Goal: Task Accomplishment & Management: Manage account settings

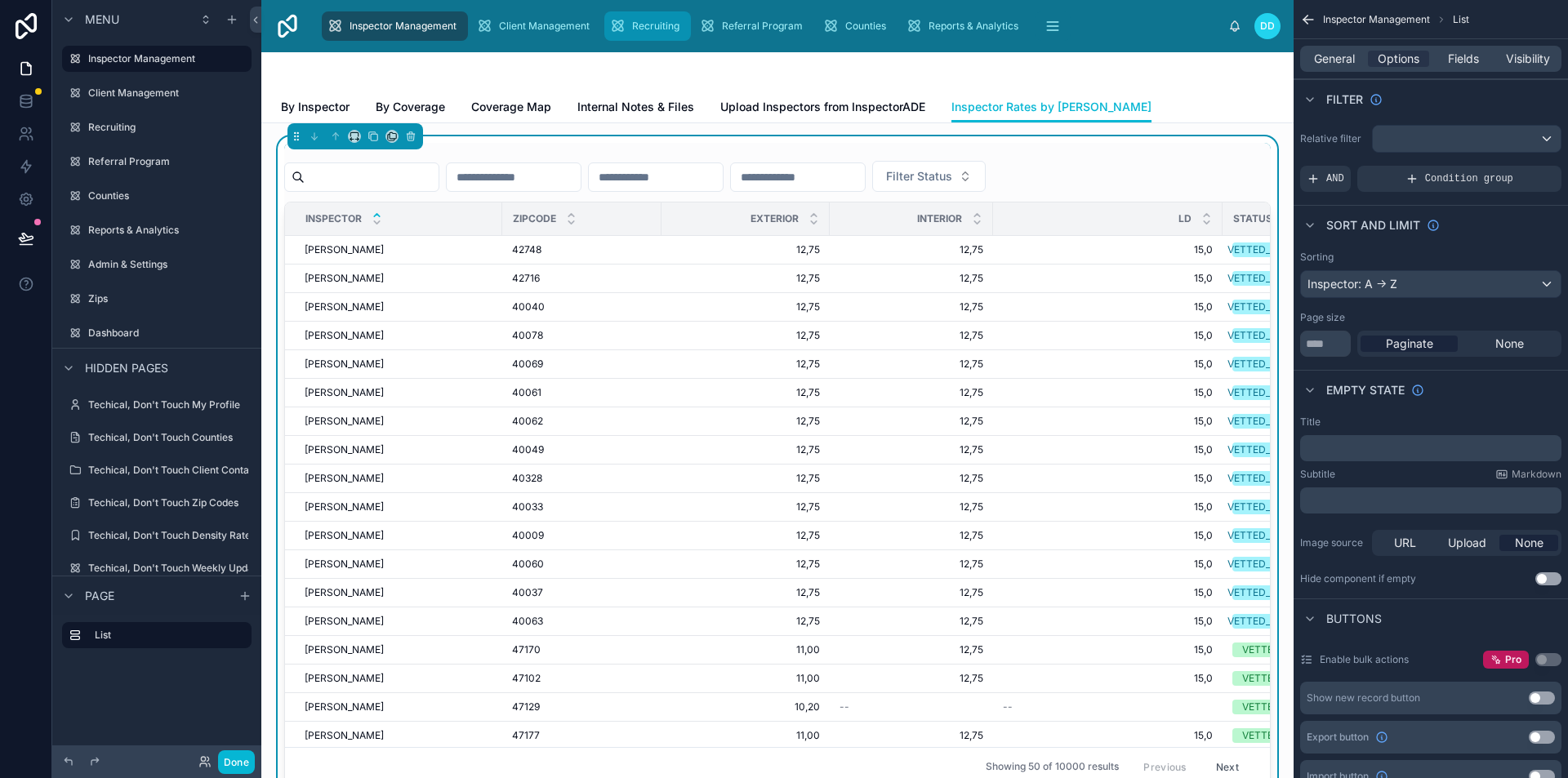
click at [640, 22] on span "Recruiting" at bounding box center [656, 26] width 47 height 13
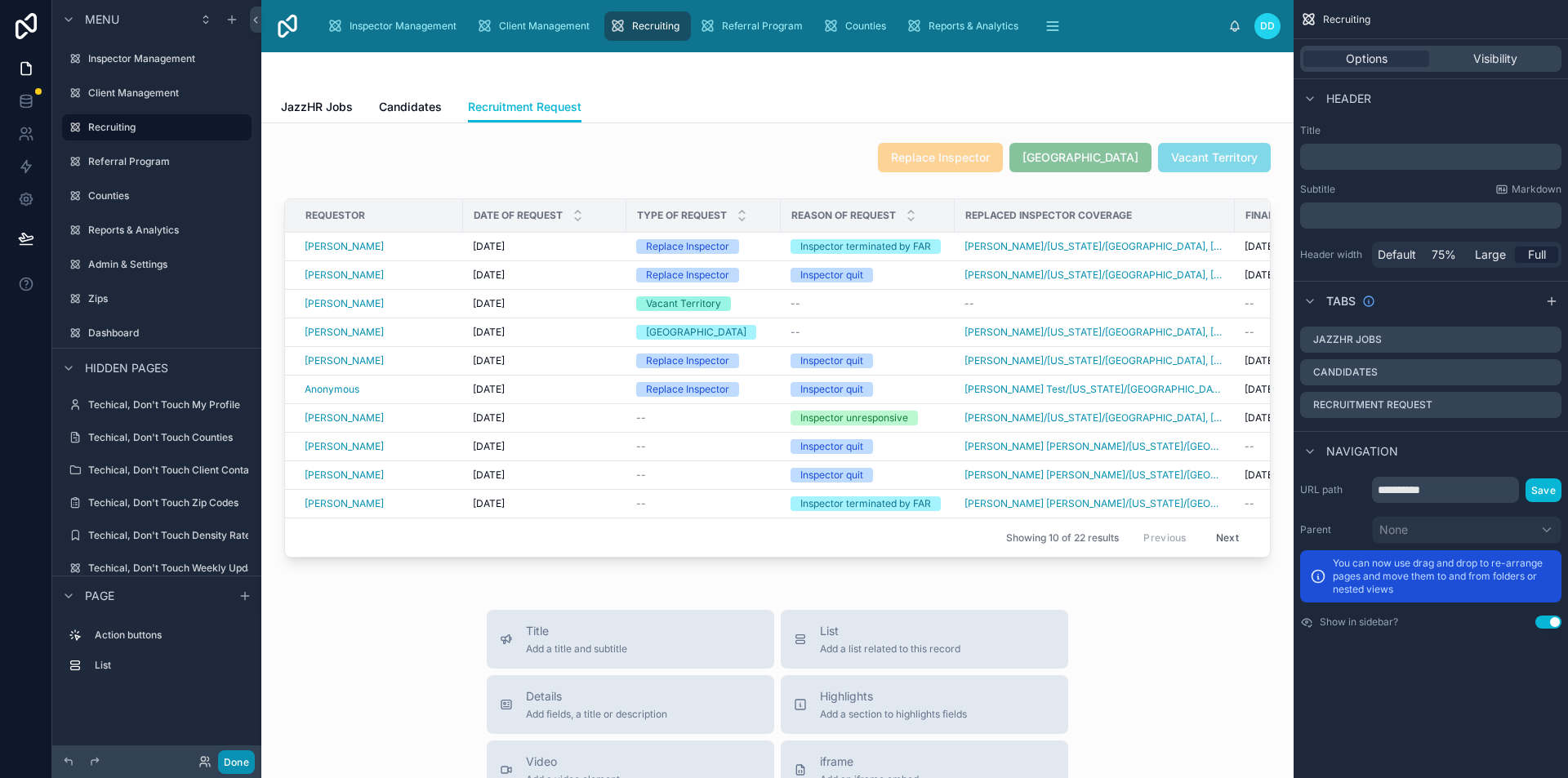
click at [239, 762] on button "Done" at bounding box center [235, 762] width 36 height 24
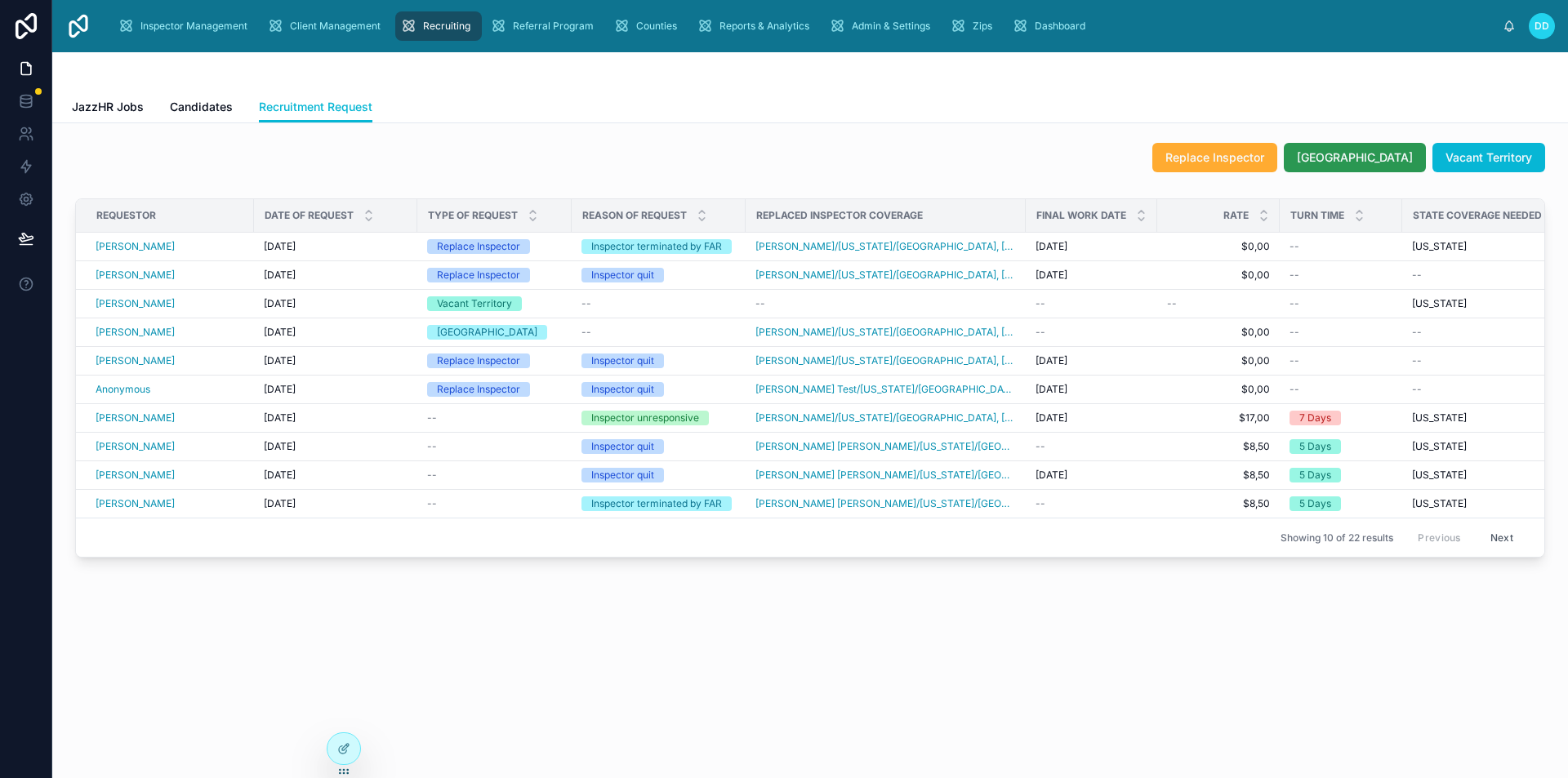
click at [1382, 155] on span "[GEOGRAPHIC_DATA]" at bounding box center [1355, 157] width 116 height 16
click at [1482, 154] on span "Vacant Territory" at bounding box center [1488, 157] width 86 height 16
click at [1261, 163] on span "Replace Inspector" at bounding box center [1214, 157] width 99 height 16
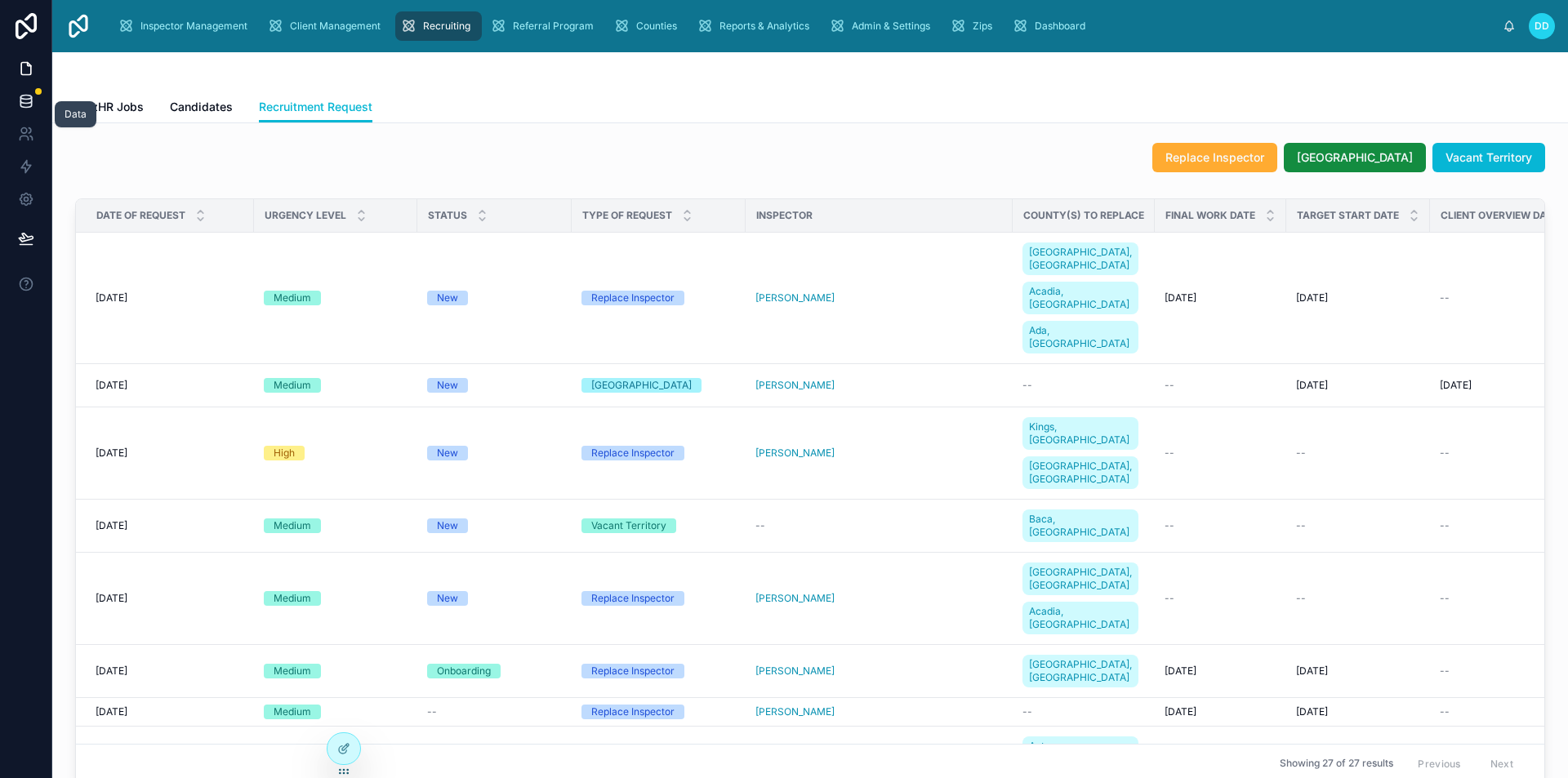
click at [28, 96] on icon at bounding box center [26, 98] width 11 height 4
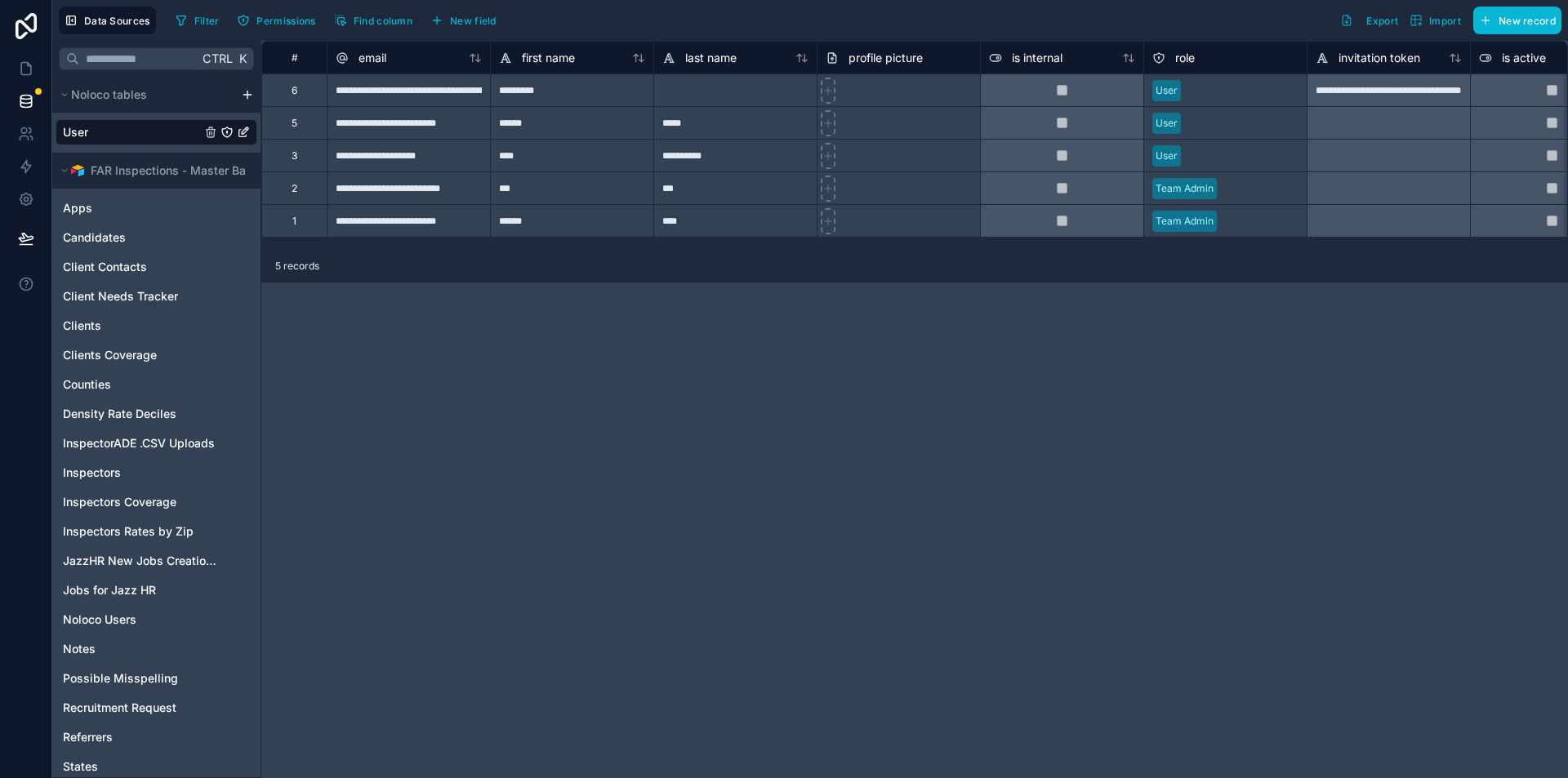
click at [1221, 60] on div "role" at bounding box center [1225, 58] width 147 height 20
click at [1240, 139] on div "User" at bounding box center [1225, 155] width 163 height 32
click at [1244, 151] on div "User" at bounding box center [1225, 156] width 163 height 25
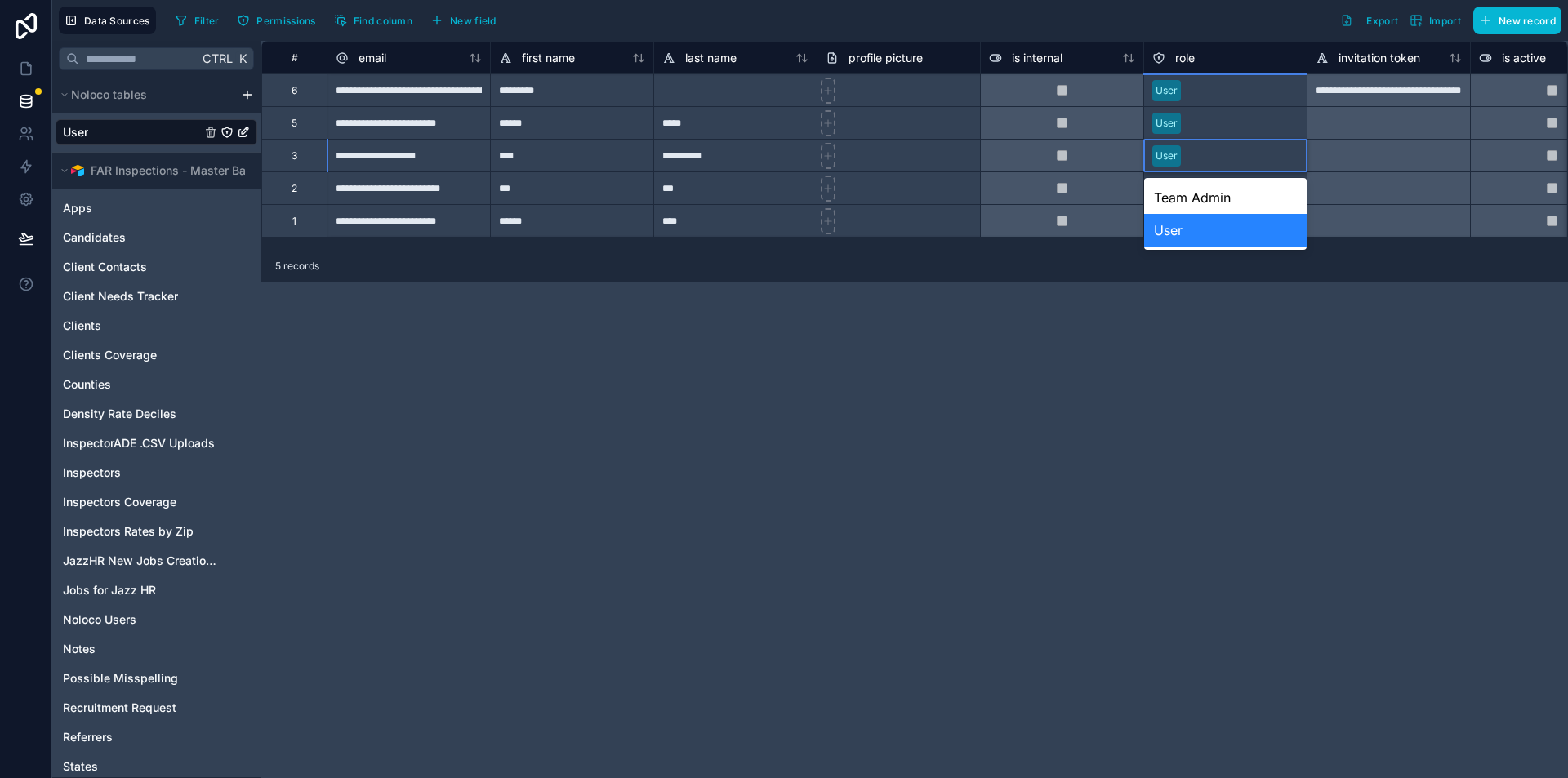
click at [1109, 420] on div "**********" at bounding box center [914, 409] width 1307 height 737
click at [1178, 21] on div "Filter Permissions Find column New field Export Import New record" at bounding box center [865, 20] width 1393 height 28
click at [1087, 374] on div "**********" at bounding box center [914, 409] width 1307 height 737
click at [1087, 373] on div "**********" at bounding box center [914, 409] width 1307 height 737
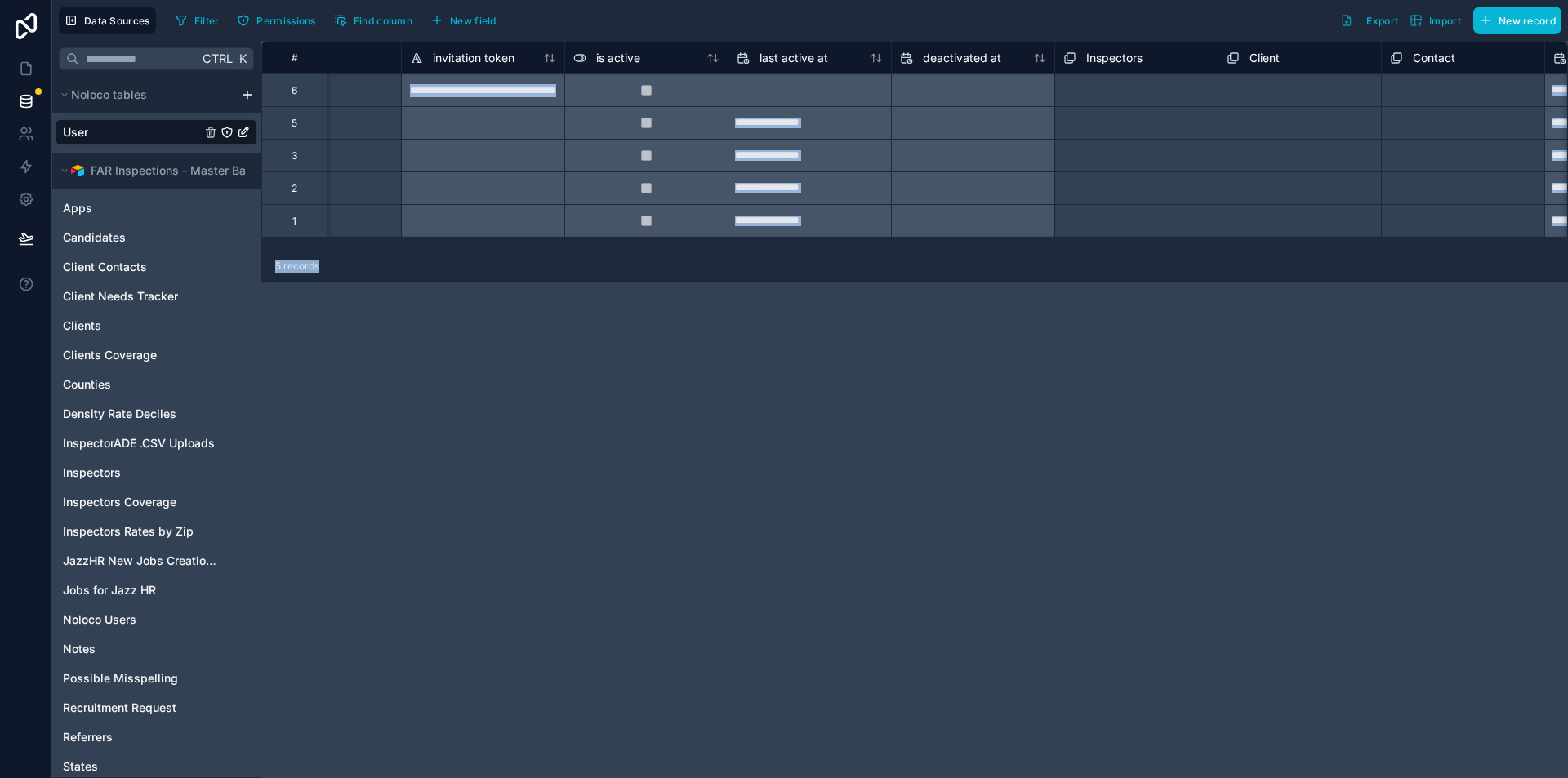
scroll to position [0, 907]
click at [695, 362] on div "**********" at bounding box center [914, 409] width 1307 height 737
click at [867, 11] on div "Filter Permissions Find column New field Export Import New record" at bounding box center [865, 20] width 1393 height 28
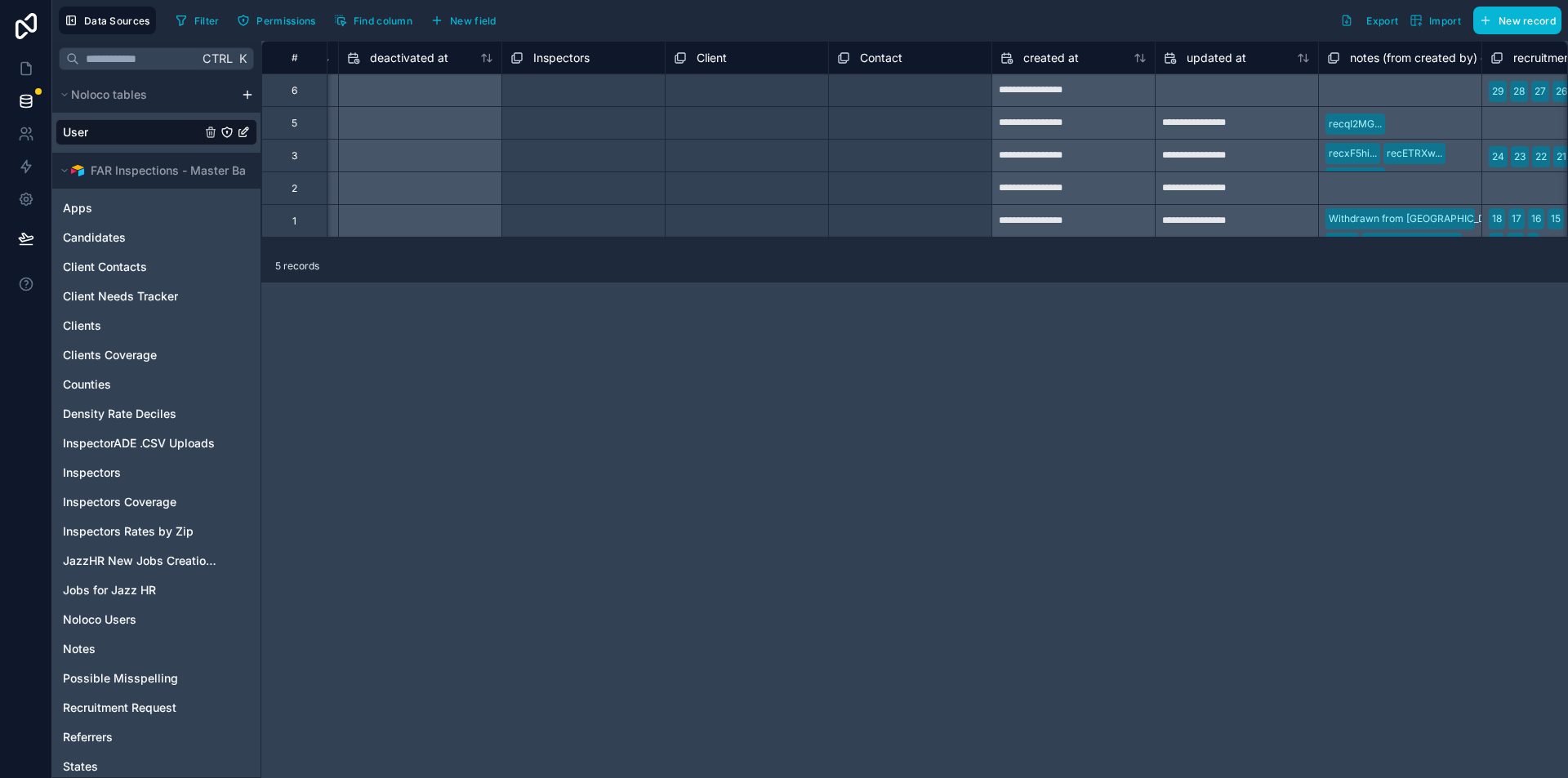
scroll to position [0, 1453]
click at [643, 59] on div "Inspectors" at bounding box center [589, 58] width 147 height 20
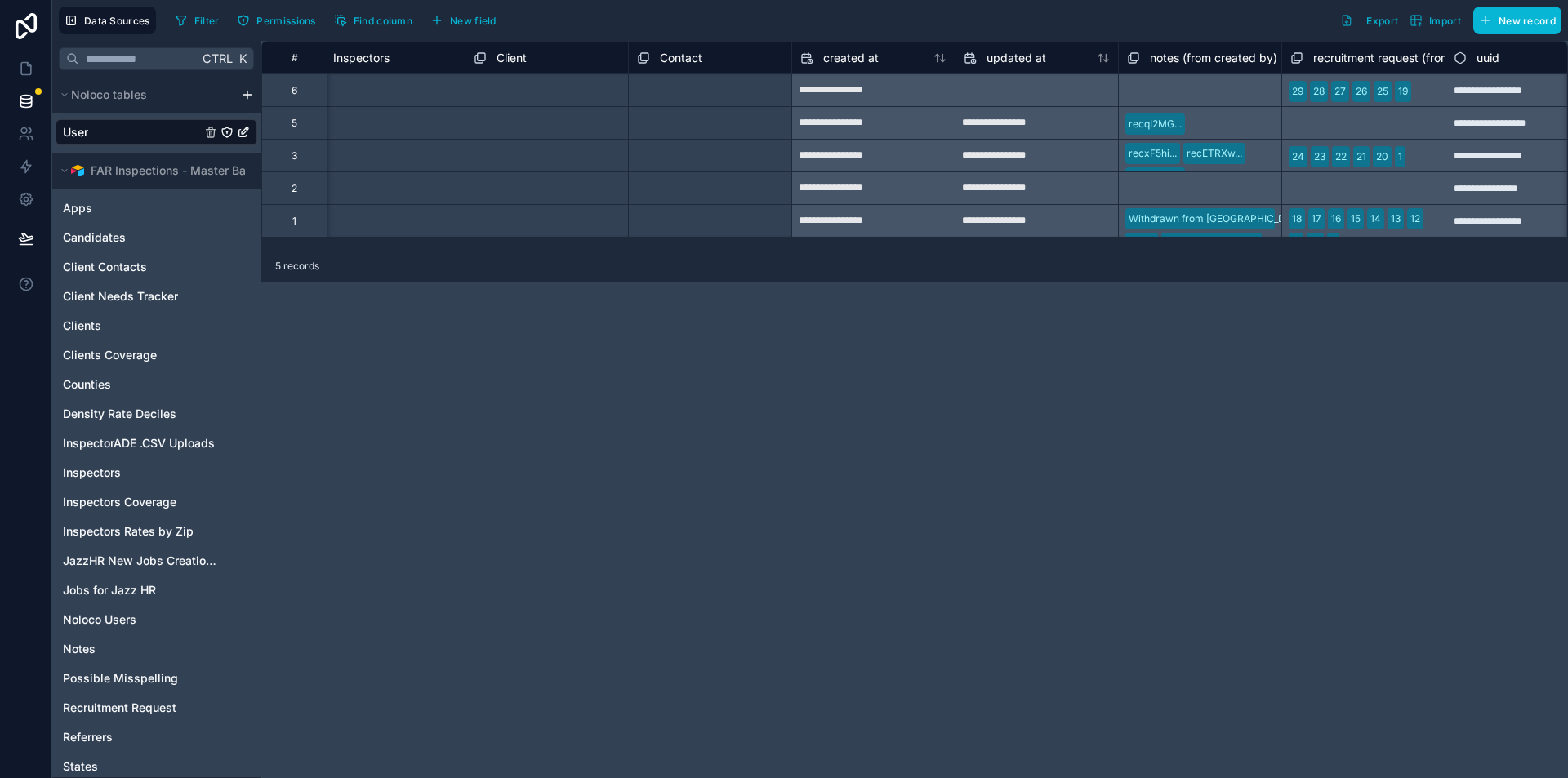
scroll to position [0, 1699]
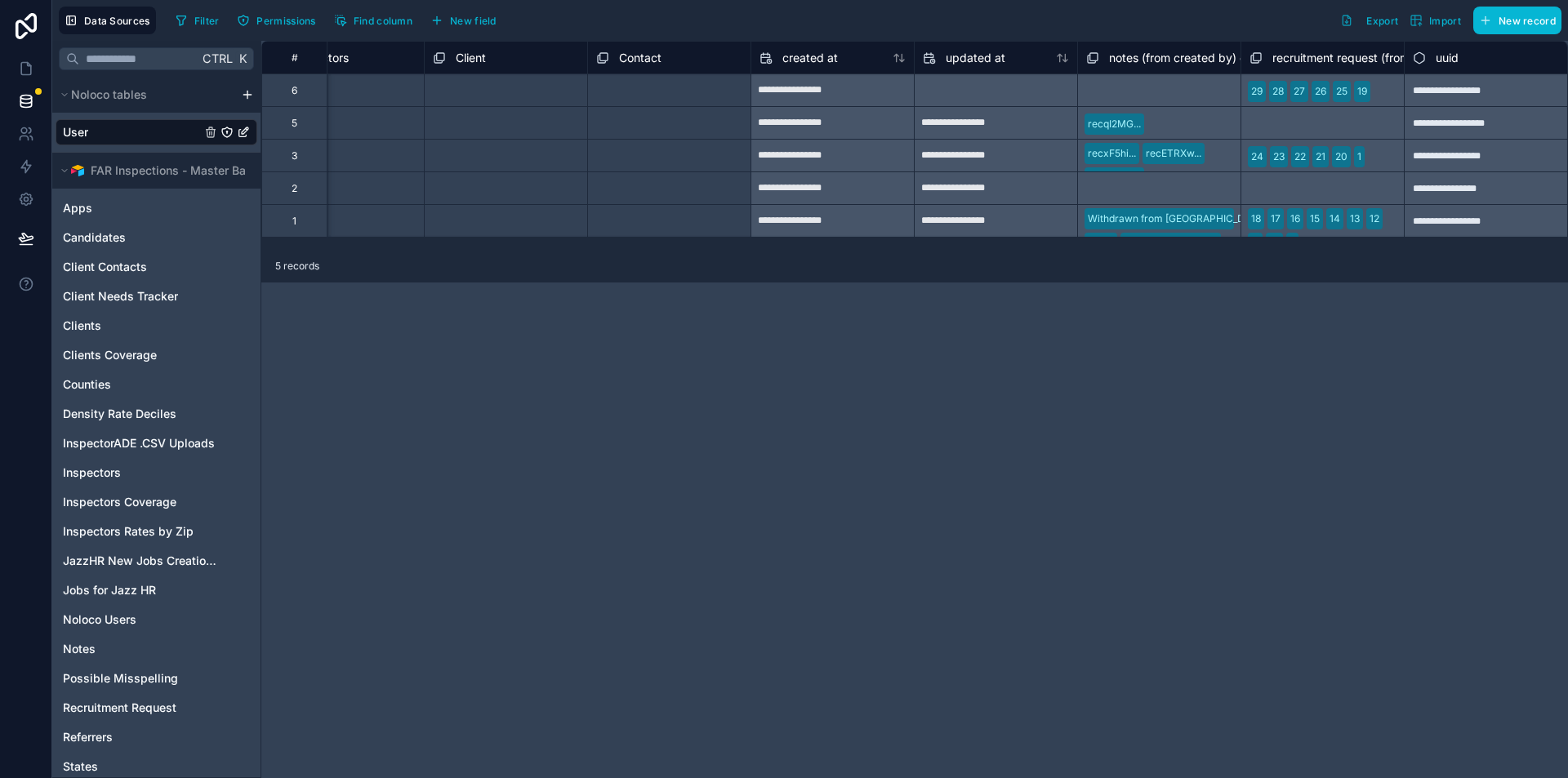
click at [1210, 58] on span "notes (from created by) collection" at bounding box center [1199, 58] width 181 height 16
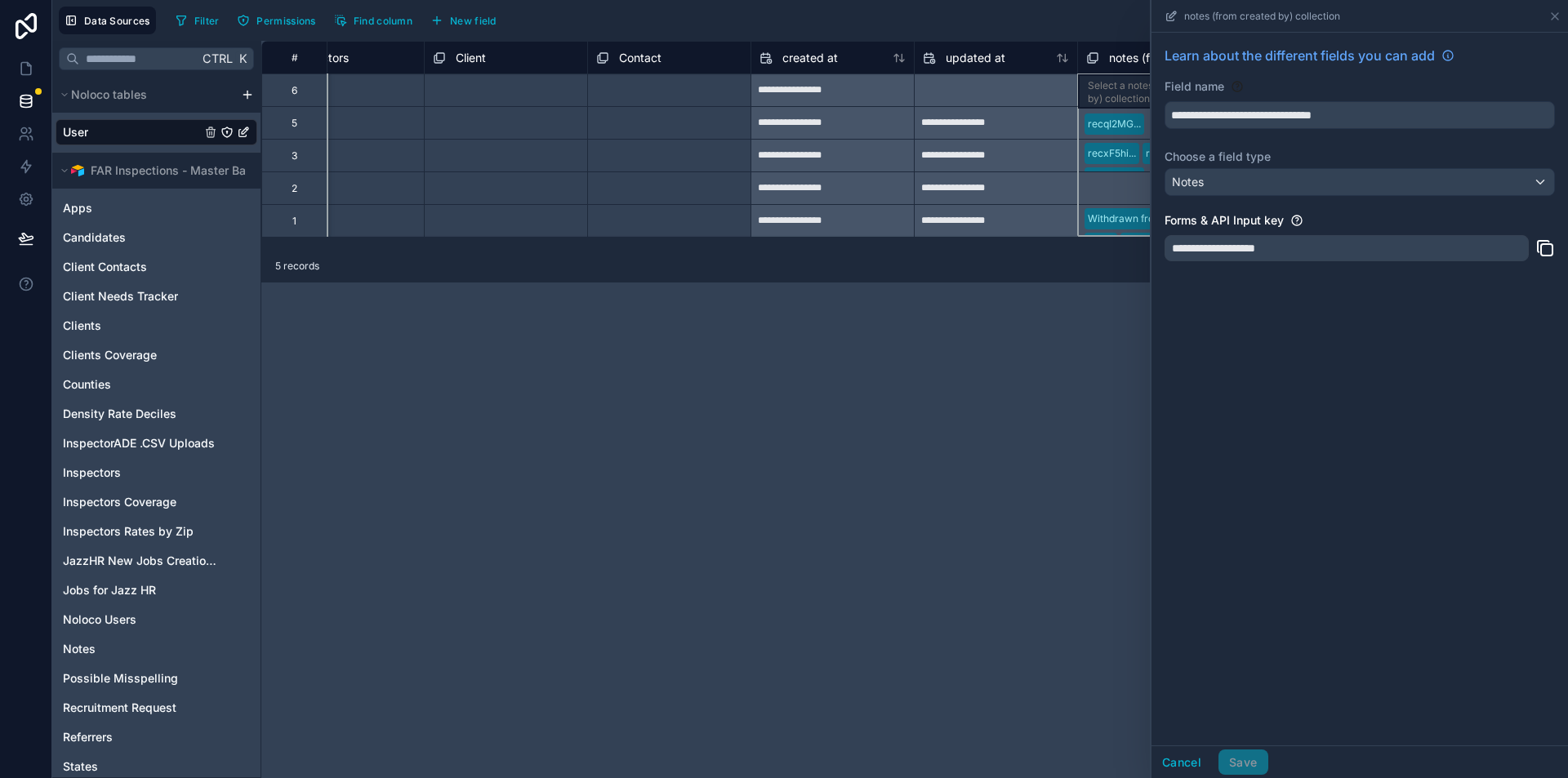
click at [1040, 453] on div "**********" at bounding box center [914, 409] width 1307 height 737
click at [1556, 16] on icon at bounding box center [1555, 16] width 13 height 13
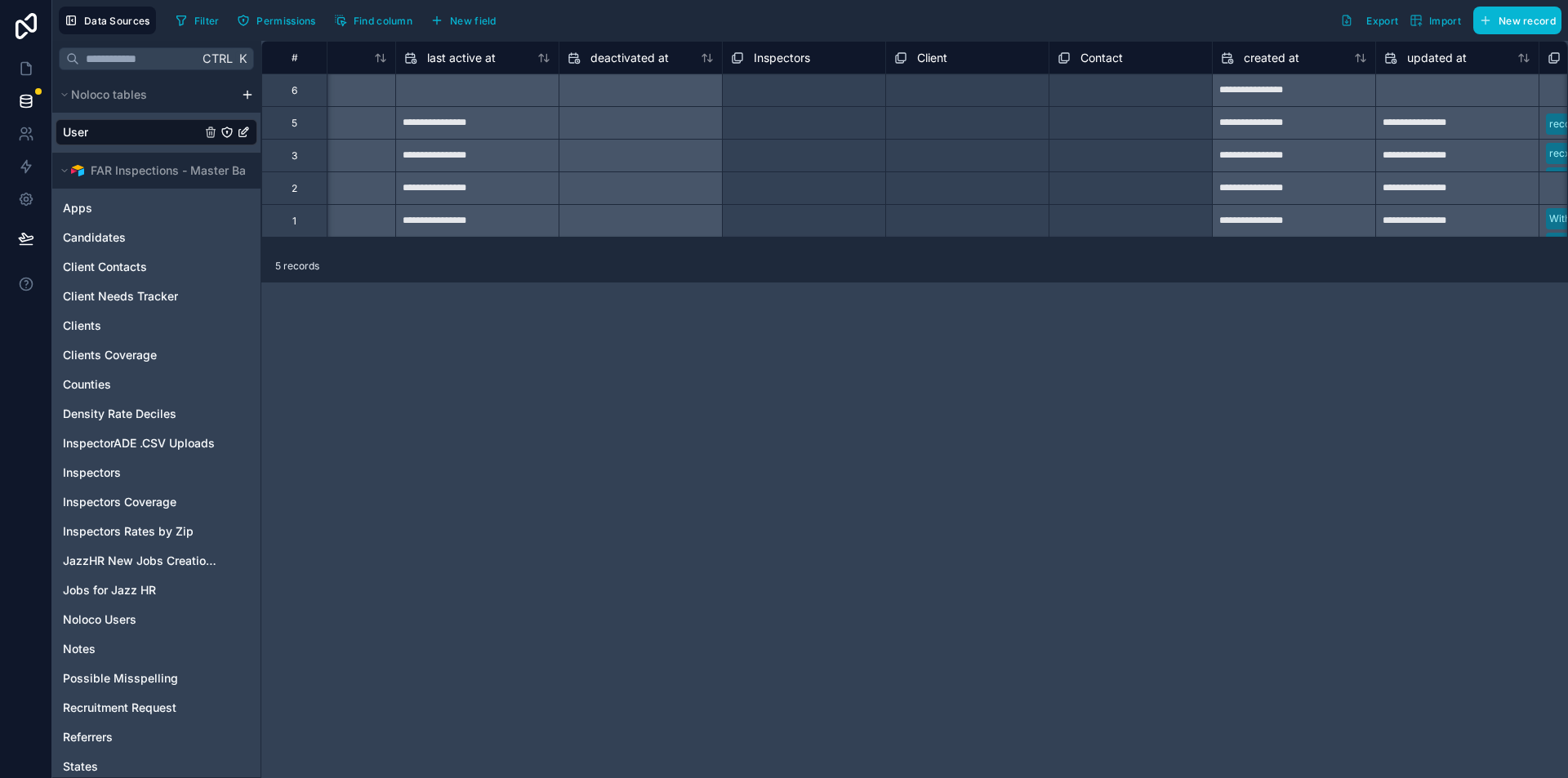
scroll to position [0, 1235]
click at [832, 61] on div "Inspectors" at bounding box center [808, 58] width 147 height 20
click at [797, 90] on div "Select a Inspectors" at bounding box center [779, 91] width 88 height 13
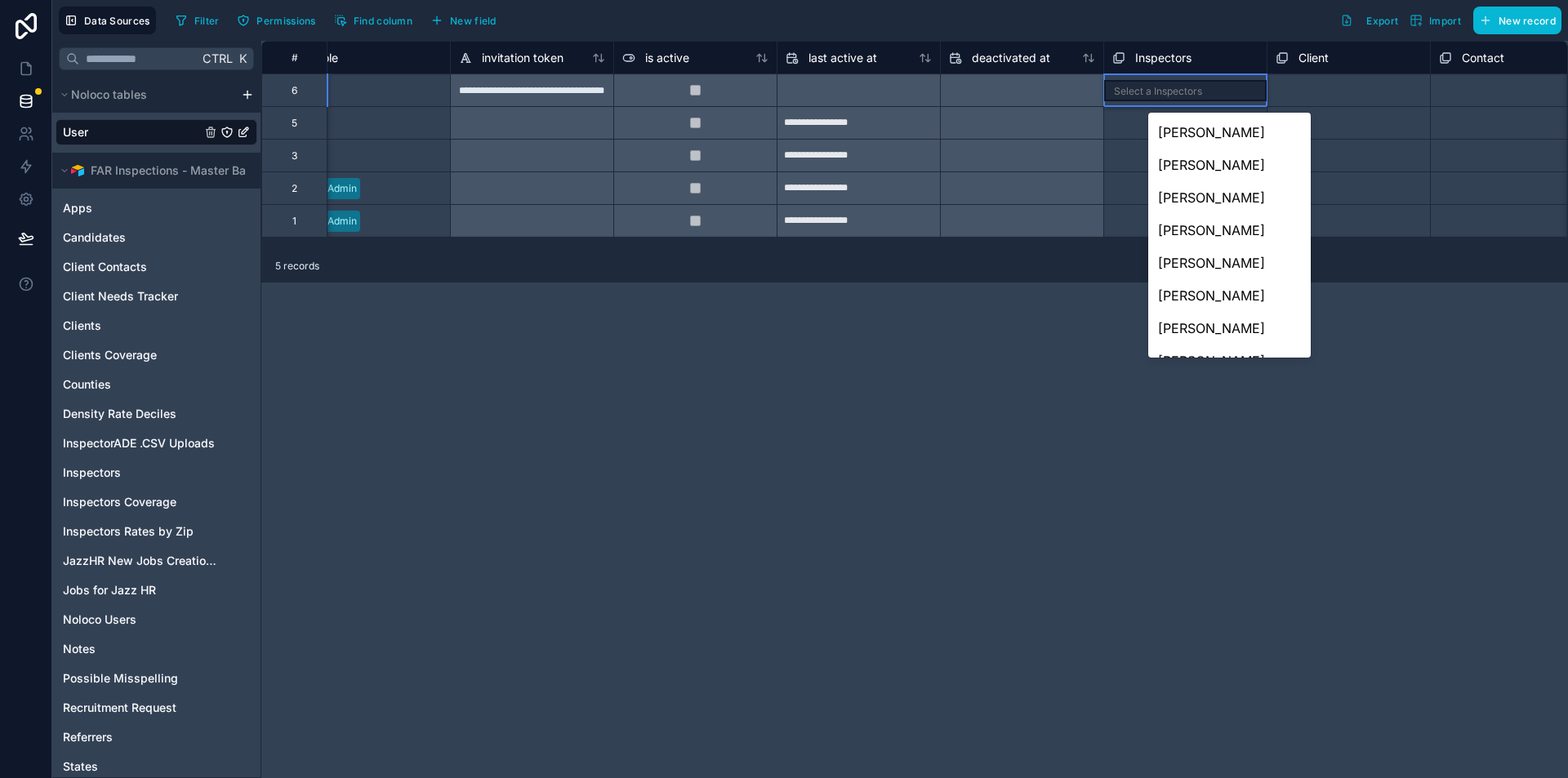
scroll to position [0, 898]
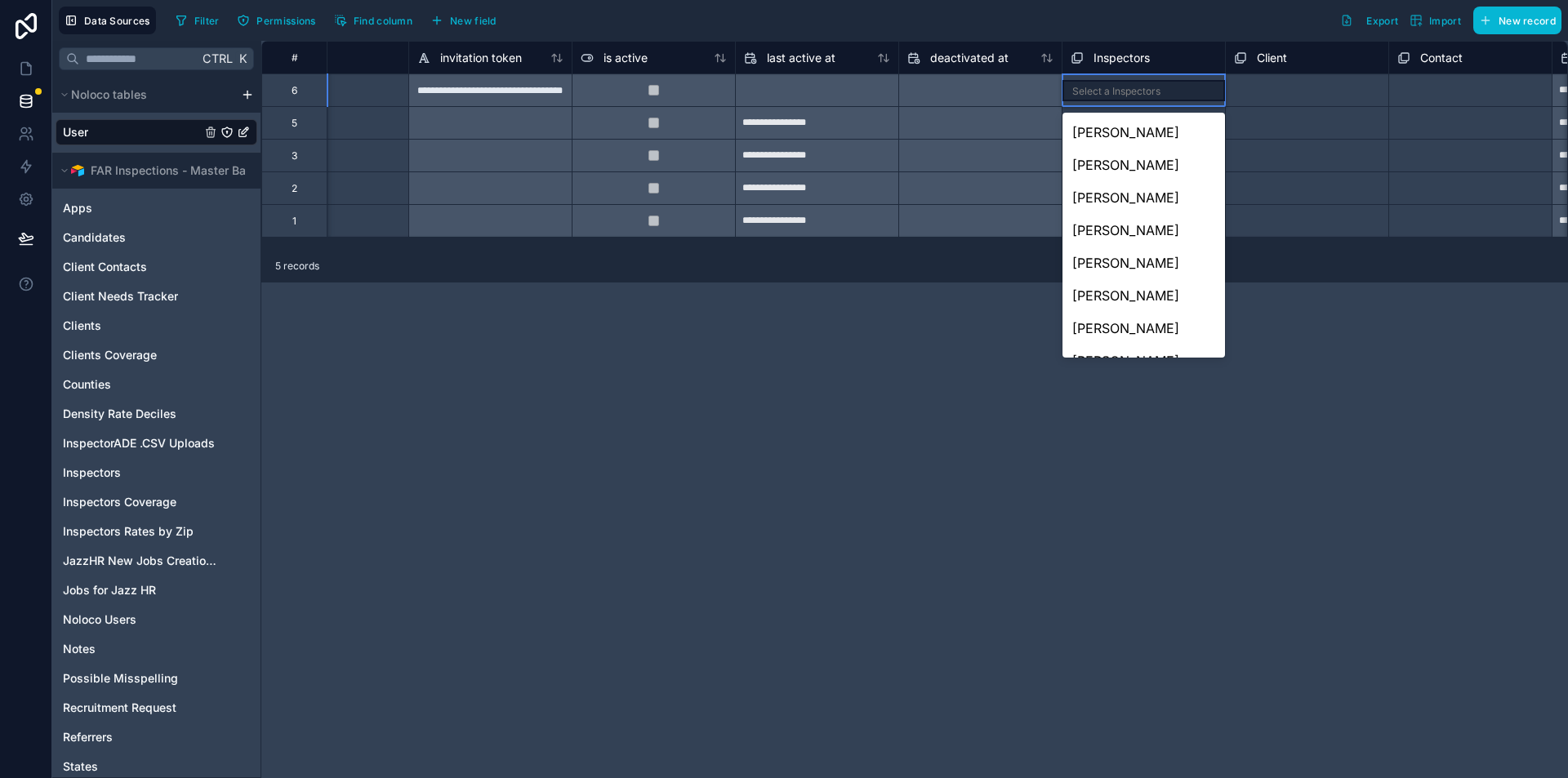
click at [985, 151] on div at bounding box center [980, 155] width 163 height 26
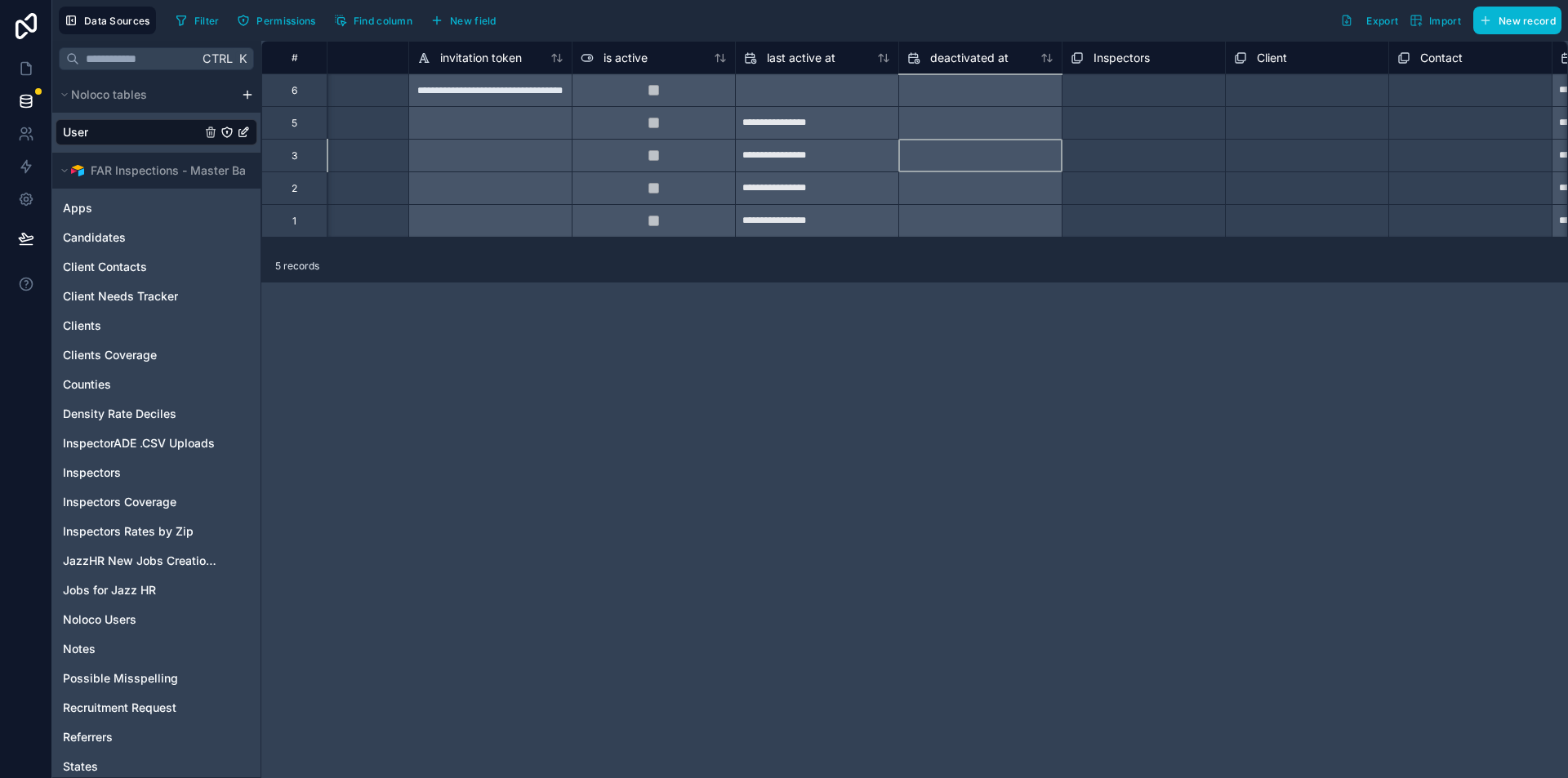
click at [1119, 152] on div "Select a Inspectors" at bounding box center [1114, 156] width 88 height 13
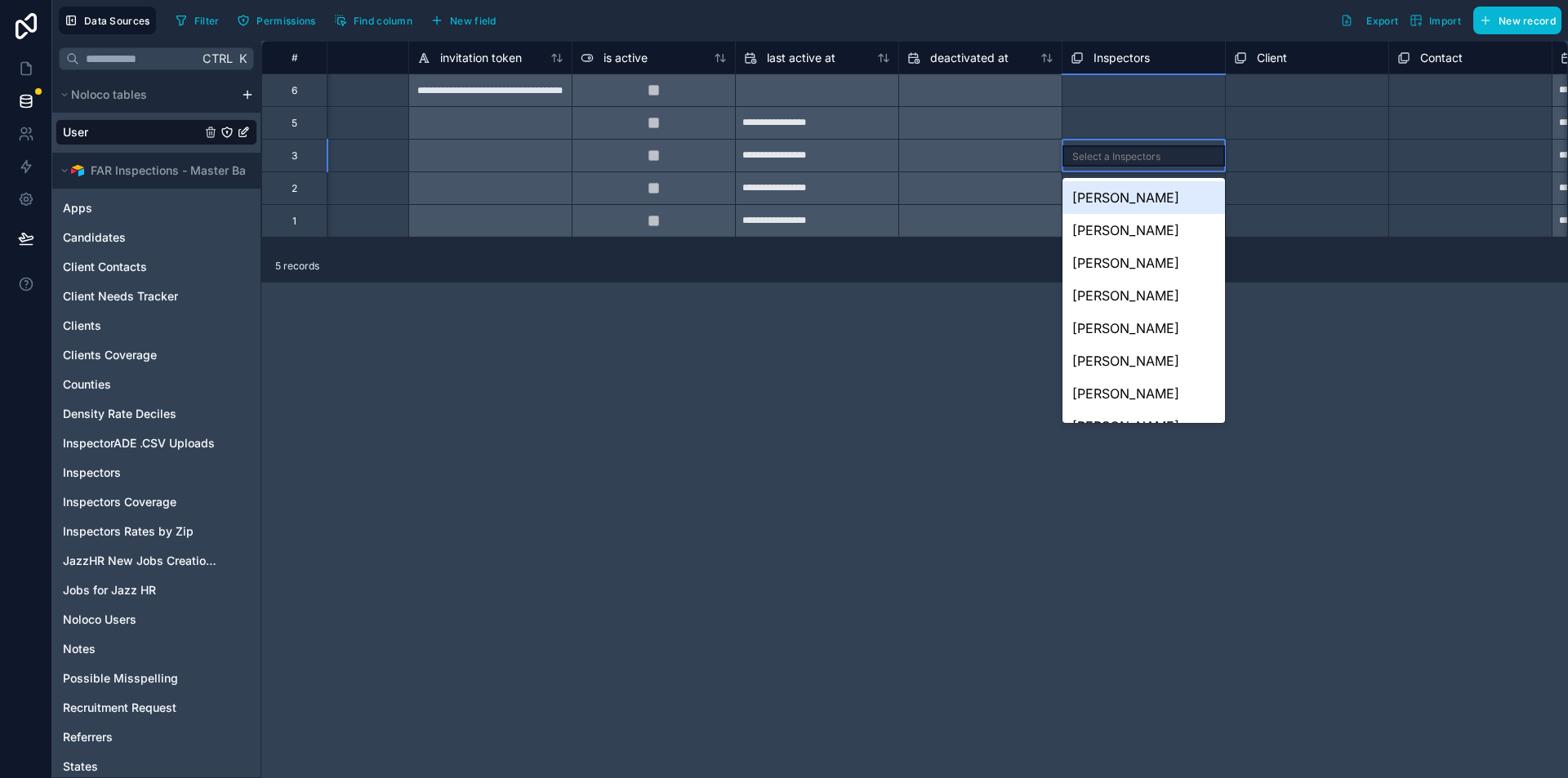
click at [1119, 152] on div "Select a Inspectors" at bounding box center [1116, 156] width 88 height 13
click at [1117, 157] on div "Select a Inspectors" at bounding box center [1116, 156] width 88 height 13
click at [1106, 222] on div "Glenn" at bounding box center [1143, 207] width 163 height 33
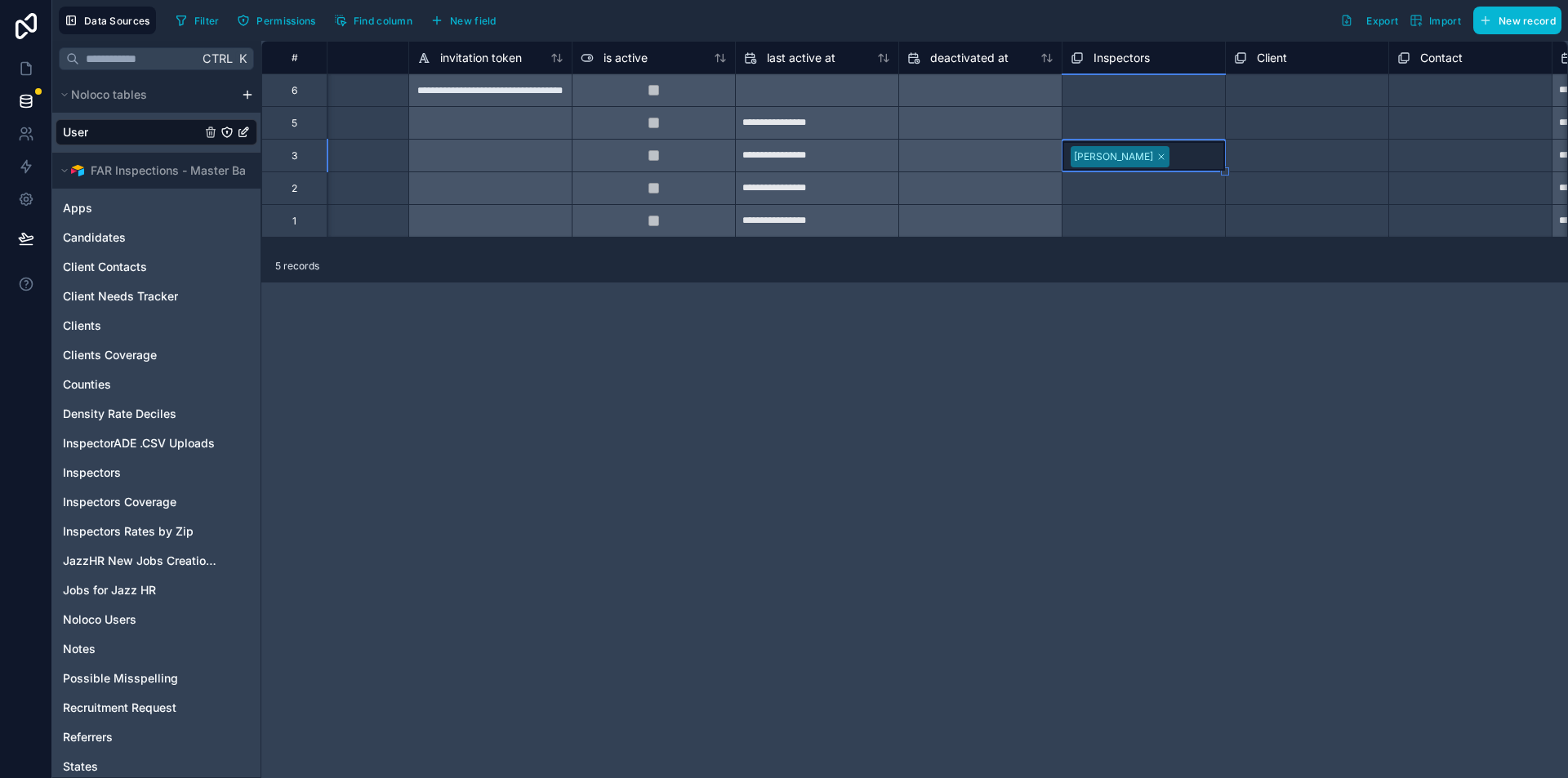
click at [1140, 159] on div "Glenn" at bounding box center [1143, 155] width 163 height 29
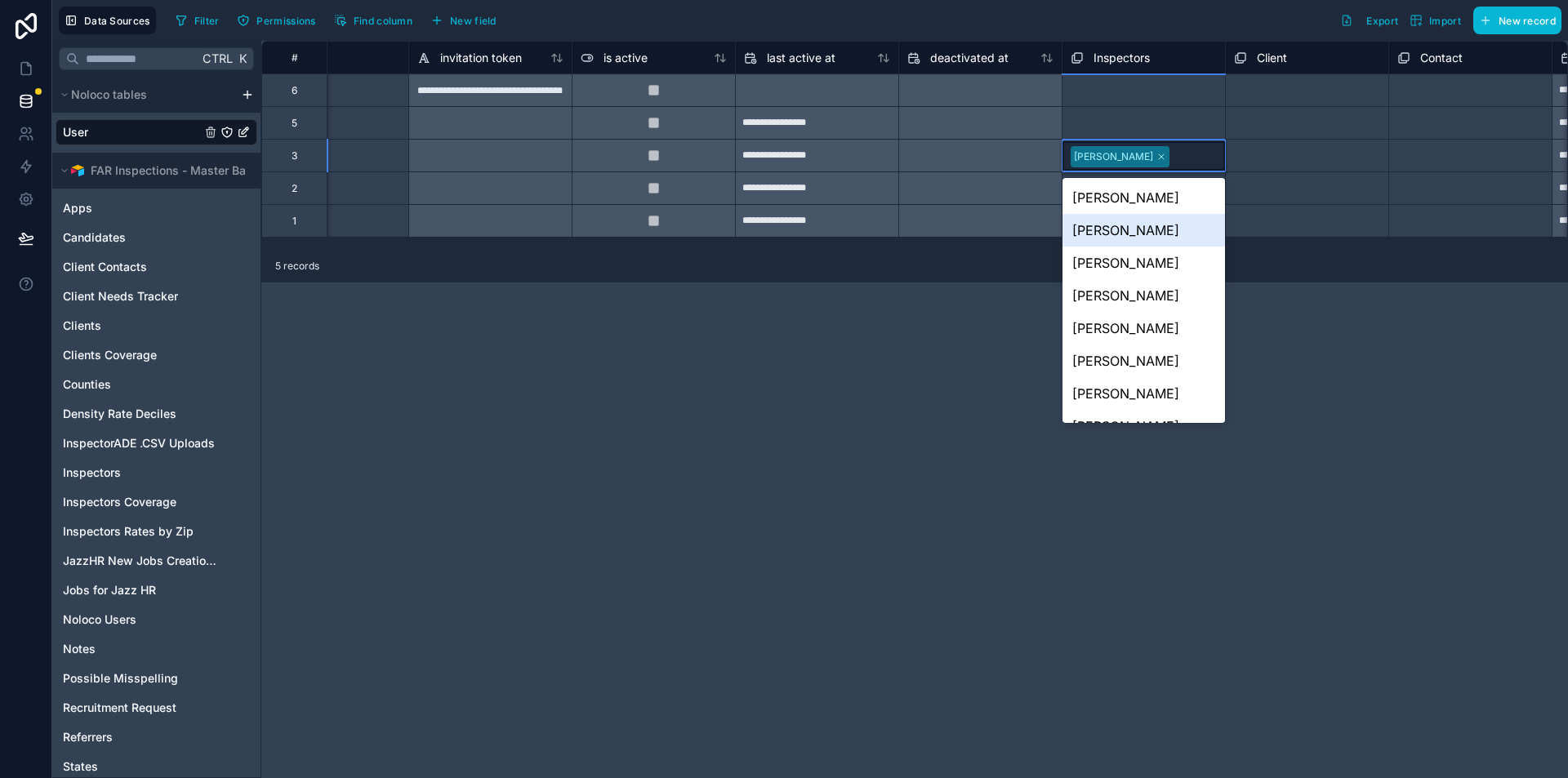
click at [1136, 228] on div "Christine Hill" at bounding box center [1143, 230] width 163 height 33
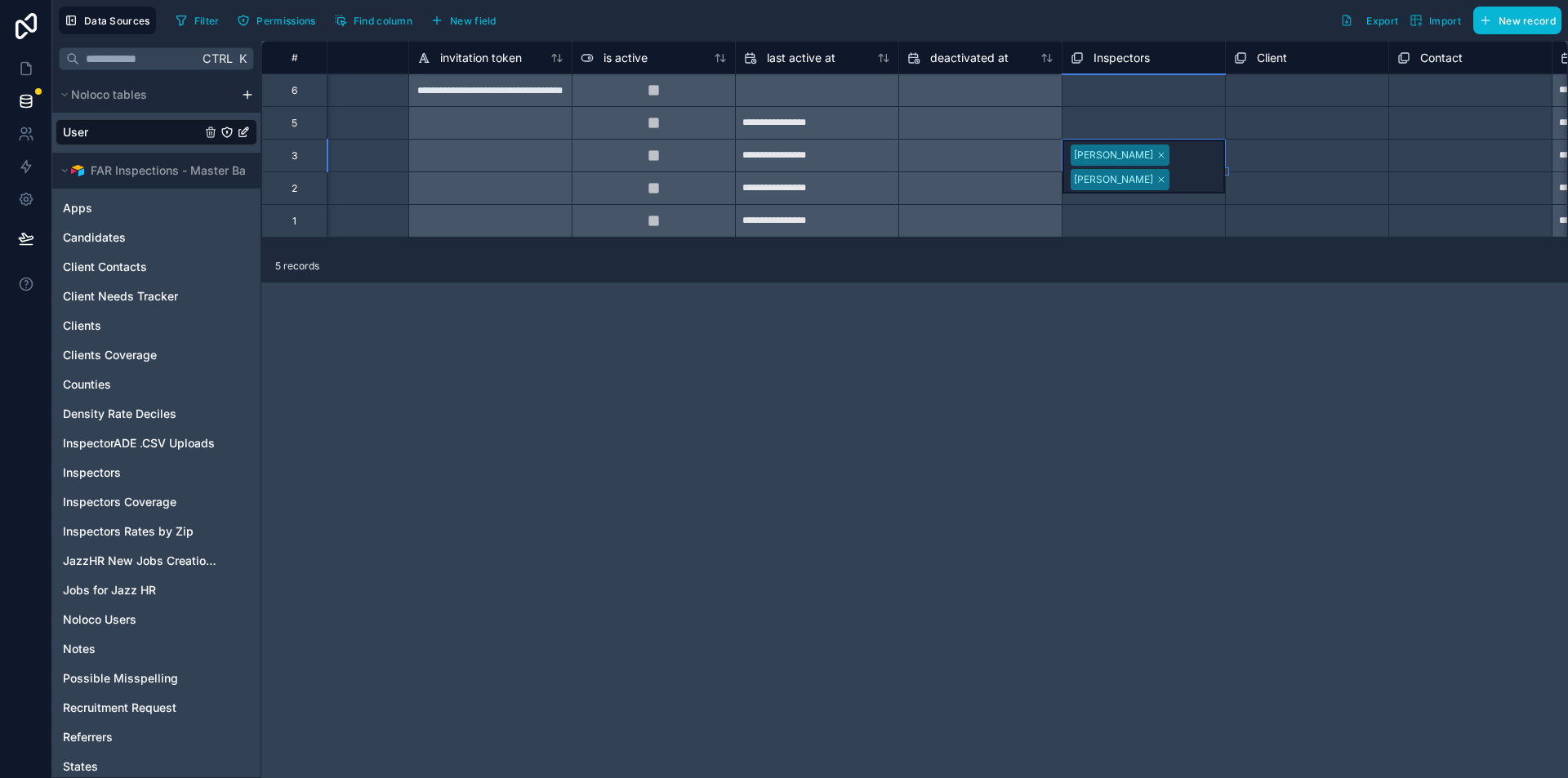
click at [1157, 155] on icon at bounding box center [1161, 155] width 10 height 10
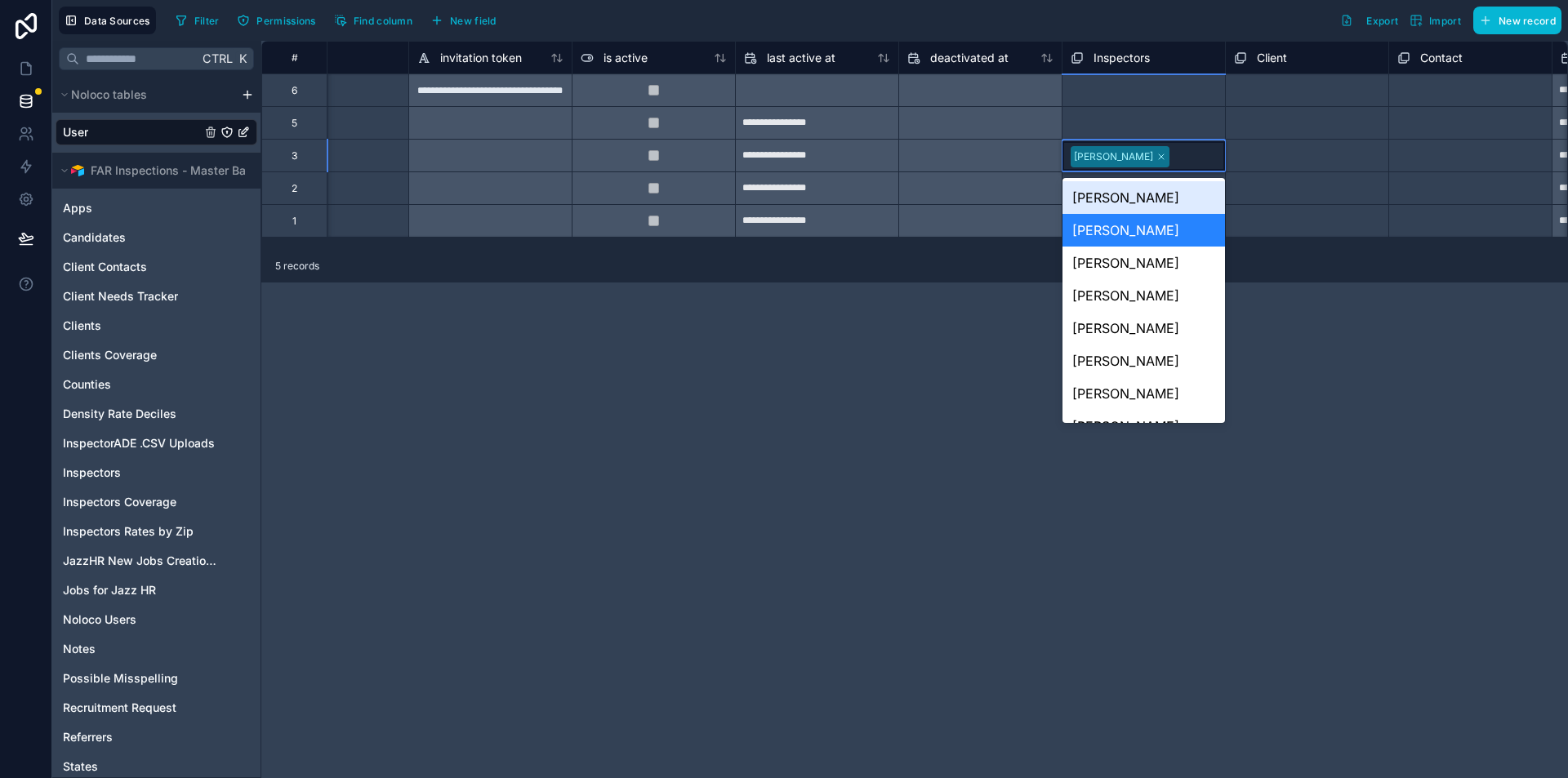
click at [1157, 155] on icon at bounding box center [1161, 156] width 10 height 10
click at [1262, 163] on div "Select a Client" at bounding box center [1267, 156] width 67 height 13
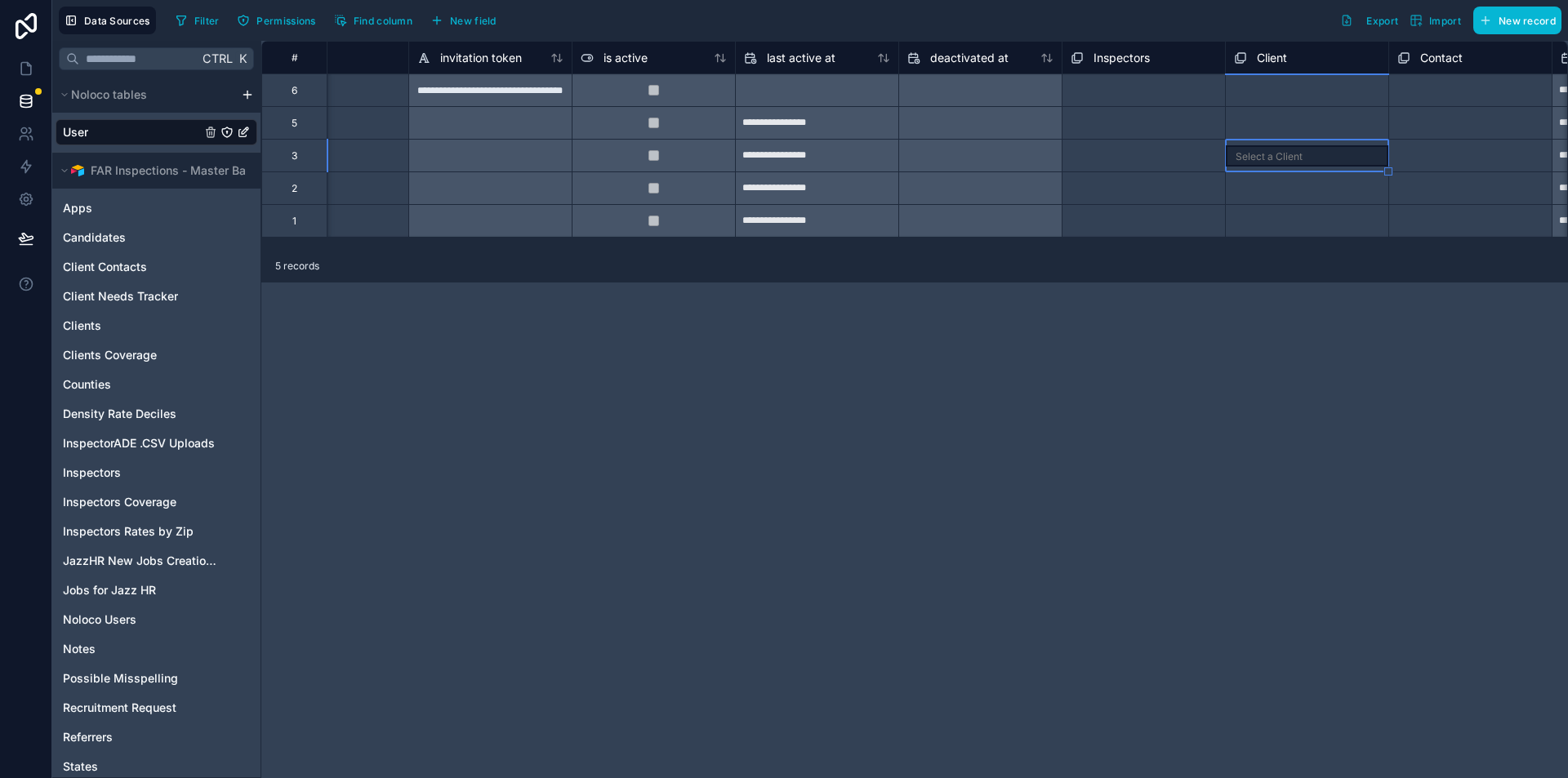
click at [1273, 159] on div "Select a Client" at bounding box center [1269, 156] width 67 height 13
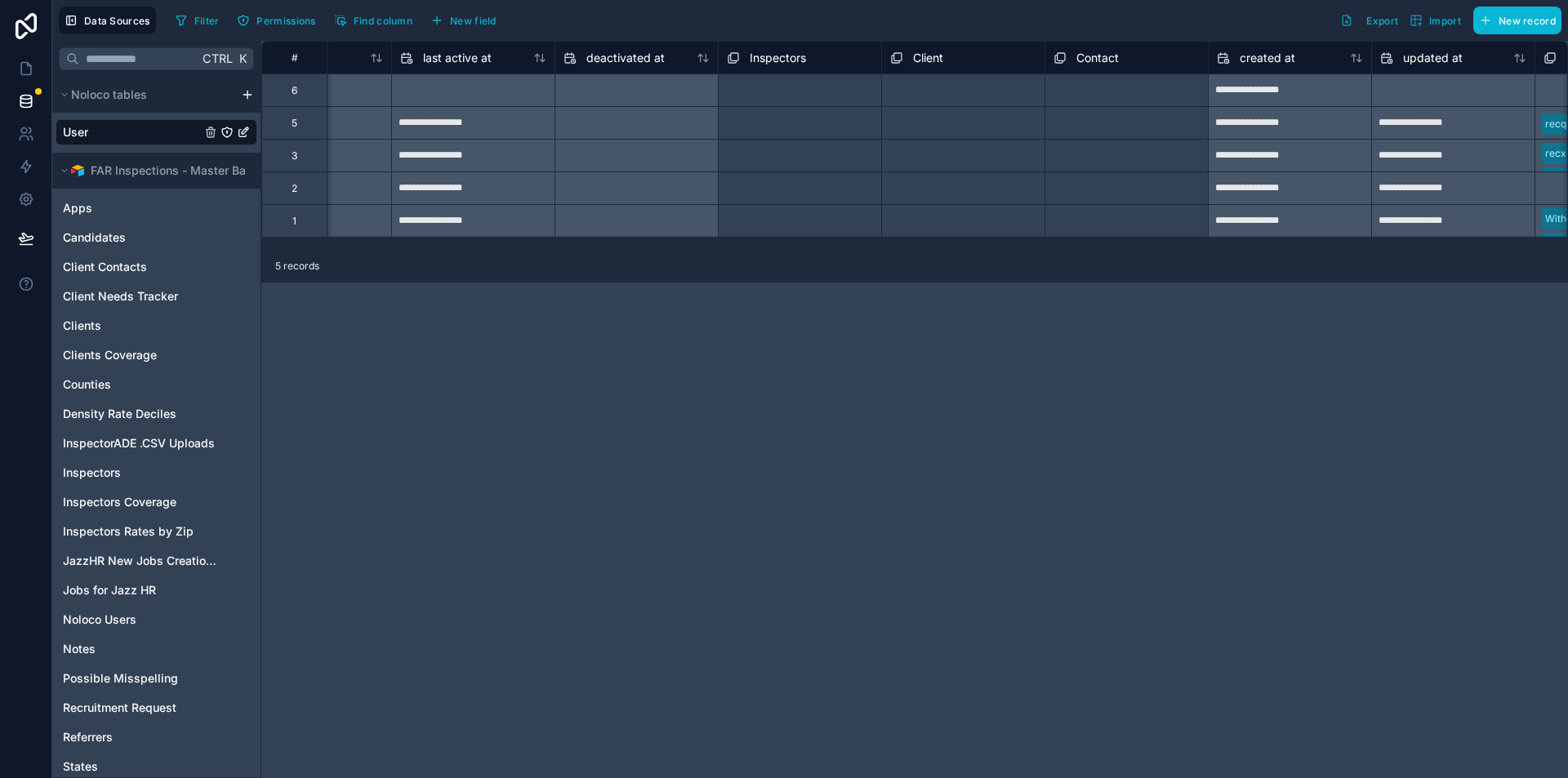
scroll to position [0, 1301]
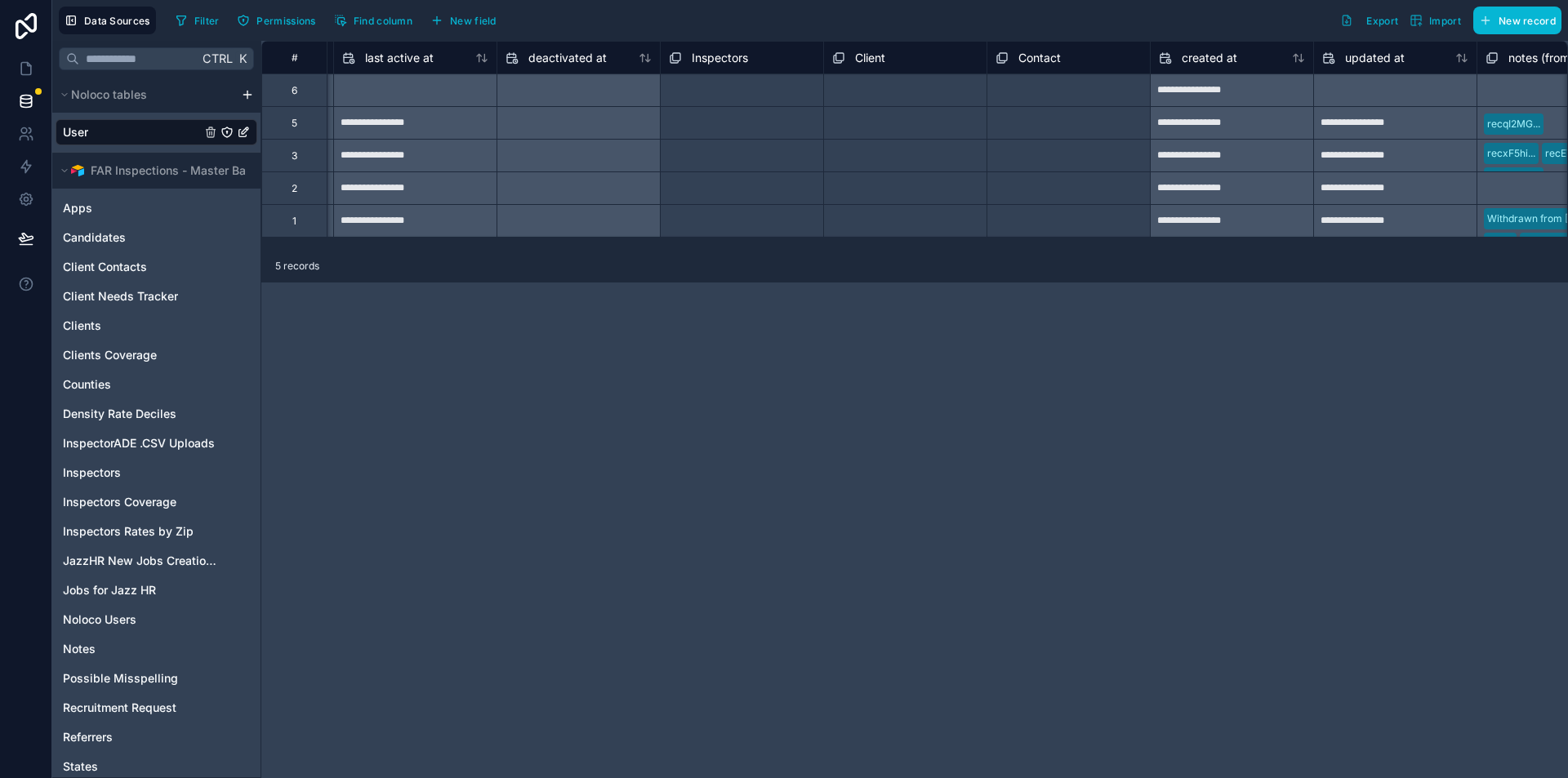
click at [911, 151] on div "Select a Client" at bounding box center [905, 155] width 163 height 18
click at [900, 156] on div "Select a Client" at bounding box center [867, 156] width 67 height 13
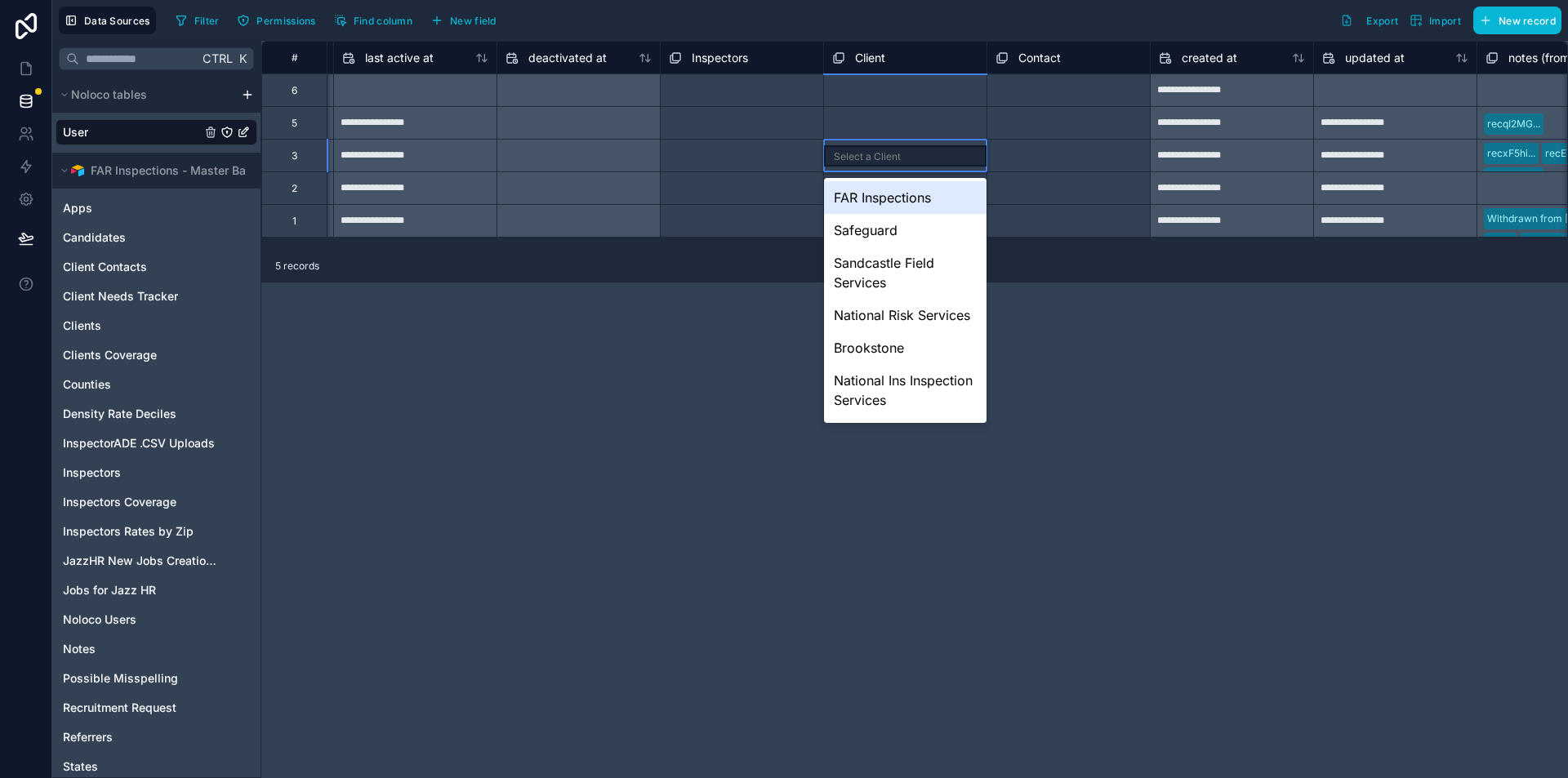
click at [895, 202] on div "FAR Inspections" at bounding box center [905, 197] width 163 height 33
click at [929, 163] on div "FAR Inspections" at bounding box center [905, 155] width 163 height 29
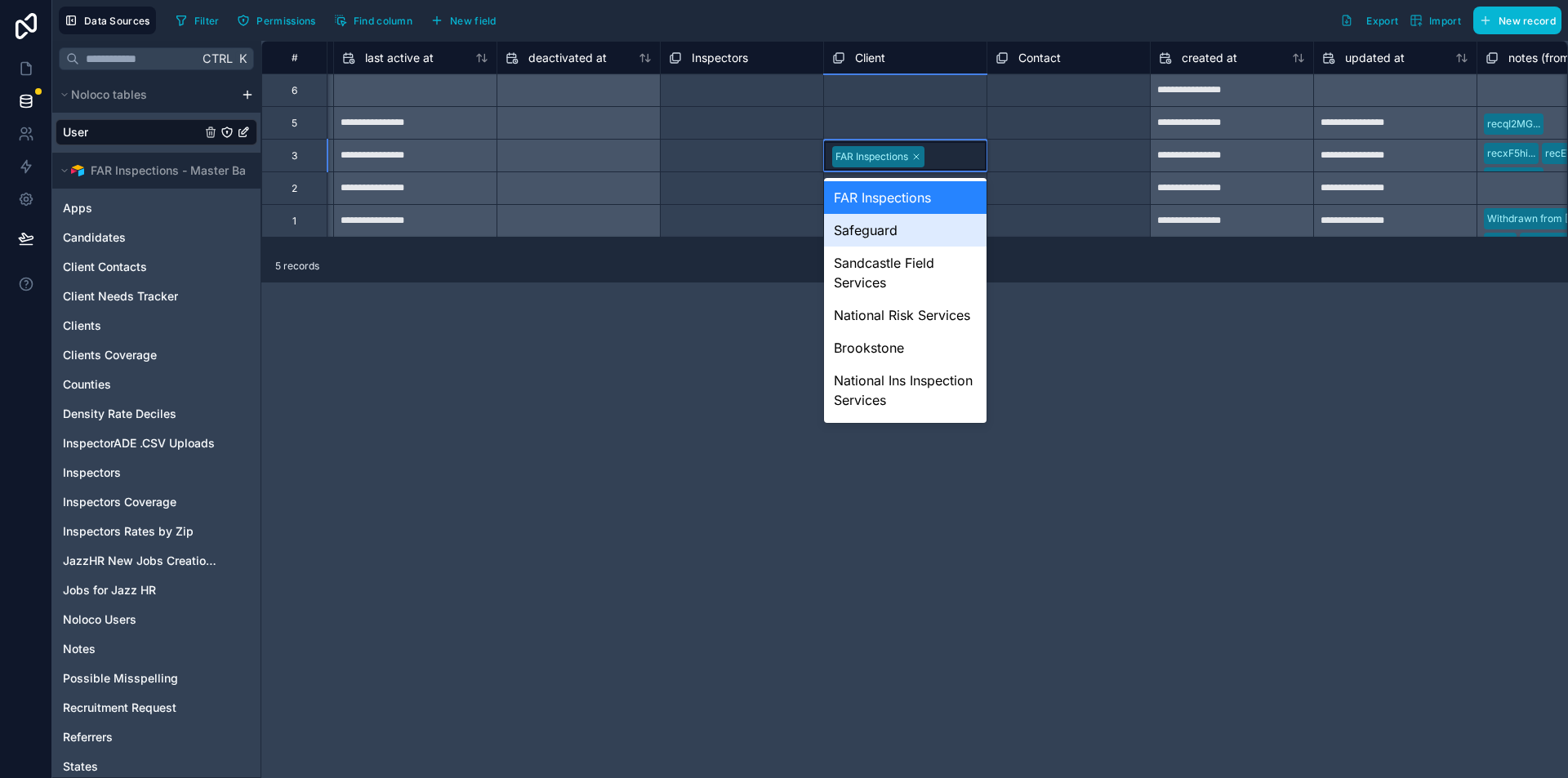
click at [872, 245] on div "Safeguard" at bounding box center [905, 230] width 163 height 33
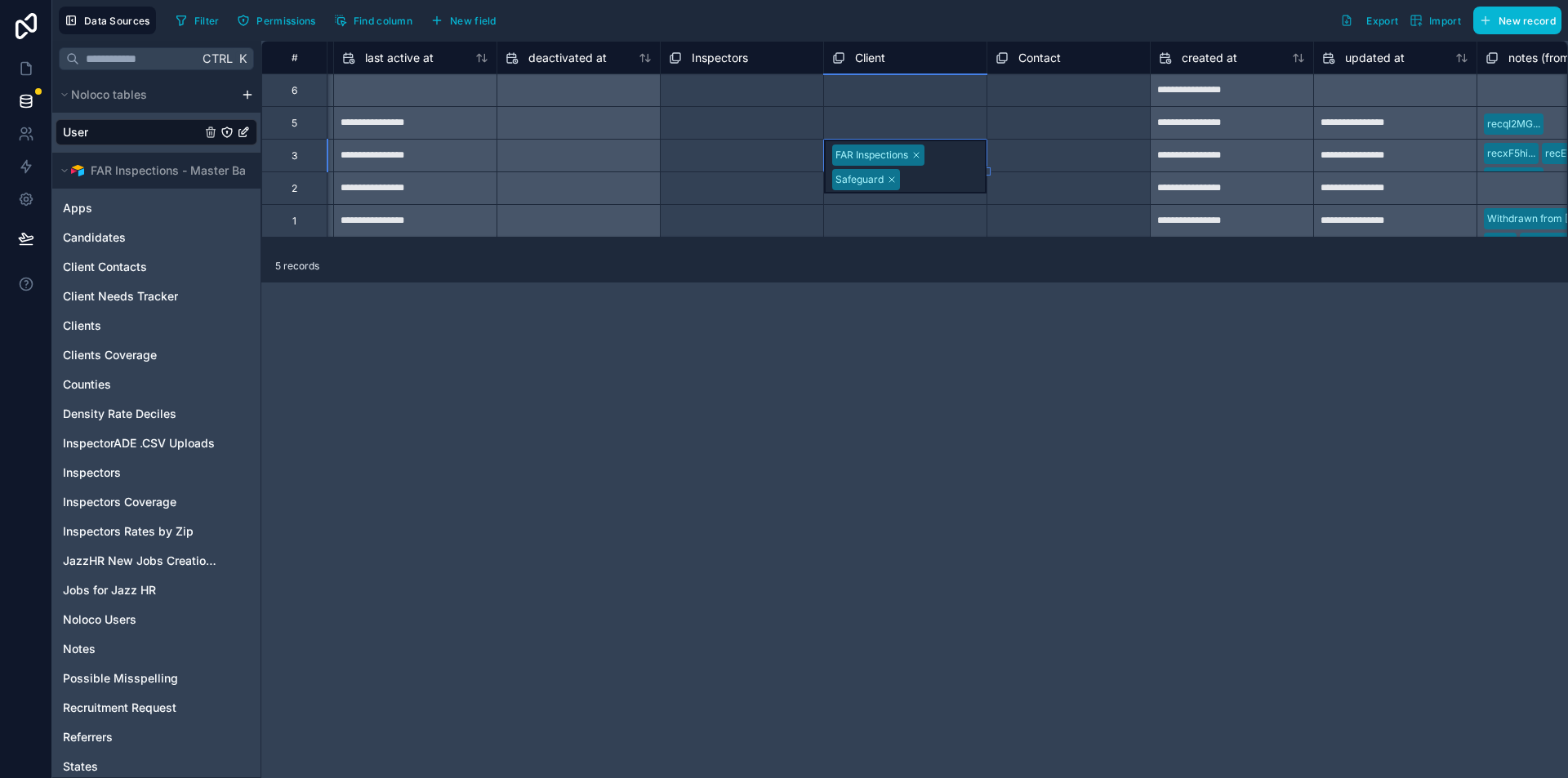
click at [919, 150] on icon at bounding box center [916, 155] width 10 height 10
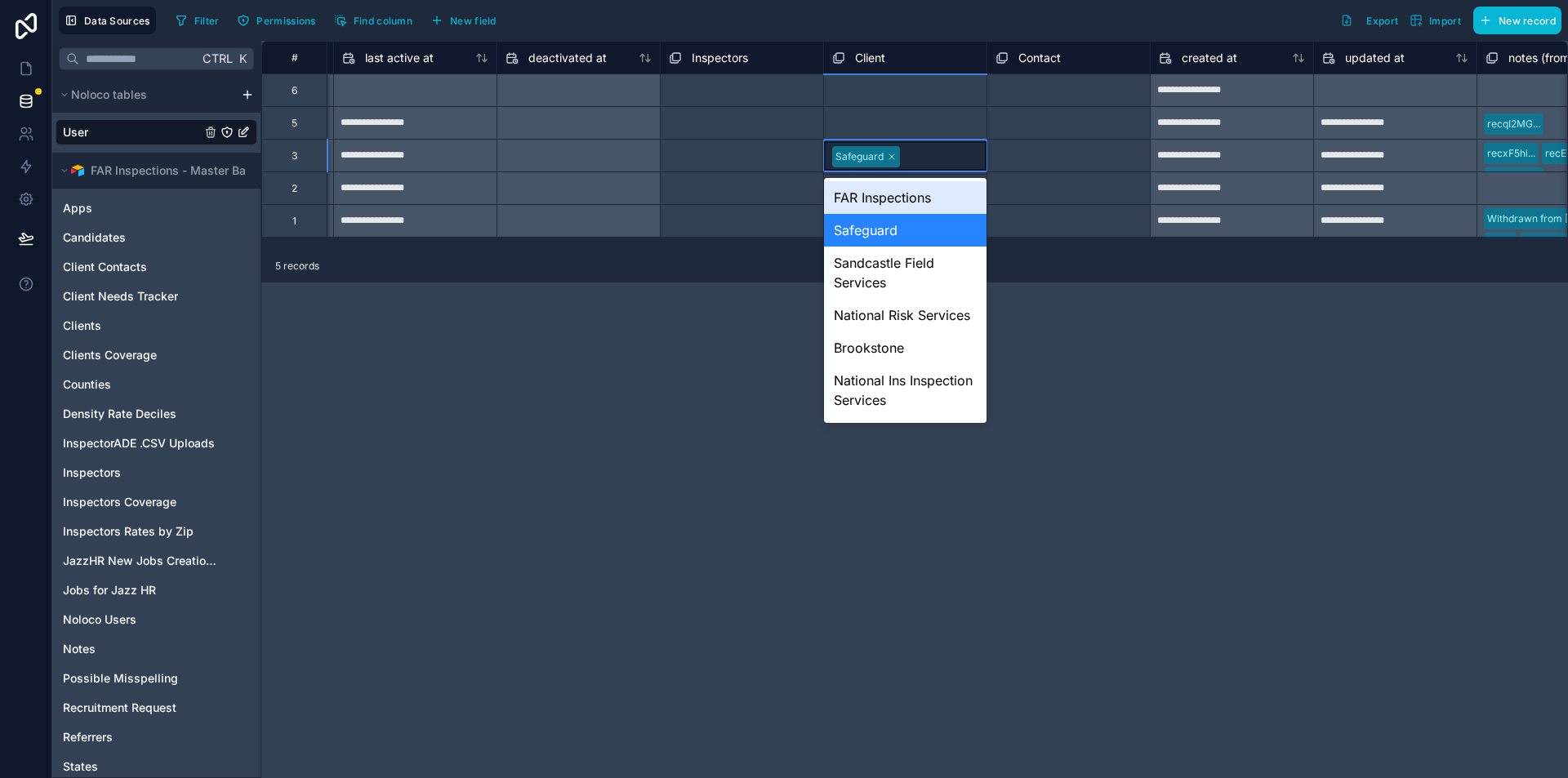
click at [893, 152] on icon at bounding box center [891, 156] width 10 height 10
click at [1234, 353] on div "**********" at bounding box center [914, 409] width 1307 height 737
click at [1118, 371] on div "**********" at bounding box center [914, 409] width 1307 height 737
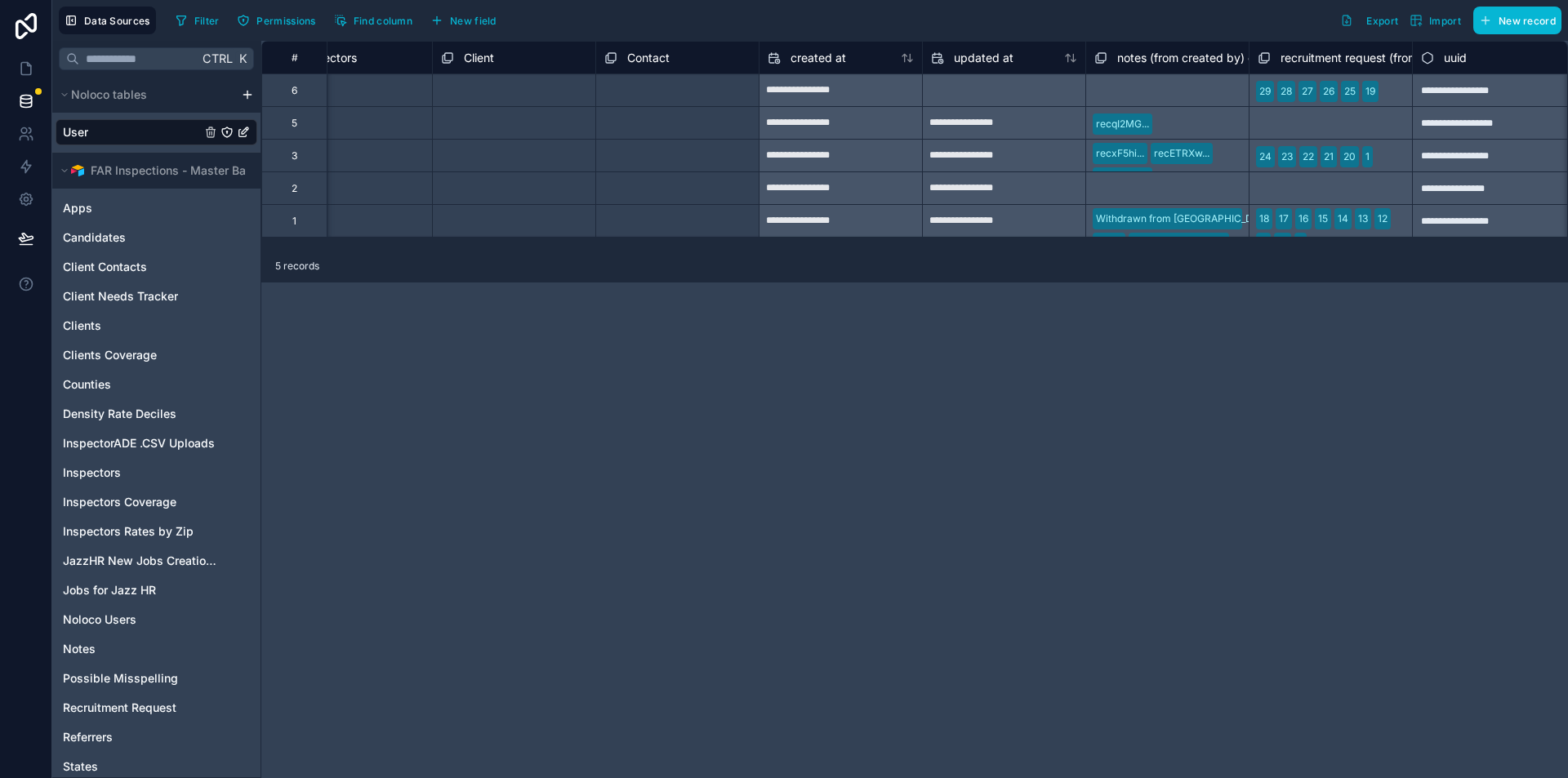
scroll to position [0, 1699]
click at [644, 80] on div "Select a Contact" at bounding box center [669, 91] width 163 height 32
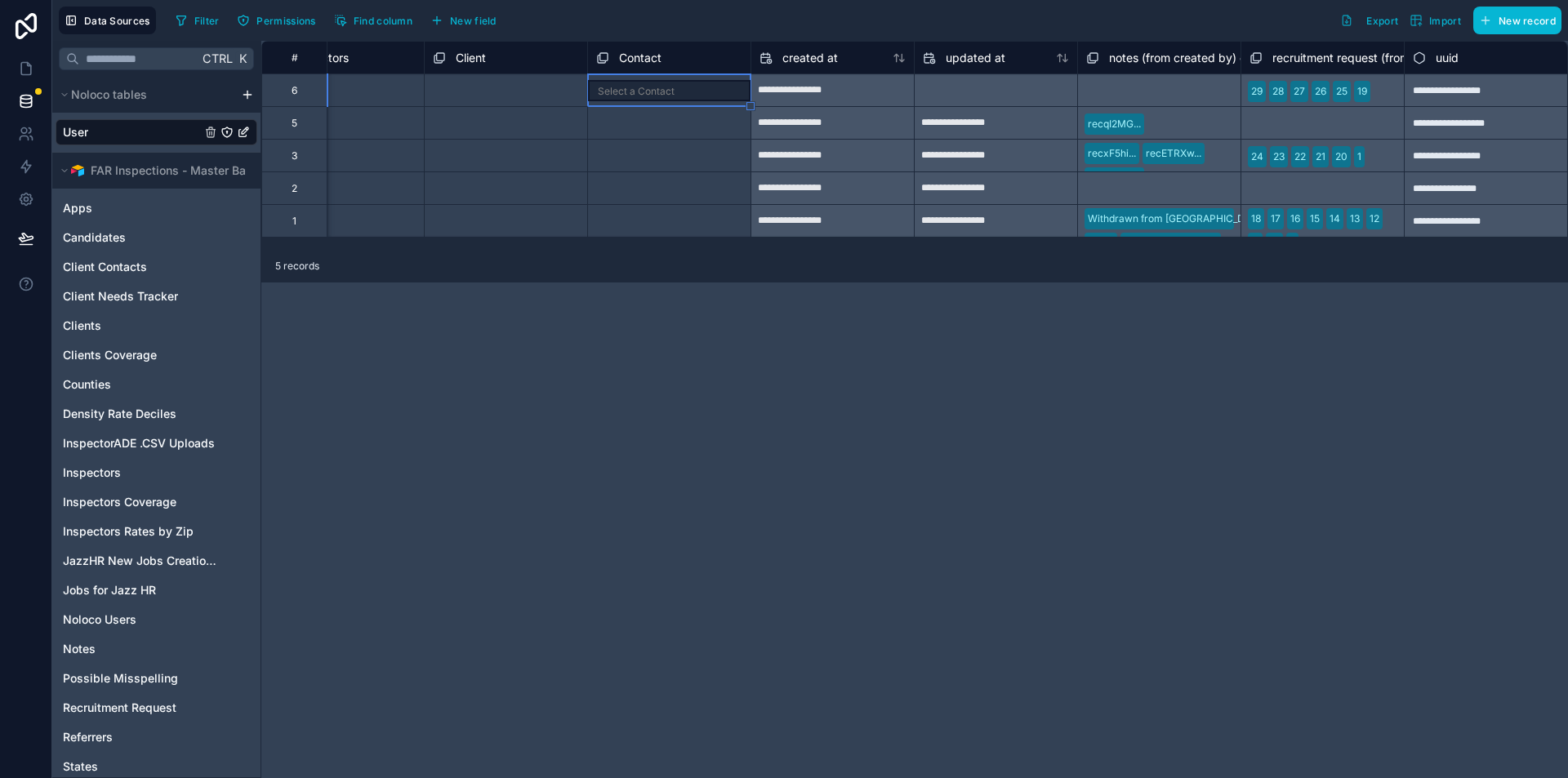
click at [622, 146] on div "Select a Contact" at bounding box center [669, 155] width 163 height 32
click at [630, 151] on div "Select a Contact" at bounding box center [636, 156] width 76 height 13
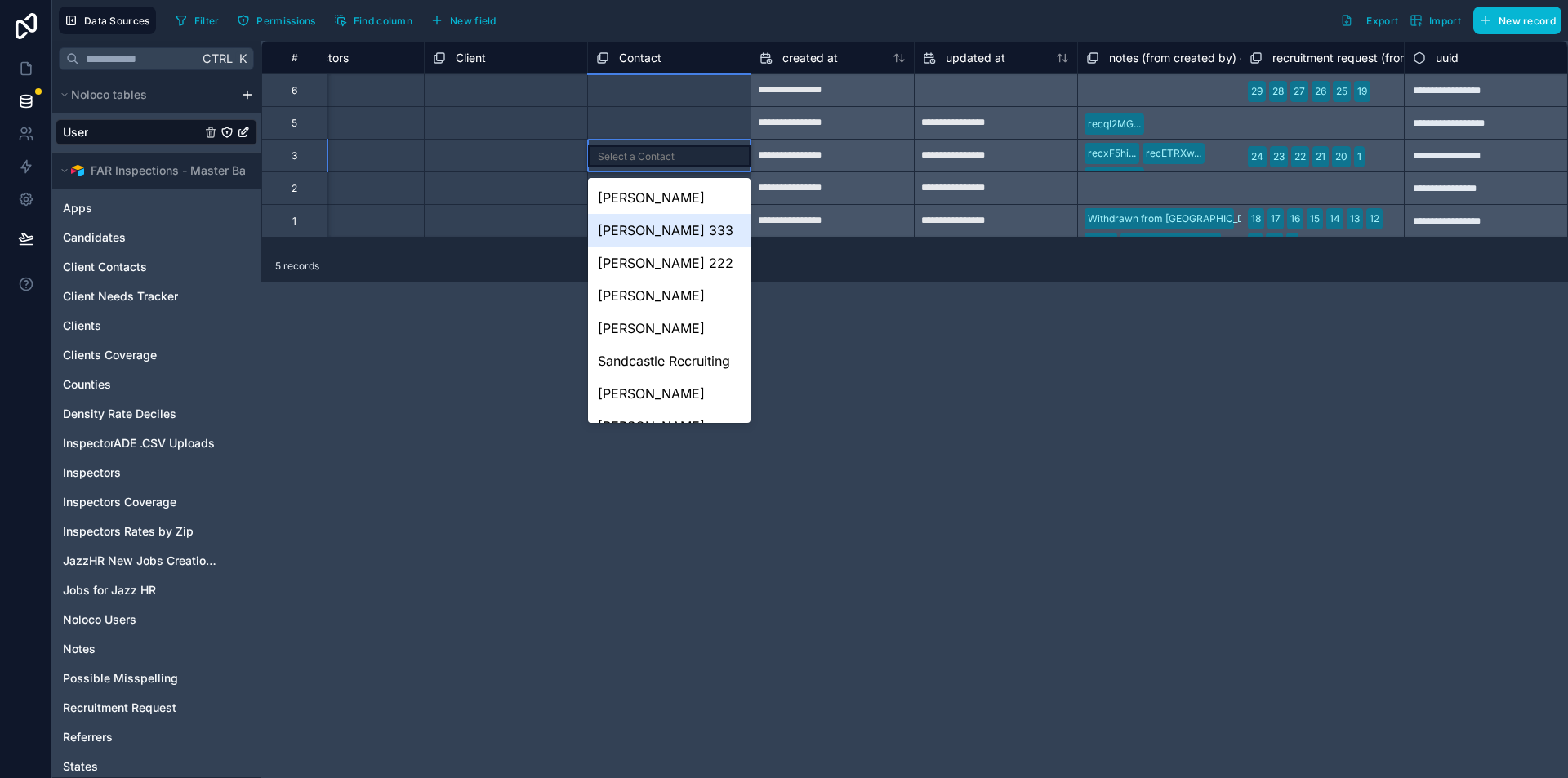
click at [657, 228] on div "Anna 333" at bounding box center [669, 230] width 163 height 33
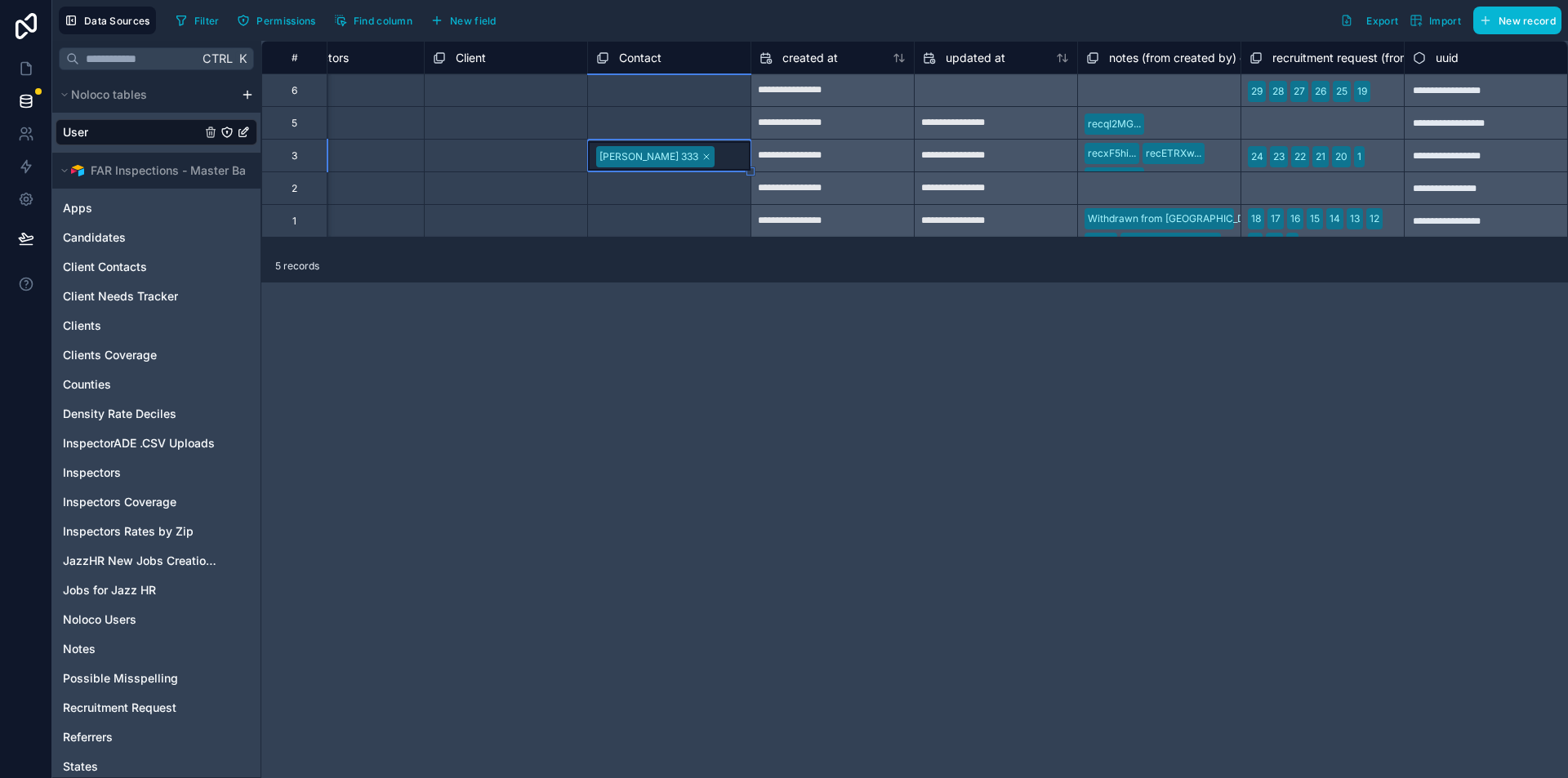
click at [673, 163] on div "Anna 333" at bounding box center [669, 155] width 163 height 29
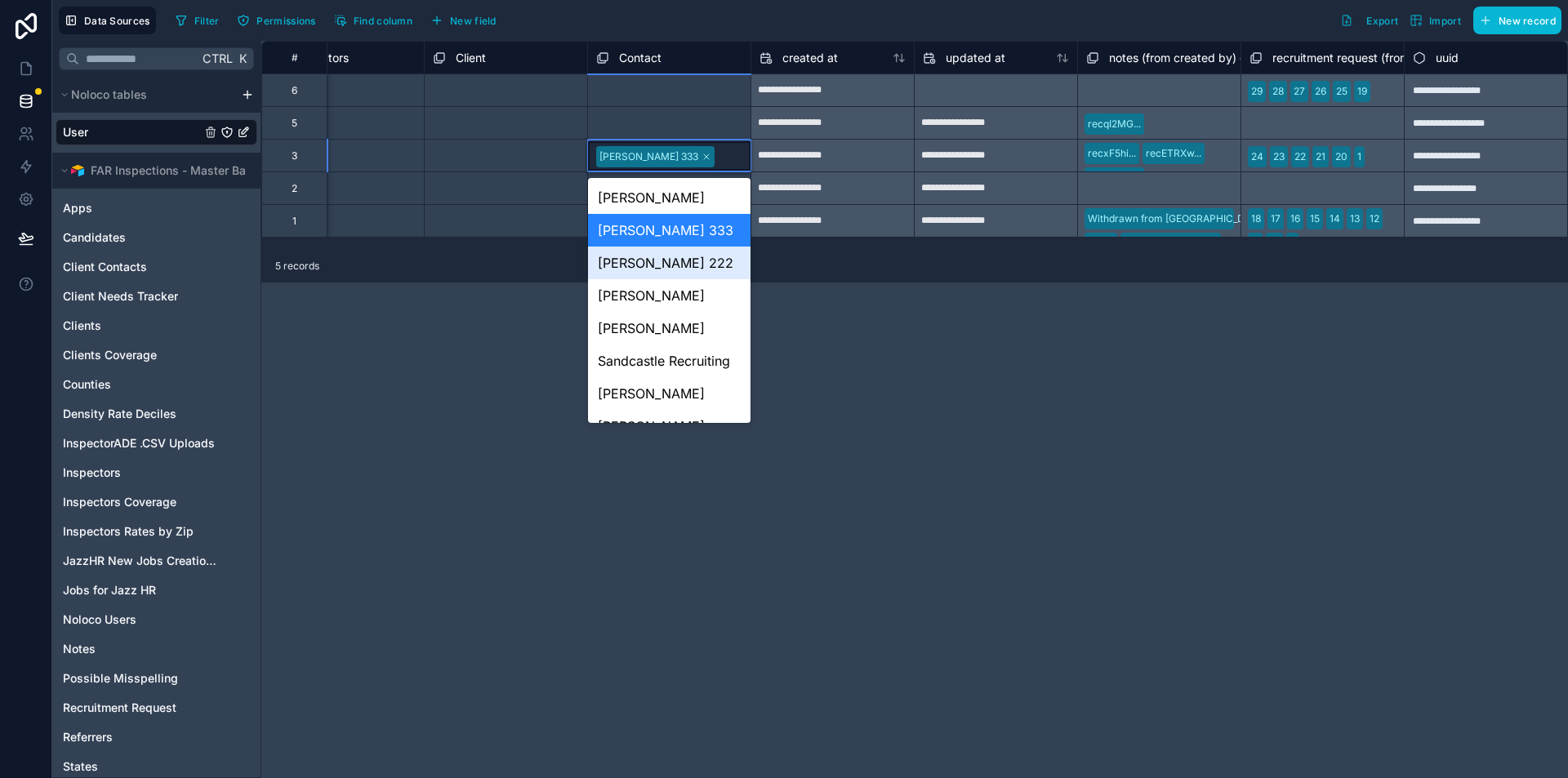
click at [633, 268] on div "Anna 222" at bounding box center [669, 263] width 163 height 33
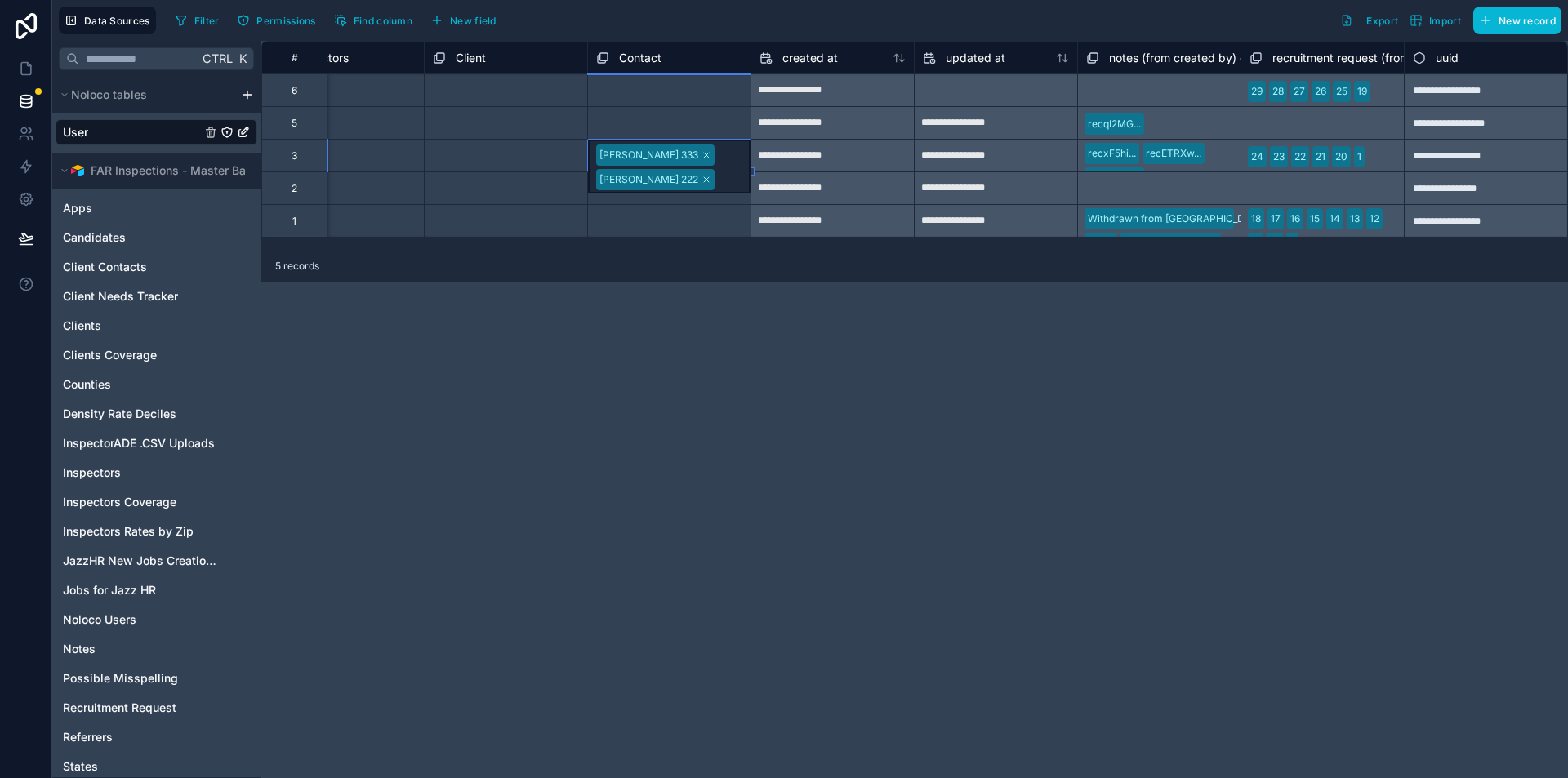
click at [702, 160] on icon at bounding box center [706, 155] width 10 height 10
click at [702, 160] on icon at bounding box center [706, 156] width 10 height 10
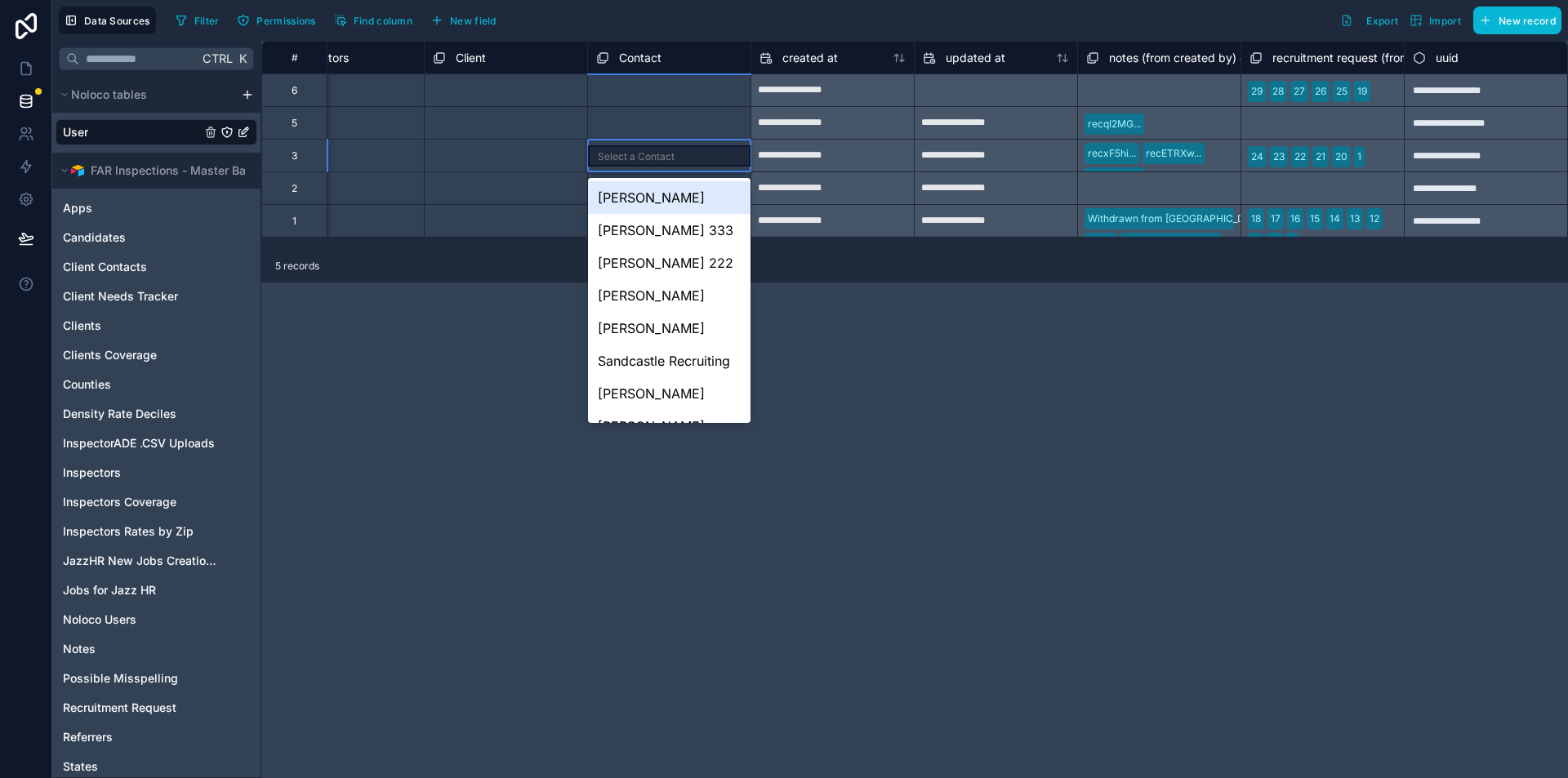
click at [753, 24] on div "Filter Permissions Find column New field Export Import New record" at bounding box center [865, 20] width 1393 height 28
click at [846, 385] on div "**********" at bounding box center [914, 409] width 1307 height 737
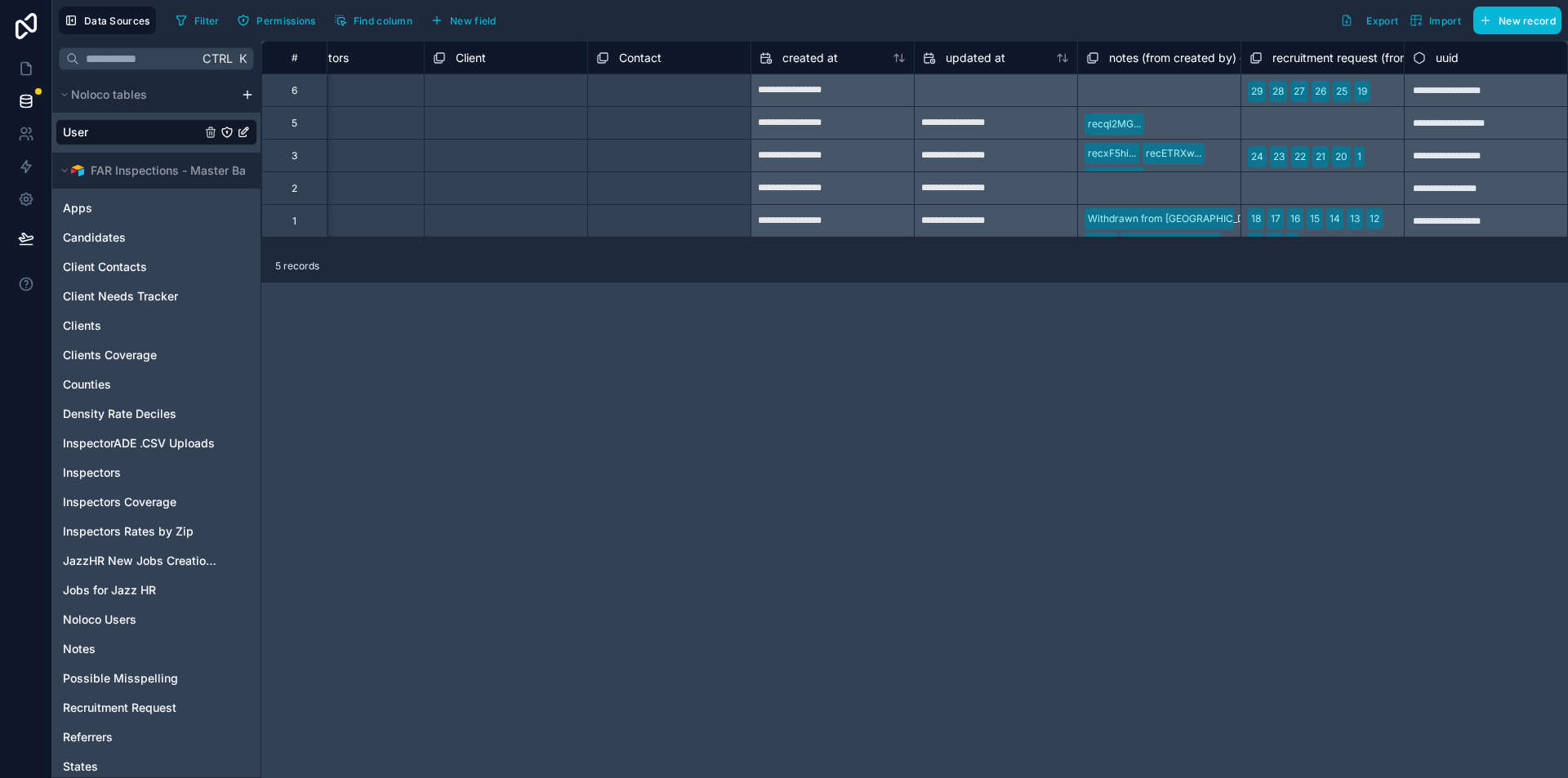
click at [1567, 234] on div "**********" at bounding box center [914, 145] width 1307 height 209
click at [1147, 63] on span "notes (from created by) collection" at bounding box center [1199, 58] width 181 height 16
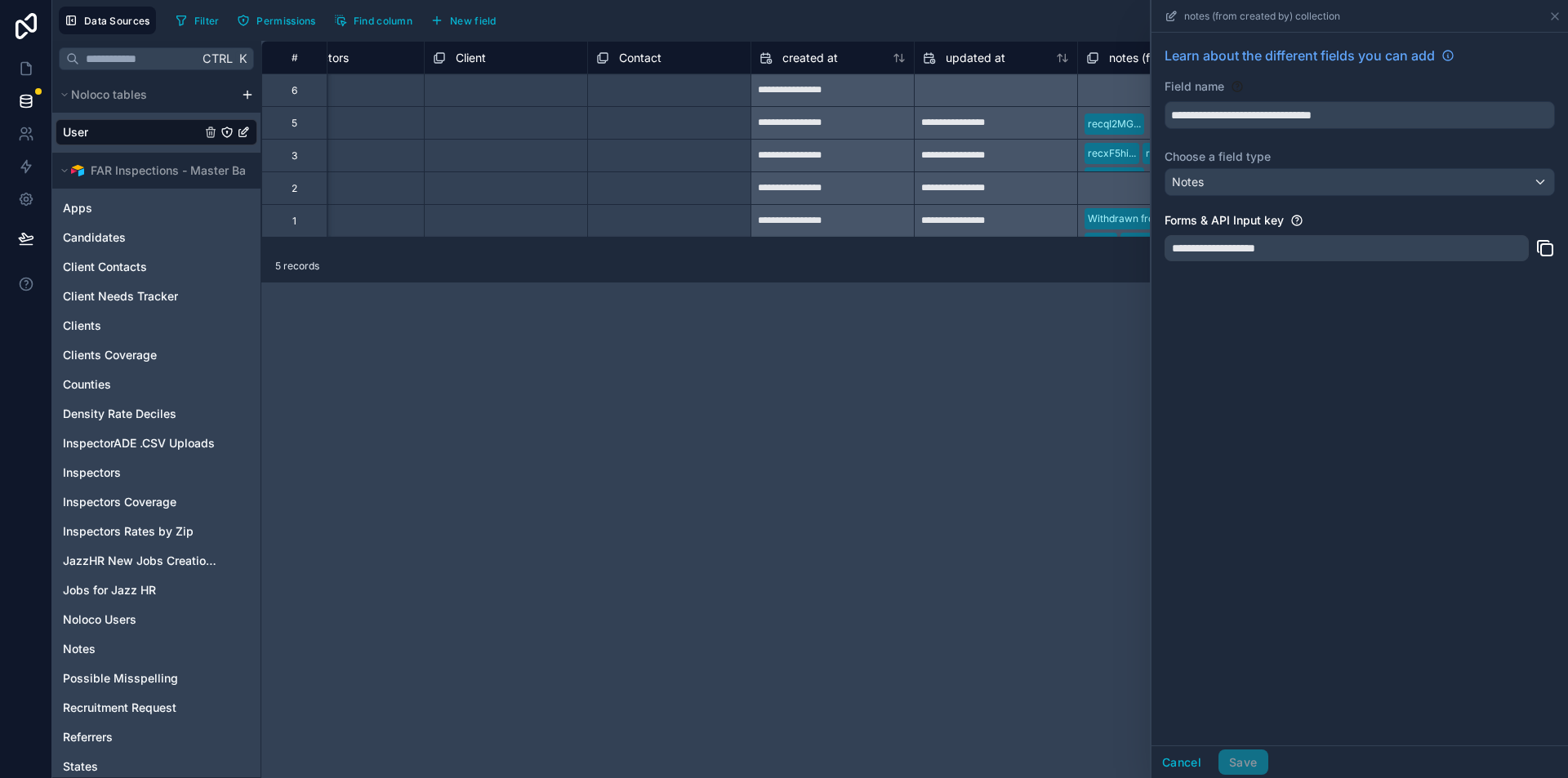
click at [1010, 459] on div "**********" at bounding box center [914, 409] width 1307 height 737
click at [1554, 15] on icon at bounding box center [1555, 16] width 13 height 13
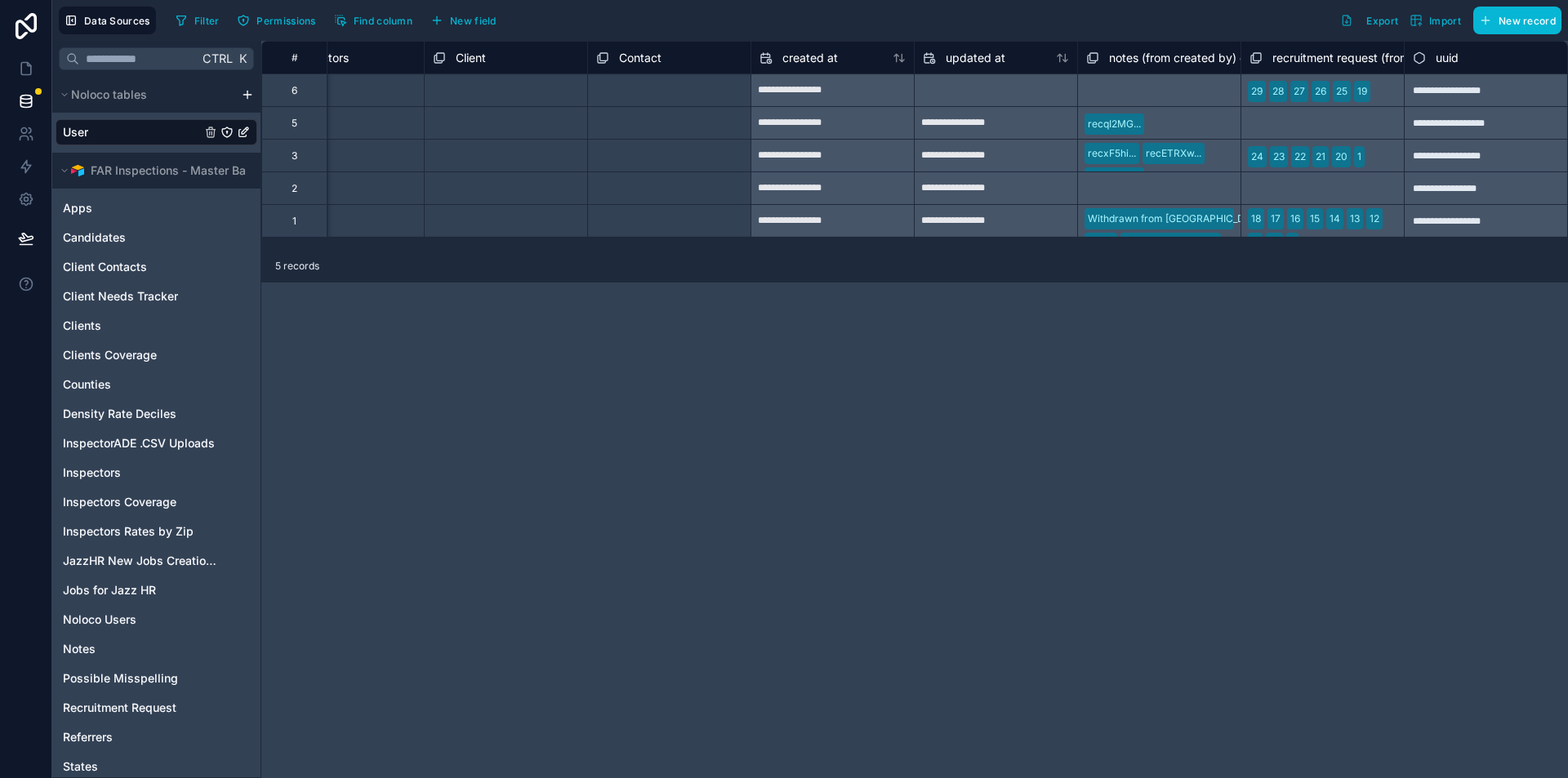
click at [1260, 124] on div "Select a recruitment request (from created by) collection" at bounding box center [1323, 123] width 163 height 33
click at [239, 128] on icon "User" at bounding box center [243, 132] width 13 height 13
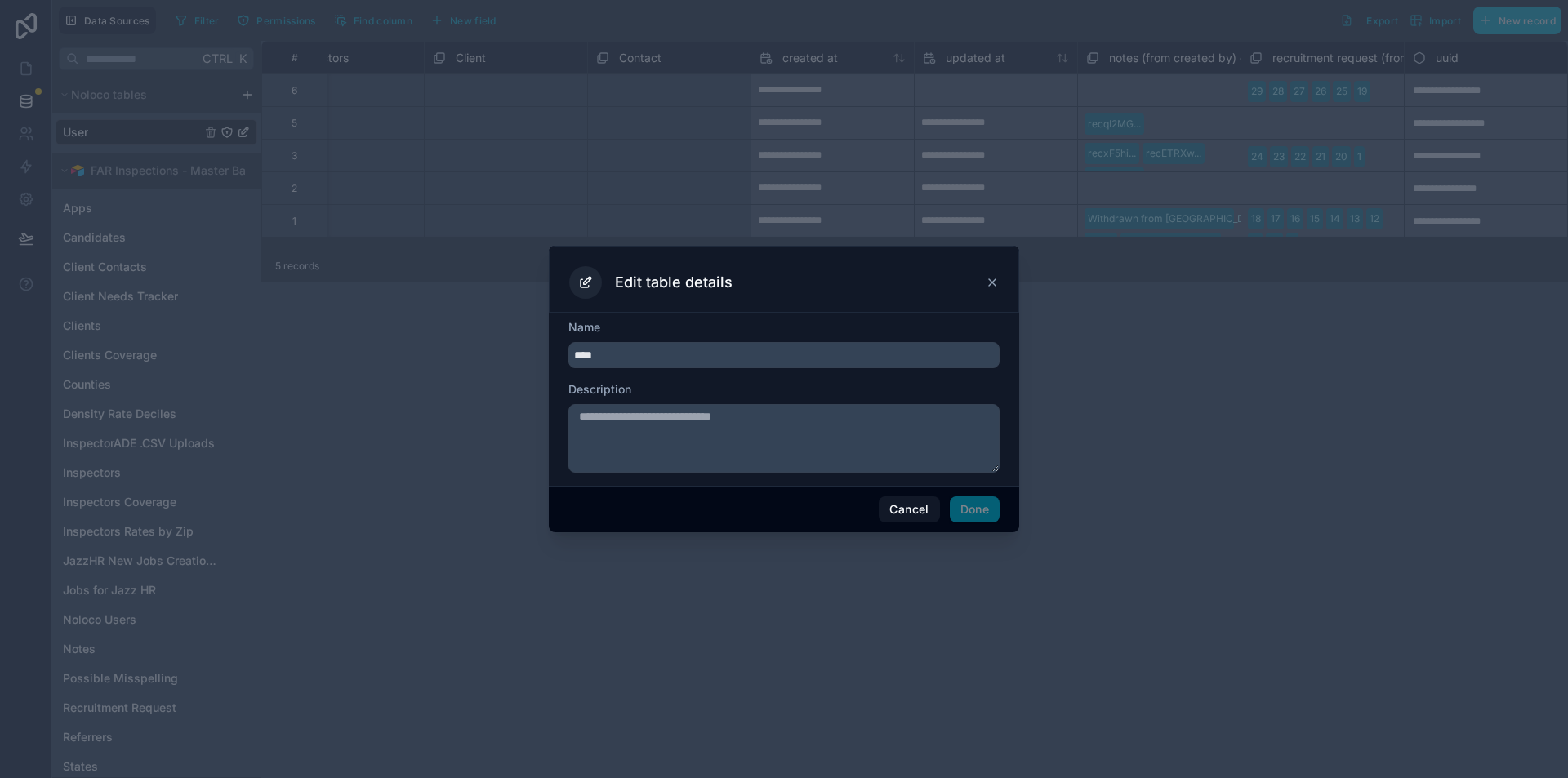
click at [990, 281] on icon at bounding box center [991, 282] width 6 height 6
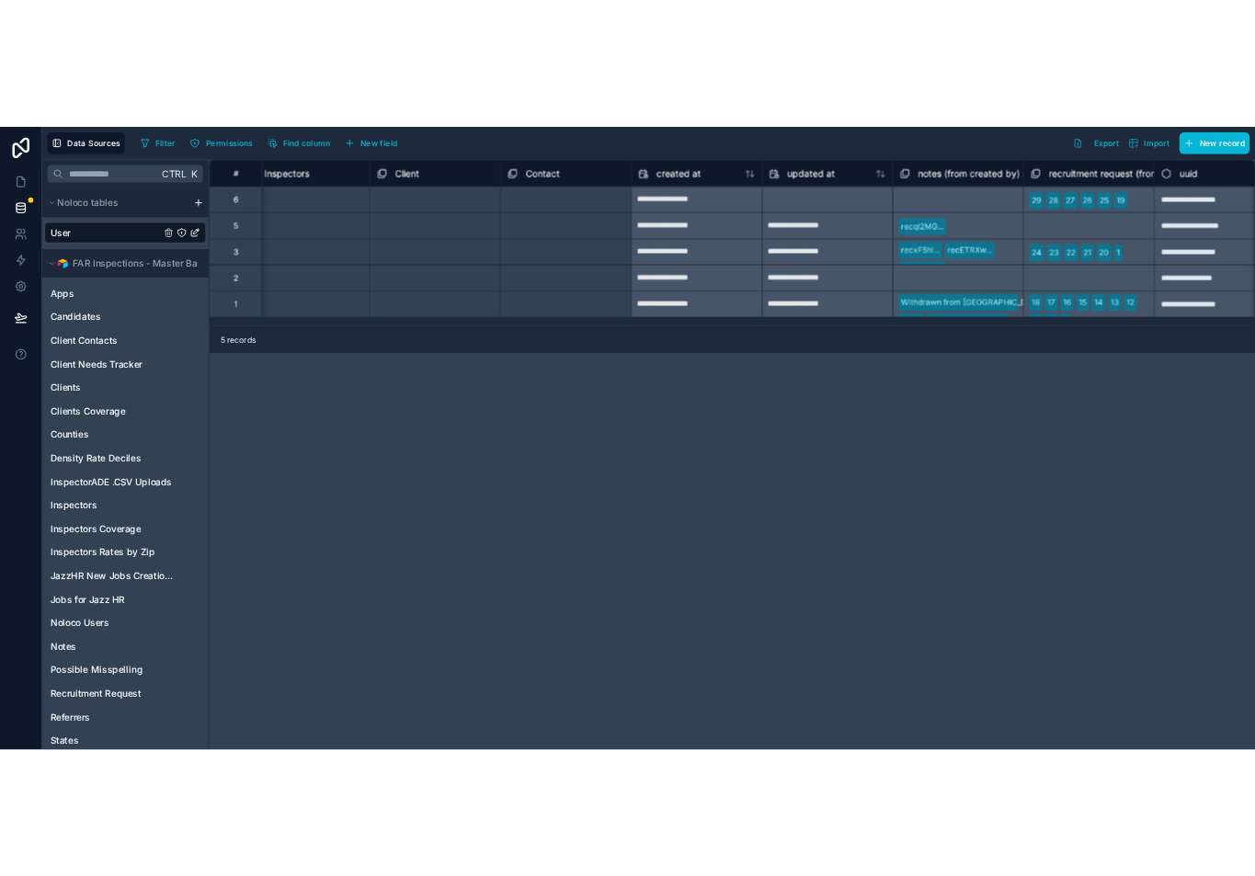
scroll to position [0, 1913]
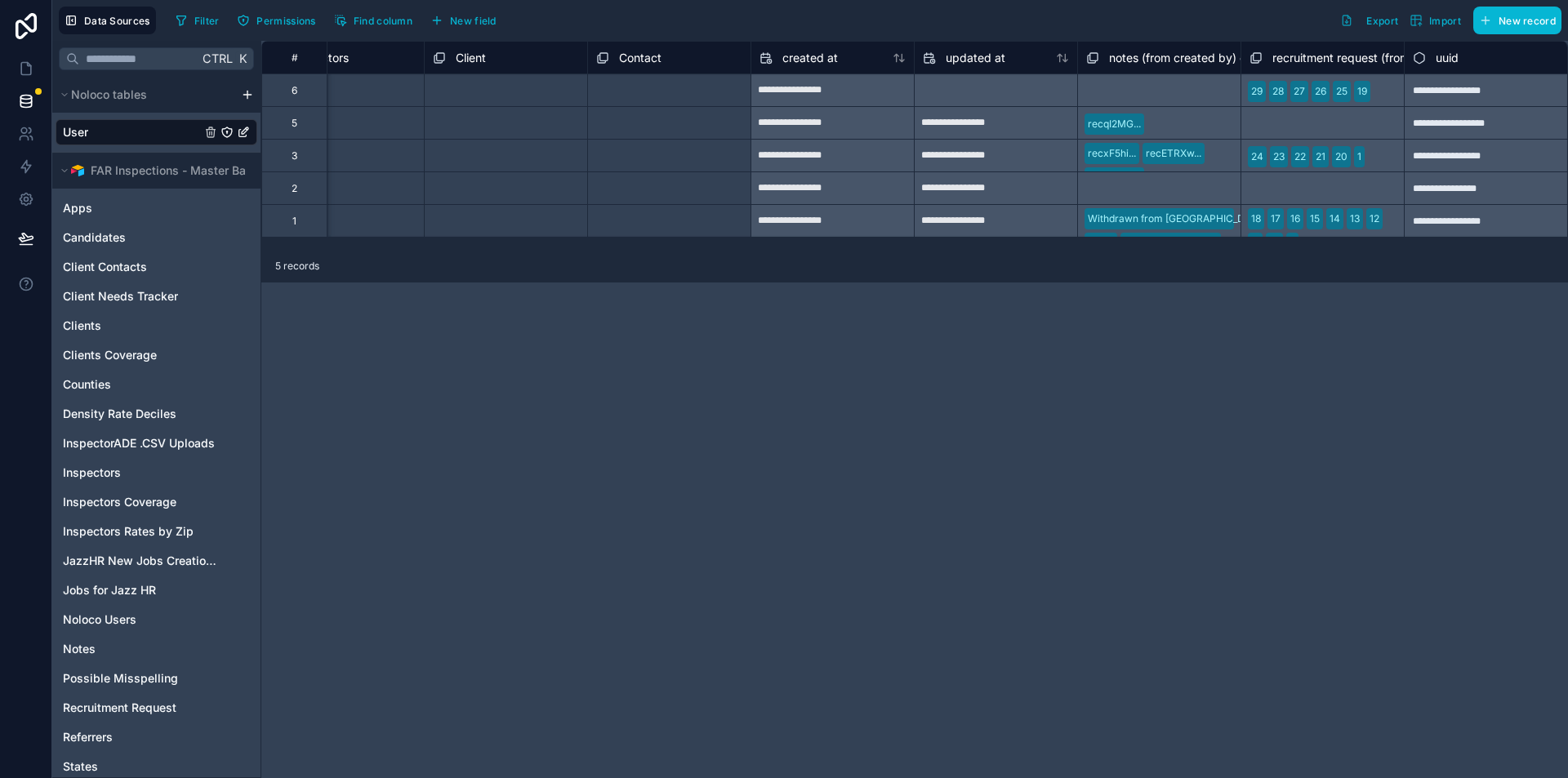
click at [1154, 86] on div "Select a notes (from created by) collection" at bounding box center [1159, 90] width 163 height 33
click at [1142, 92] on div "Select a notes (from created by) collection" at bounding box center [1159, 90] width 163 height 33
click at [1148, 89] on div "Select a notes (from created by) collection" at bounding box center [1159, 90] width 163 height 33
click at [1110, 192] on div "Select a notes (from created by) collection" at bounding box center [1159, 187] width 163 height 33
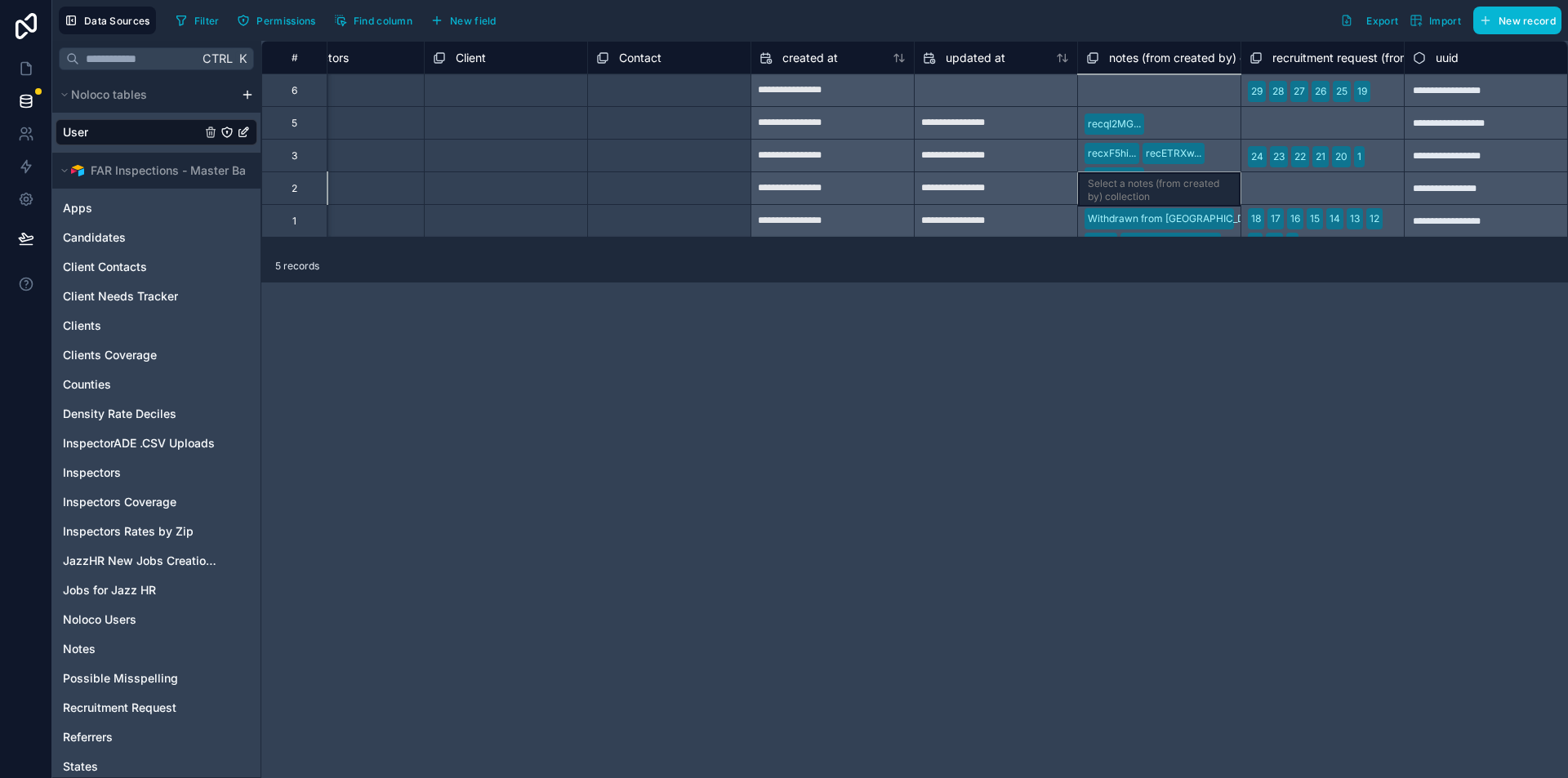
click at [1110, 192] on div "Select a notes (from created by) collection" at bounding box center [1159, 187] width 163 height 33
click at [1108, 279] on div "5 records" at bounding box center [914, 266] width 1307 height 33
click at [1285, 125] on div "Select a recruitment request (from created by) collection" at bounding box center [1323, 123] width 163 height 33
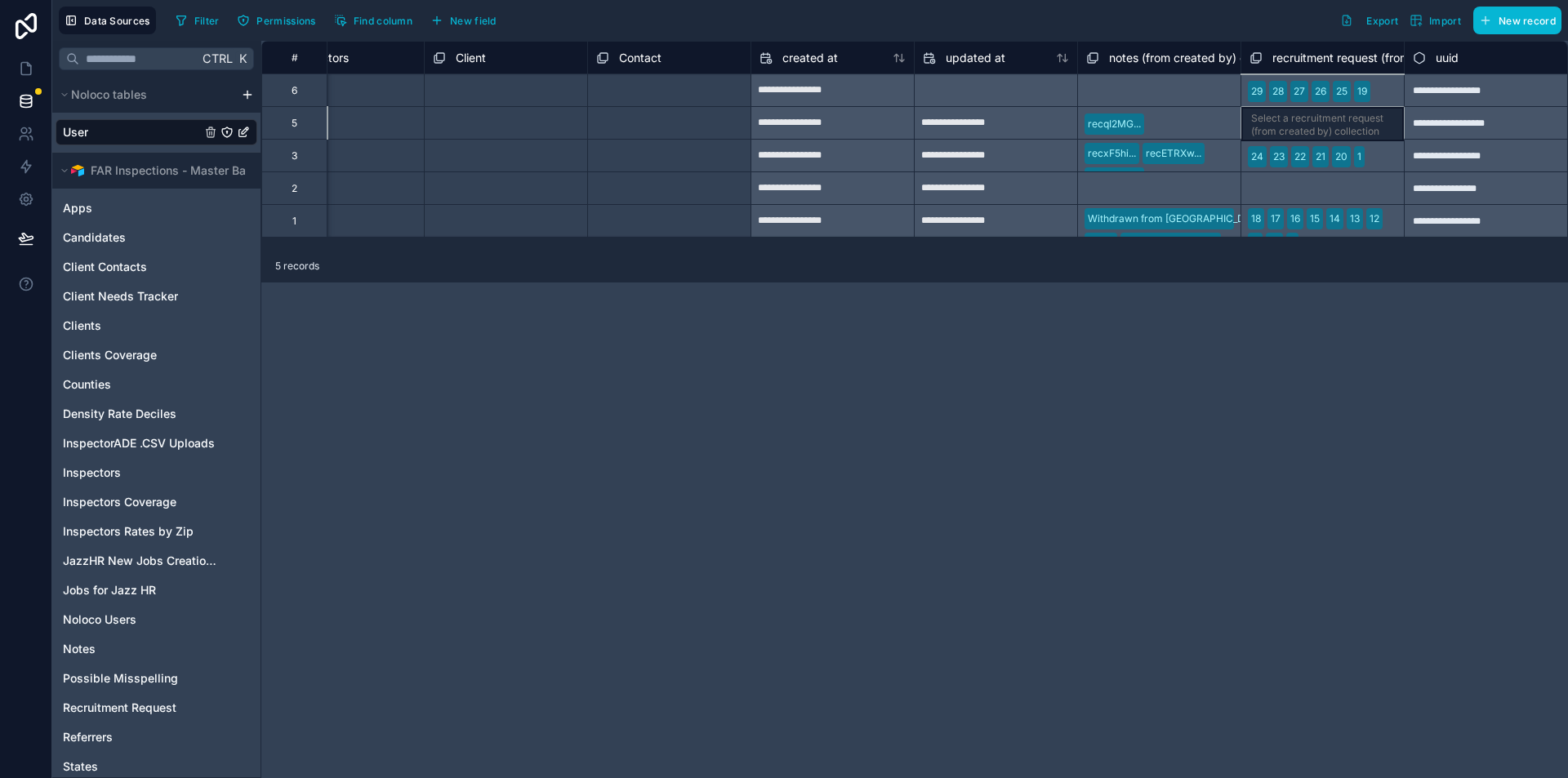
click at [1238, 362] on div "**********" at bounding box center [914, 409] width 1307 height 737
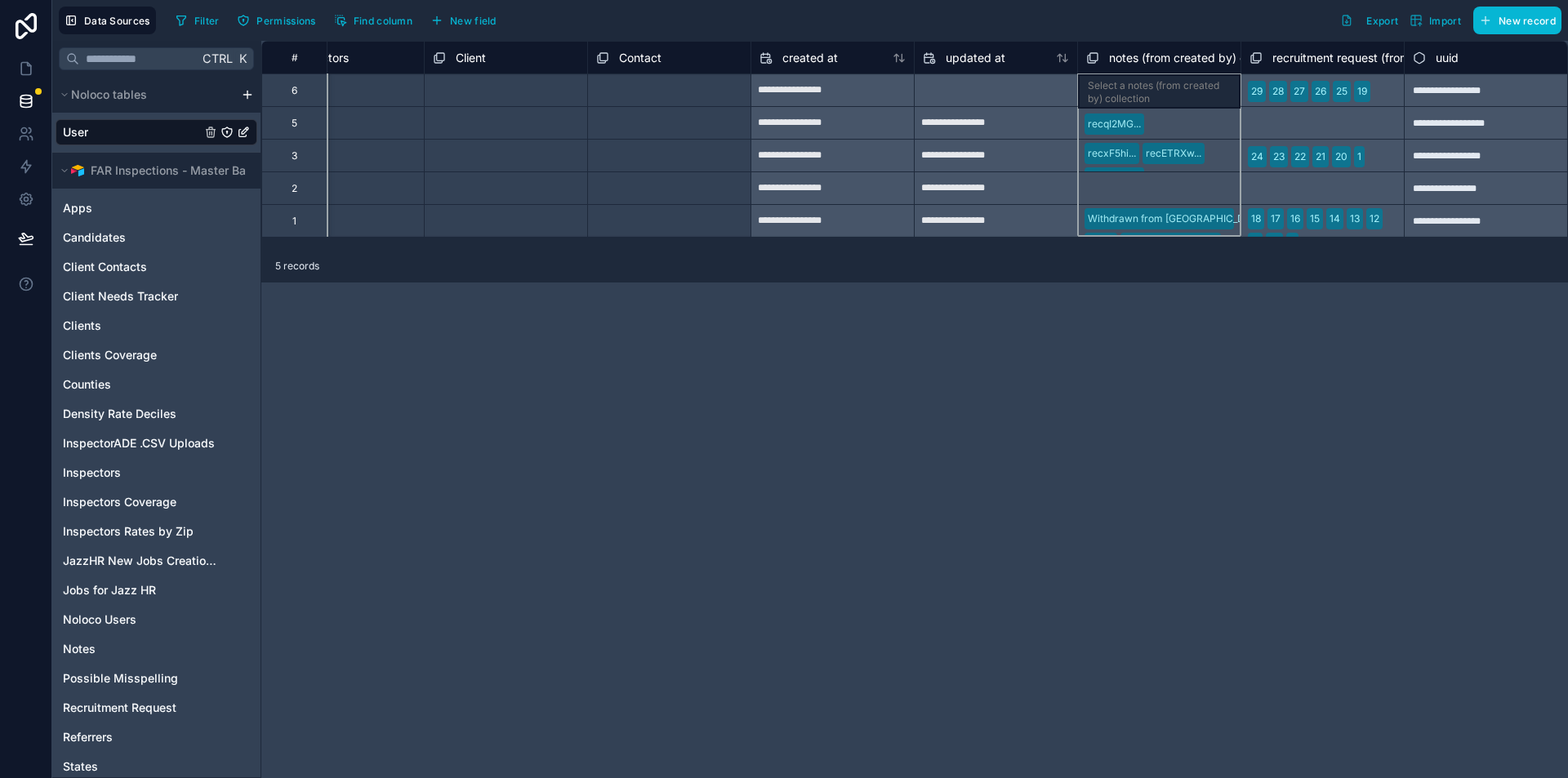
click at [1170, 60] on span "notes (from created by) collection" at bounding box center [1199, 58] width 181 height 16
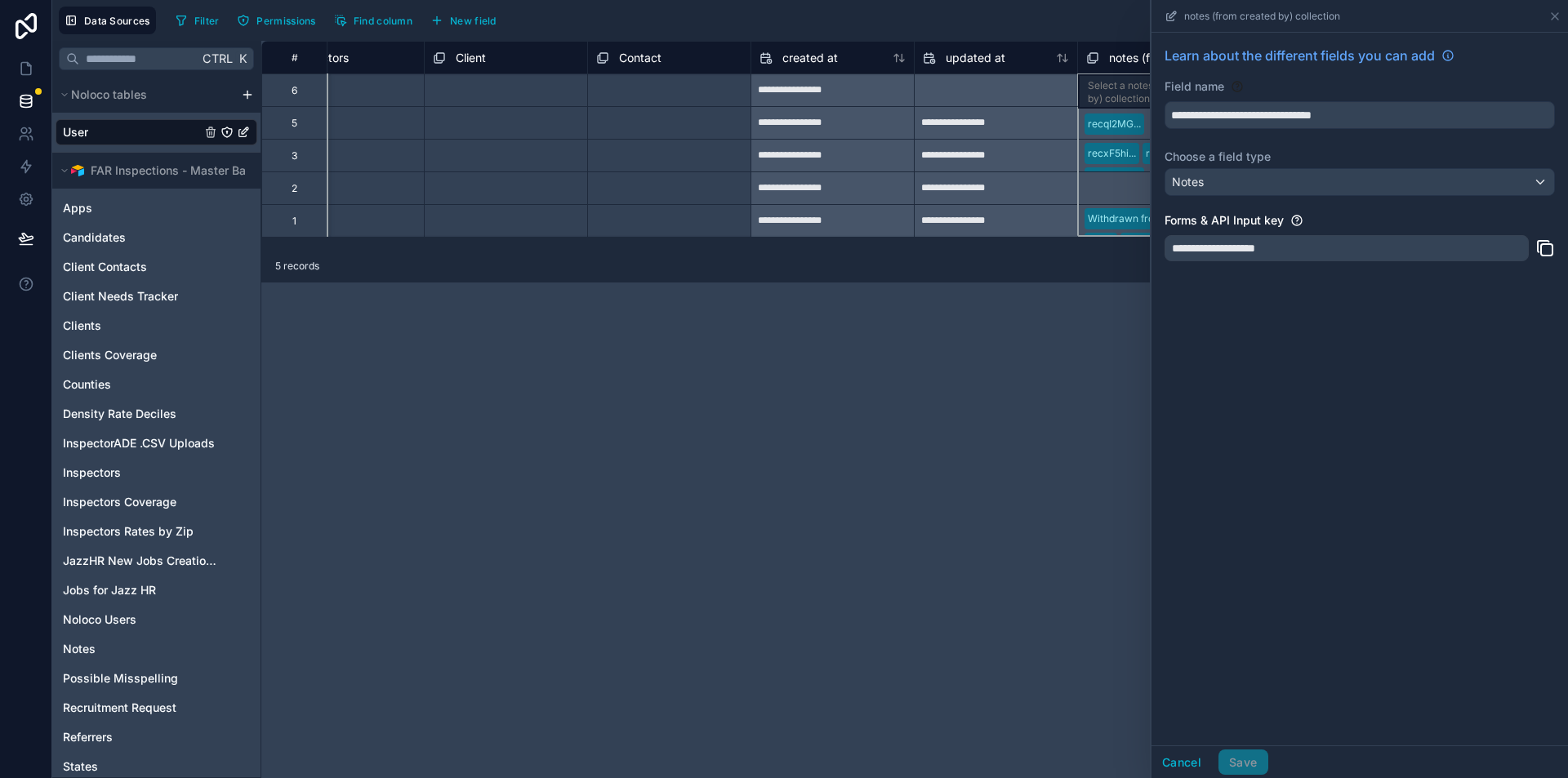
click at [1027, 481] on div "**********" at bounding box center [914, 409] width 1307 height 737
drag, startPoint x: 1088, startPoint y: 369, endPoint x: 1095, endPoint y: 361, distance: 10.6
click at [1089, 369] on div "**********" at bounding box center [914, 409] width 1307 height 737
click at [1556, 11] on icon at bounding box center [1555, 16] width 13 height 13
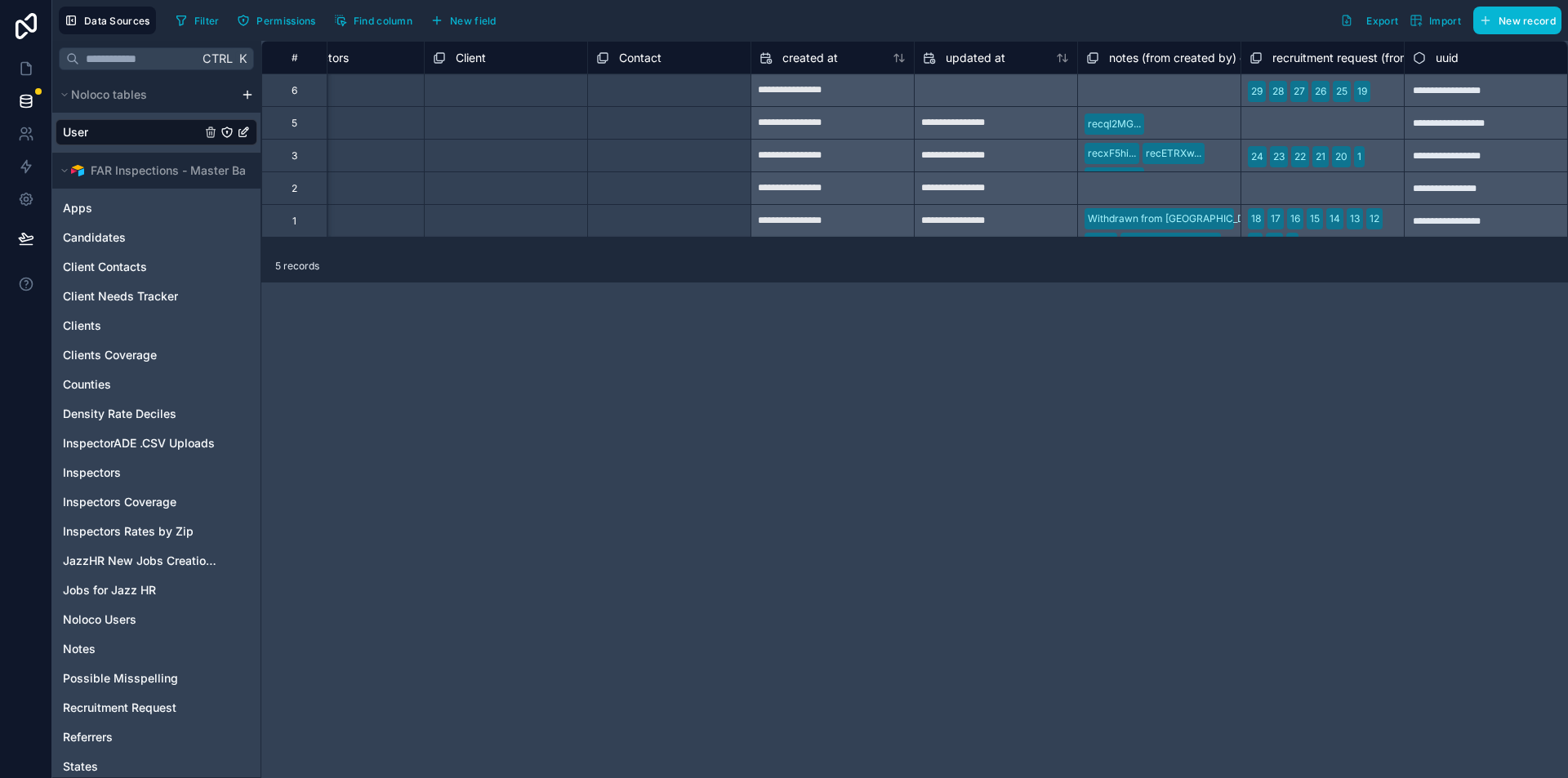
click at [1182, 71] on div "notes (from created by) collection" at bounding box center [1159, 57] width 163 height 33
click at [1183, 50] on span "notes (from created by) collection" at bounding box center [1199, 58] width 181 height 16
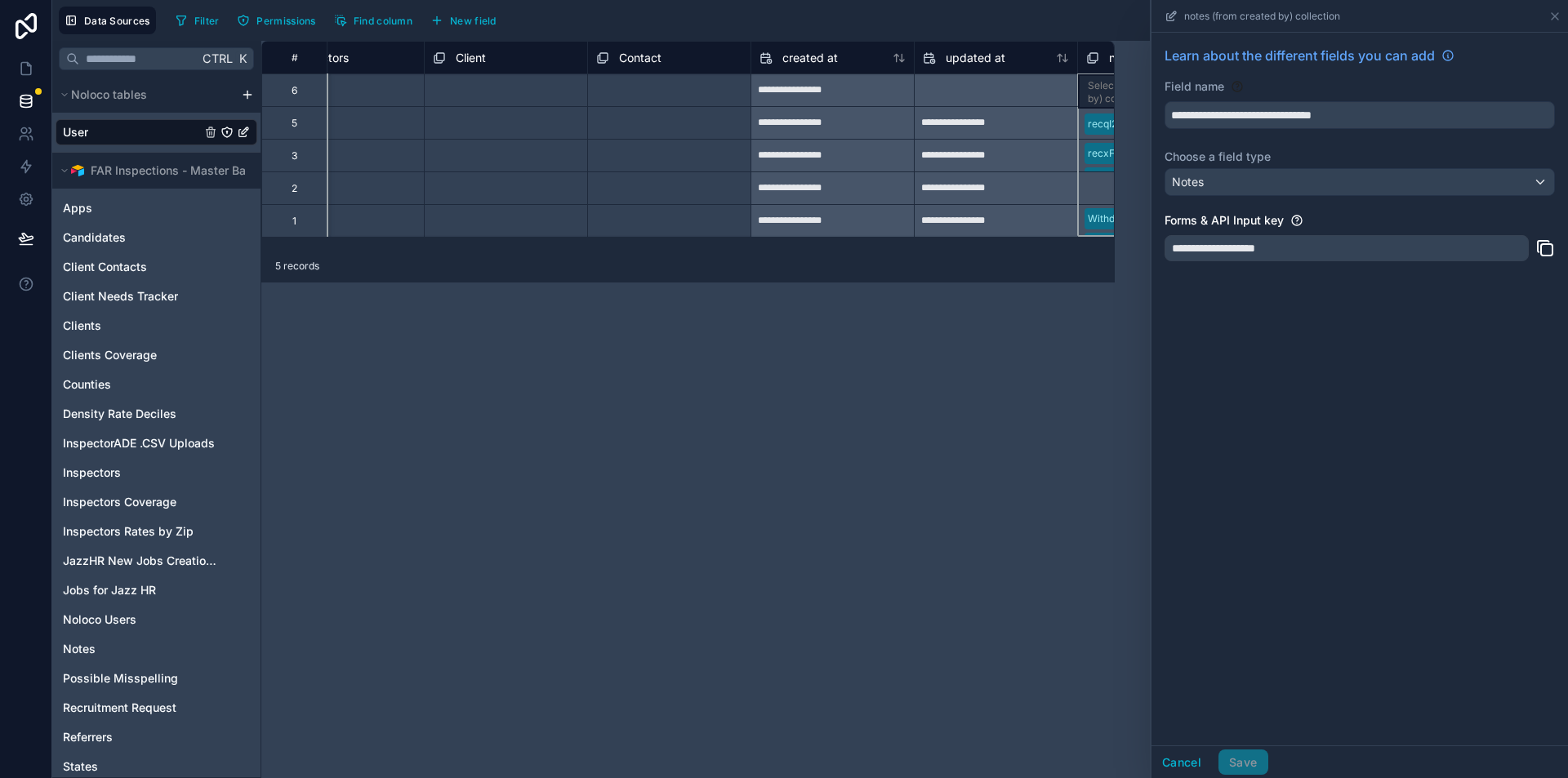
scroll to position [0, 1827]
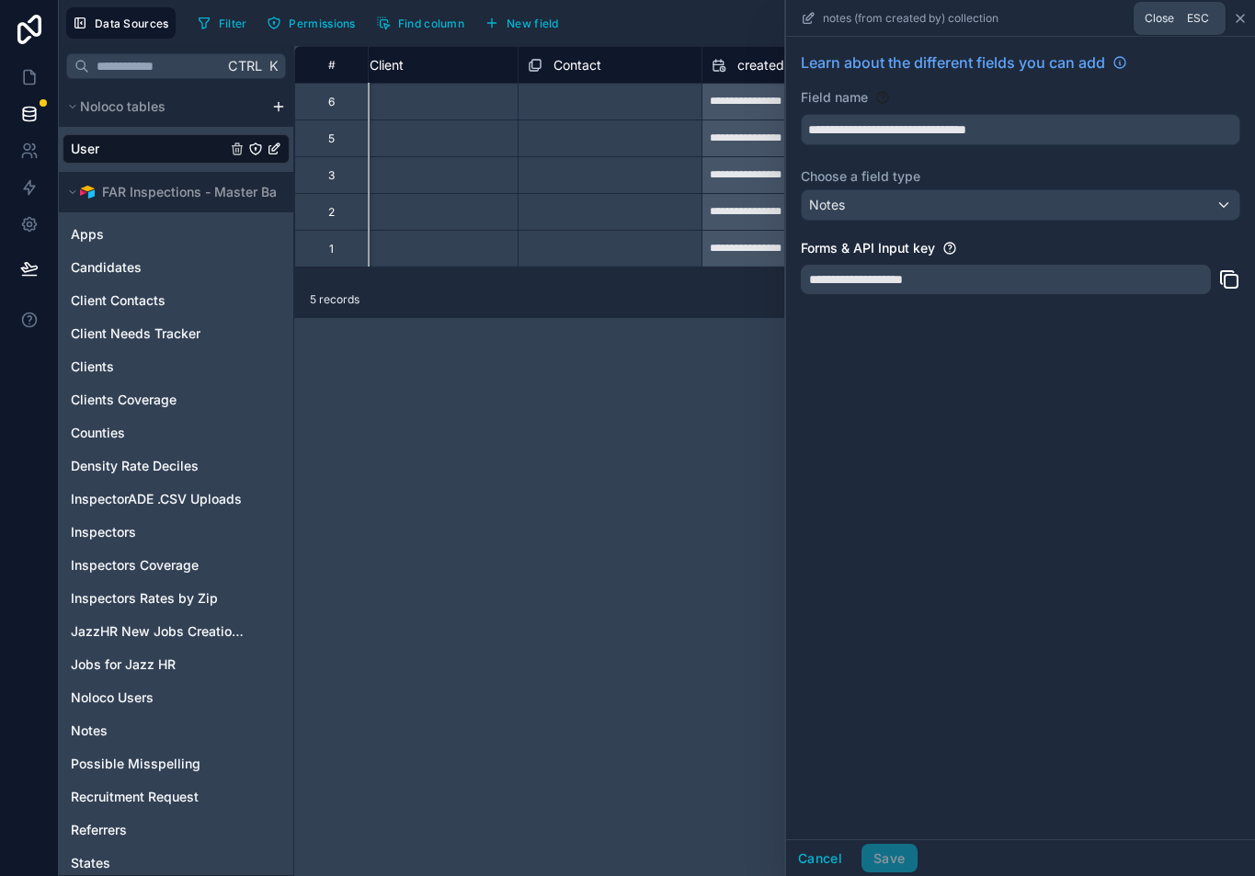
click at [1245, 23] on icon at bounding box center [1240, 18] width 15 height 15
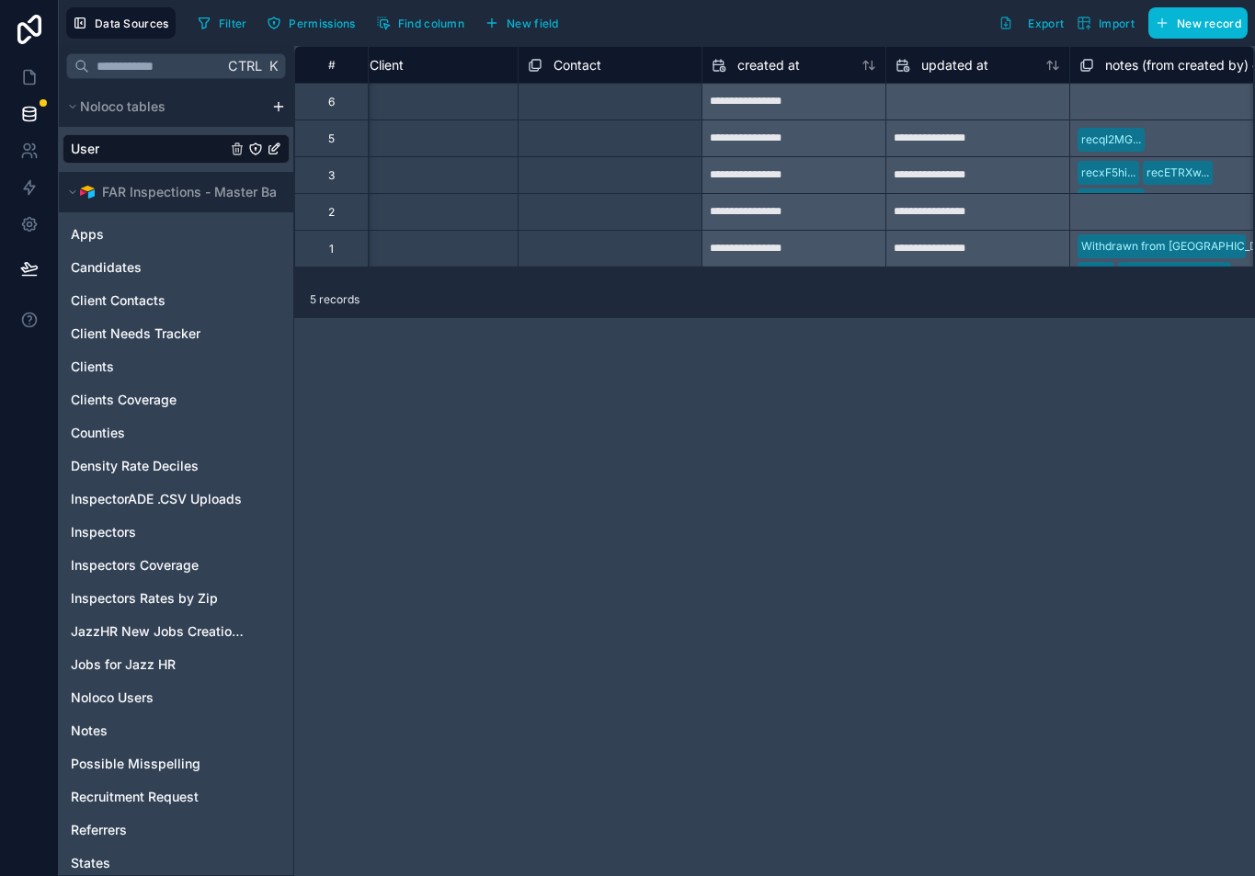
click at [1194, 336] on div "**********" at bounding box center [774, 461] width 961 height 830
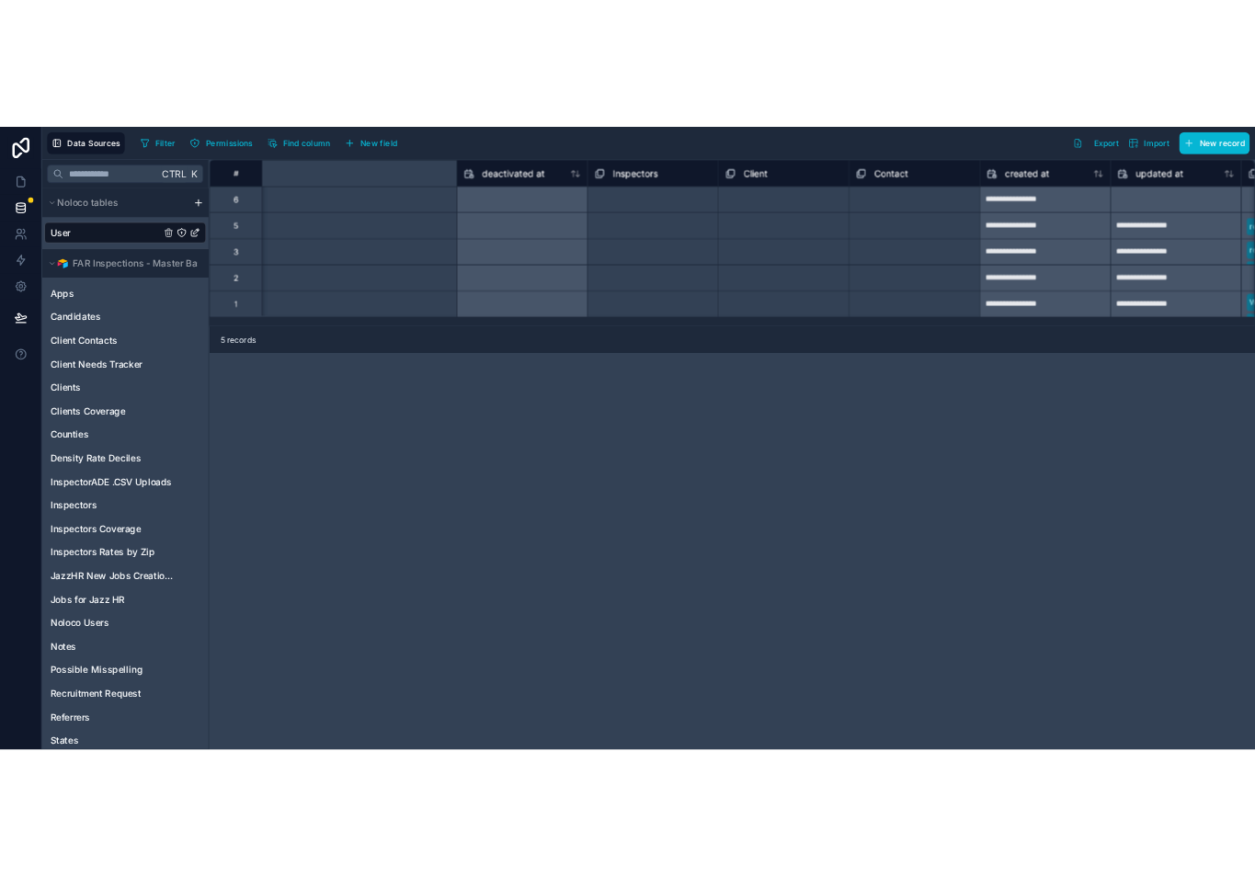
scroll to position [0, 1913]
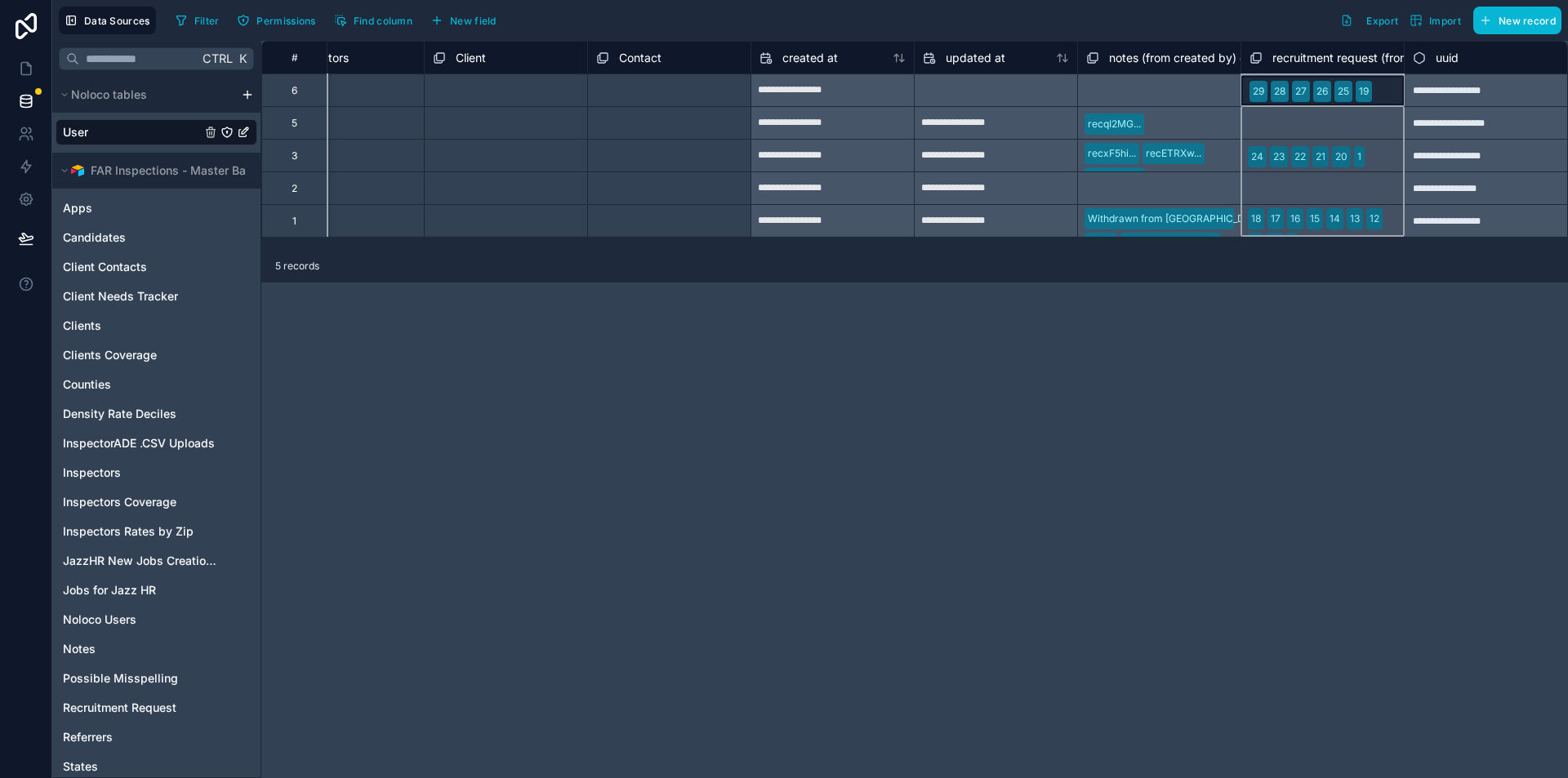
click at [1351, 58] on span "recruitment request (from created by) collection" at bounding box center [1401, 58] width 258 height 16
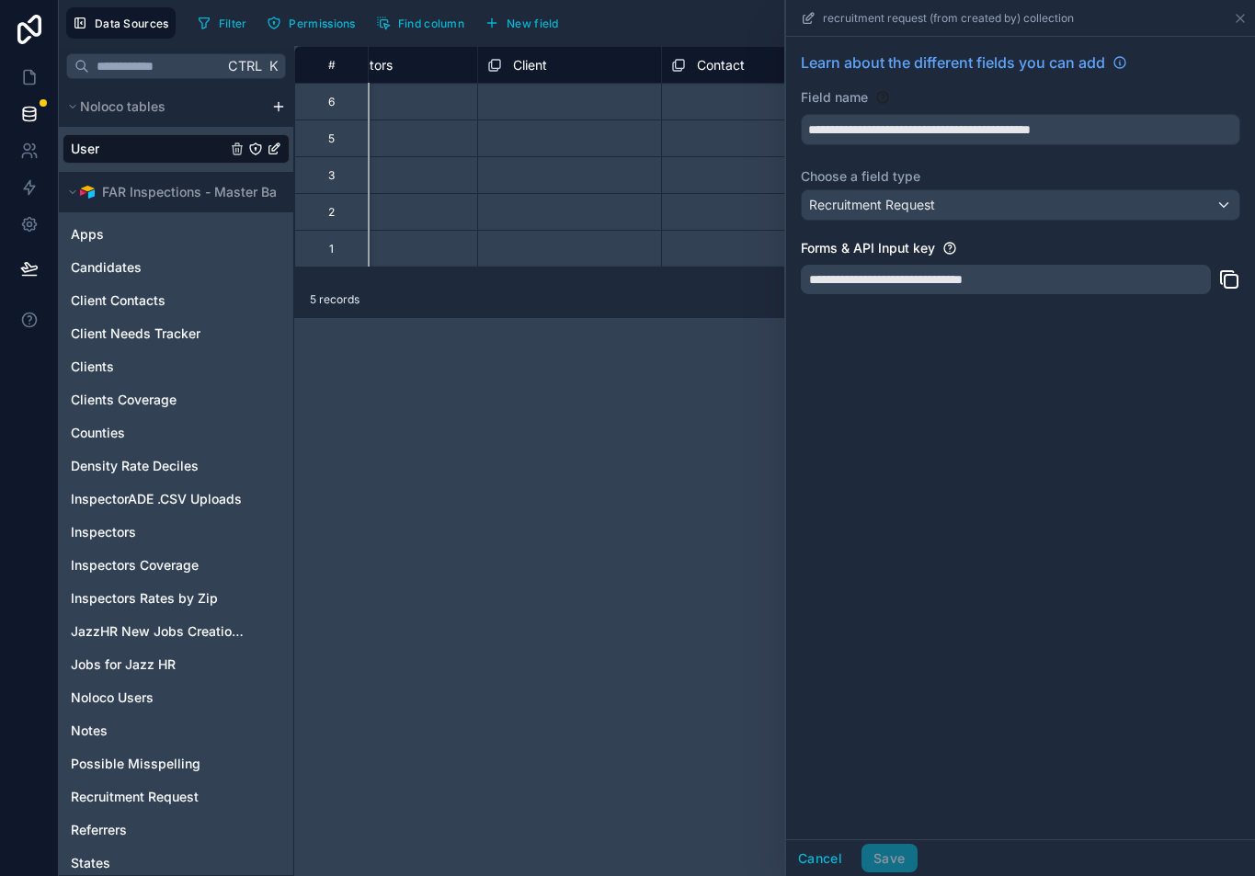
scroll to position [0, 2240]
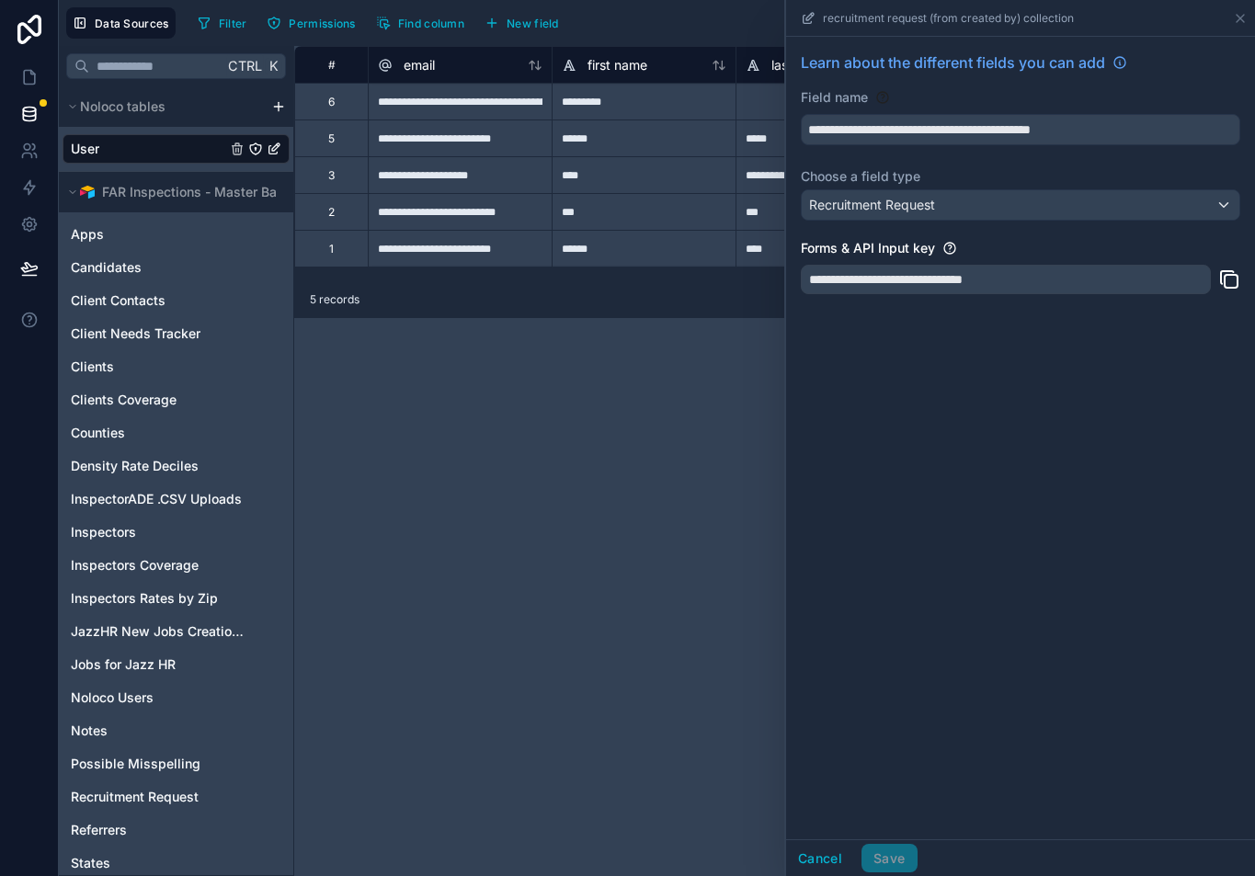
click at [640, 383] on div "**********" at bounding box center [774, 461] width 961 height 830
click at [1242, 11] on icon at bounding box center [1240, 18] width 15 height 15
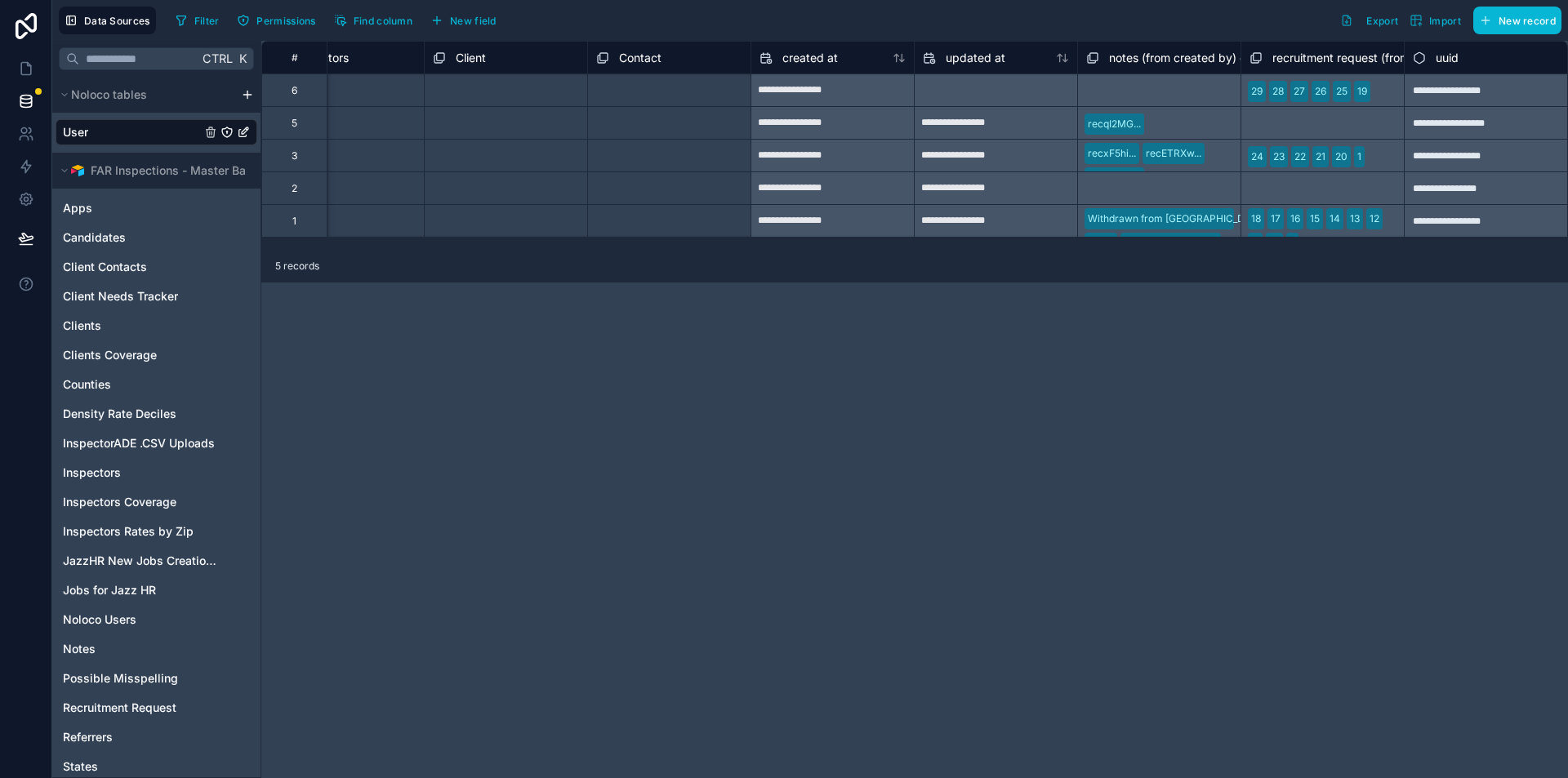
scroll to position [0, 1699]
click at [137, 625] on span "Noloco Users" at bounding box center [99, 620] width 74 height 16
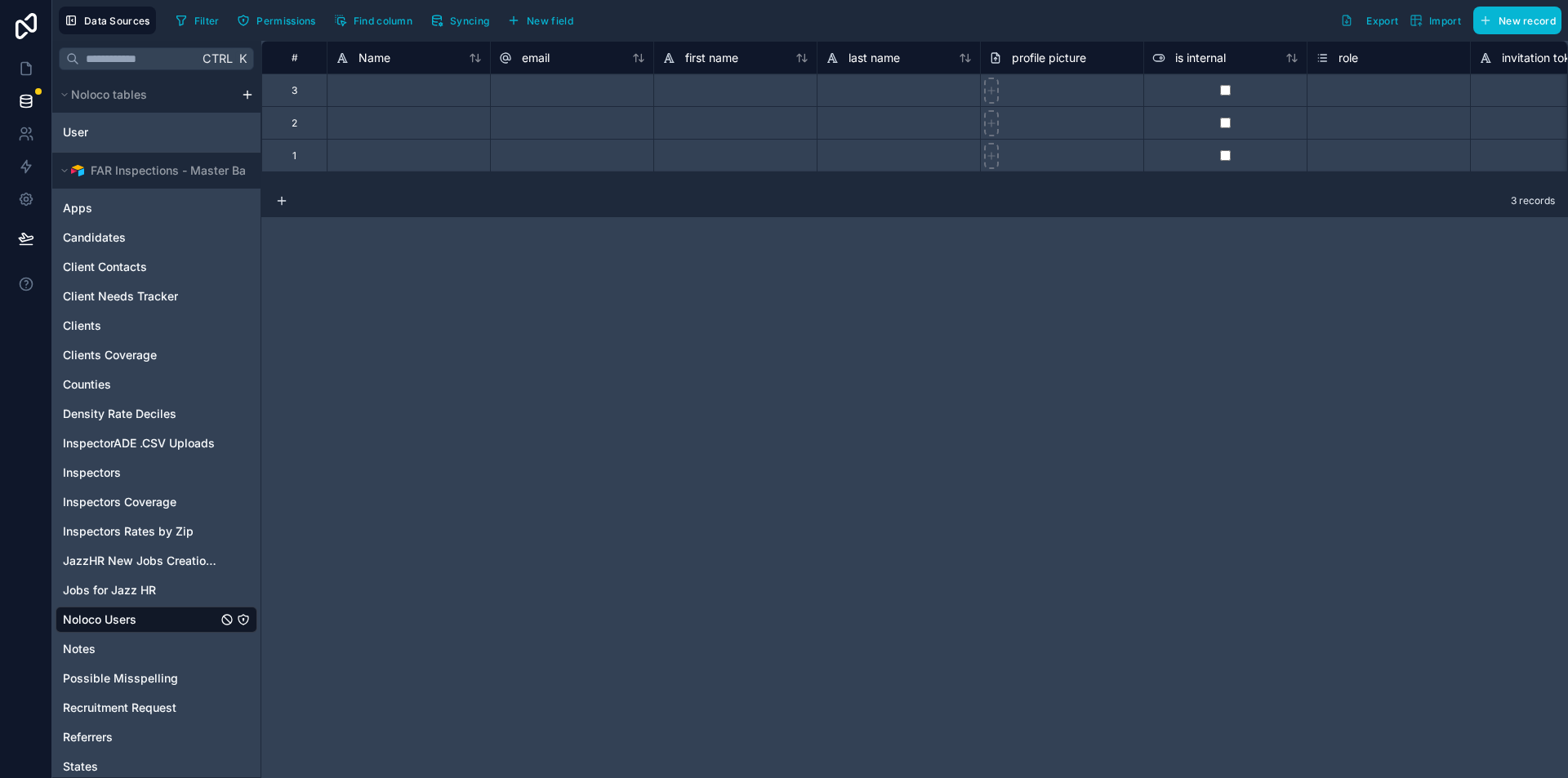
click at [137, 625] on span "Noloco Users" at bounding box center [99, 620] width 74 height 16
click at [184, 617] on div "Noloco Users" at bounding box center [156, 619] width 202 height 26
click at [461, 12] on button "Syncing" at bounding box center [459, 20] width 70 height 25
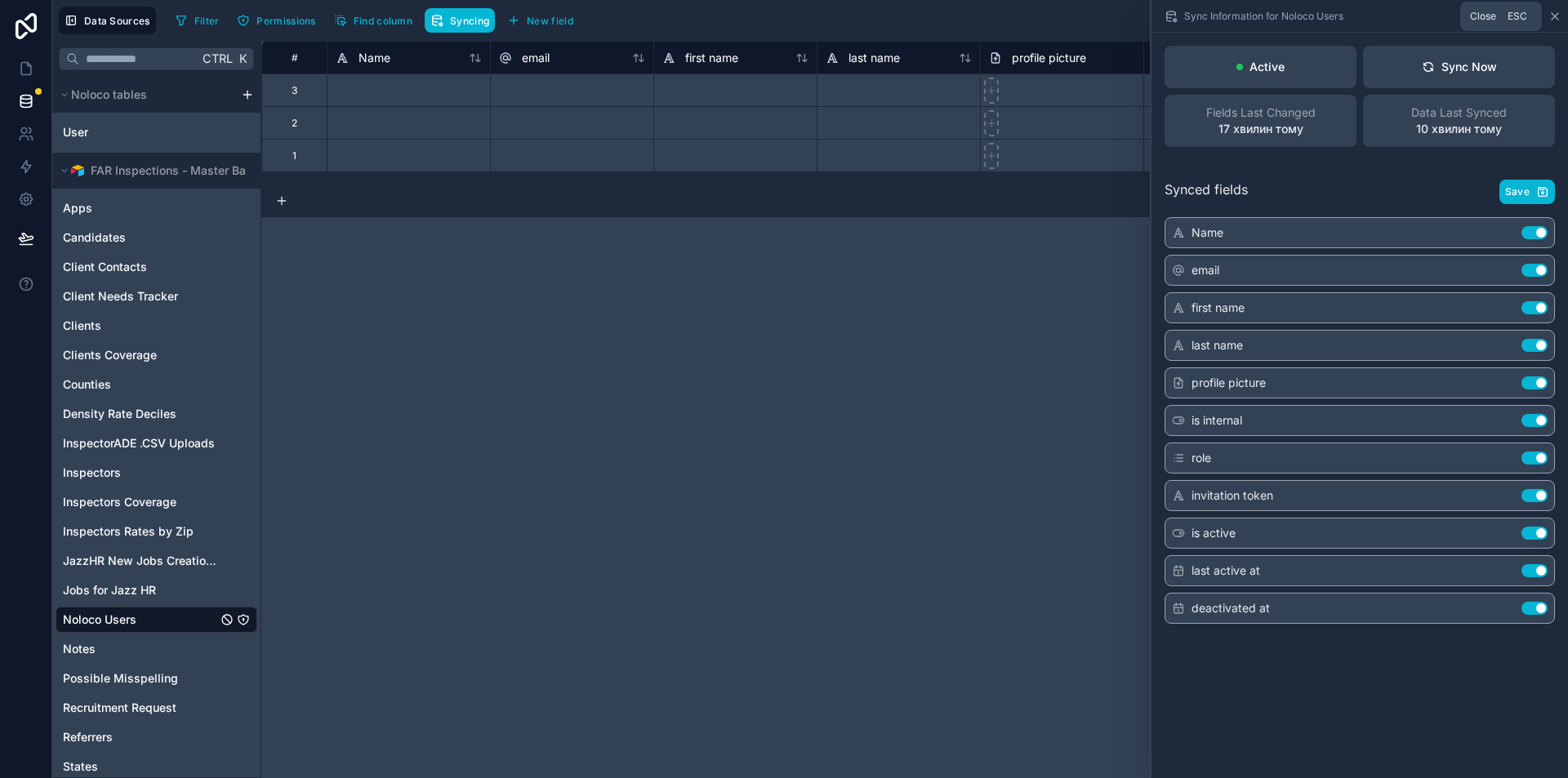
click at [1557, 19] on icon at bounding box center [1555, 16] width 6 height 6
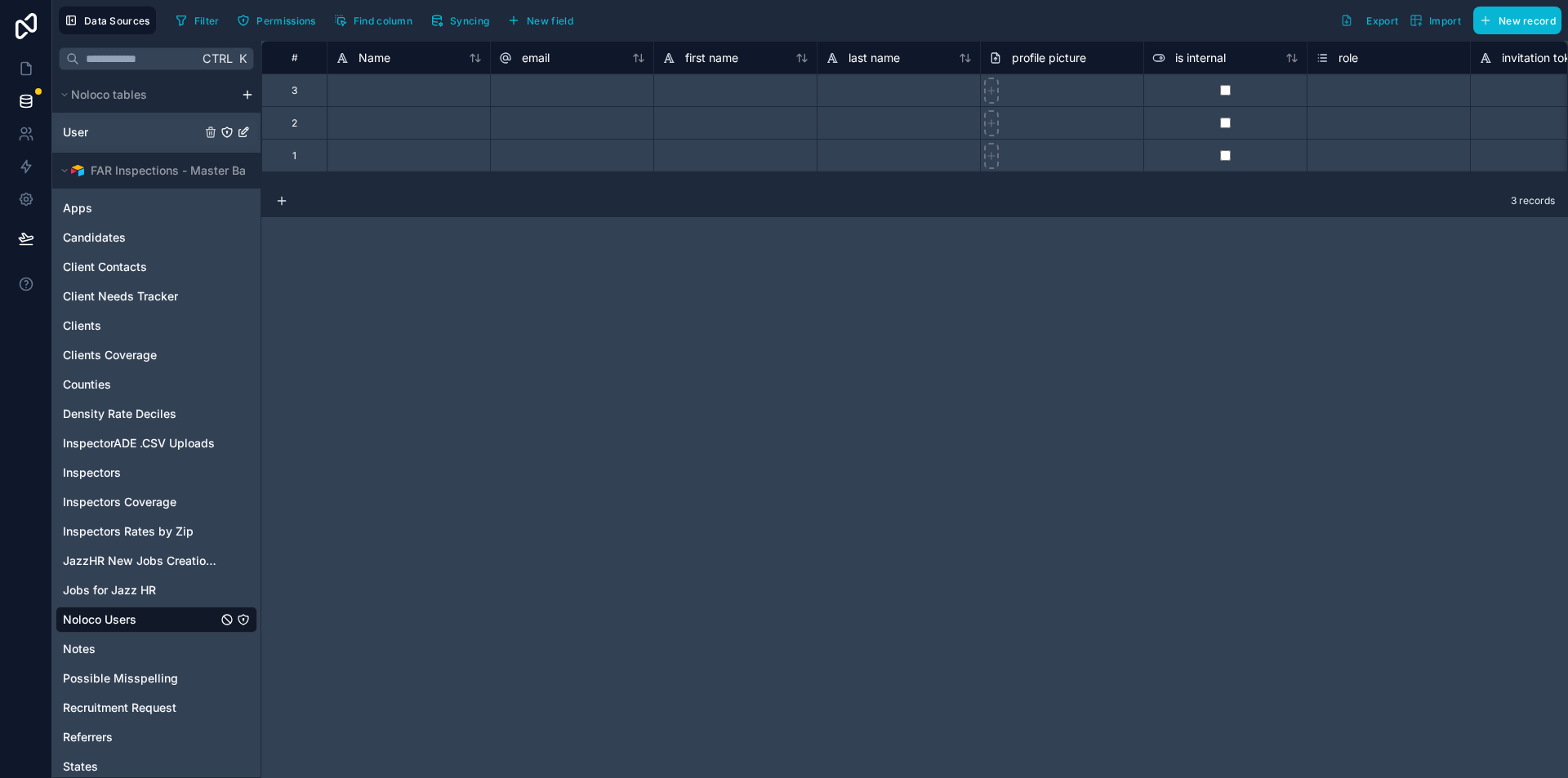
click at [243, 130] on icon "User" at bounding box center [243, 132] width 13 height 13
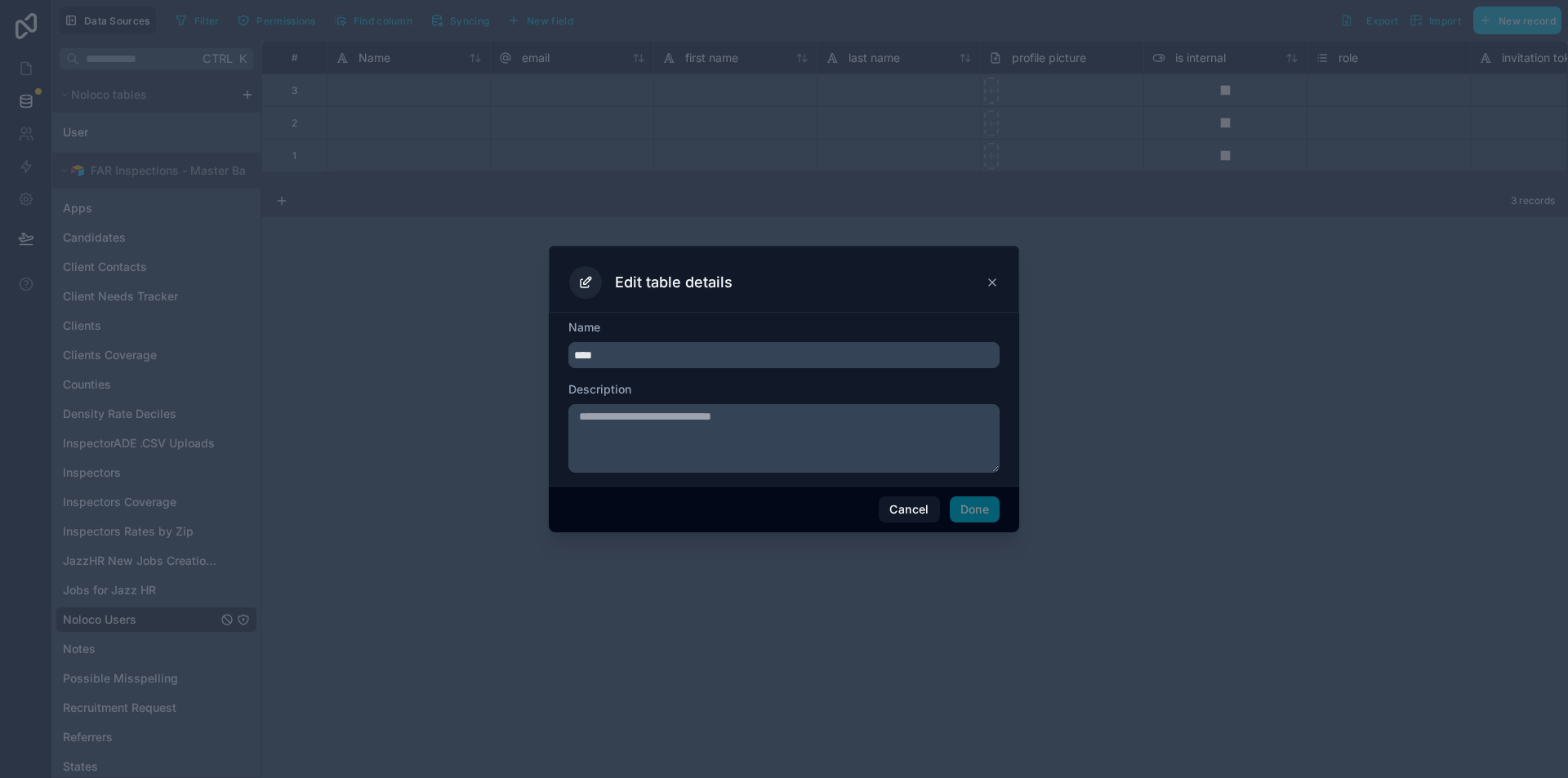
click at [988, 280] on icon at bounding box center [992, 282] width 13 height 13
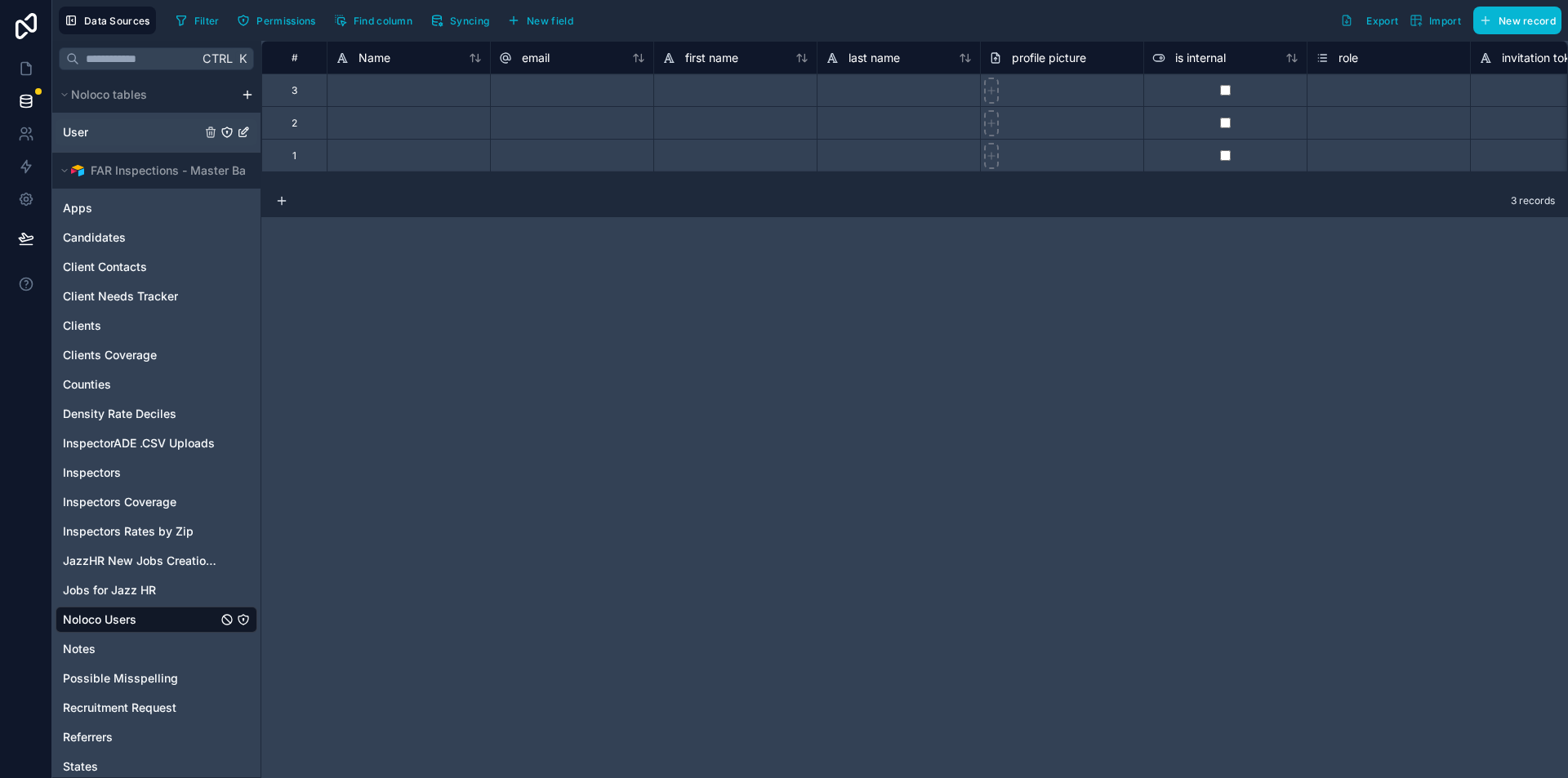
click at [223, 131] on icon "User" at bounding box center [227, 132] width 13 height 13
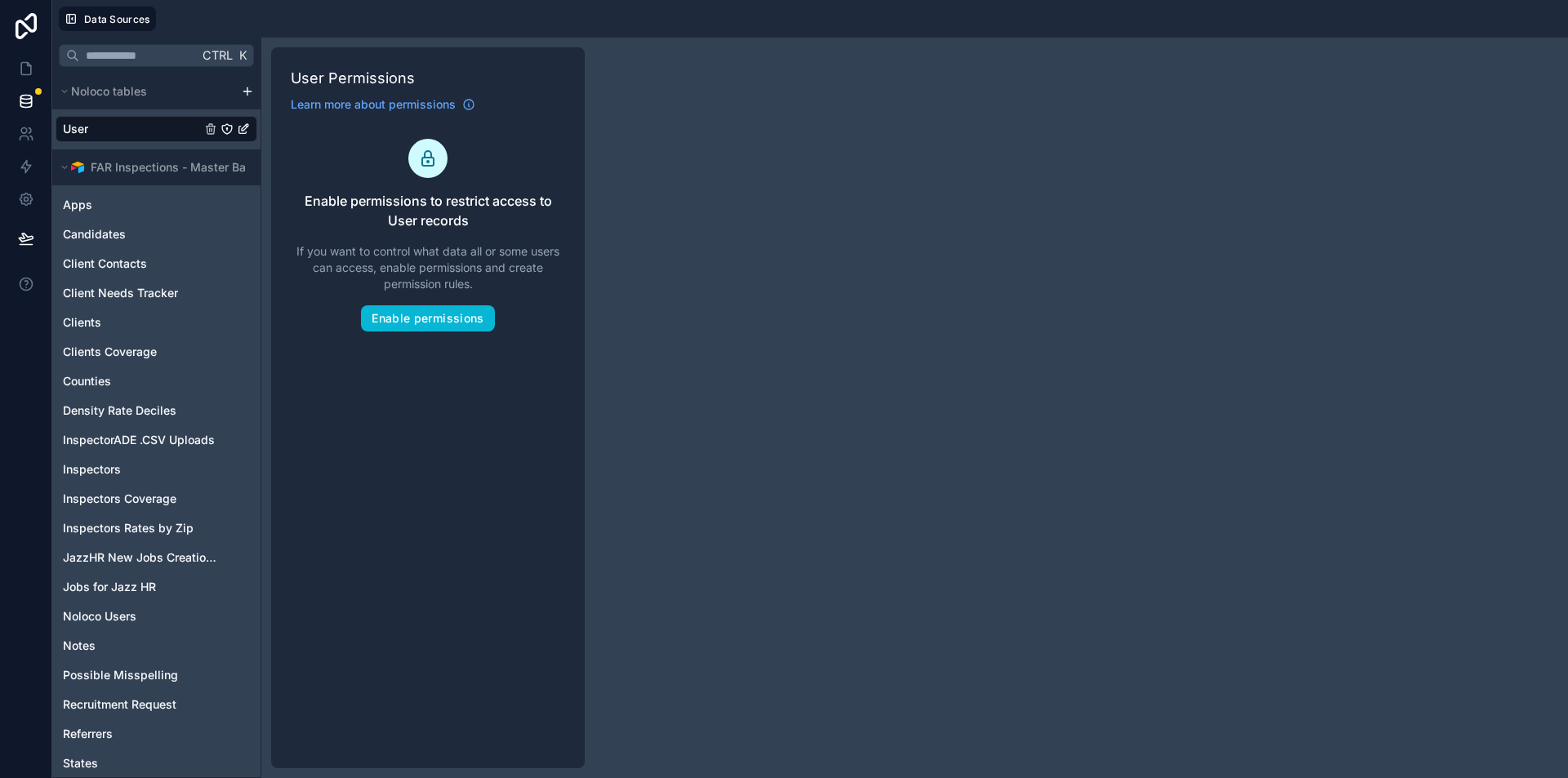
click at [143, 128] on div "User" at bounding box center [156, 129] width 202 height 26
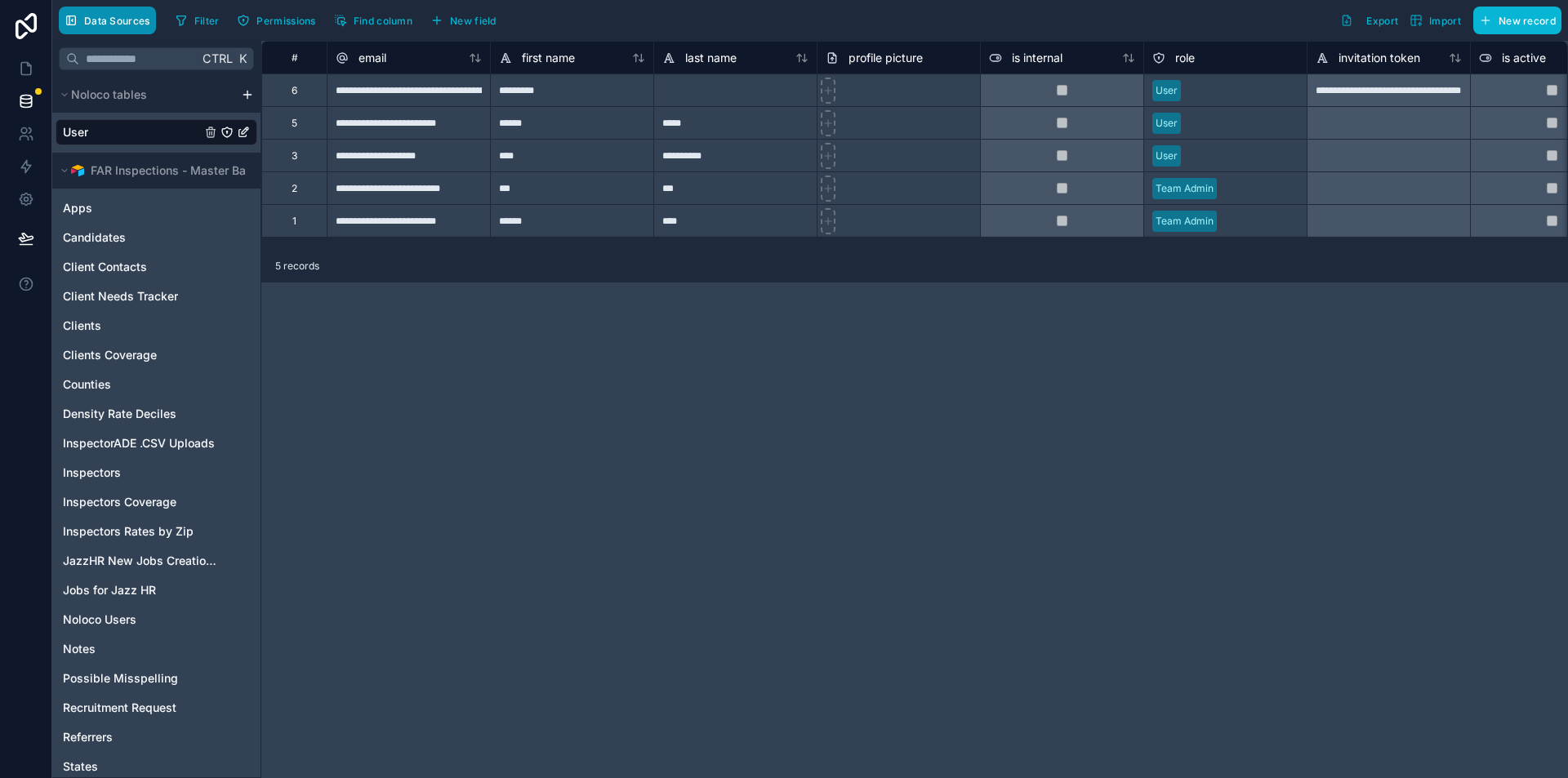
click at [106, 21] on span "Data Sources" at bounding box center [117, 21] width 66 height 12
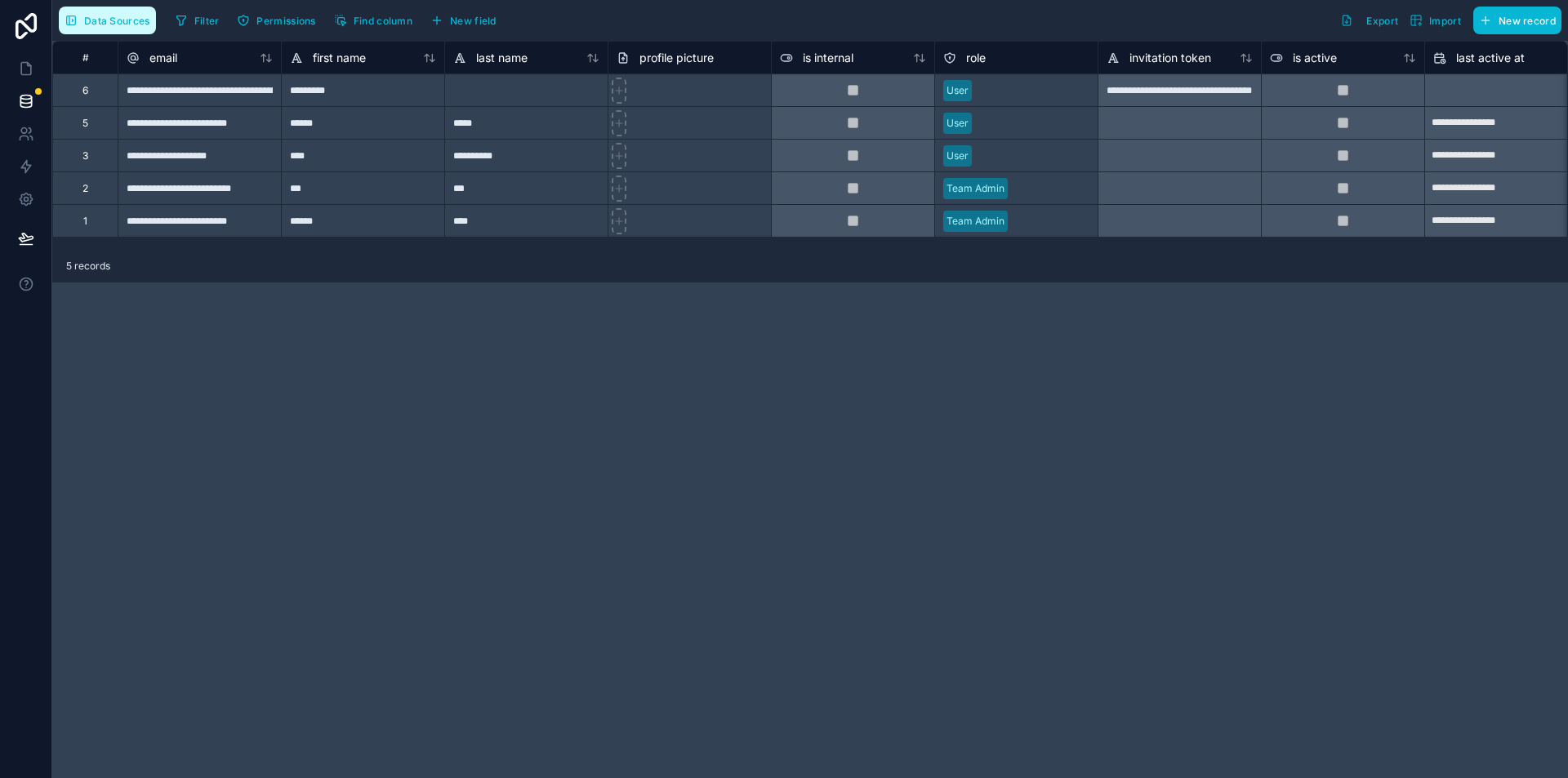
click at [106, 21] on span "Data Sources" at bounding box center [117, 21] width 66 height 12
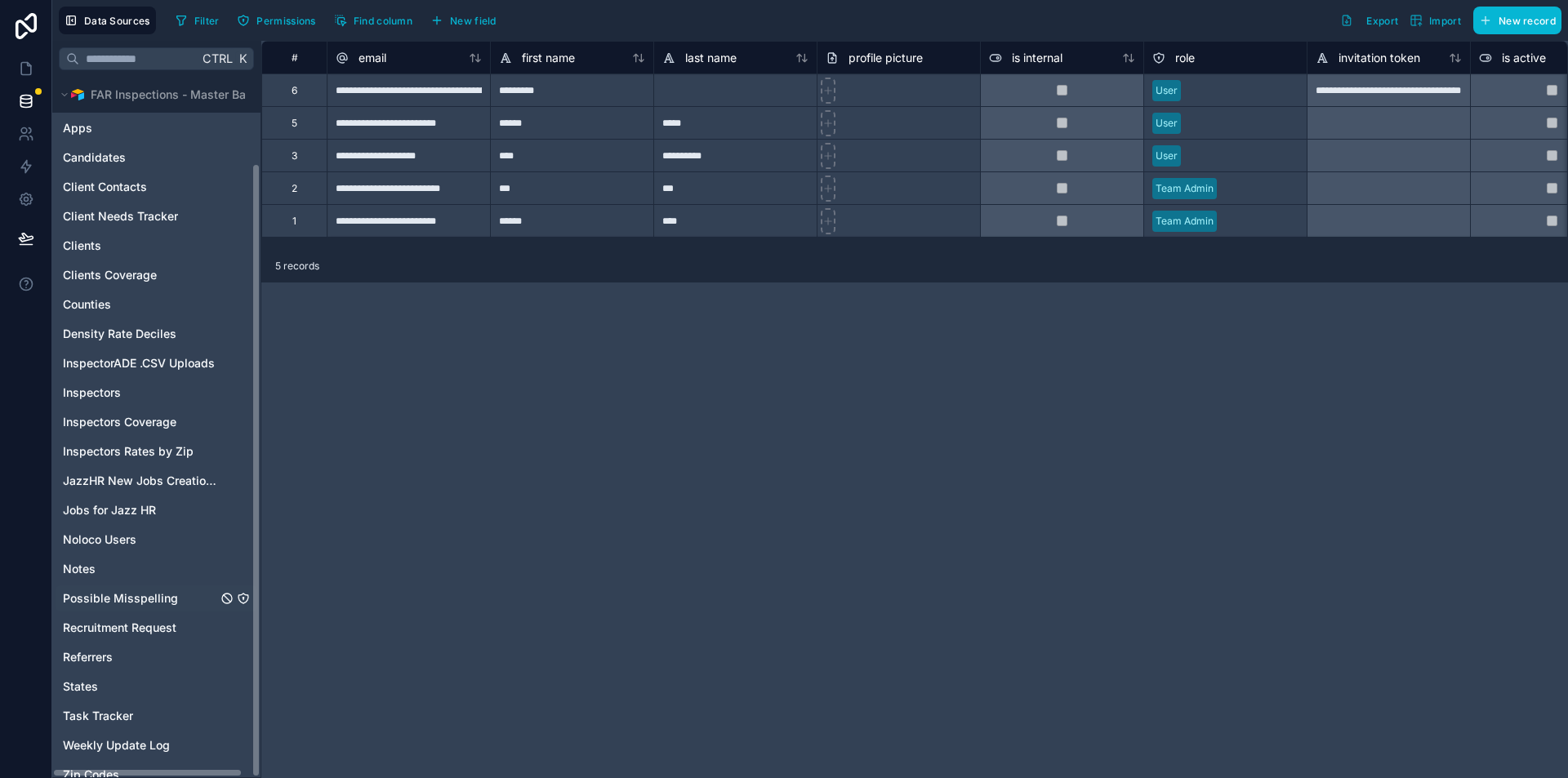
scroll to position [98, 0]
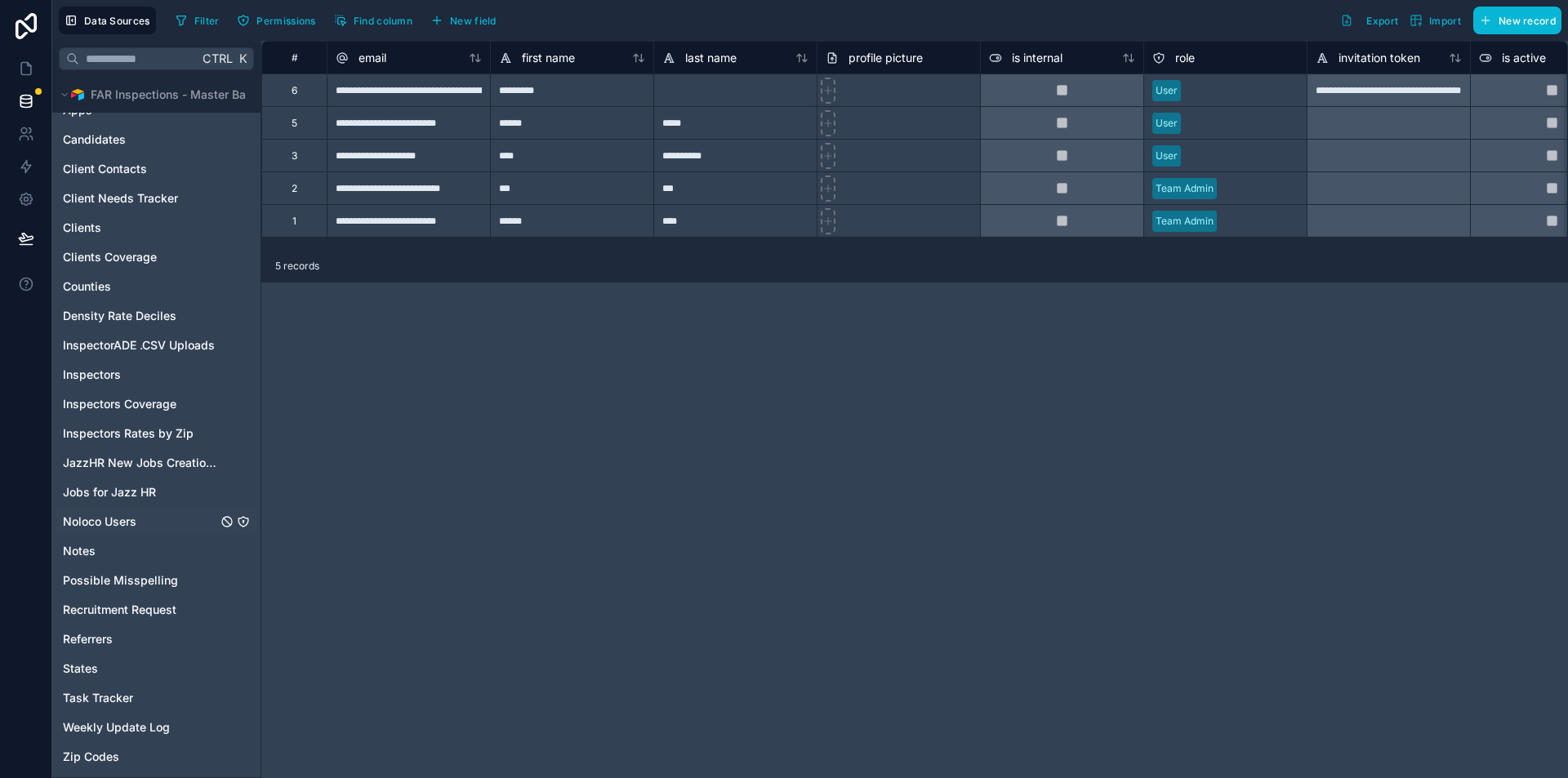
click at [161, 521] on div "Noloco Users" at bounding box center [156, 521] width 202 height 26
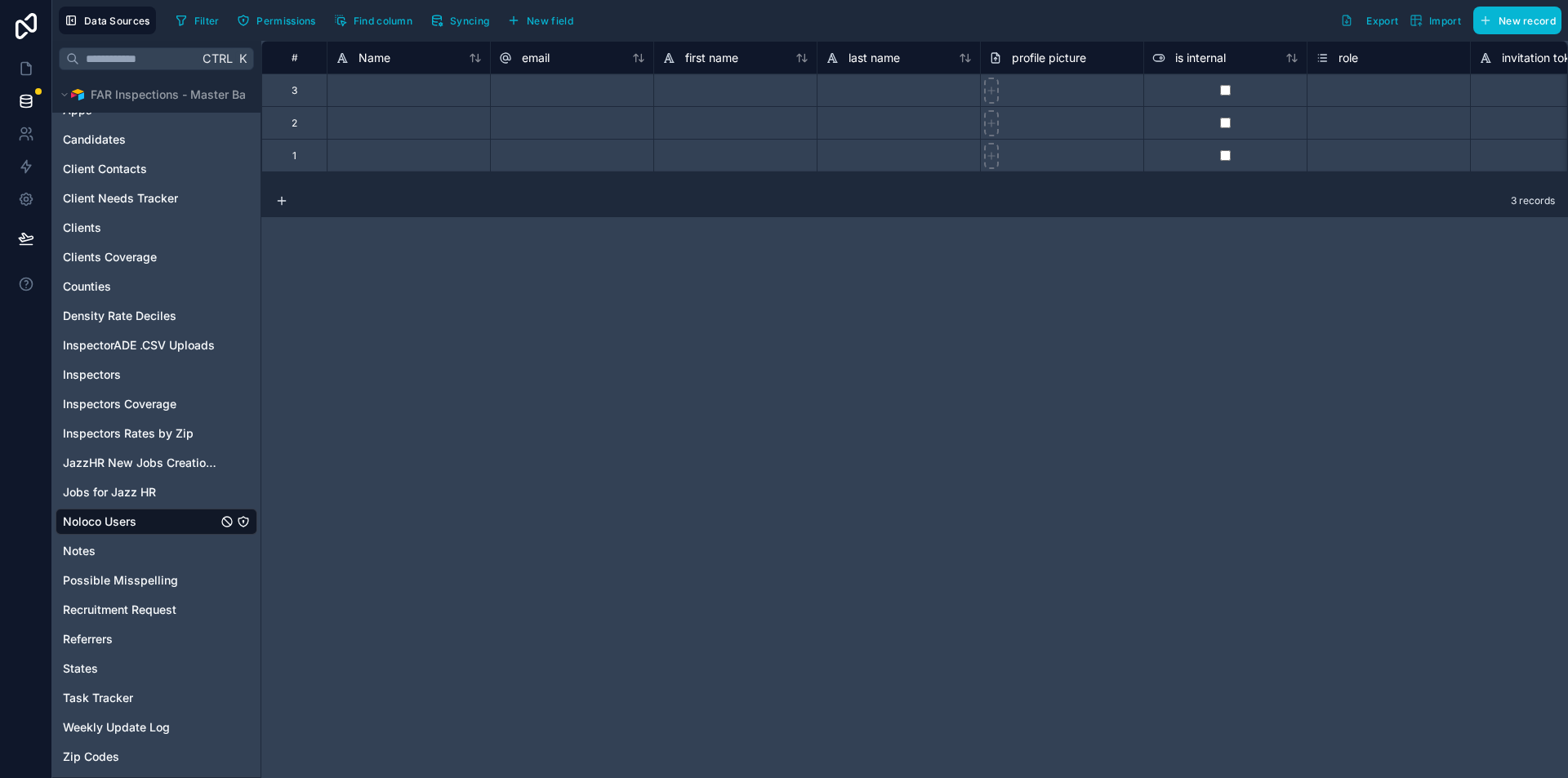
click at [161, 521] on div "Noloco Users" at bounding box center [156, 521] width 202 height 26
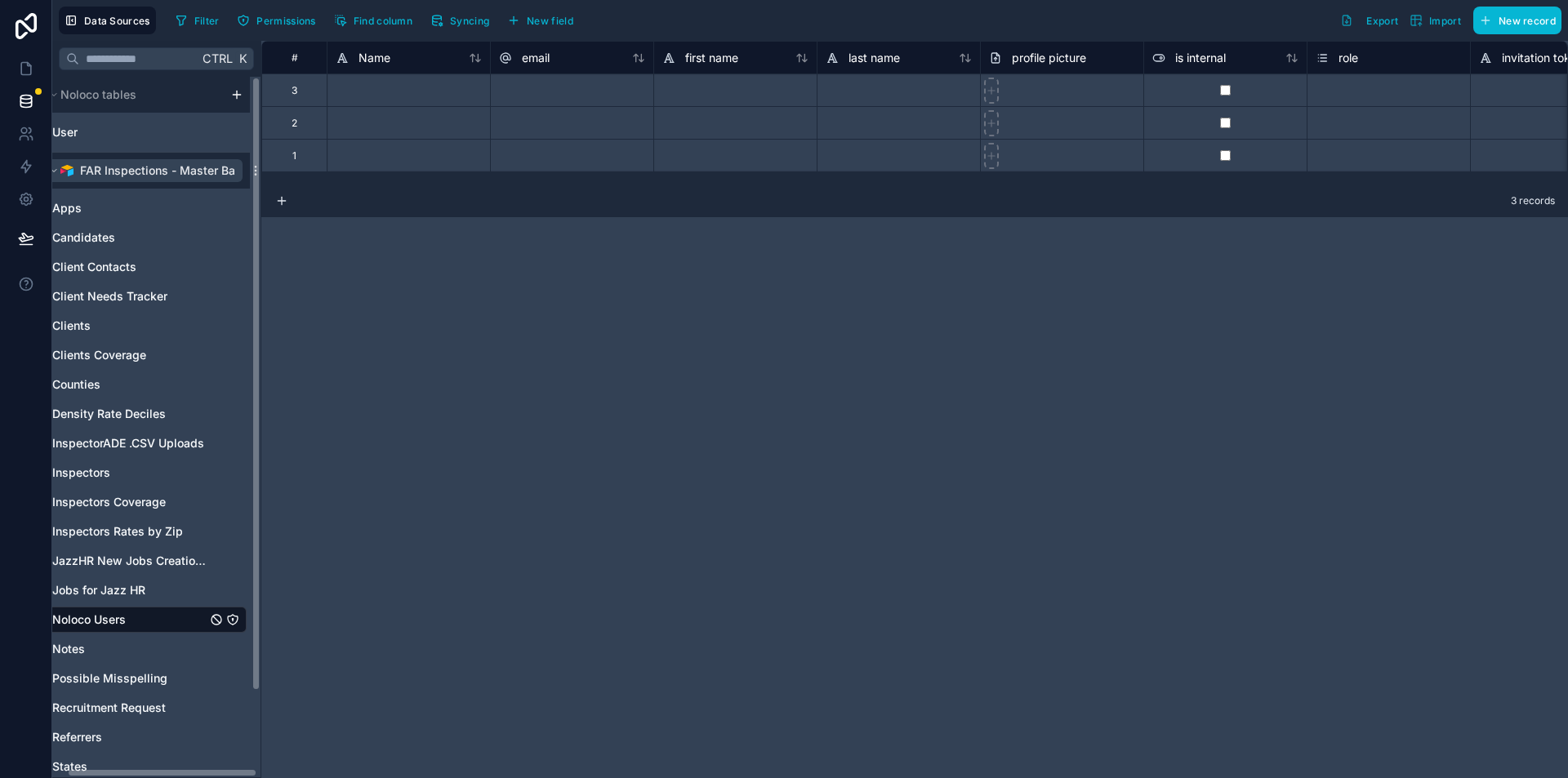
scroll to position [0, 20]
click at [247, 171] on icon "scrollable content" at bounding box center [251, 171] width 13 height 13
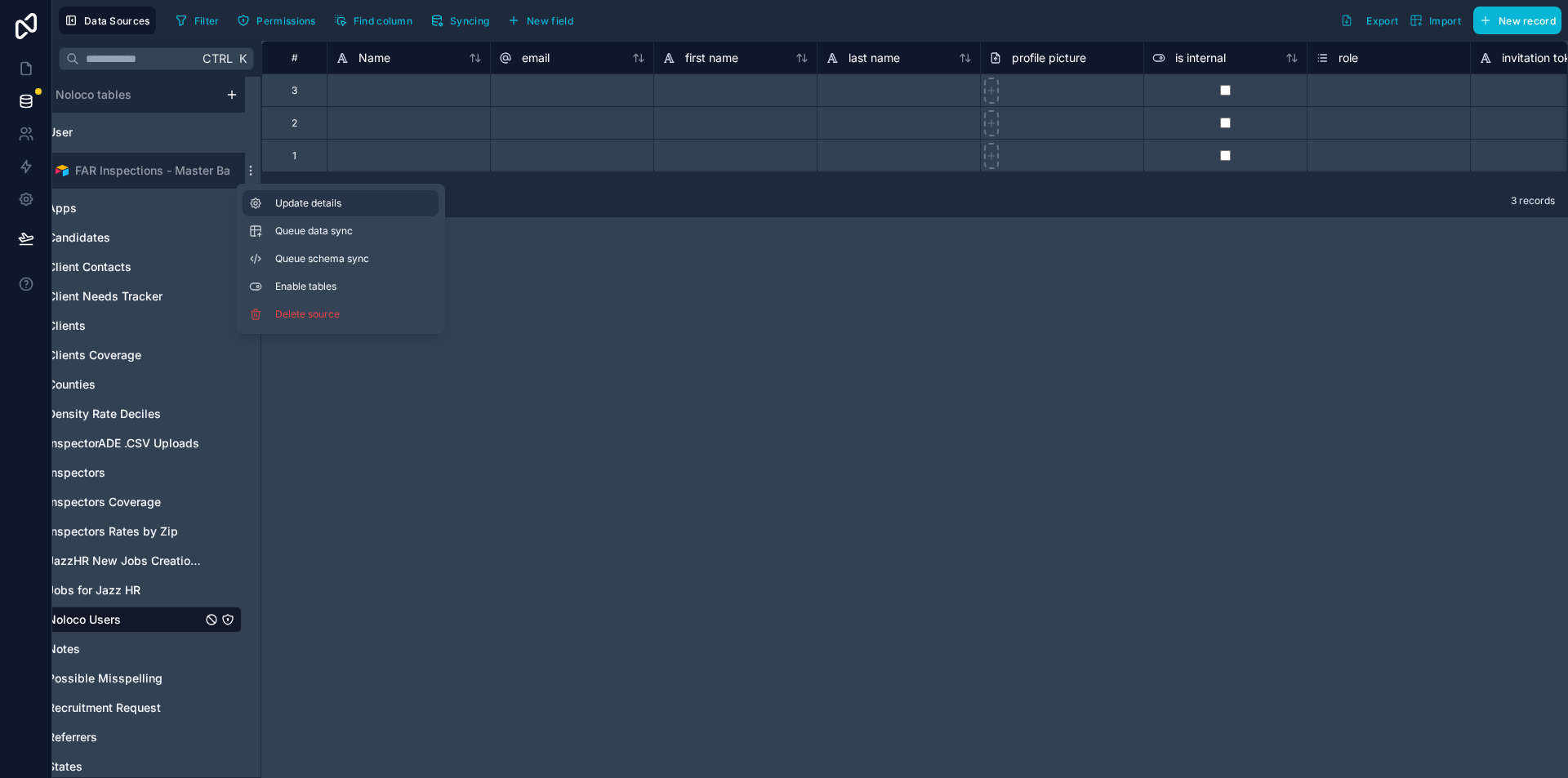
click at [269, 197] on button "Update details" at bounding box center [340, 202] width 196 height 26
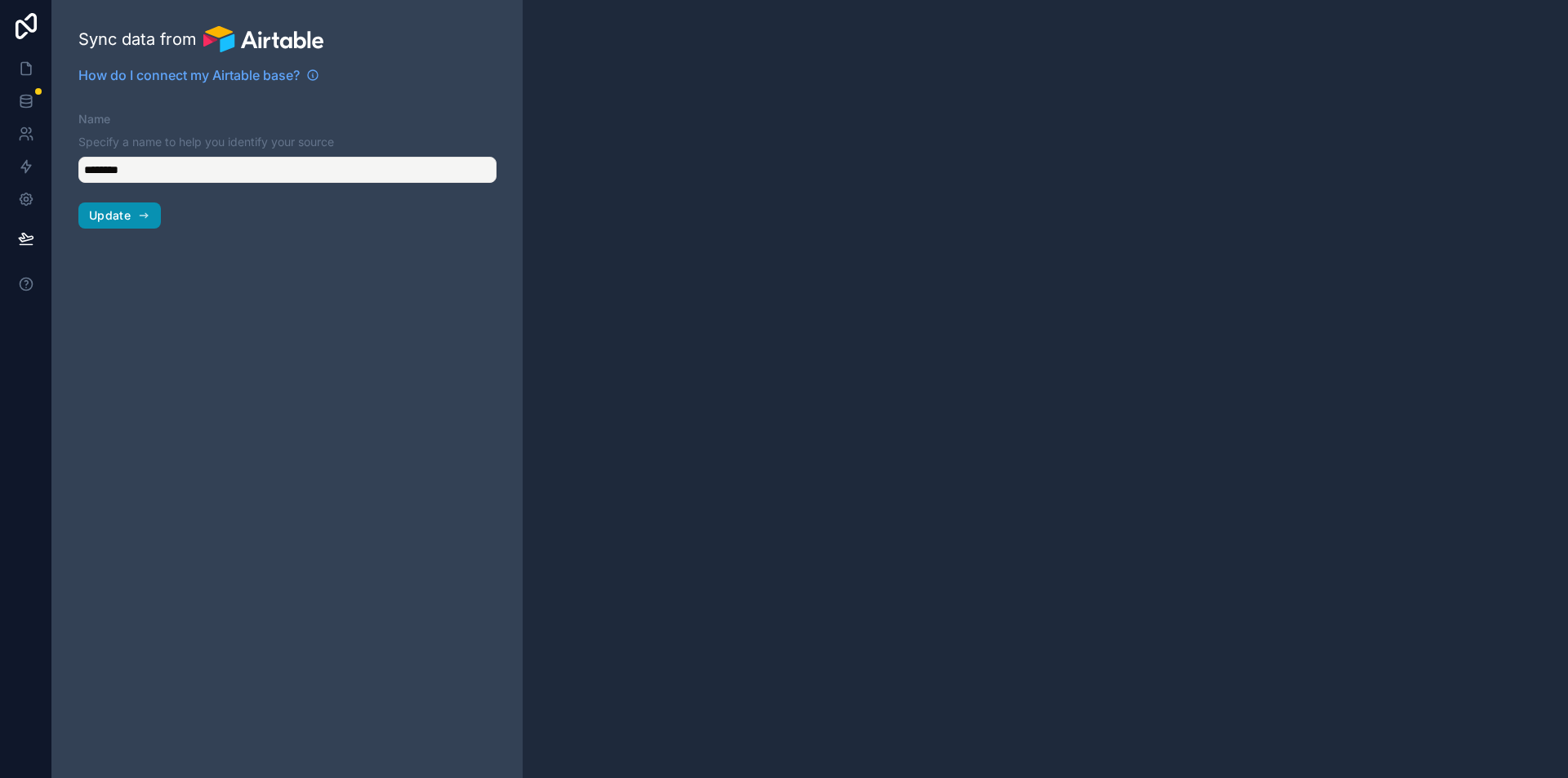
type input "**********"
click at [142, 225] on button "Update" at bounding box center [119, 215] width 83 height 26
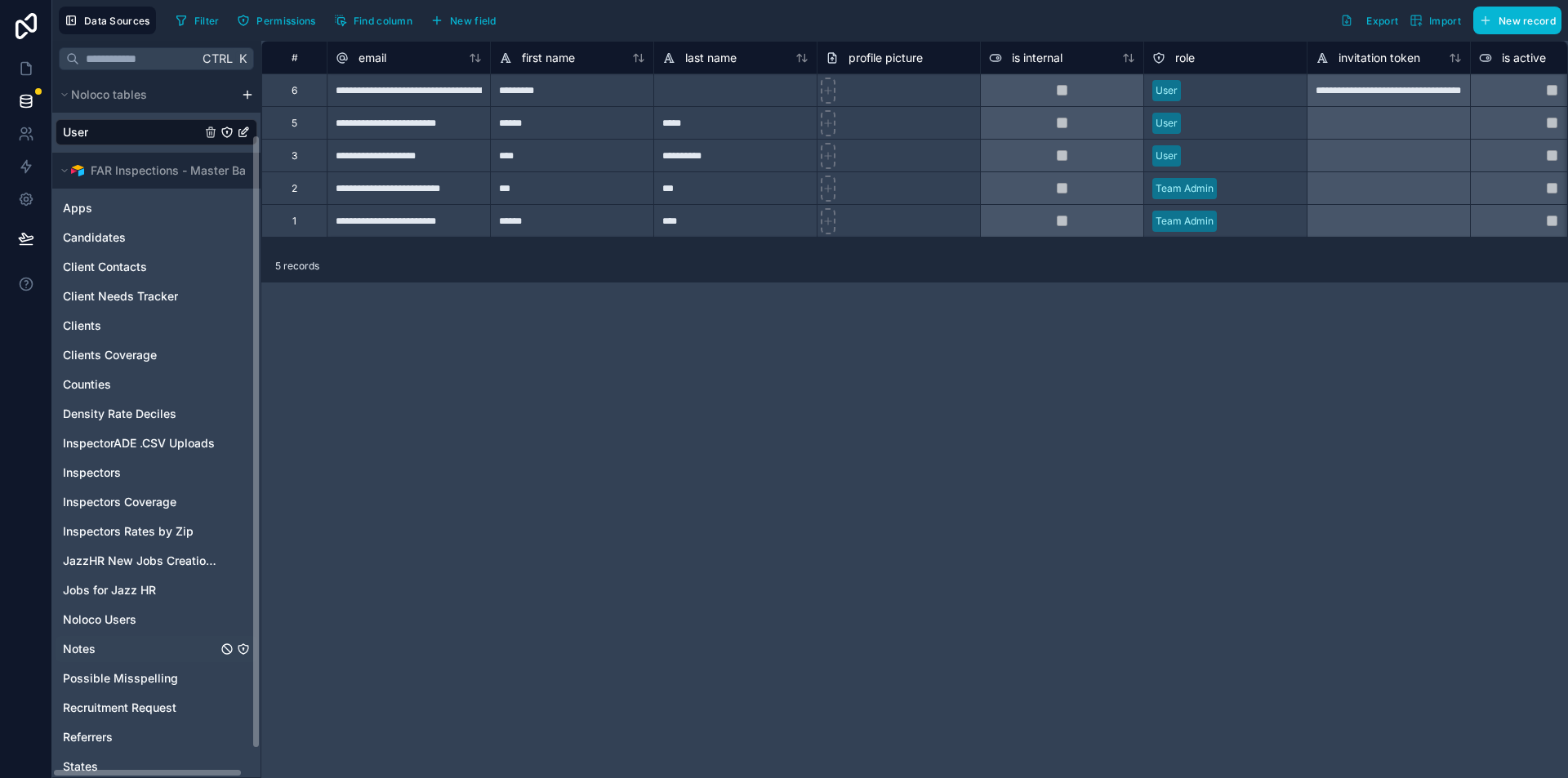
scroll to position [98, 0]
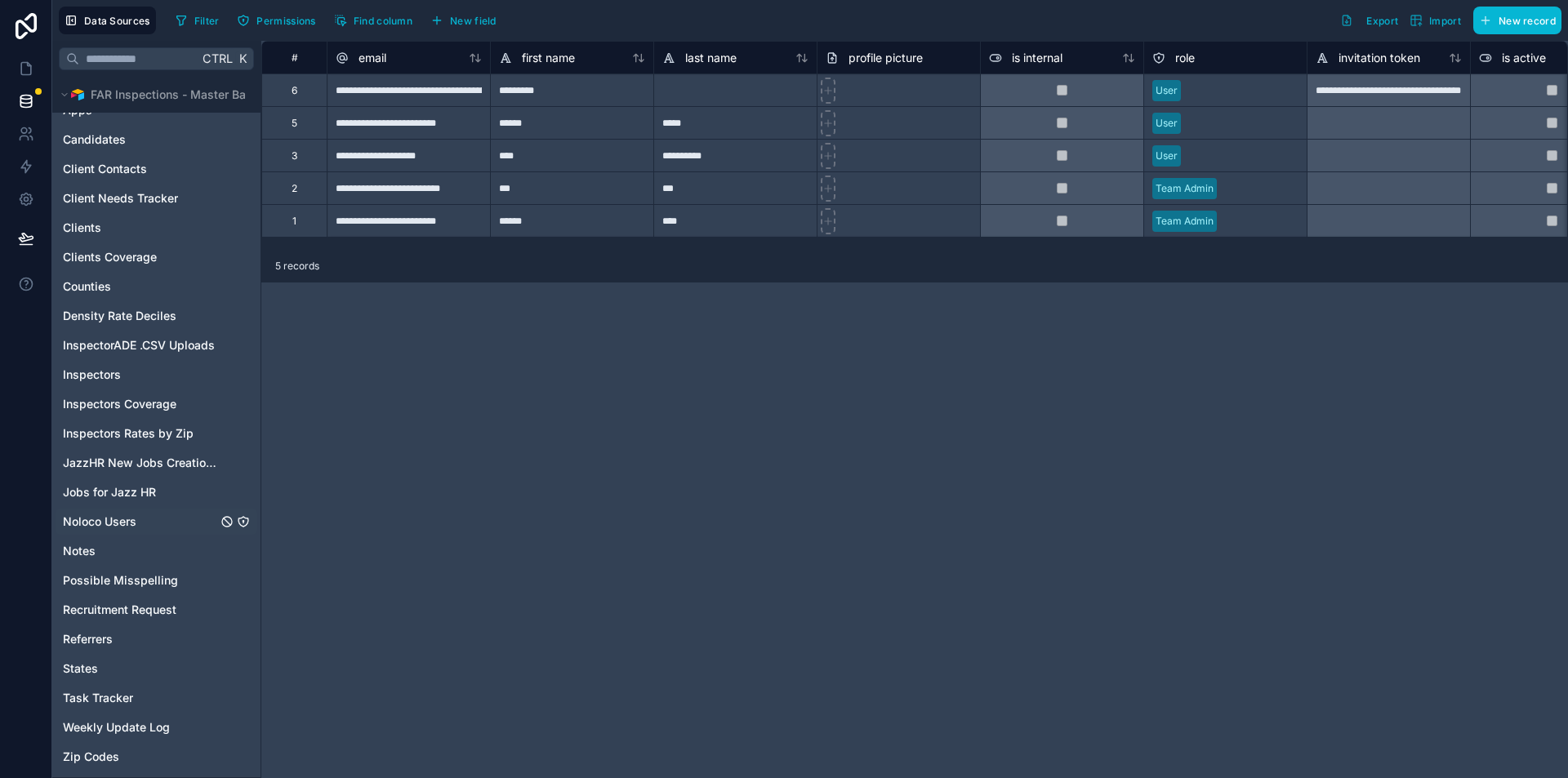
click at [124, 517] on span "Noloco Users" at bounding box center [99, 521] width 74 height 16
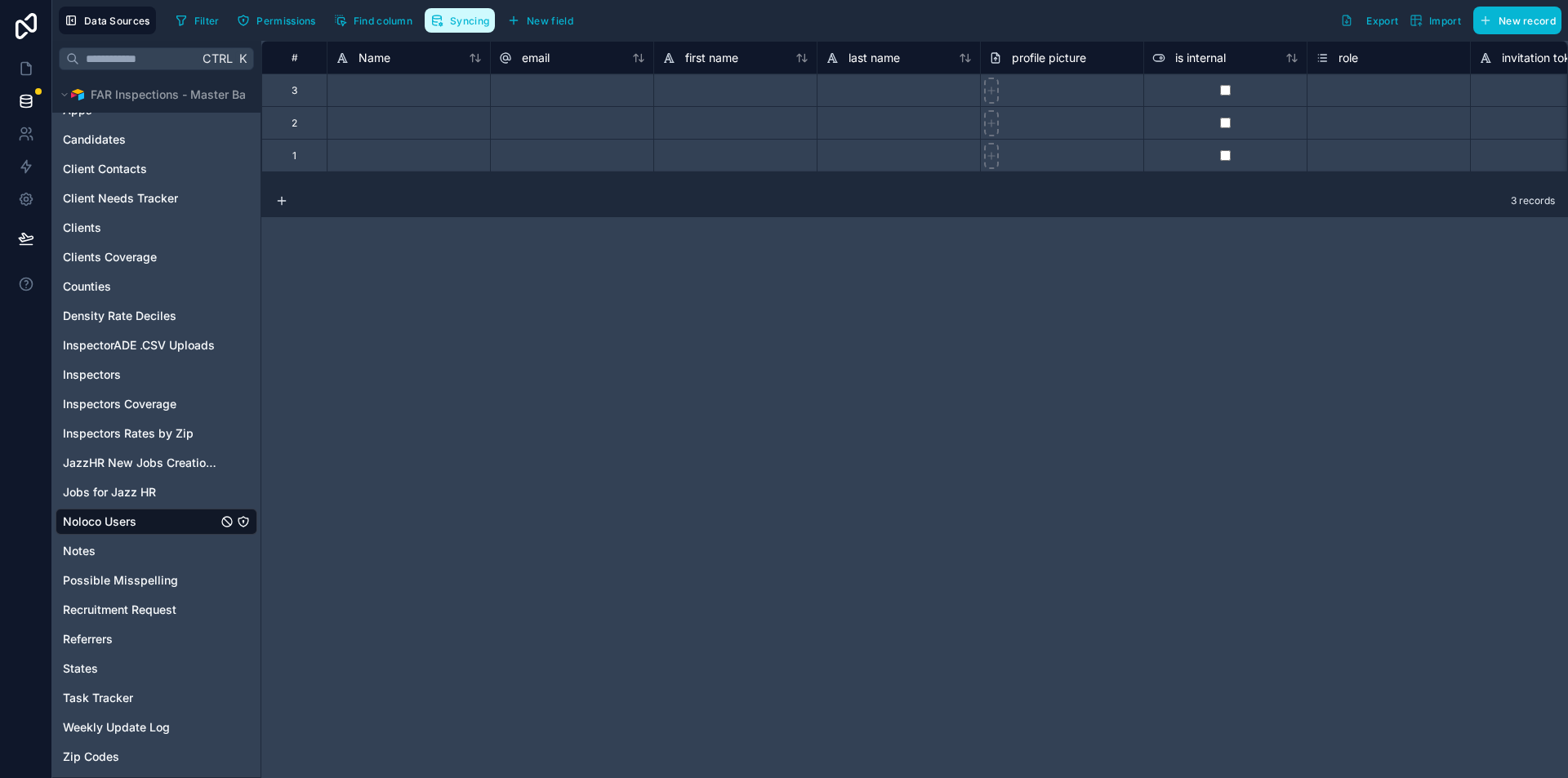
click at [461, 20] on span "Syncing" at bounding box center [470, 21] width 39 height 12
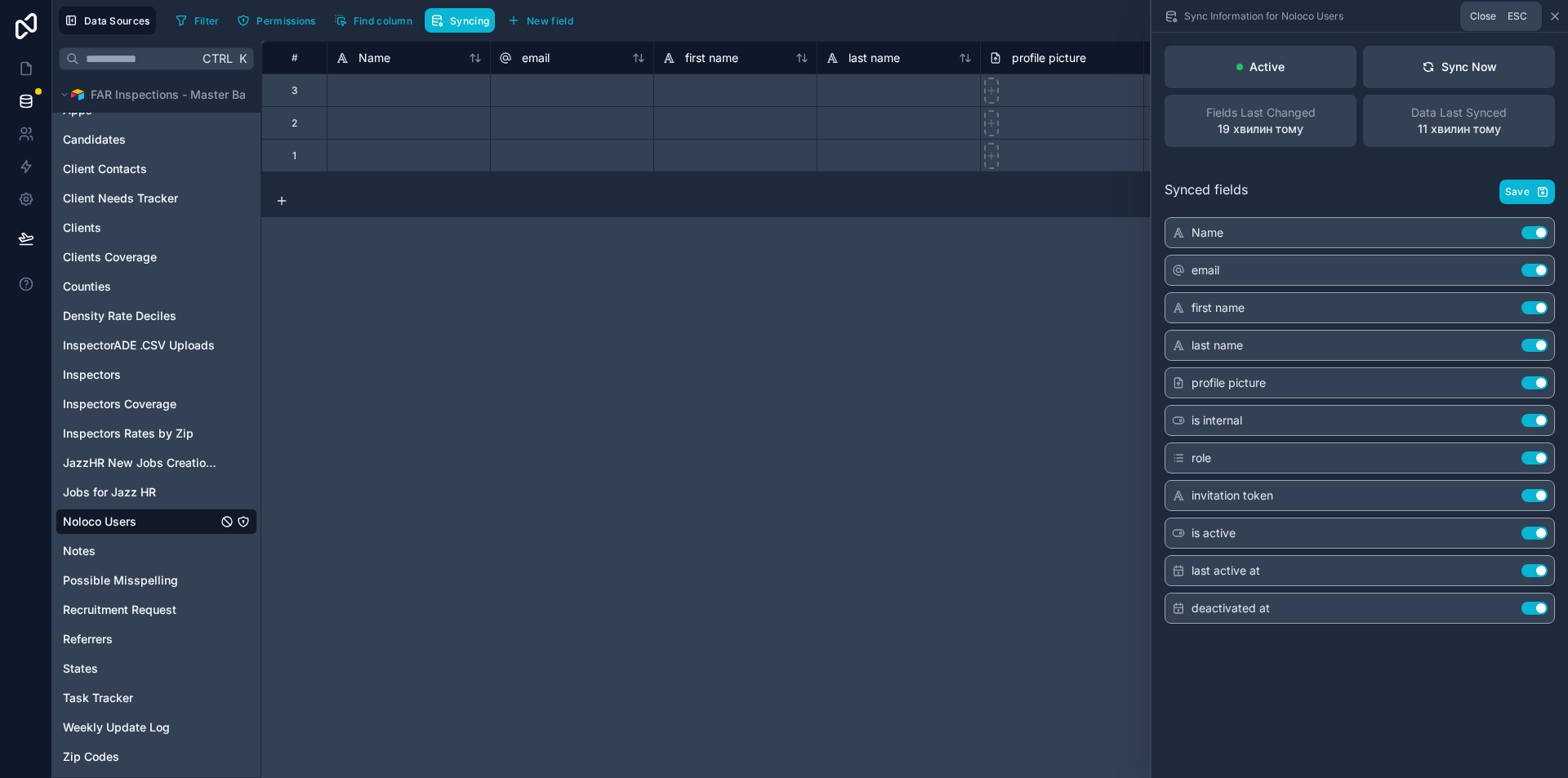
click at [1556, 17] on icon at bounding box center [1555, 16] width 6 height 6
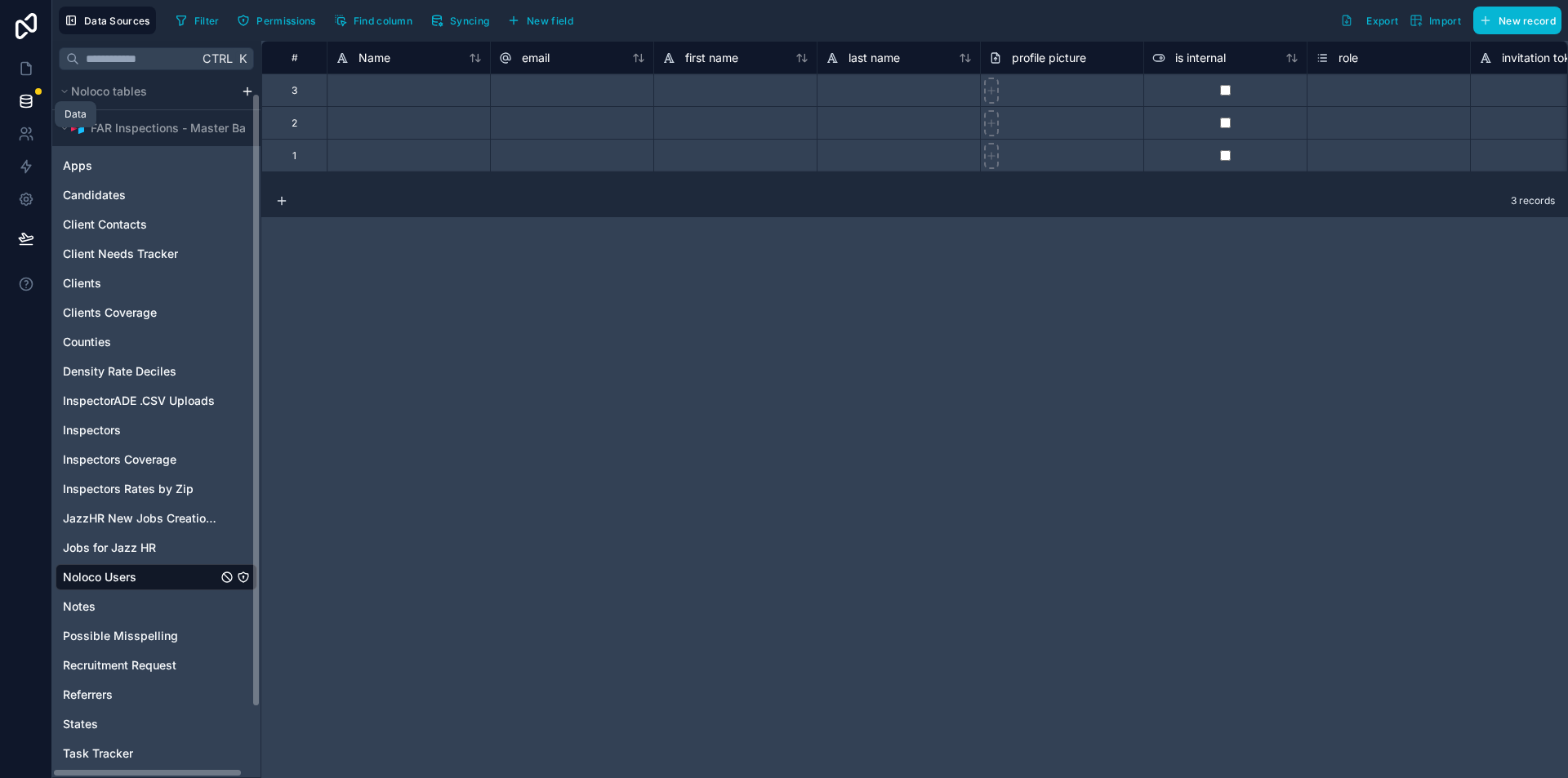
scroll to position [16, 0]
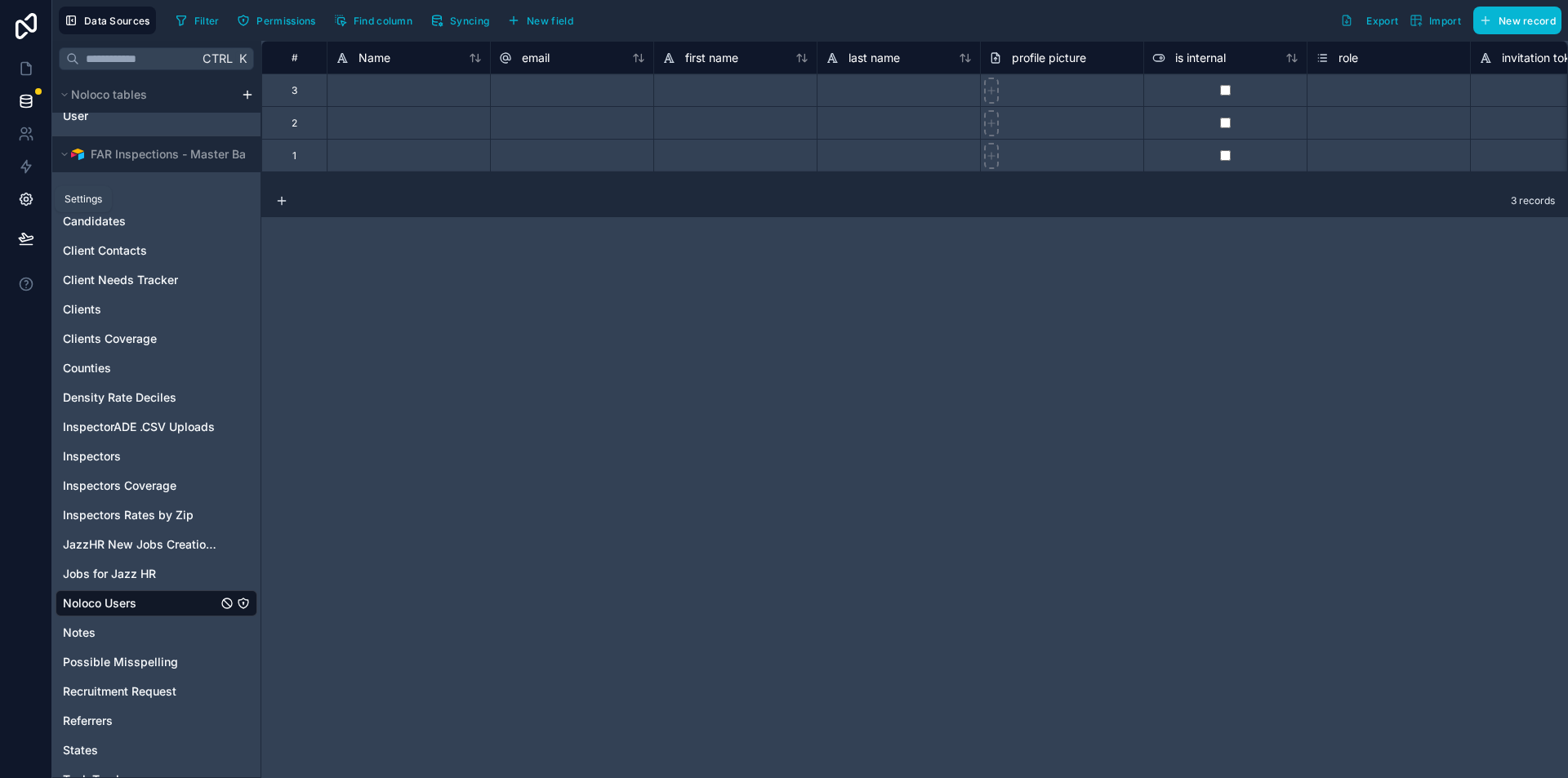
click at [29, 196] on icon at bounding box center [26, 199] width 16 height 16
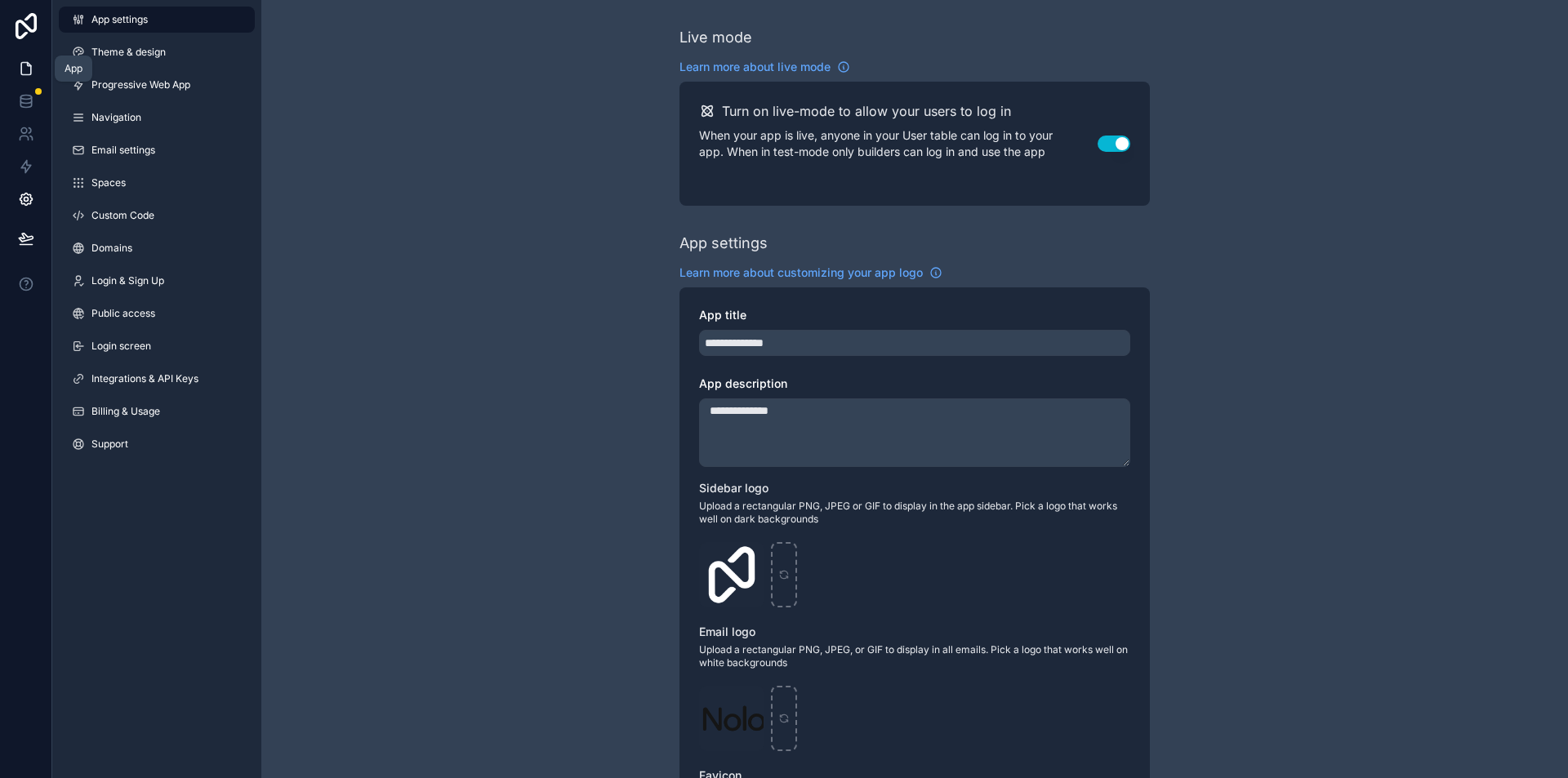
click at [22, 67] on icon at bounding box center [26, 68] width 16 height 16
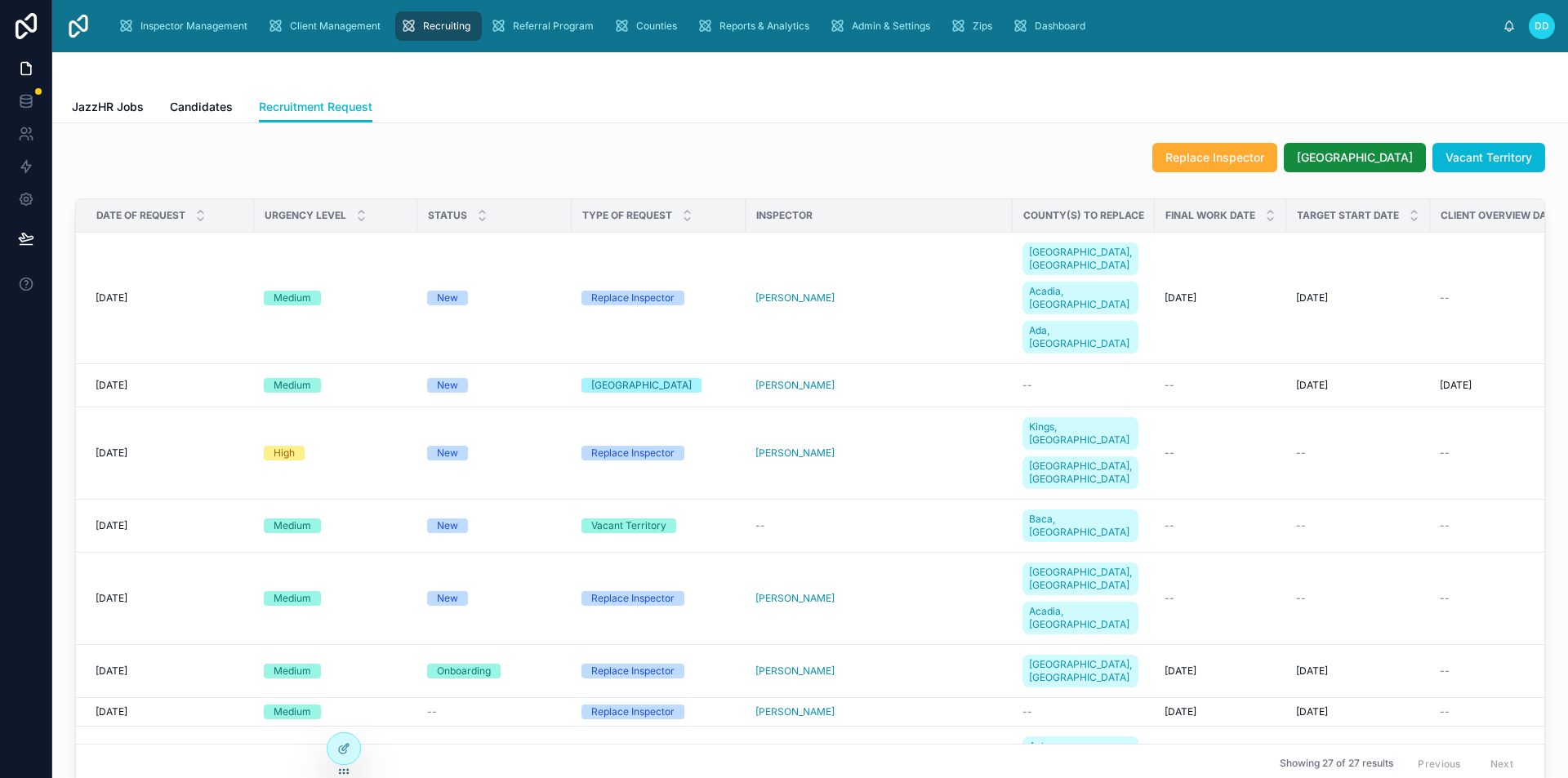
click at [1544, 30] on span "DD" at bounding box center [1541, 26] width 15 height 13
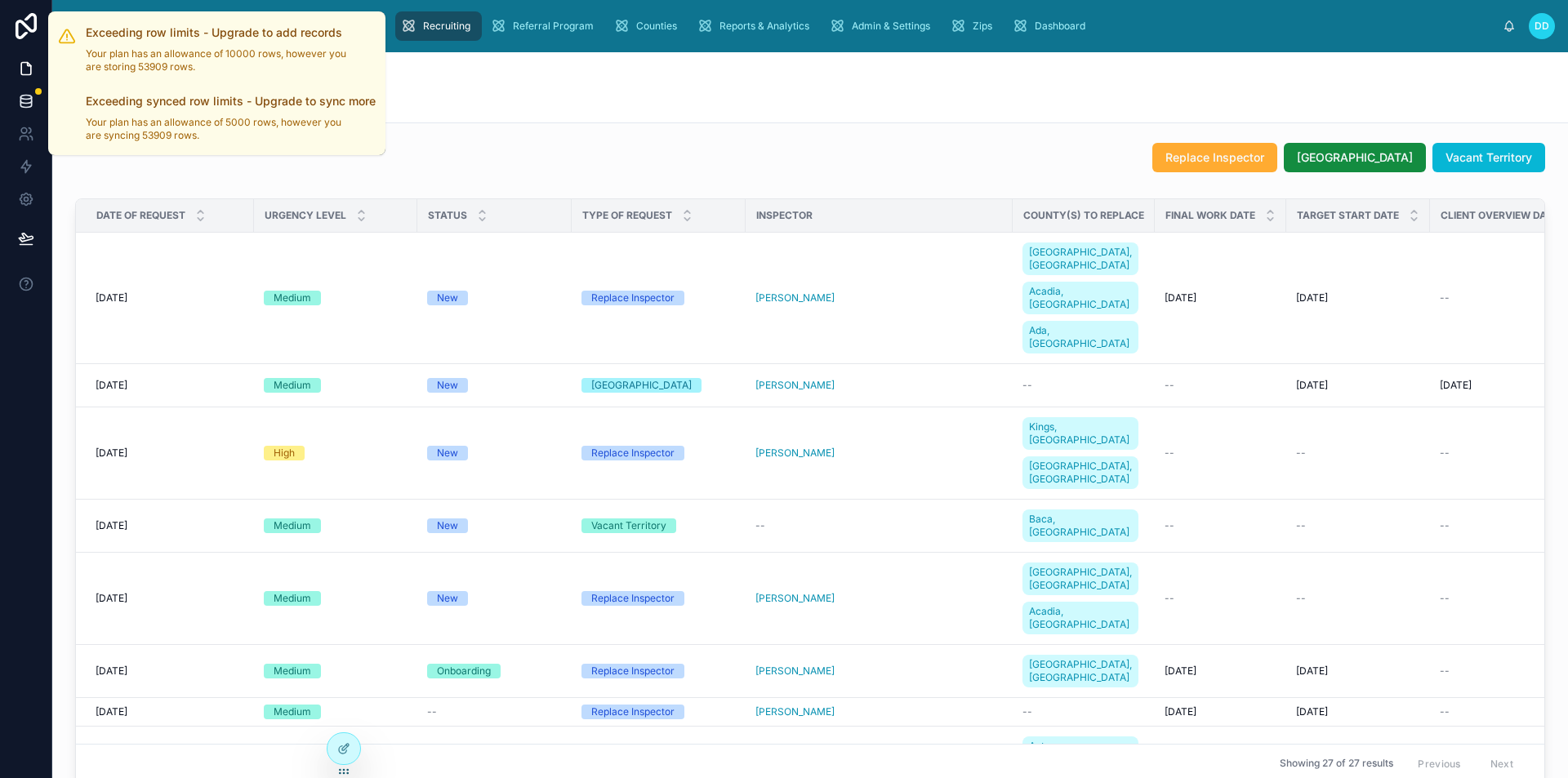
click at [38, 94] on div at bounding box center [38, 91] width 6 height 6
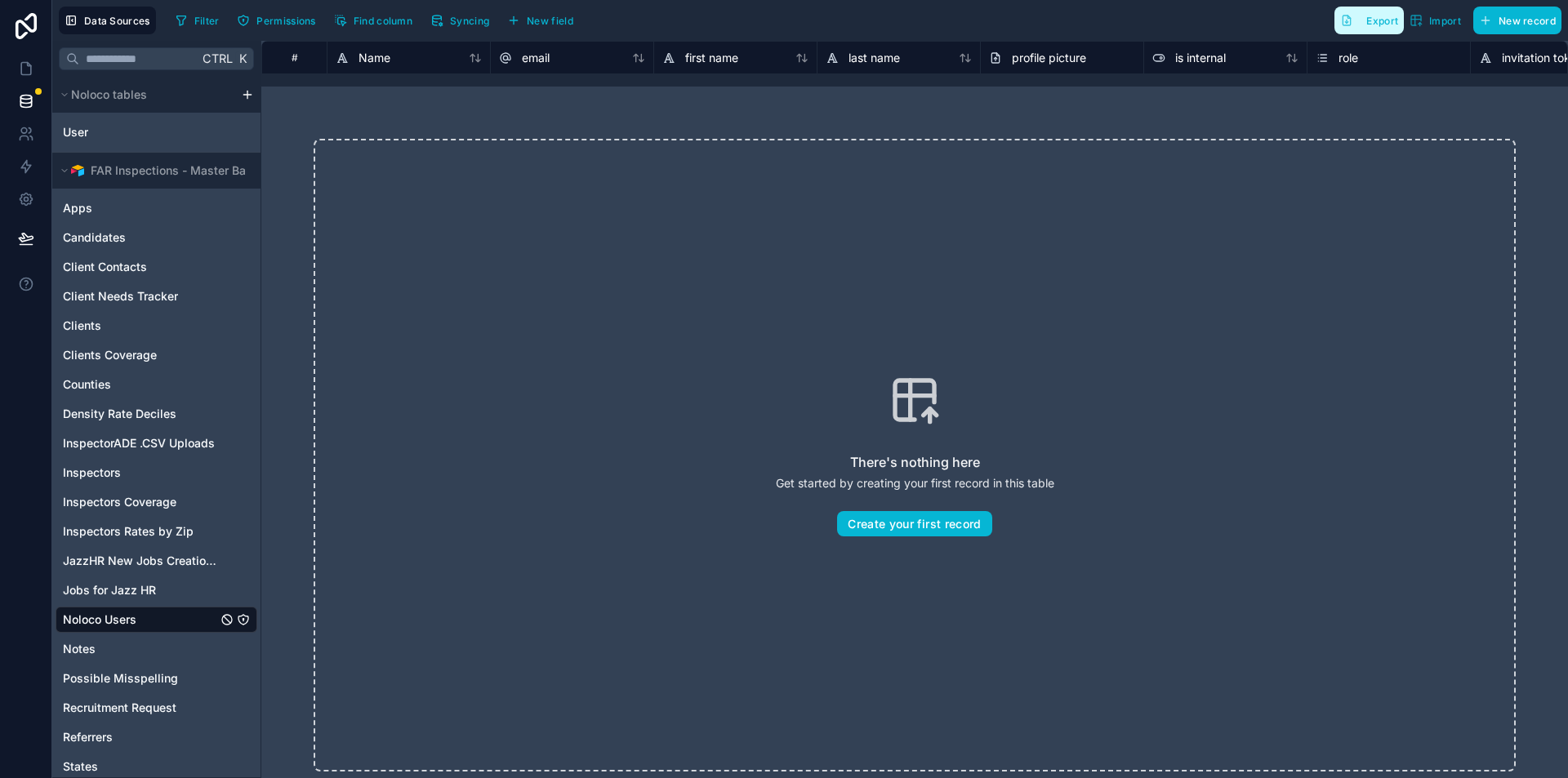
click at [1382, 25] on span "Export" at bounding box center [1382, 21] width 32 height 12
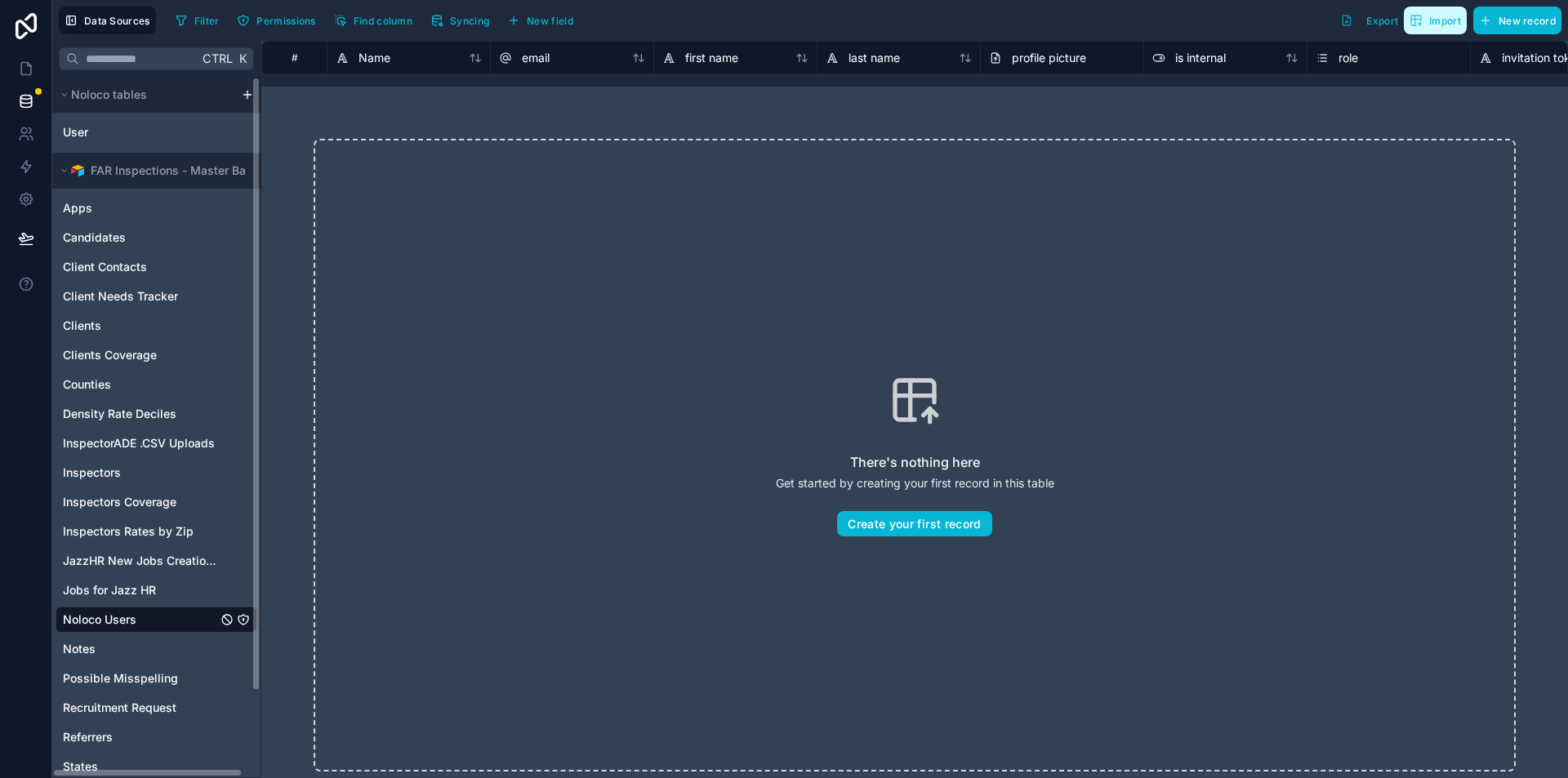
click at [1430, 28] on button "Import" at bounding box center [1435, 20] width 63 height 28
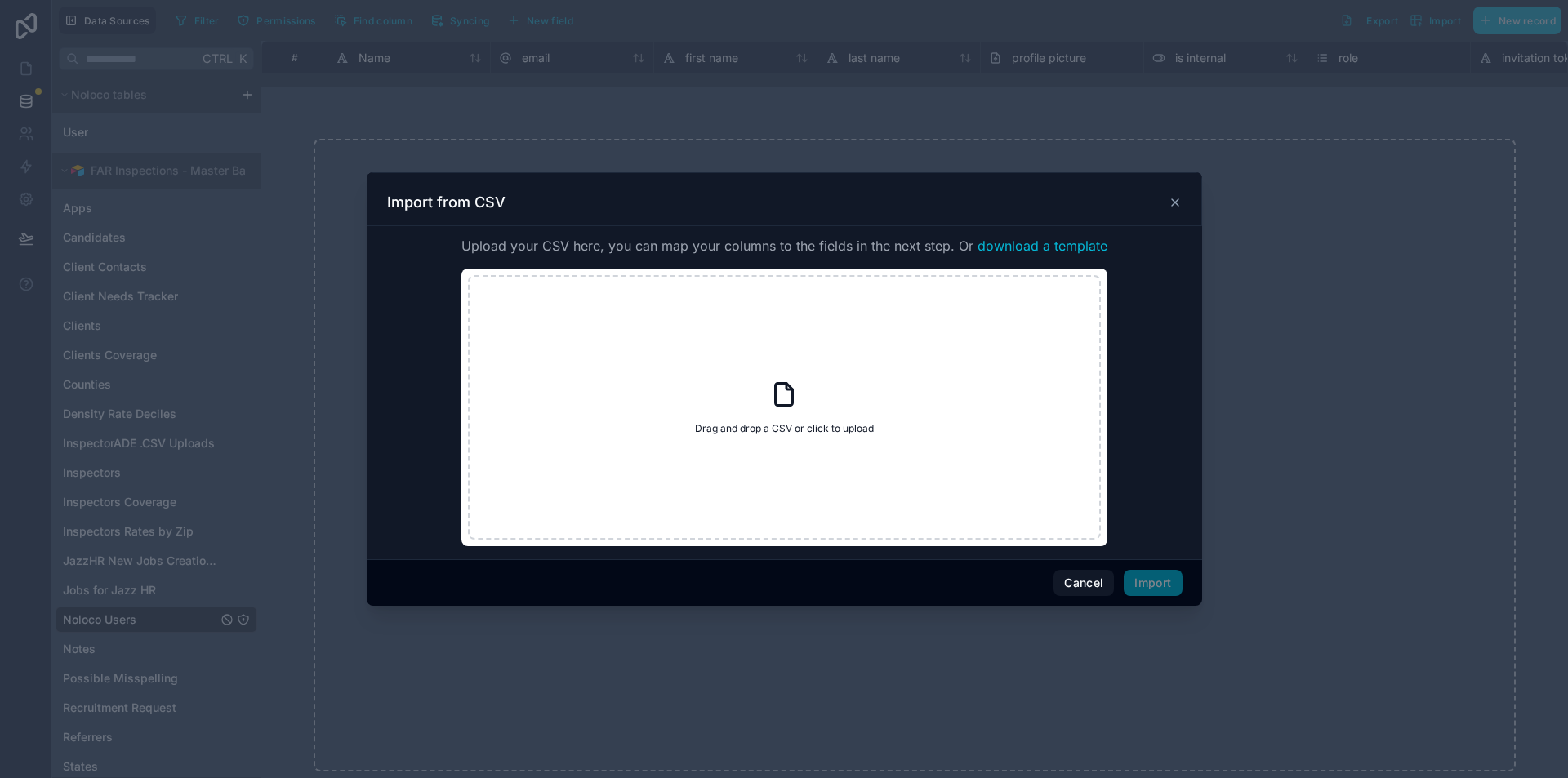
click at [1166, 194] on div "Import from CSV" at bounding box center [784, 202] width 795 height 20
click at [1183, 203] on div "Import from CSV" at bounding box center [784, 199] width 836 height 54
click at [1171, 194] on div "Import from CSV" at bounding box center [784, 202] width 795 height 20
click at [1173, 197] on icon at bounding box center [1175, 202] width 13 height 13
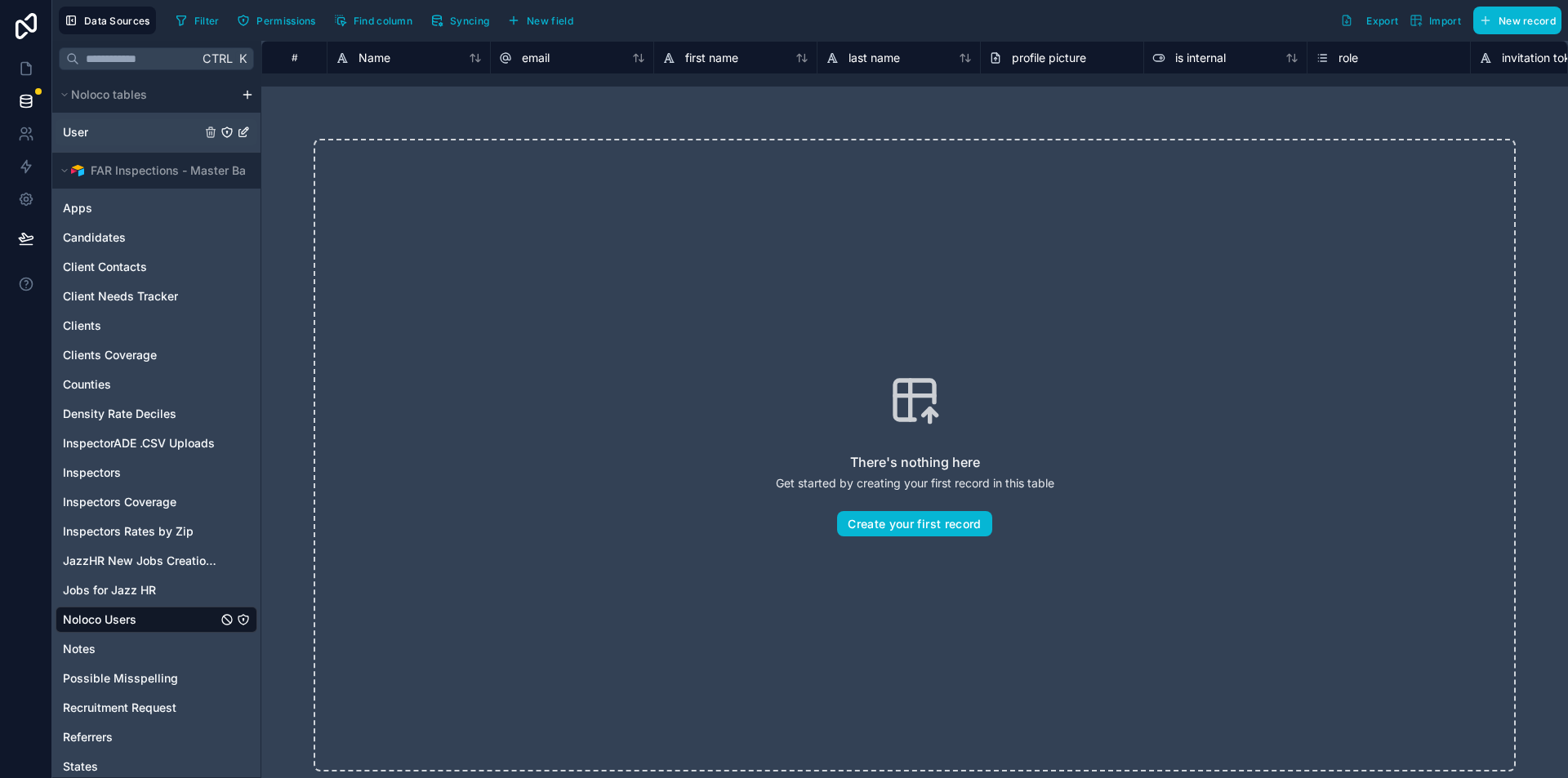
click at [244, 131] on icon "User" at bounding box center [243, 132] width 13 height 13
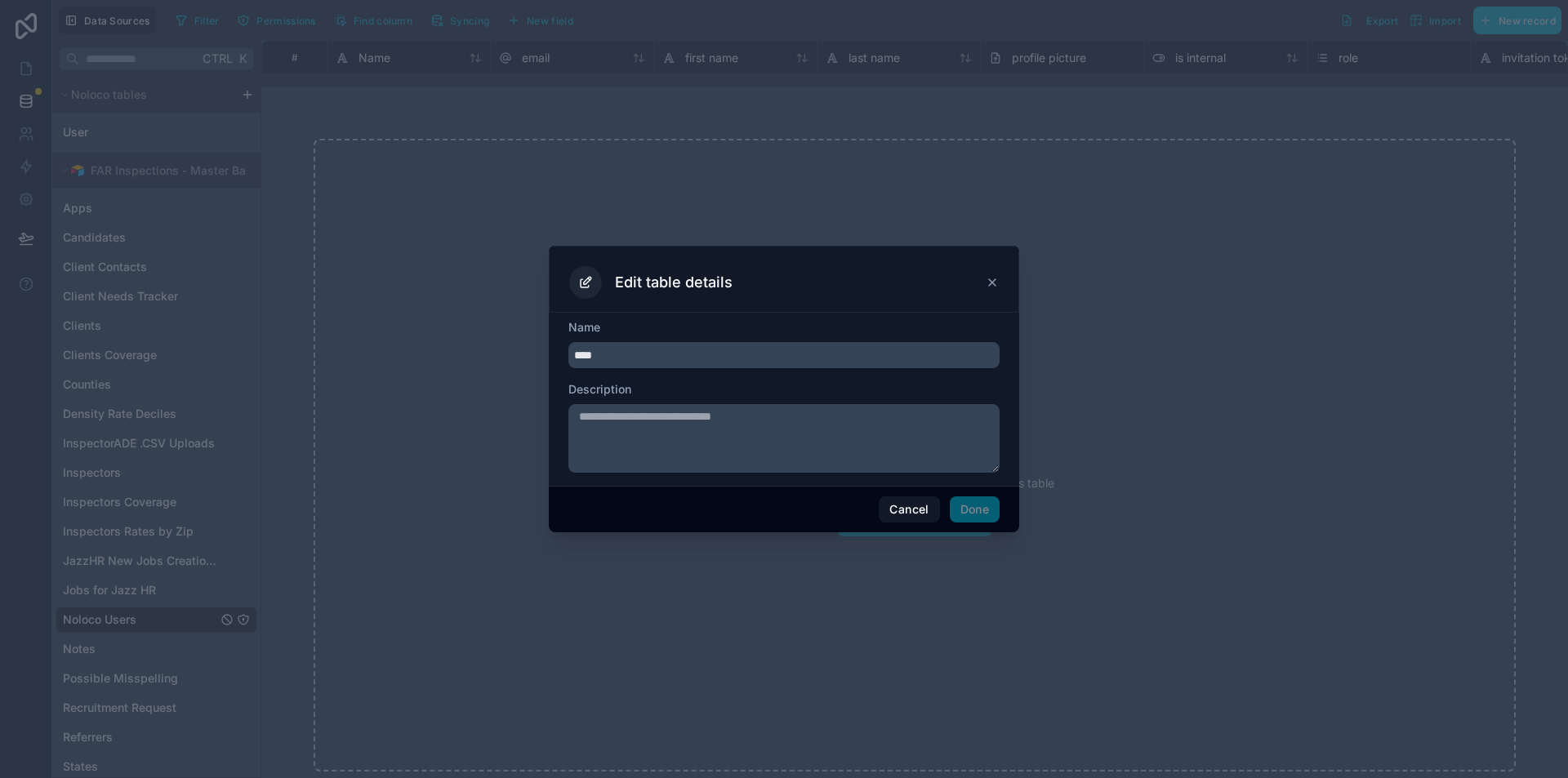
click at [991, 272] on div "Edit table details" at bounding box center [784, 282] width 430 height 33
click at [989, 279] on icon at bounding box center [992, 282] width 13 height 13
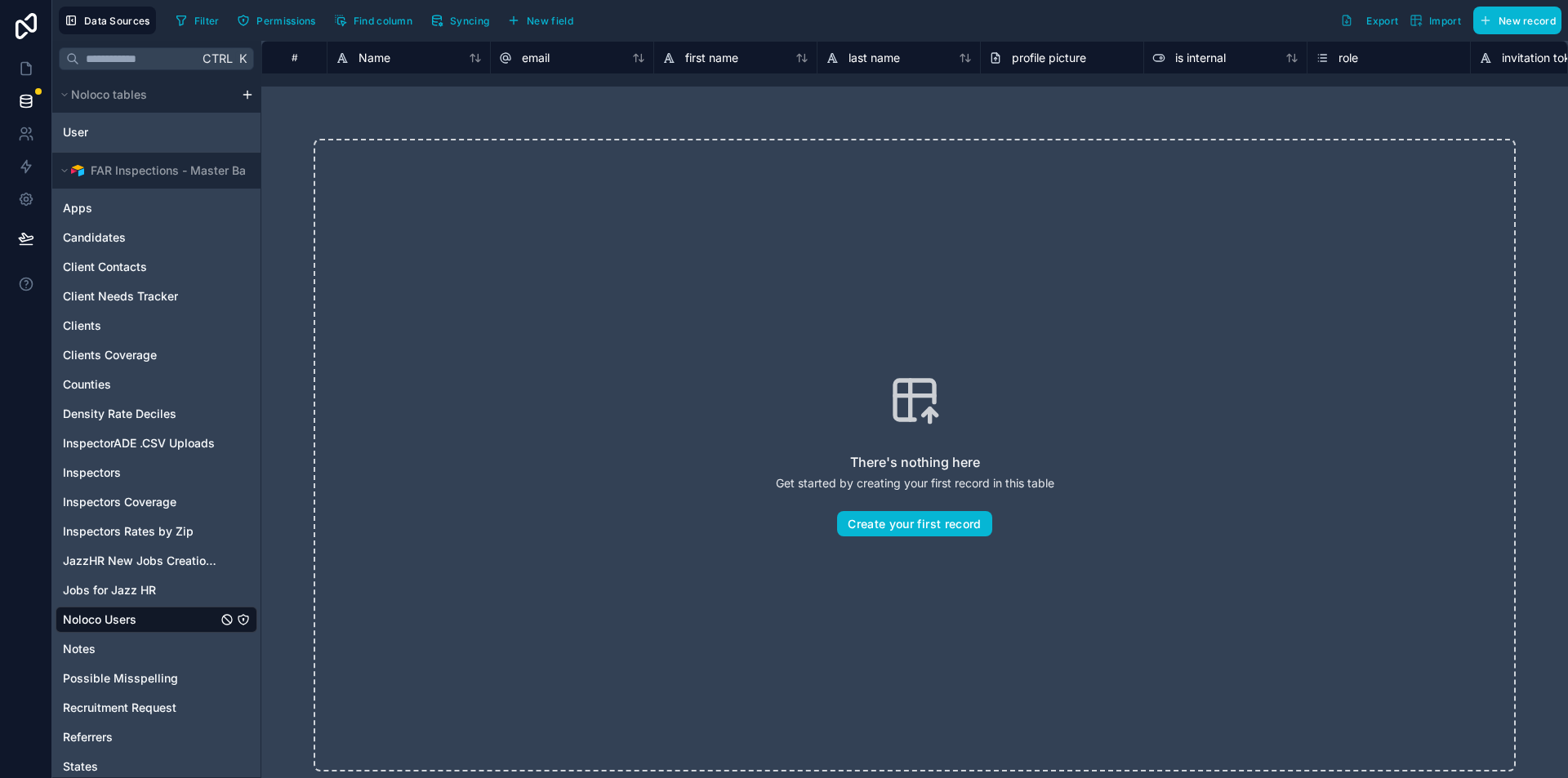
click at [127, 623] on span "Noloco Users" at bounding box center [99, 620] width 74 height 16
click at [209, 29] on button "Filter" at bounding box center [196, 20] width 56 height 25
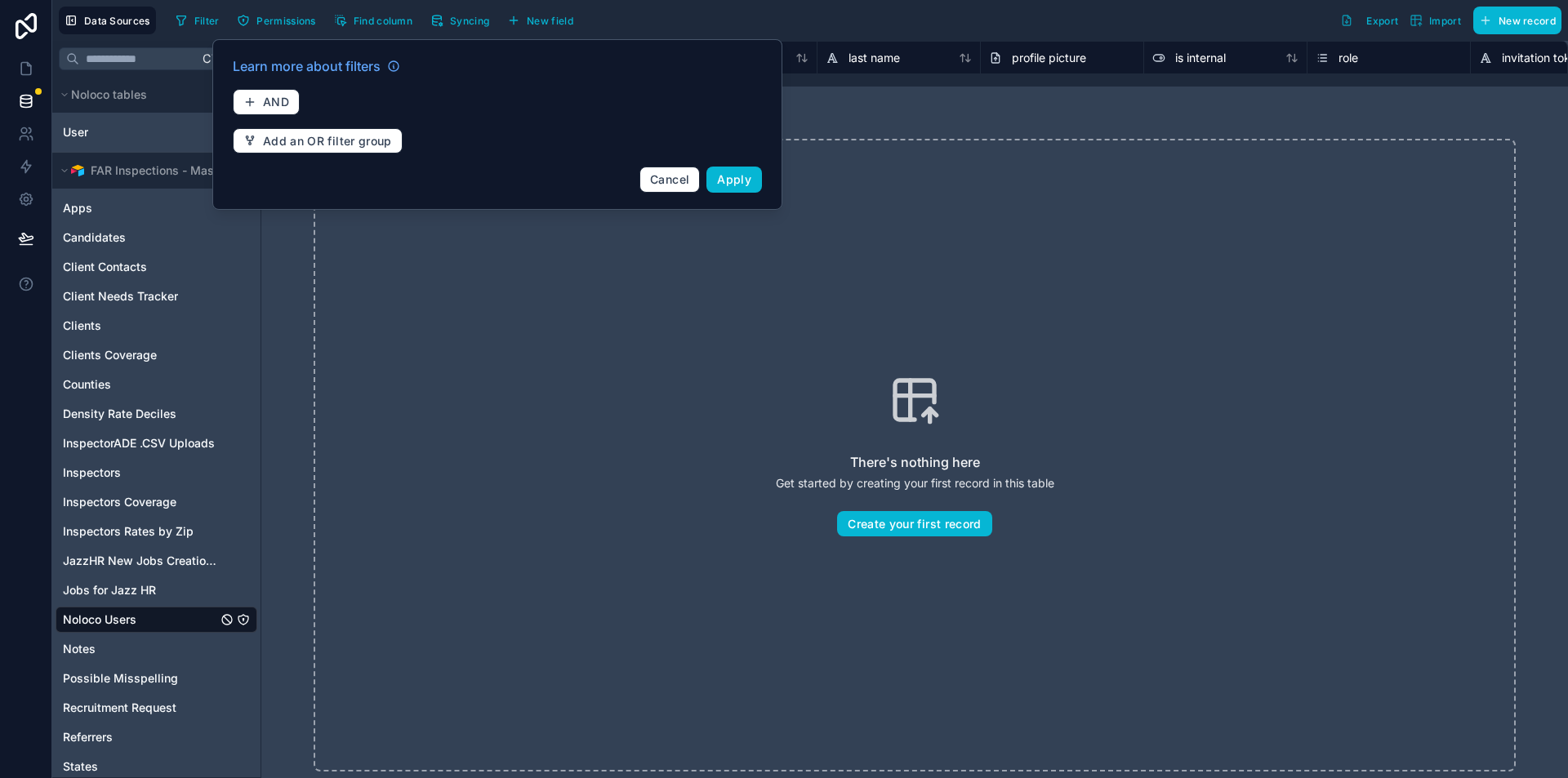
click at [426, 281] on div "There's nothing here Get started by creating your first record in this table Cr…" at bounding box center [914, 455] width 1202 height 633
click at [659, 173] on span "Cancel" at bounding box center [670, 179] width 39 height 14
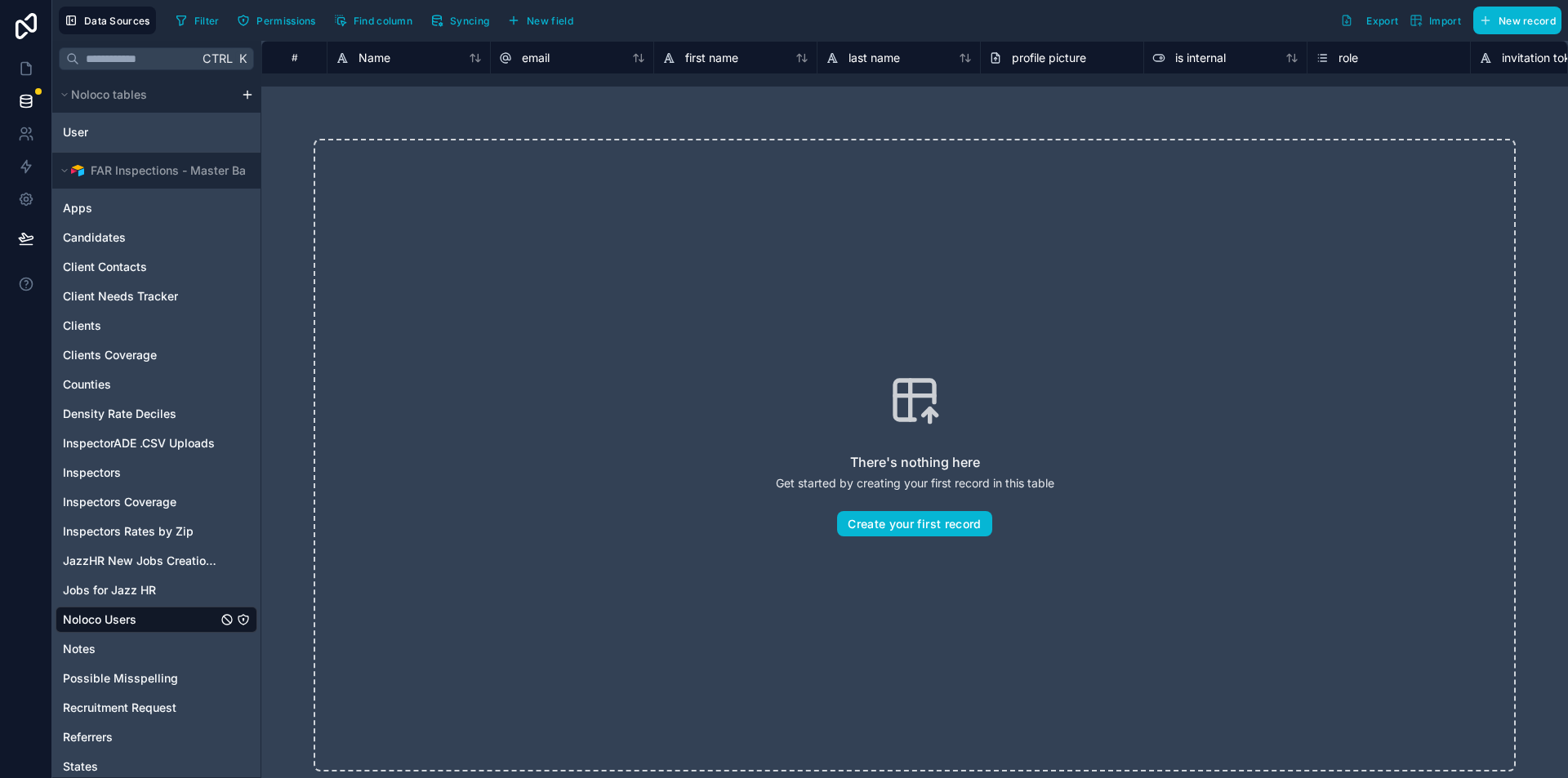
click at [368, 6] on div "Filter Permissions Find column Syncing New field" at bounding box center [377, 20] width 417 height 28
click at [381, 17] on span "Find column" at bounding box center [383, 21] width 59 height 12
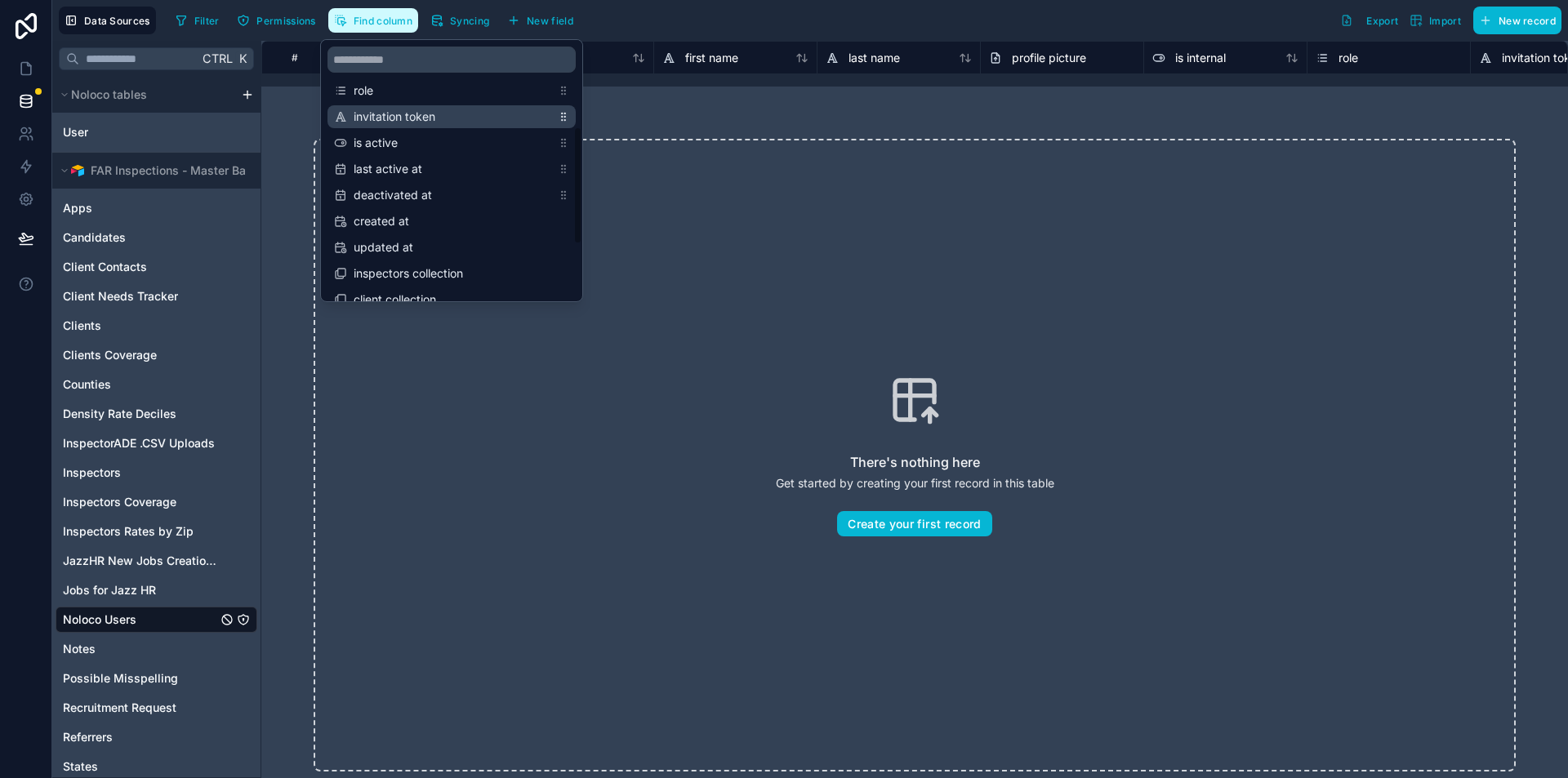
scroll to position [288, 0]
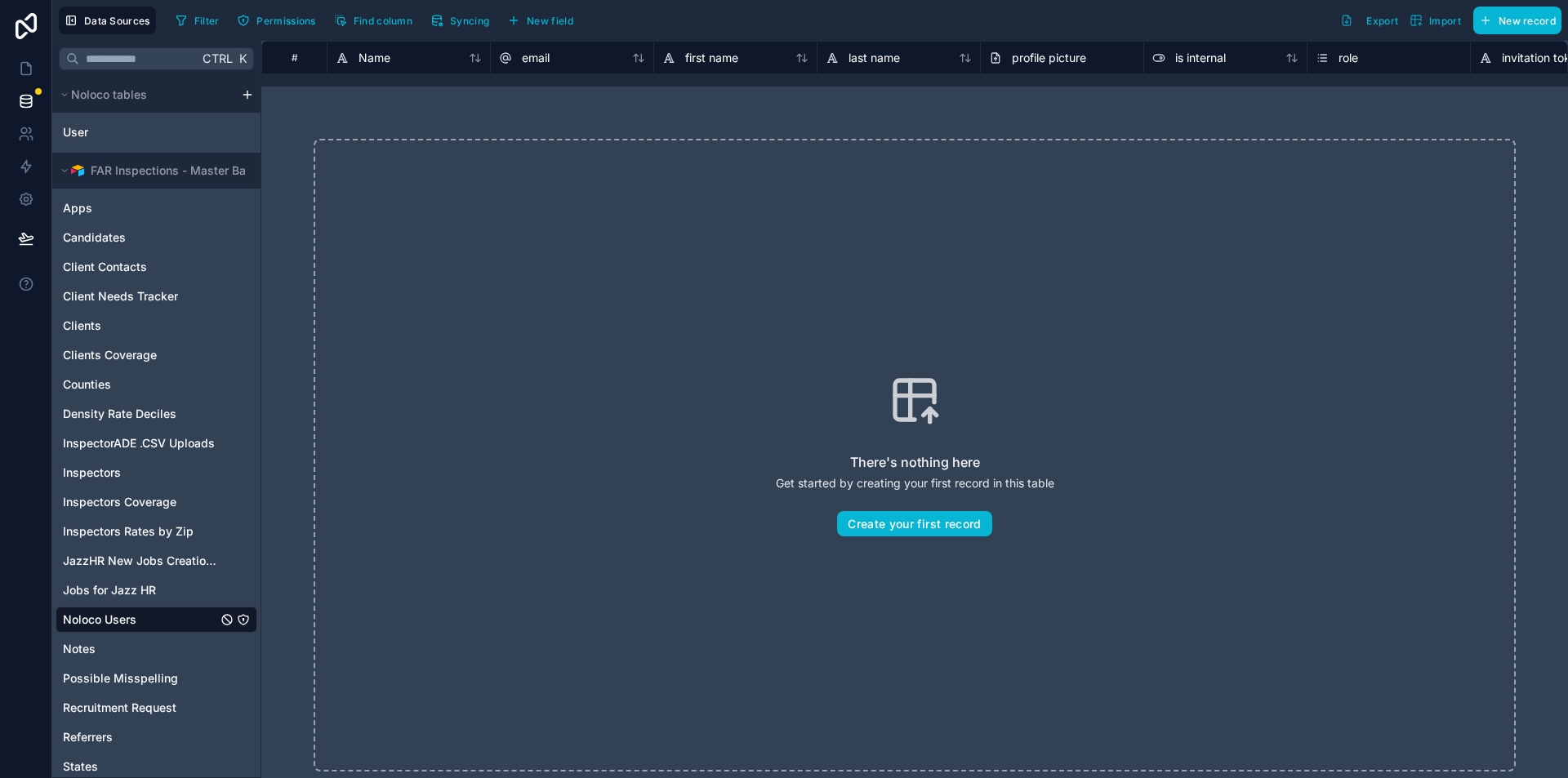
click at [402, 323] on div "There's nothing here Get started by creating your first record in this table Cr…" at bounding box center [914, 455] width 1202 height 633
click at [281, 25] on span "Permissions" at bounding box center [286, 21] width 59 height 12
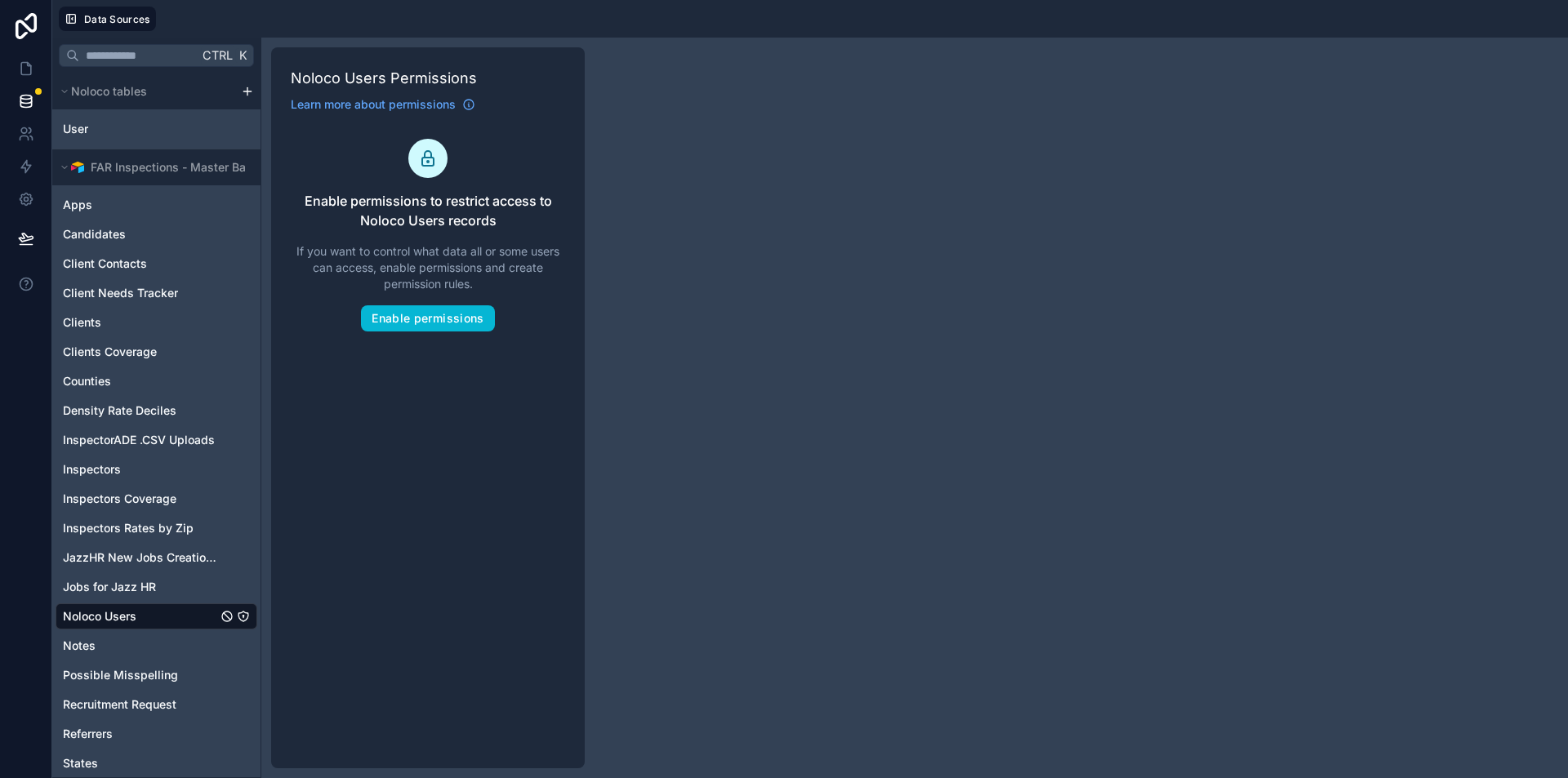
click at [775, 180] on div "Ctrl K Noloco tables User FAR Inspections - Master Base Apps Candidates Client …" at bounding box center [810, 408] width 1516 height 741
click at [135, 615] on span "Noloco Users" at bounding box center [99, 616] width 74 height 16
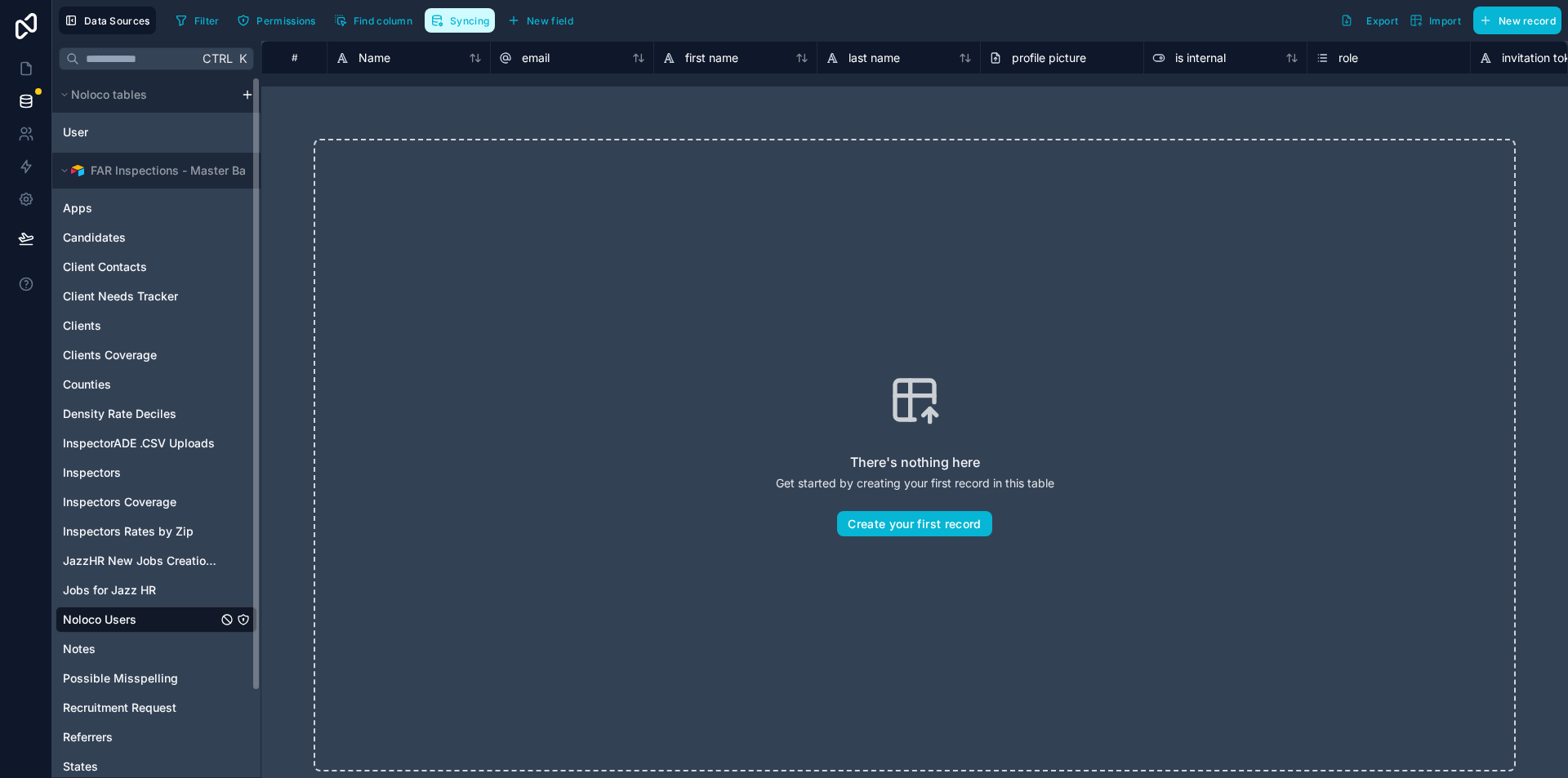
click at [447, 15] on button "Syncing" at bounding box center [459, 20] width 70 height 25
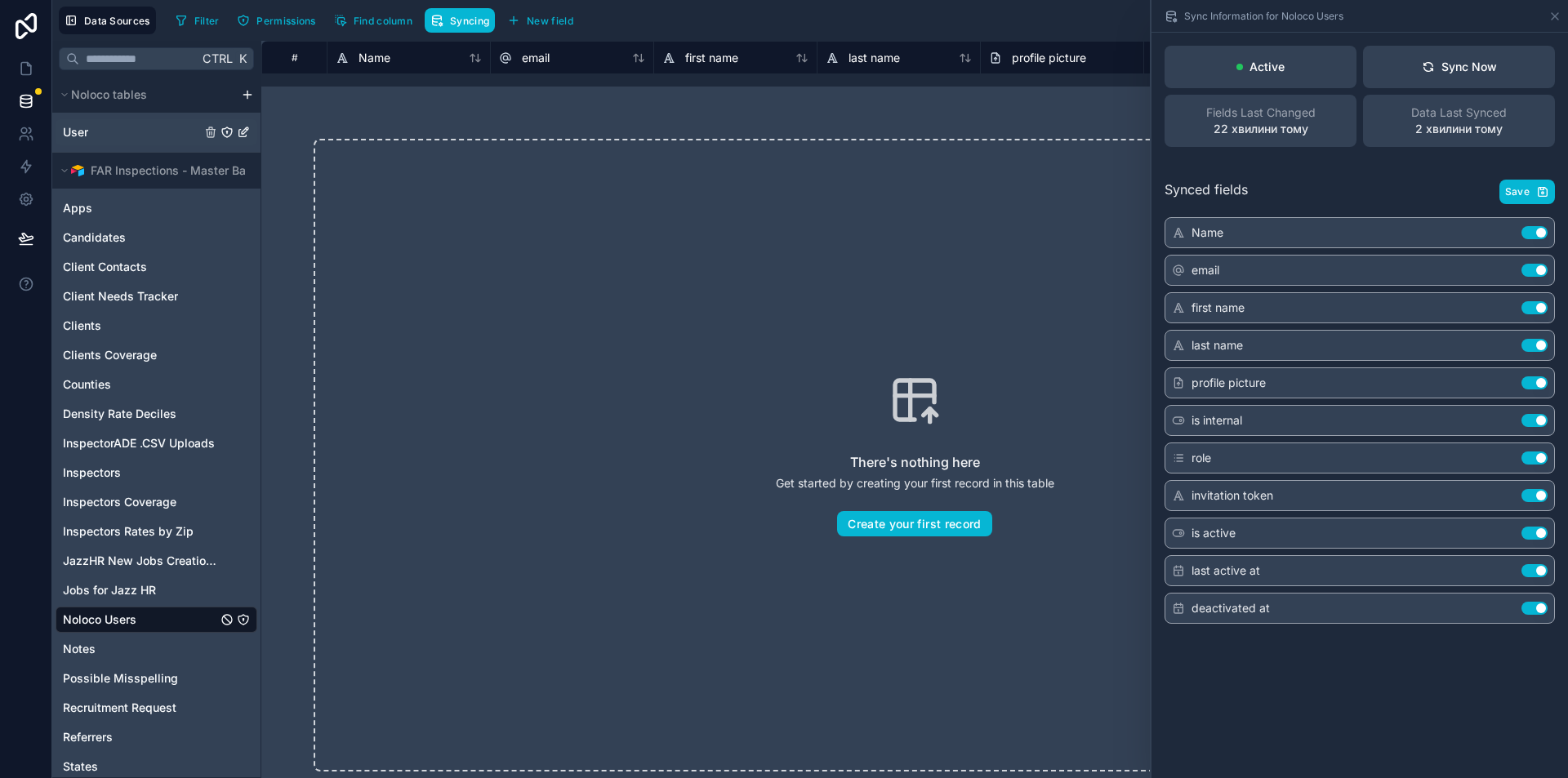
click at [142, 127] on div "User" at bounding box center [156, 131] width 202 height 26
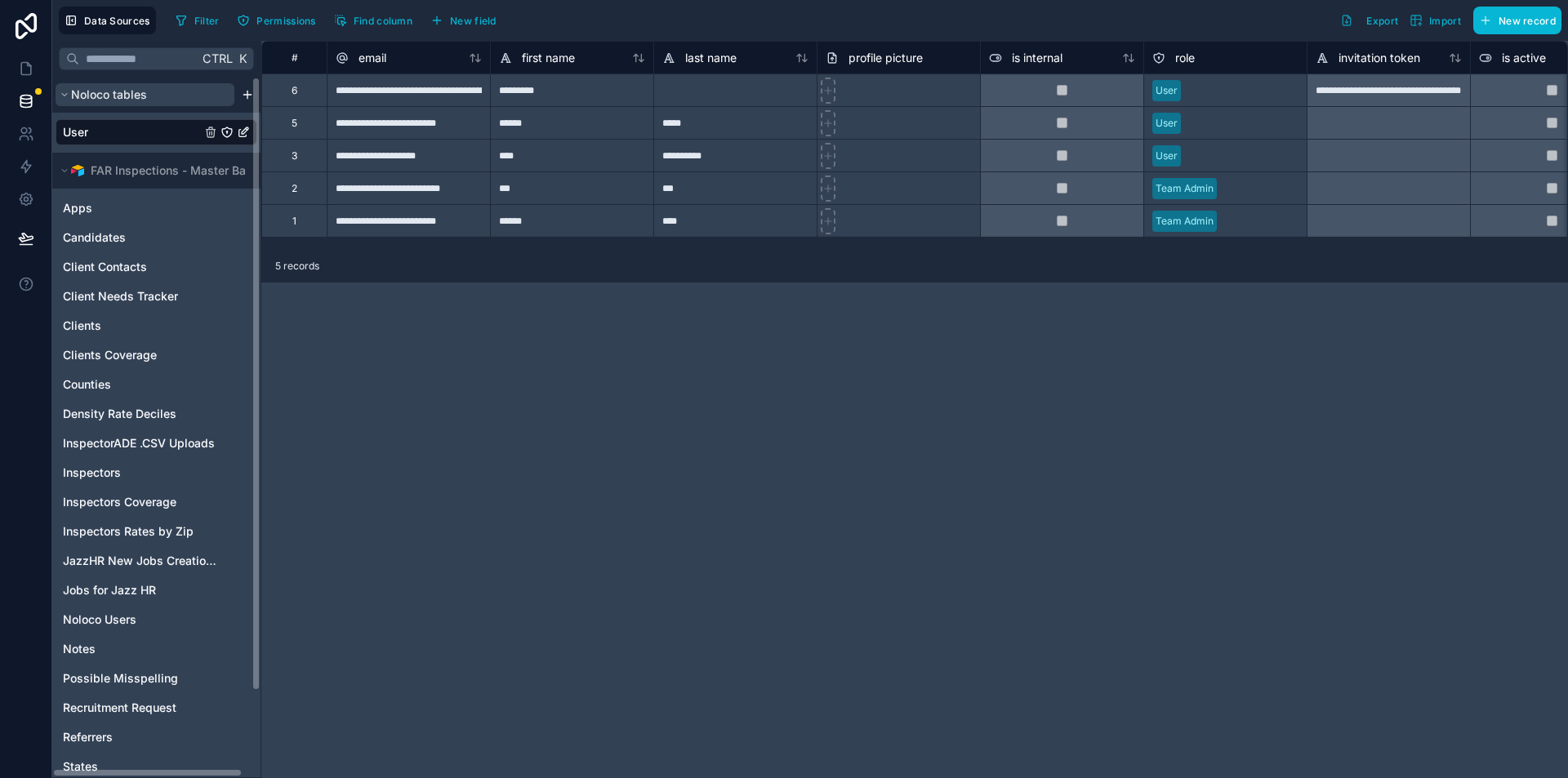
scroll to position [0, 20]
click at [188, 93] on button "Noloco tables" at bounding box center [129, 95] width 179 height 23
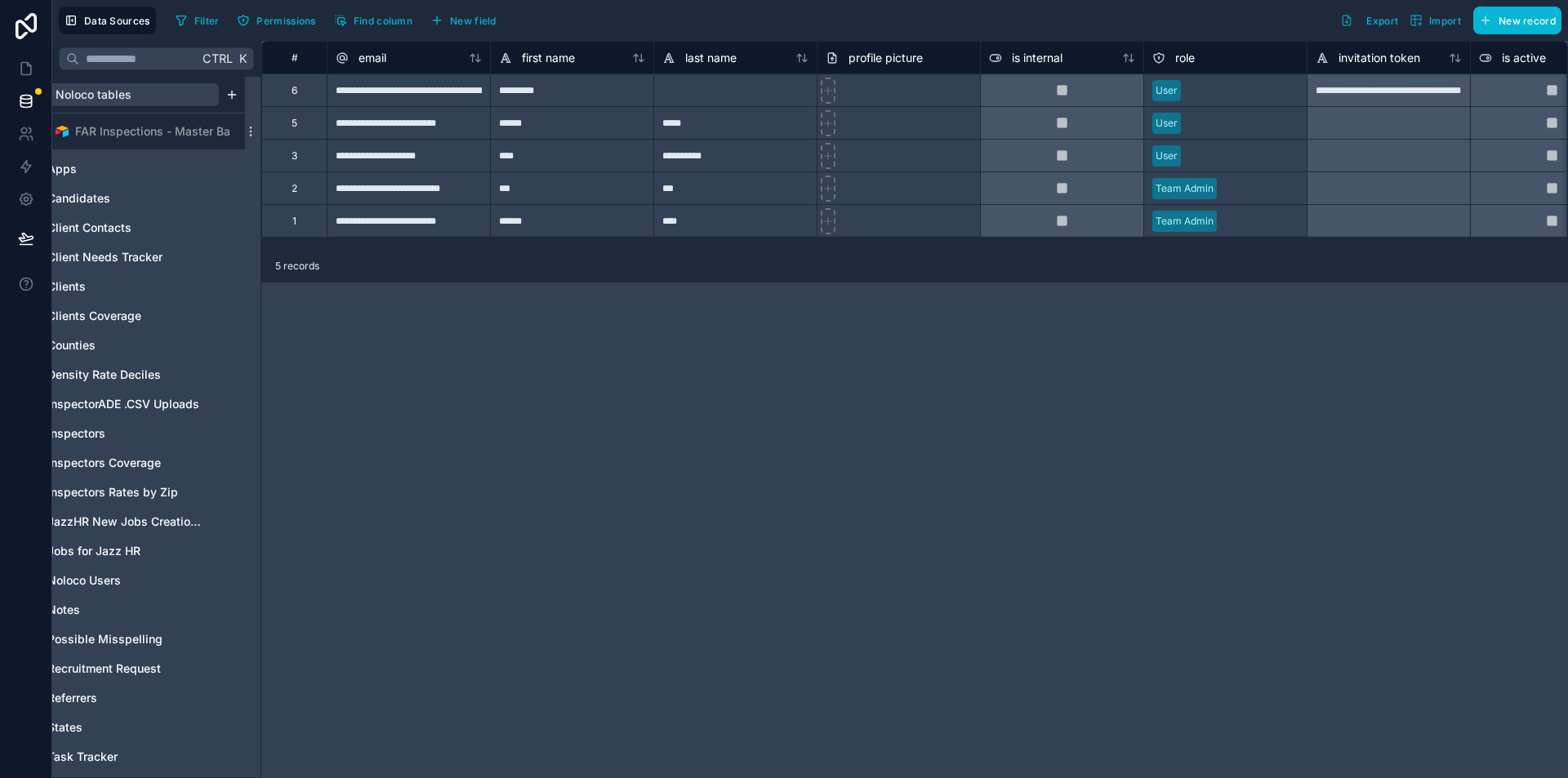
click at [188, 93] on button "Noloco tables" at bounding box center [129, 95] width 179 height 23
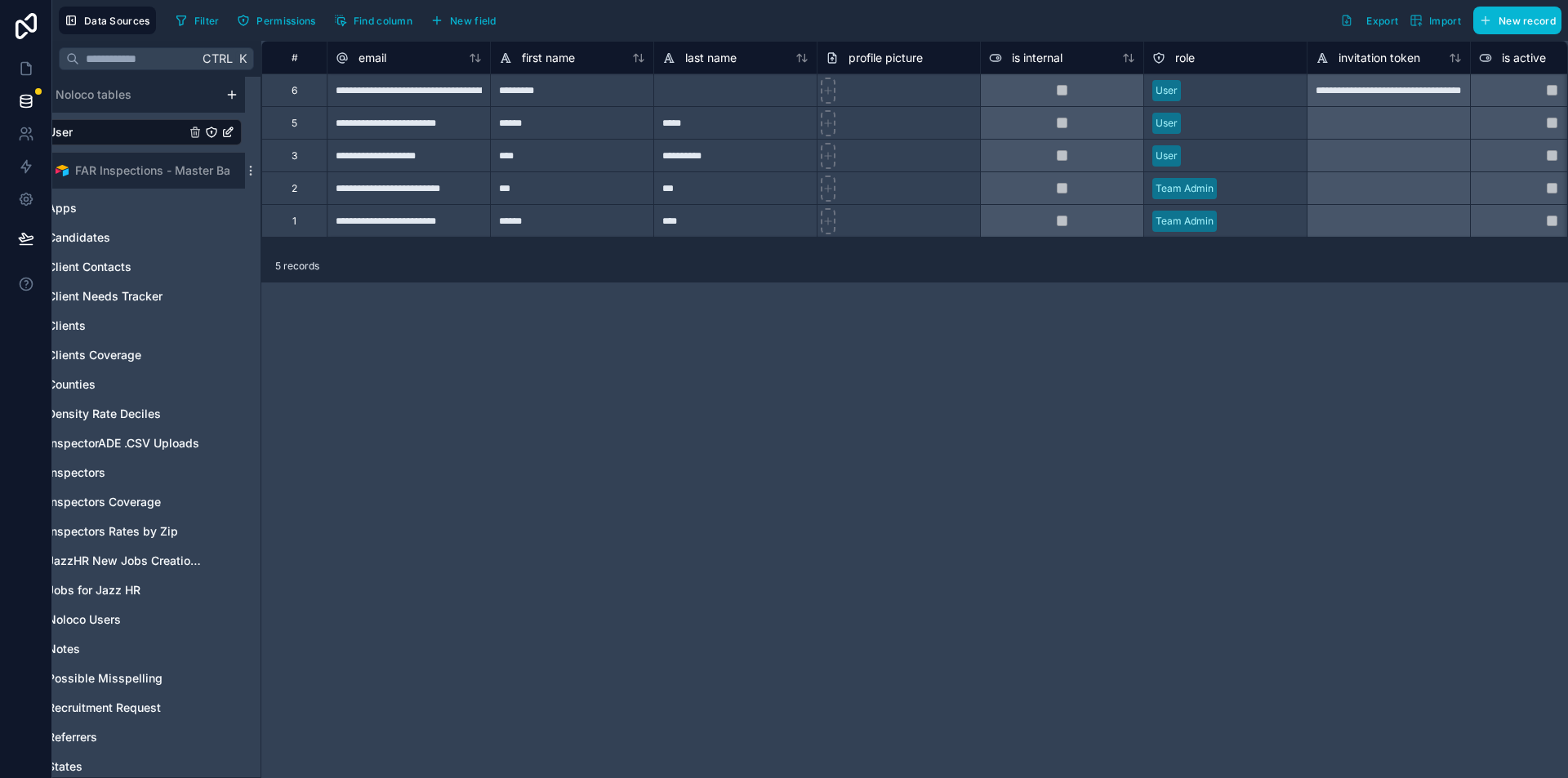
click at [248, 91] on div "Noloco tables User FAR Inspections - Master Base Apps Candidates Client Contact…" at bounding box center [156, 426] width 208 height 701
click at [218, 125] on div "User" at bounding box center [140, 131] width 202 height 26
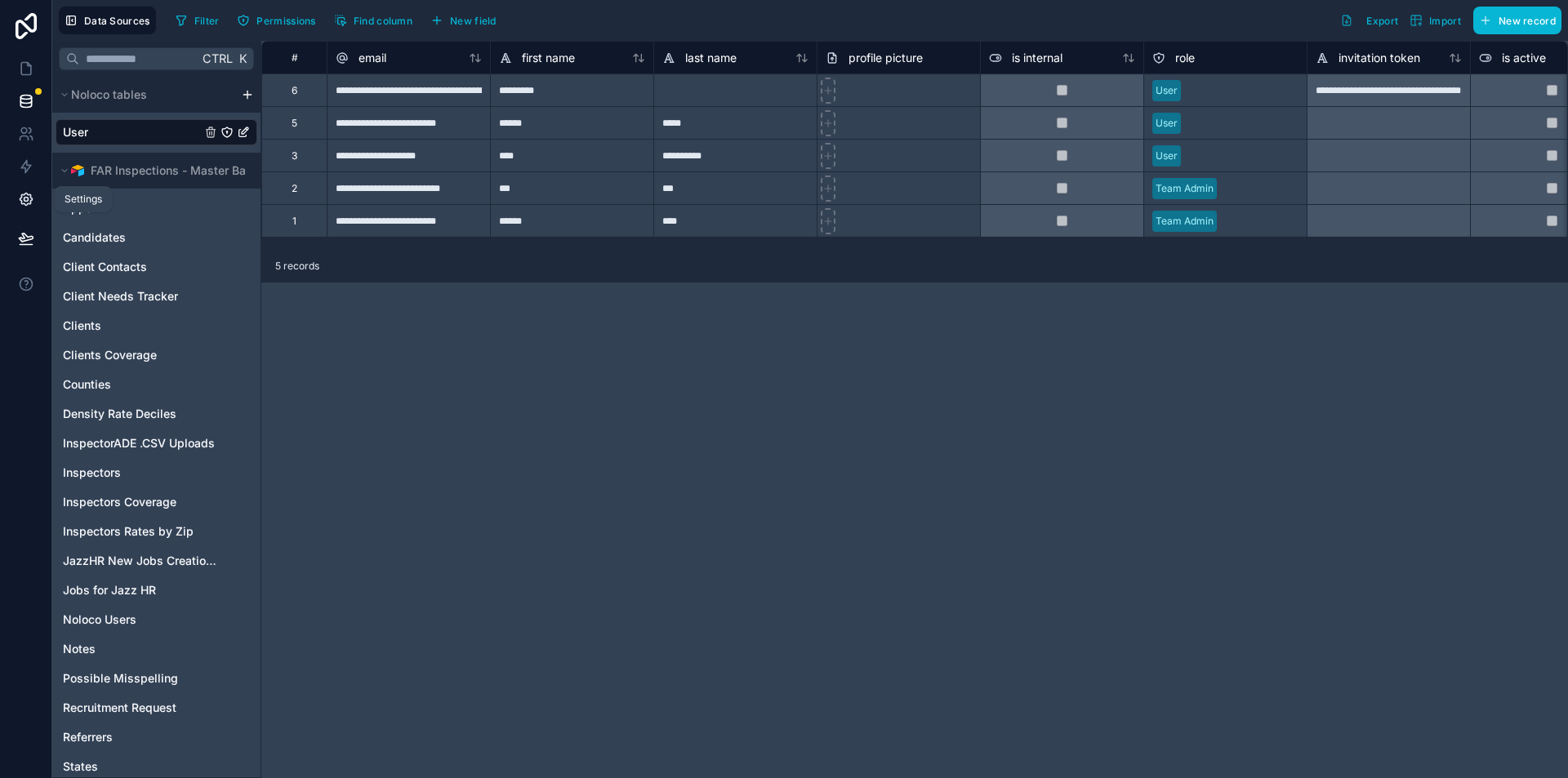
click at [25, 193] on icon at bounding box center [26, 199] width 16 height 16
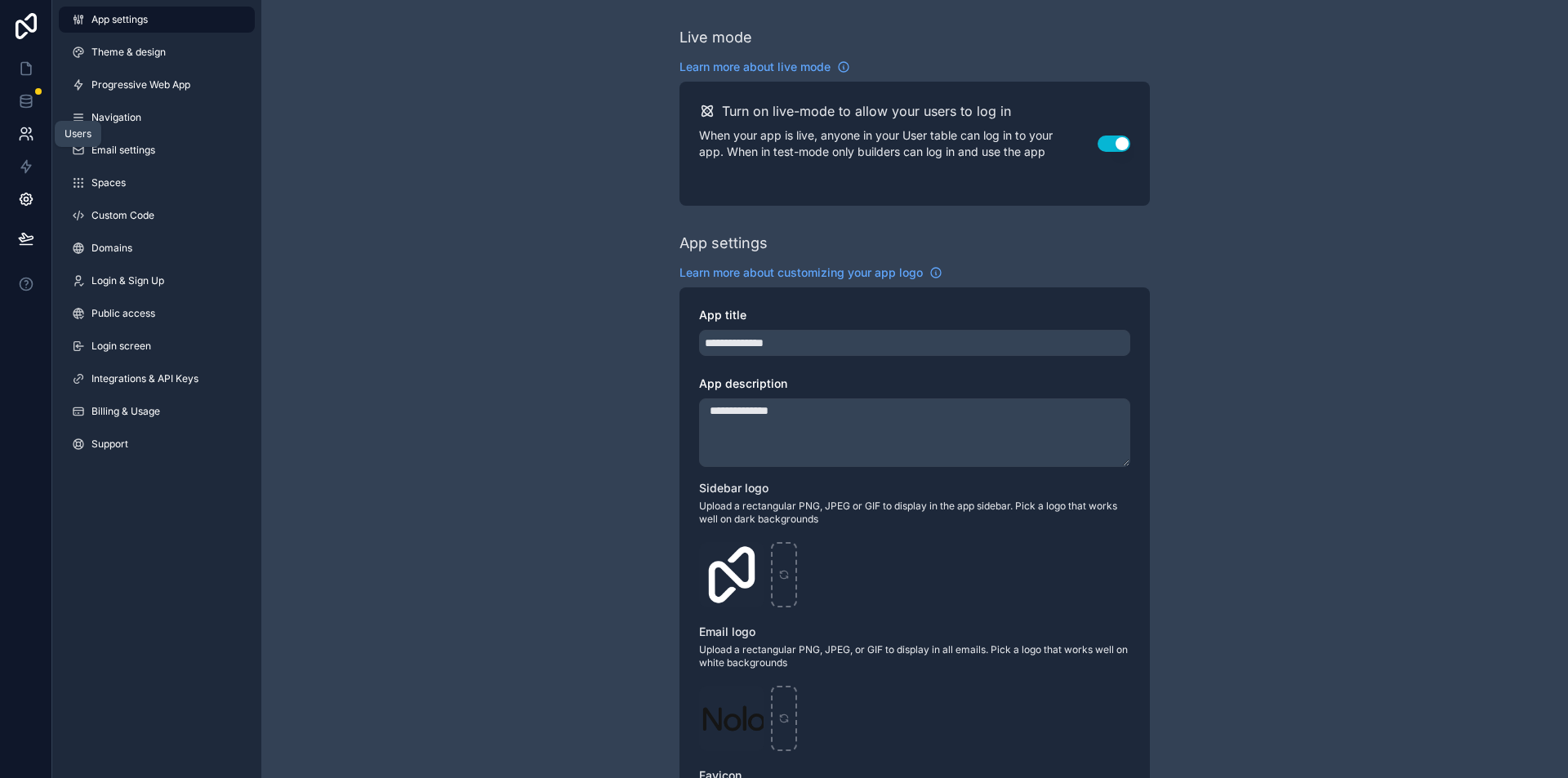
click at [24, 137] on icon at bounding box center [23, 139] width 8 height 4
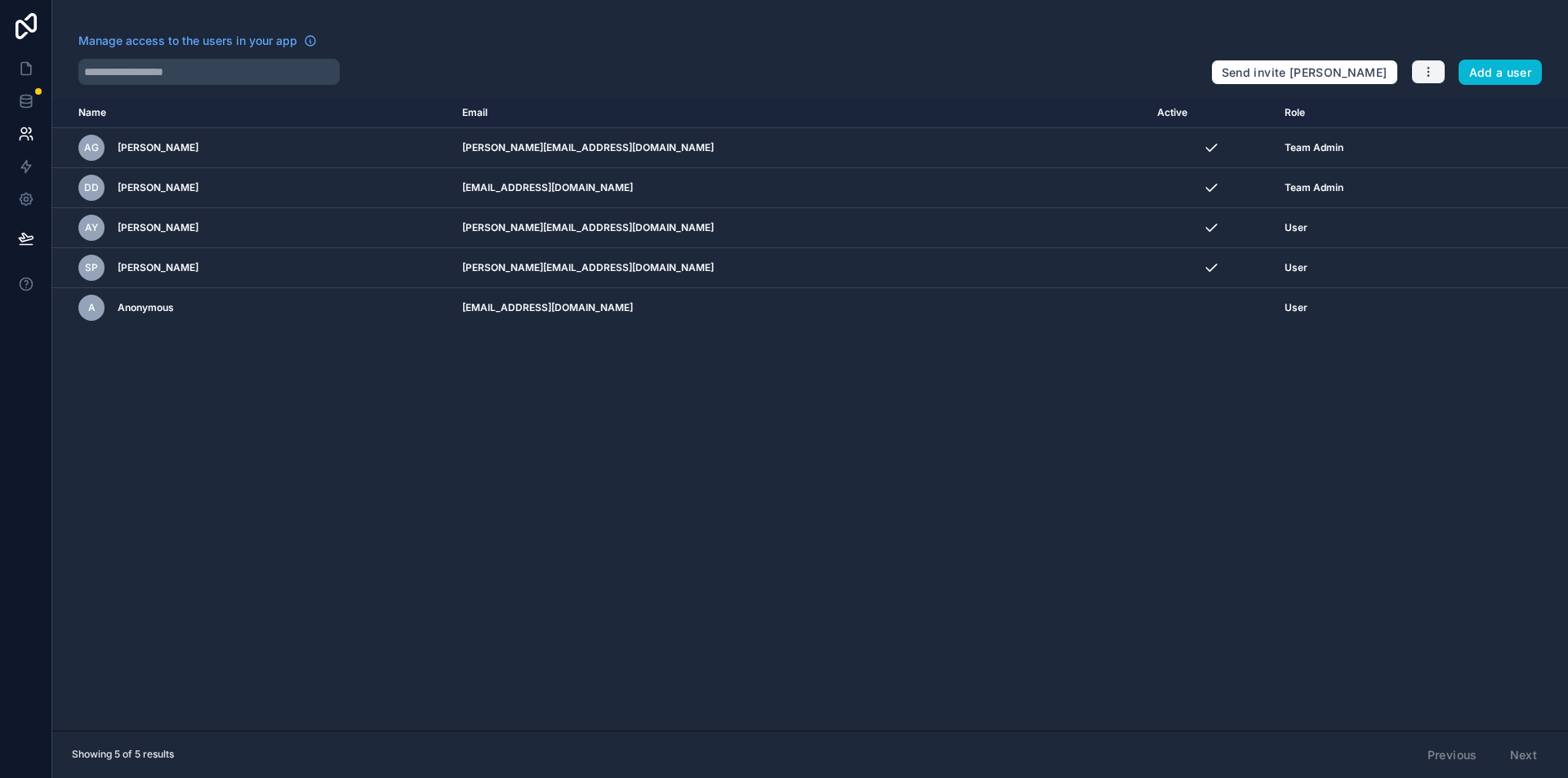
click at [1421, 73] on button "button" at bounding box center [1429, 72] width 35 height 25
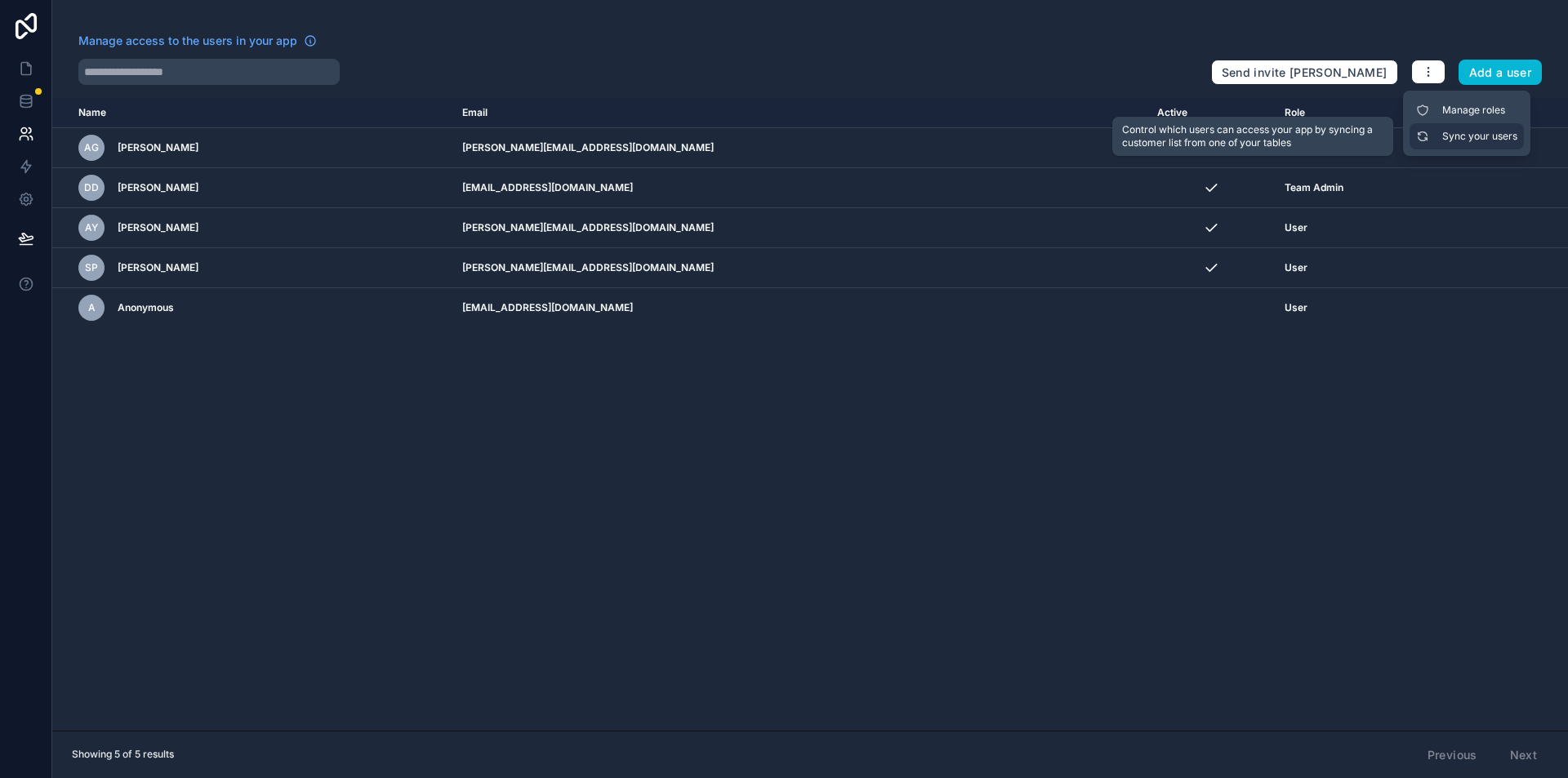
click at [1447, 127] on link "Sync your users" at bounding box center [1467, 136] width 115 height 26
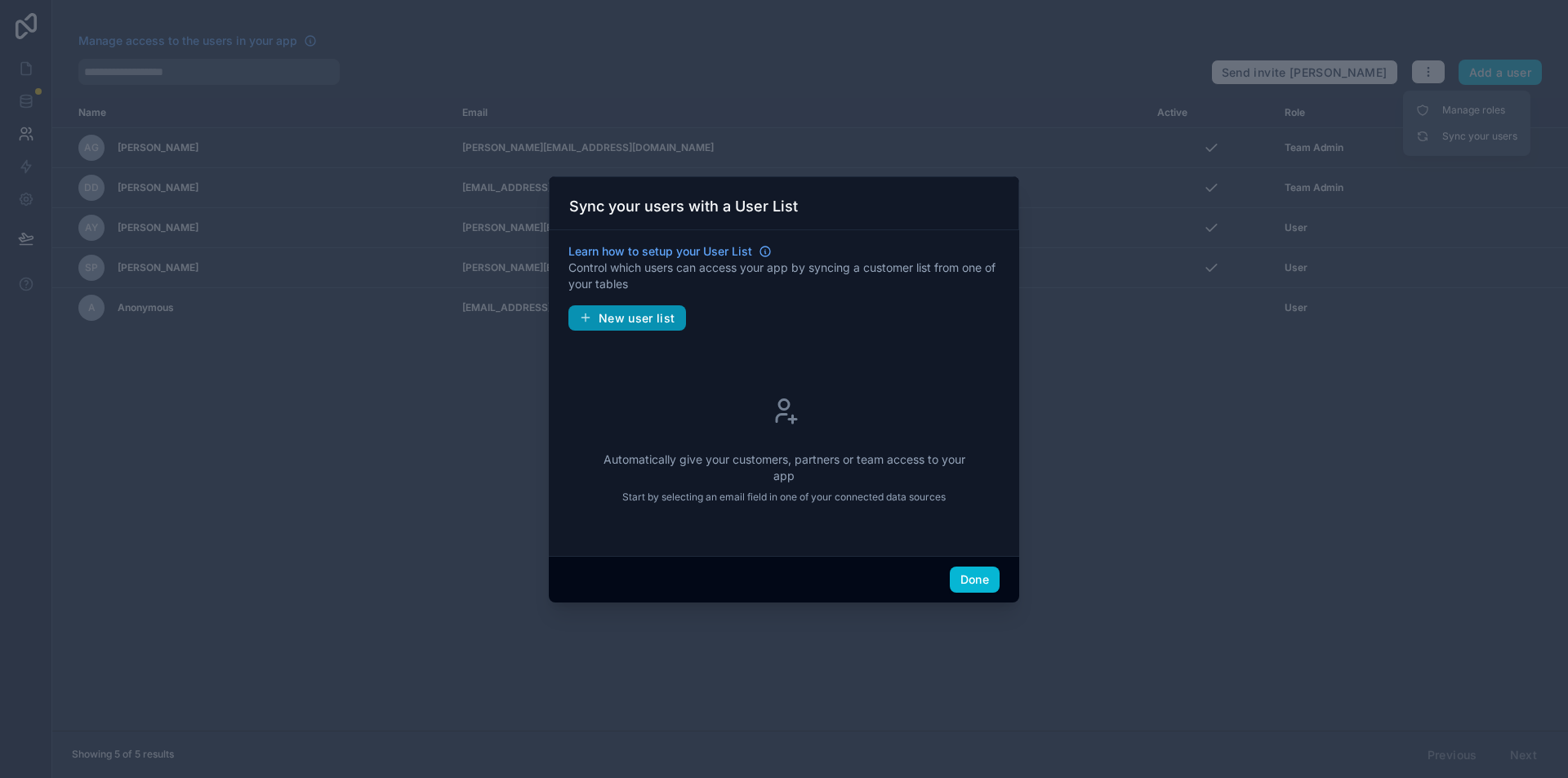
click at [657, 314] on span "New user list" at bounding box center [637, 318] width 76 height 15
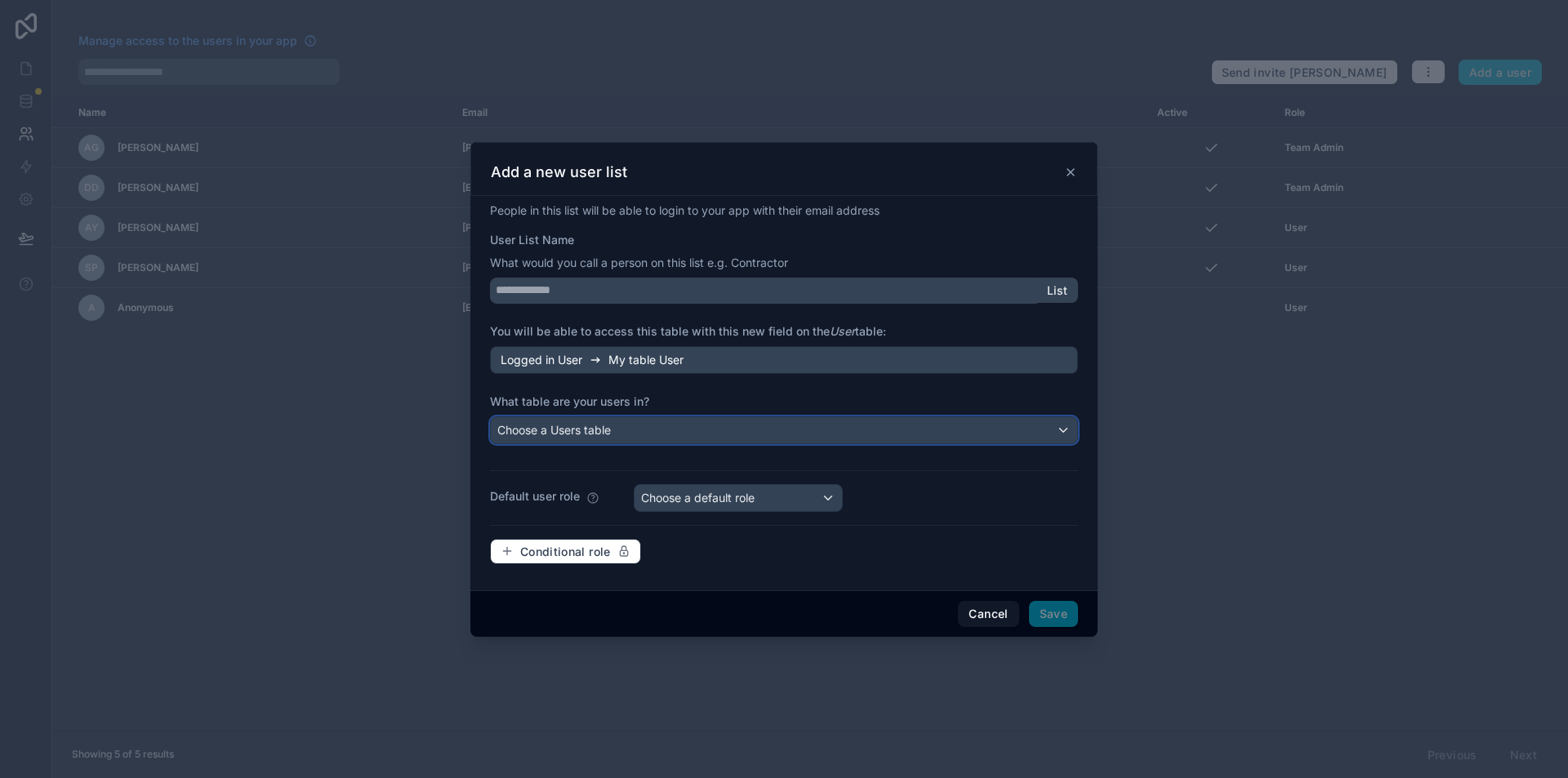
click at [647, 424] on div "Choose a Users table" at bounding box center [784, 430] width 586 height 26
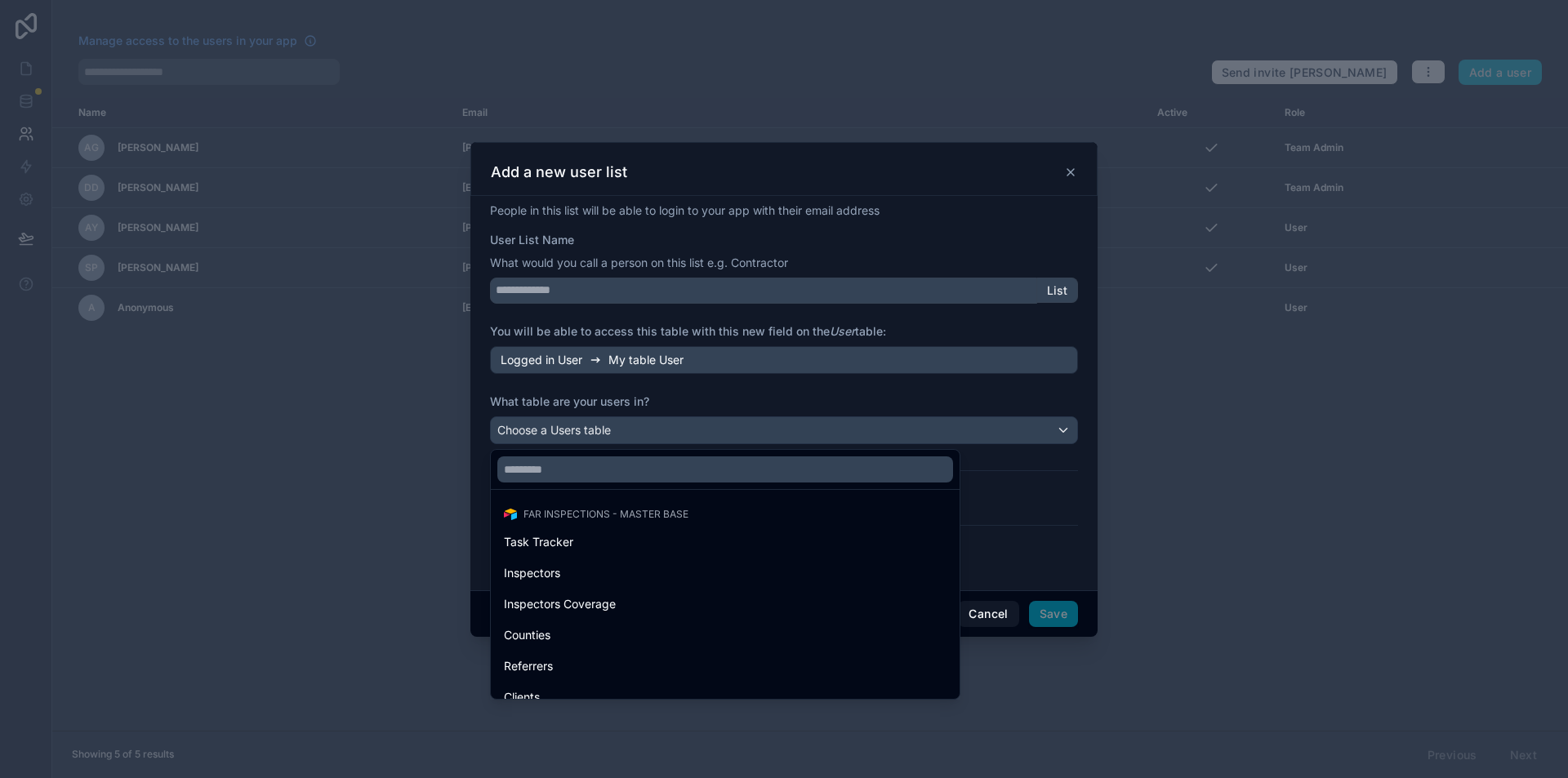
click at [668, 386] on div at bounding box center [784, 389] width 627 height 495
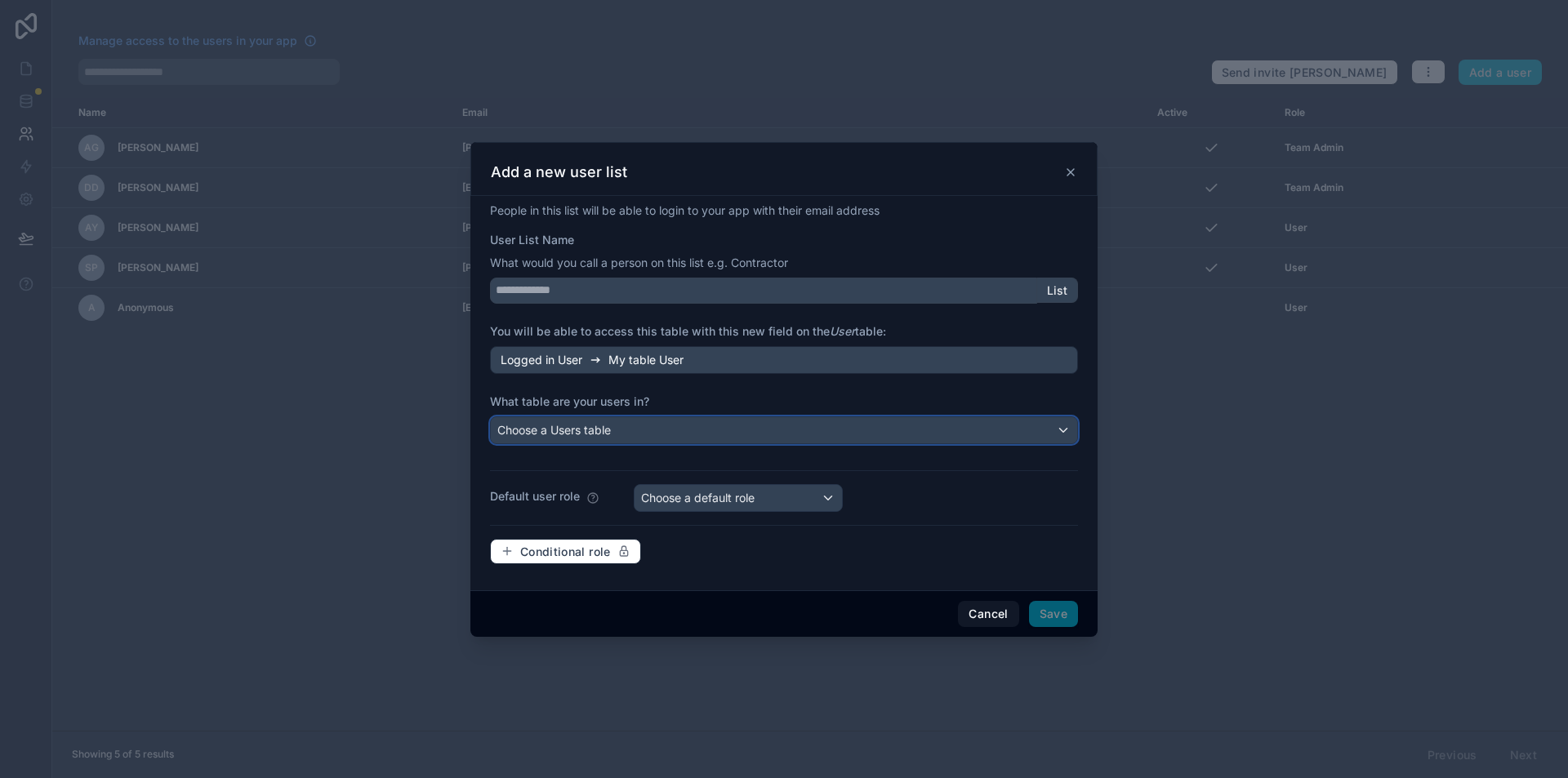
click at [605, 423] on span "Choose a Users table" at bounding box center [554, 430] width 114 height 14
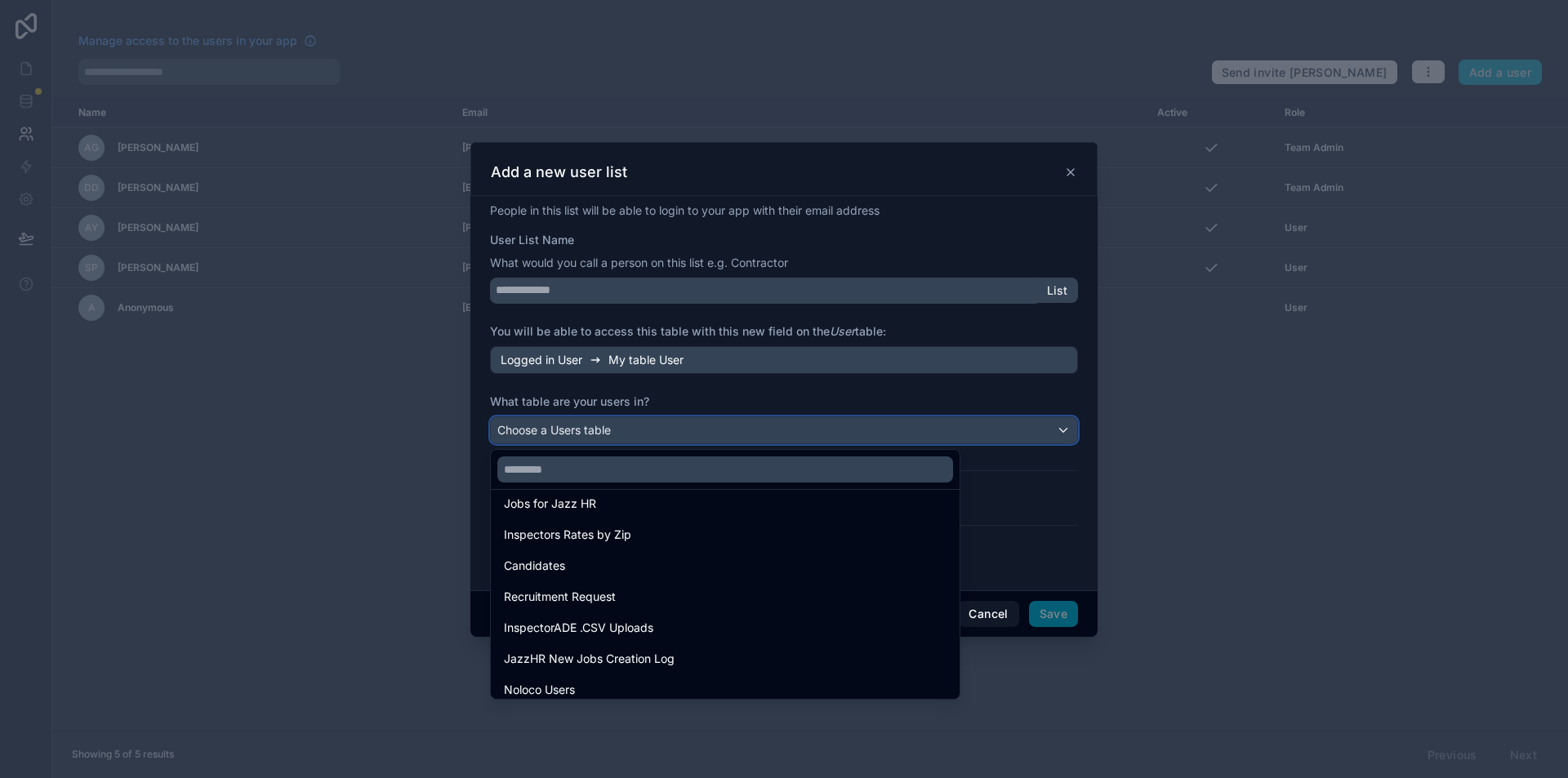
scroll to position [544, 0]
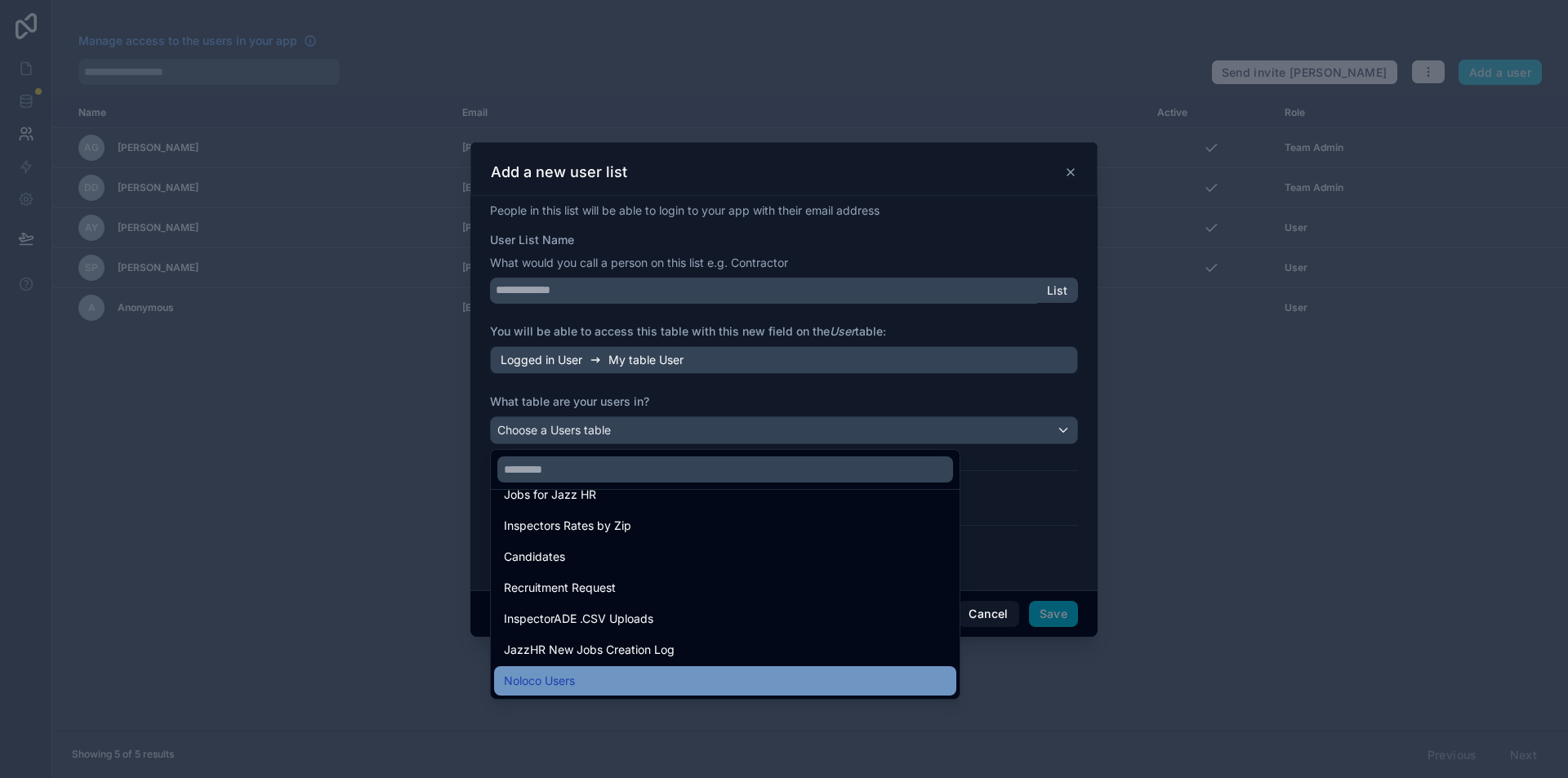
click at [602, 673] on div "Noloco Users" at bounding box center [725, 681] width 442 height 20
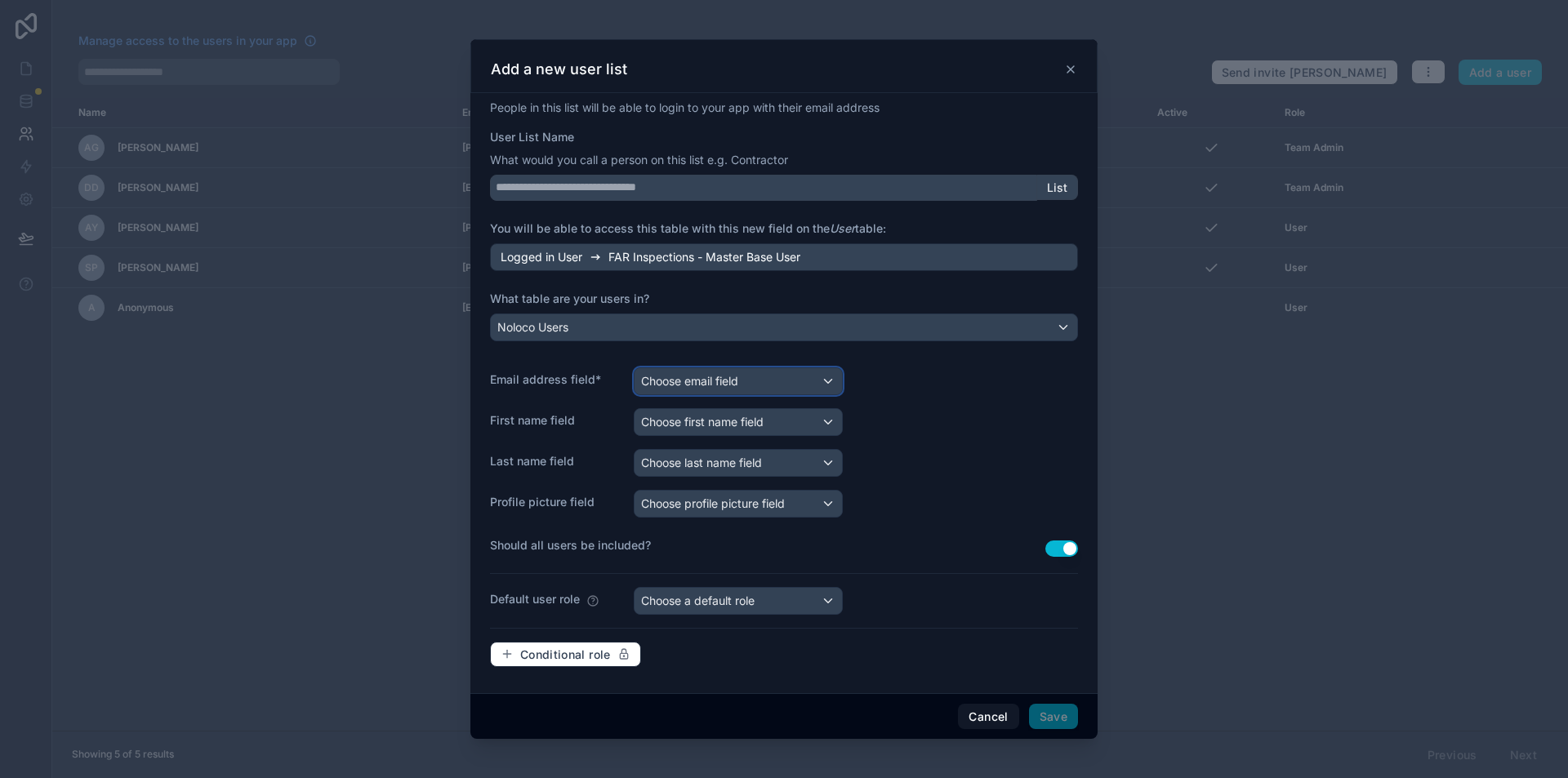
click at [810, 387] on div "Choose email field" at bounding box center [738, 381] width 208 height 26
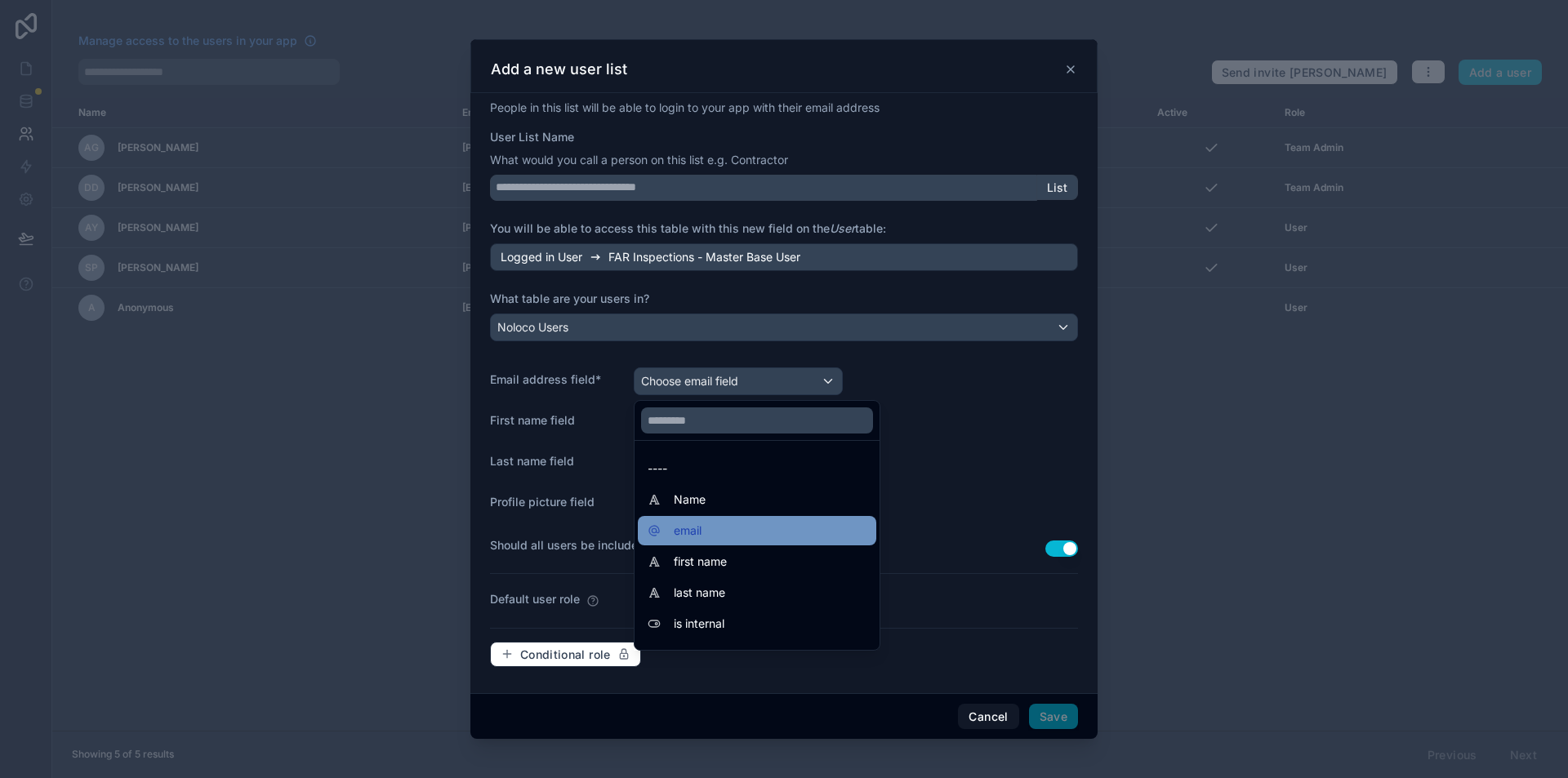
click at [738, 519] on div "email" at bounding box center [757, 530] width 238 height 29
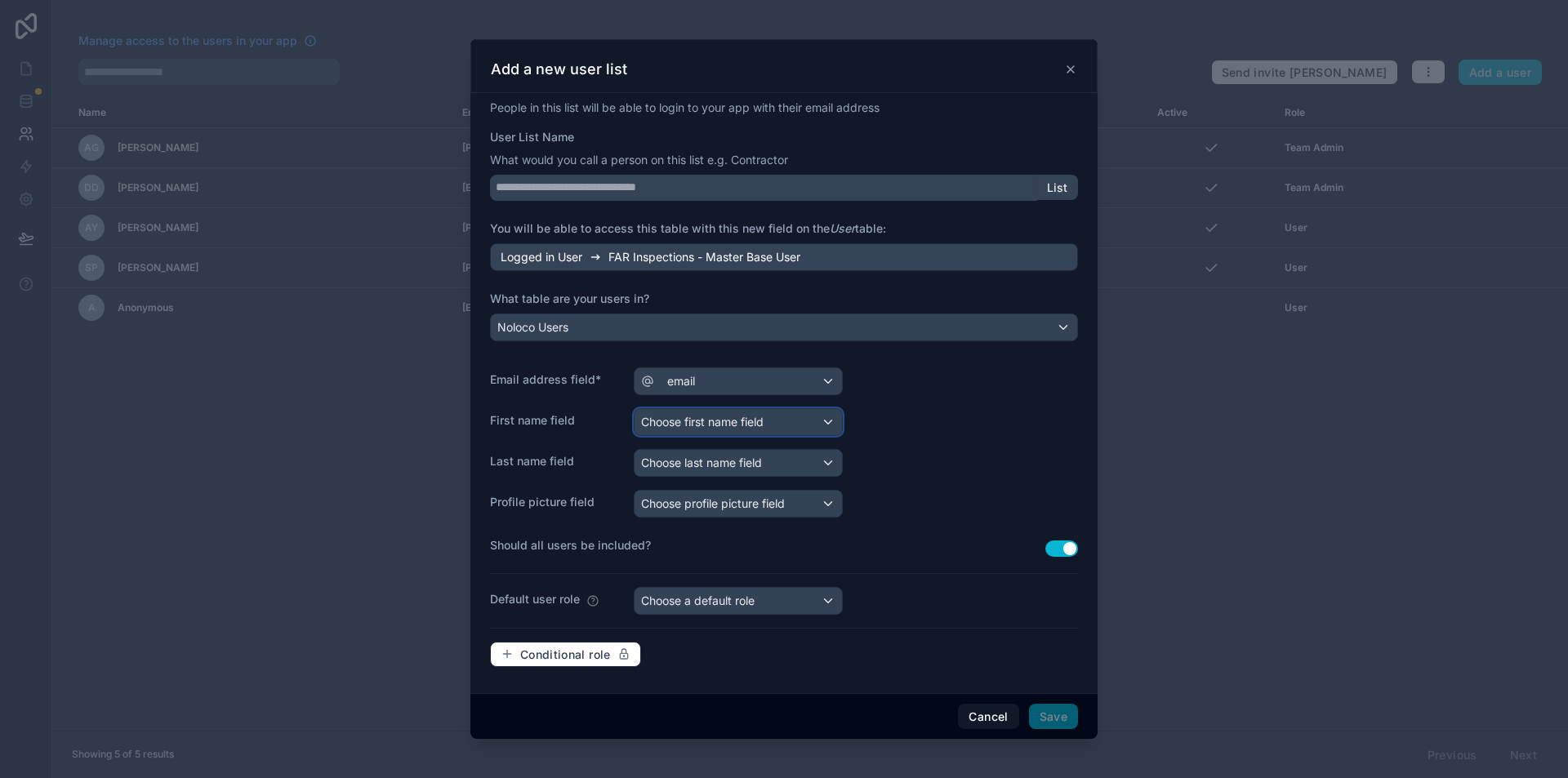
click at [739, 419] on span "Choose first name field" at bounding box center [703, 422] width 123 height 14
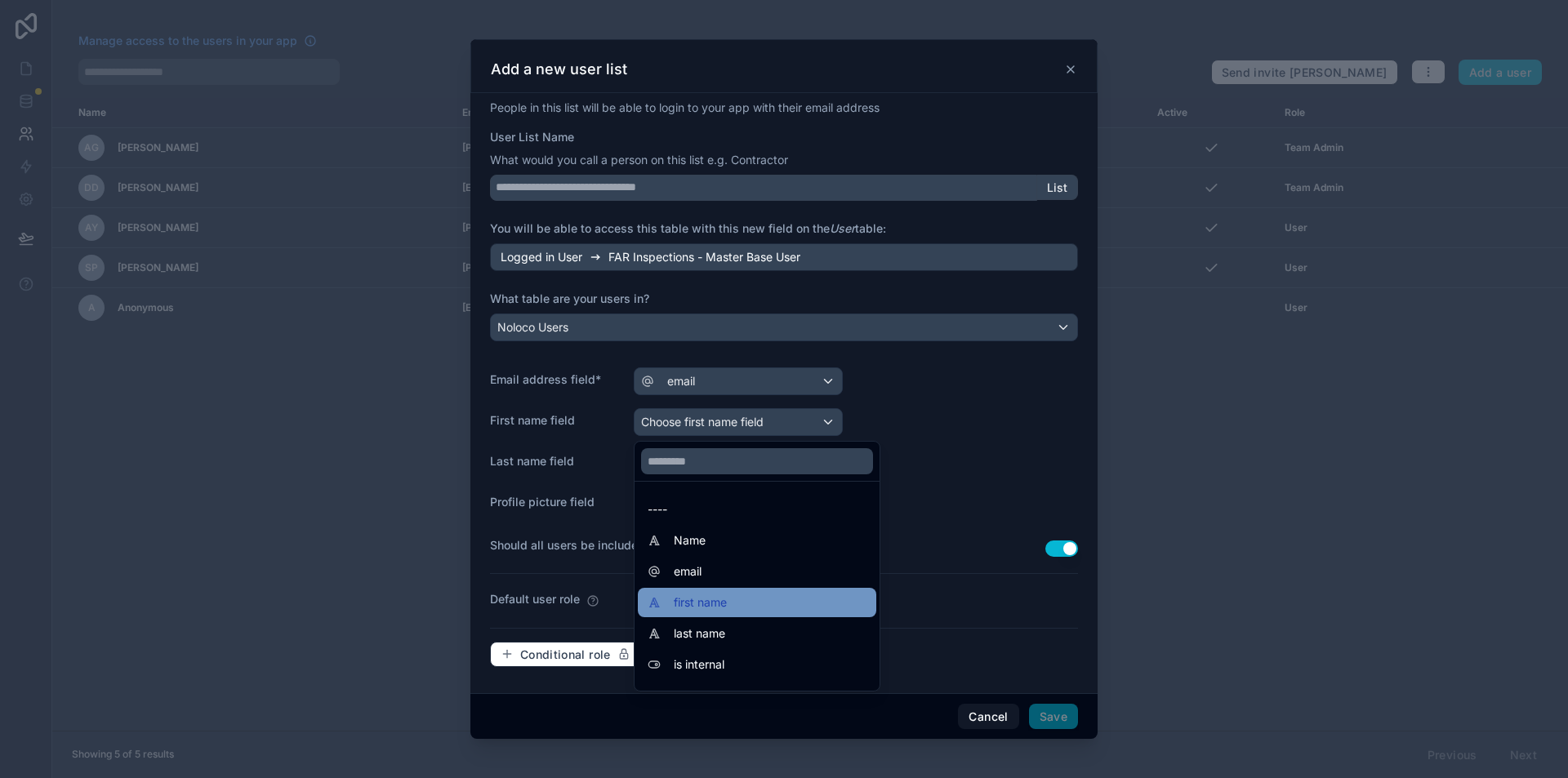
click at [710, 590] on div "first name" at bounding box center [757, 602] width 238 height 29
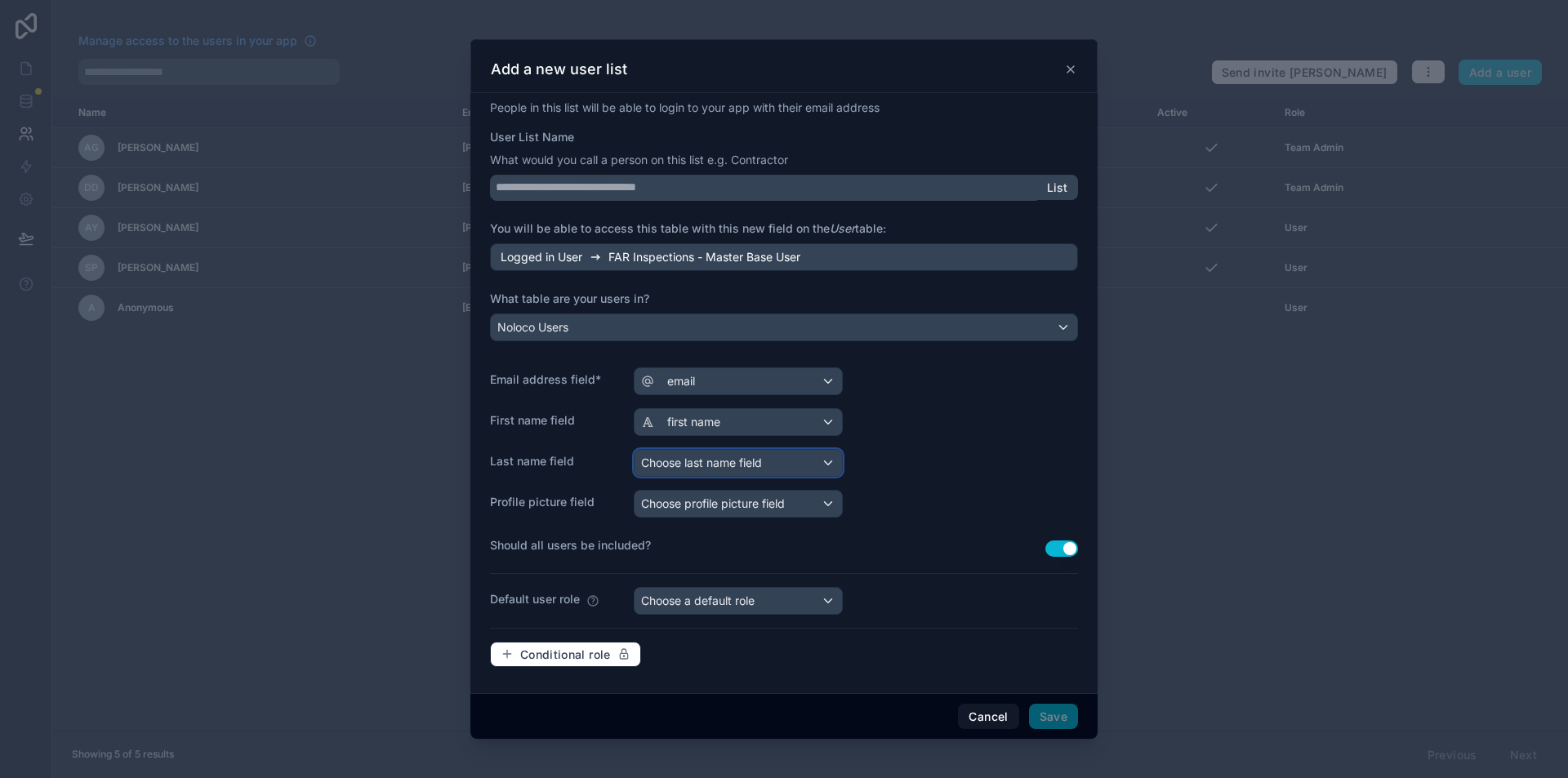
click at [732, 455] on span "Choose last name field" at bounding box center [702, 463] width 121 height 16
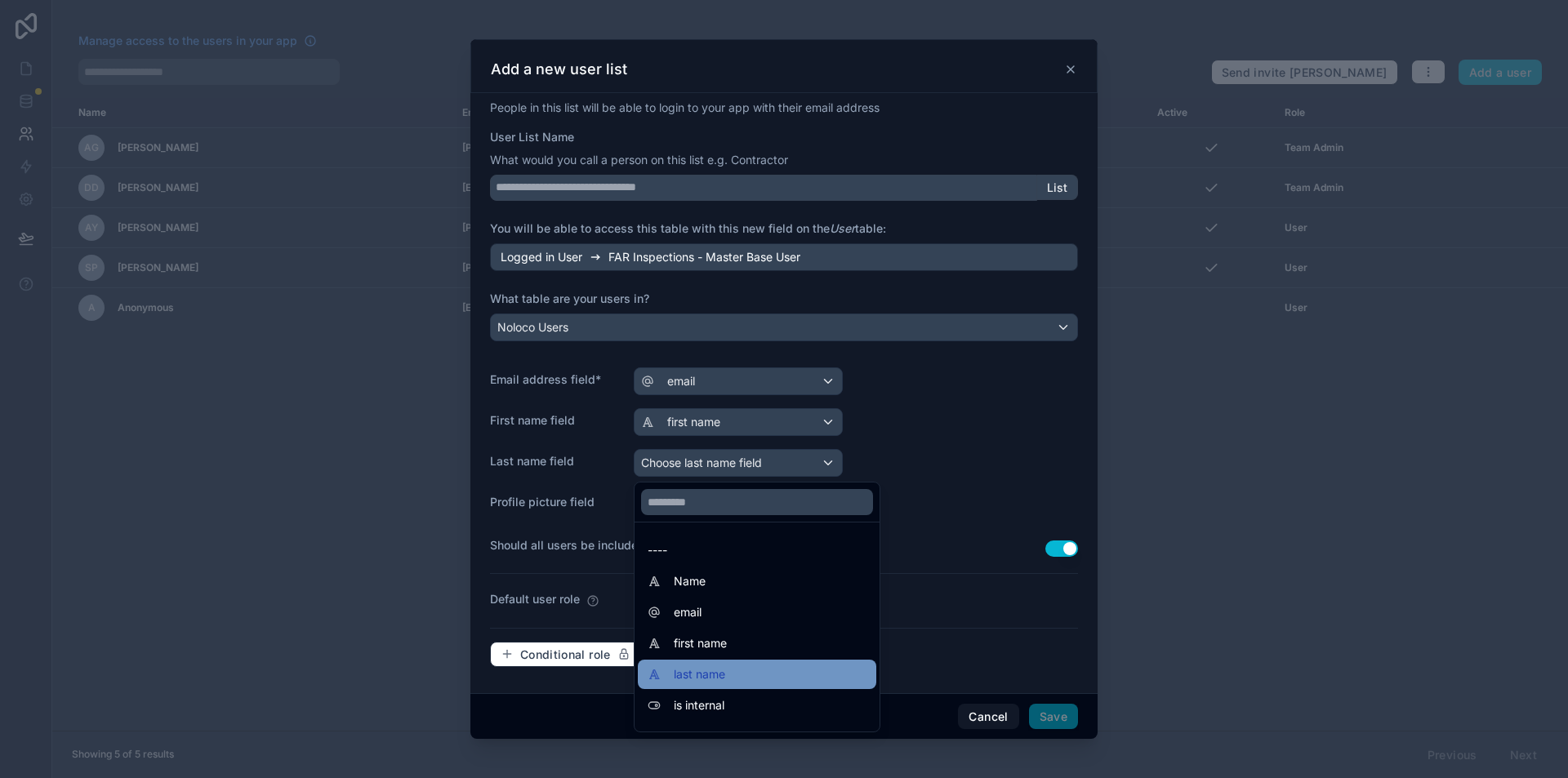
click at [696, 662] on div "last name" at bounding box center [757, 674] width 238 height 29
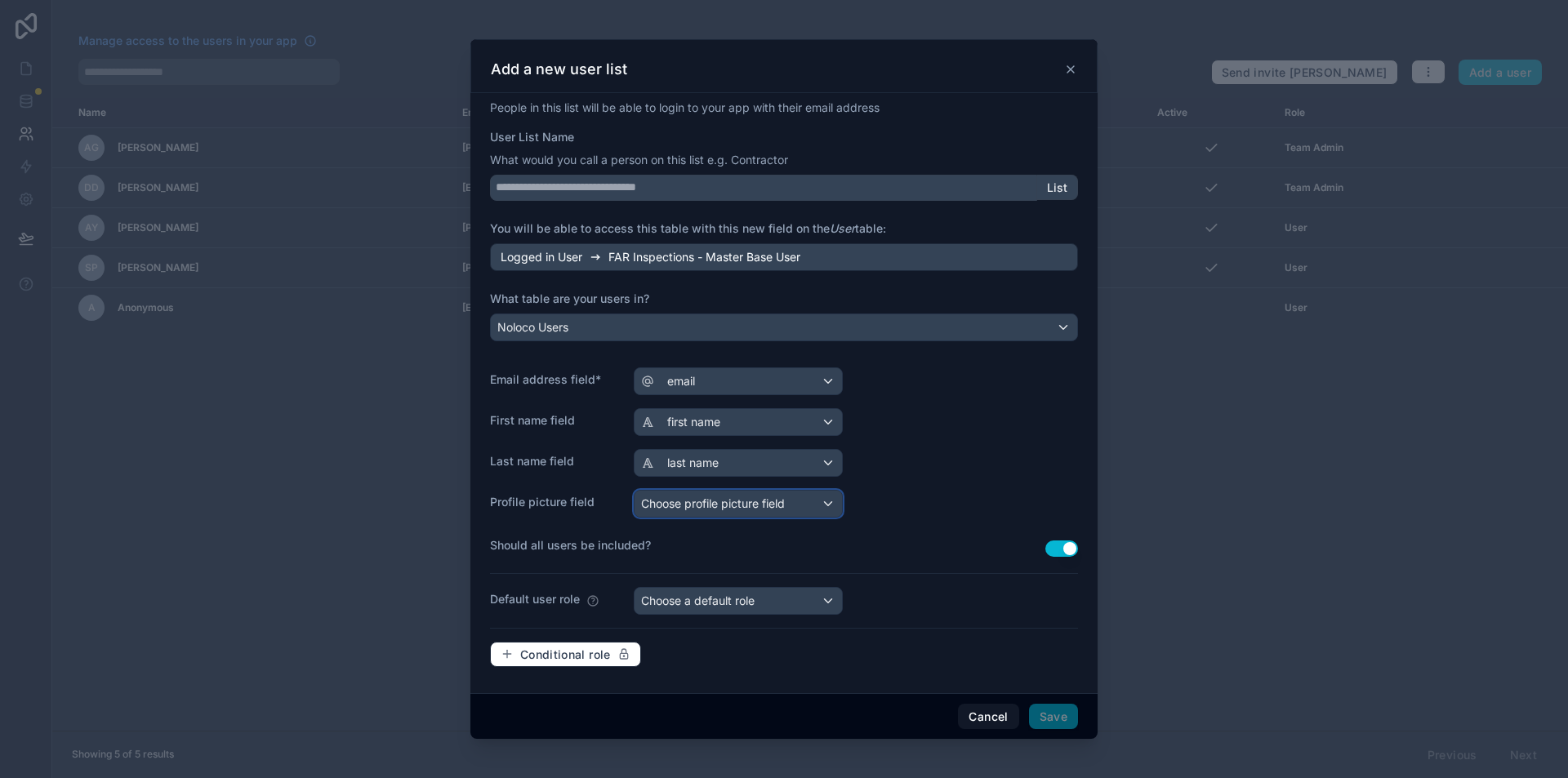
click at [789, 503] on div "Choose profile picture field" at bounding box center [738, 504] width 208 height 26
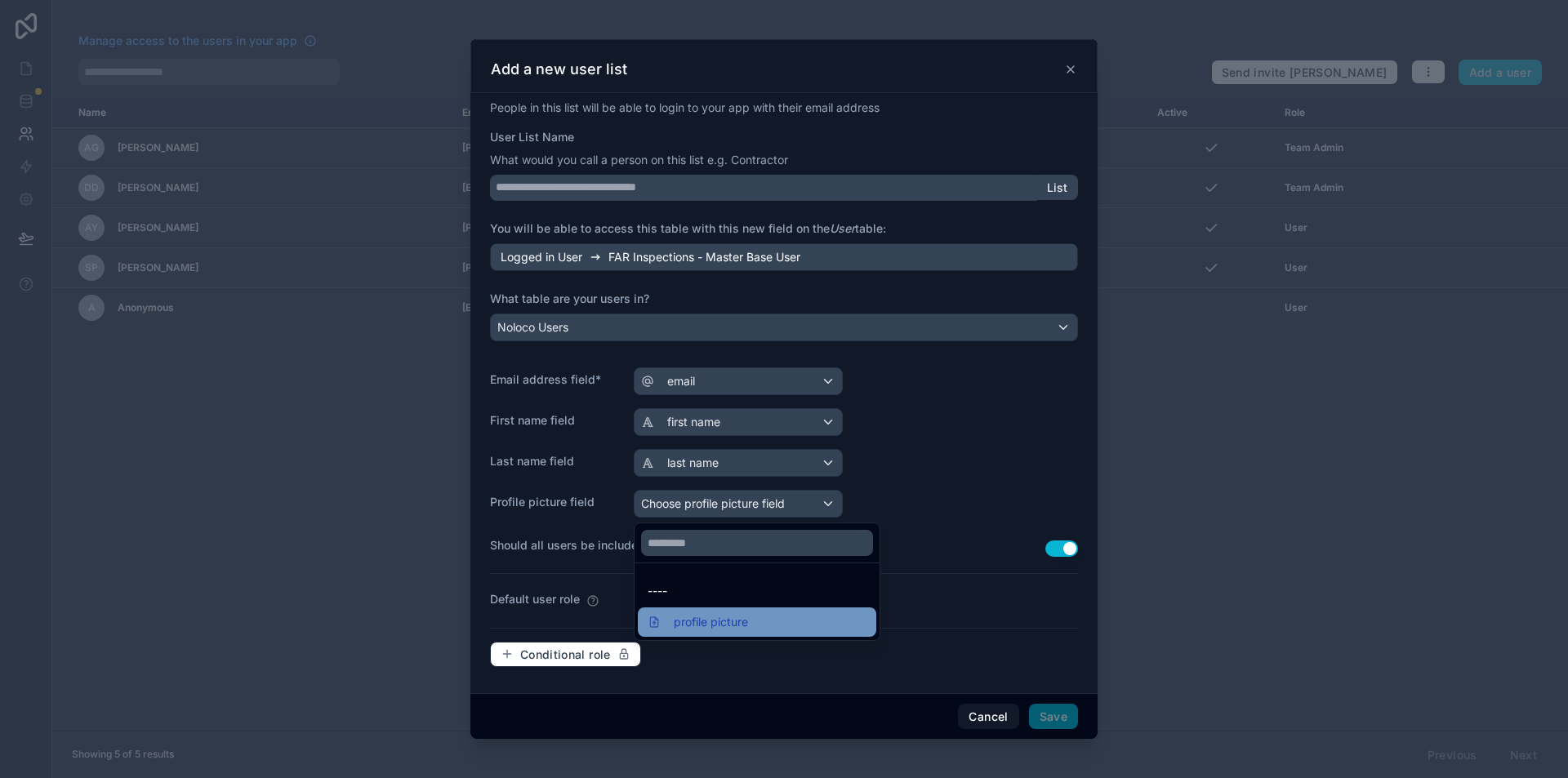
click at [742, 615] on span "profile picture" at bounding box center [711, 623] width 75 height 20
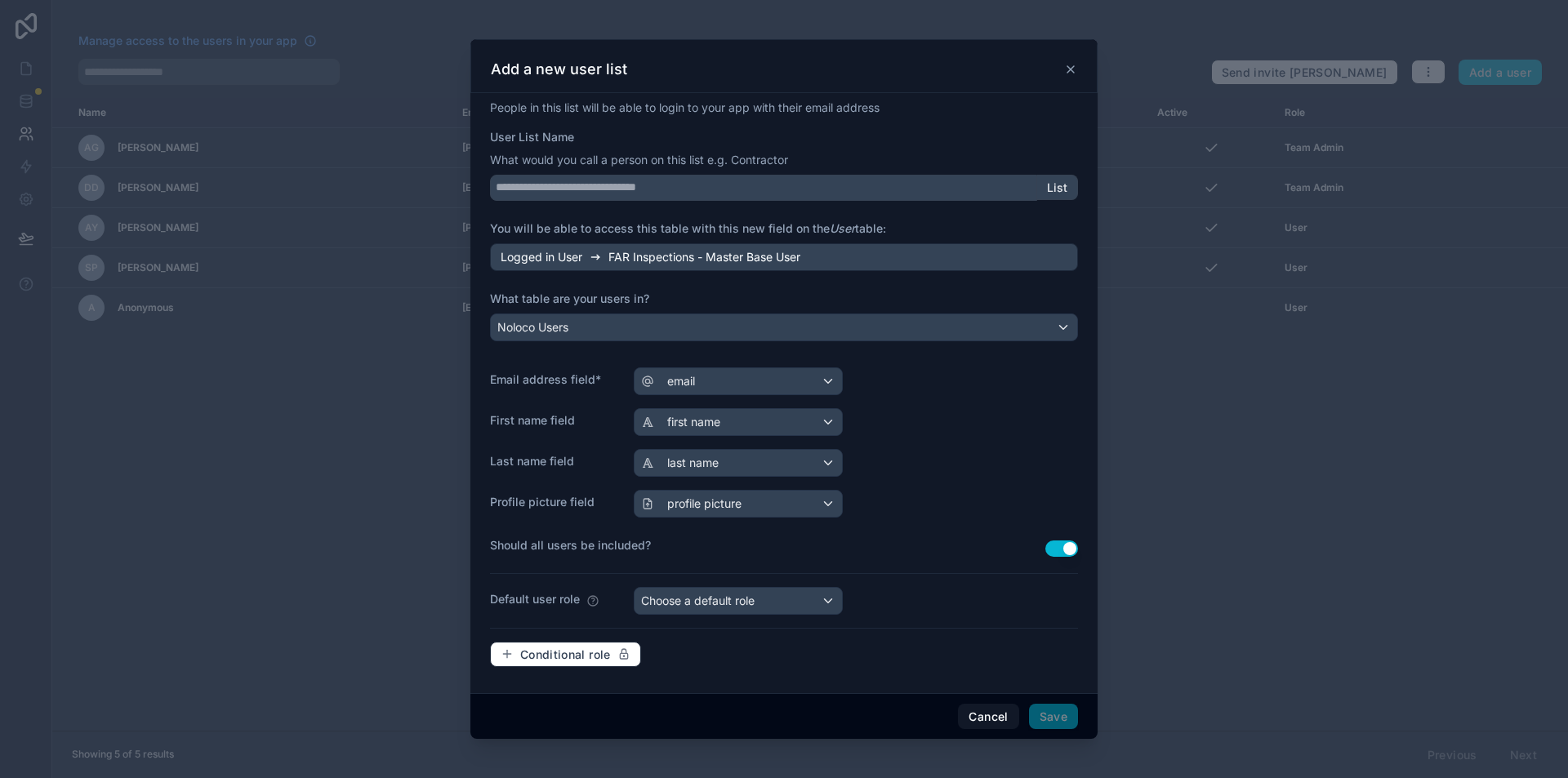
drag, startPoint x: 1067, startPoint y: 449, endPoint x: 1035, endPoint y: 470, distance: 38.3
click at [1062, 447] on div "People in this list will be able to login to your app with their email address …" at bounding box center [784, 393] width 627 height 600
click at [1048, 549] on button "Use setting" at bounding box center [1062, 549] width 33 height 16
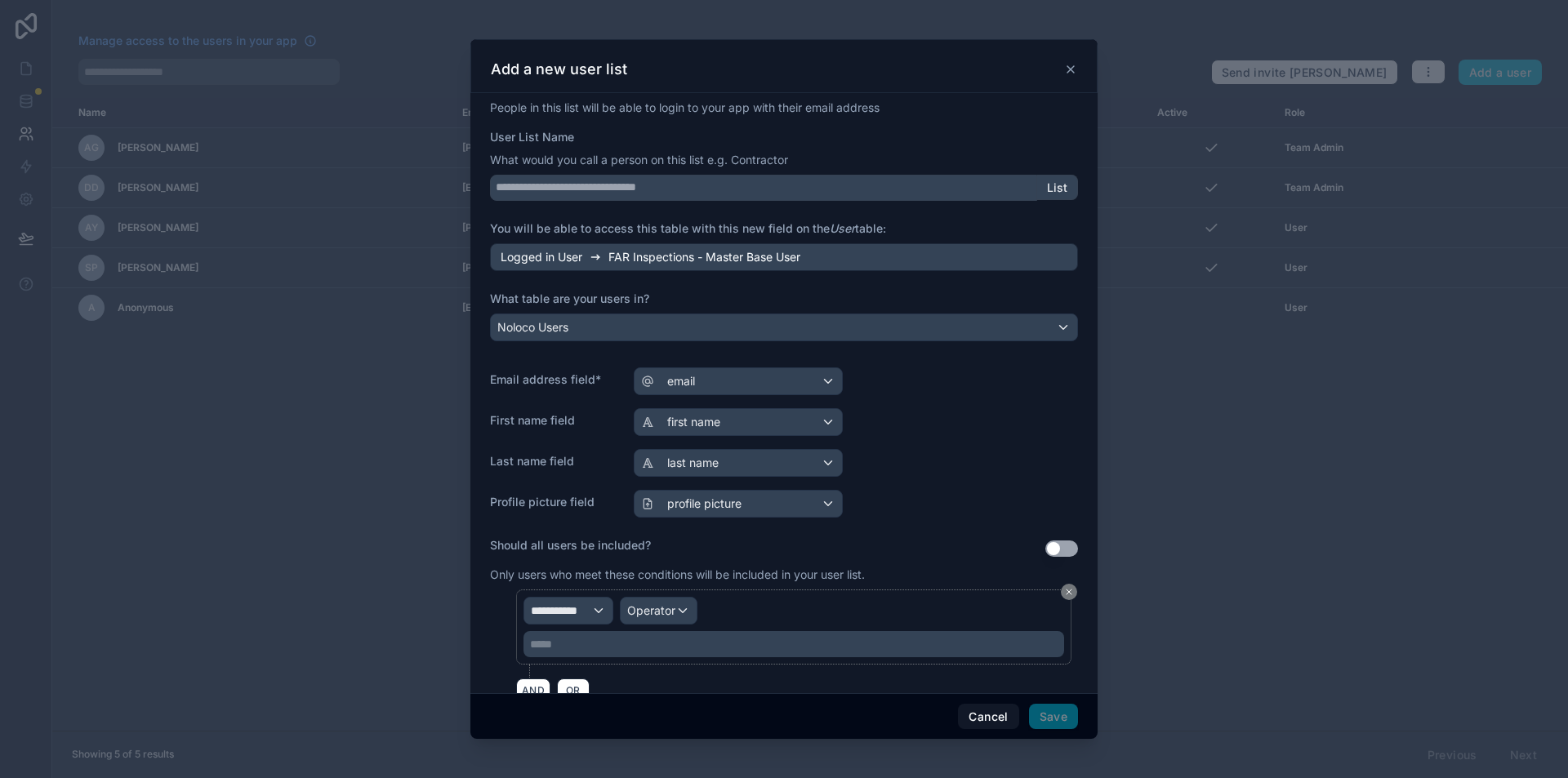
click at [1048, 549] on button "Use setting" at bounding box center [1062, 549] width 33 height 16
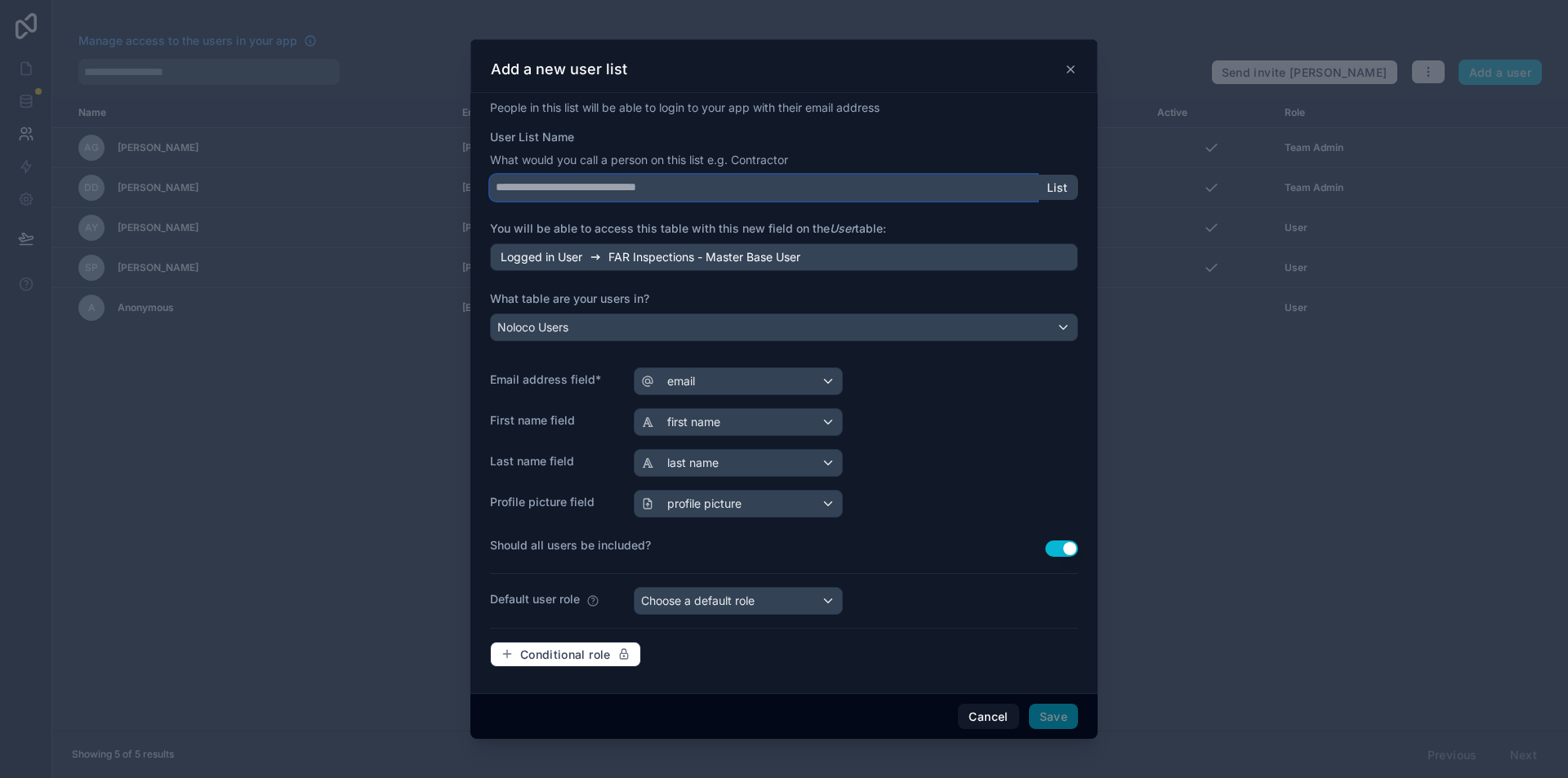
click at [695, 195] on input "User List Name" at bounding box center [764, 187] width 547 height 26
click at [824, 199] on input "****" at bounding box center [764, 187] width 547 height 26
type input "****"
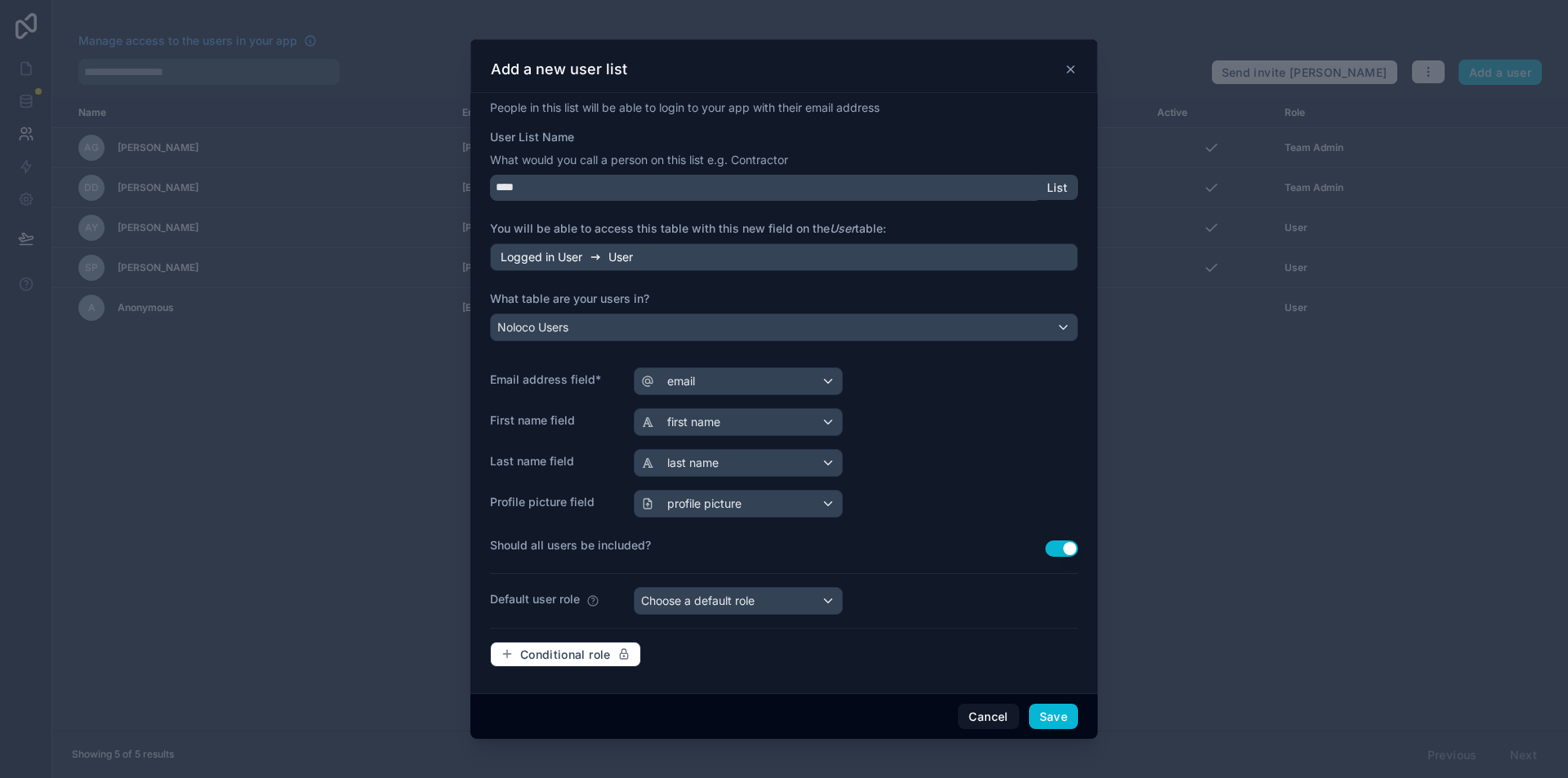
click at [808, 138] on div "User List Name" at bounding box center [784, 137] width 588 height 16
click at [1060, 704] on button "Save" at bounding box center [1053, 716] width 49 height 26
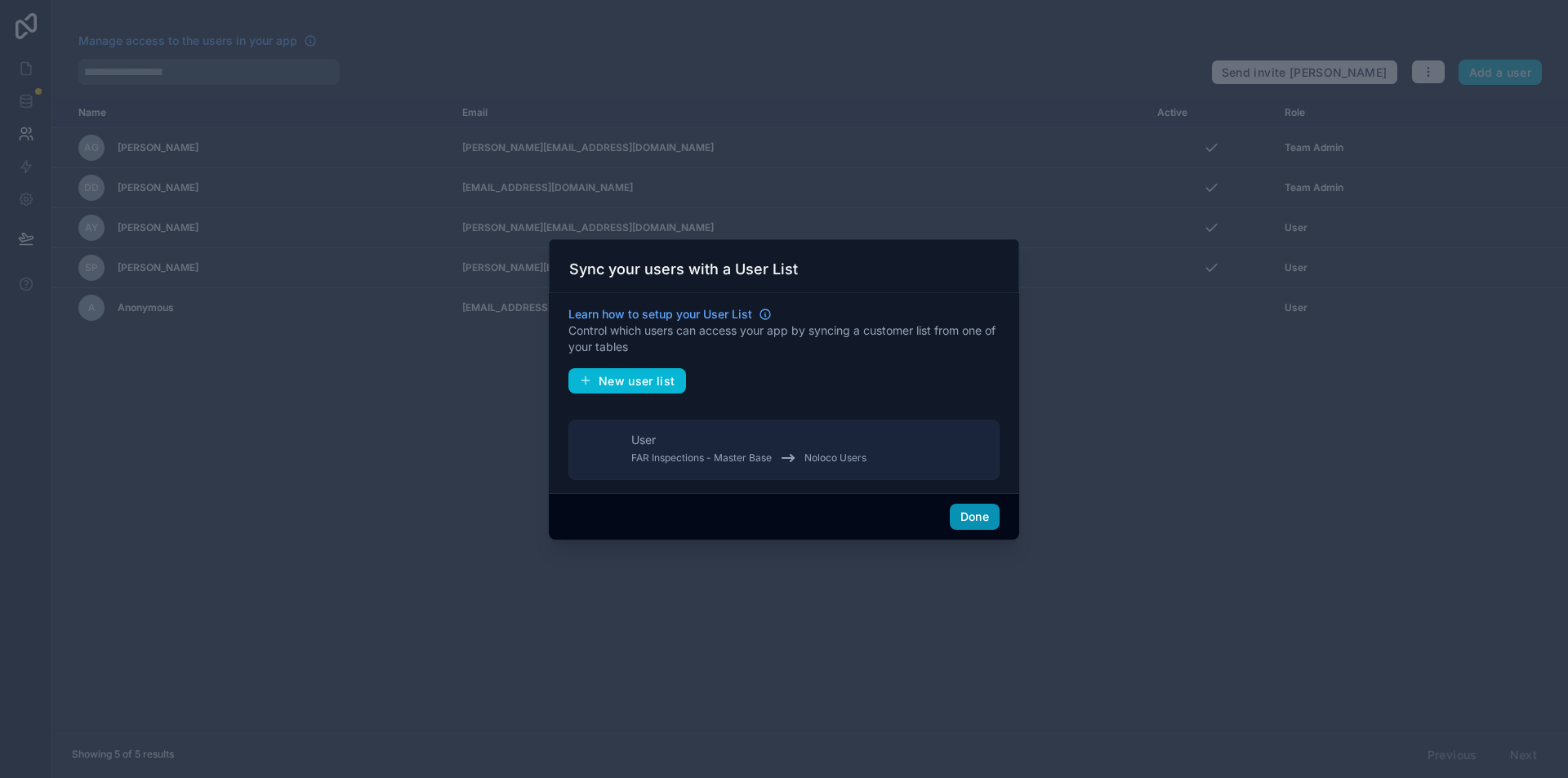
click at [982, 518] on button "Done" at bounding box center [975, 516] width 50 height 26
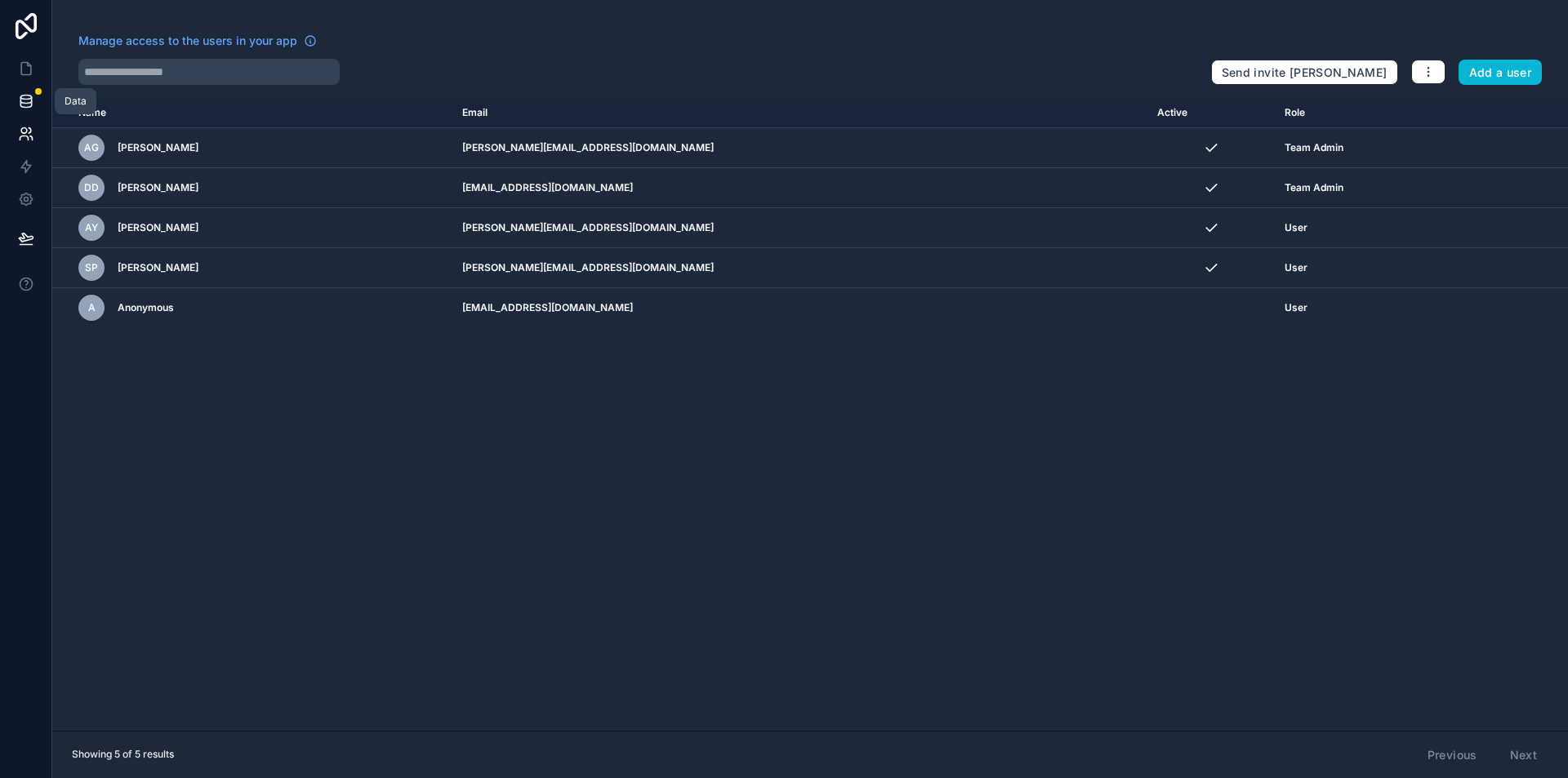
click at [24, 96] on icon at bounding box center [26, 101] width 16 height 16
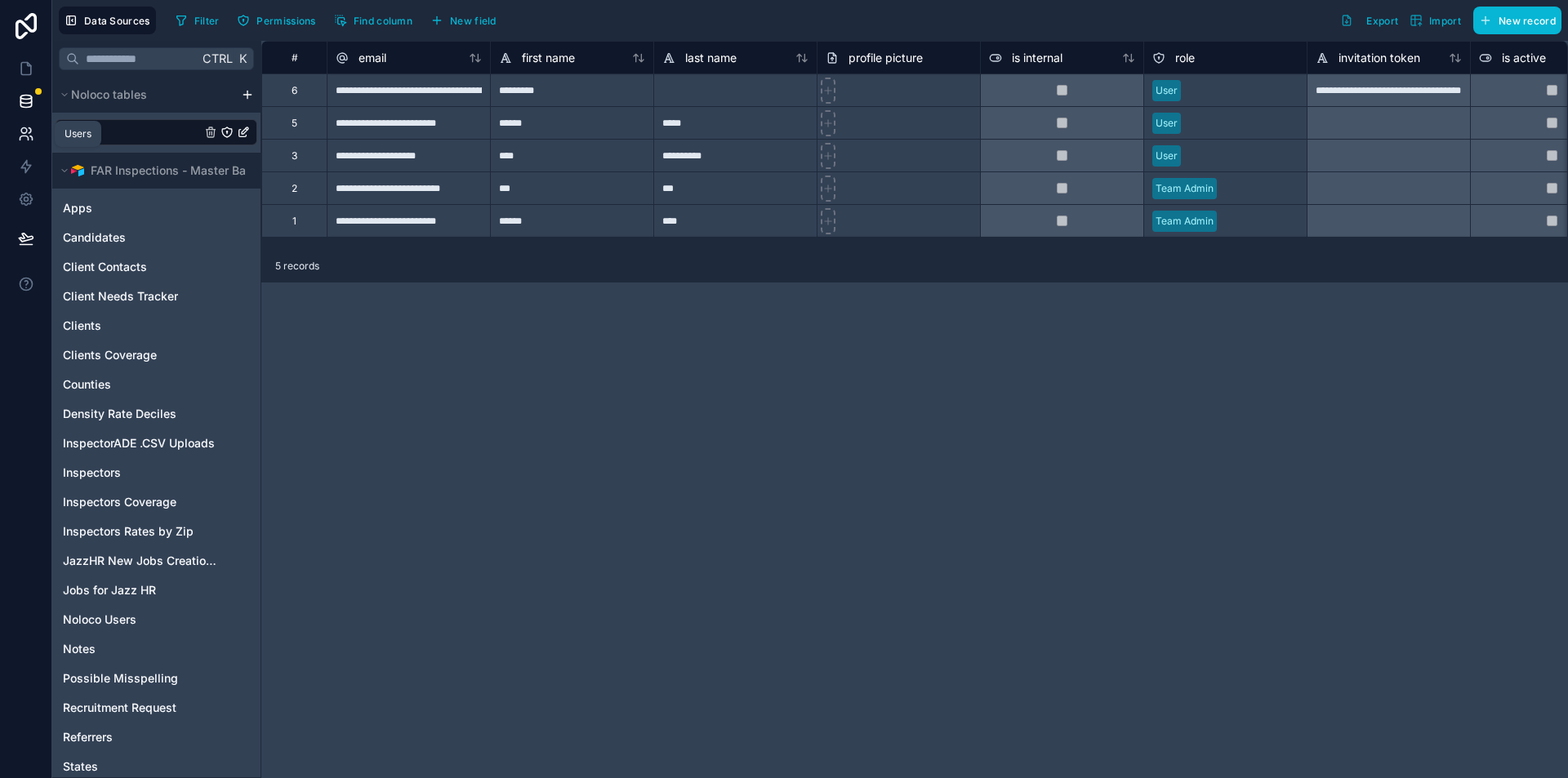
click at [25, 134] on icon at bounding box center [26, 134] width 16 height 16
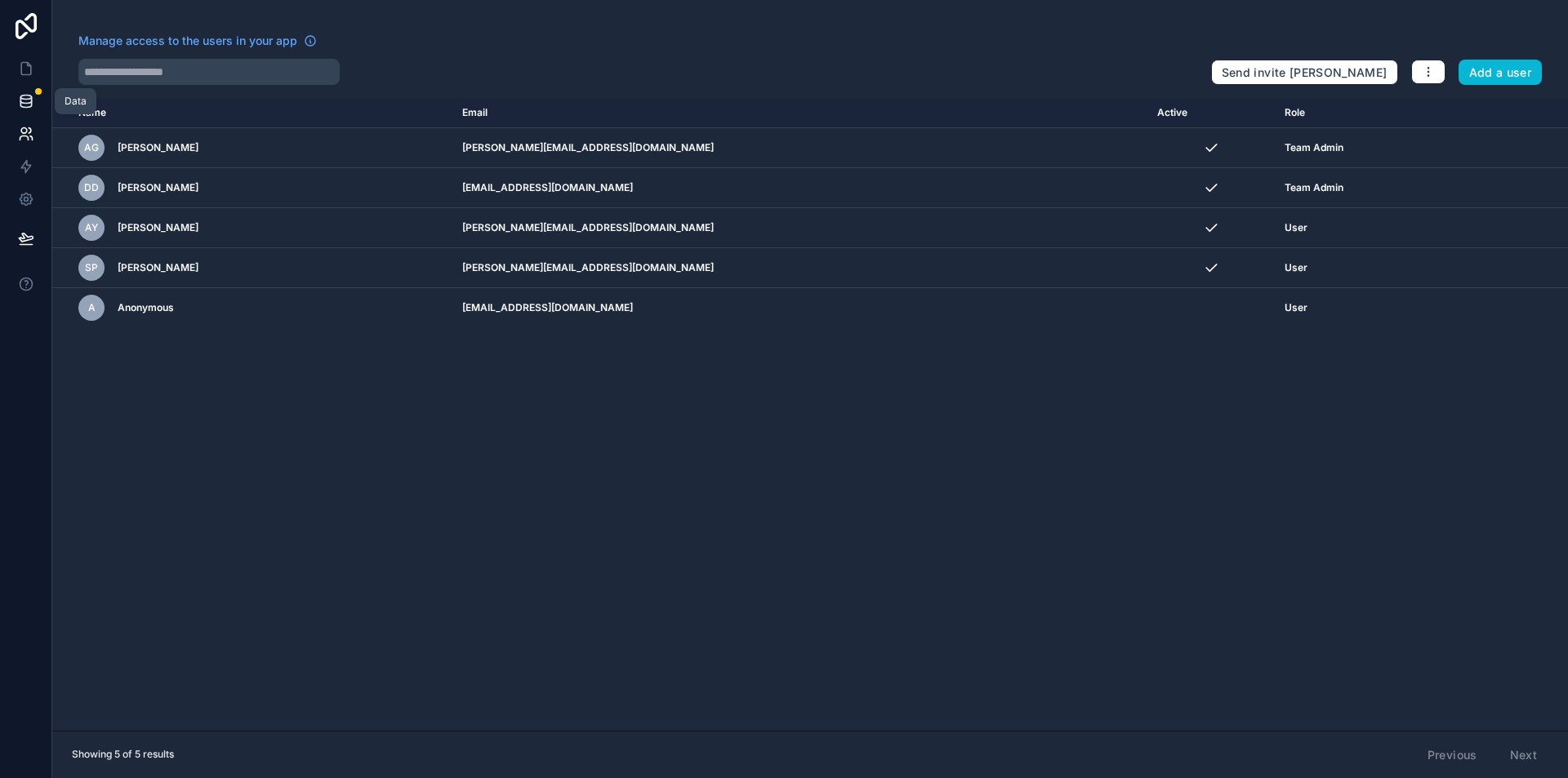
click at [32, 114] on link at bounding box center [26, 101] width 52 height 33
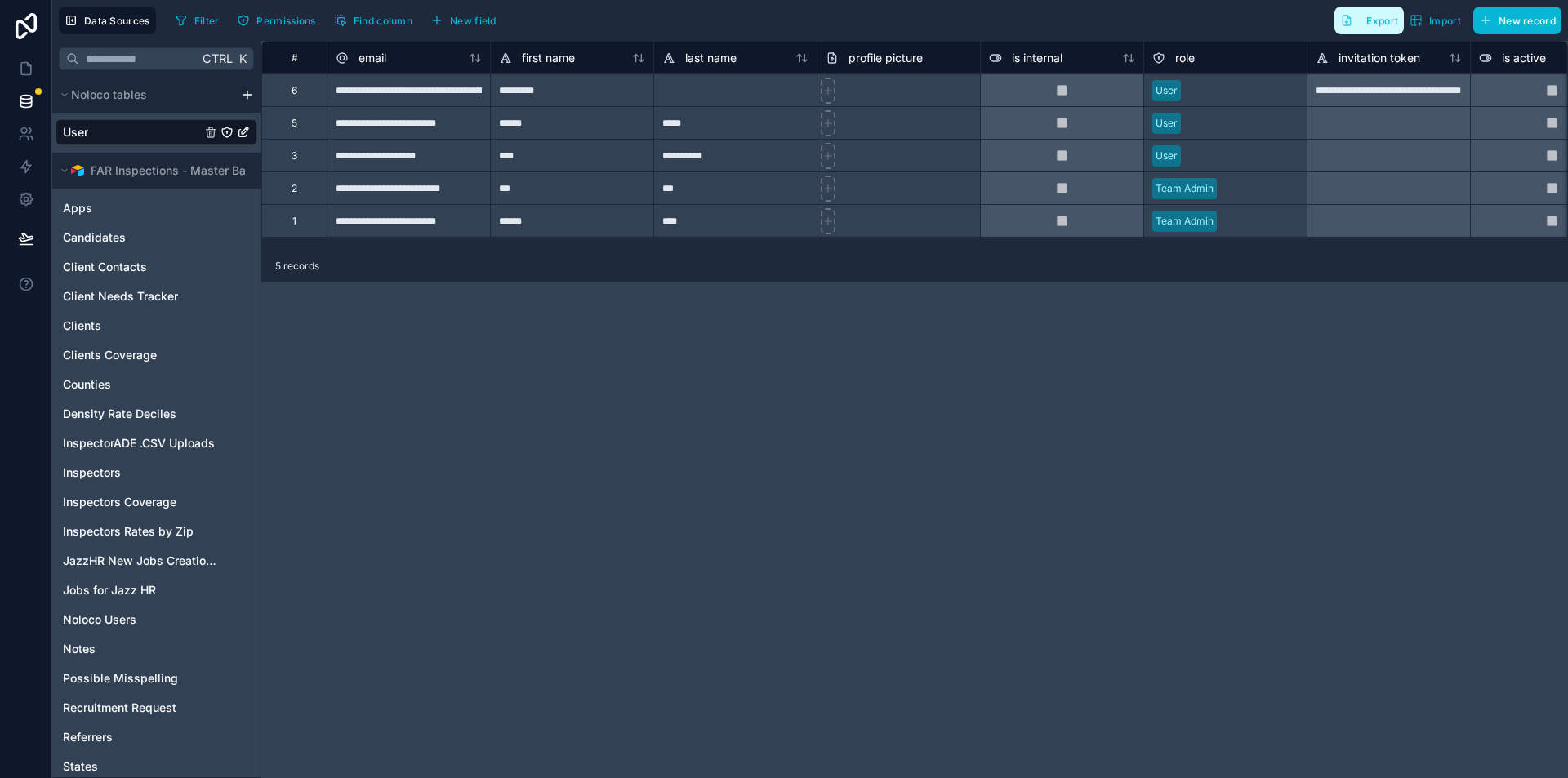
click at [1367, 21] on span "Export" at bounding box center [1382, 21] width 32 height 12
click at [148, 136] on div "User" at bounding box center [156, 131] width 202 height 26
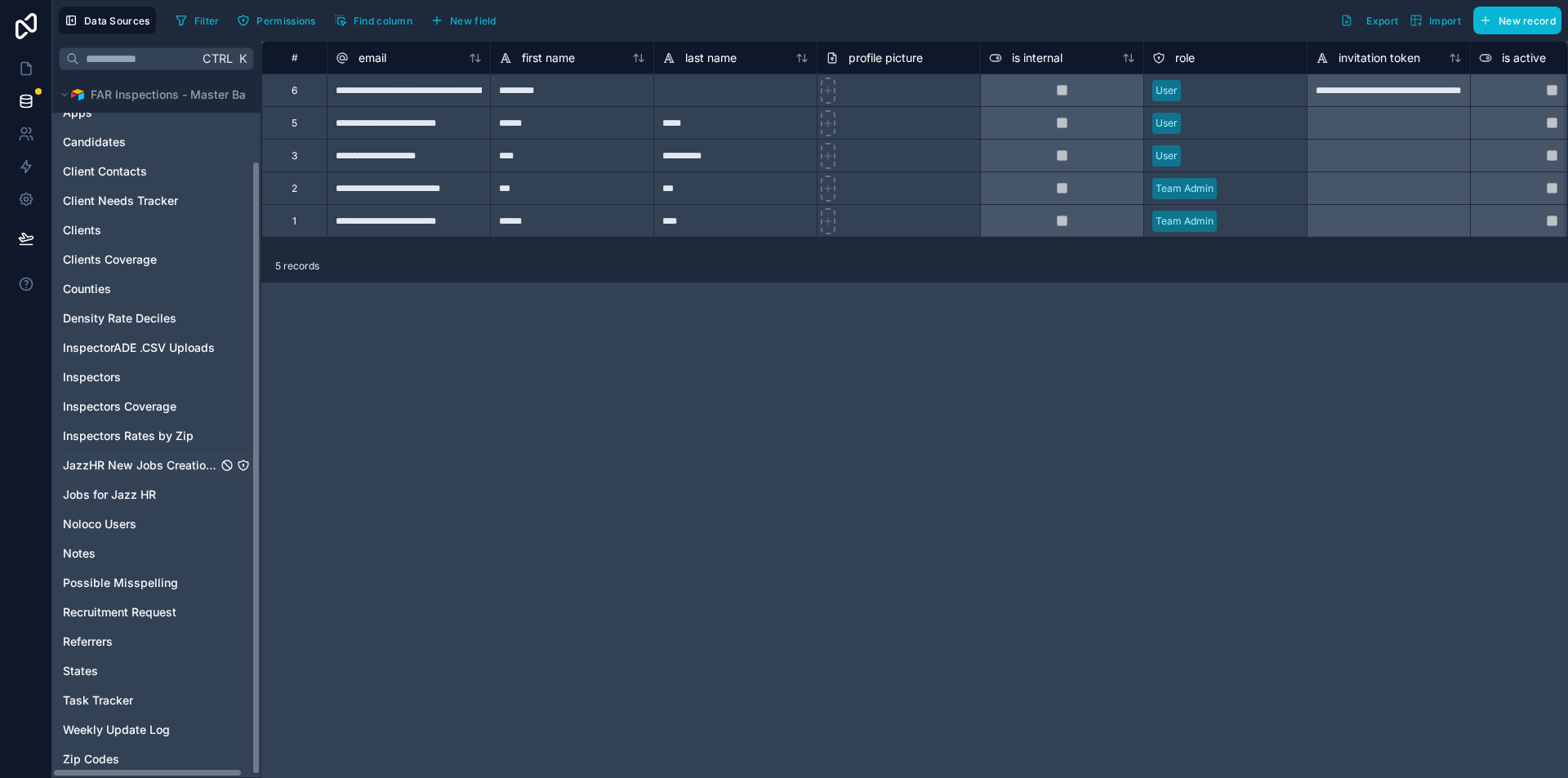
scroll to position [98, 0]
click at [120, 521] on span "Noloco Users" at bounding box center [99, 521] width 74 height 16
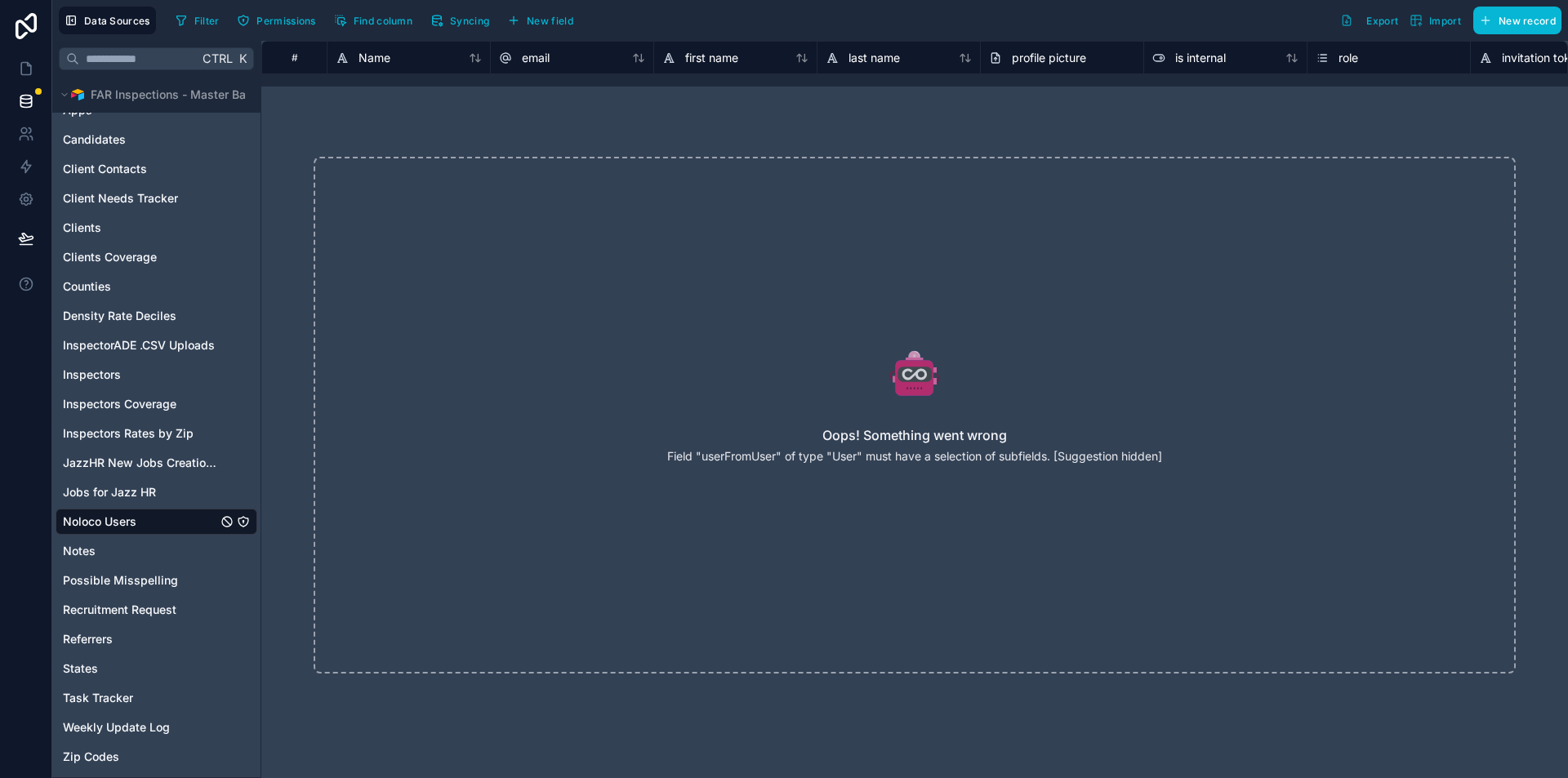
click at [988, 438] on h2 "Oops! Something went wrong" at bounding box center [915, 435] width 185 height 20
click at [68, 546] on span "Notes" at bounding box center [79, 551] width 33 height 16
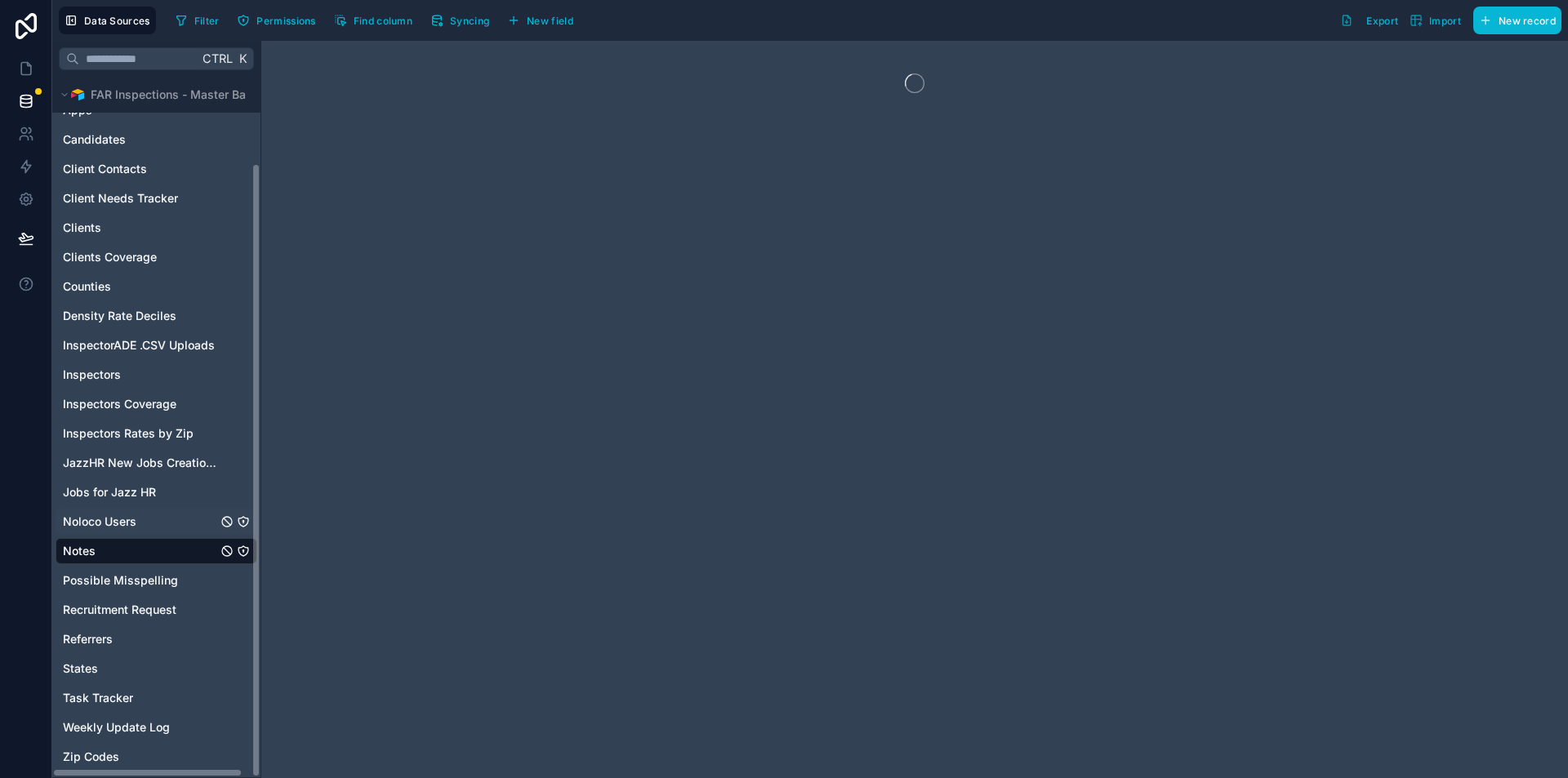
click at [87, 523] on span "Noloco Users" at bounding box center [99, 521] width 74 height 16
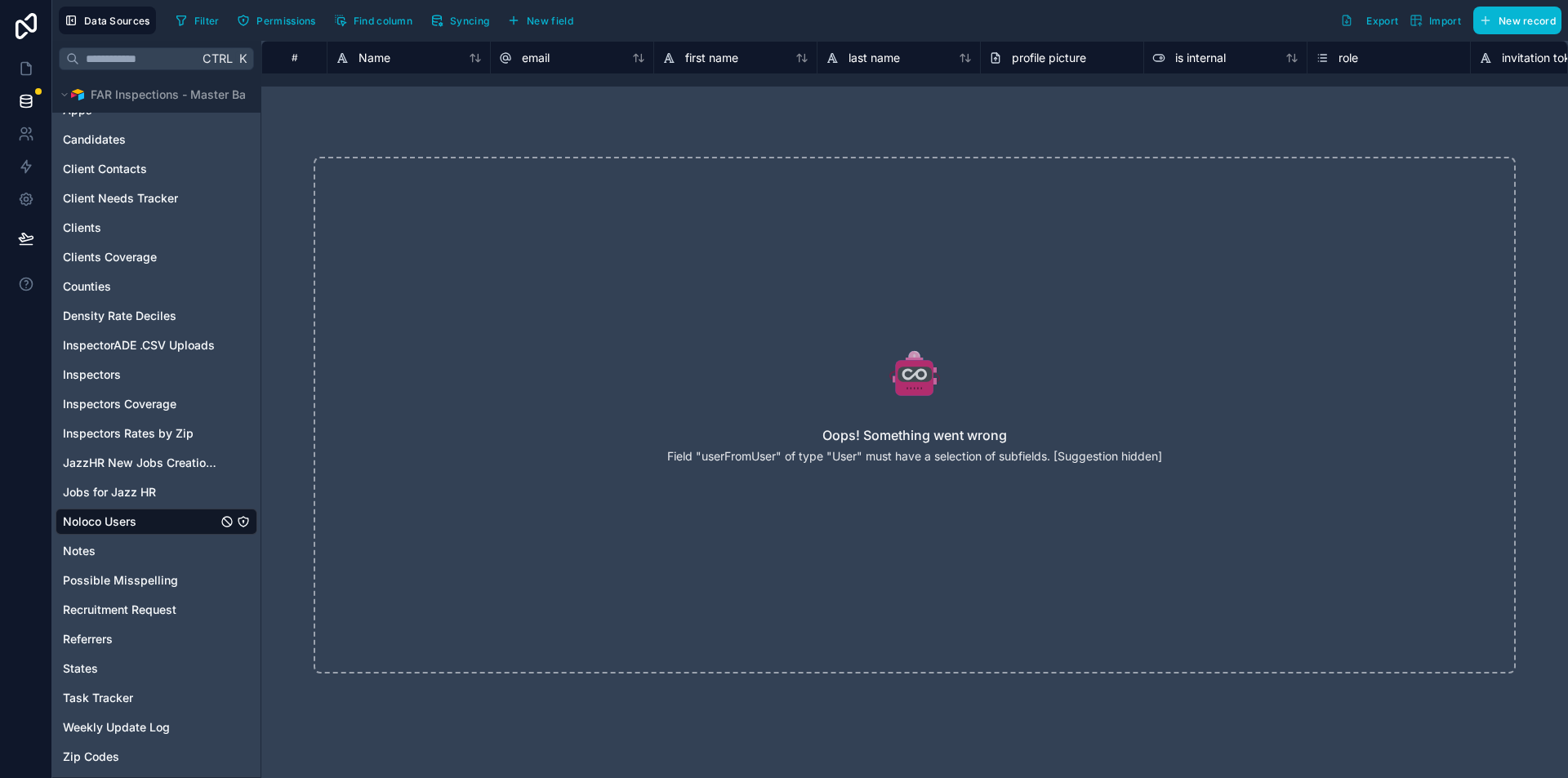
click at [899, 478] on div "Oops! Something went wrong Field "userFromUser" of type "User" must have a sele…" at bounding box center [914, 416] width 1202 height 517
click at [1033, 60] on span "User (from User)" at bounding box center [999, 58] width 88 height 16
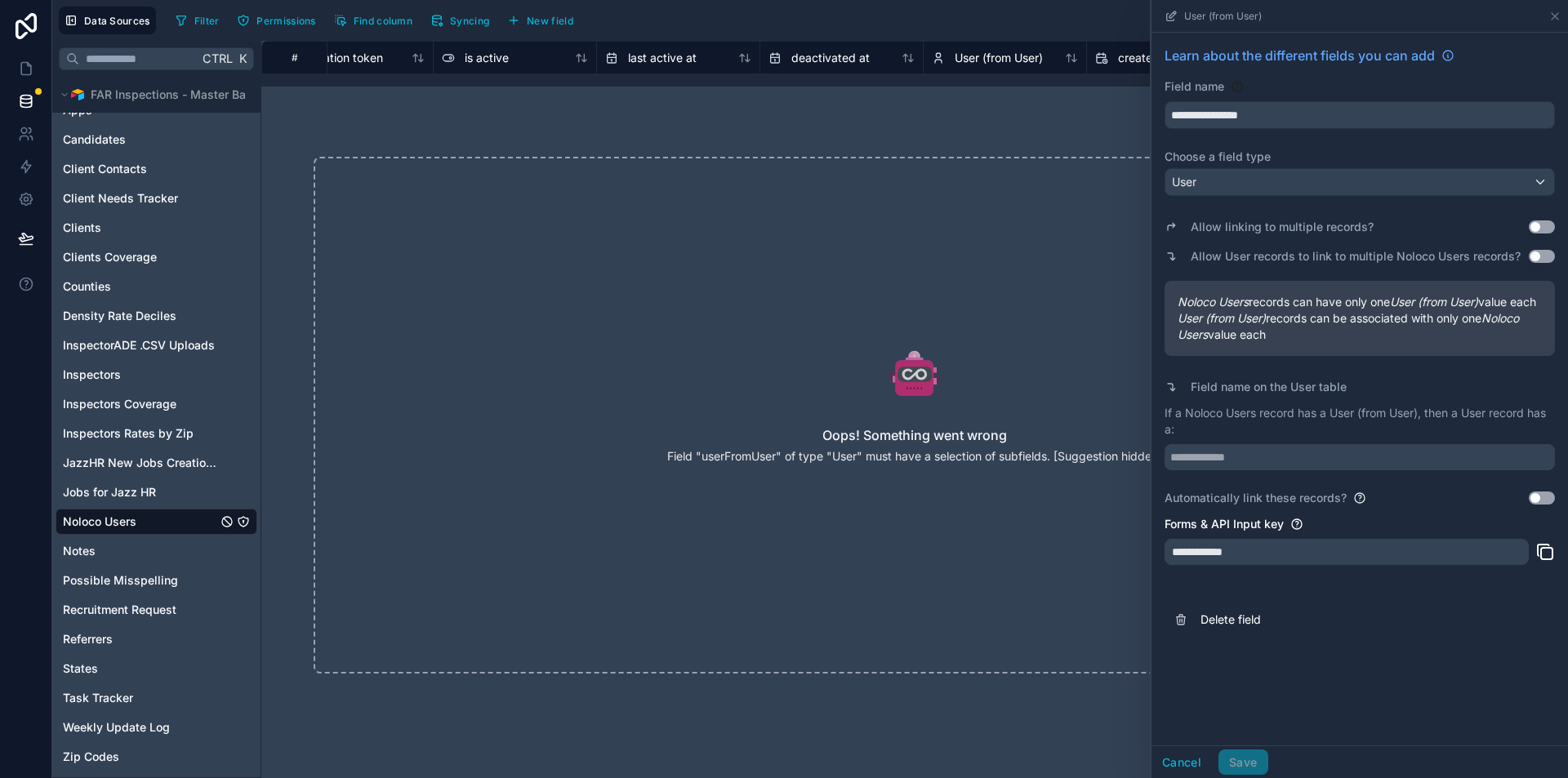
click at [883, 516] on div "Oops! Something went wrong Field "userFromUser" of type "User" must have a sele…" at bounding box center [914, 416] width 1202 height 517
click at [1014, 450] on p "Field "userFromUser" of type "User" must have a selection of subfields. [Sugges…" at bounding box center [914, 456] width 495 height 16
click at [1014, 451] on p "Field "userFromUser" of type "User" must have a selection of subfields. [Sugges…" at bounding box center [914, 456] width 495 height 16
click at [1014, 452] on p "Field "userFromUser" of type "User" must have a selection of subfields. [Sugges…" at bounding box center [914, 456] width 495 height 16
copy div "Field "userFromUser" of type "User" must have a selection of subfields. [Sugges…"
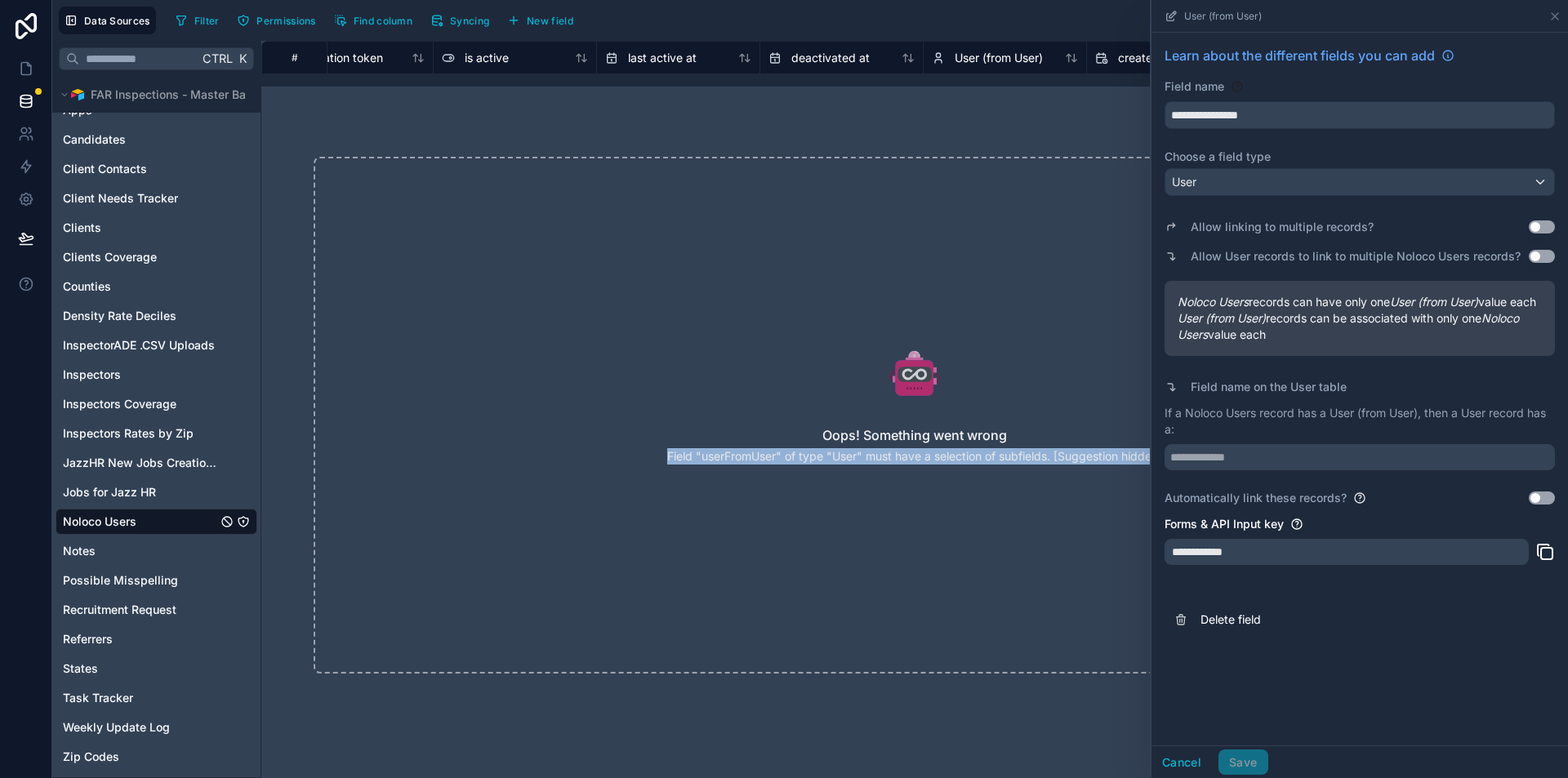
click at [862, 559] on div "Oops! Something went wrong Field "userFromUser" of type "User" must have a sele…" at bounding box center [914, 416] width 1202 height 517
click at [1539, 504] on button "Use setting" at bounding box center [1541, 497] width 26 height 13
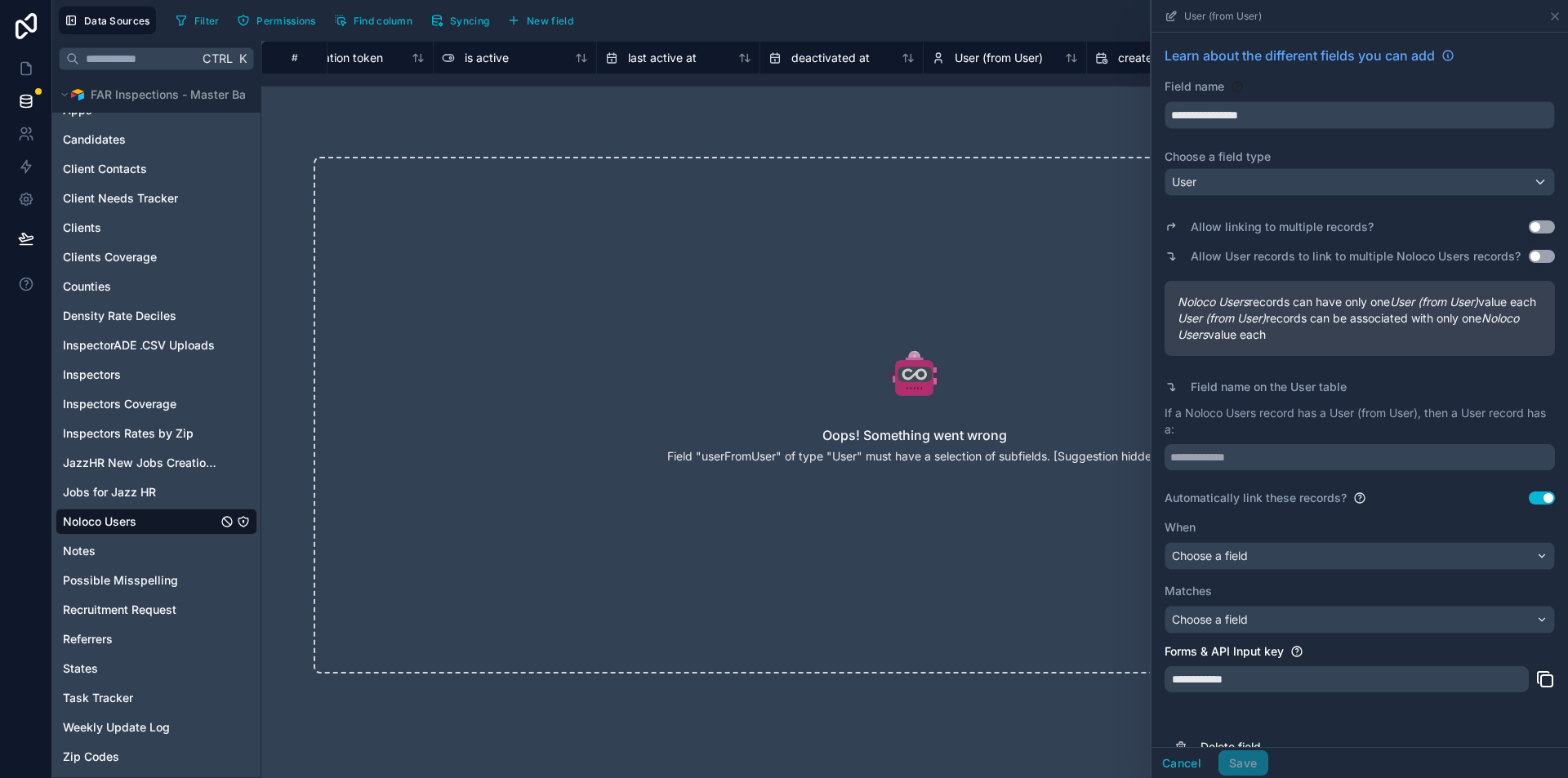
click at [1529, 504] on button "Use setting" at bounding box center [1541, 497] width 26 height 13
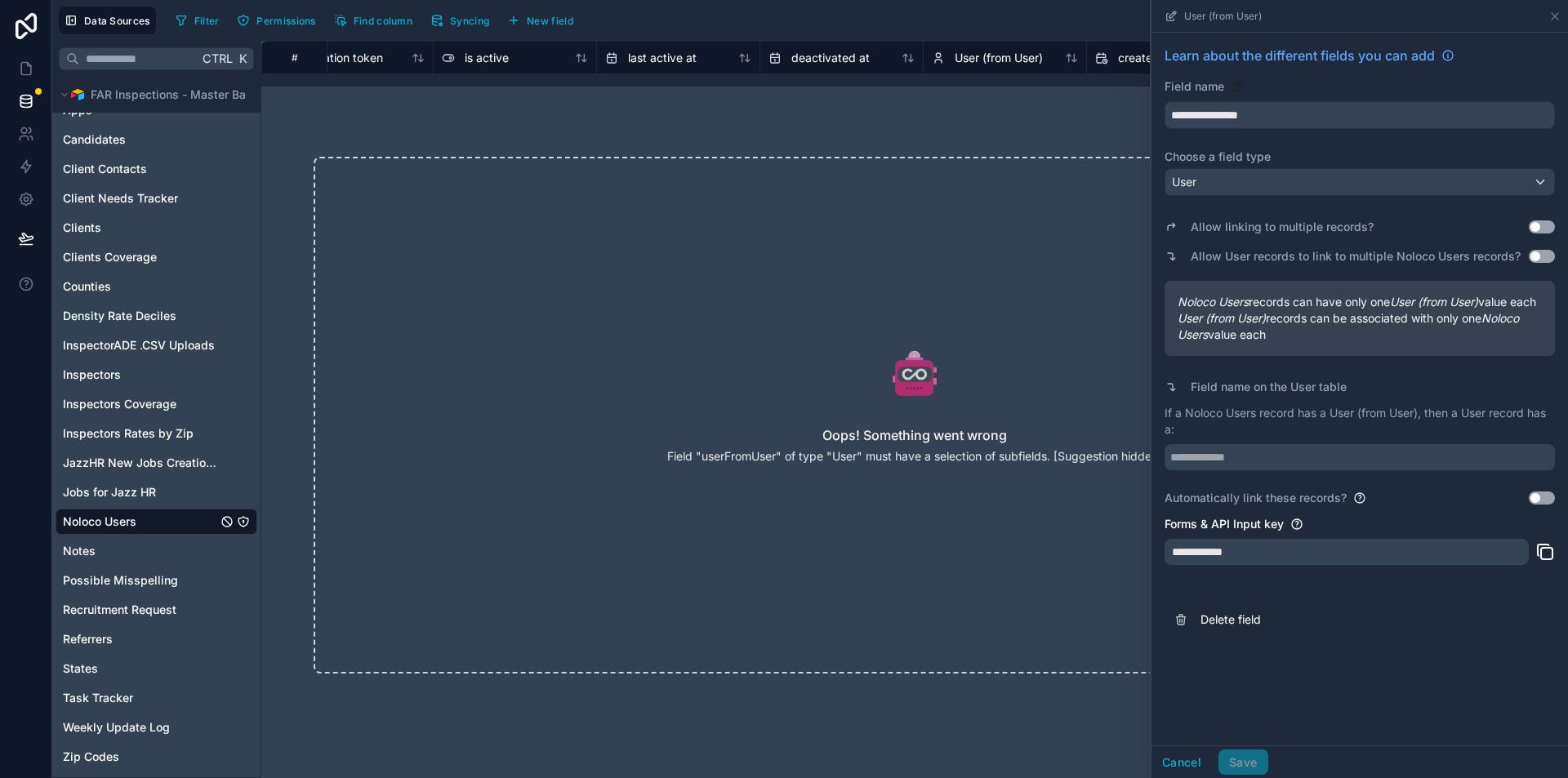
click at [1537, 504] on button "Use setting" at bounding box center [1541, 497] width 26 height 13
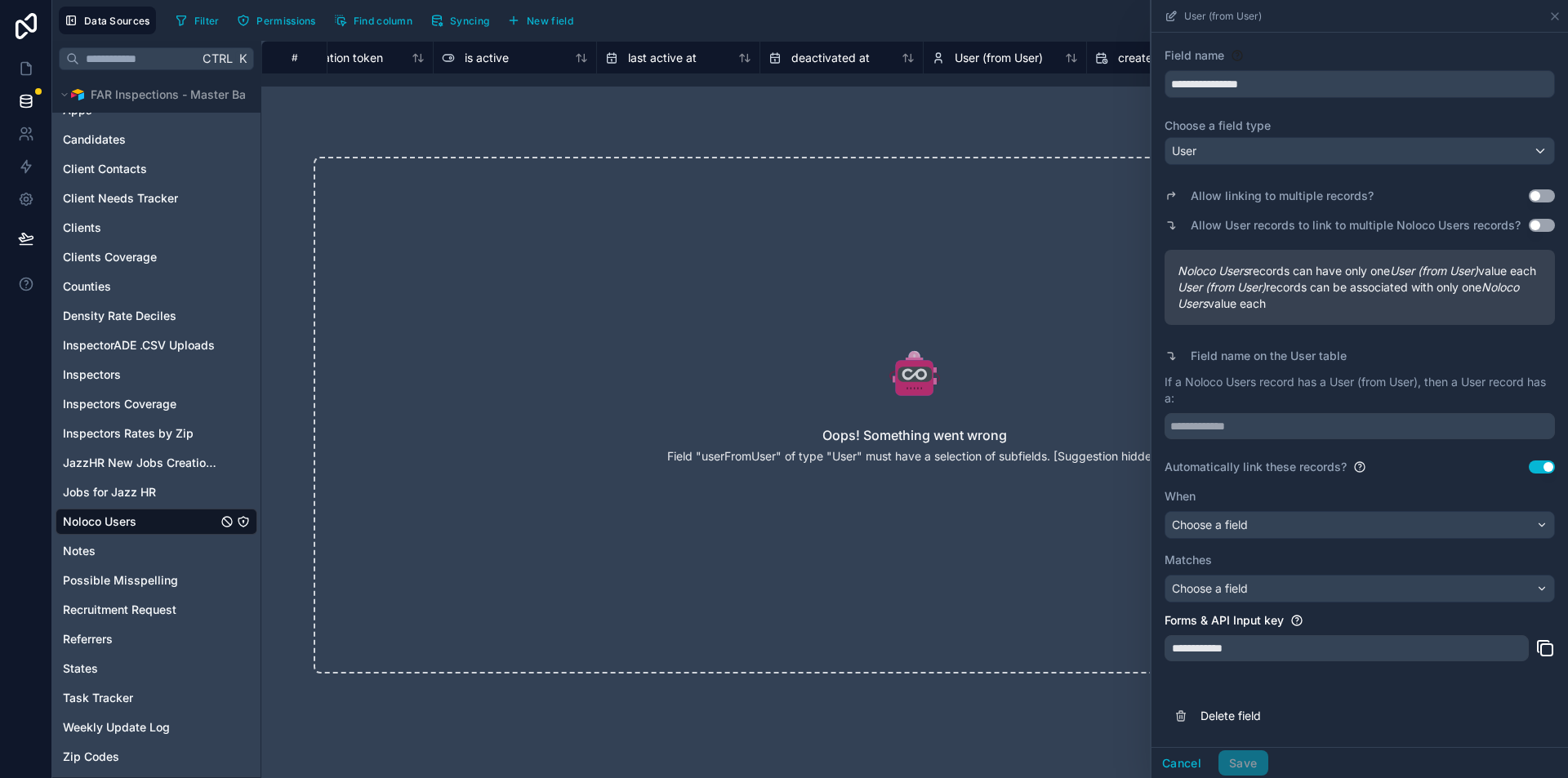
scroll to position [63, 0]
click at [1346, 514] on div "Choose a field" at bounding box center [1360, 524] width 389 height 26
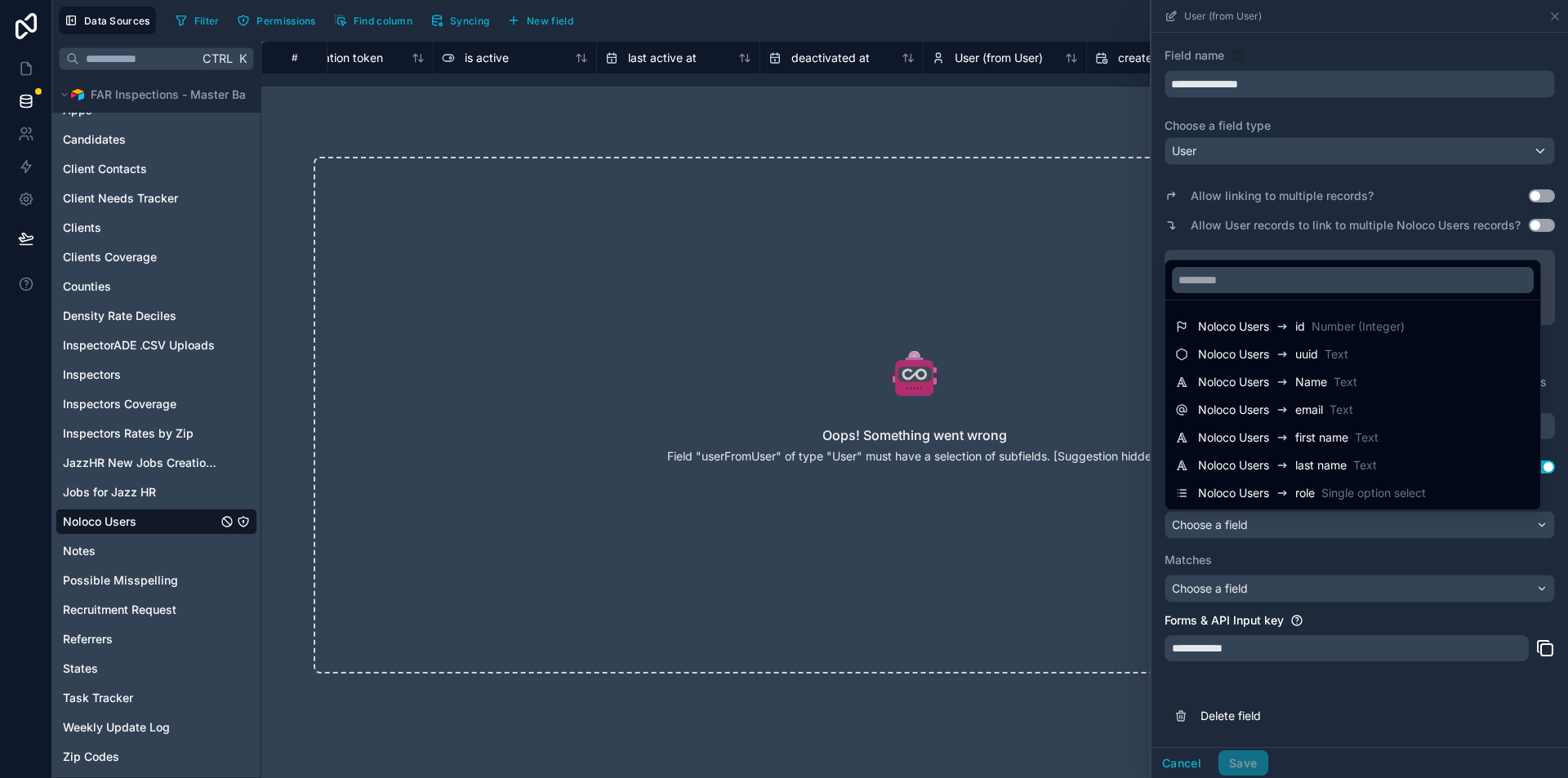
click at [1343, 411] on span "Text" at bounding box center [1341, 409] width 24 height 16
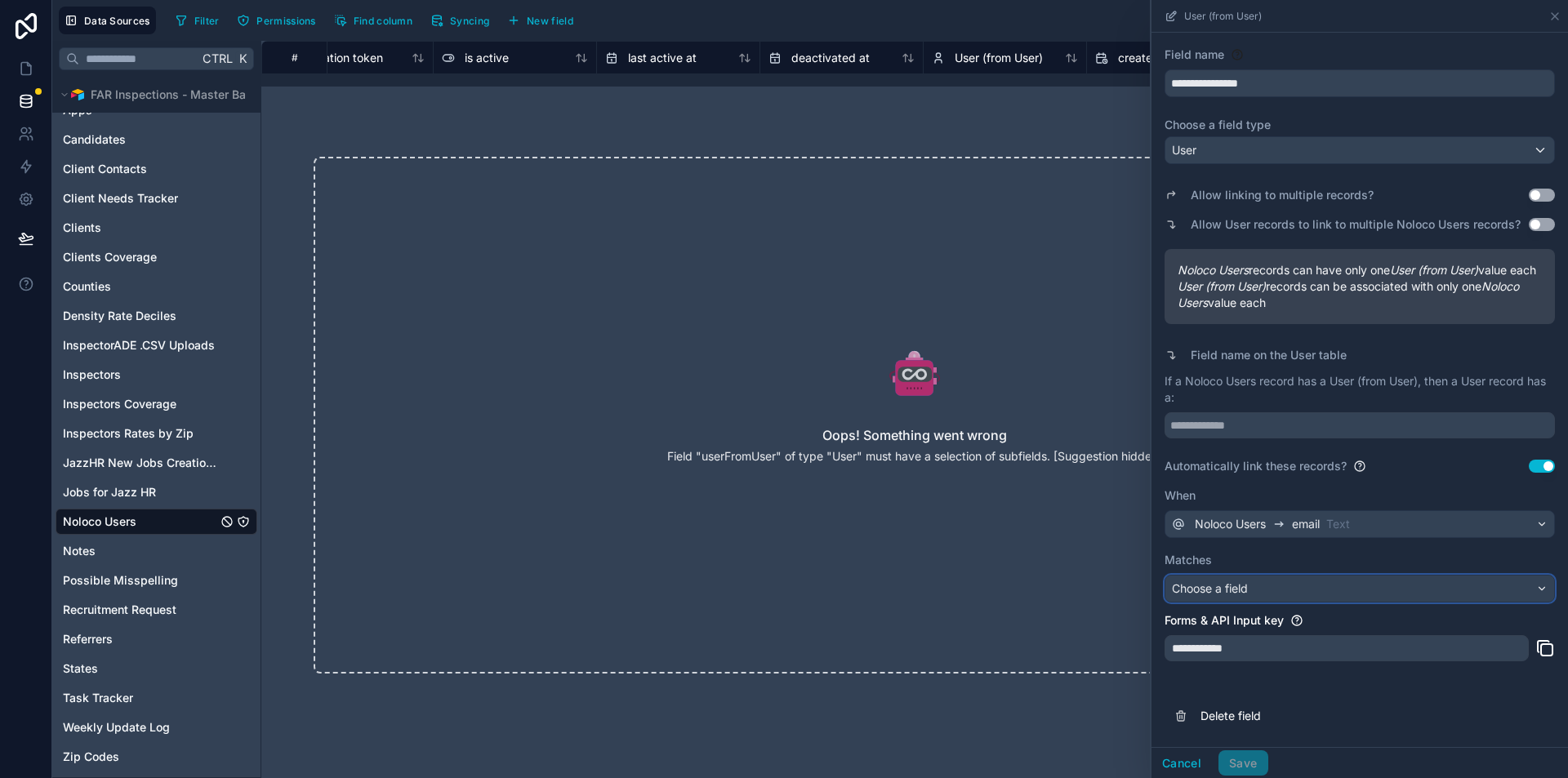
click at [1247, 595] on span "Choose a field" at bounding box center [1210, 589] width 76 height 14
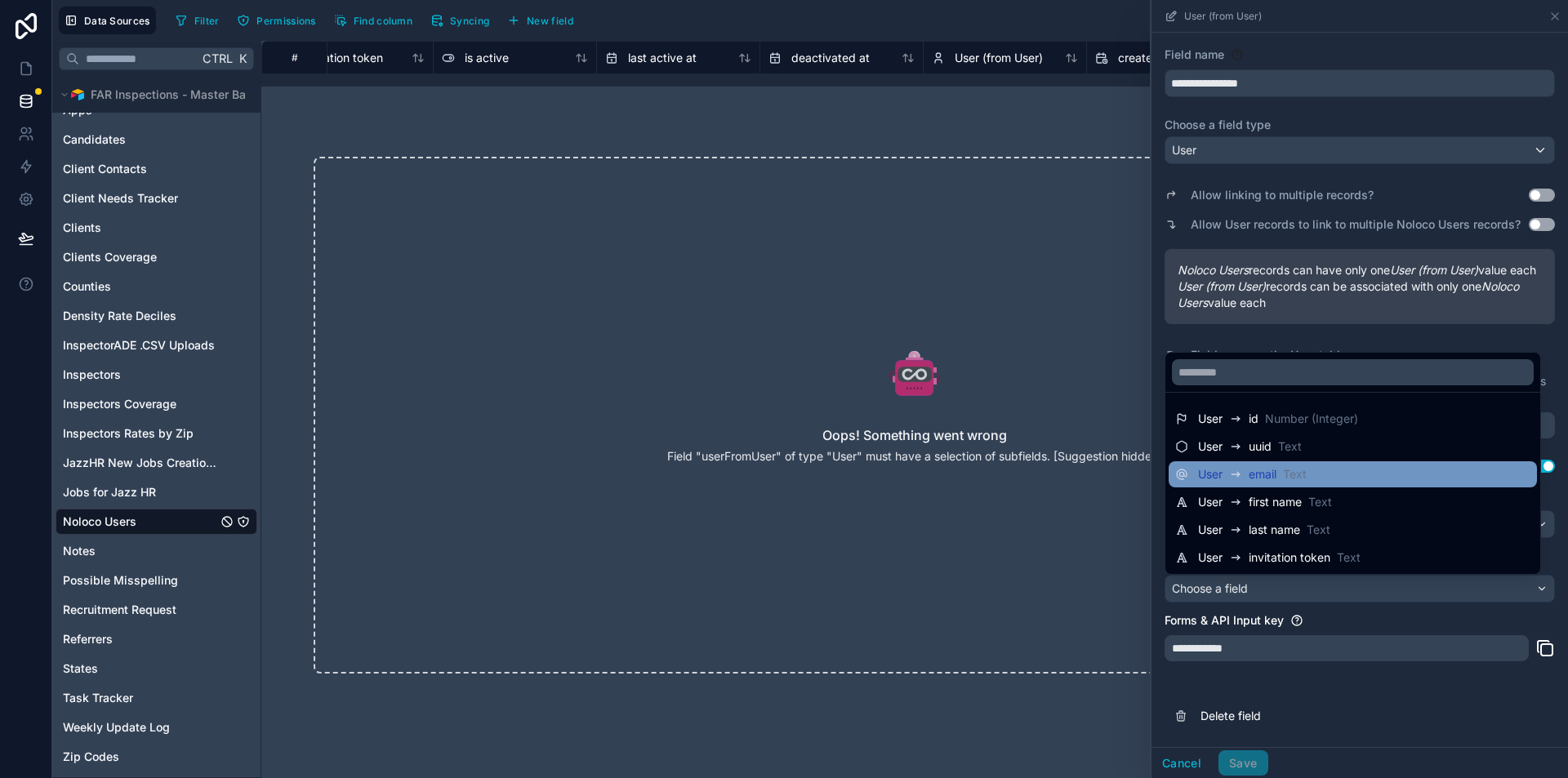
click at [1276, 484] on div "User email Text" at bounding box center [1353, 473] width 369 height 26
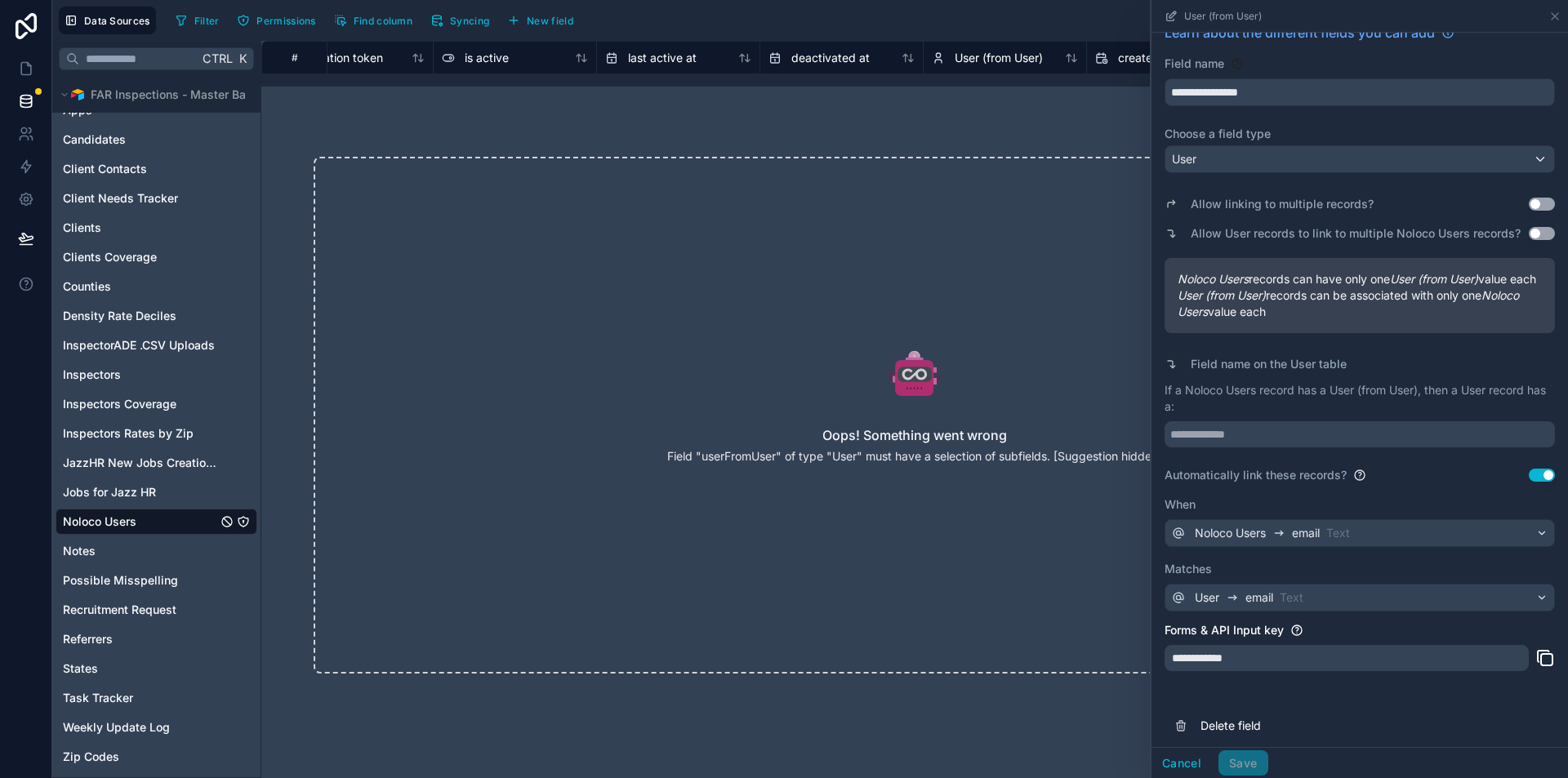
scroll to position [0, 0]
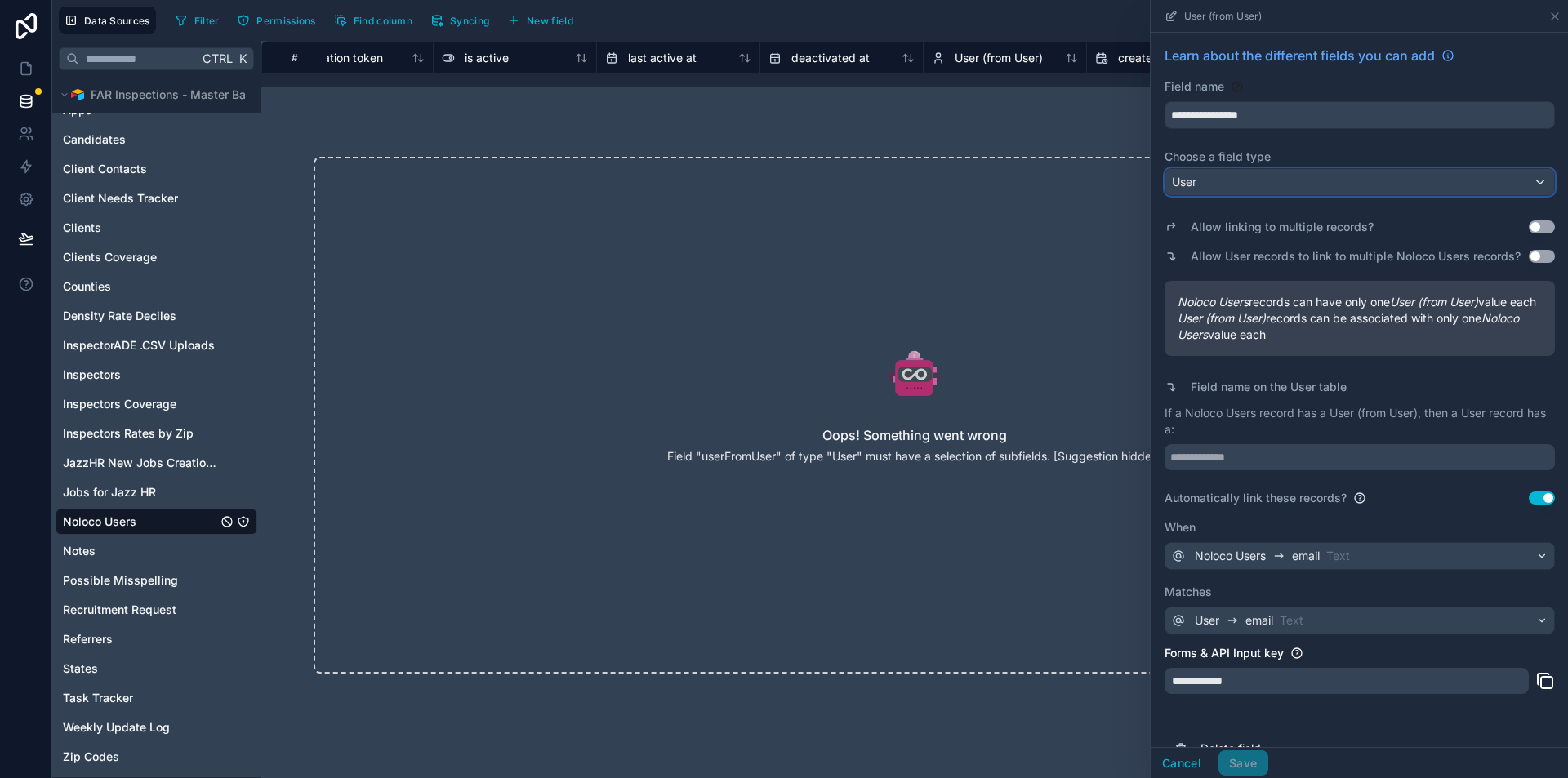
click at [1226, 185] on div "User" at bounding box center [1360, 181] width 389 height 26
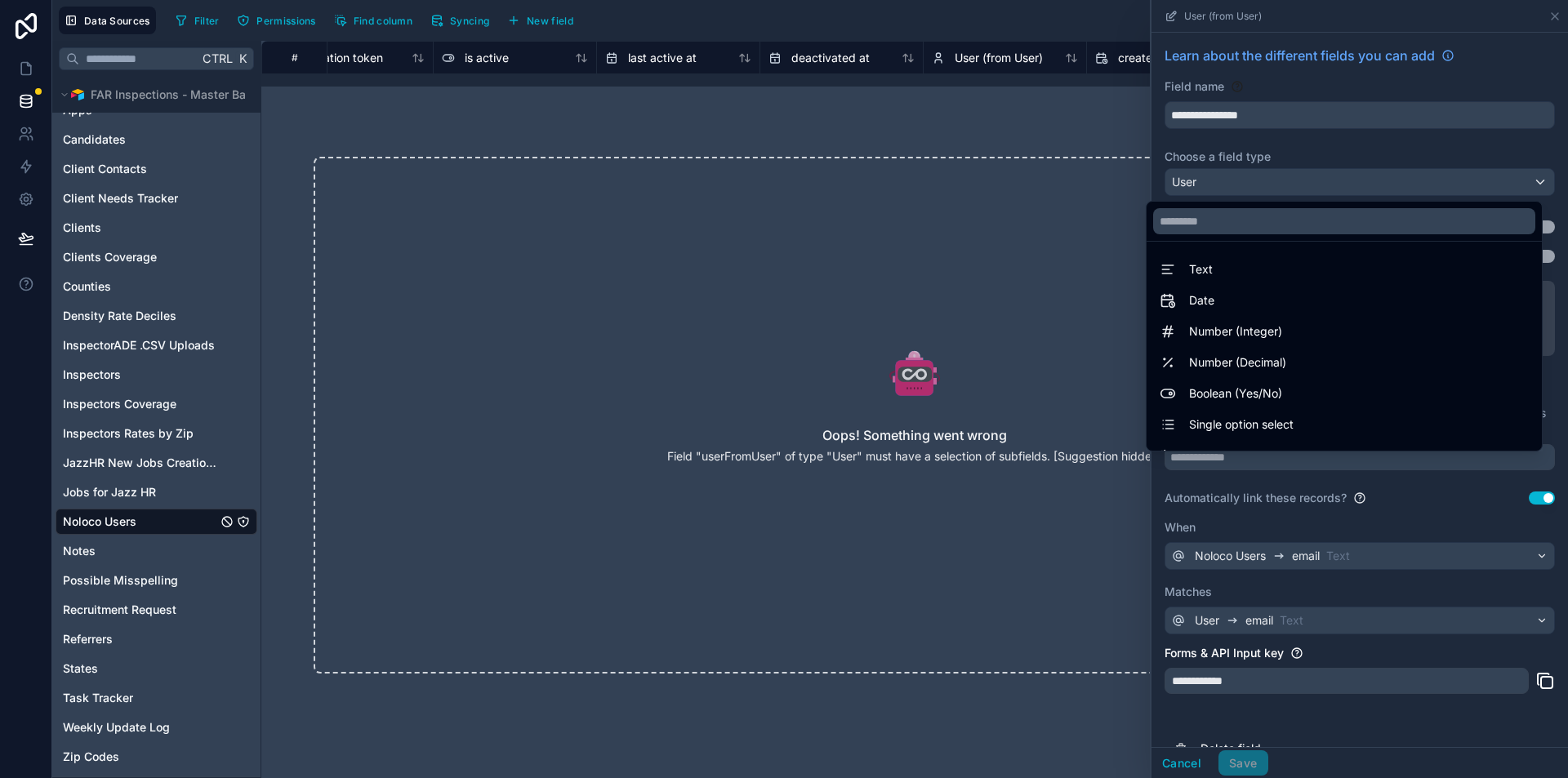
click at [1288, 149] on div at bounding box center [1359, 389] width 417 height 778
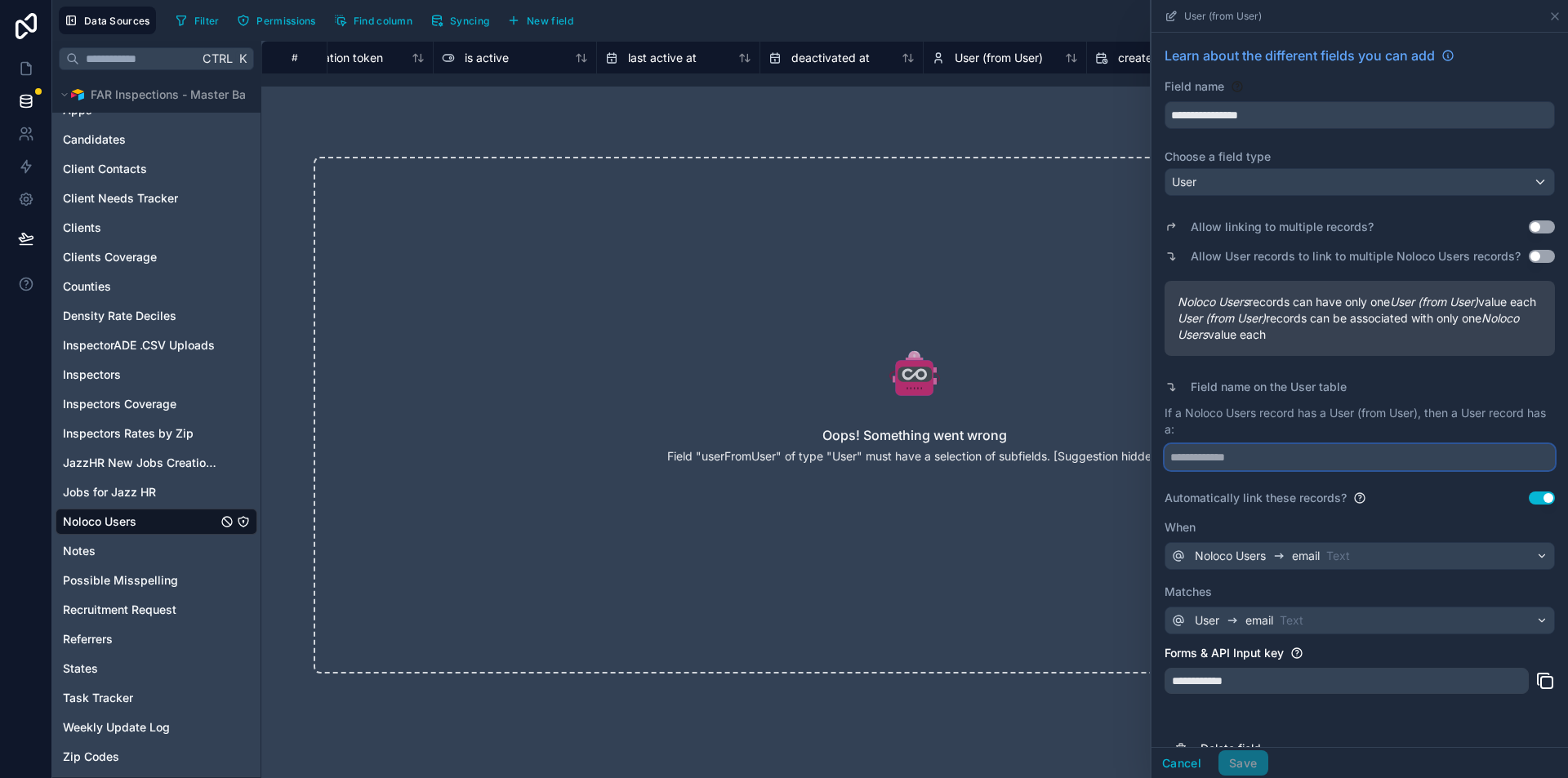
click at [1235, 471] on input "text" at bounding box center [1359, 456] width 390 height 26
type input "**********"
click at [1230, 438] on p "If a Noloco Users record has a User (from User), then a User record has a:" at bounding box center [1359, 421] width 390 height 33
click at [1190, 471] on input "**********" at bounding box center [1359, 456] width 390 height 26
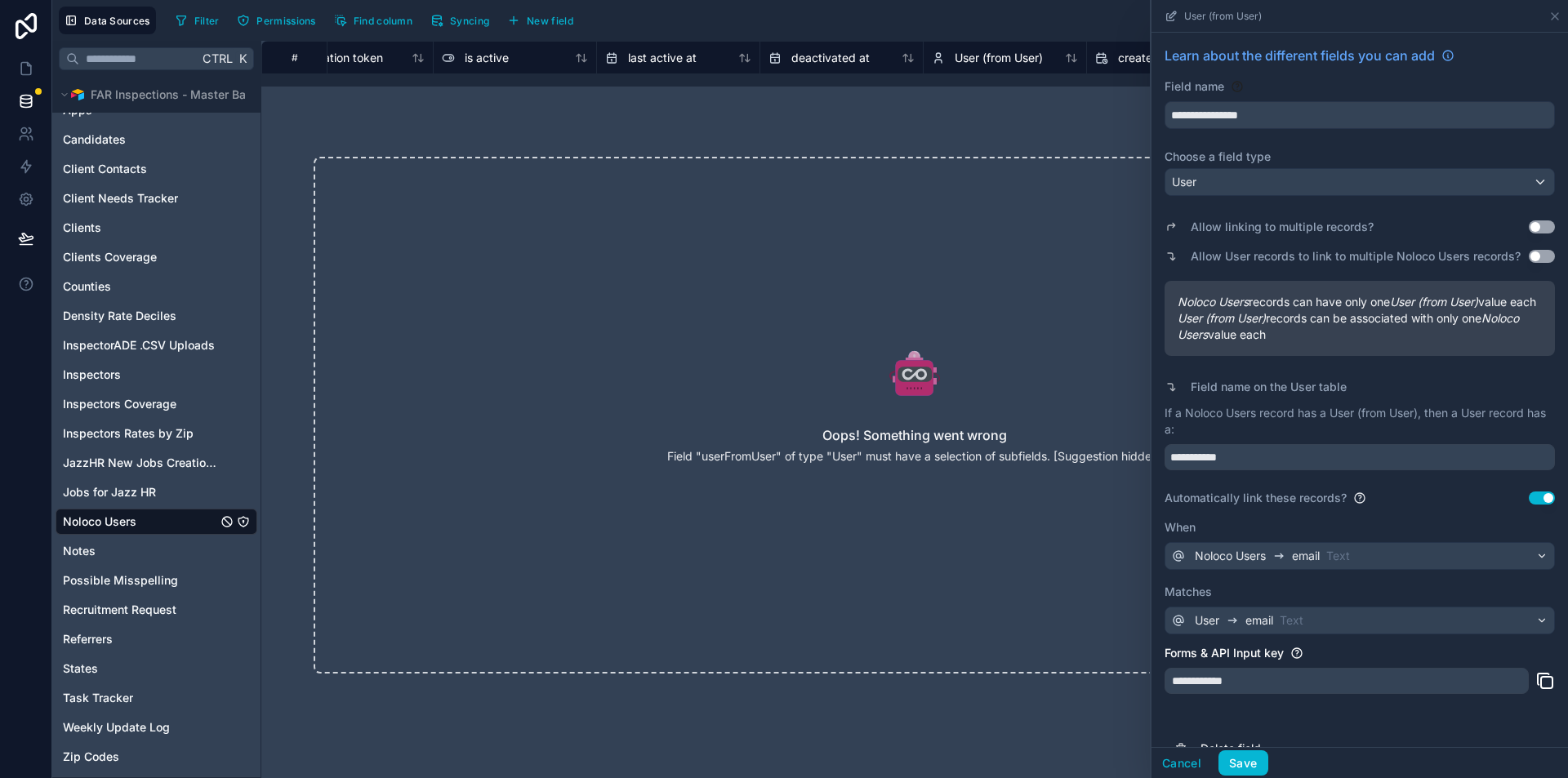
click at [1223, 471] on div "**********" at bounding box center [1359, 438] width 390 height 66
click at [1176, 471] on input "**********" at bounding box center [1359, 456] width 390 height 26
click at [1266, 471] on div "**********" at bounding box center [1359, 438] width 390 height 66
click at [1237, 767] on button "Save" at bounding box center [1243, 763] width 49 height 26
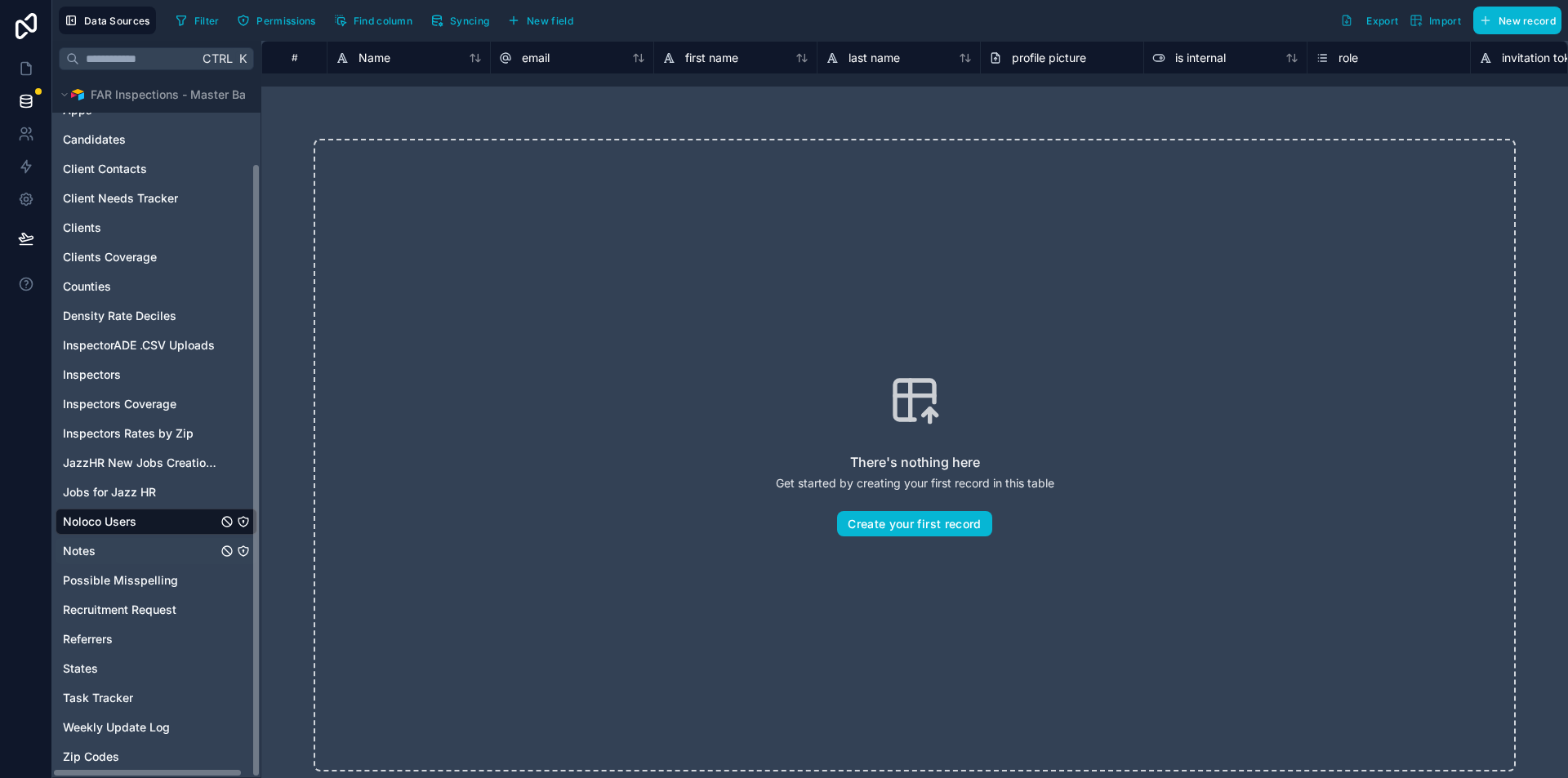
click at [131, 558] on div "Notes" at bounding box center [156, 551] width 202 height 26
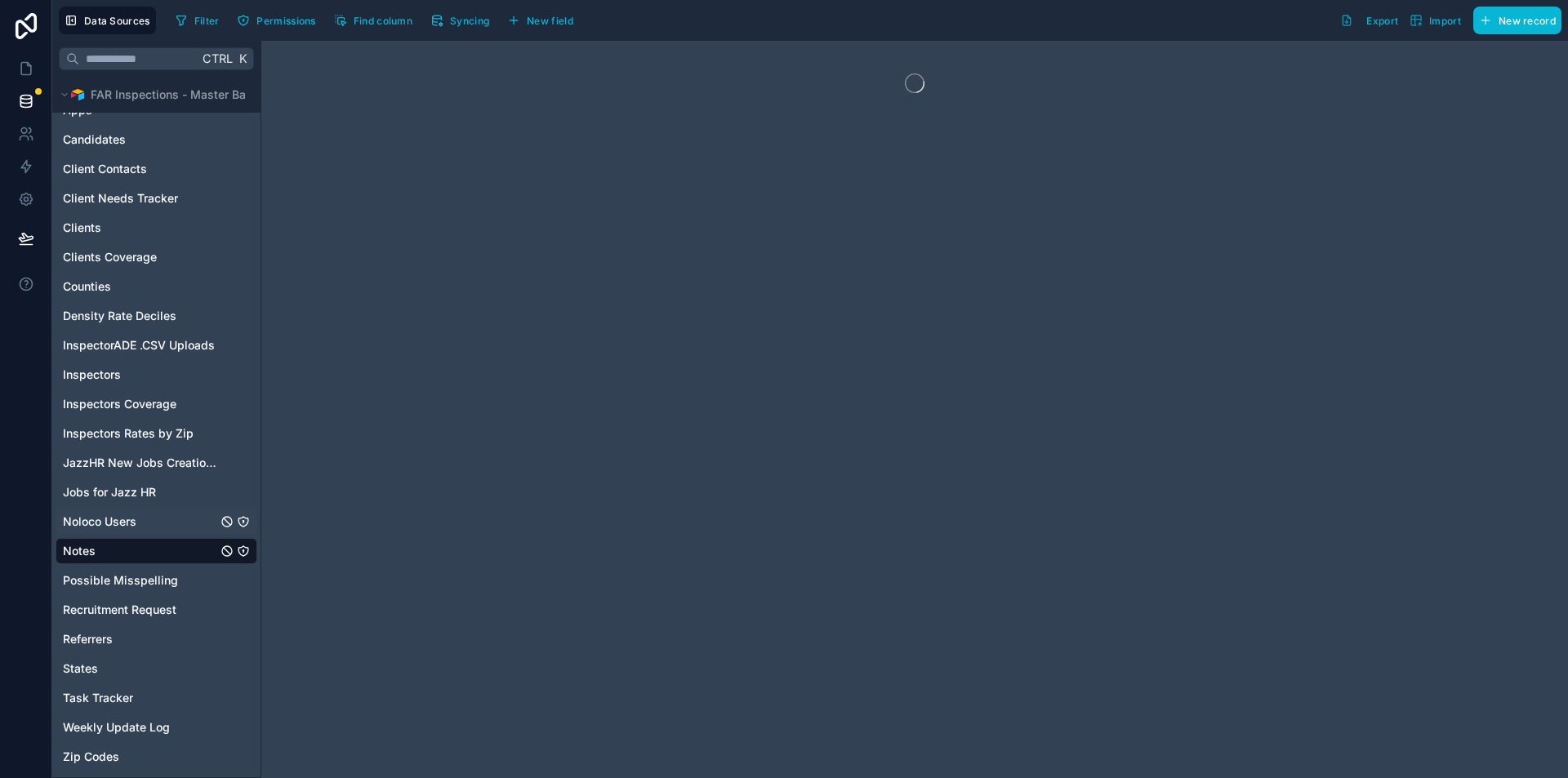
click at [114, 512] on div "Noloco Users" at bounding box center [156, 521] width 202 height 26
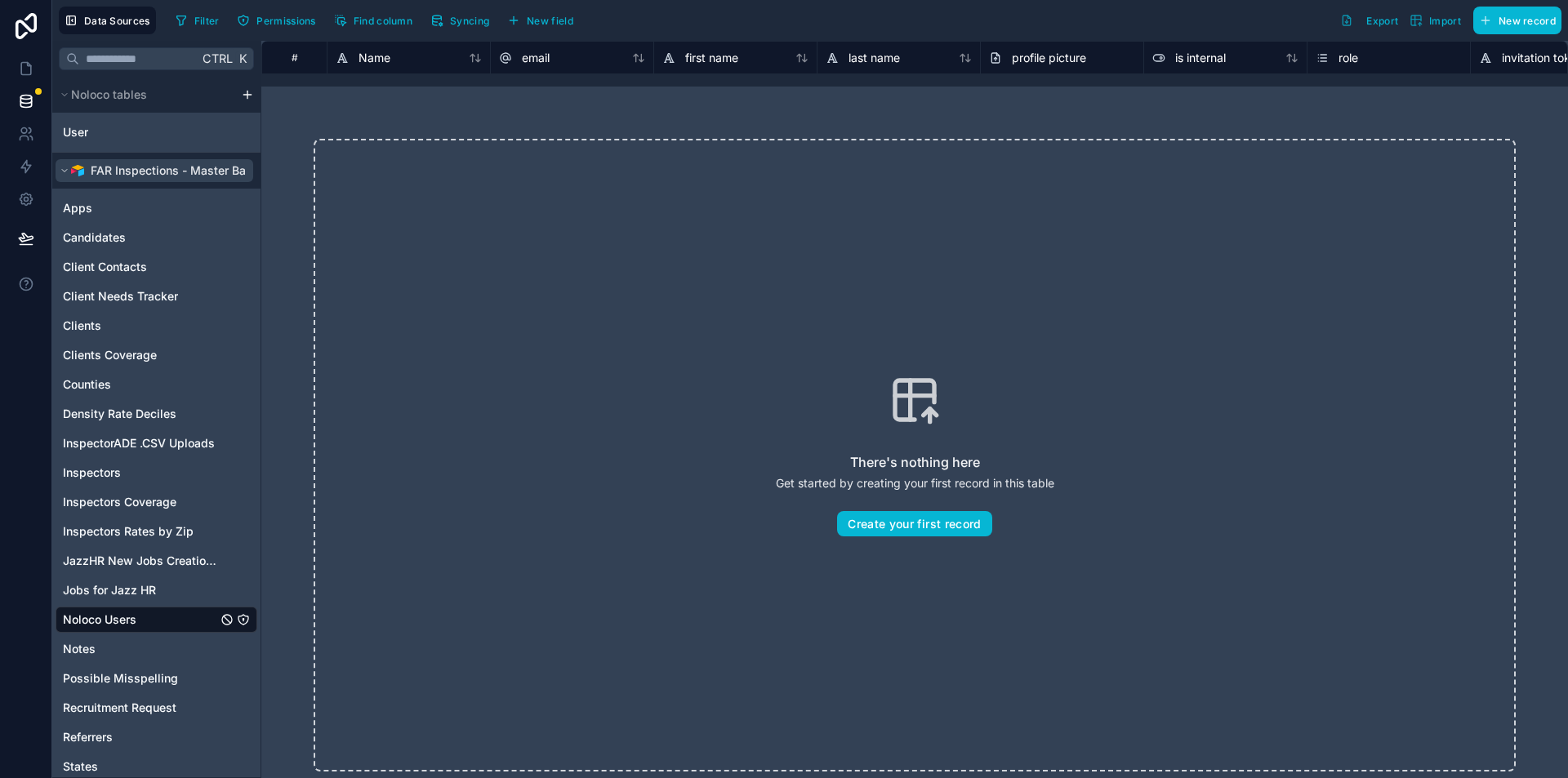
click at [89, 171] on div "FAR Inspections - Master Base" at bounding box center [158, 171] width 175 height 16
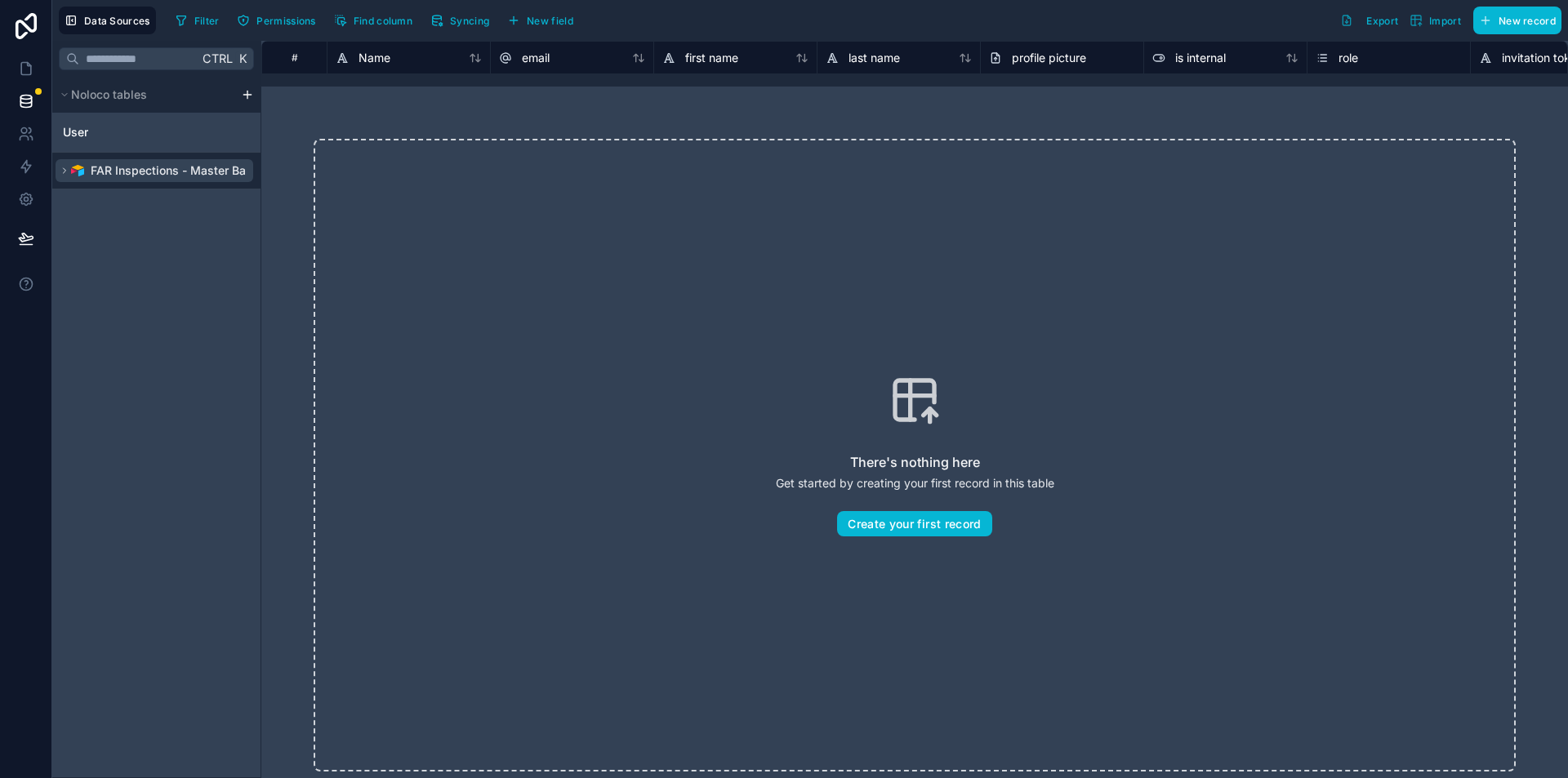
click at [88, 171] on div "FAR Inspections - Master Base" at bounding box center [158, 171] width 175 height 16
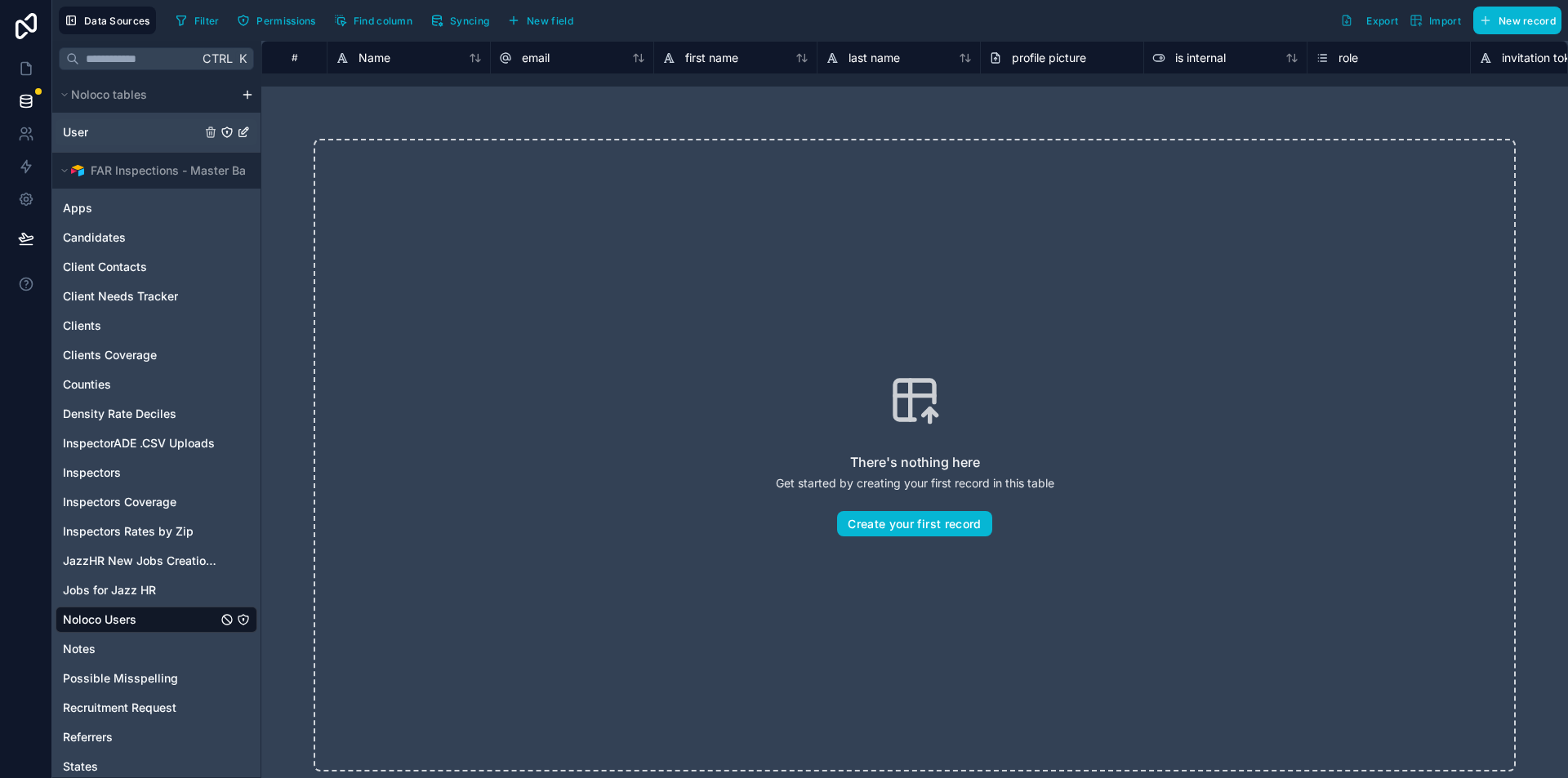
click at [86, 131] on span "User" at bounding box center [76, 132] width 26 height 16
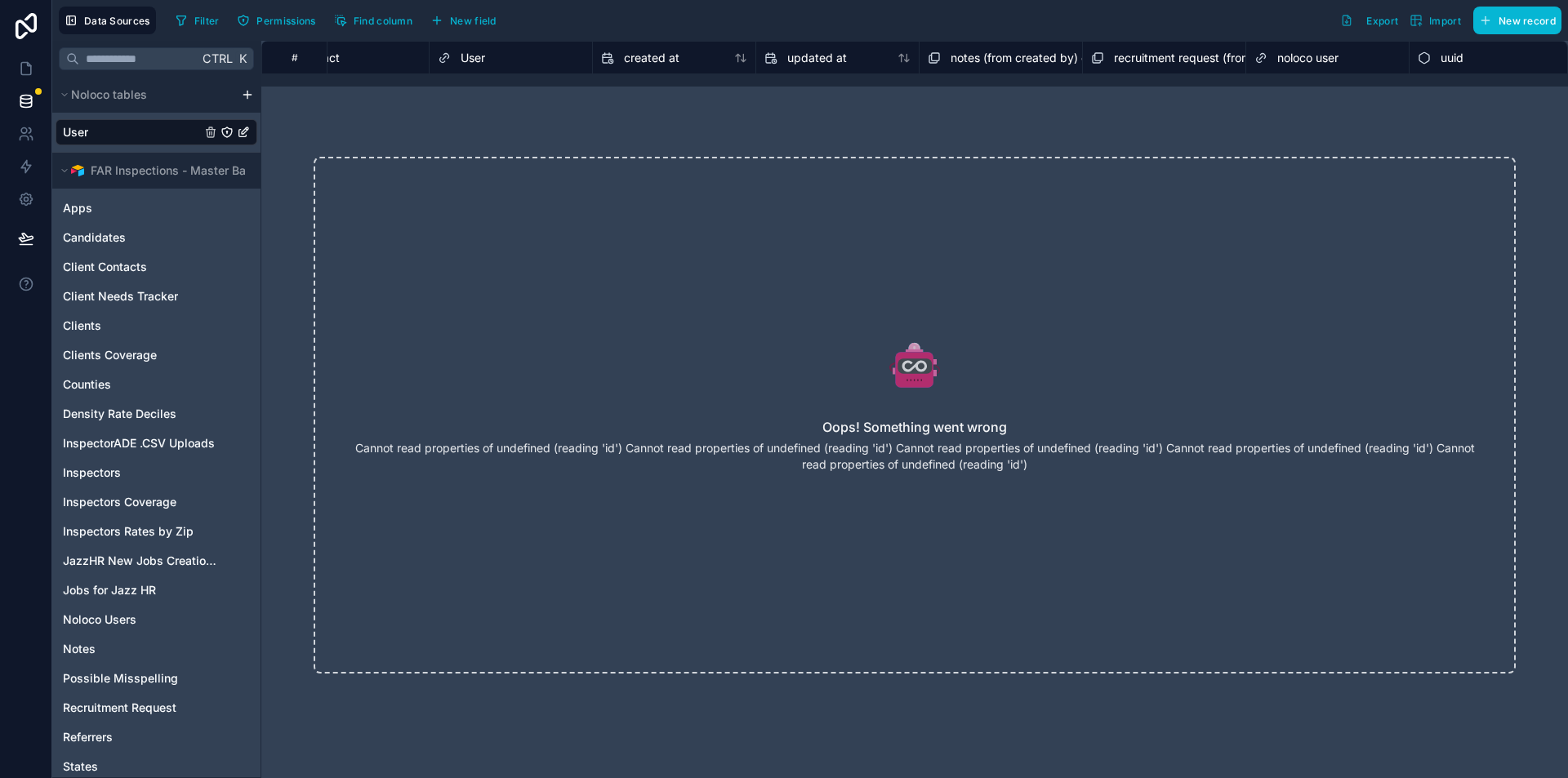
scroll to position [0, 2026]
click at [1349, 61] on div "noloco user" at bounding box center [1323, 58] width 147 height 20
click at [1317, 57] on span "noloco user" at bounding box center [1302, 58] width 61 height 16
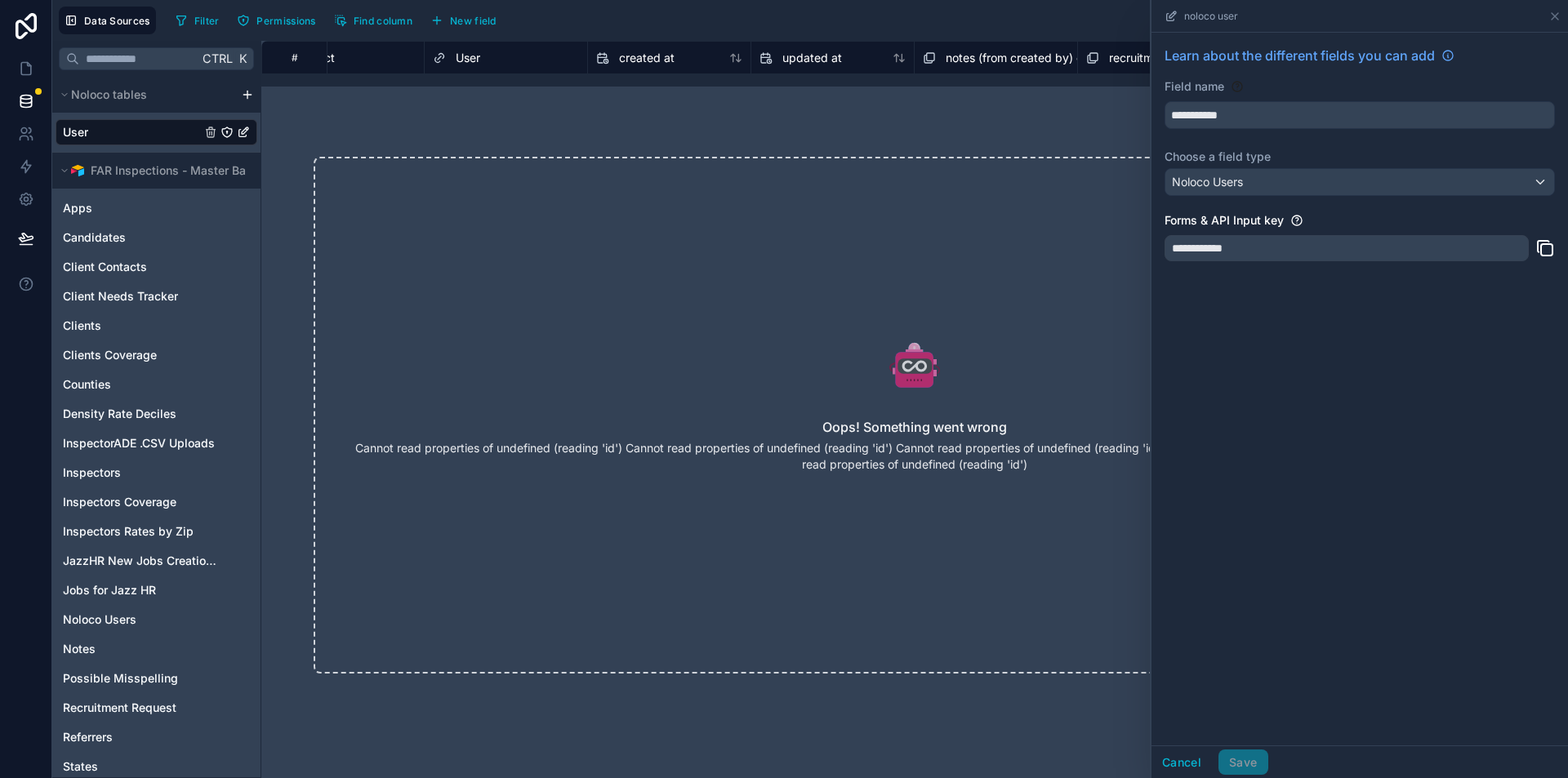
click at [937, 117] on div "Oops! Something went wrong Cannot read properties of undefined (reading 'id') C…" at bounding box center [914, 416] width 1307 height 622
click at [866, 300] on div "Oops! Something went wrong Cannot read properties of undefined (reading 'id') C…" at bounding box center [914, 416] width 1202 height 517
click at [1008, 487] on div "Oops! Something went wrong Cannot read properties of undefined (reading 'id') C…" at bounding box center [914, 416] width 1202 height 517
click at [1172, 759] on button "Cancel" at bounding box center [1182, 762] width 60 height 26
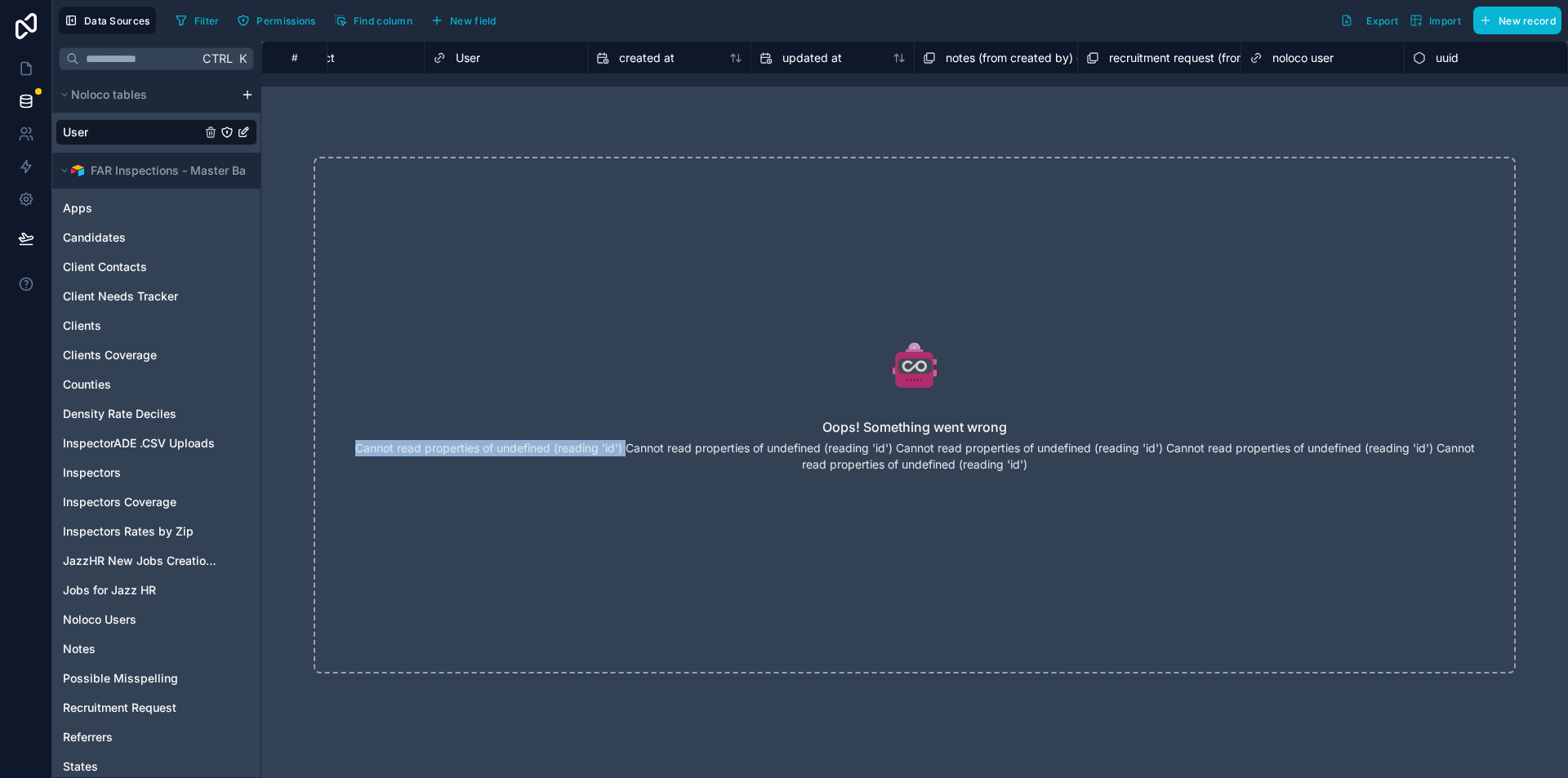
drag, startPoint x: 645, startPoint y: 442, endPoint x: 360, endPoint y: 442, distance: 285.0
click at [360, 442] on p "Cannot read properties of undefined (reading 'id') Cannot read properties of un…" at bounding box center [914, 456] width 1120 height 33
copy p "Cannot read properties of undefined (reading 'id')"
click at [998, 334] on div "Oops! Something went wrong Cannot read properties of undefined (reading 'id') C…" at bounding box center [914, 416] width 1202 height 517
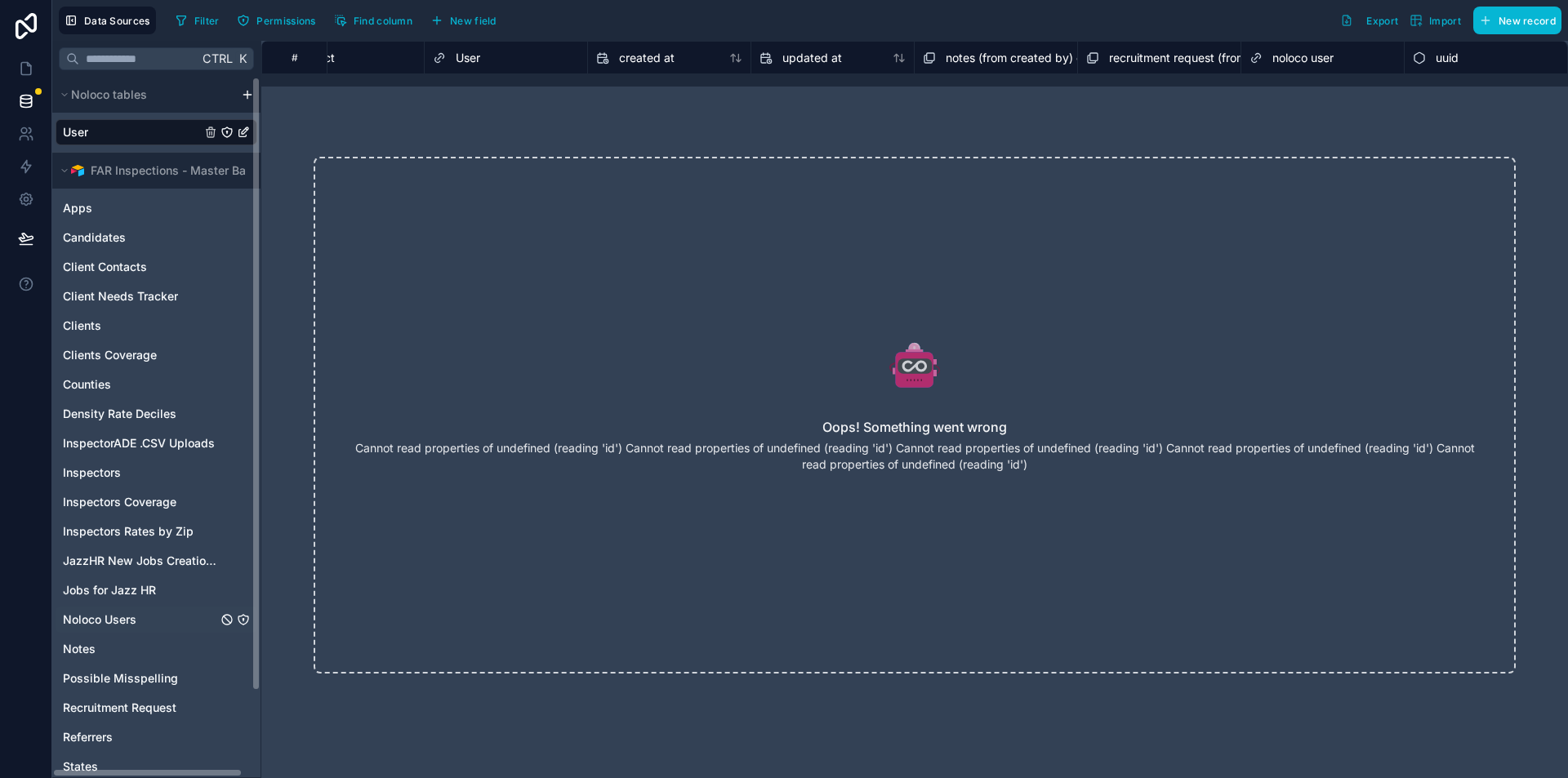
click at [125, 615] on span "Noloco Users" at bounding box center [99, 620] width 74 height 16
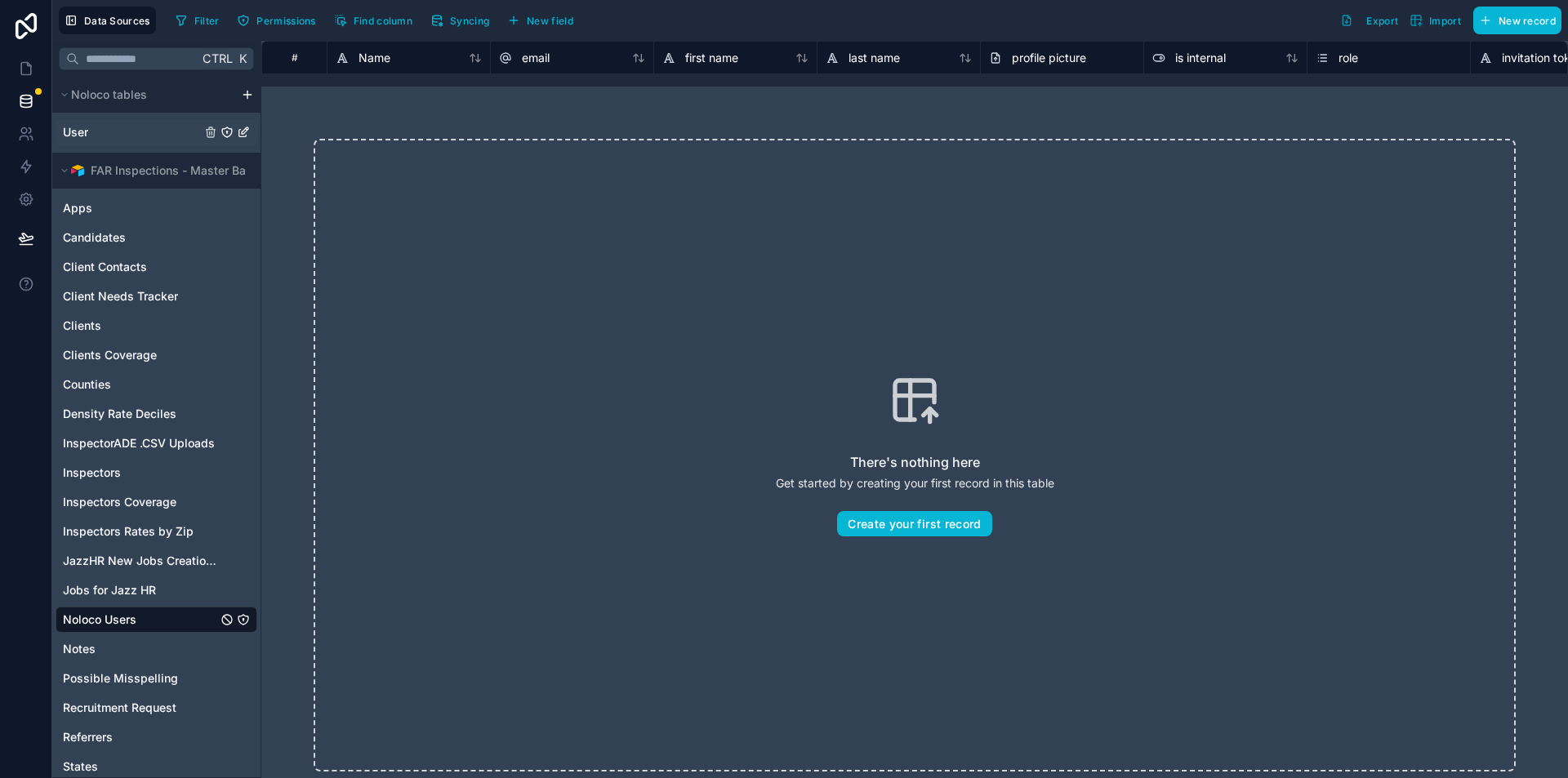
click at [120, 121] on div "User" at bounding box center [156, 131] width 202 height 26
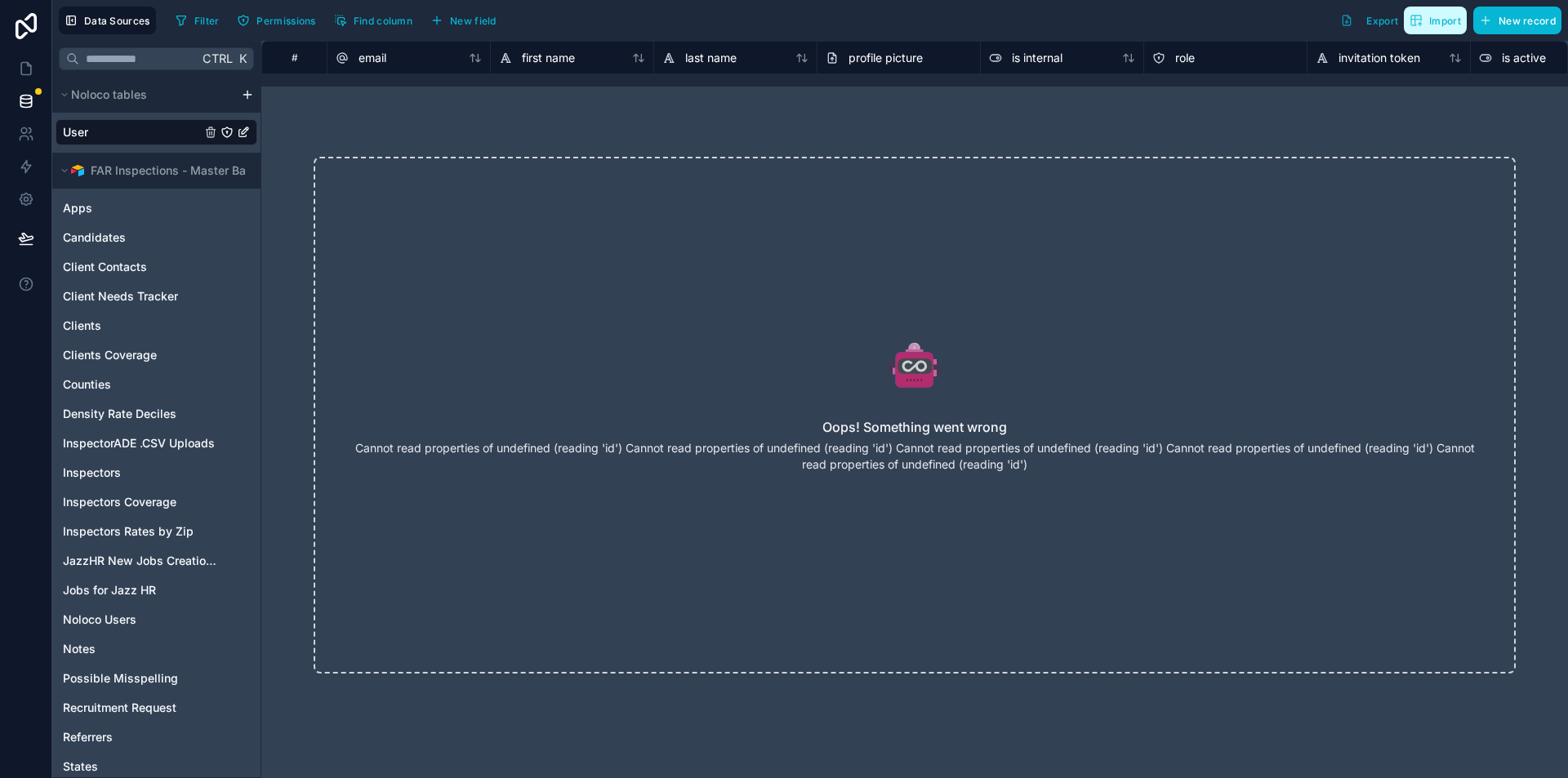
click at [1425, 22] on span "Import" at bounding box center [1436, 20] width 52 height 13
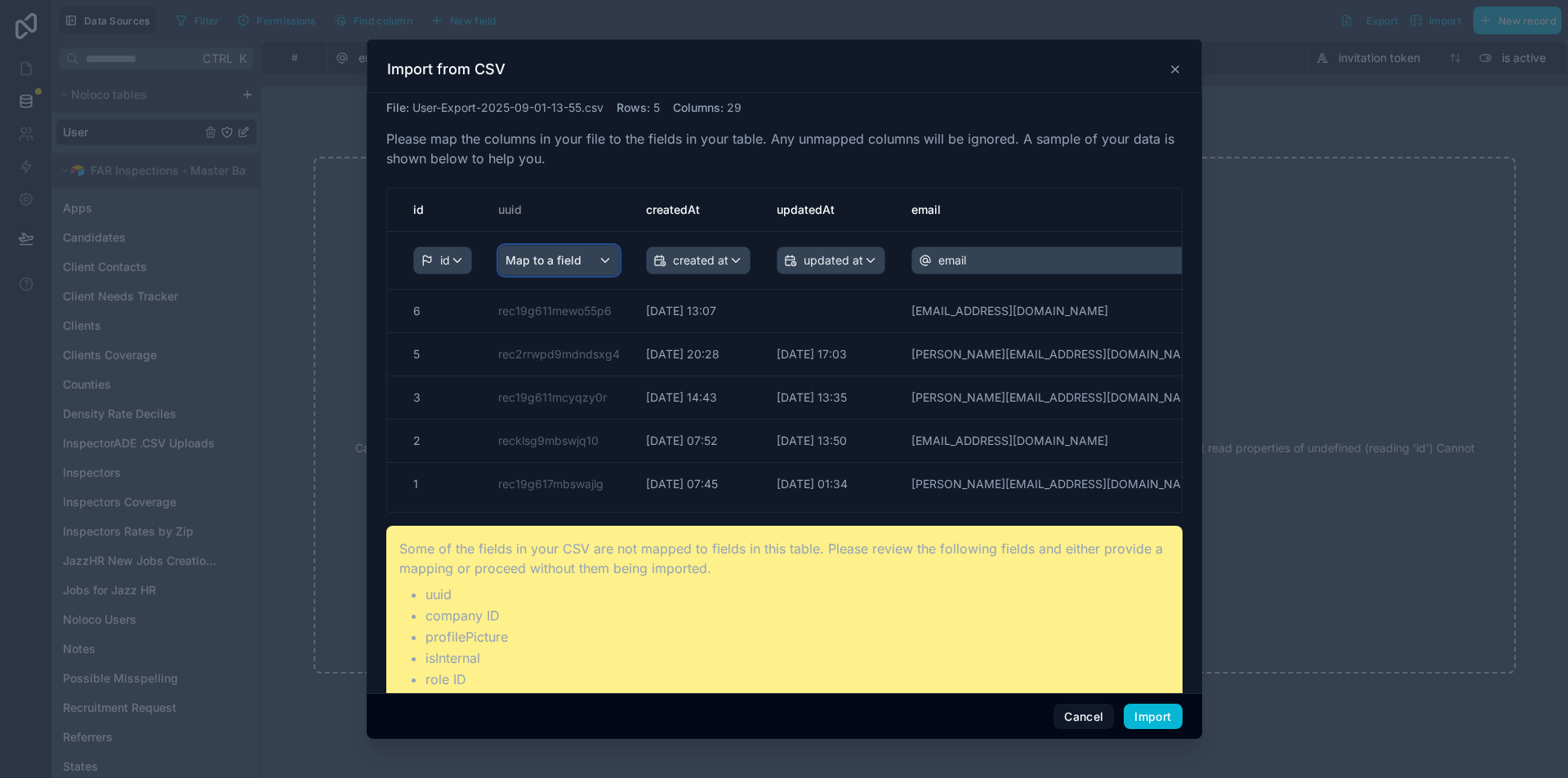
click at [596, 261] on div "Map to a field" at bounding box center [559, 260] width 120 height 29
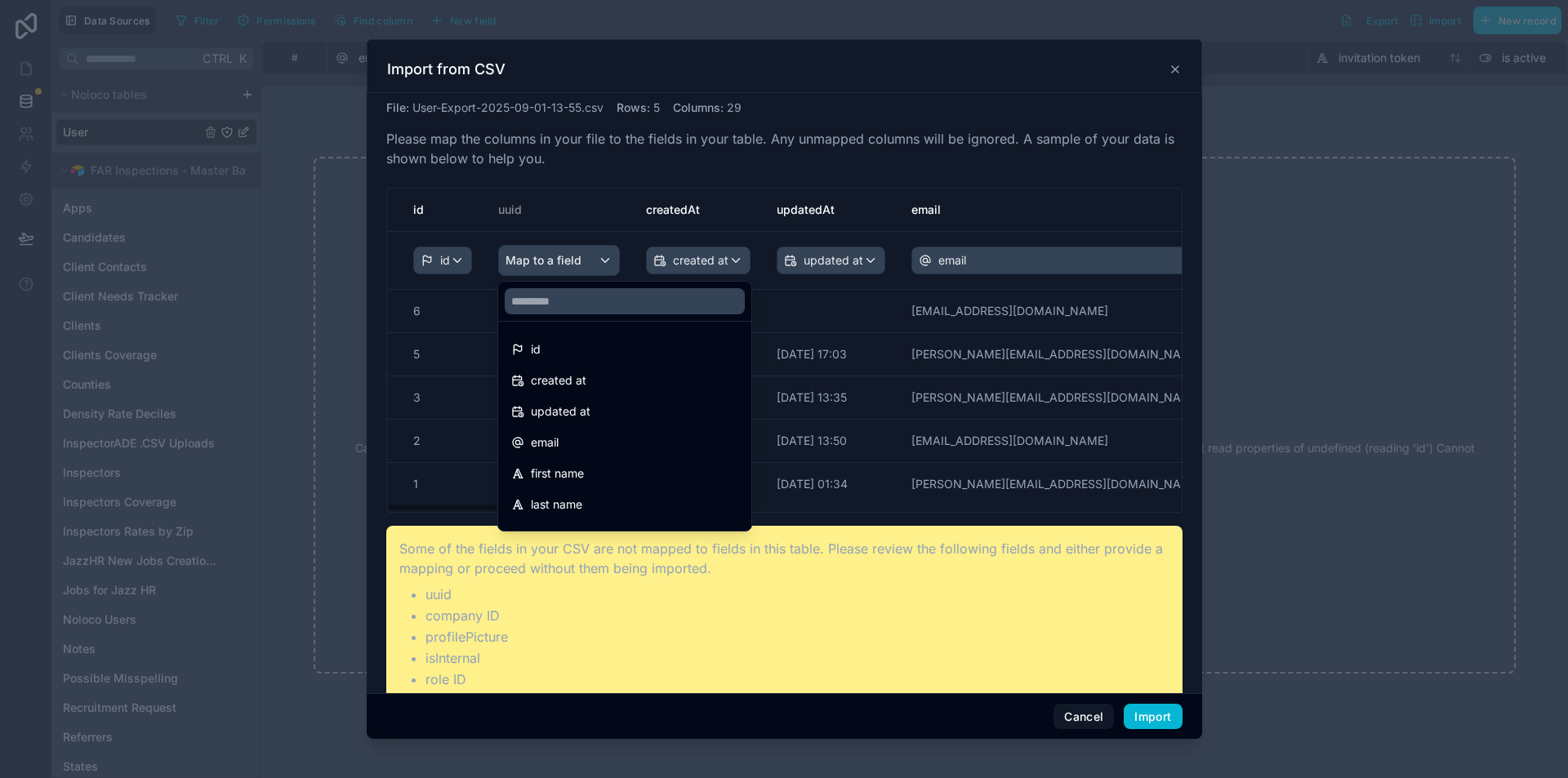
click at [746, 165] on div "scrollable content" at bounding box center [784, 389] width 836 height 701
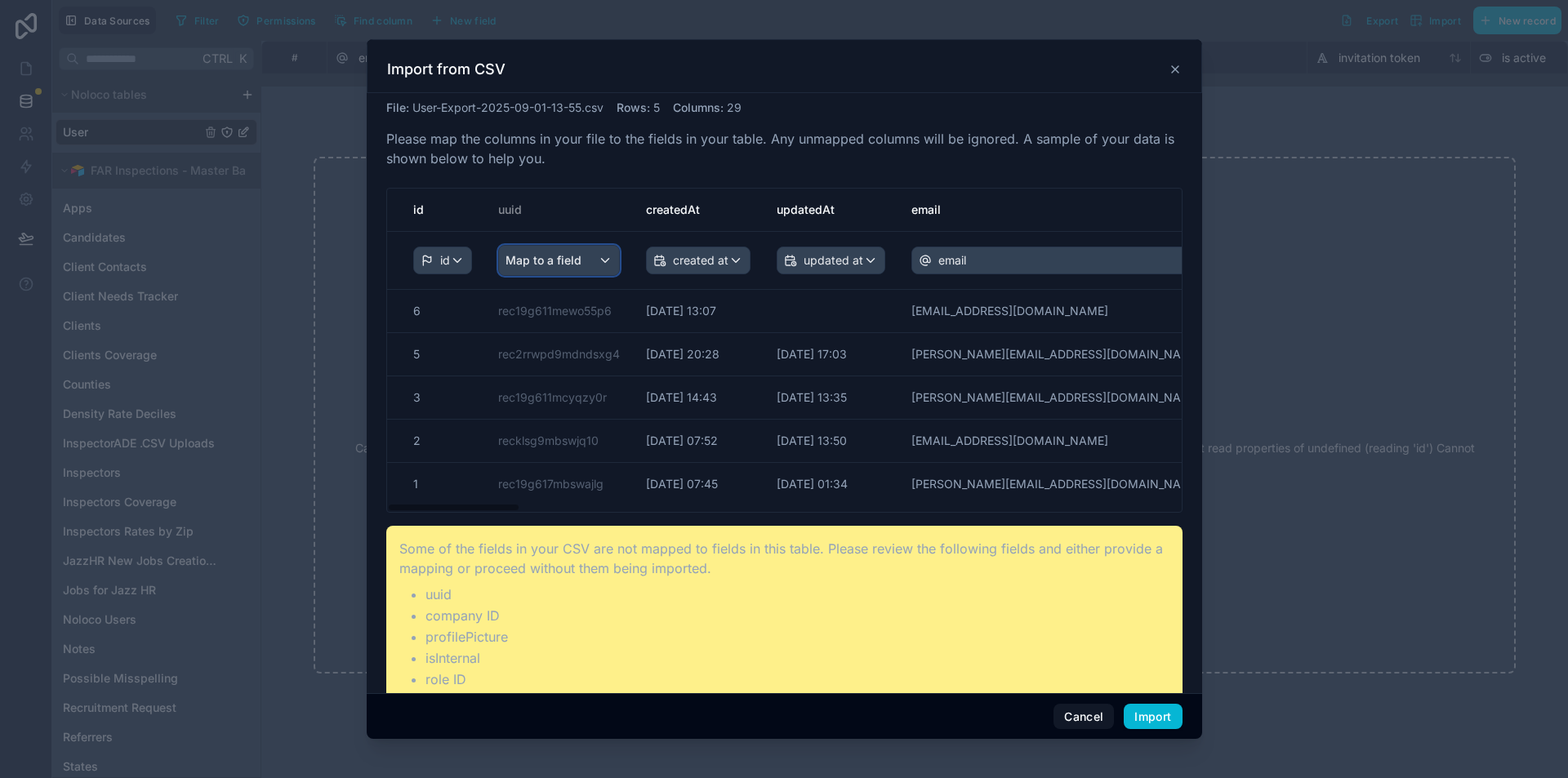
click at [576, 249] on span "Map to a field" at bounding box center [544, 260] width 76 height 29
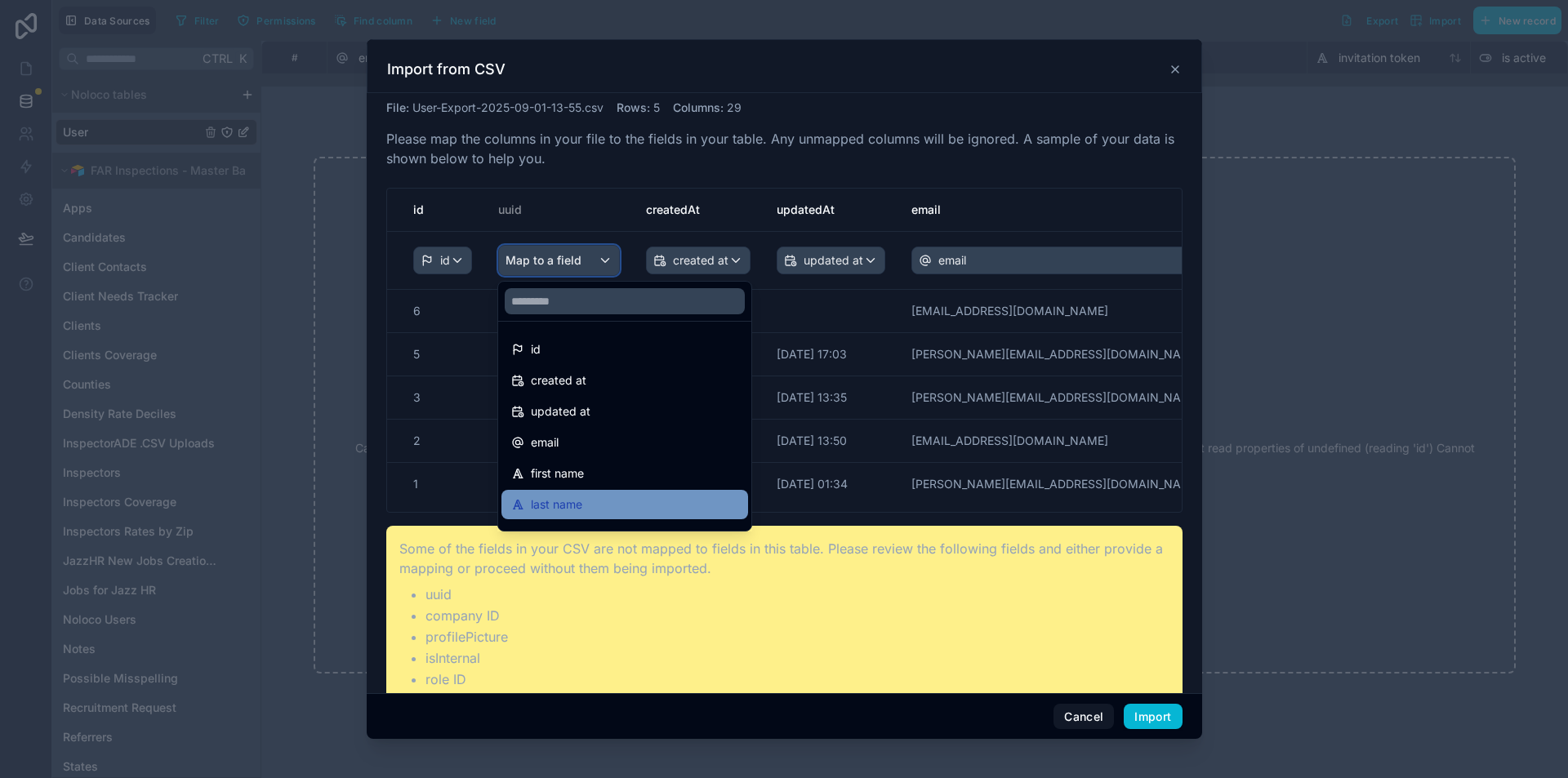
scroll to position [333, 0]
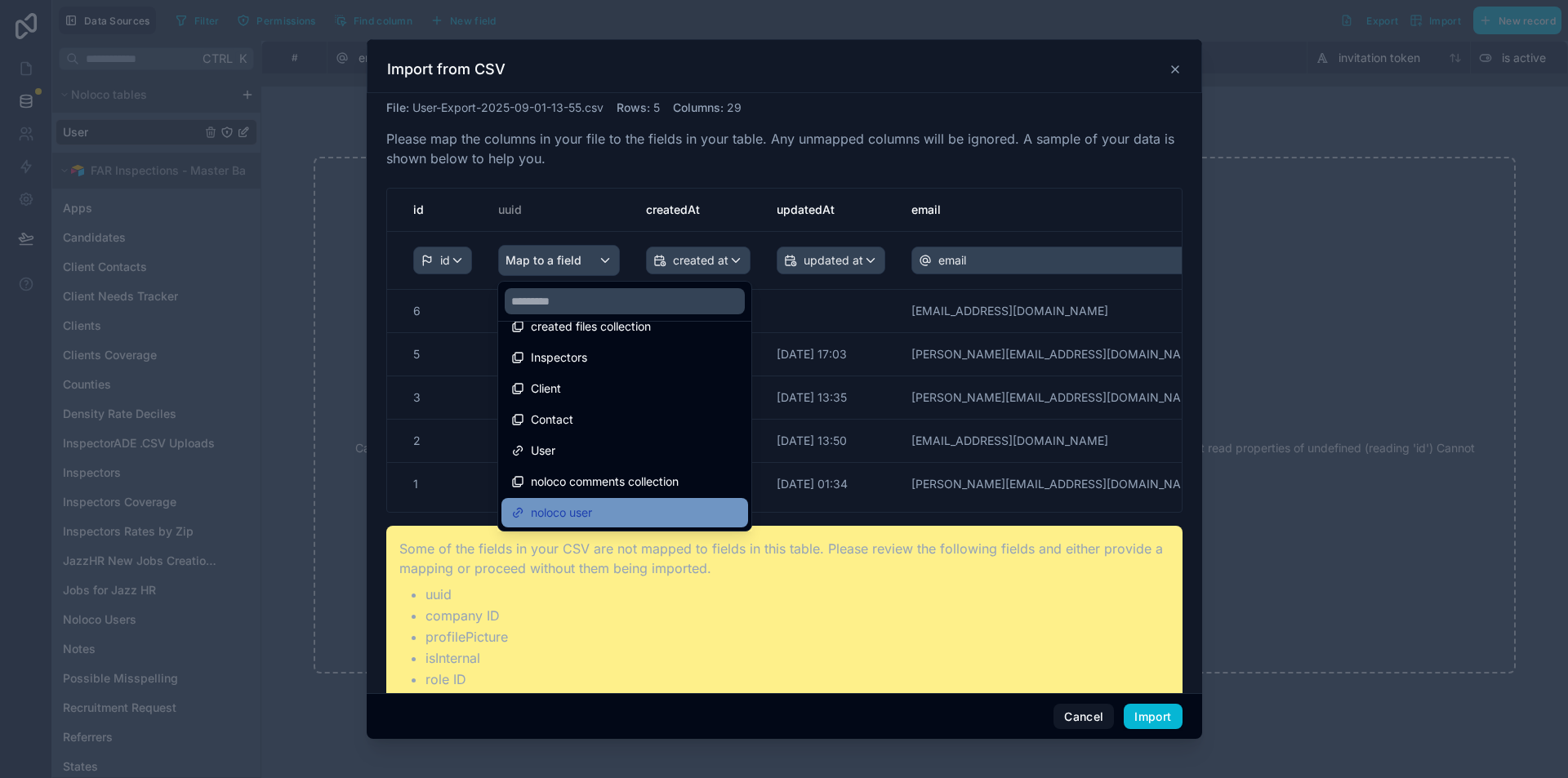
click at [602, 507] on div "noloco user" at bounding box center [625, 512] width 227 height 20
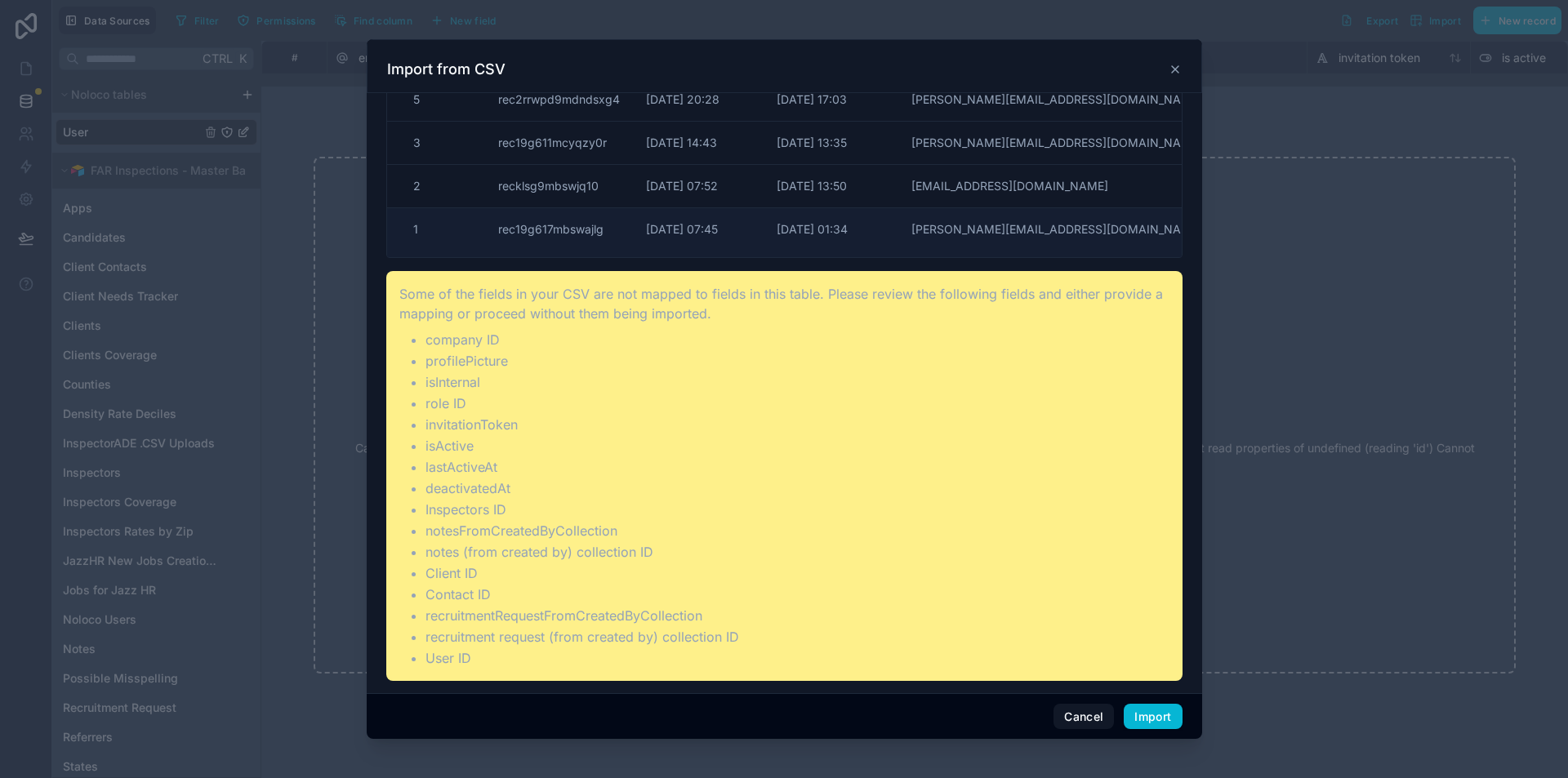
scroll to position [256, 0]
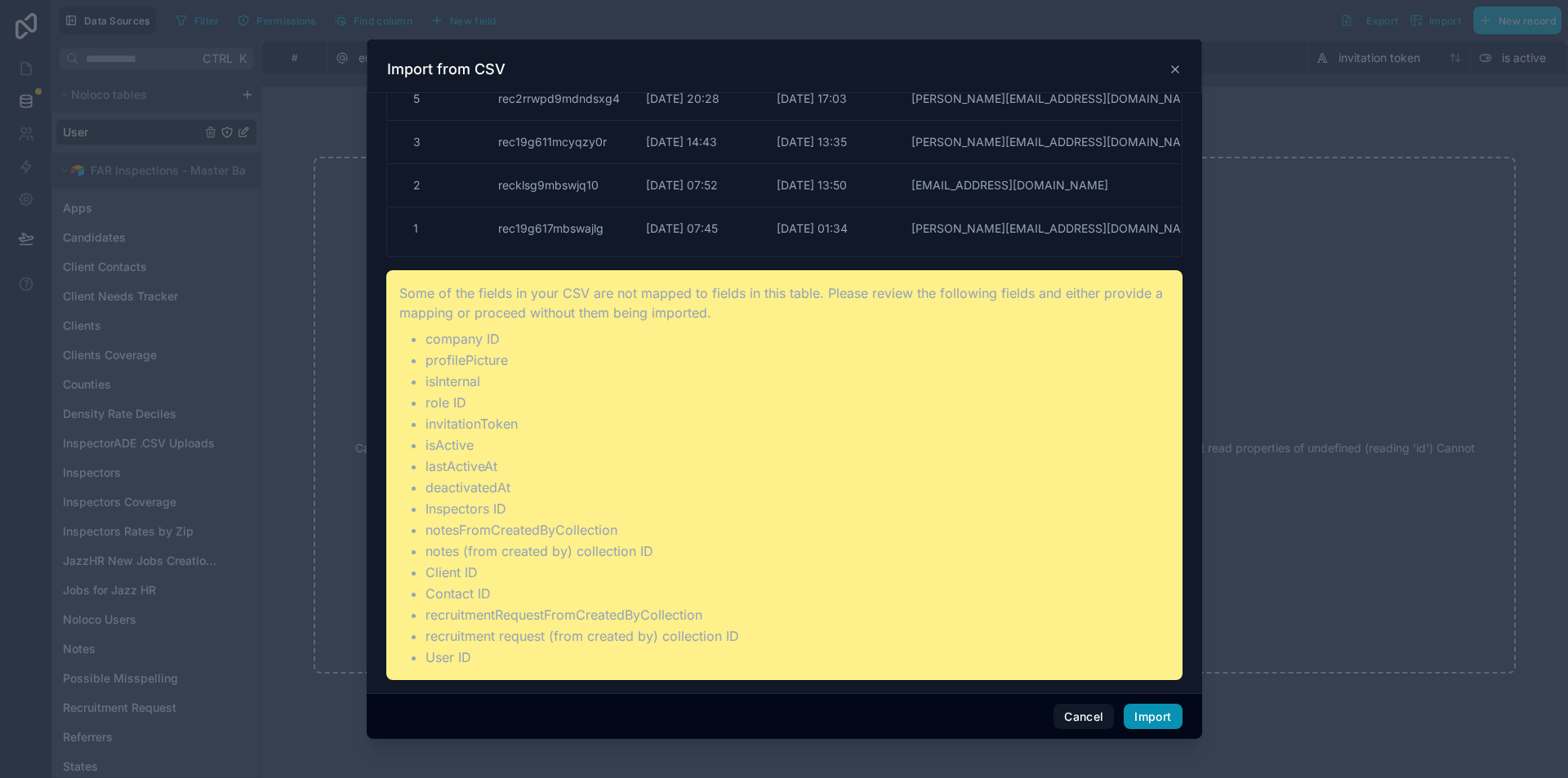
click at [1139, 719] on button "Import" at bounding box center [1152, 716] width 58 height 26
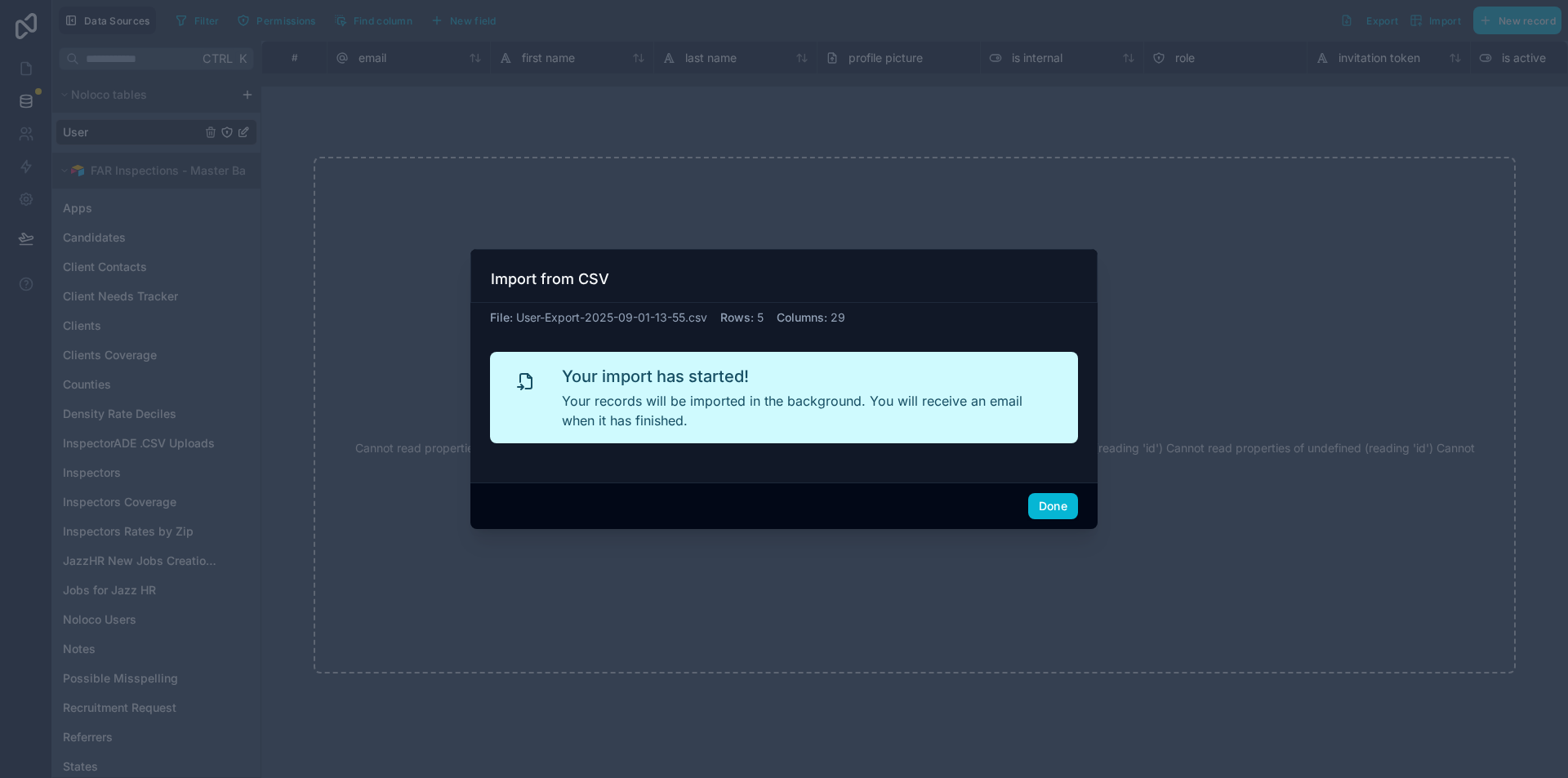
scroll to position [0, 0]
click at [1061, 500] on button "Done" at bounding box center [1053, 505] width 50 height 26
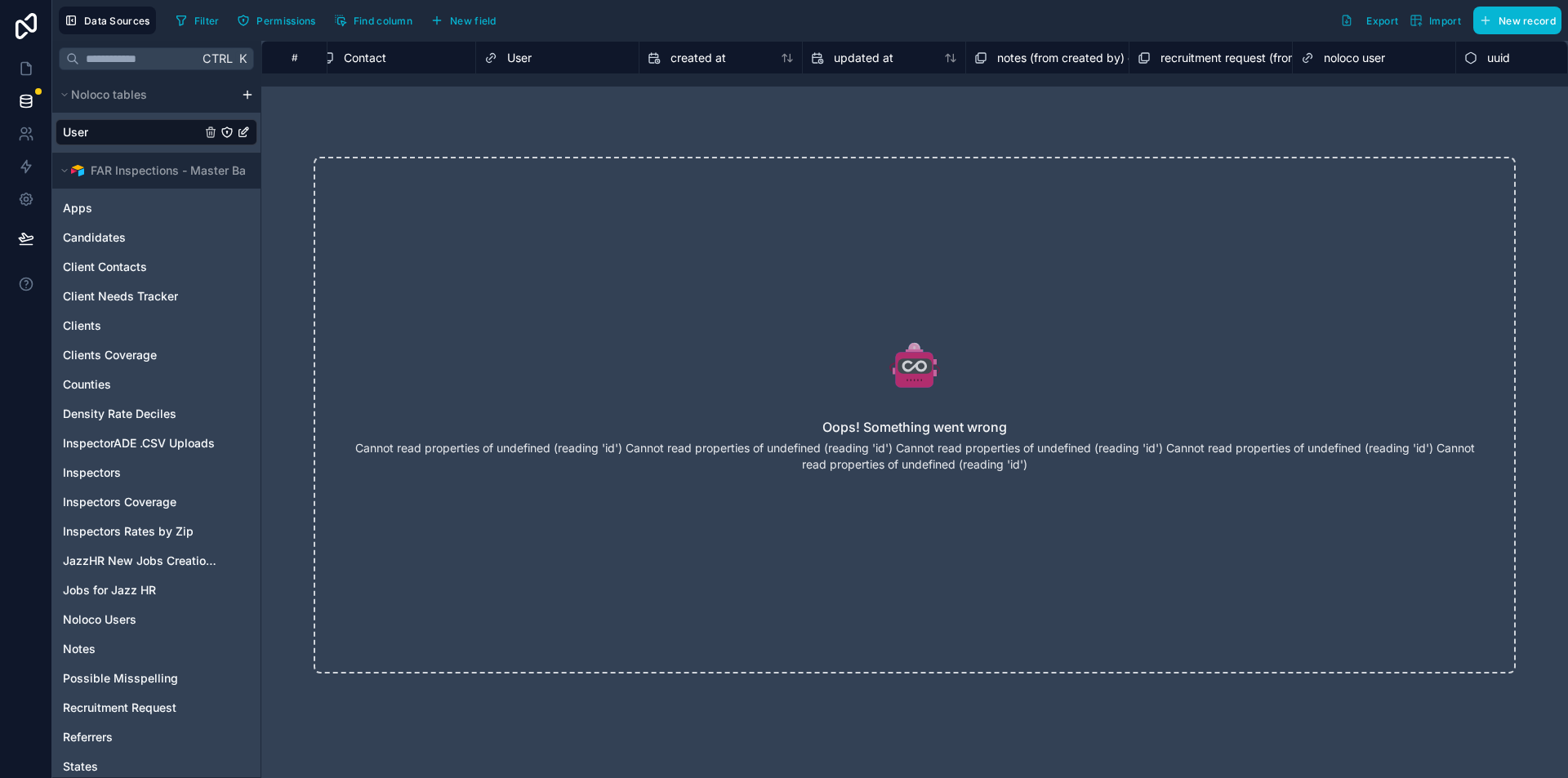
scroll to position [0, 2026]
click at [1322, 63] on span "noloco user" at bounding box center [1302, 58] width 61 height 16
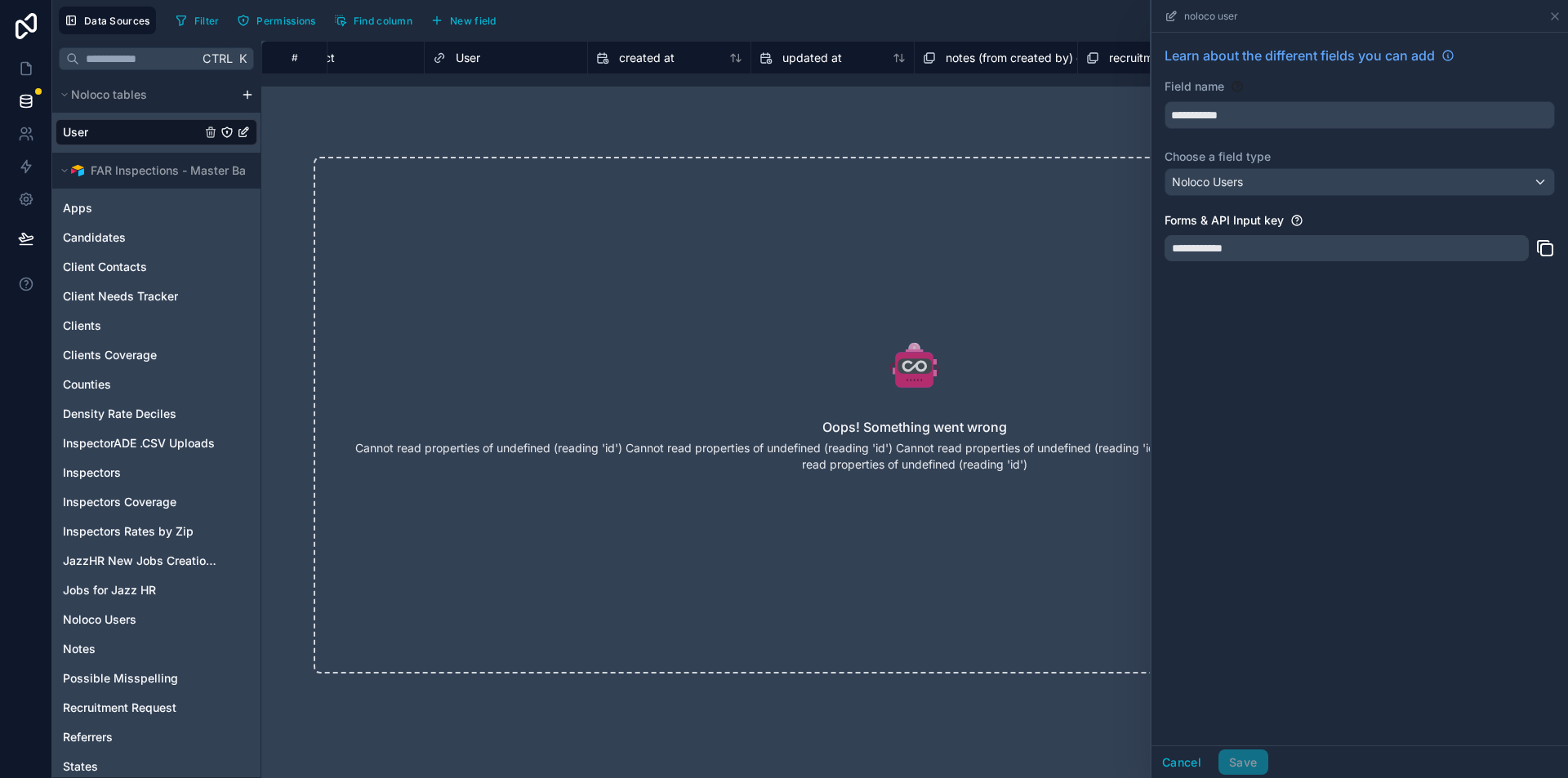
click at [1016, 120] on div "Oops! Something went wrong Cannot read properties of undefined (reading 'id') C…" at bounding box center [914, 416] width 1307 height 622
click at [1560, 19] on icon at bounding box center [1555, 16] width 13 height 13
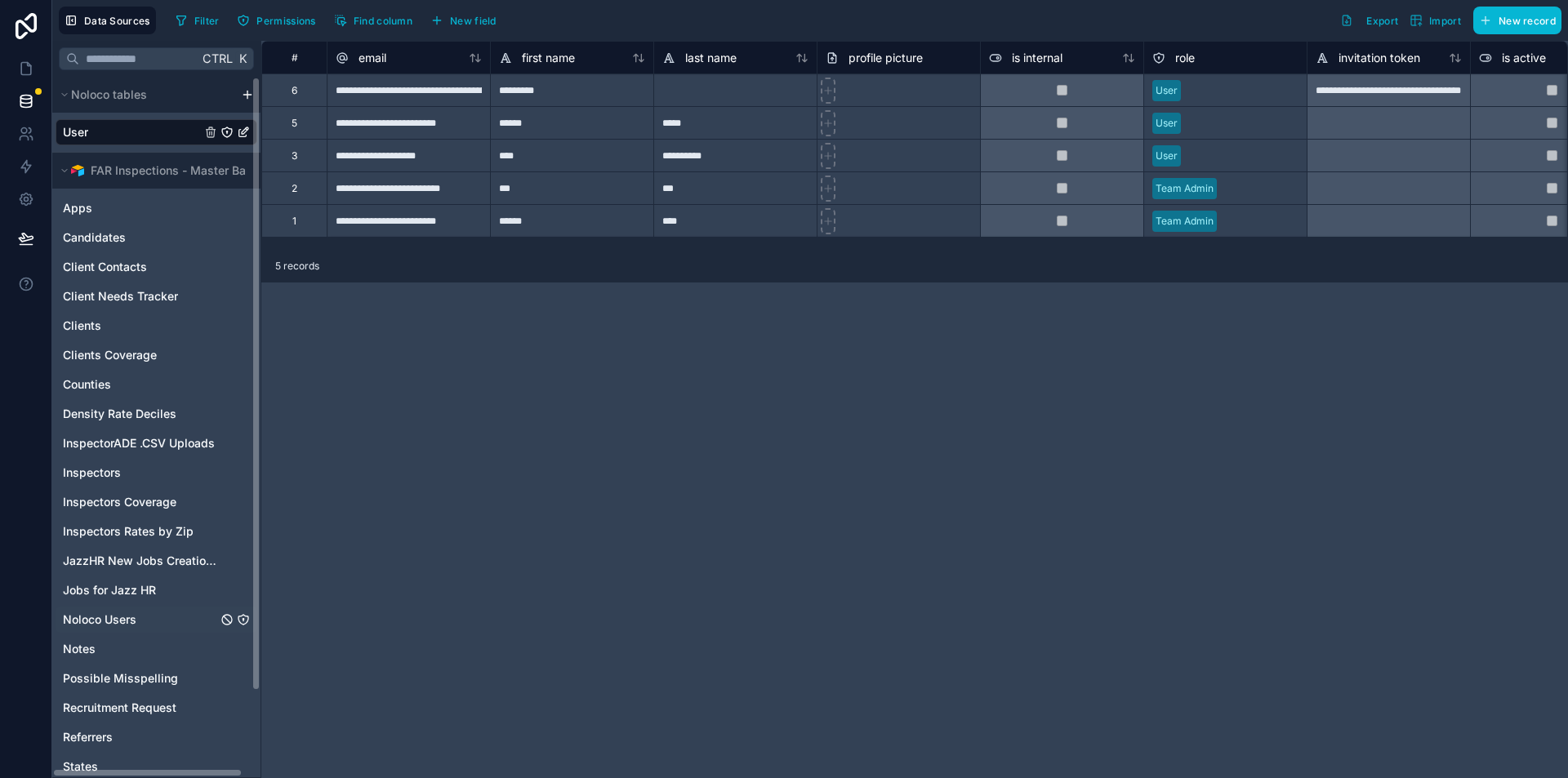
click at [134, 615] on span "Noloco Users" at bounding box center [99, 620] width 74 height 16
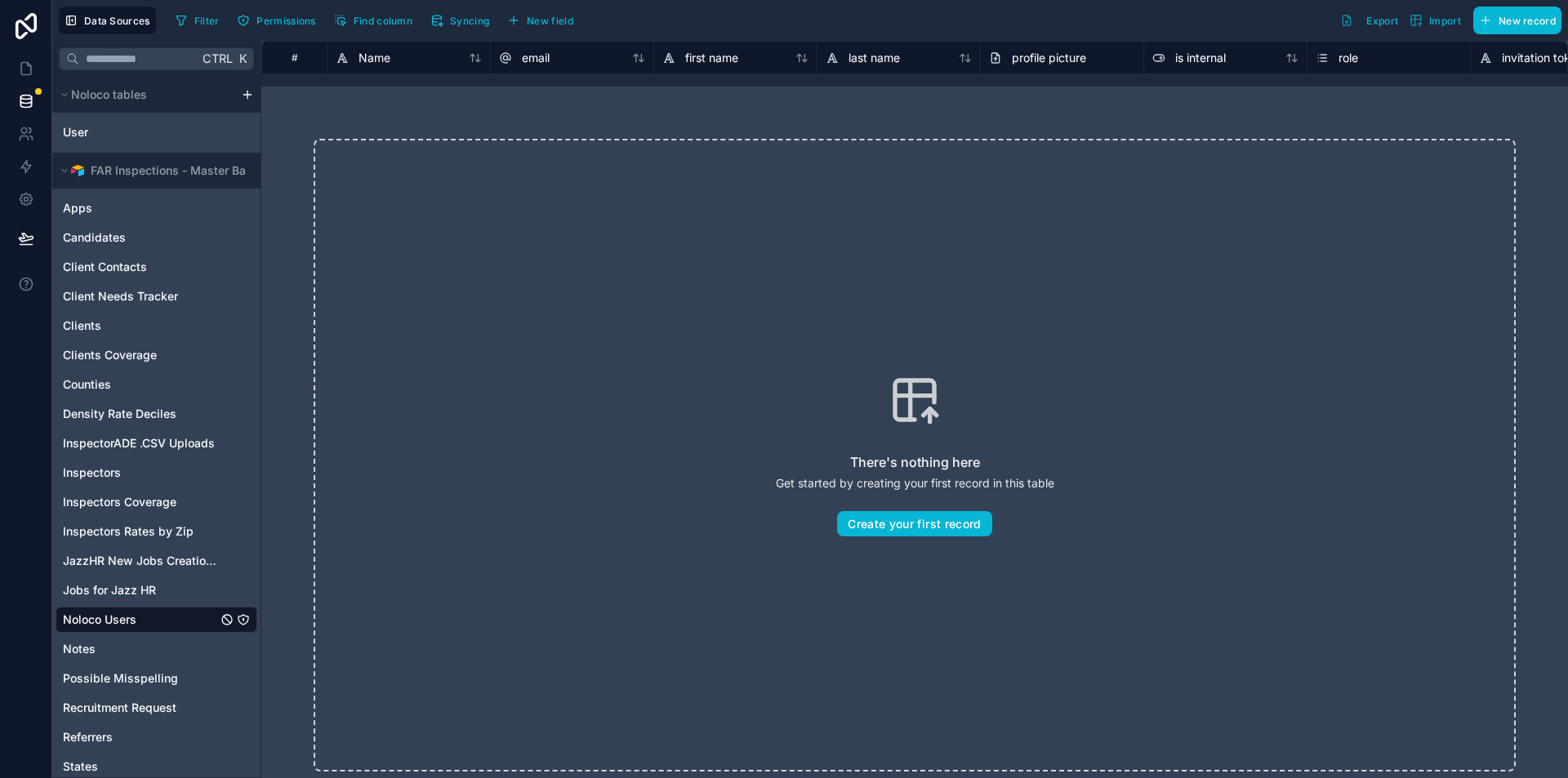
click at [190, 618] on div "Noloco Users" at bounding box center [156, 619] width 202 height 26
click at [97, 133] on div "User" at bounding box center [156, 131] width 202 height 26
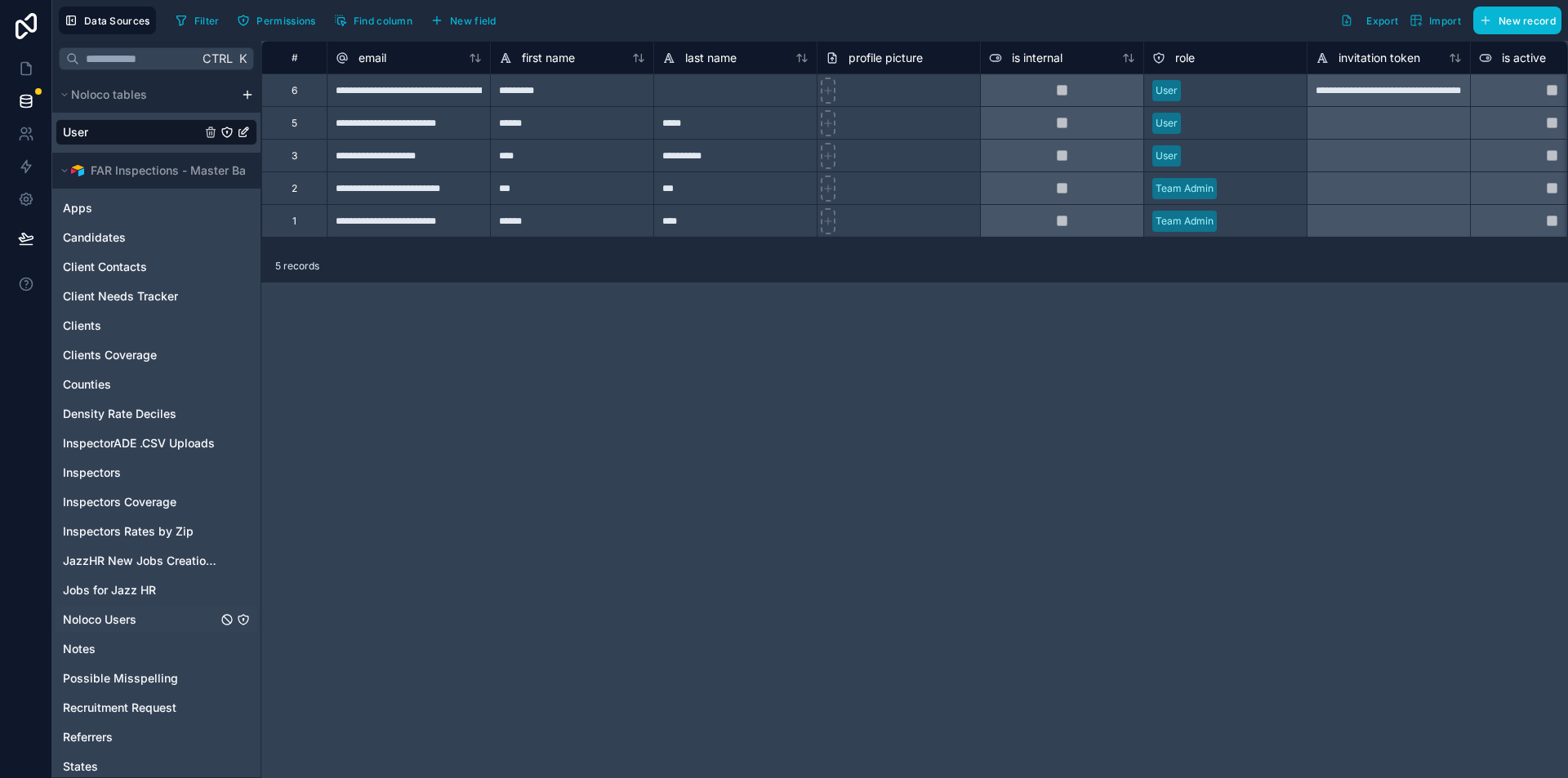
click at [129, 624] on span "Noloco Users" at bounding box center [99, 620] width 74 height 16
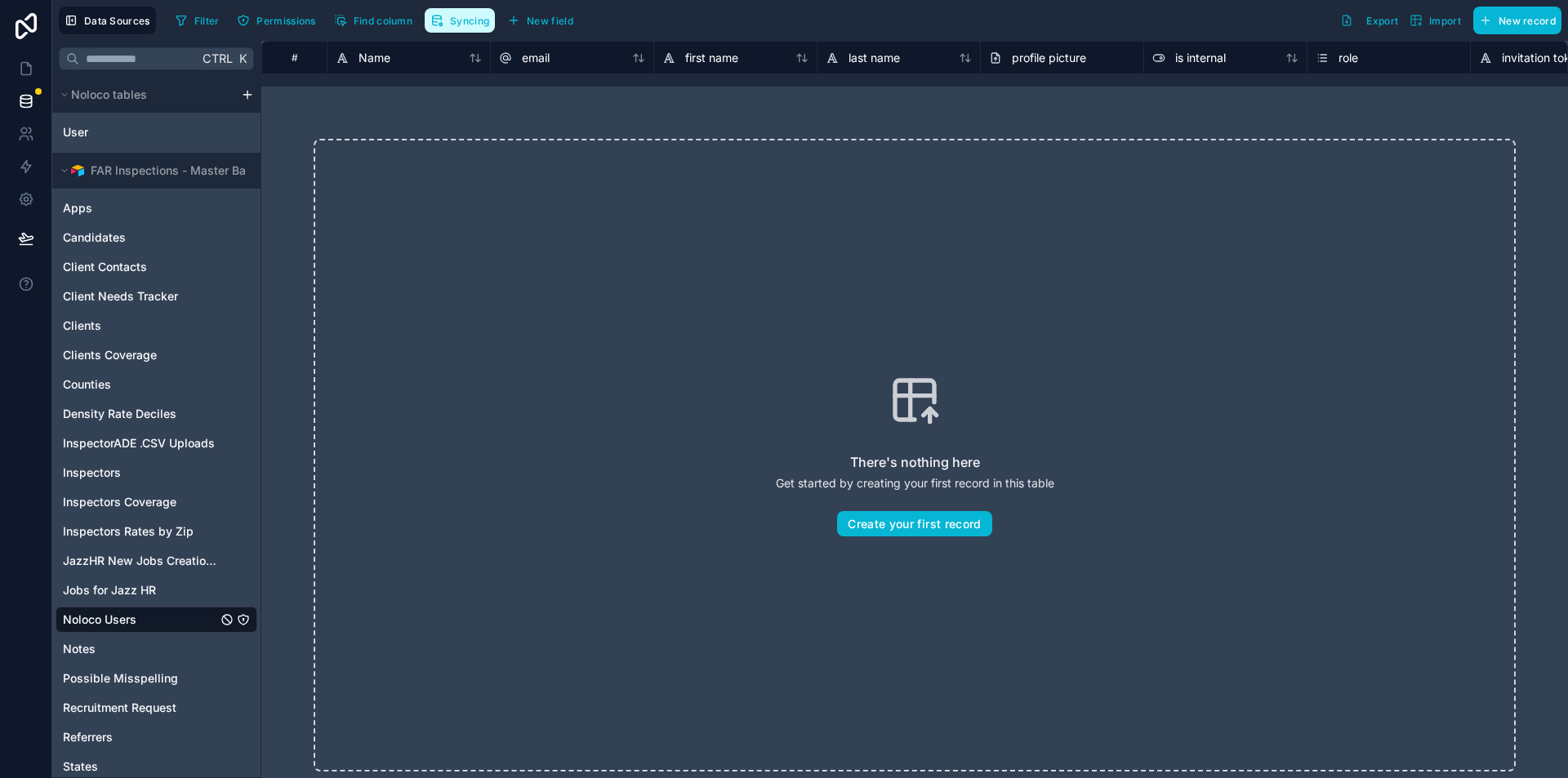
click at [475, 25] on span "Syncing" at bounding box center [470, 21] width 39 height 12
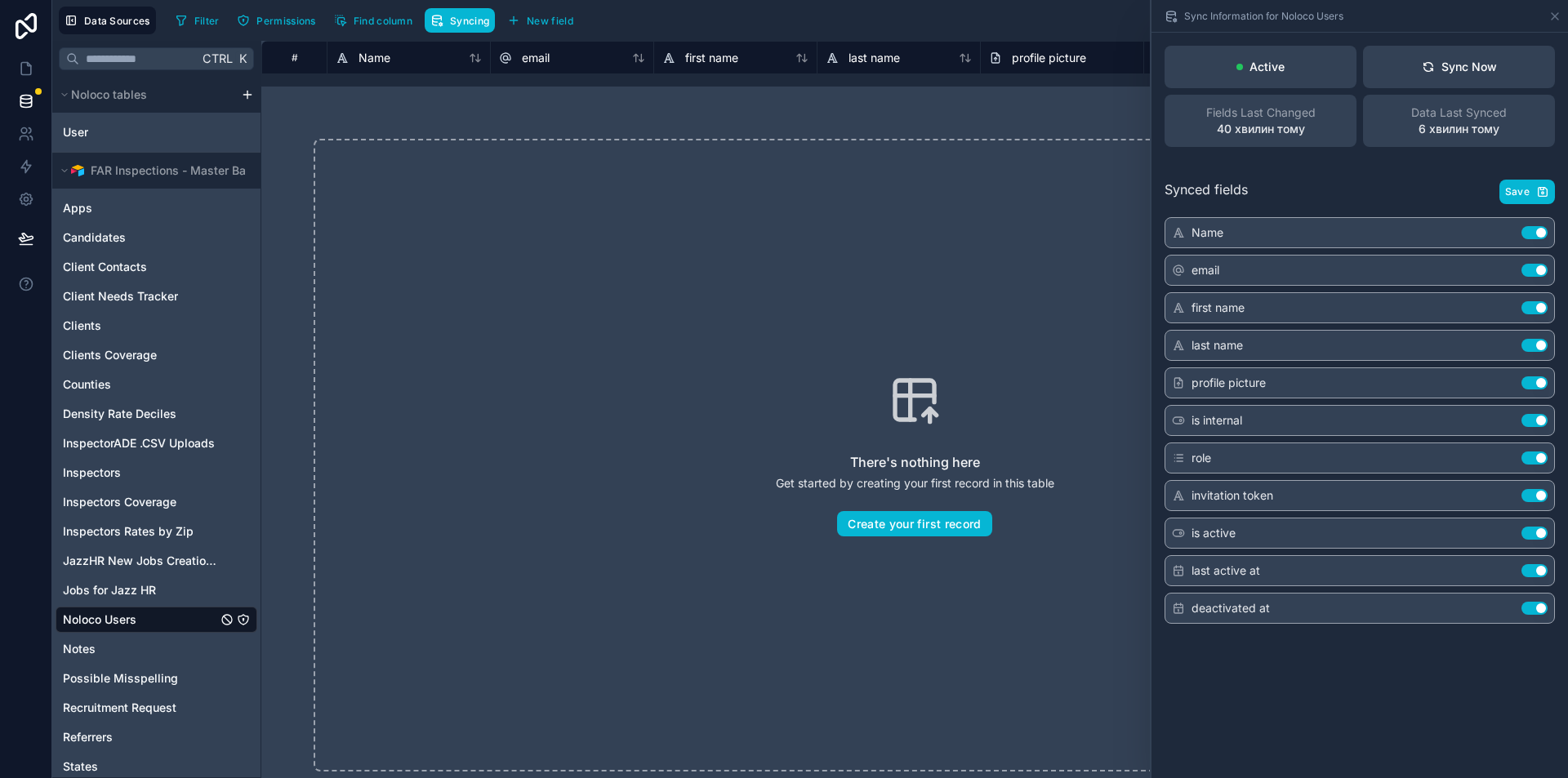
click at [841, 270] on div "There's nothing here Get started by creating your first record in this table Cr…" at bounding box center [914, 455] width 1202 height 633
click at [643, 193] on div "There's nothing here Get started by creating your first record in this table Cr…" at bounding box center [914, 455] width 1202 height 633
click at [764, 121] on div "There's nothing here Get started by creating your first record in this table Cr…" at bounding box center [914, 455] width 1307 height 737
click at [831, 318] on div "There's nothing here Get started by creating your first record in this table Cr…" at bounding box center [914, 455] width 1202 height 633
click at [1557, 13] on icon at bounding box center [1555, 16] width 6 height 6
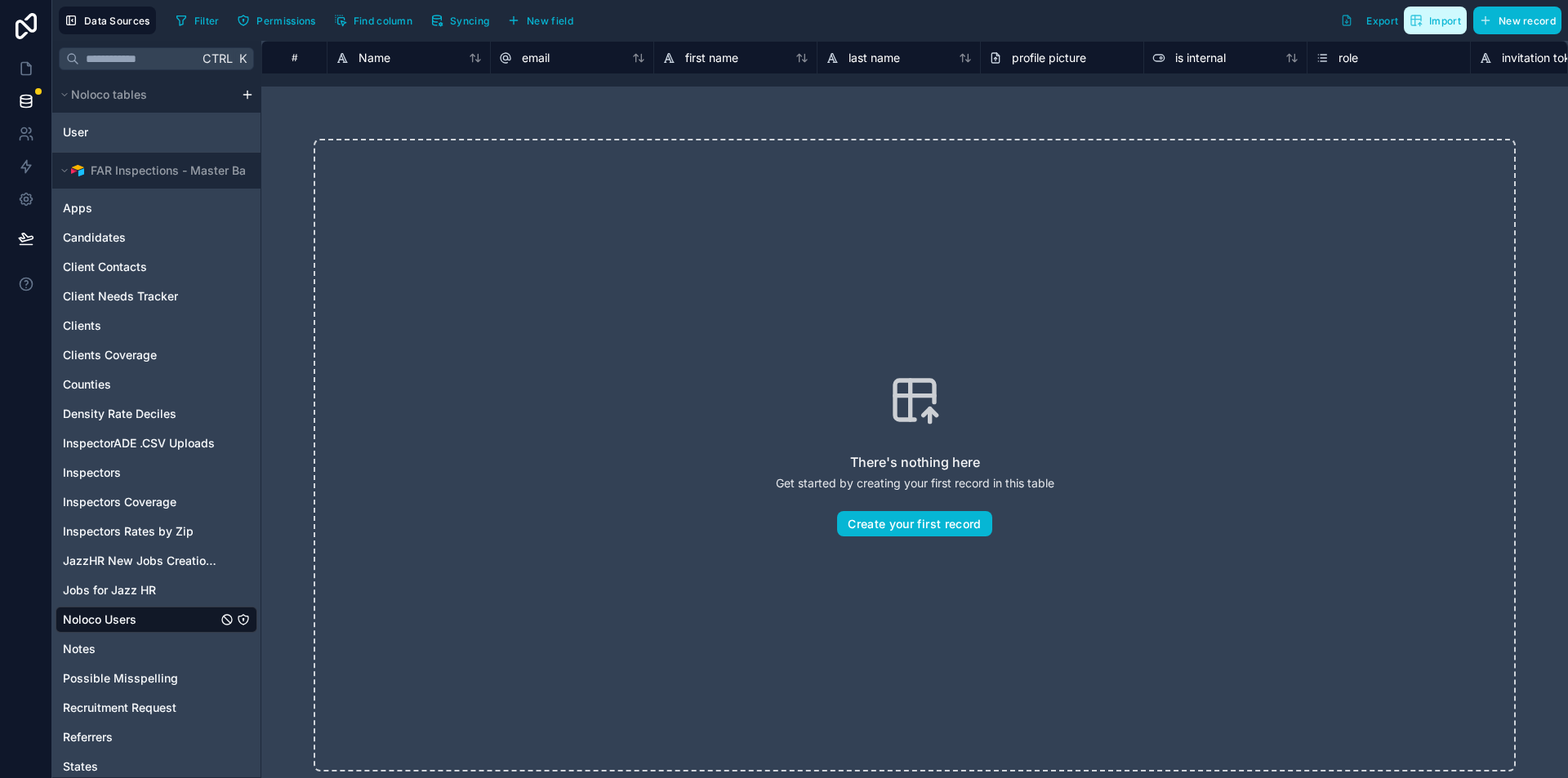
click at [1430, 26] on span "Import" at bounding box center [1445, 21] width 32 height 12
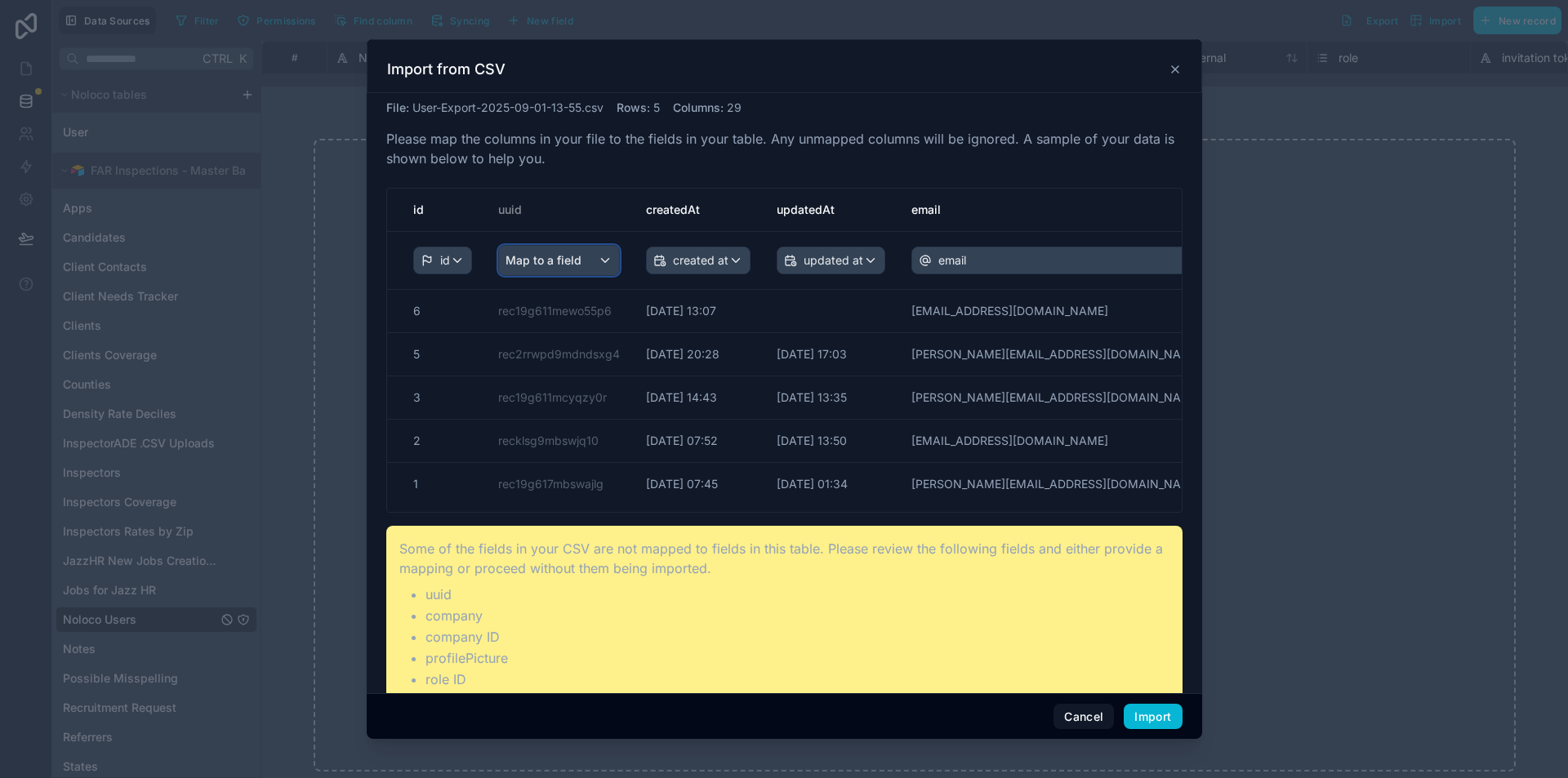
click at [578, 257] on span "Map to a field" at bounding box center [544, 260] width 76 height 29
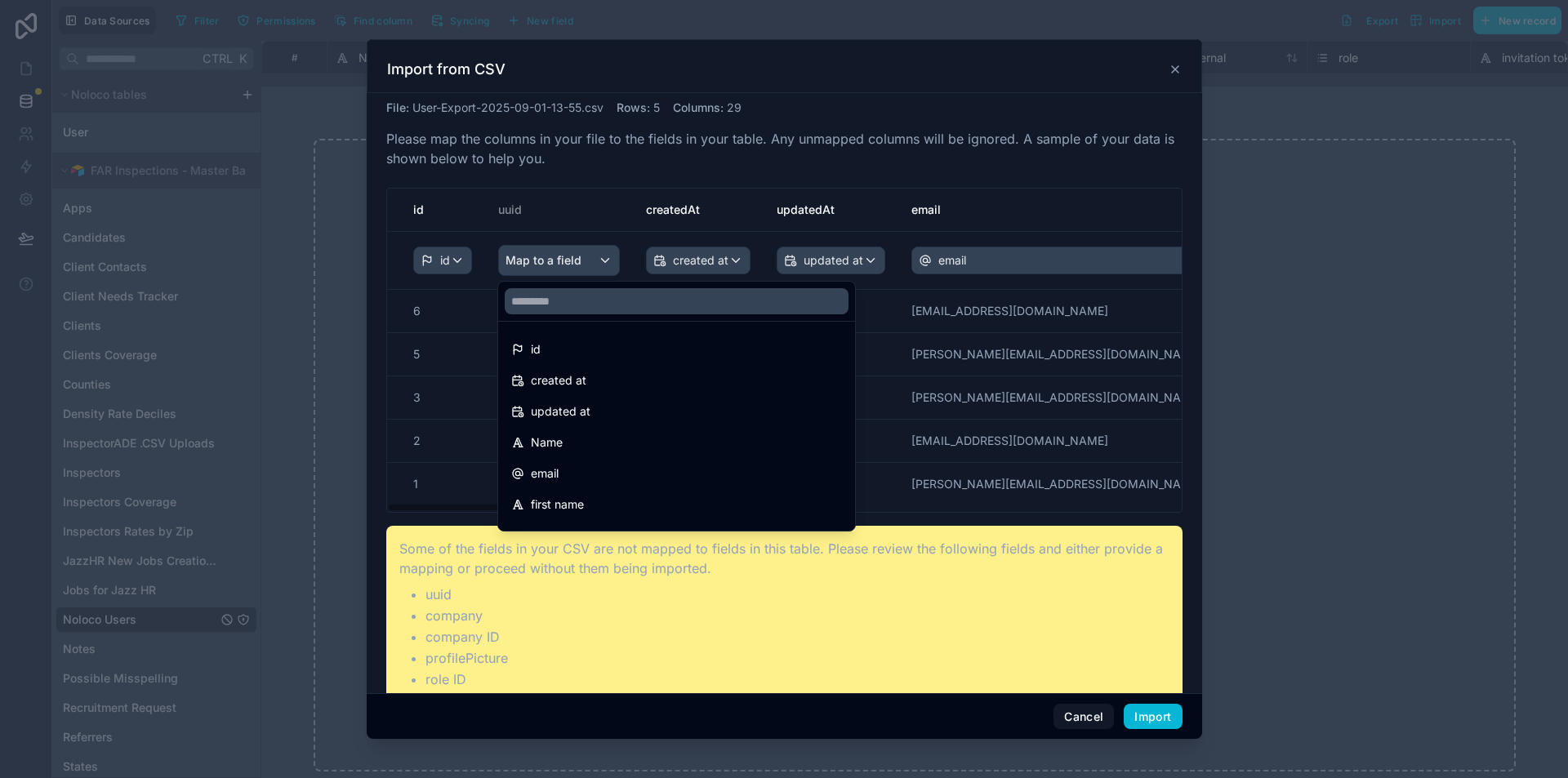
click at [724, 127] on div "scrollable content" at bounding box center [784, 389] width 836 height 701
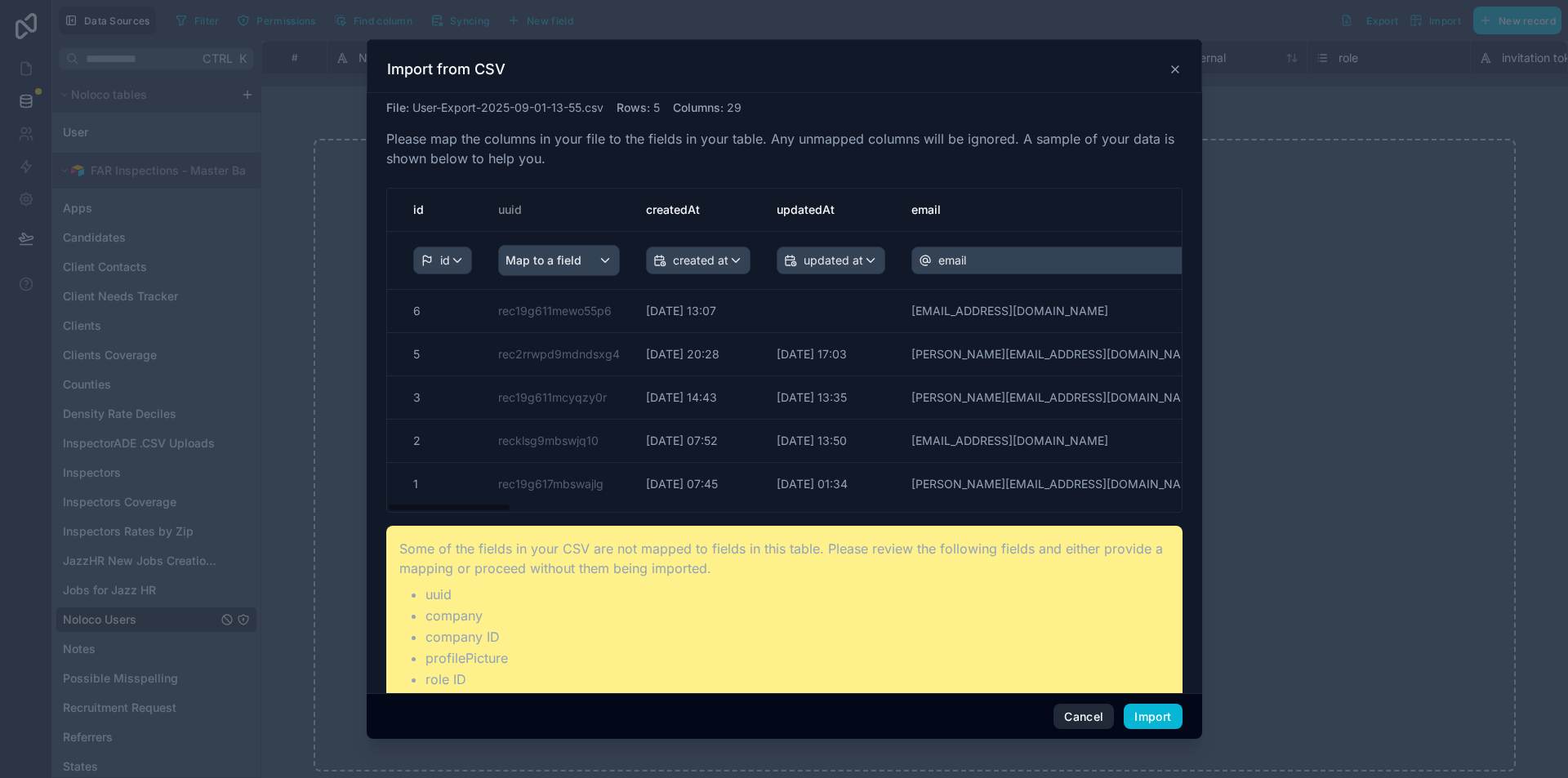
click at [1097, 721] on button "Cancel" at bounding box center [1084, 716] width 60 height 26
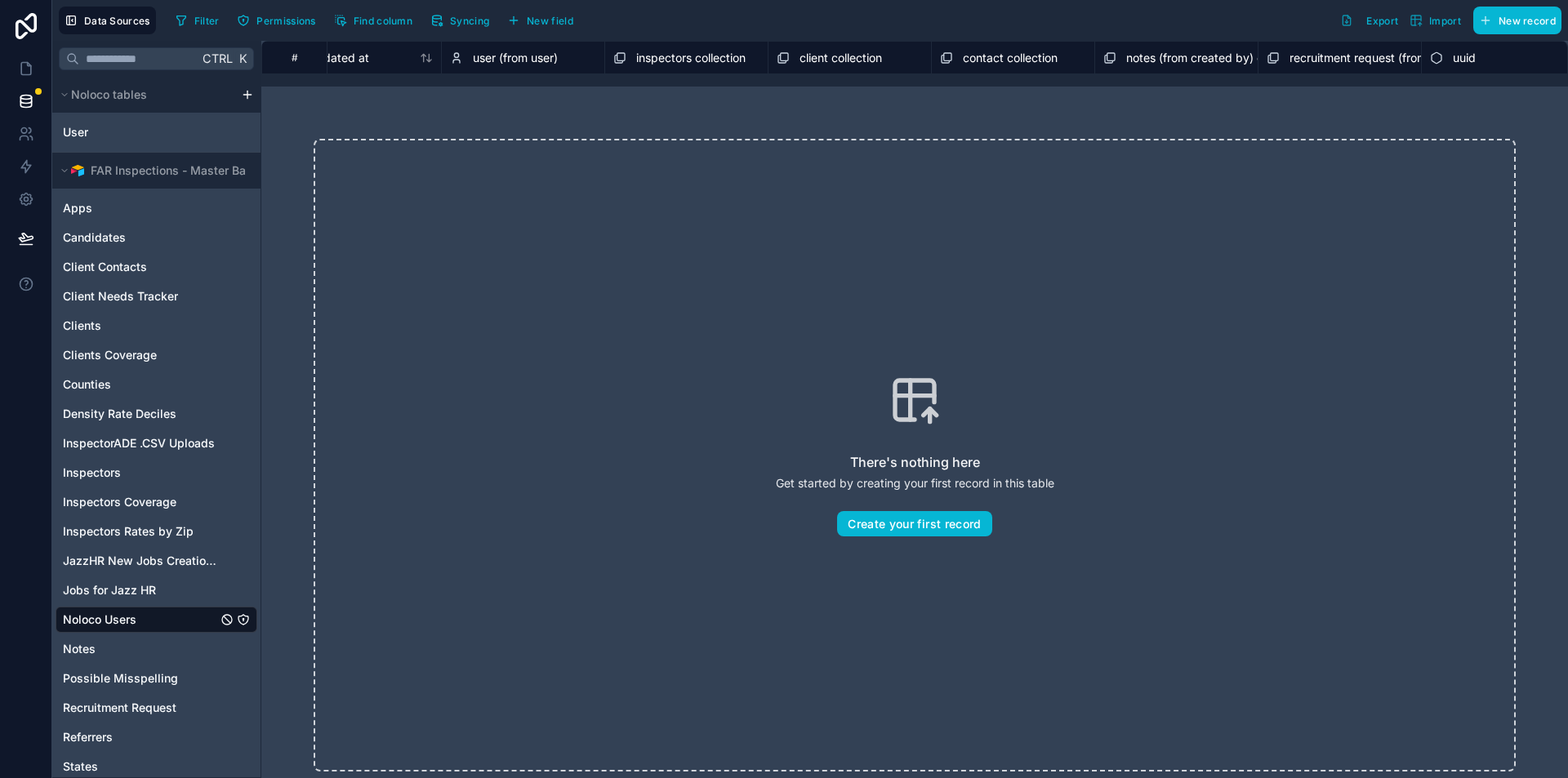
scroll to position [0, 2046]
click at [1556, 59] on span "recruitment request (from created by) collection collection" at bounding box center [1412, 58] width 311 height 16
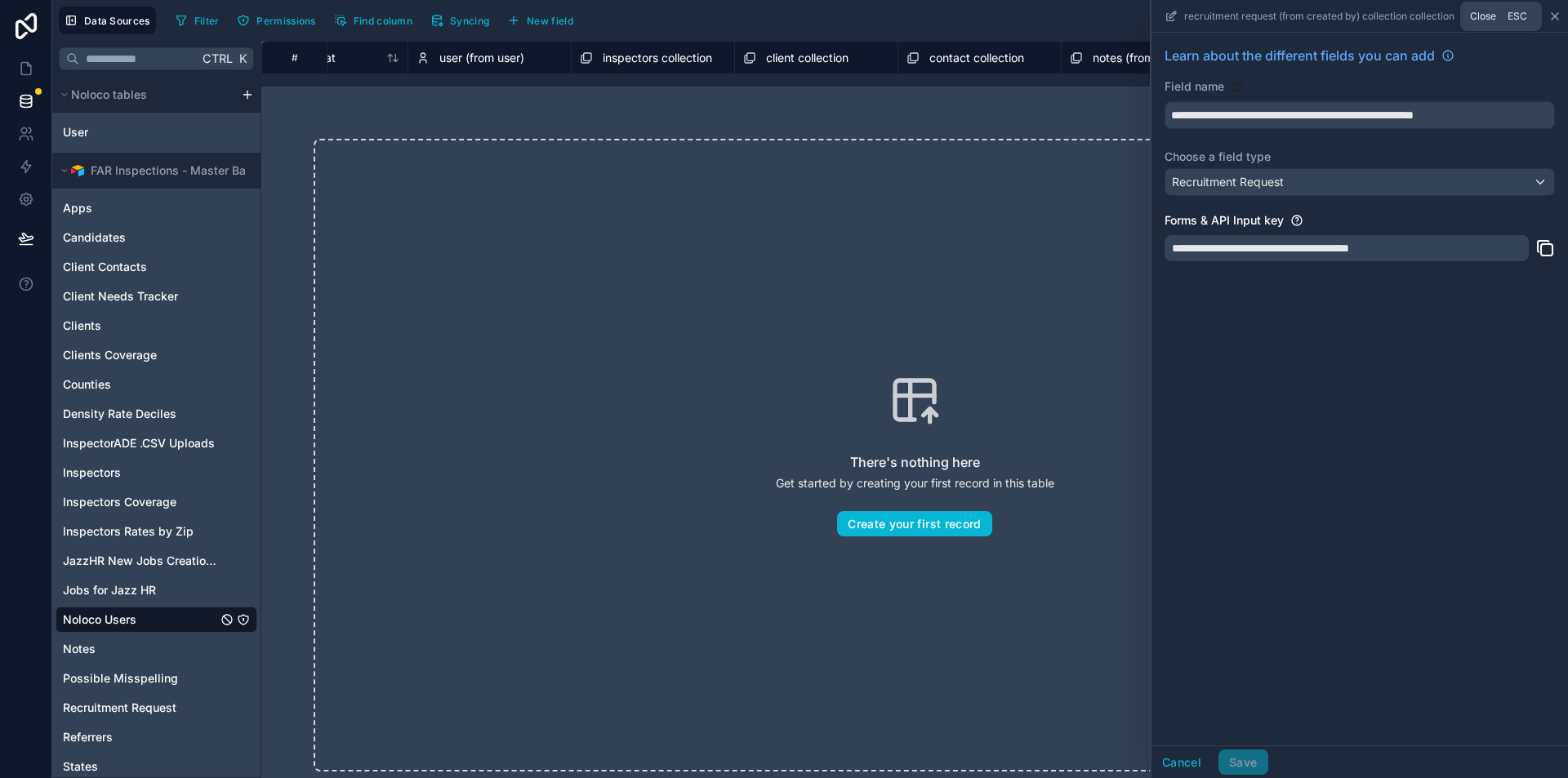
click at [1553, 10] on icon at bounding box center [1555, 16] width 13 height 13
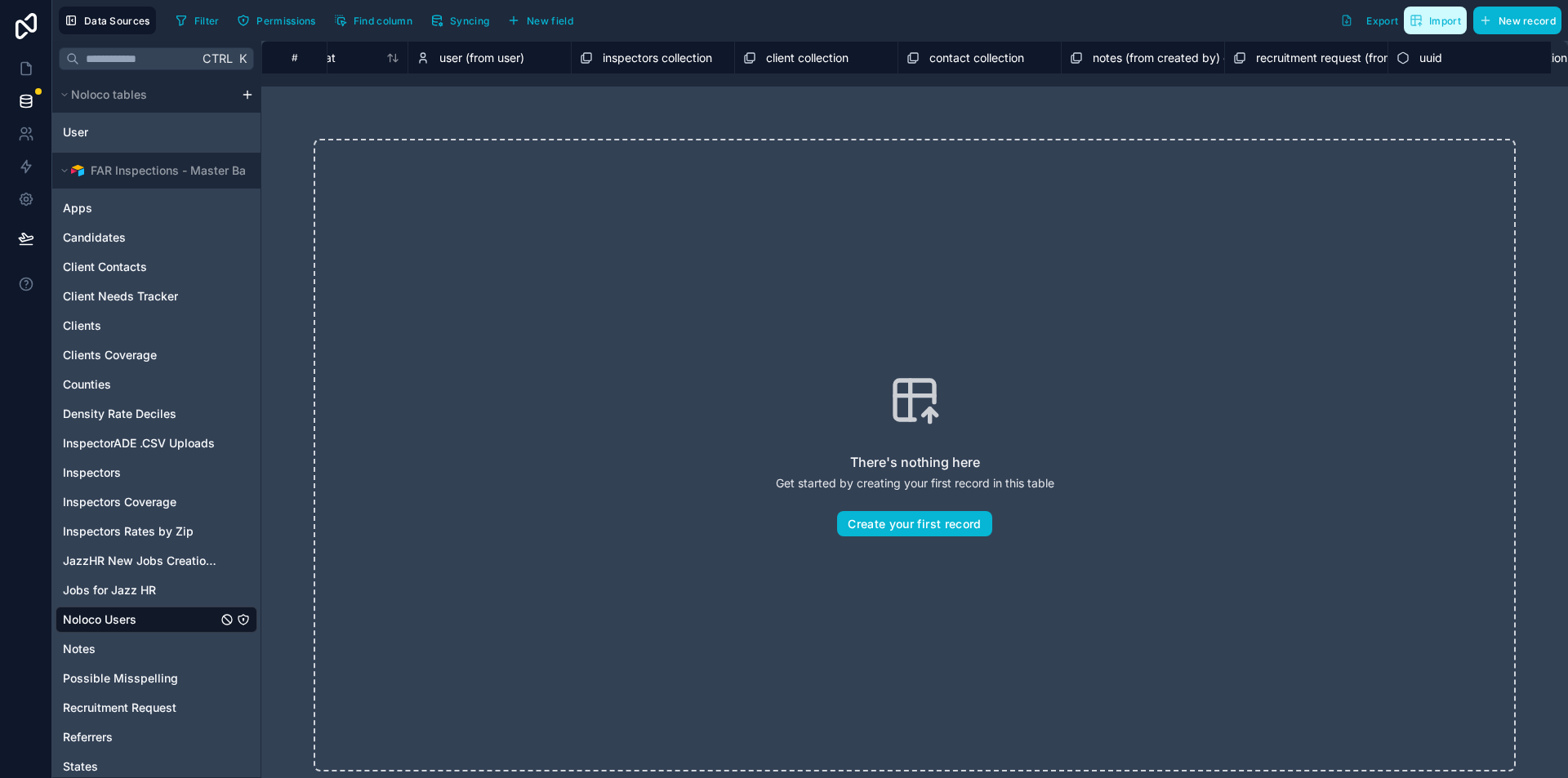
click at [1414, 28] on button "Import" at bounding box center [1435, 20] width 63 height 28
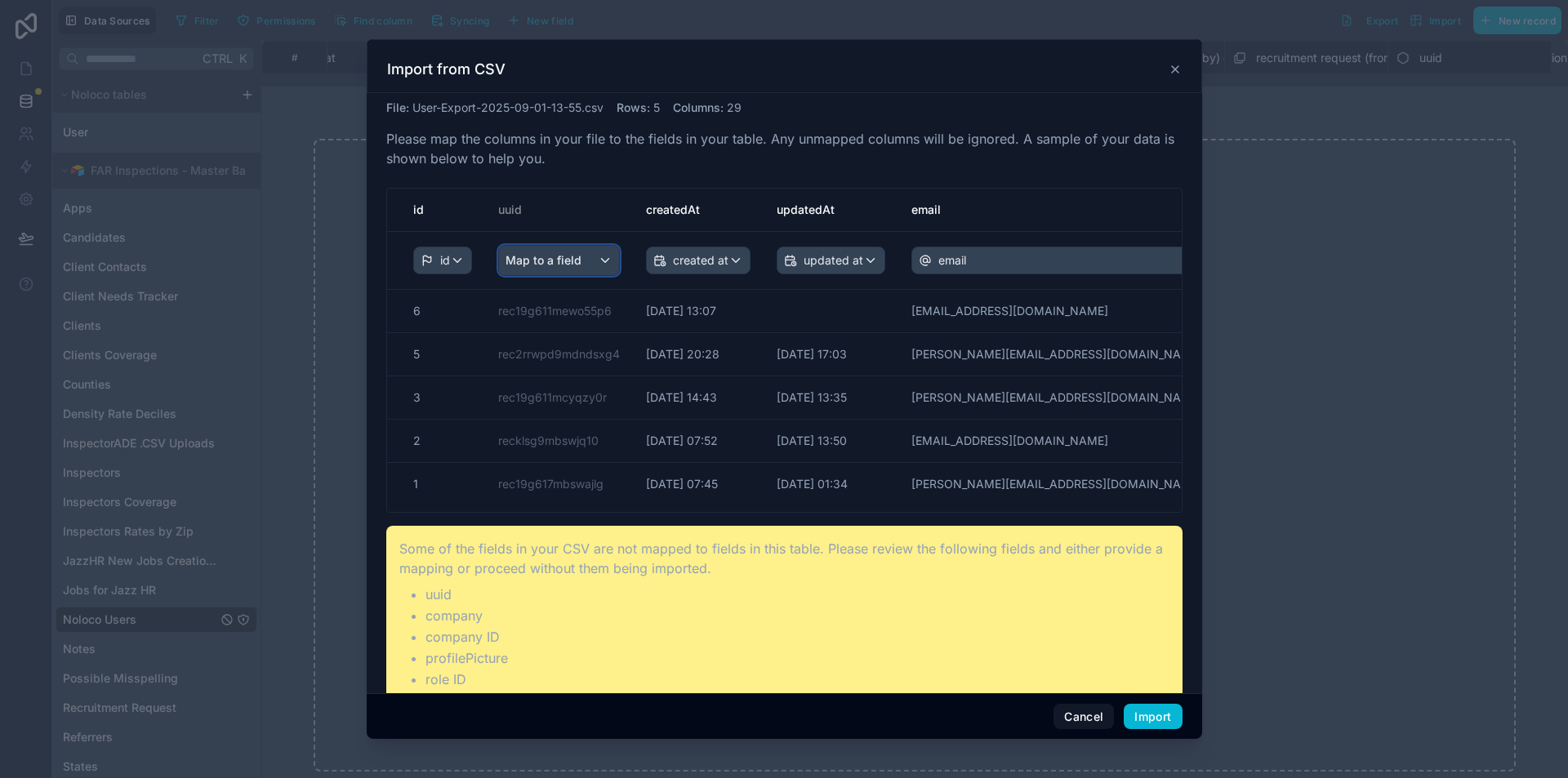
click at [546, 262] on span "Map to a field" at bounding box center [544, 260] width 76 height 29
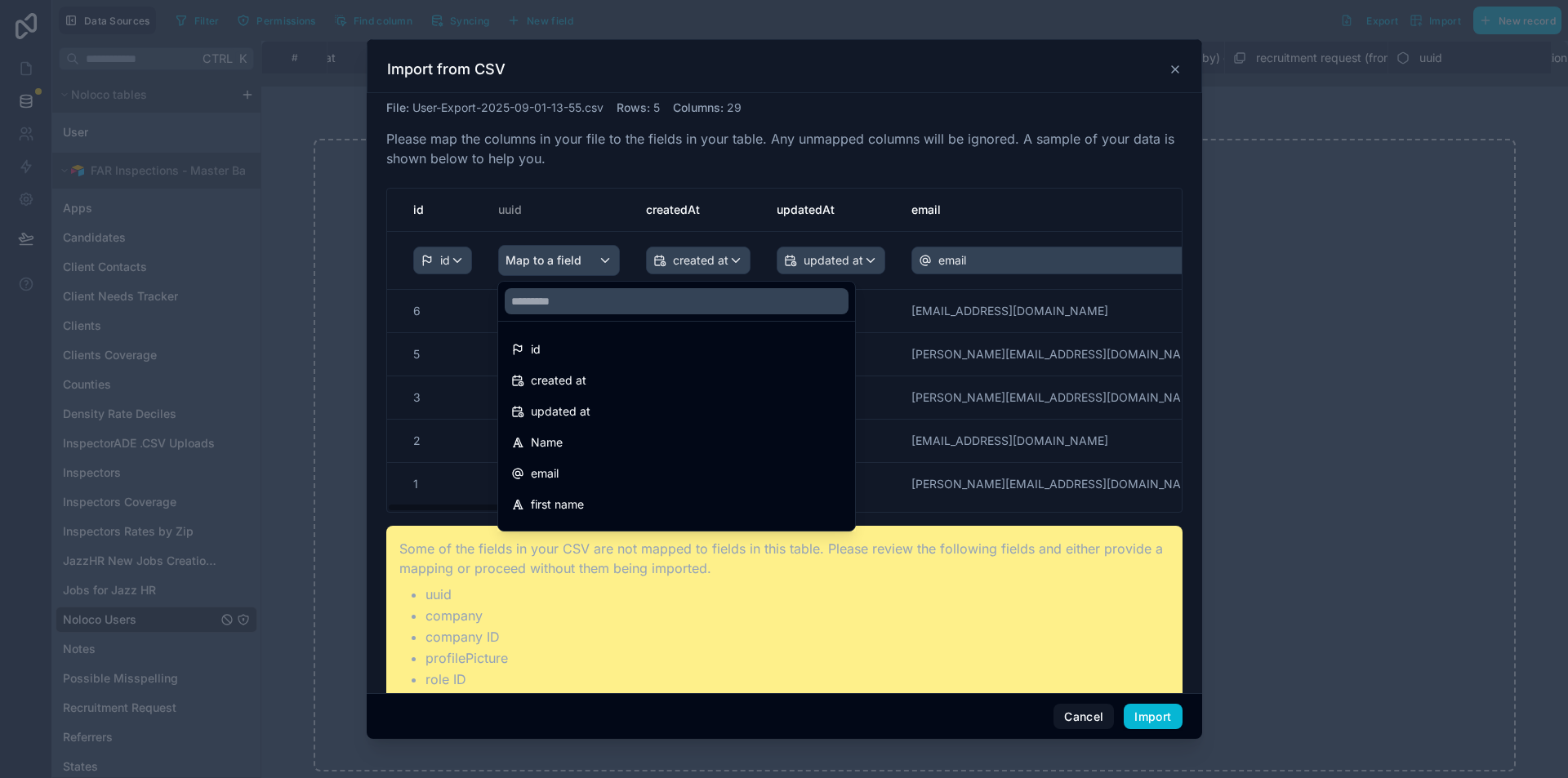
click at [754, 149] on div "scrollable content" at bounding box center [784, 389] width 836 height 701
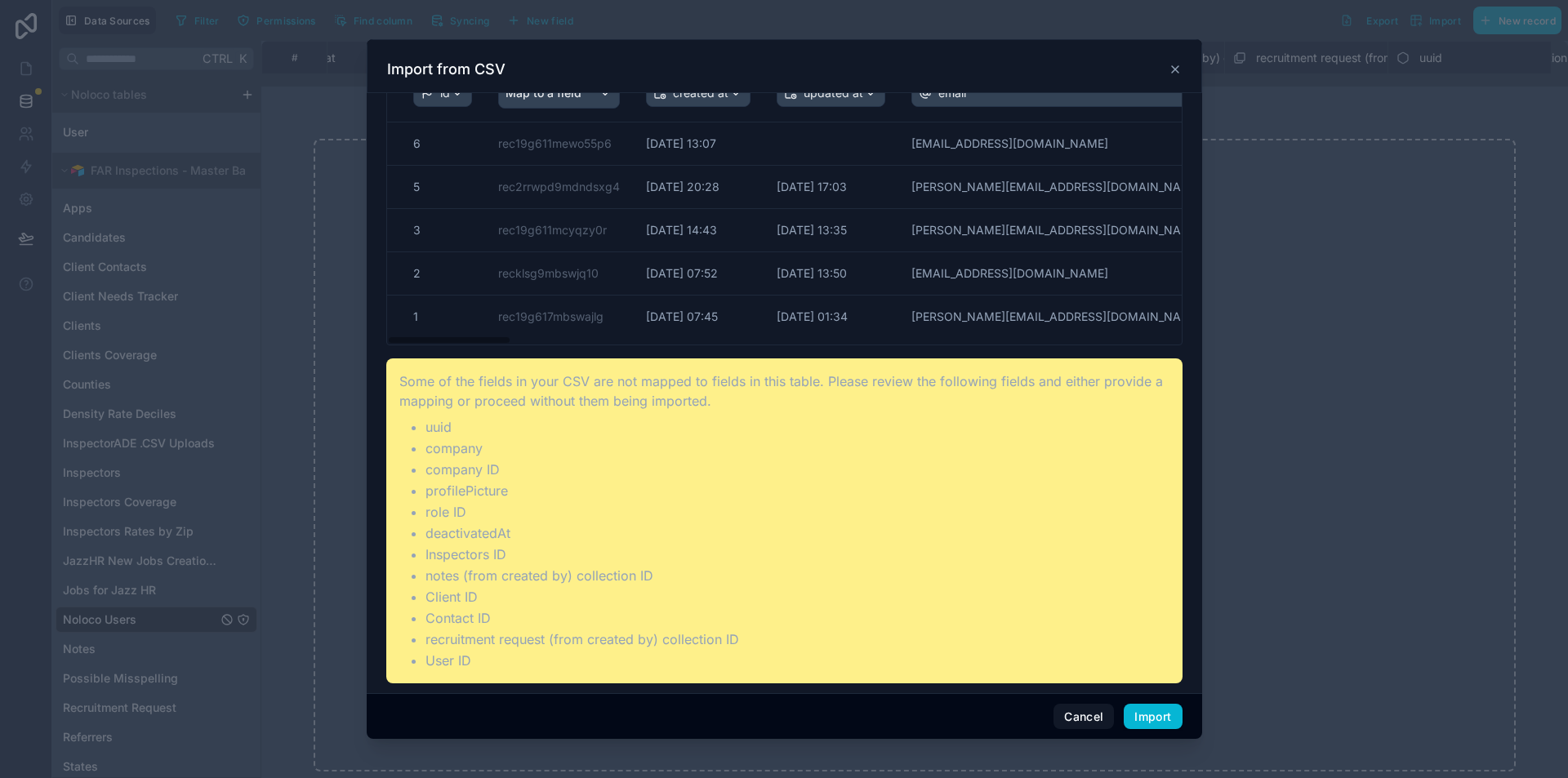
scroll to position [171, 0]
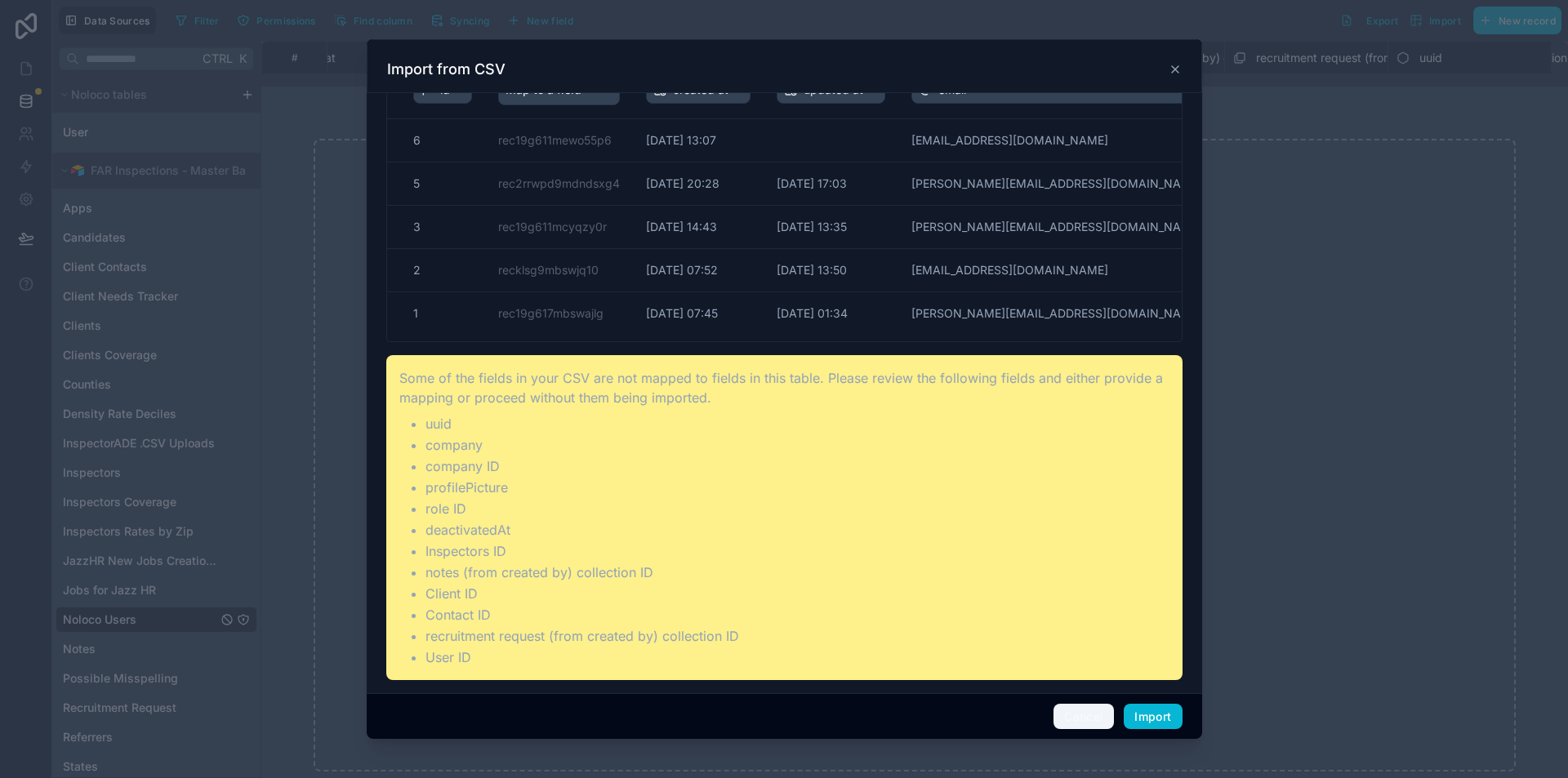
click at [1097, 714] on button "Cancel" at bounding box center [1084, 716] width 60 height 26
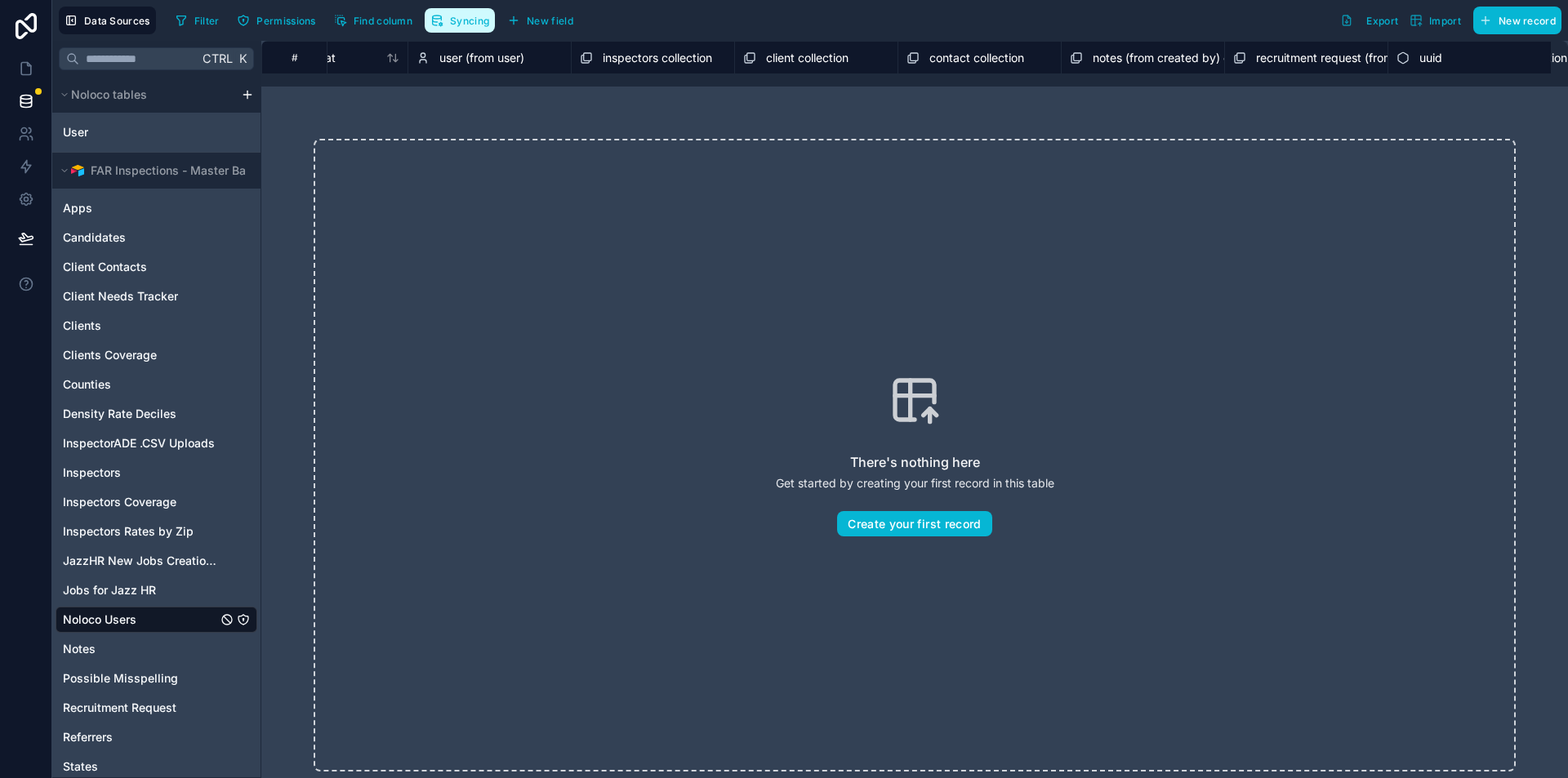
click at [471, 23] on span "Syncing" at bounding box center [470, 21] width 39 height 12
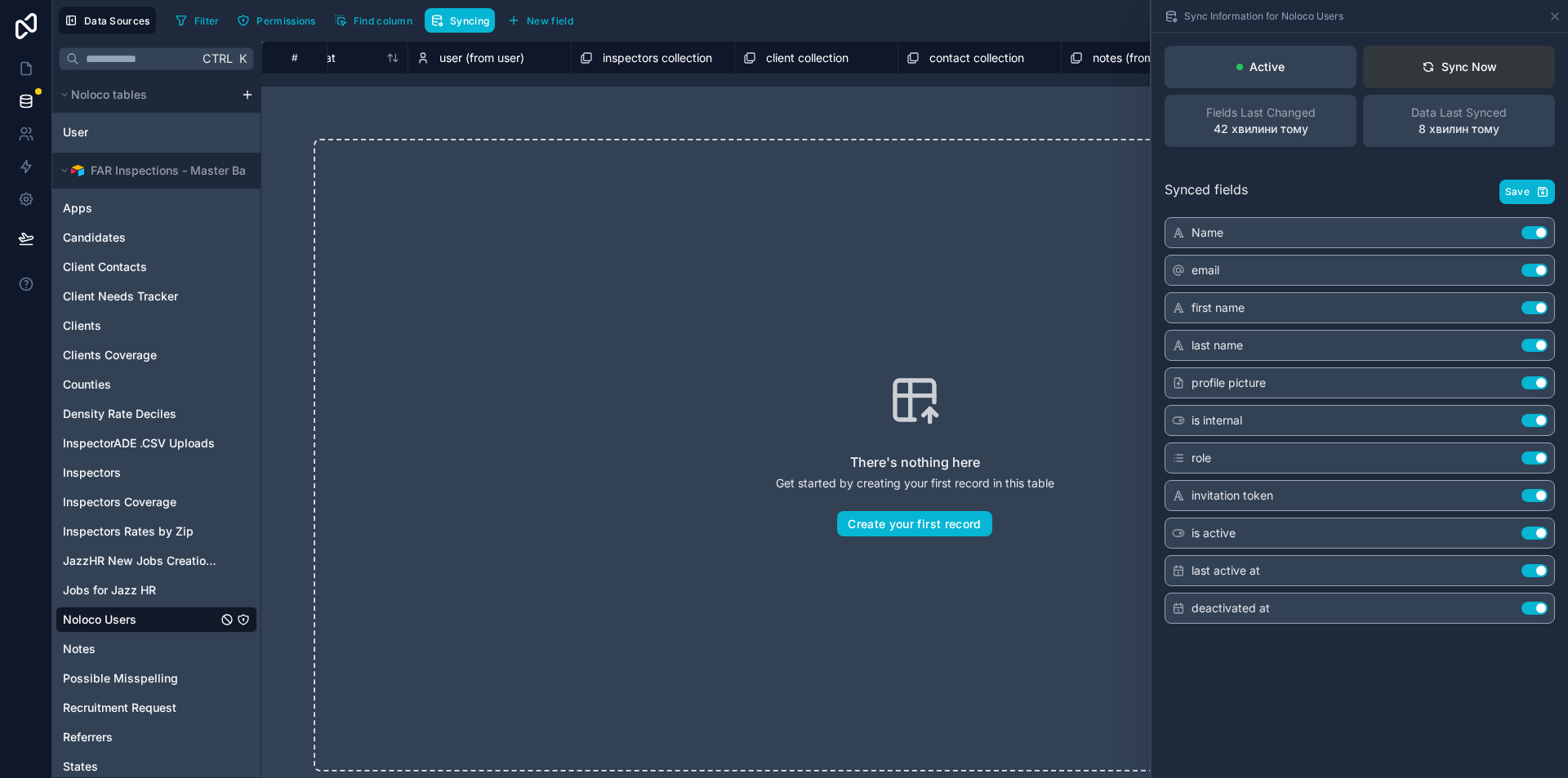
click at [1442, 62] on div "Sync Now" at bounding box center [1460, 67] width 76 height 16
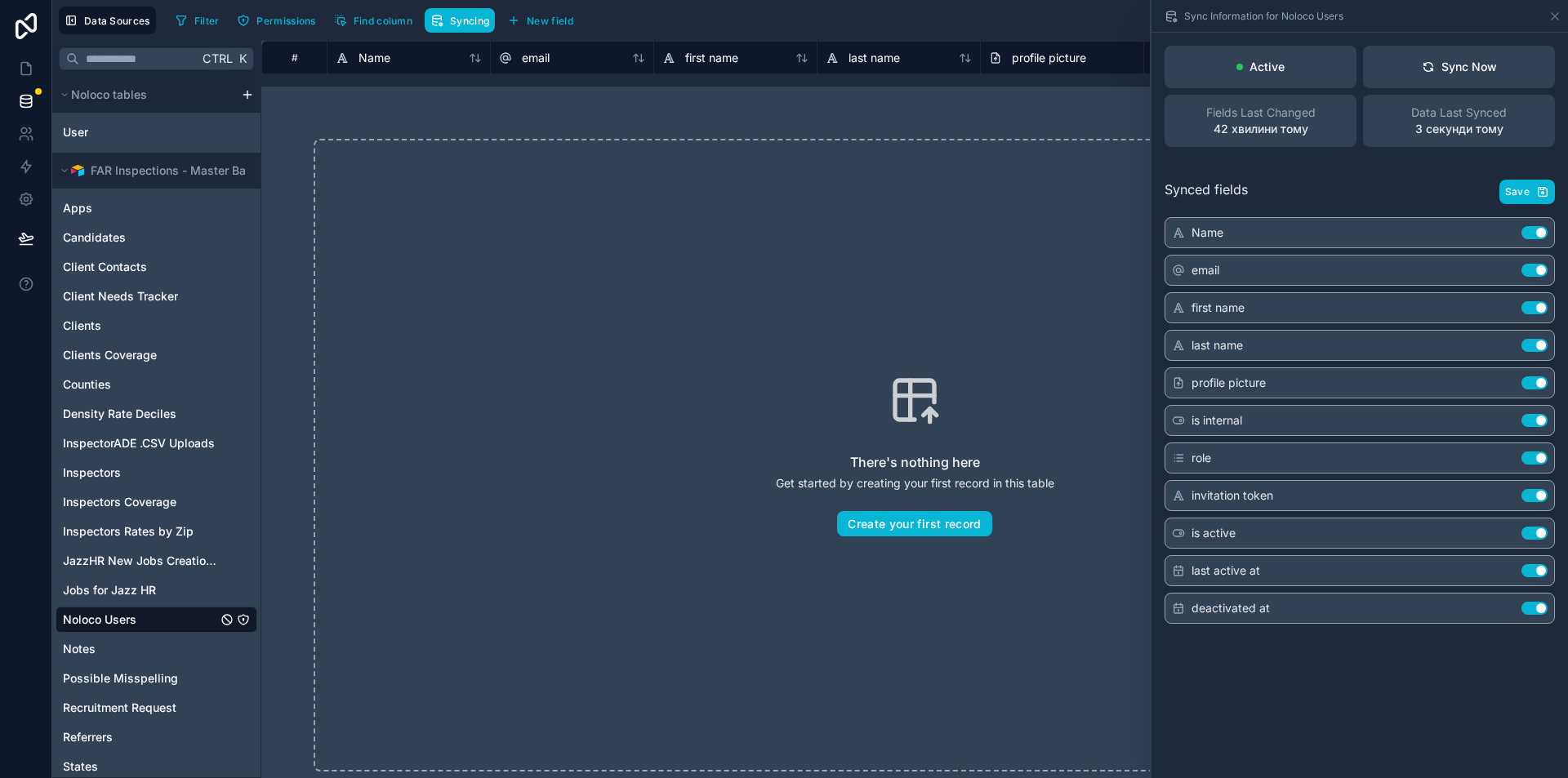
click at [953, 200] on div "There's nothing here Get started by creating your first record in this table Cr…" at bounding box center [914, 455] width 1202 height 633
click at [1557, 8] on div "Sync Information for Noloco Users" at bounding box center [1360, 16] width 403 height 32
click at [1555, 23] on div "Sync Information for Noloco Users" at bounding box center [1360, 16] width 403 height 32
click at [1555, 21] on icon at bounding box center [1555, 16] width 13 height 13
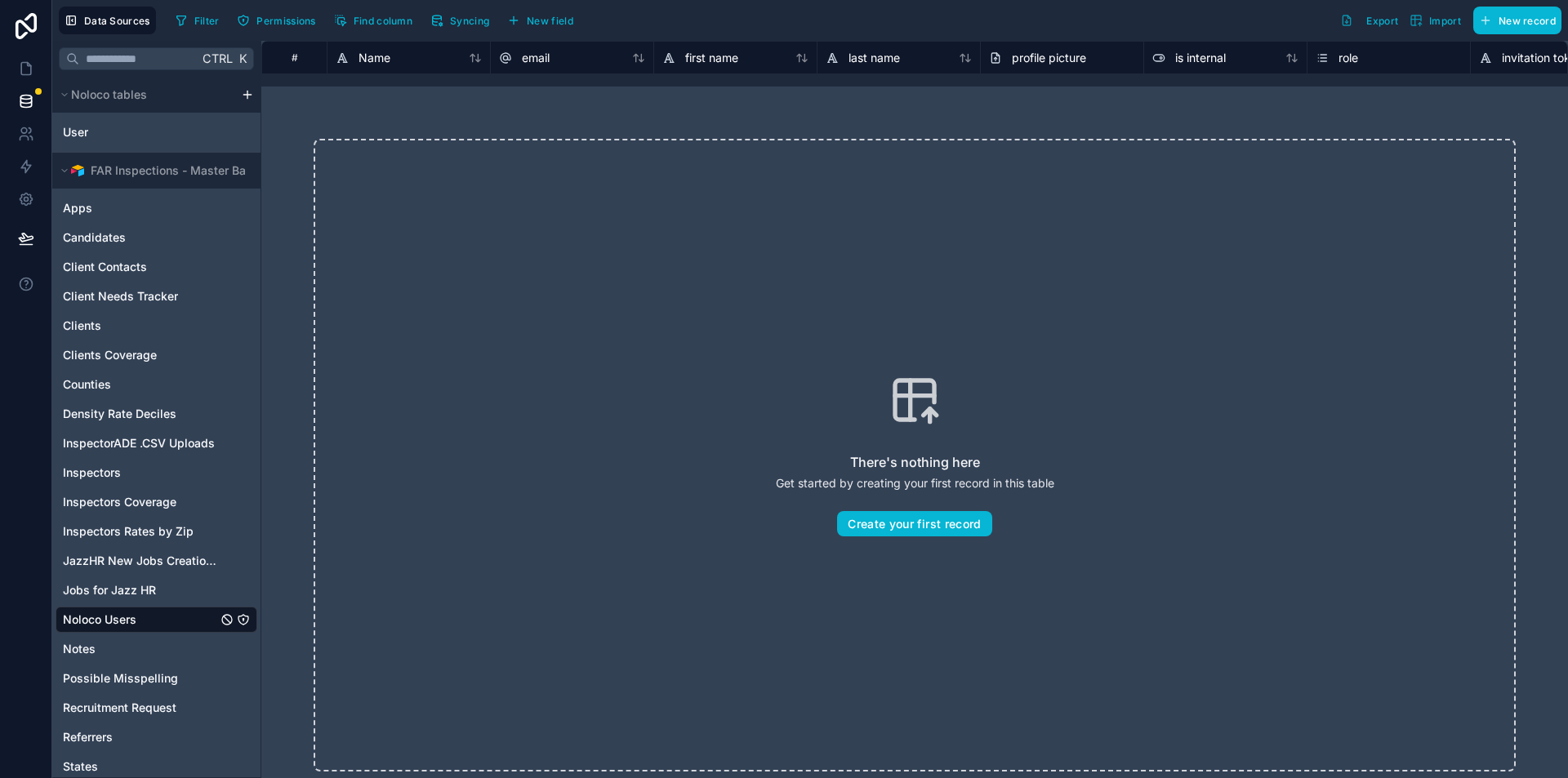
click at [96, 618] on span "Noloco Users" at bounding box center [99, 620] width 74 height 16
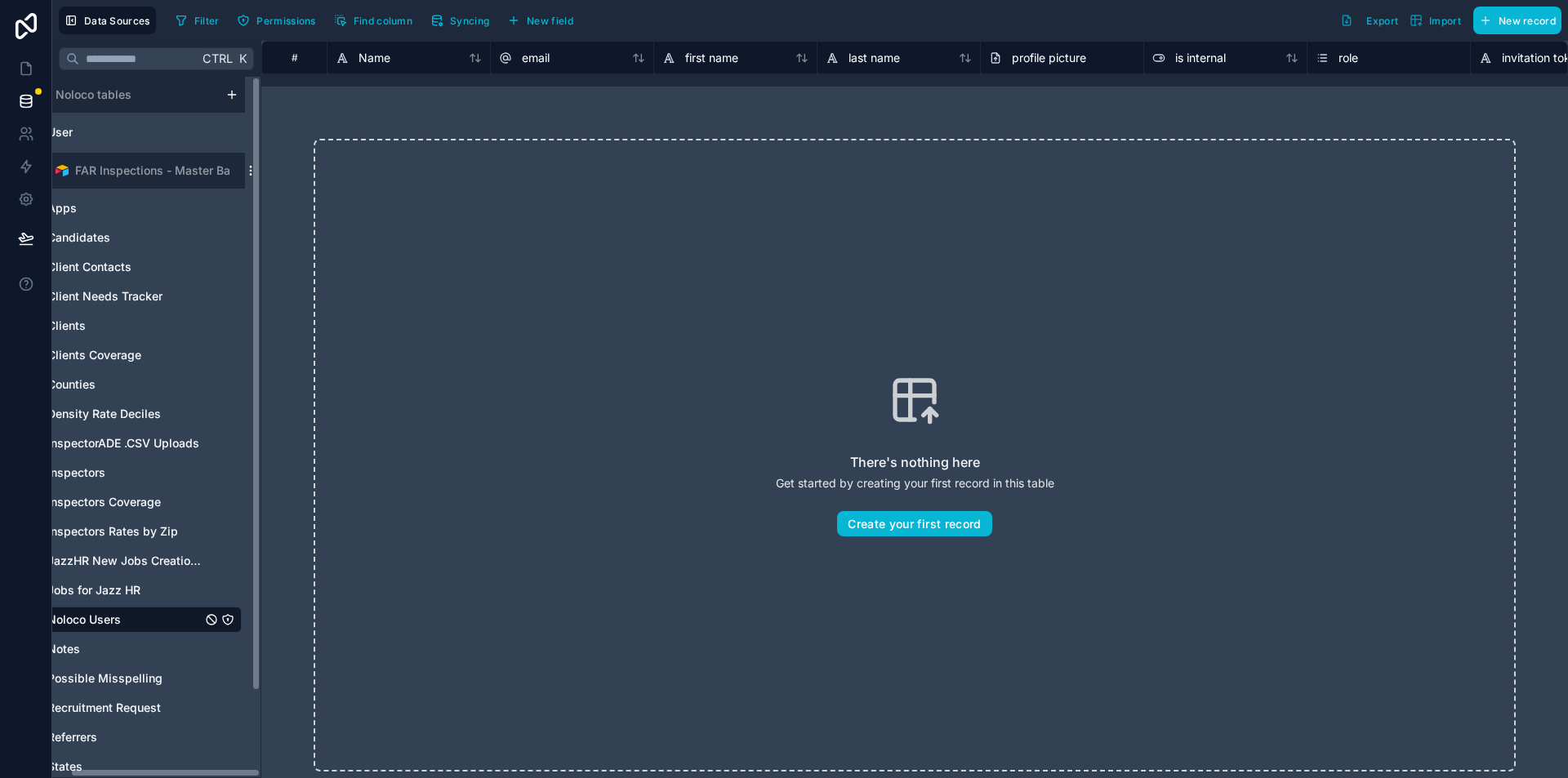
click at [251, 170] on div "Noloco tables User FAR Inspections - Master Base Apps Candidates Client Contact…" at bounding box center [156, 426] width 208 height 701
click at [249, 169] on icon "scrollable content" at bounding box center [251, 171] width 13 height 13
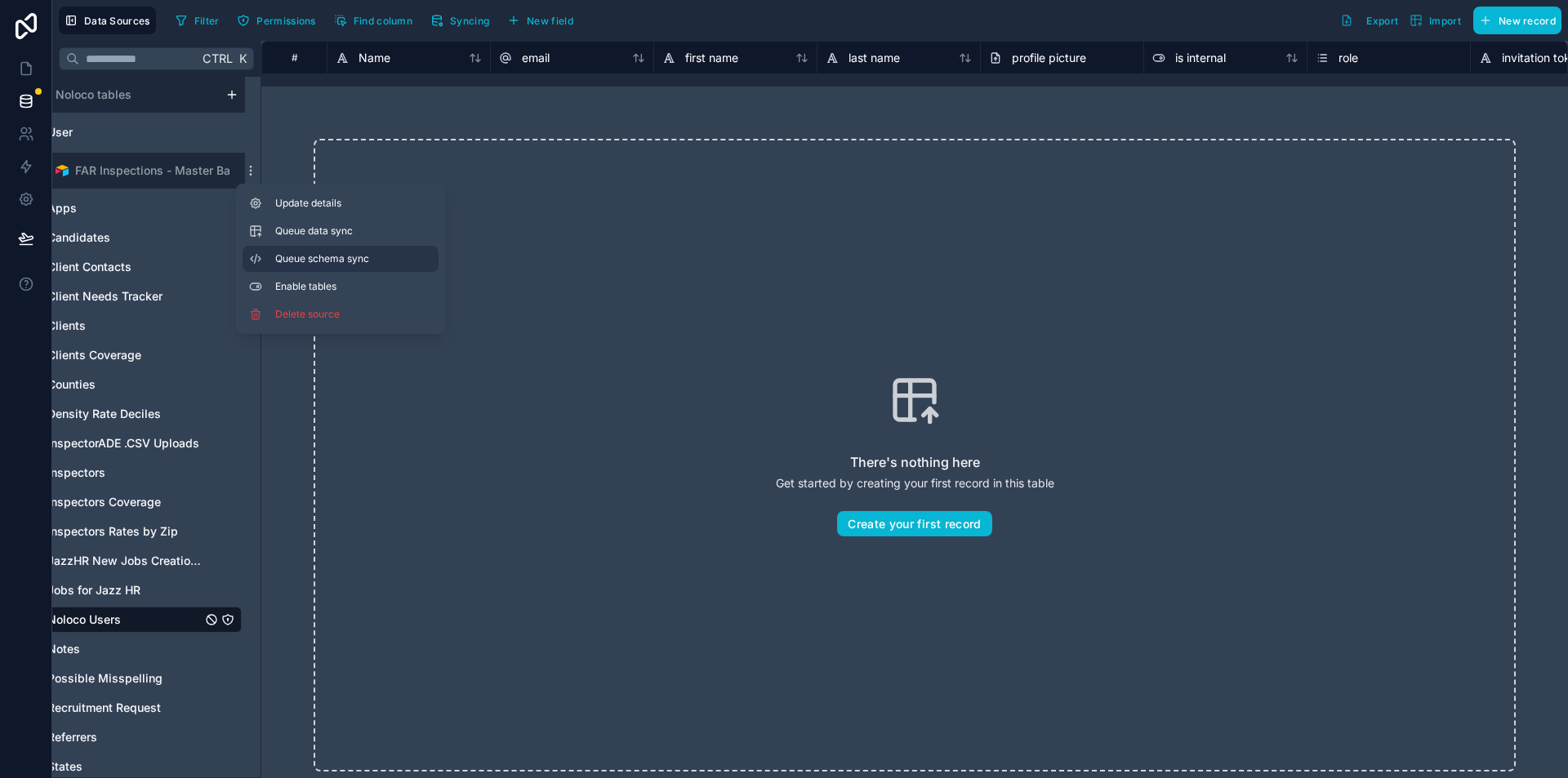
click at [358, 250] on button "Queue schema sync" at bounding box center [340, 258] width 196 height 26
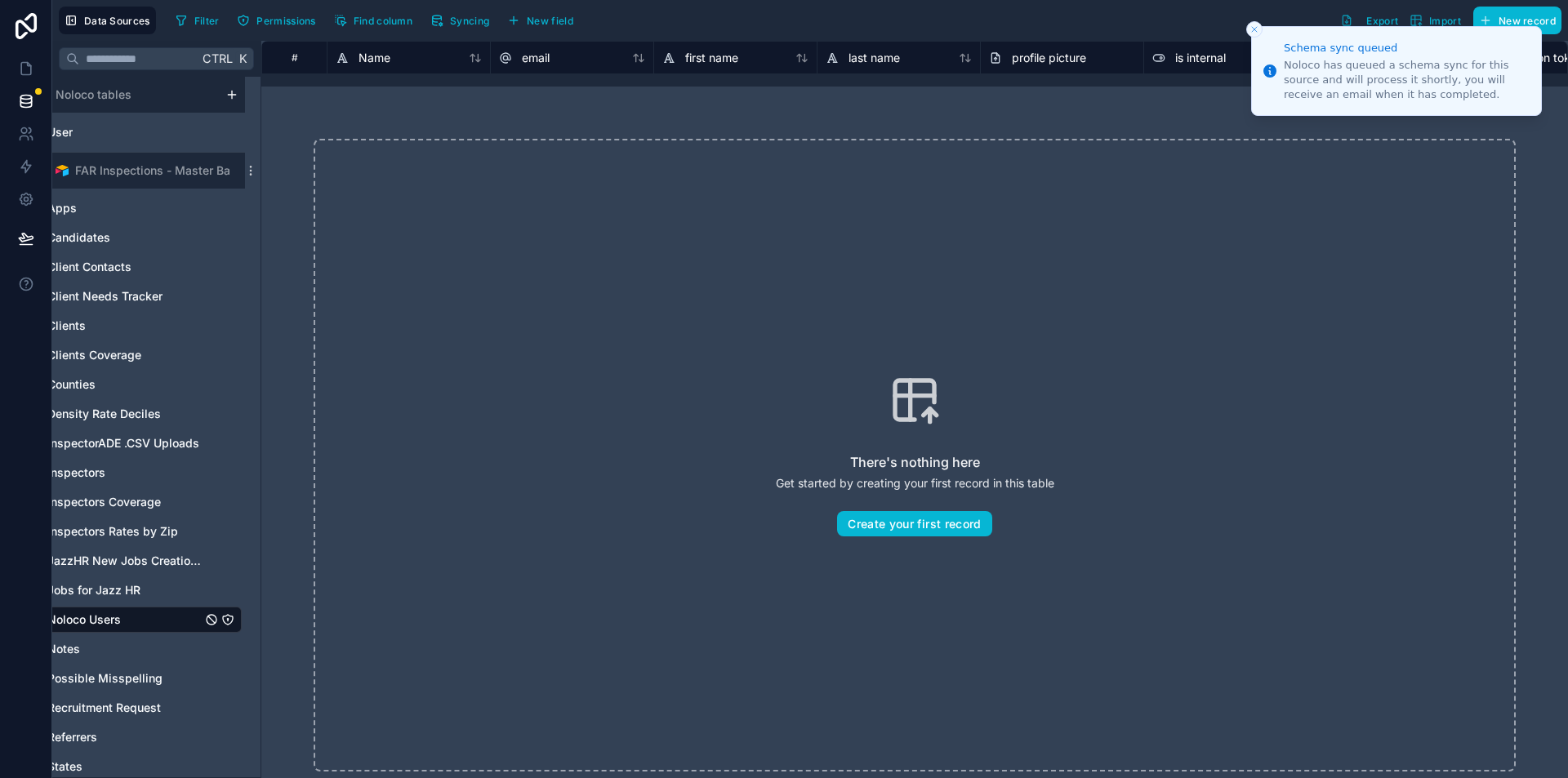
click at [1028, 156] on div "There's nothing here Get started by creating your first record in this table Cr…" at bounding box center [914, 455] width 1202 height 633
click at [1257, 29] on icon "Close toast" at bounding box center [1254, 29] width 10 height 10
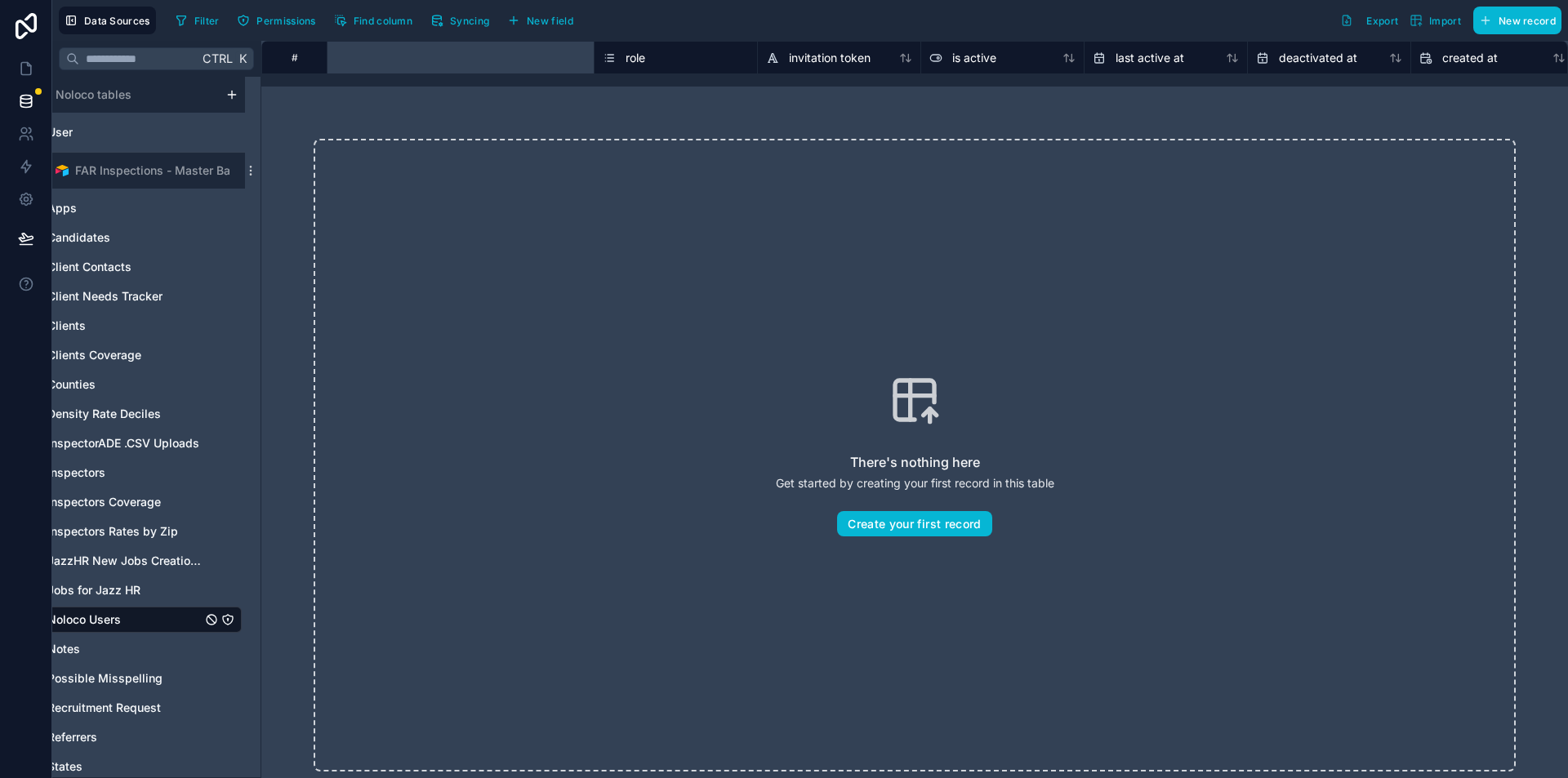
scroll to position [0, 2046]
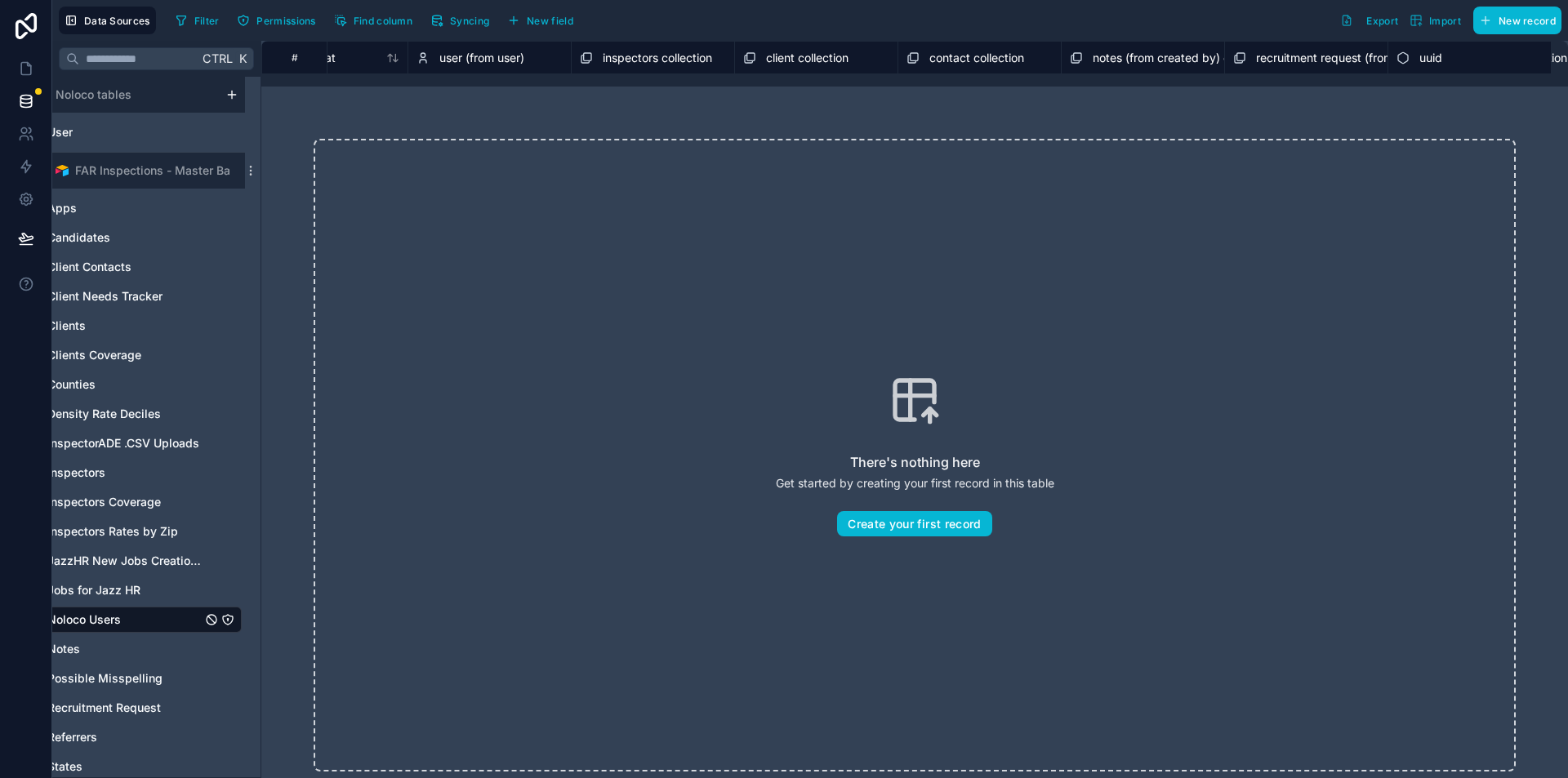
click at [1490, 121] on div "There's nothing here Get started by creating your first record in this table Cr…" at bounding box center [914, 455] width 1307 height 737
click at [1421, 21] on icon "button" at bounding box center [1416, 20] width 13 height 13
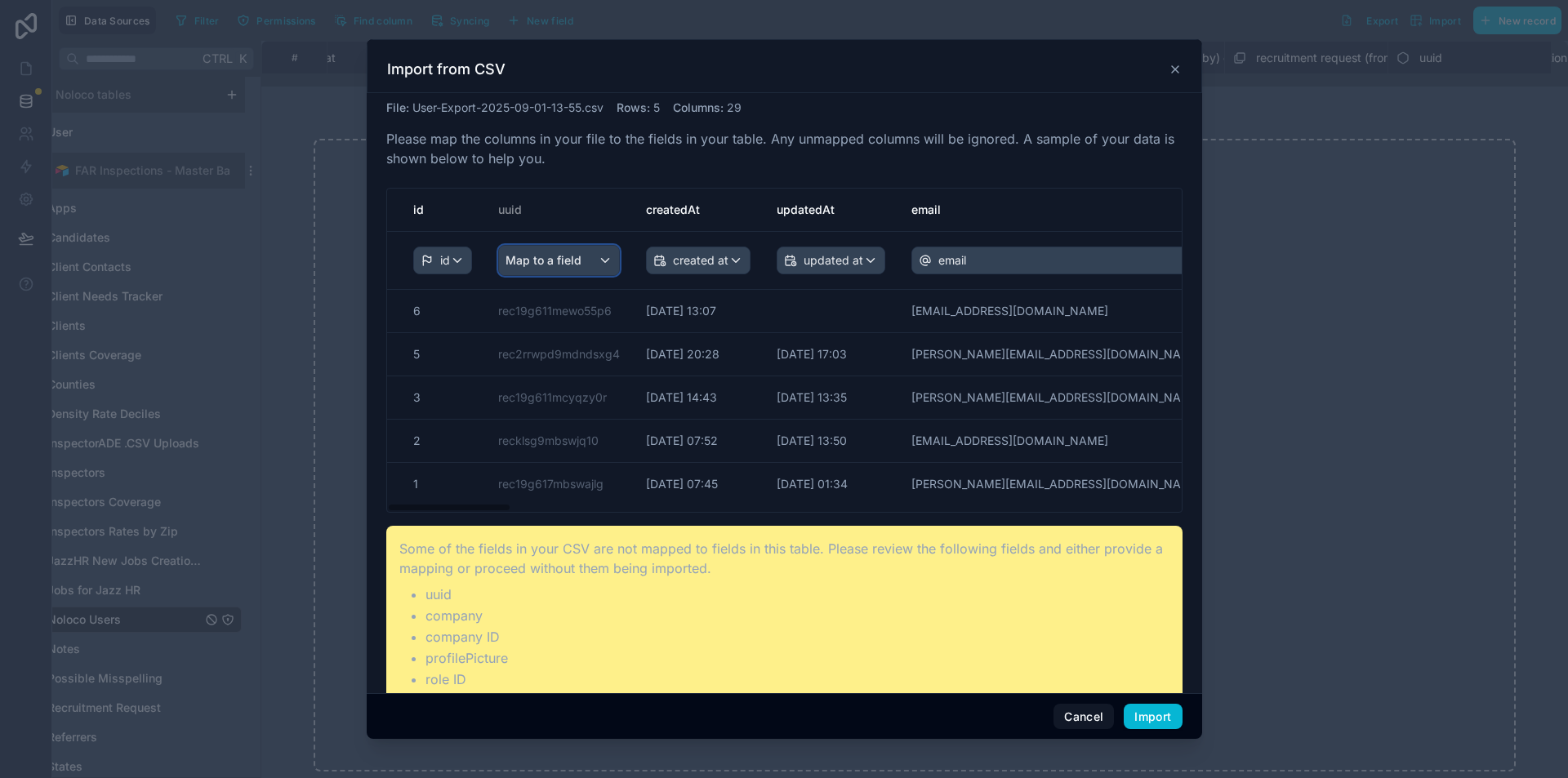
click at [557, 258] on span "Map to a field" at bounding box center [544, 260] width 76 height 29
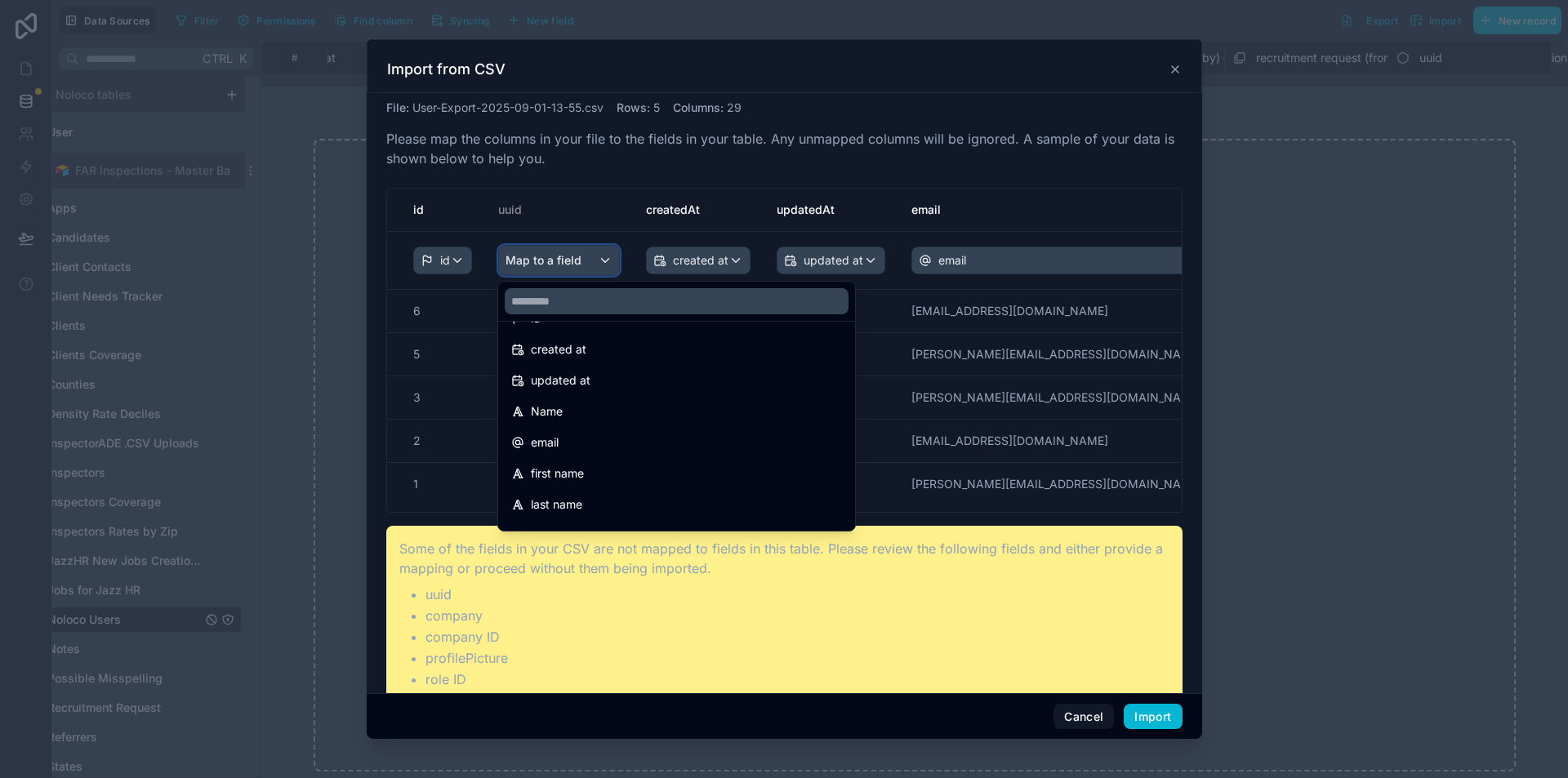
scroll to position [0, 0]
click at [1027, 187] on div "scrollable content" at bounding box center [784, 389] width 836 height 701
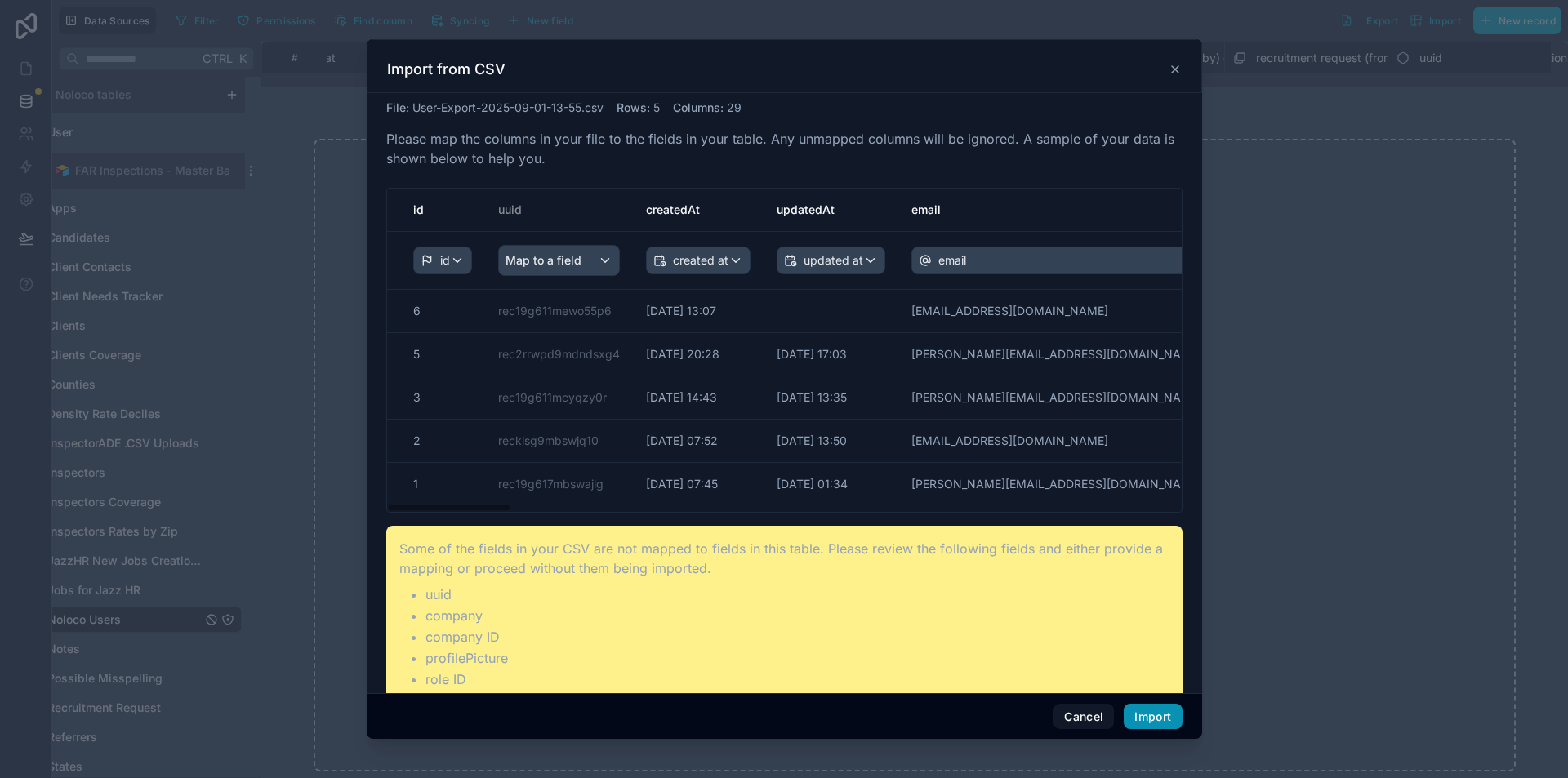
click at [1147, 721] on button "Import" at bounding box center [1152, 716] width 58 height 26
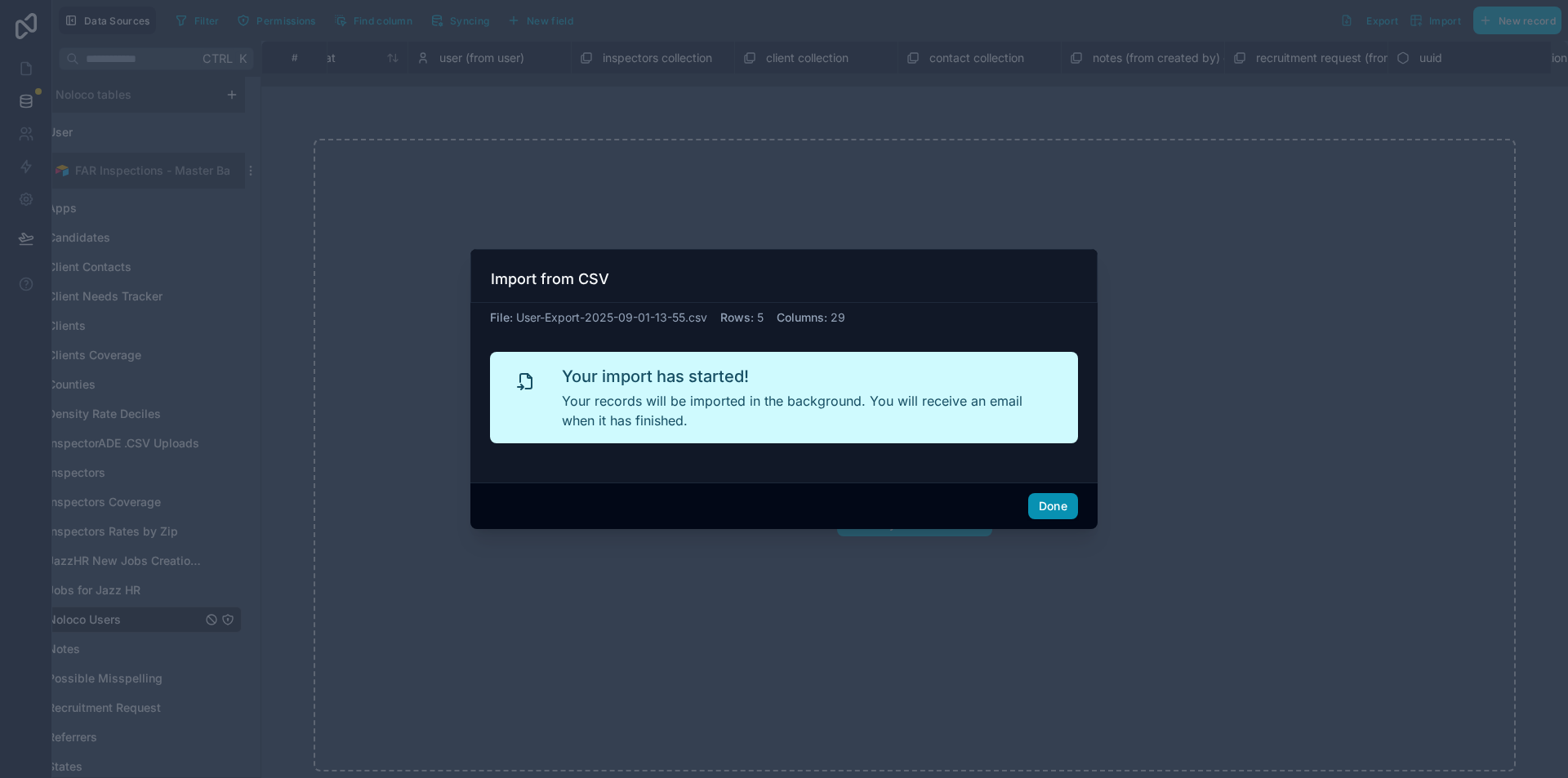
click at [1063, 512] on button "Done" at bounding box center [1053, 505] width 50 height 26
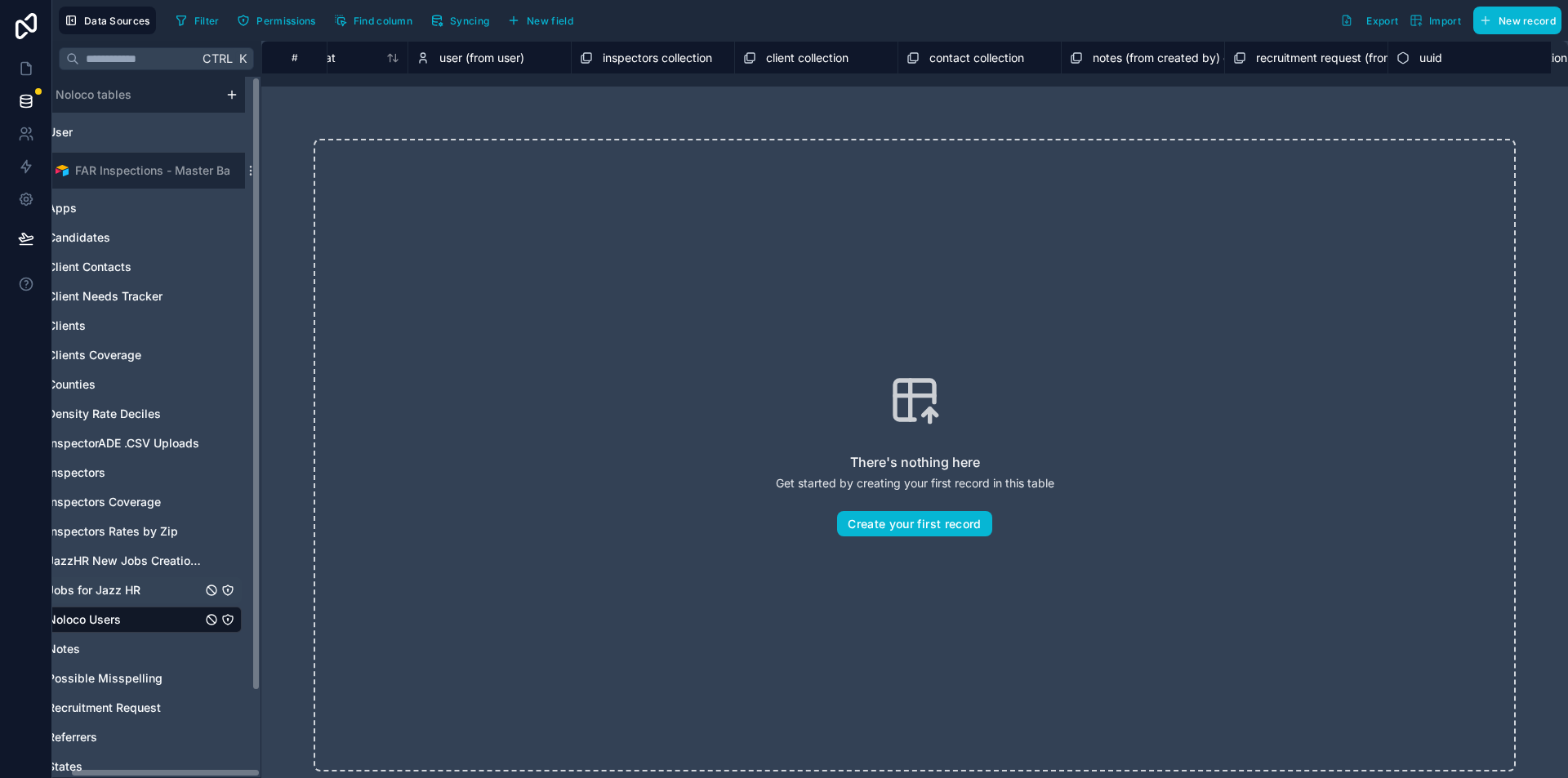
click at [103, 589] on span "Jobs for Jazz HR" at bounding box center [93, 591] width 93 height 16
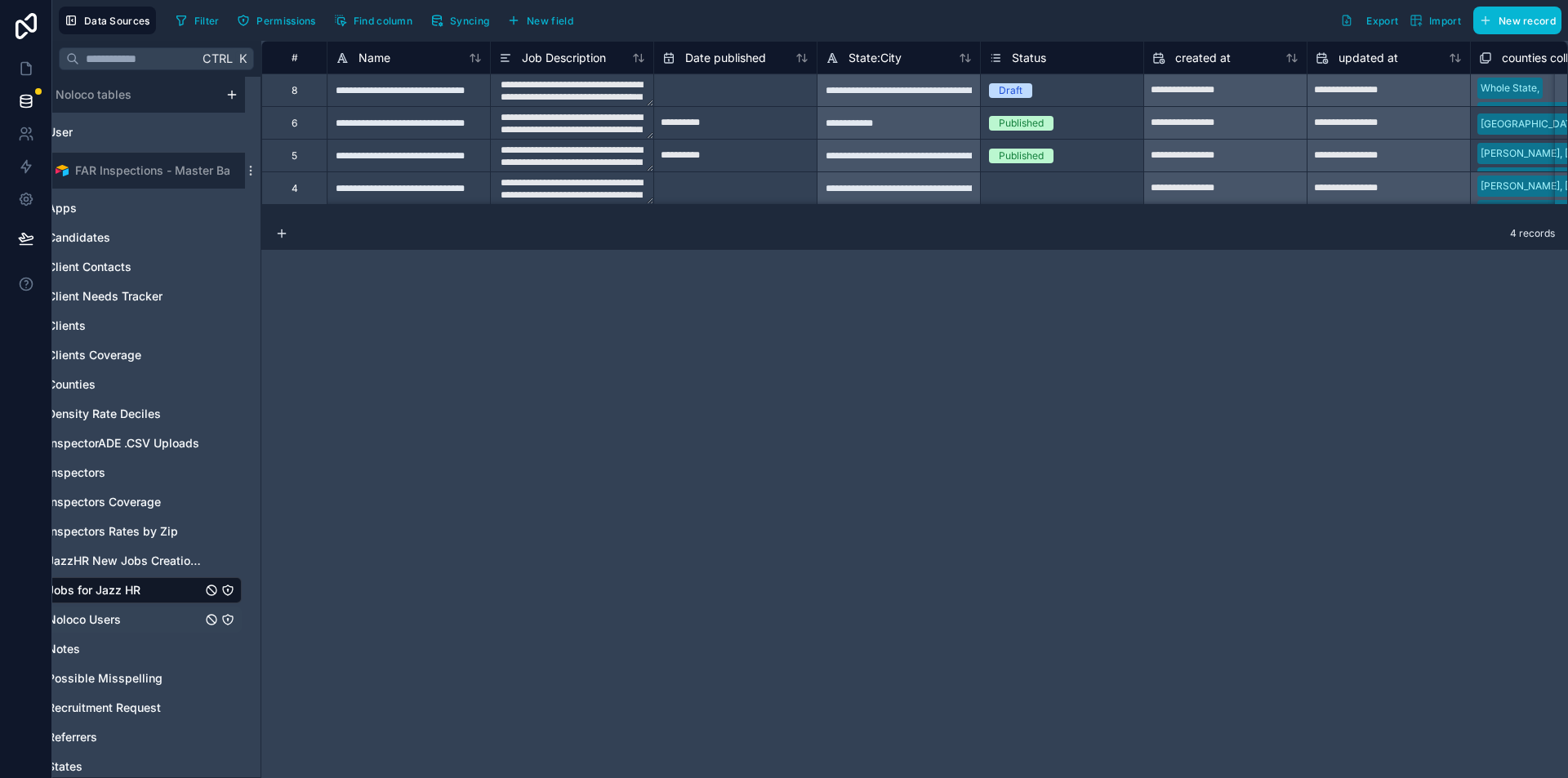
click at [104, 618] on span "Noloco Users" at bounding box center [84, 620] width 74 height 16
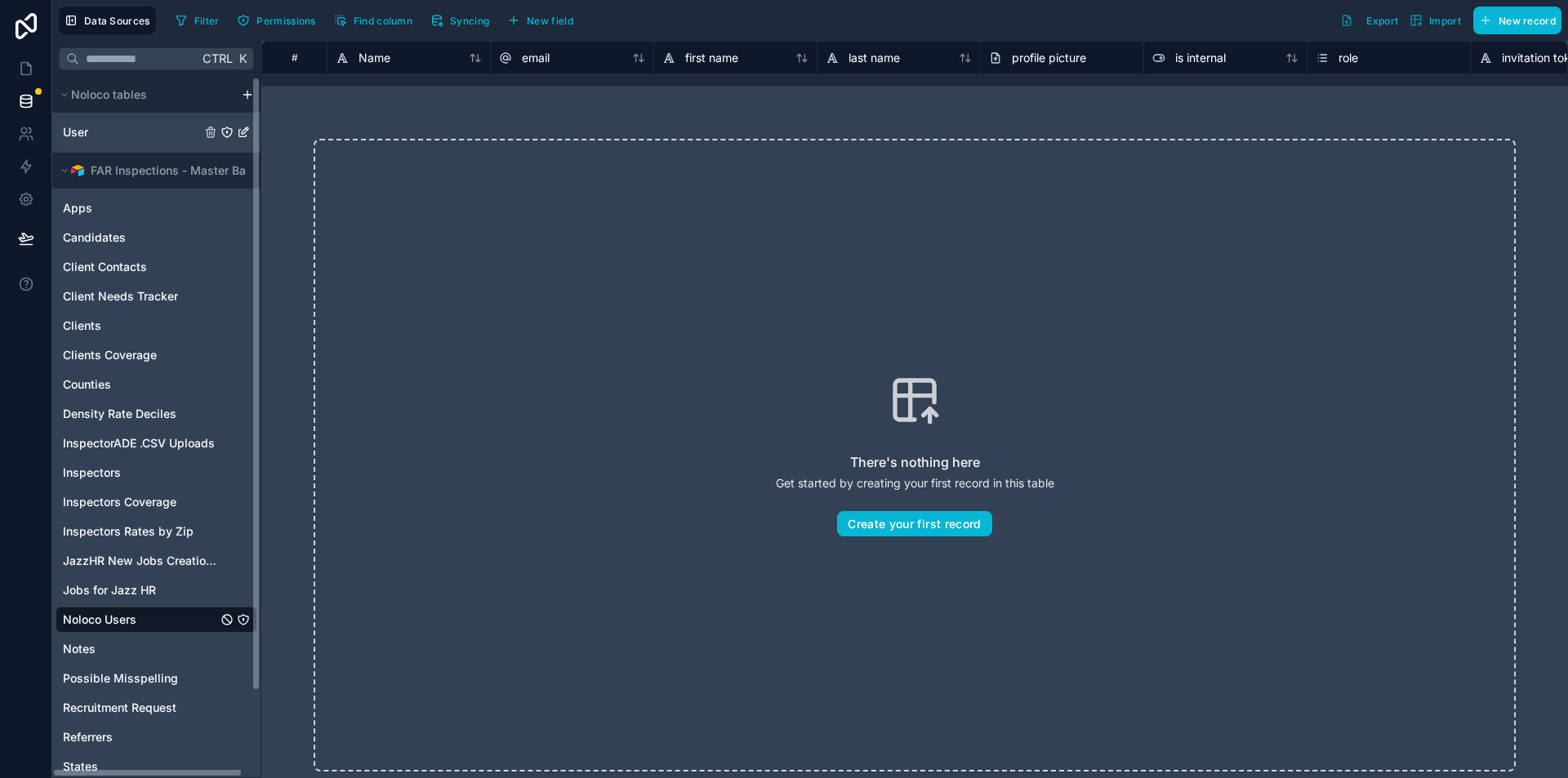
click at [77, 142] on div "User" at bounding box center [156, 131] width 202 height 26
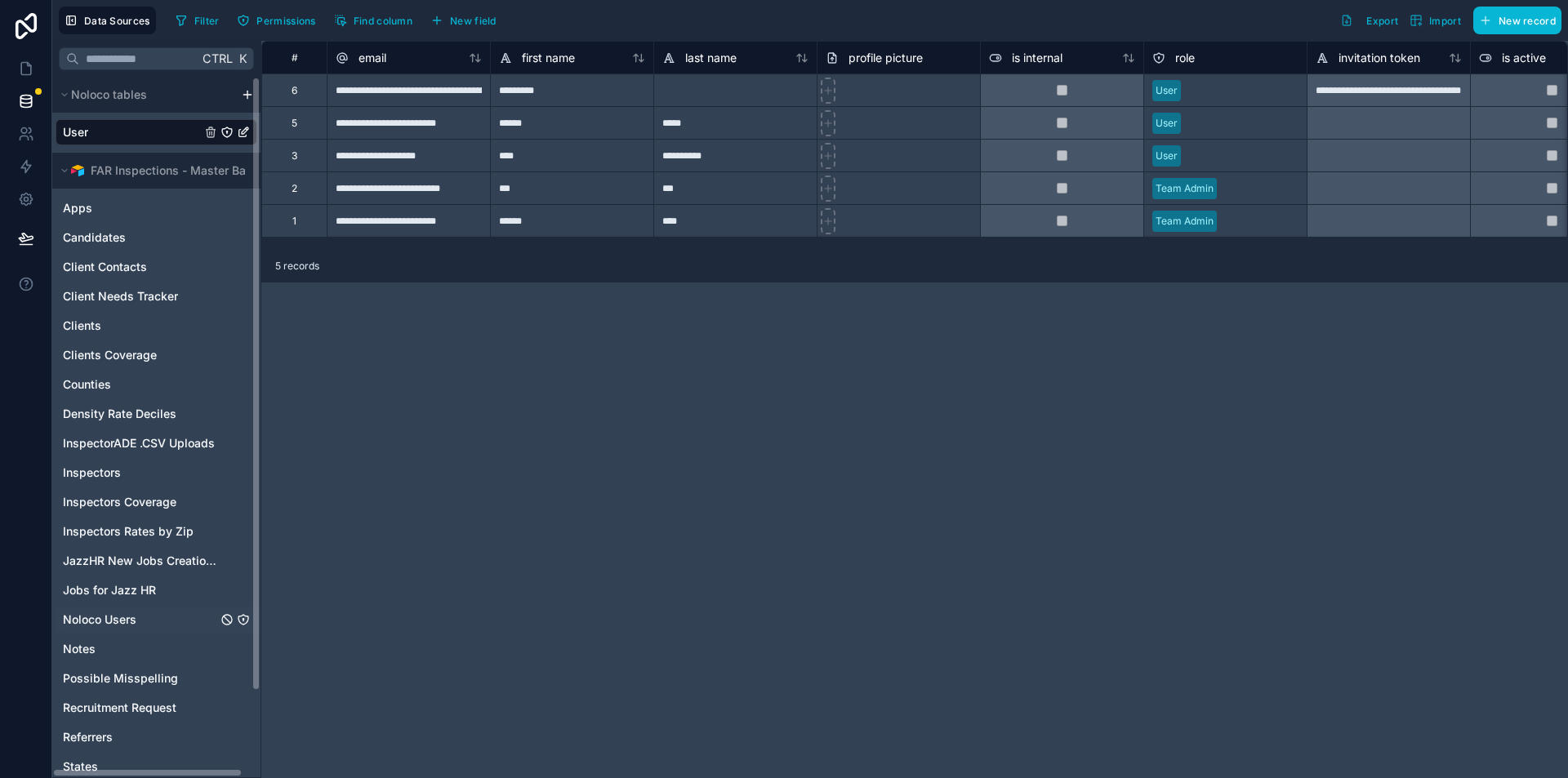
click at [142, 612] on div "Noloco Users" at bounding box center [156, 619] width 202 height 26
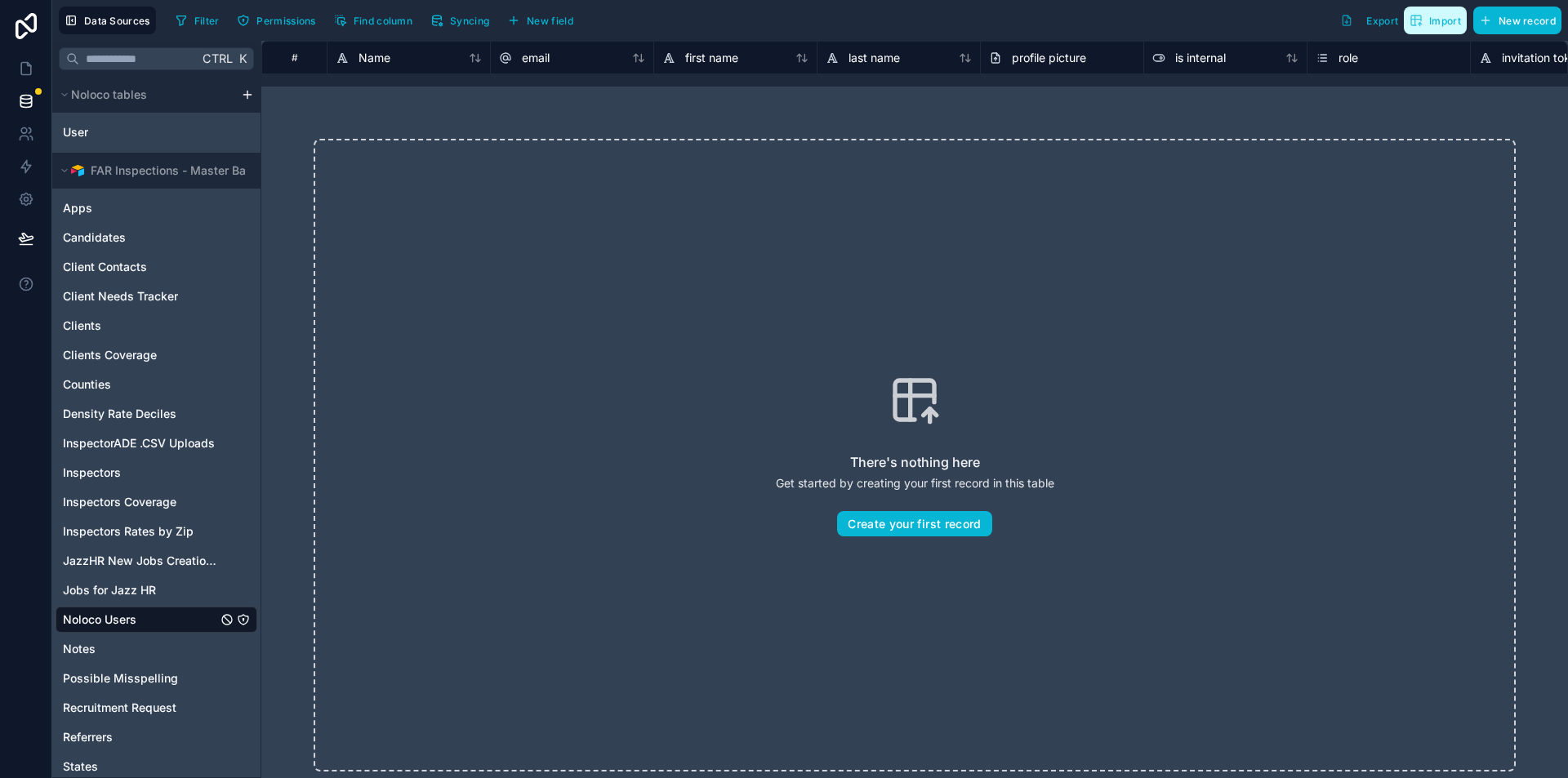
click at [1406, 24] on button "Import" at bounding box center [1435, 20] width 63 height 28
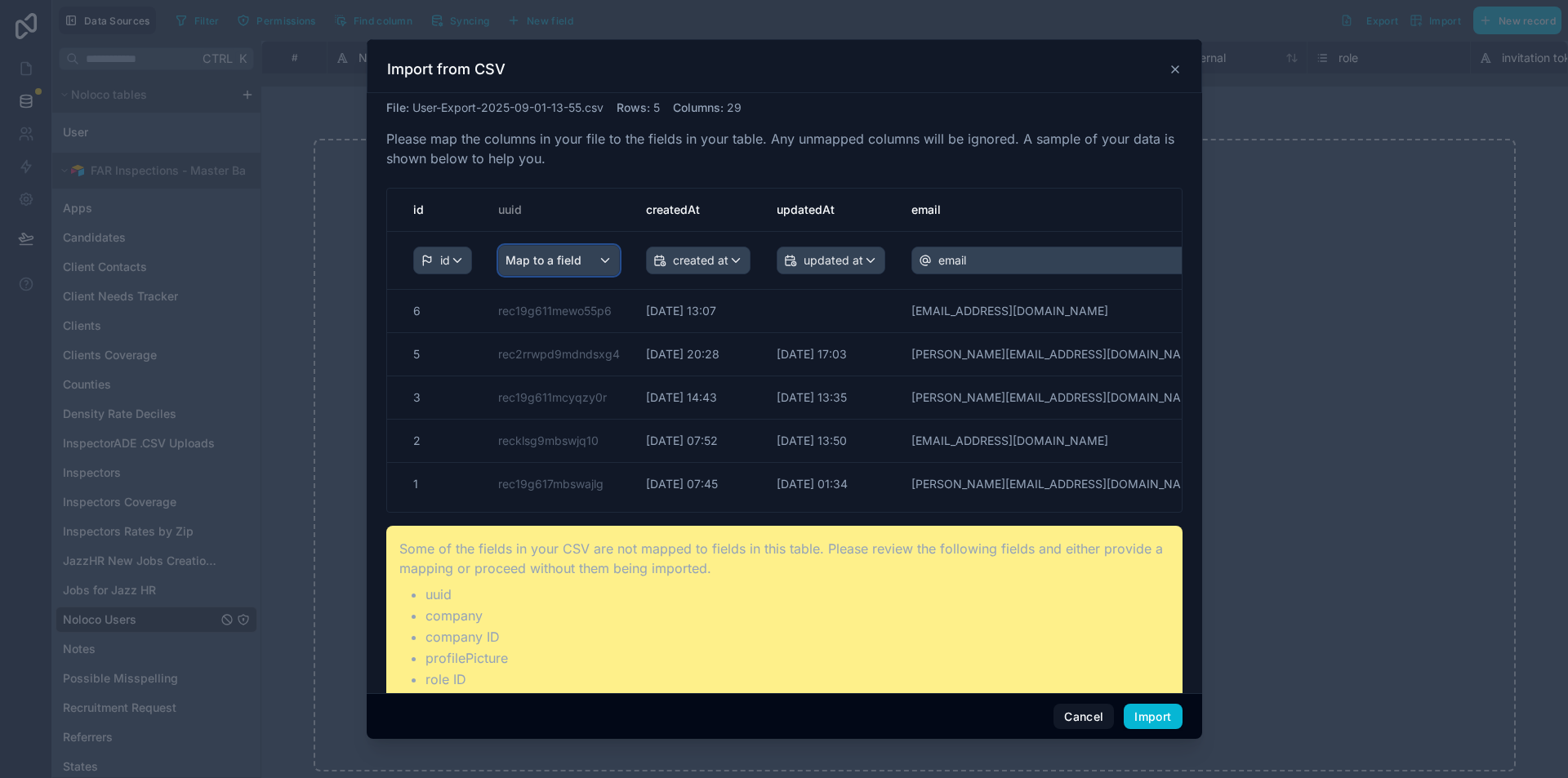
click at [551, 268] on span "Map to a field" at bounding box center [544, 260] width 76 height 29
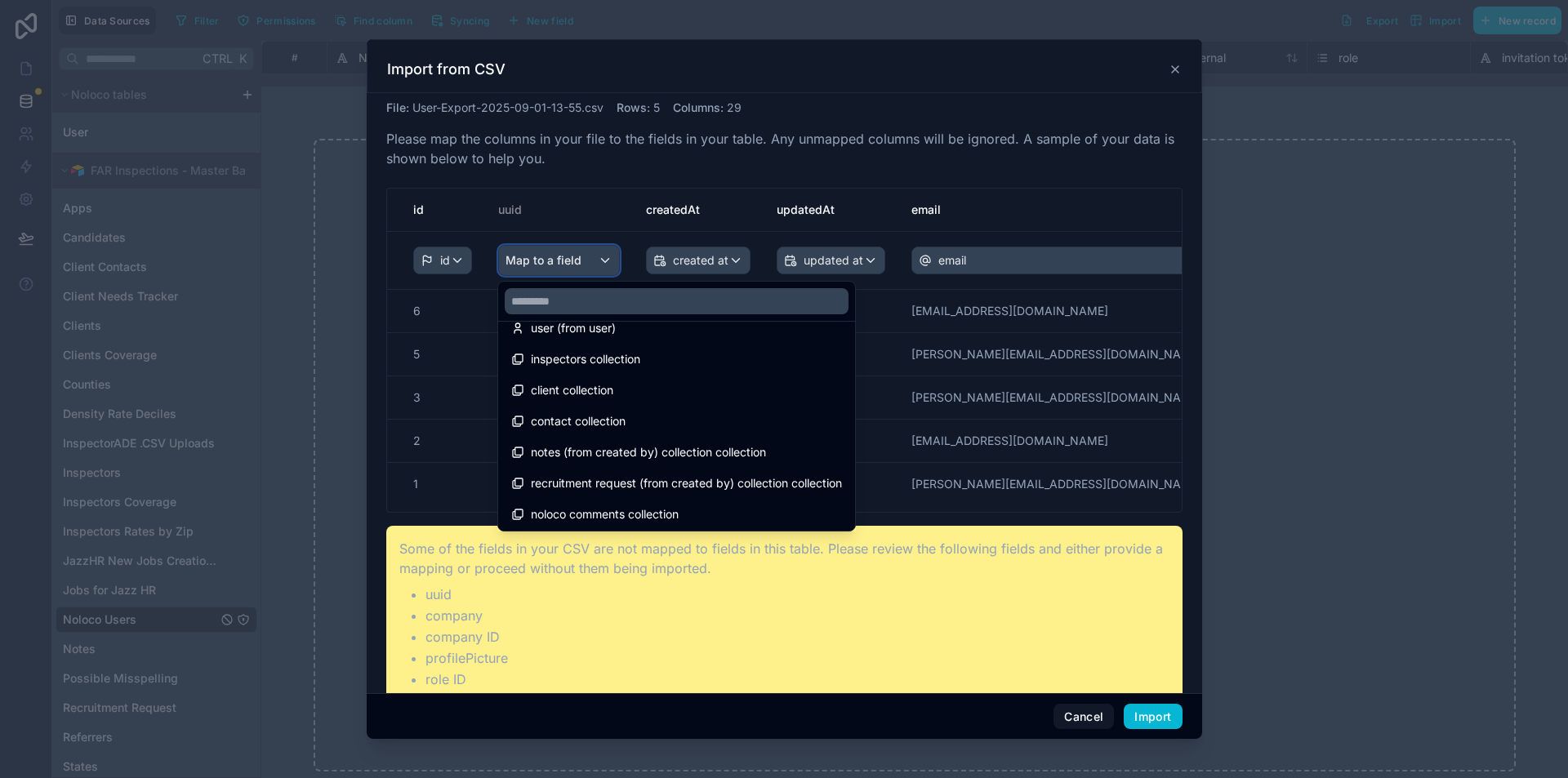
scroll to position [426, 0]
click at [656, 159] on div "scrollable content" at bounding box center [784, 389] width 836 height 701
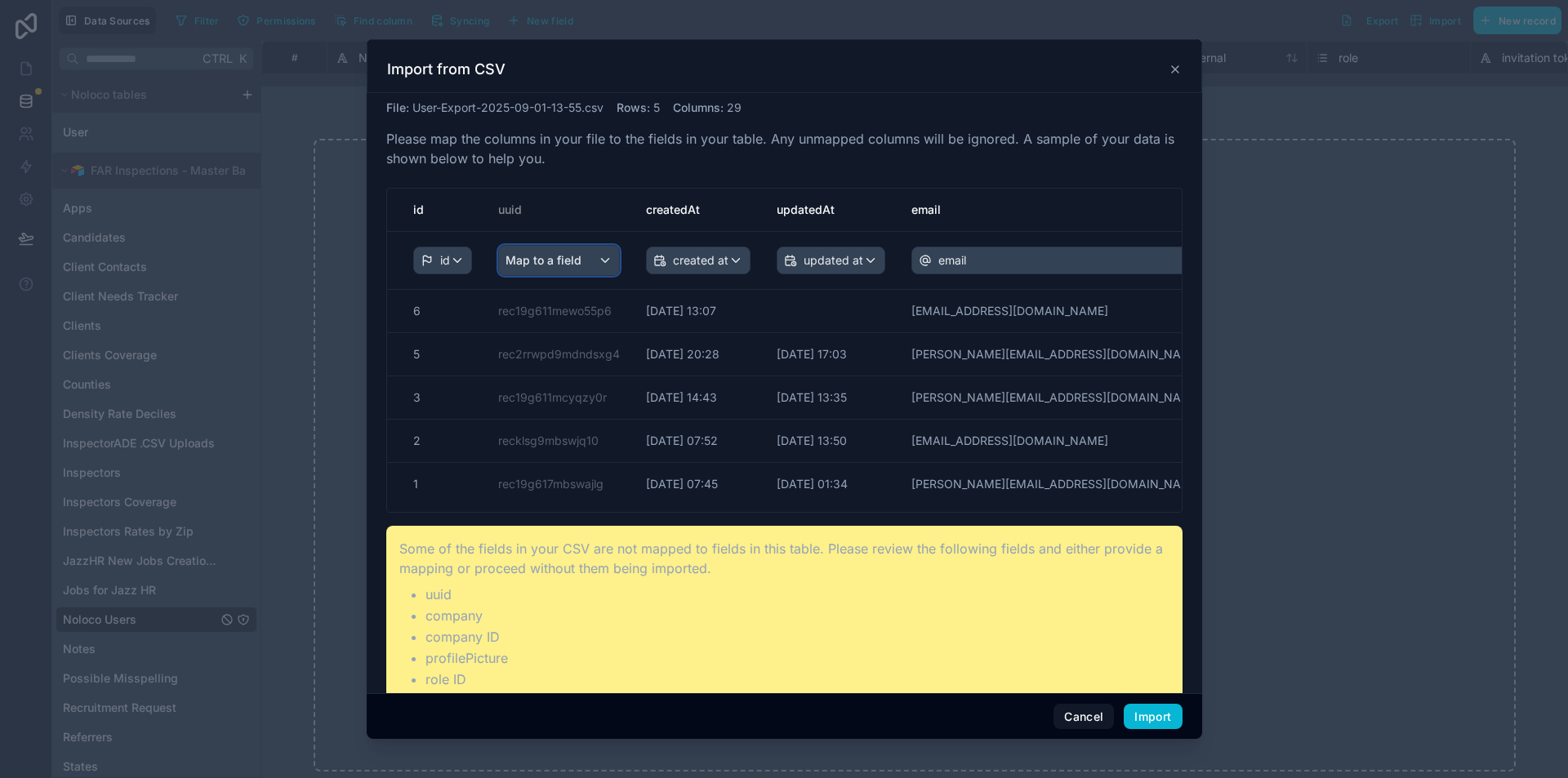
click at [586, 269] on div "Map to a field" at bounding box center [559, 260] width 120 height 29
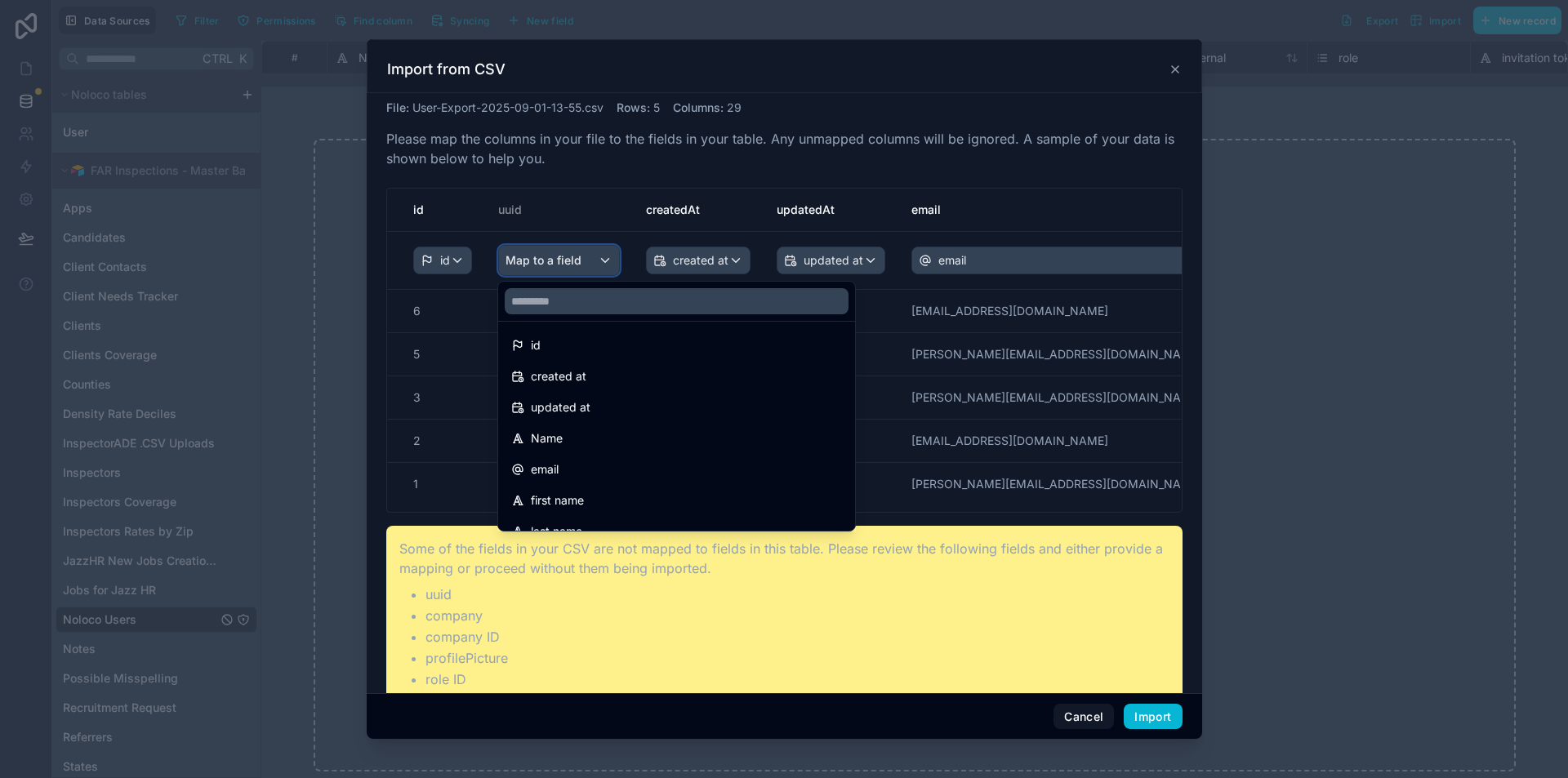
scroll to position [0, 0]
click at [668, 152] on div "scrollable content" at bounding box center [784, 389] width 836 height 701
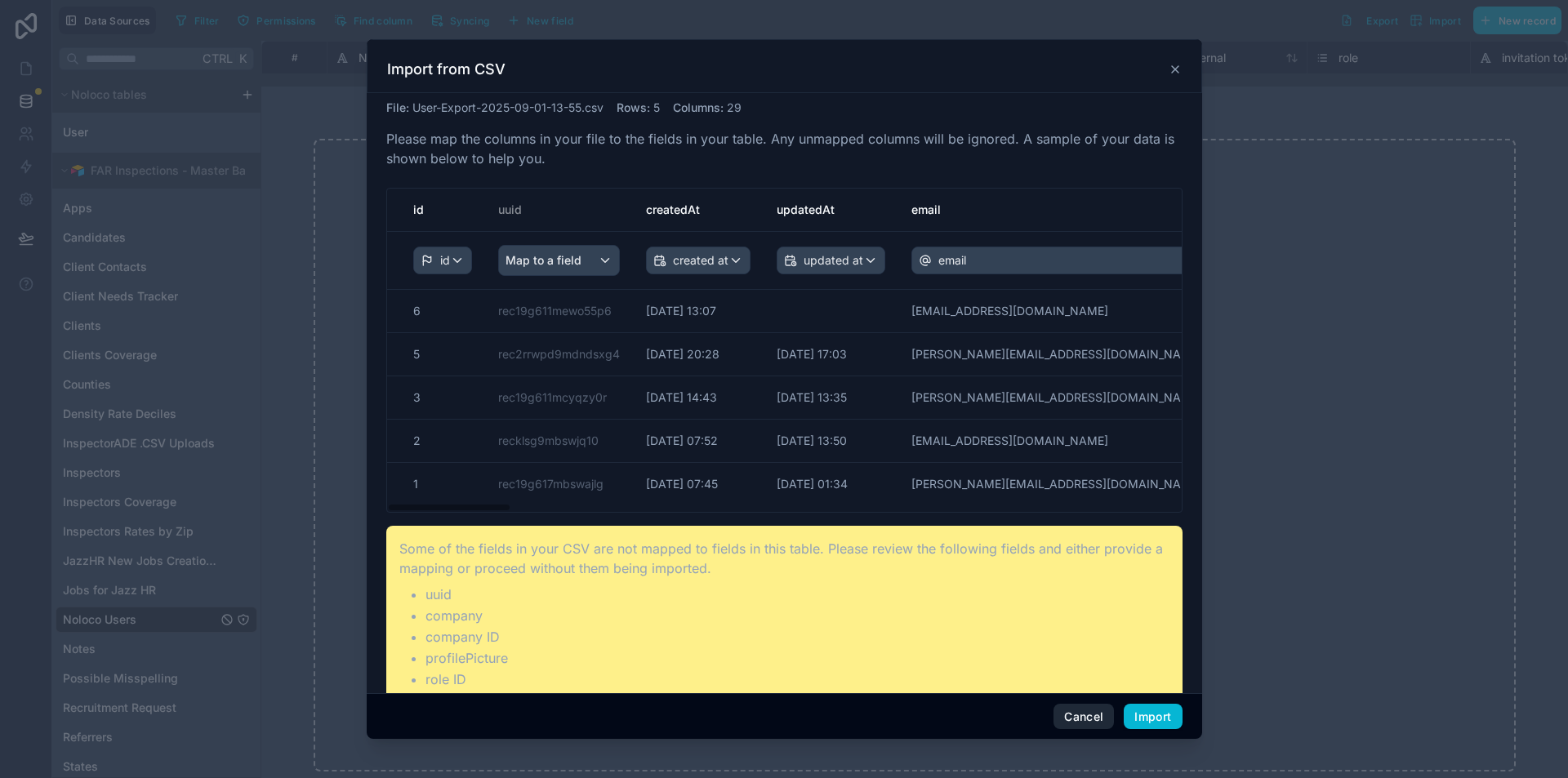
click at [1076, 720] on button "Cancel" at bounding box center [1084, 716] width 60 height 26
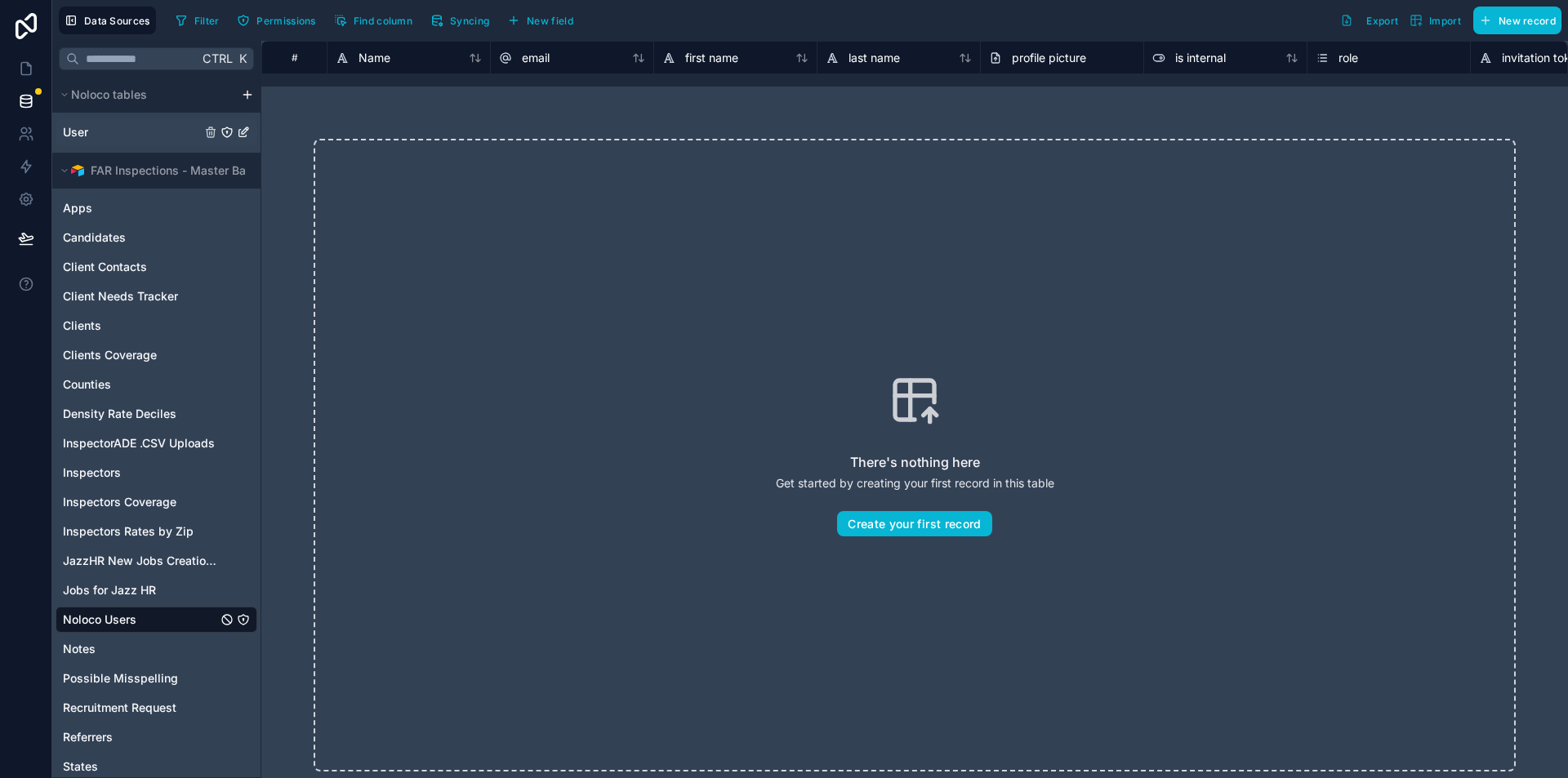
click at [115, 143] on div "User" at bounding box center [156, 131] width 202 height 26
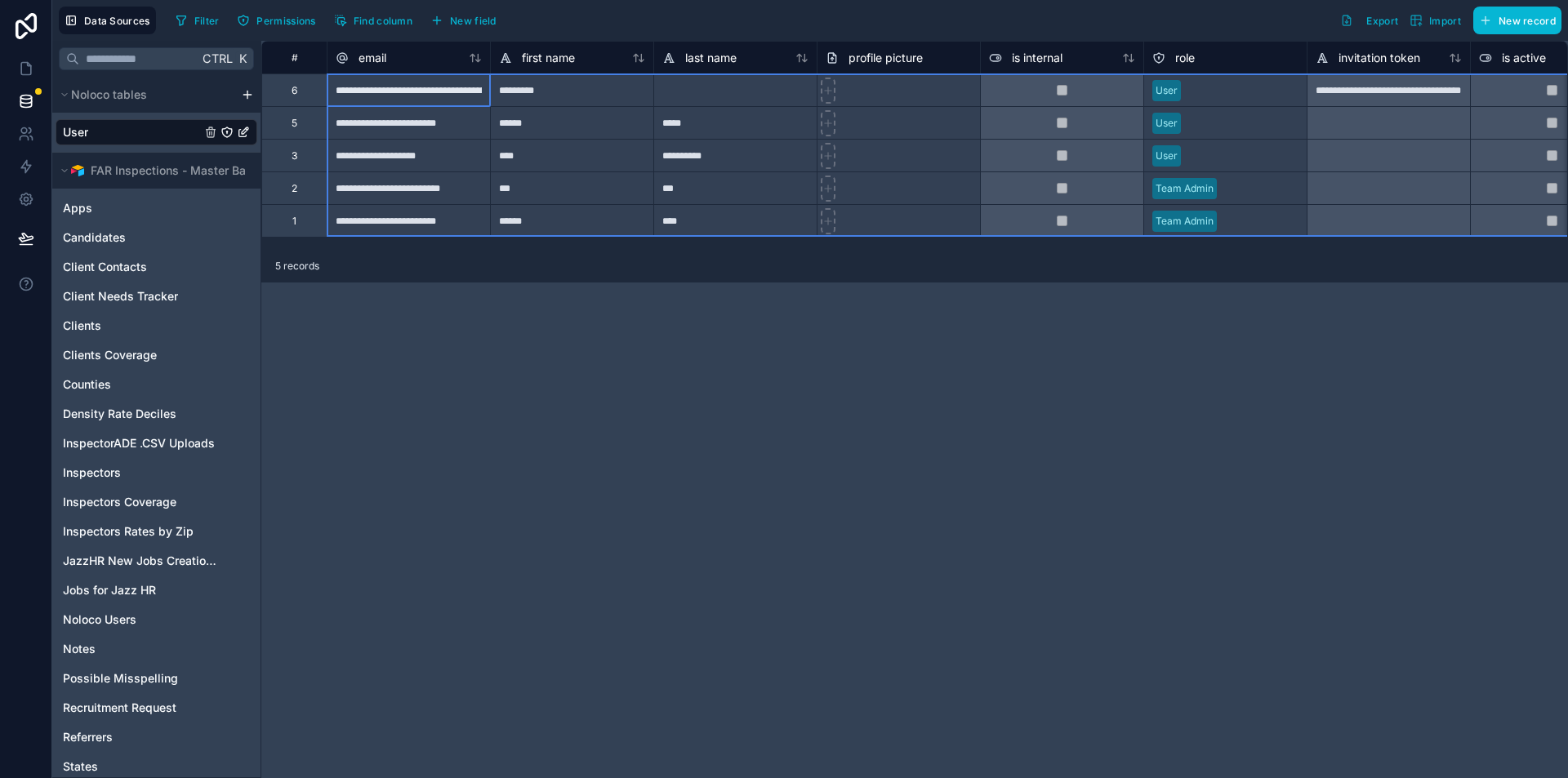
click at [294, 62] on div "#" at bounding box center [294, 58] width 40 height 12
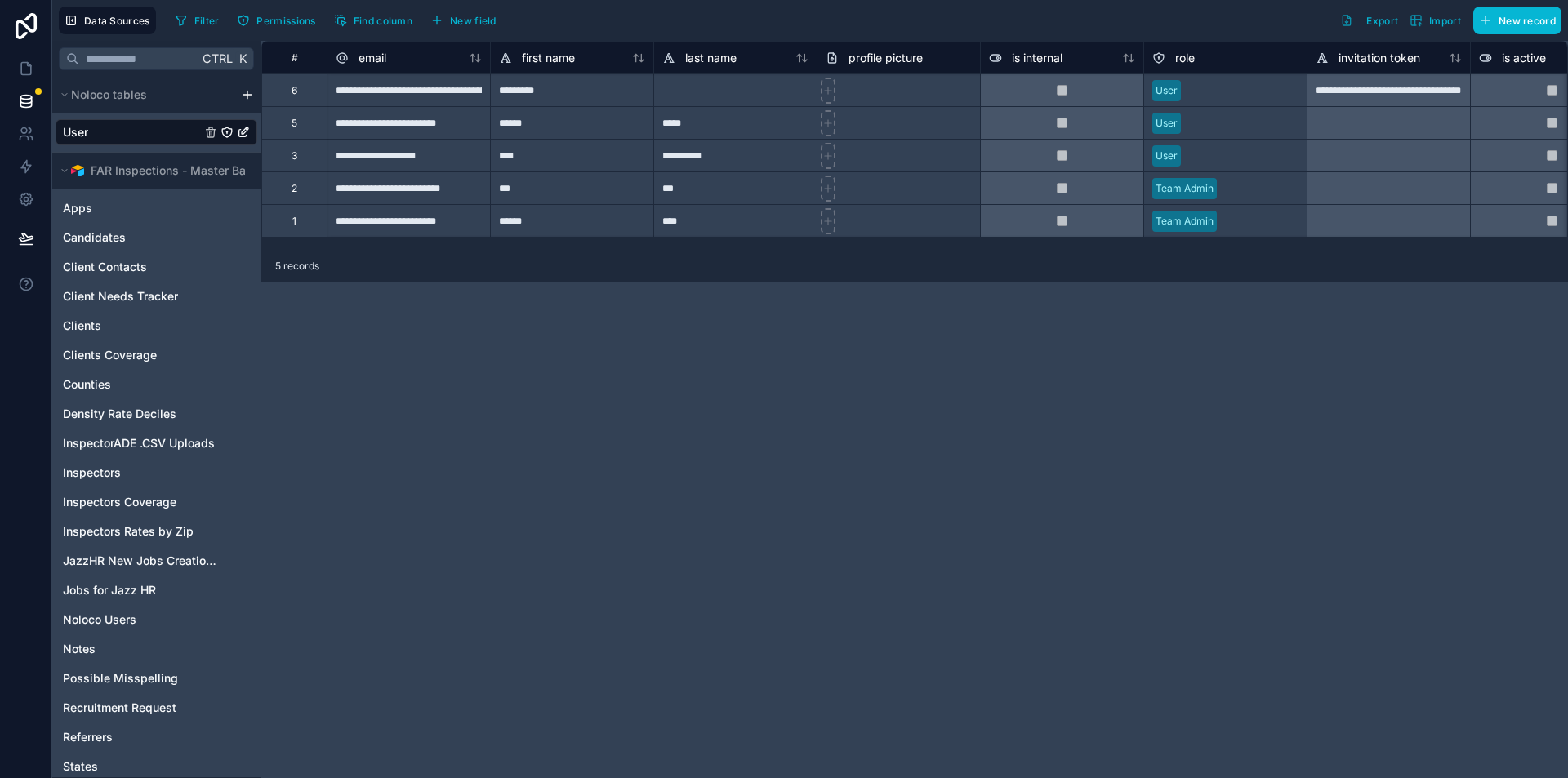
click at [290, 57] on div "#" at bounding box center [294, 58] width 40 height 12
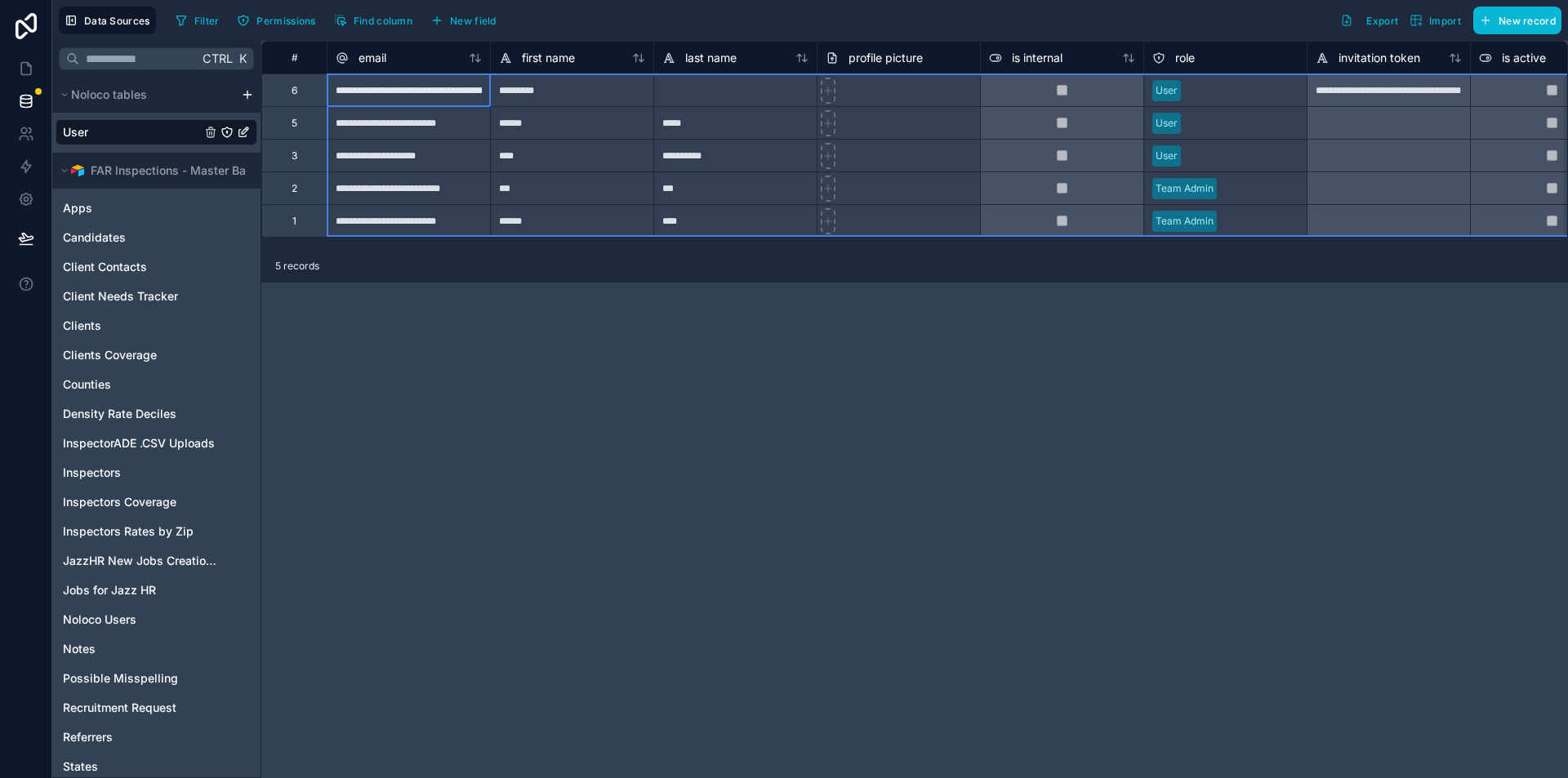
click at [281, 78] on div "6" at bounding box center [294, 90] width 66 height 33
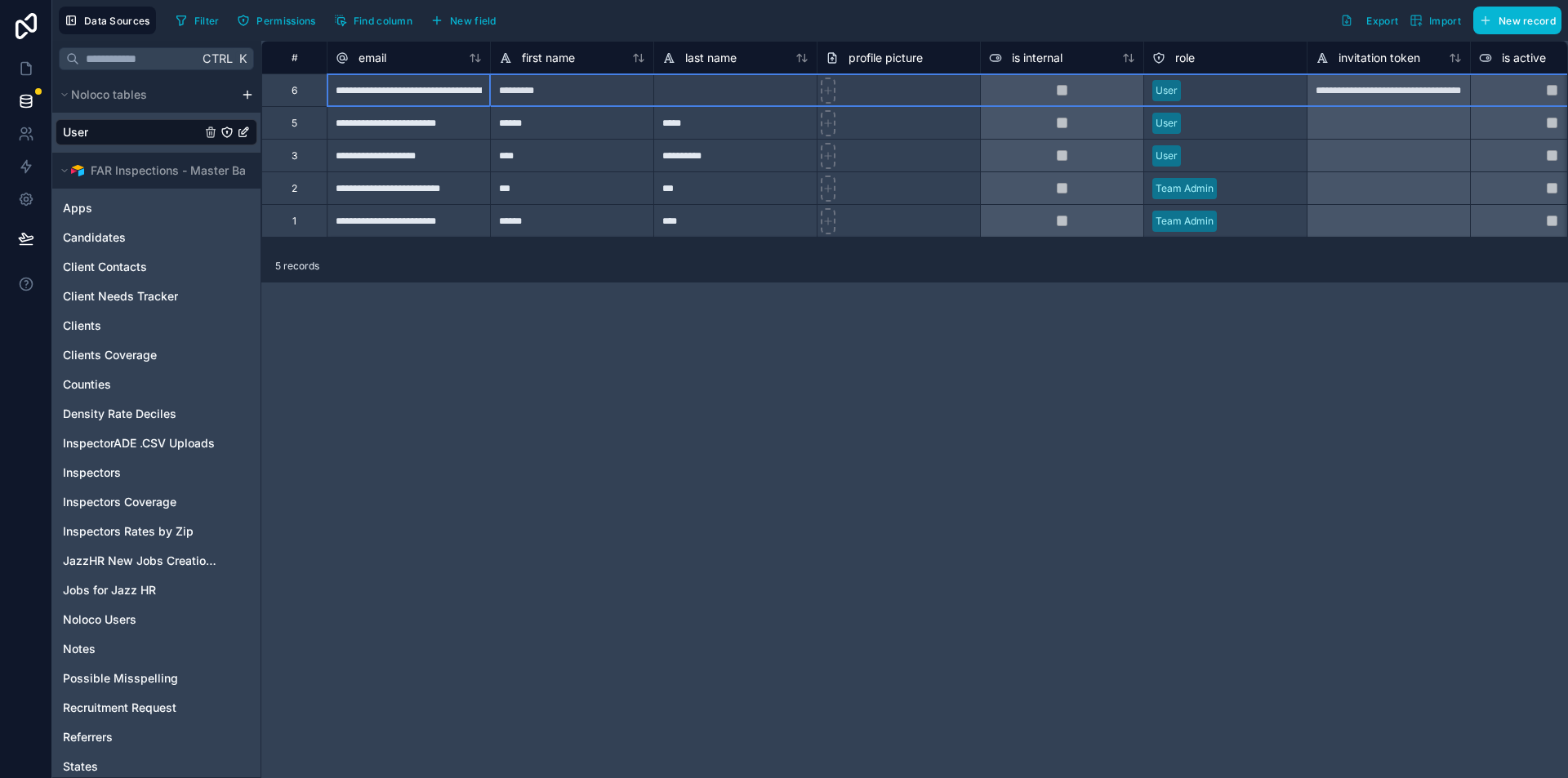
click at [282, 57] on div "#" at bounding box center [294, 58] width 40 height 12
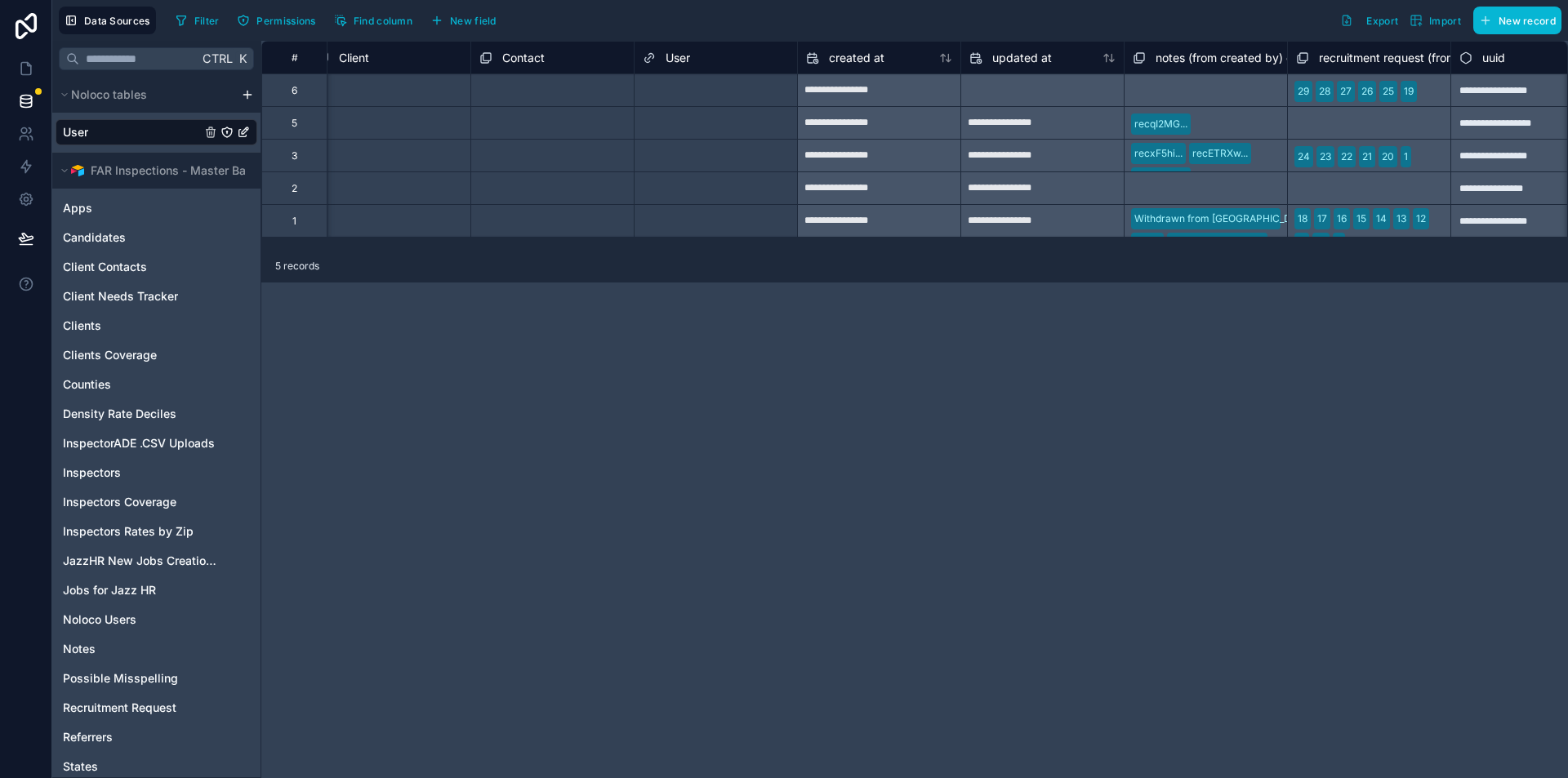
scroll to position [0, 1823]
click at [1236, 131] on div "recqI2MG..." at bounding box center [1199, 123] width 163 height 33
click at [1151, 125] on div "recqI2MG..." at bounding box center [1199, 123] width 163 height 33
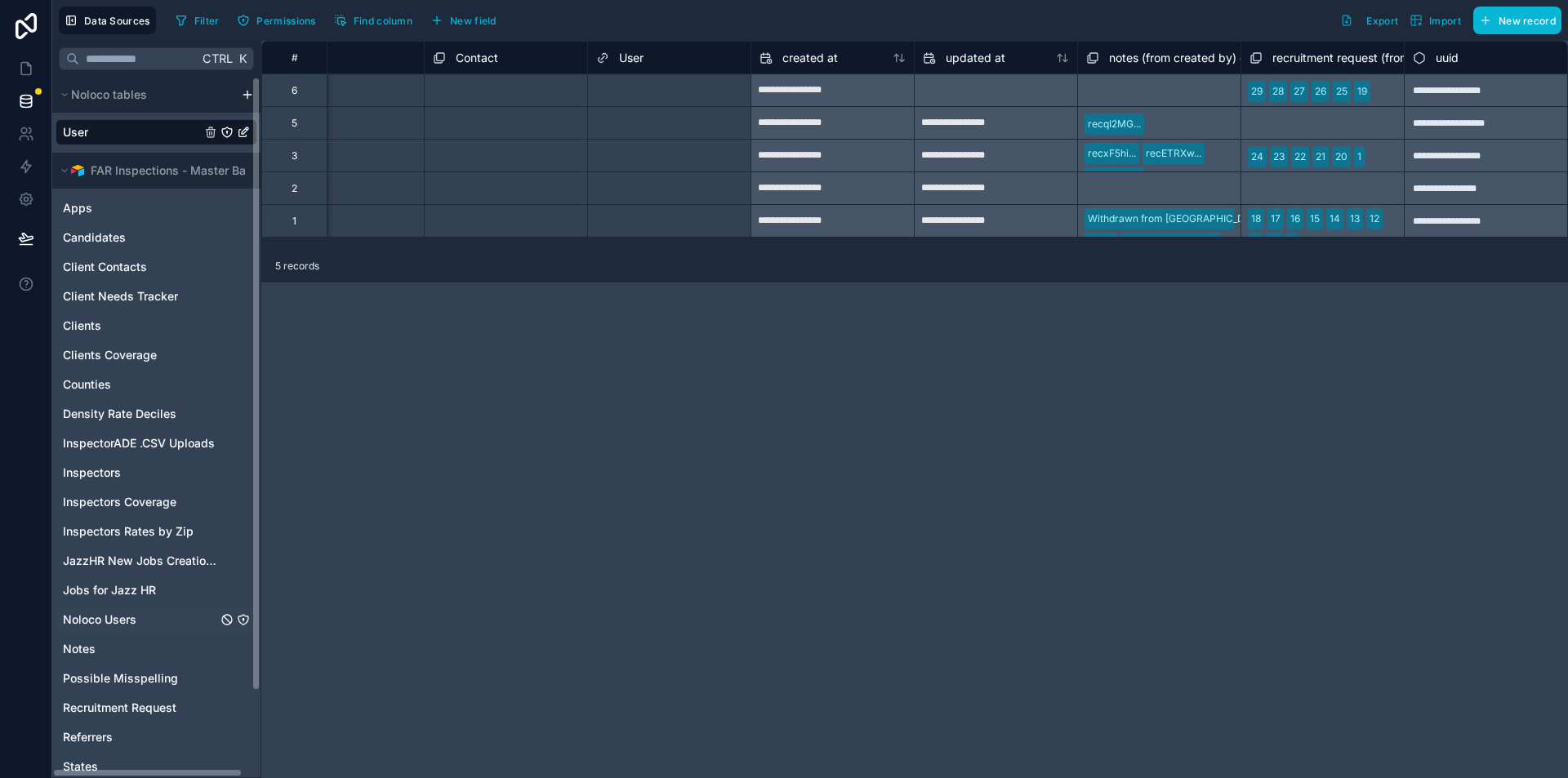
click at [123, 623] on span "Noloco Users" at bounding box center [99, 620] width 74 height 16
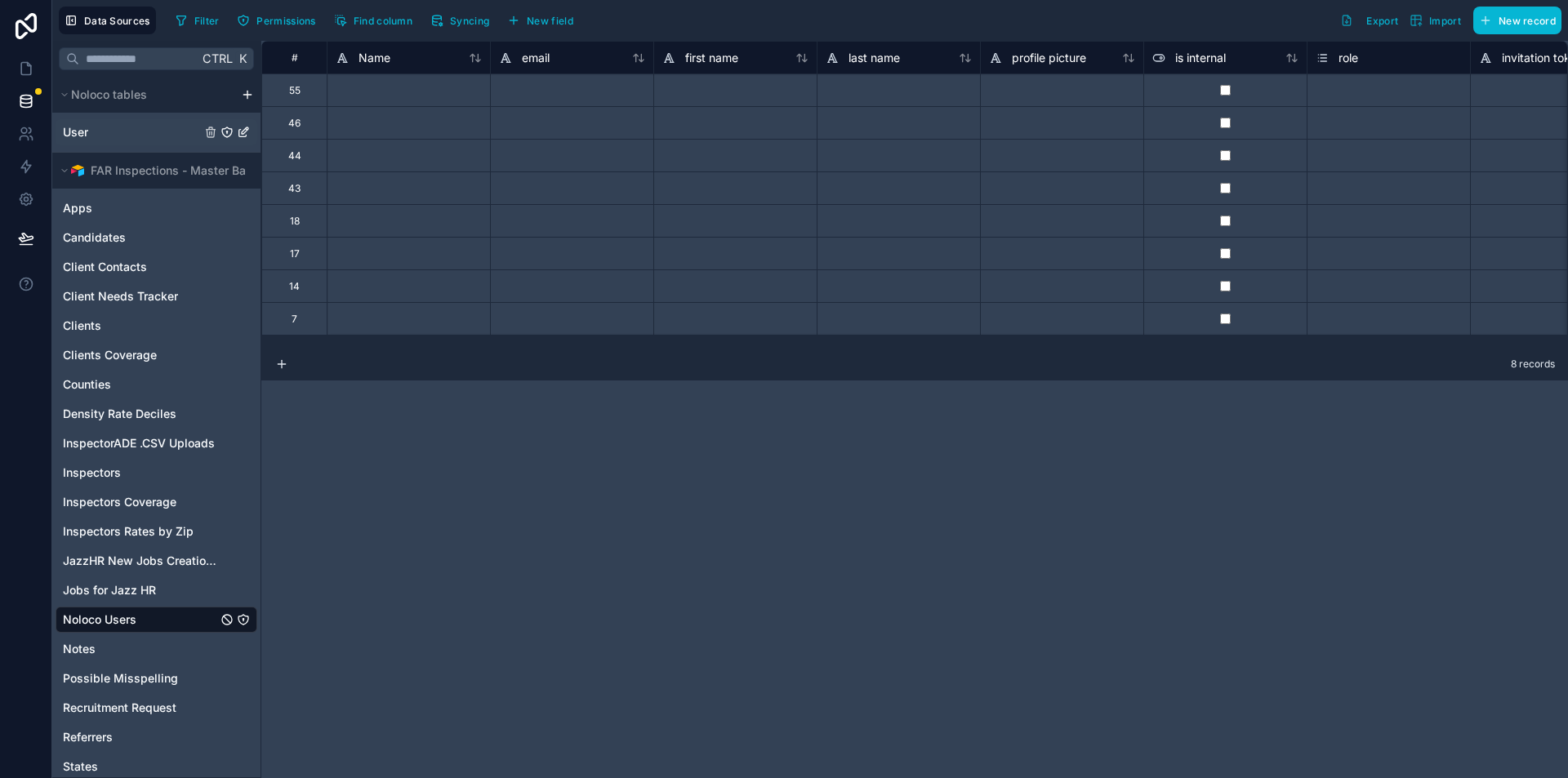
click at [129, 141] on div "User" at bounding box center [156, 131] width 202 height 26
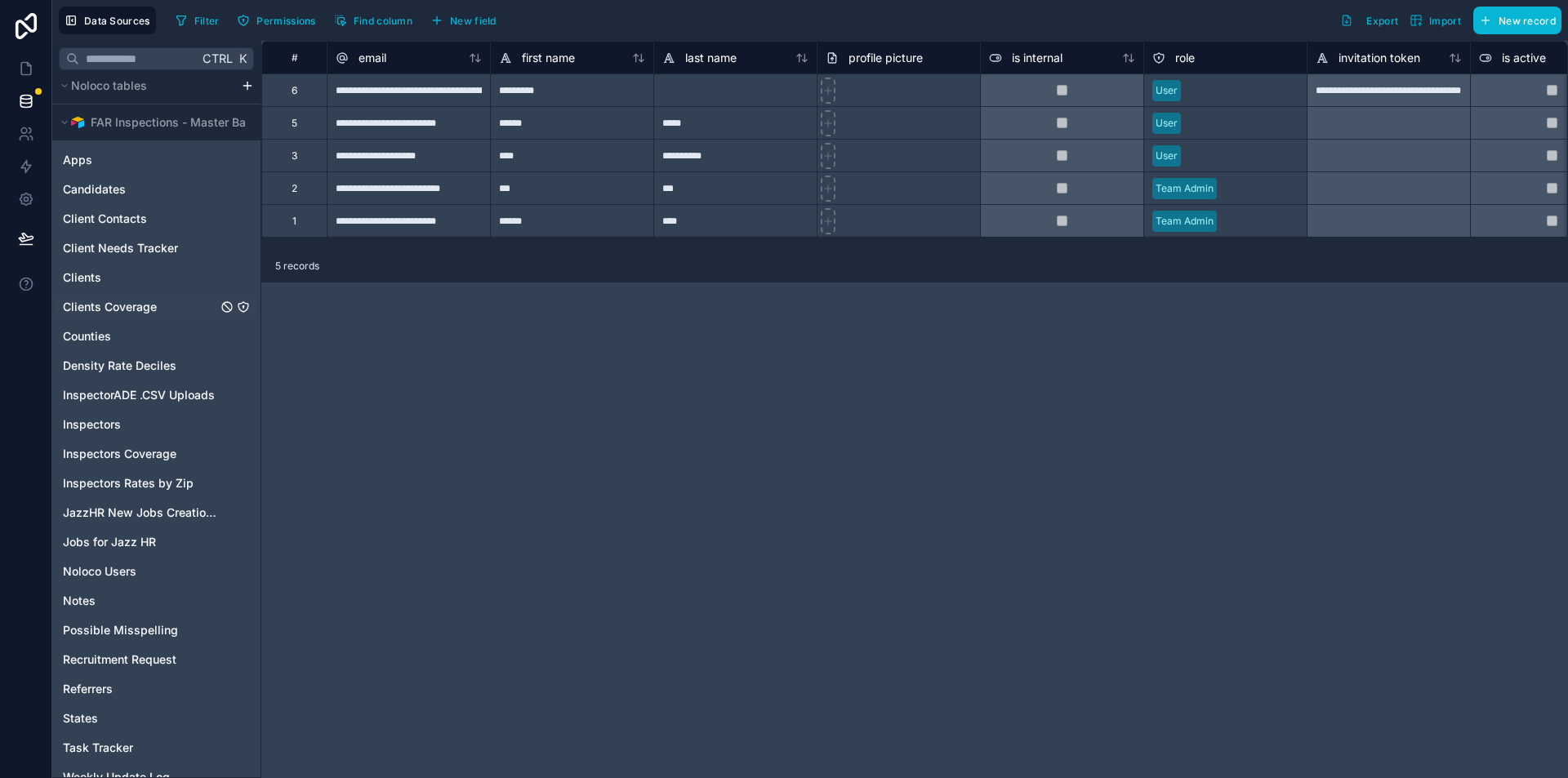
scroll to position [98, 0]
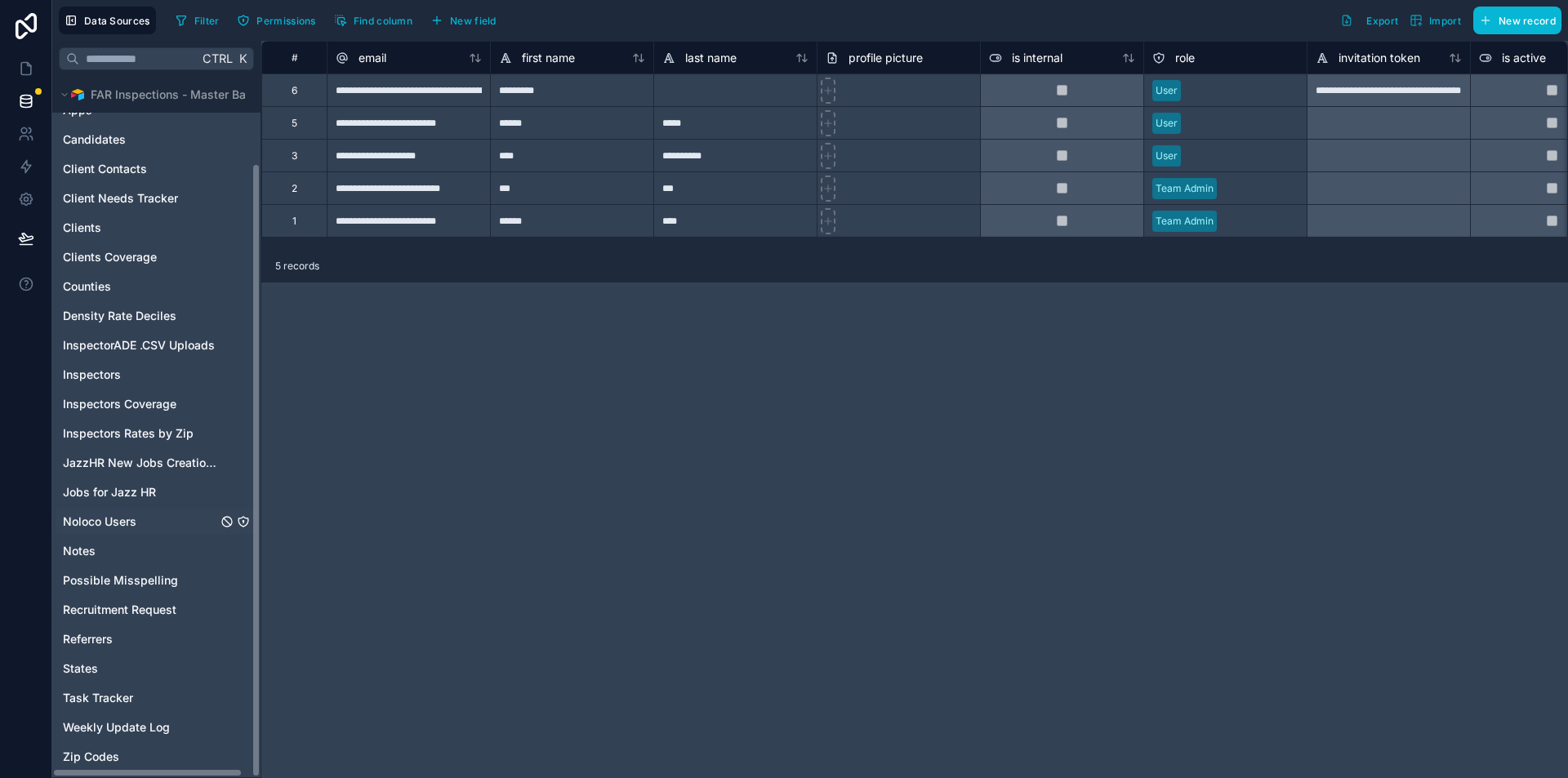
click at [131, 523] on span "Noloco Users" at bounding box center [99, 521] width 74 height 16
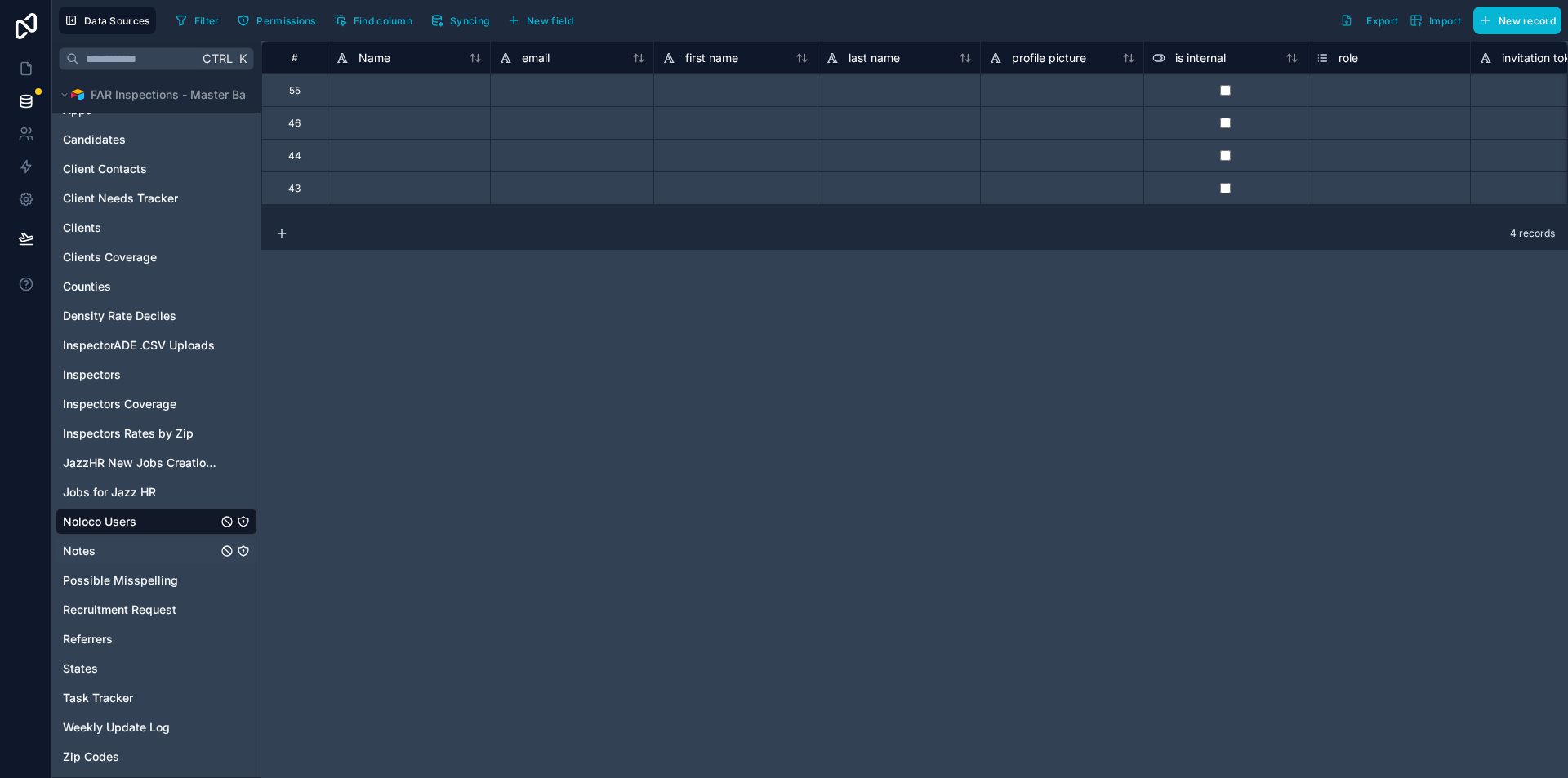
click at [103, 549] on div "Notes" at bounding box center [156, 551] width 202 height 26
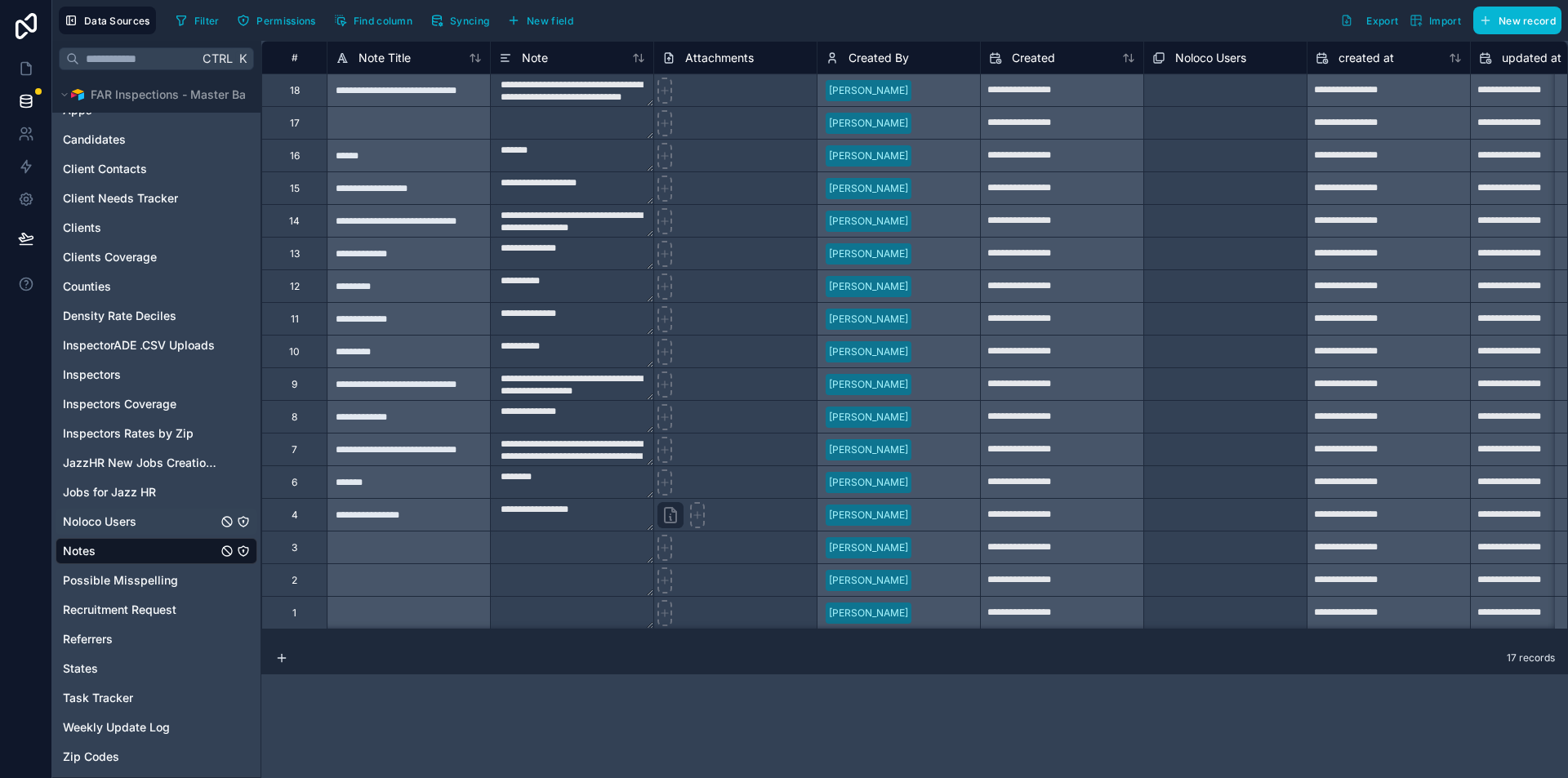
click at [105, 512] on div "Noloco Users" at bounding box center [156, 521] width 202 height 26
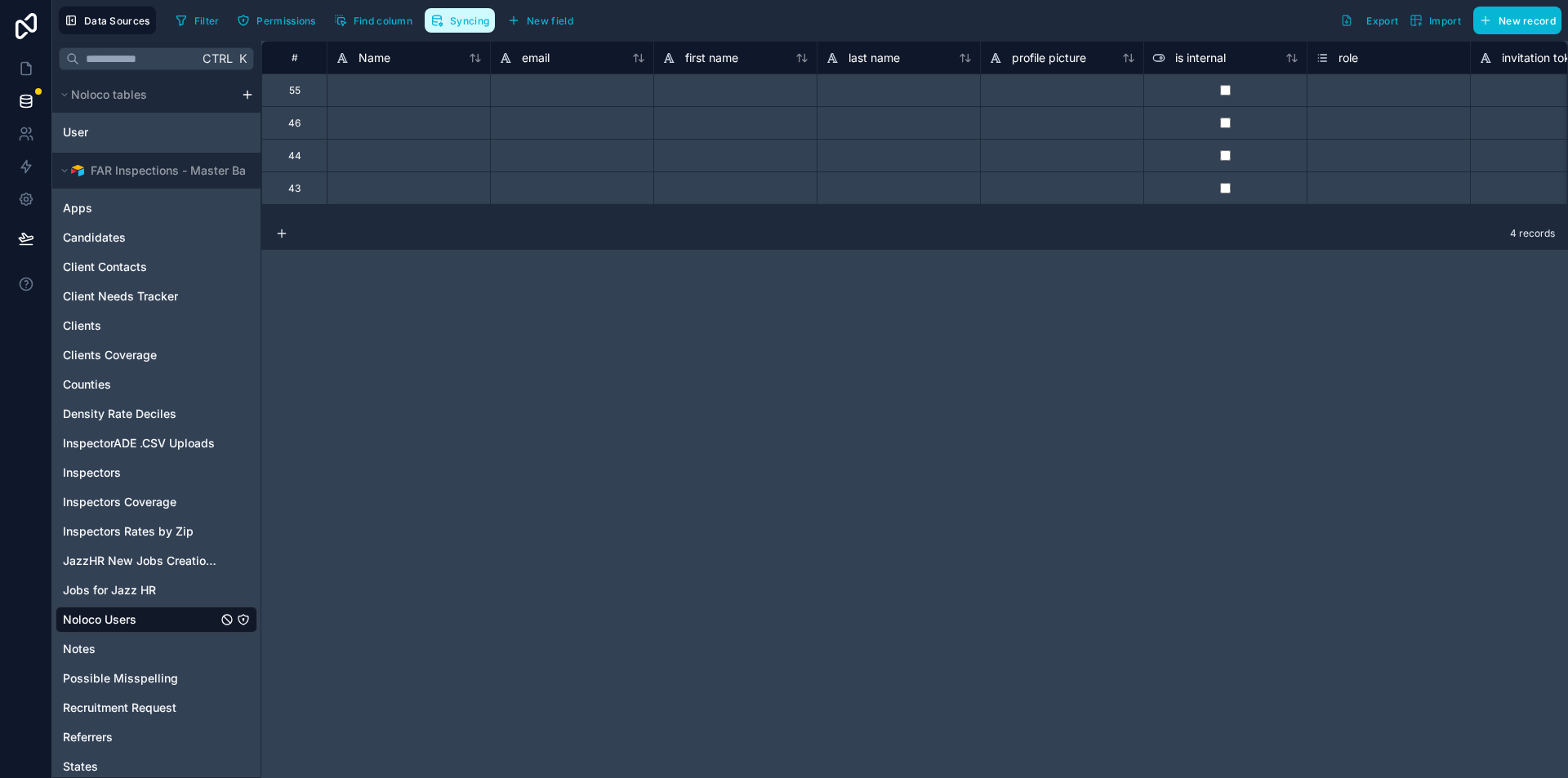
click at [474, 25] on span "Syncing" at bounding box center [470, 21] width 39 height 12
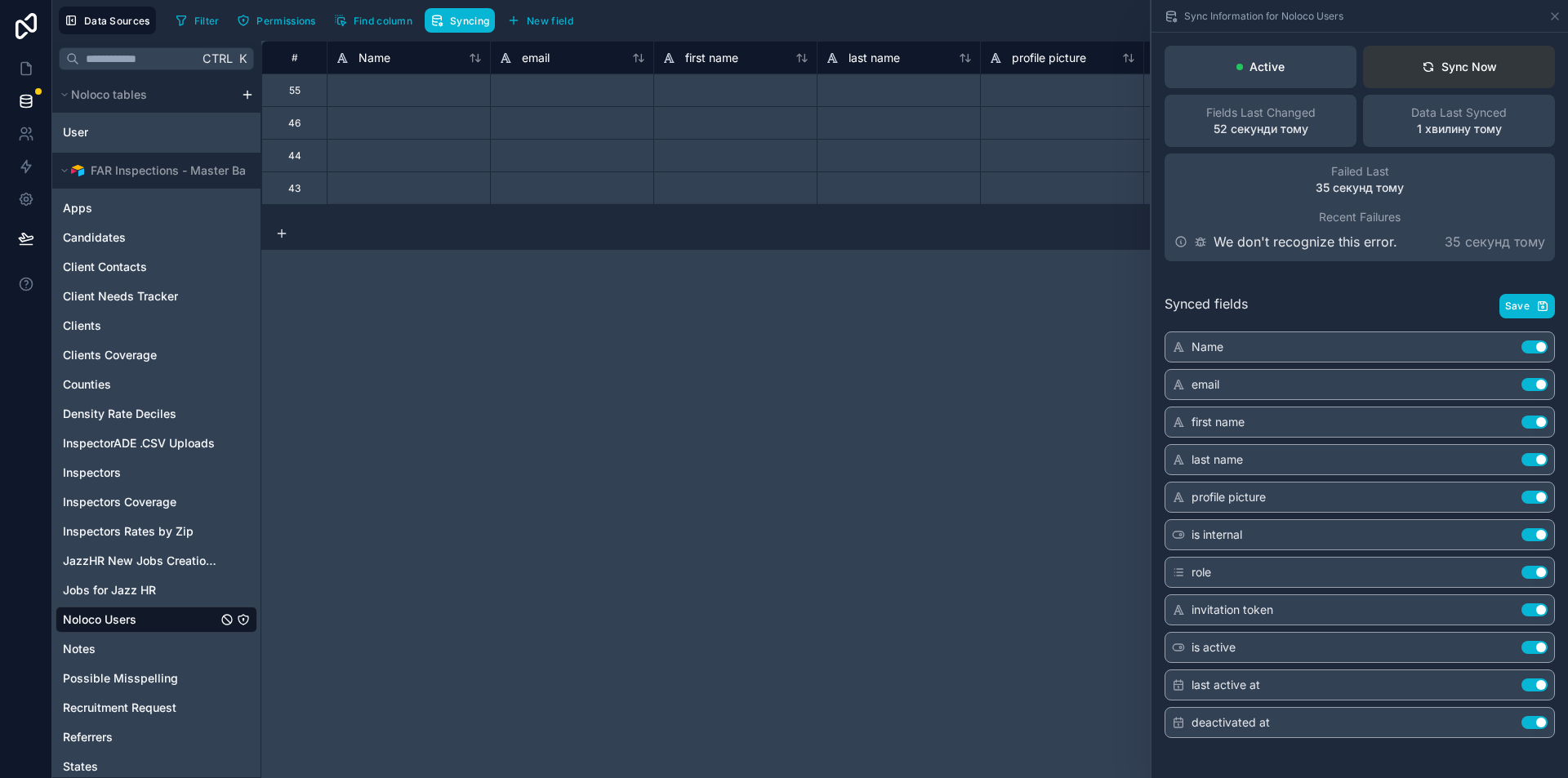
click at [1416, 57] on button "Sync Now" at bounding box center [1459, 67] width 192 height 43
click at [1452, 63] on div "Sync Now" at bounding box center [1460, 67] width 76 height 16
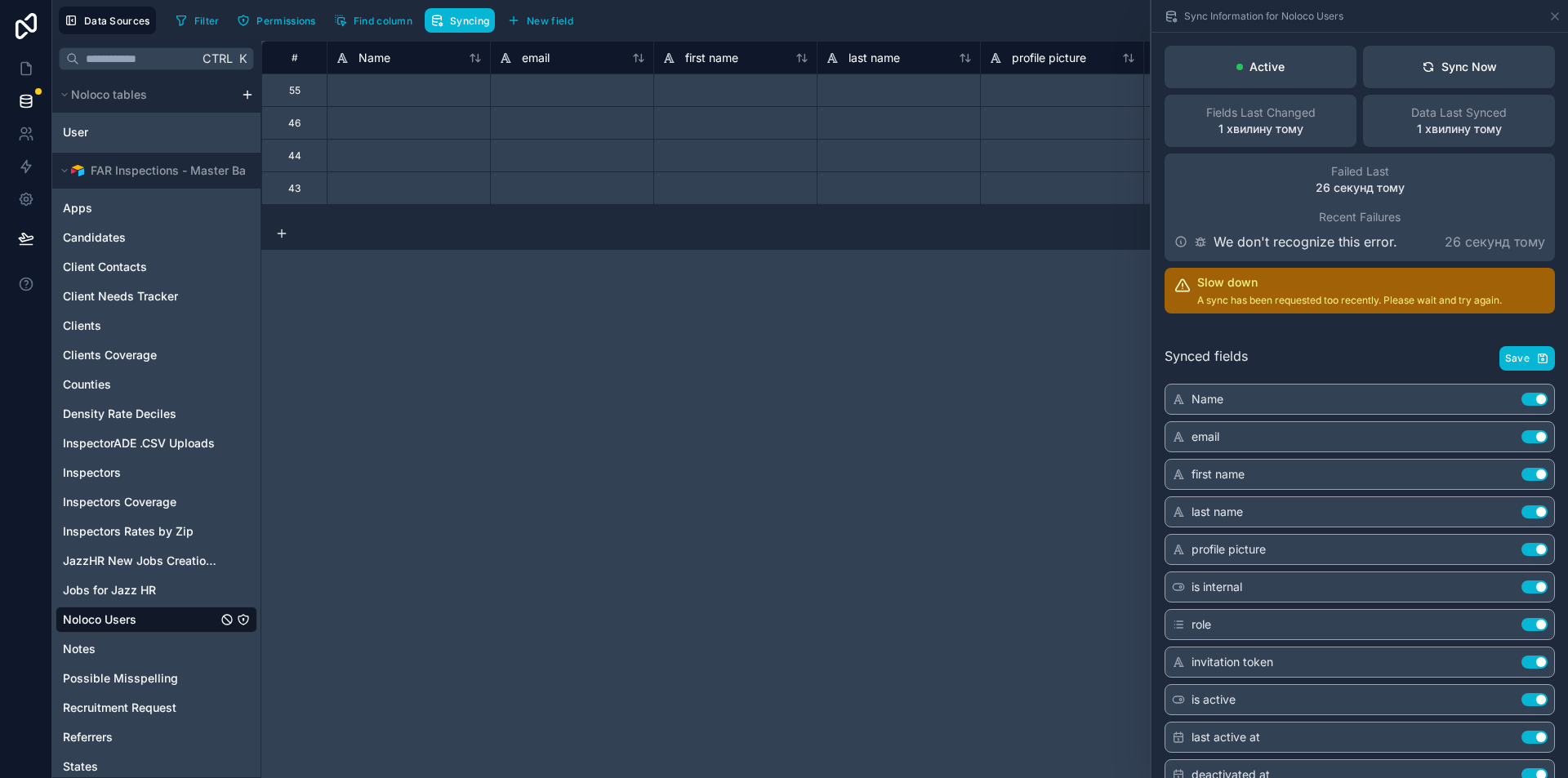
click at [959, 342] on div "# Name email first name last name profile picture is internal role invitation t…" at bounding box center [914, 409] width 1307 height 737
click at [1555, 15] on icon at bounding box center [1555, 16] width 6 height 6
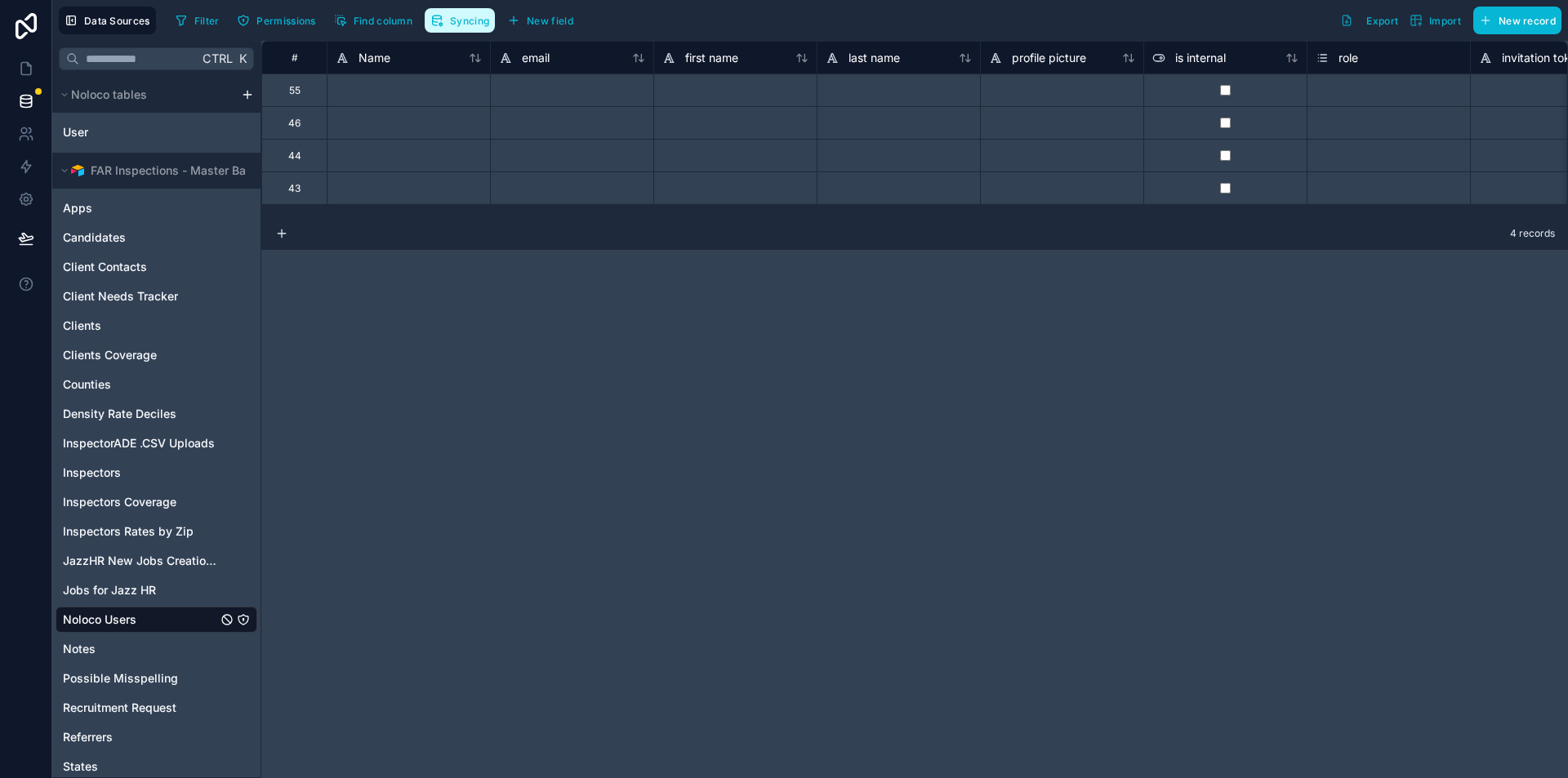
click at [478, 26] on span "Syncing" at bounding box center [470, 21] width 39 height 12
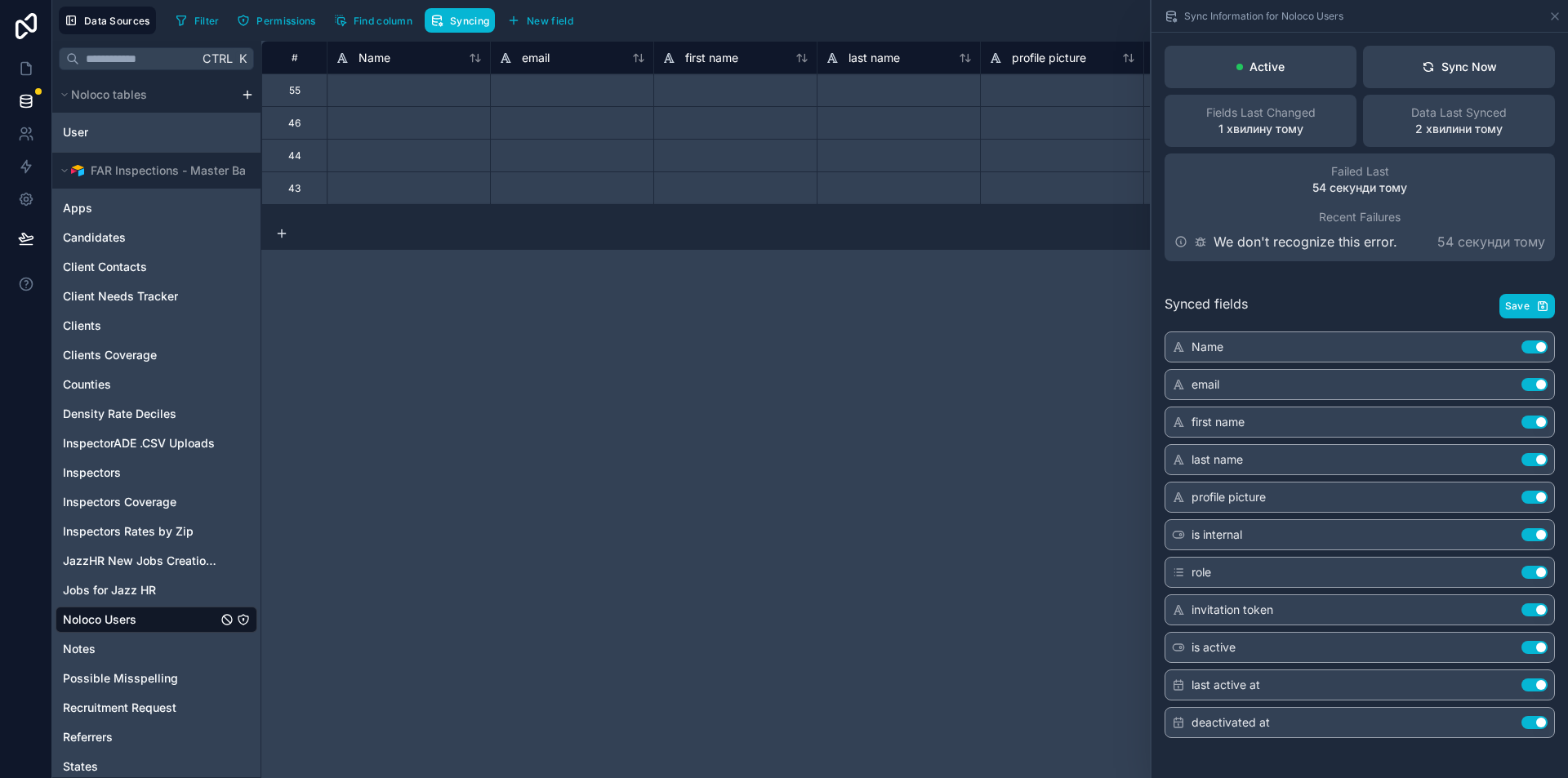
click at [1240, 242] on p "We don't recognize this error." at bounding box center [1305, 242] width 184 height 20
click at [1298, 208] on div "Failed Last 54 секунди тому Recent Failures We don't recognize this error. 54 с…" at bounding box center [1359, 207] width 390 height 107
click at [1531, 687] on button "Use setting" at bounding box center [1534, 685] width 26 height 13
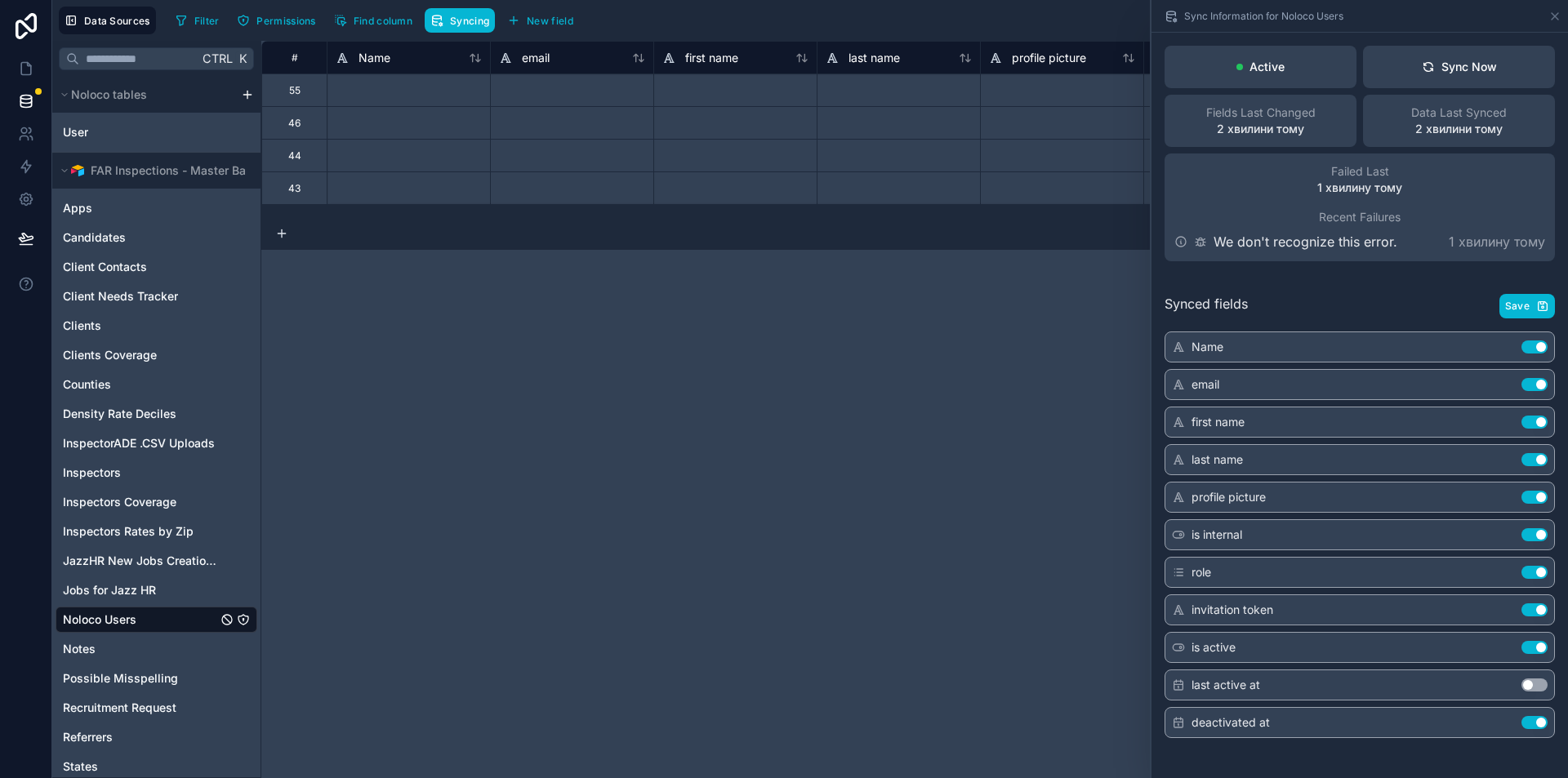
click at [1536, 725] on button "Use setting" at bounding box center [1534, 722] width 26 height 13
click at [1453, 74] on div "Sync Now" at bounding box center [1460, 67] width 76 height 16
click at [1548, 11] on icon at bounding box center [1555, 16] width 13 height 13
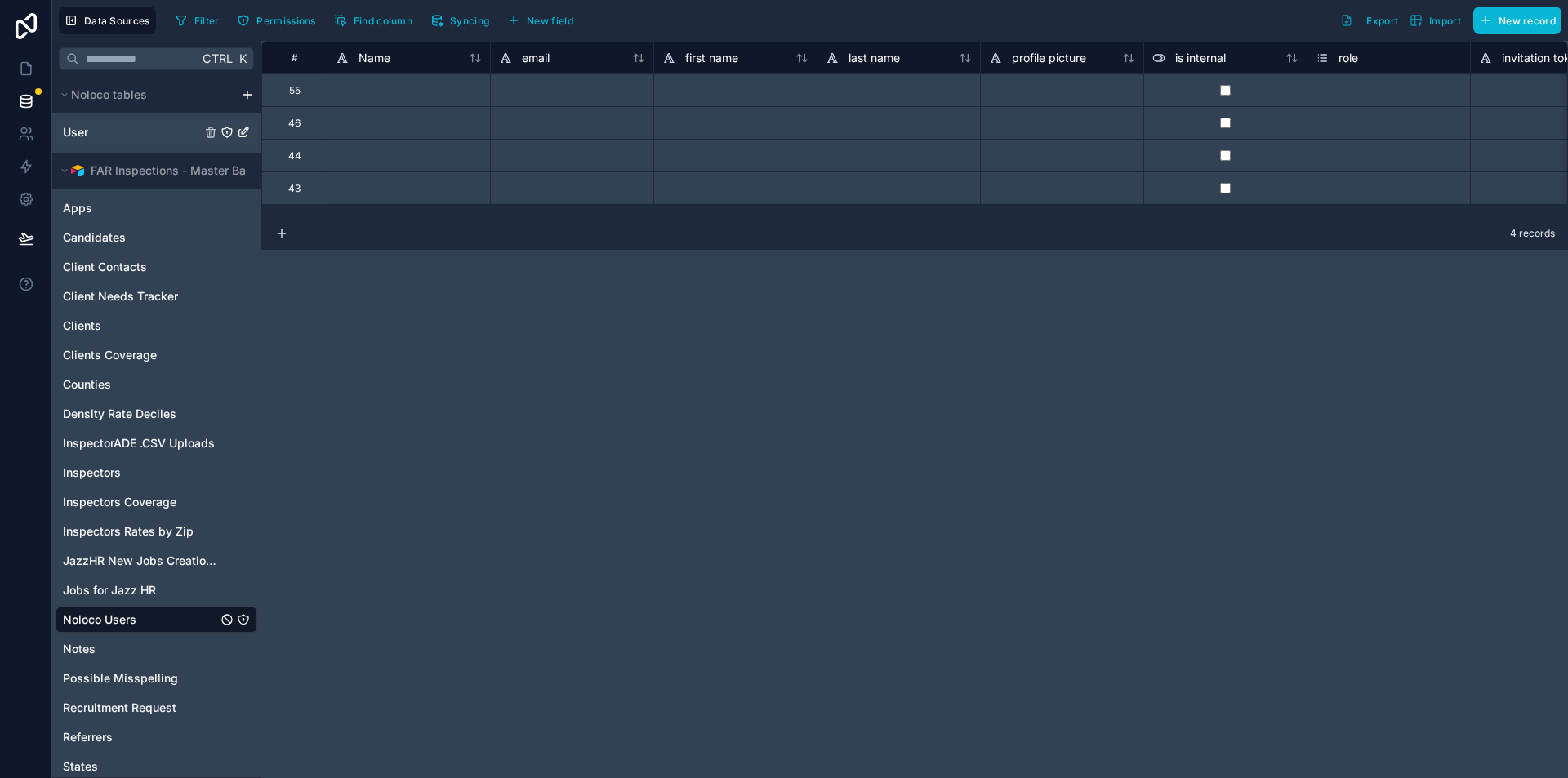
click at [107, 132] on div "User" at bounding box center [156, 131] width 202 height 26
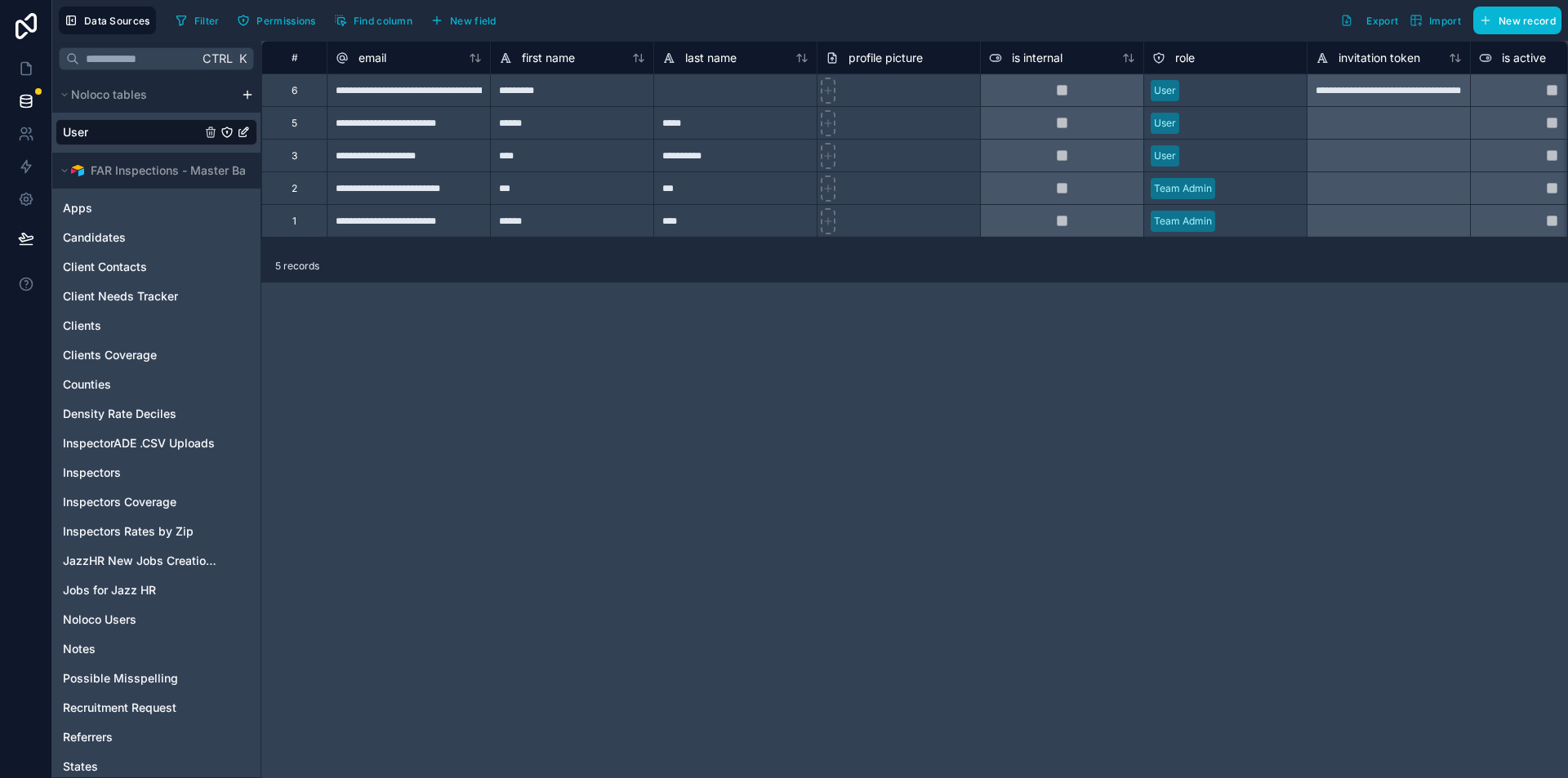
drag, startPoint x: 735, startPoint y: 249, endPoint x: 843, endPoint y: 249, distance: 108.0
click at [843, 249] on div "**********" at bounding box center [914, 145] width 1307 height 209
click at [107, 623] on span "Noloco Users" at bounding box center [99, 620] width 74 height 16
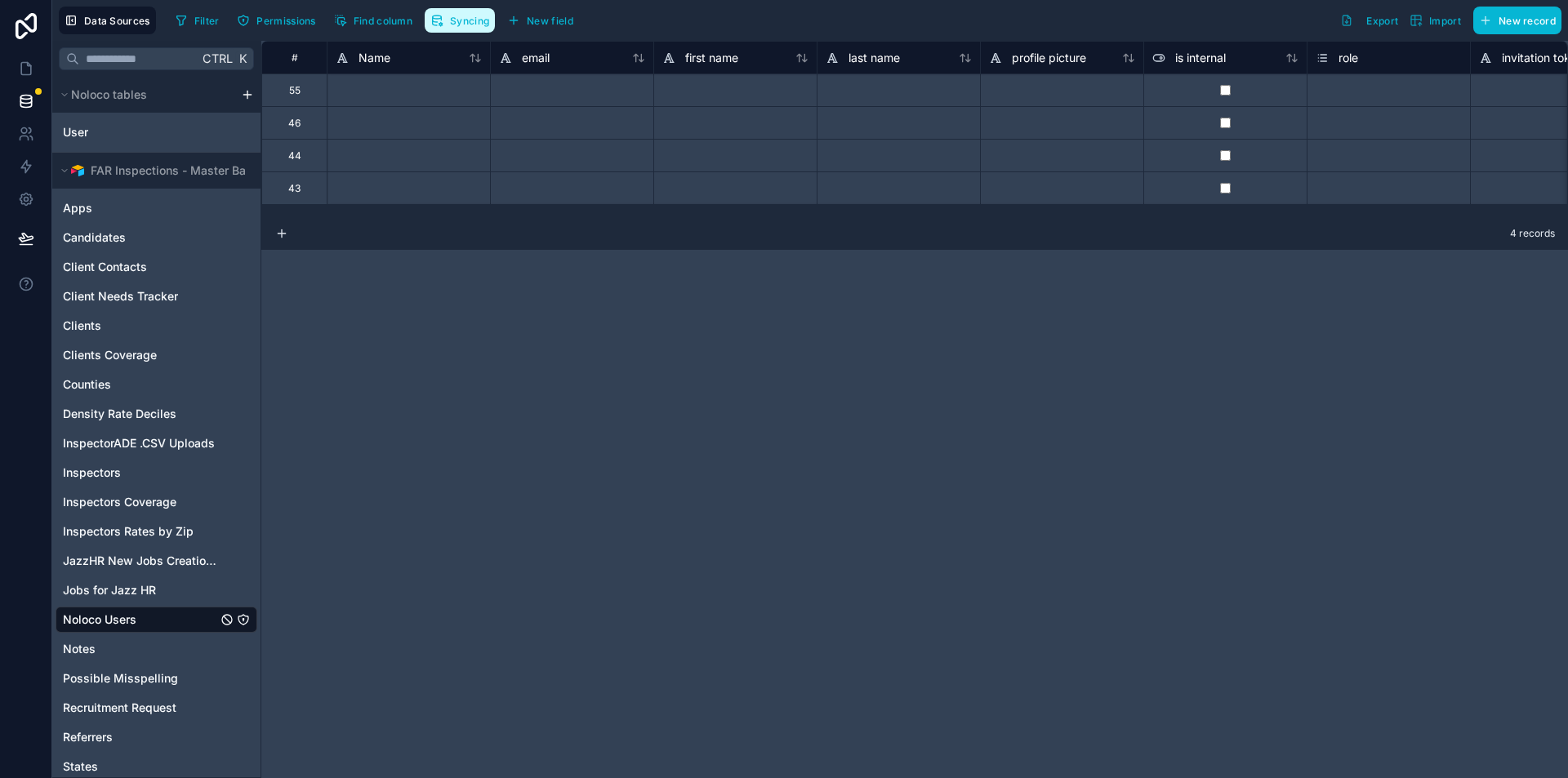
click at [439, 26] on icon "button" at bounding box center [437, 20] width 13 height 13
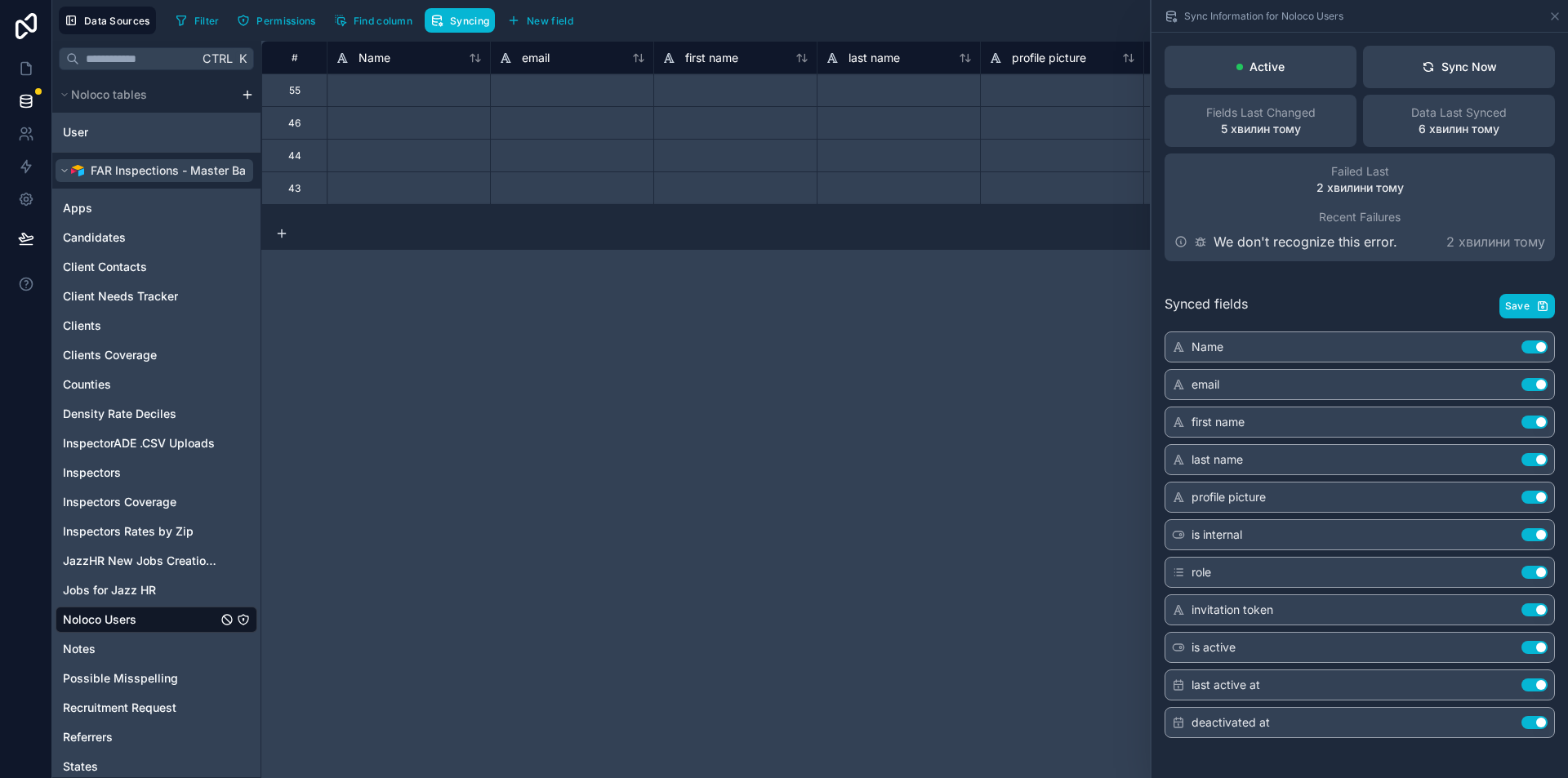
scroll to position [0, 20]
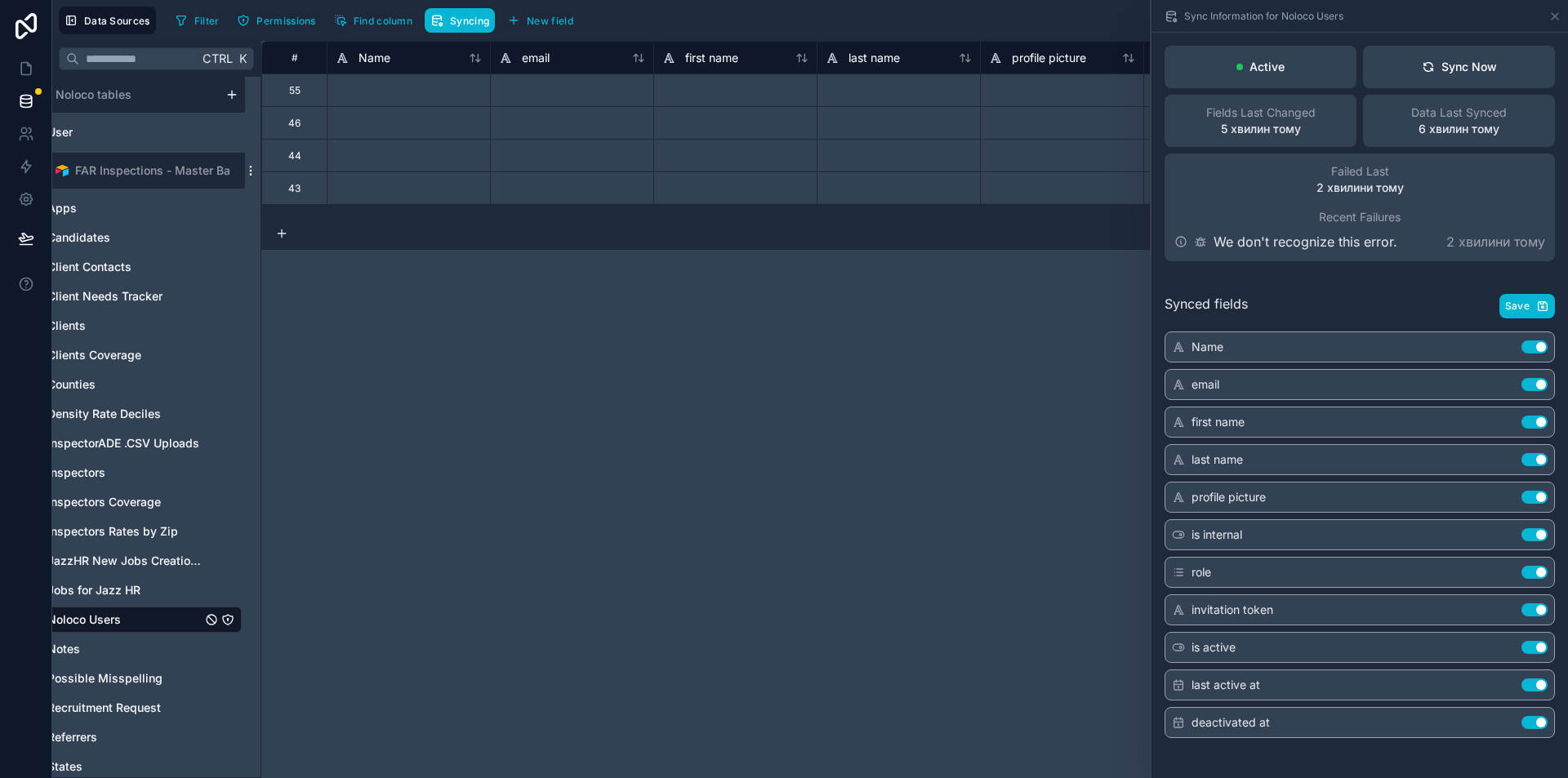
click at [250, 177] on icon "scrollable content" at bounding box center [251, 171] width 13 height 13
click at [337, 256] on span "Queue schema sync" at bounding box center [334, 258] width 117 height 13
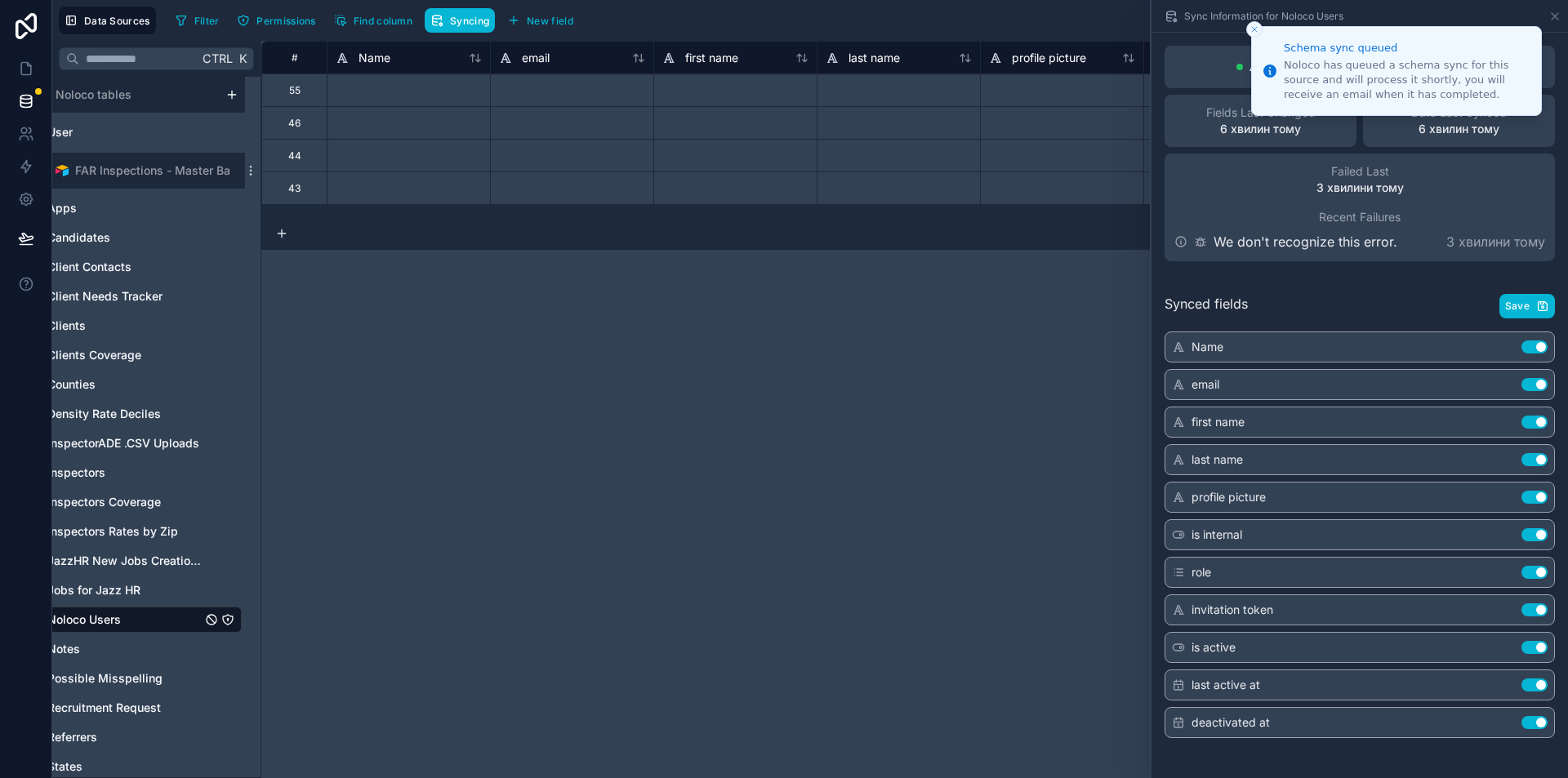
click at [1250, 34] on icon "Close toast" at bounding box center [1254, 29] width 10 height 10
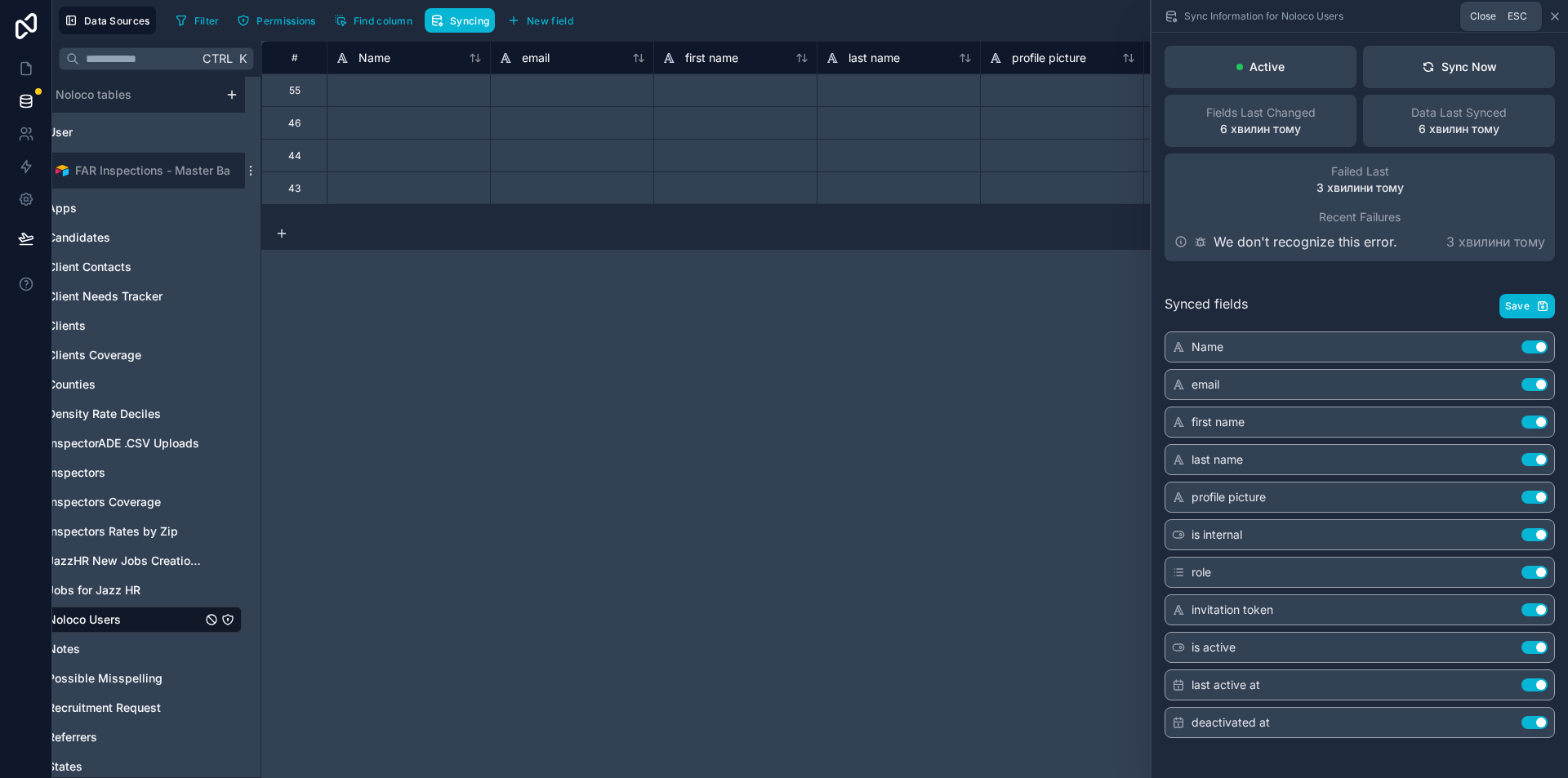
click at [1550, 10] on icon at bounding box center [1555, 16] width 13 height 13
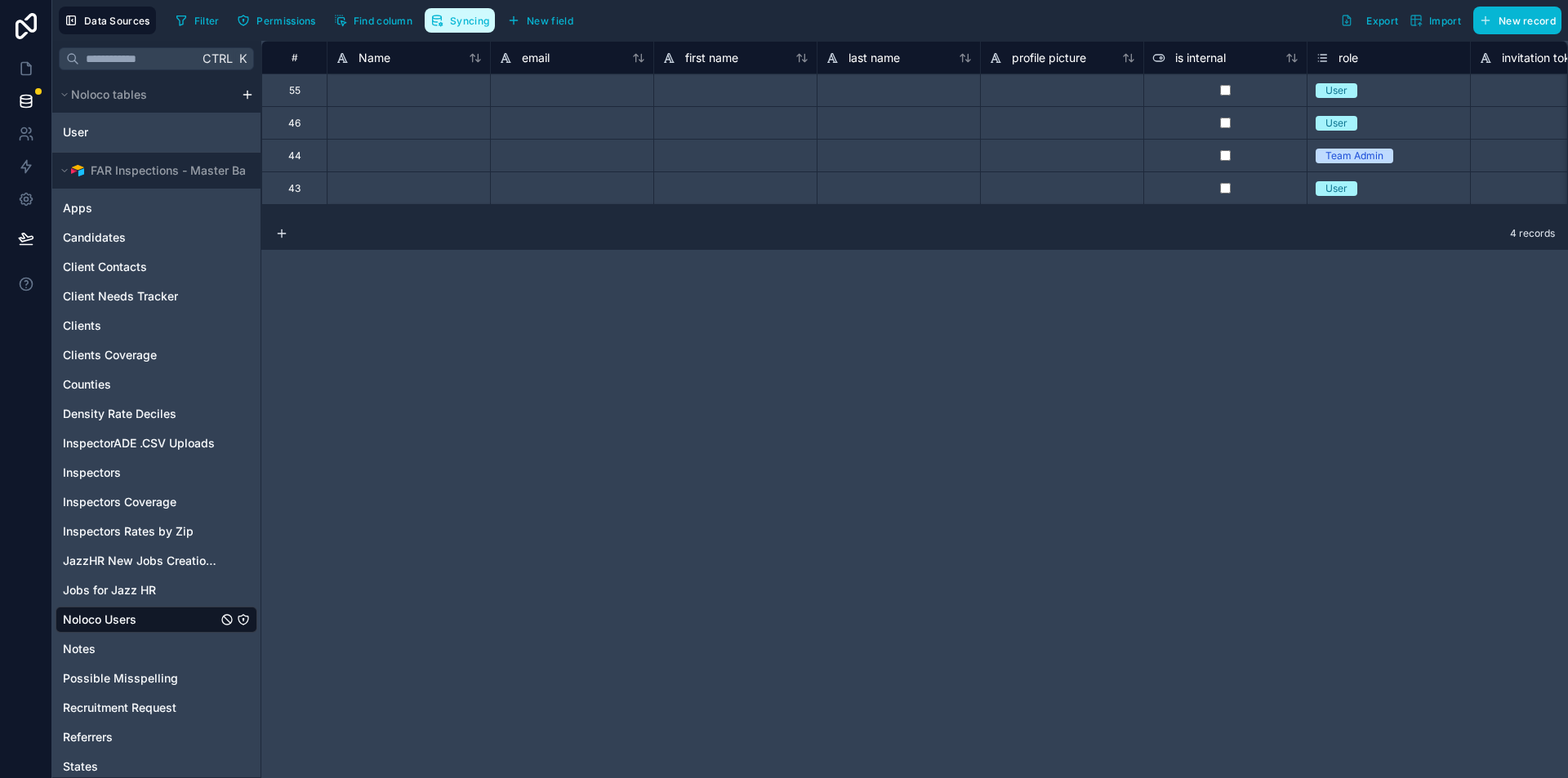
click at [461, 19] on span "Syncing" at bounding box center [470, 21] width 39 height 12
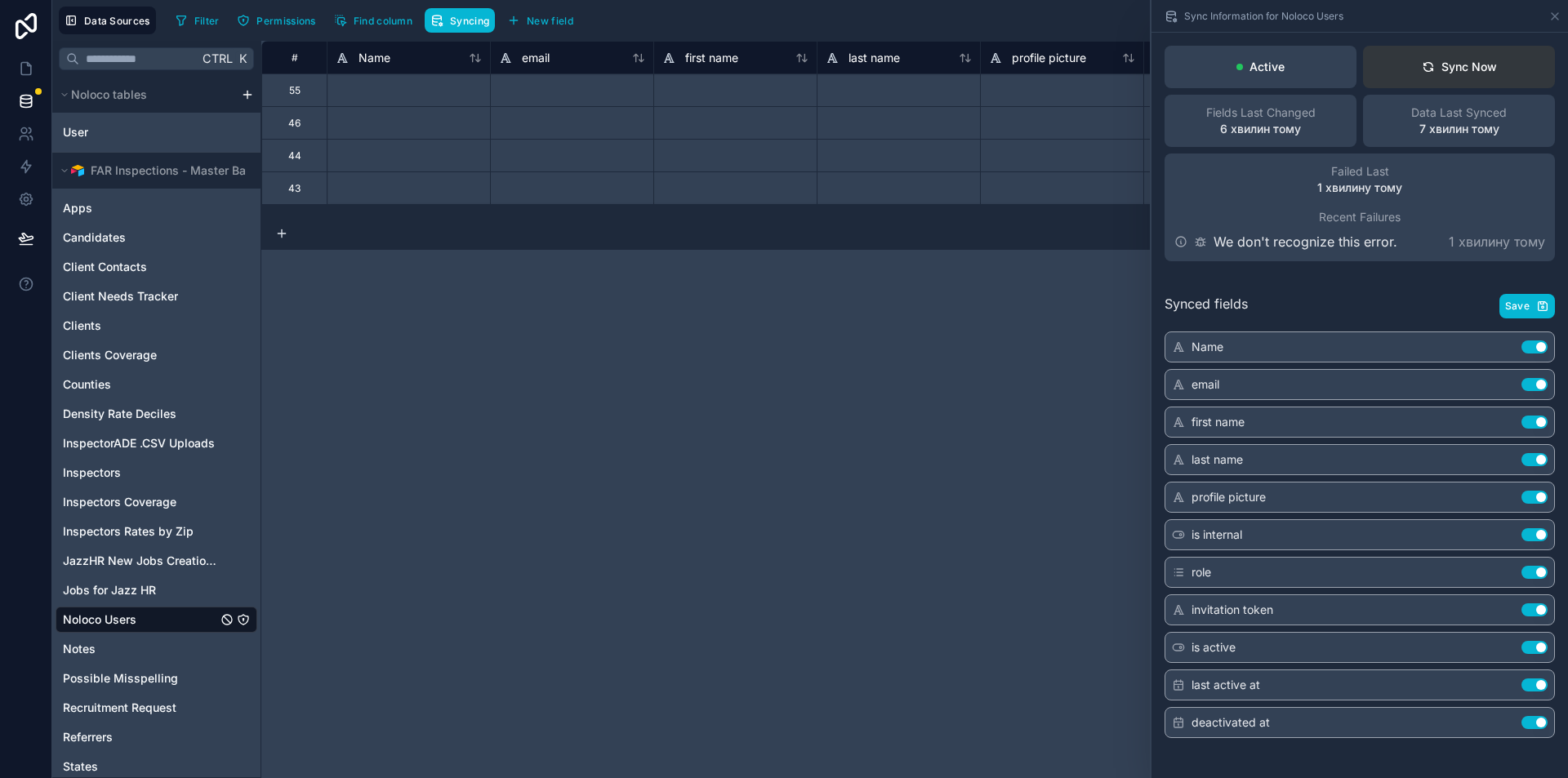
click at [1463, 81] on button "Sync Now" at bounding box center [1459, 67] width 192 height 43
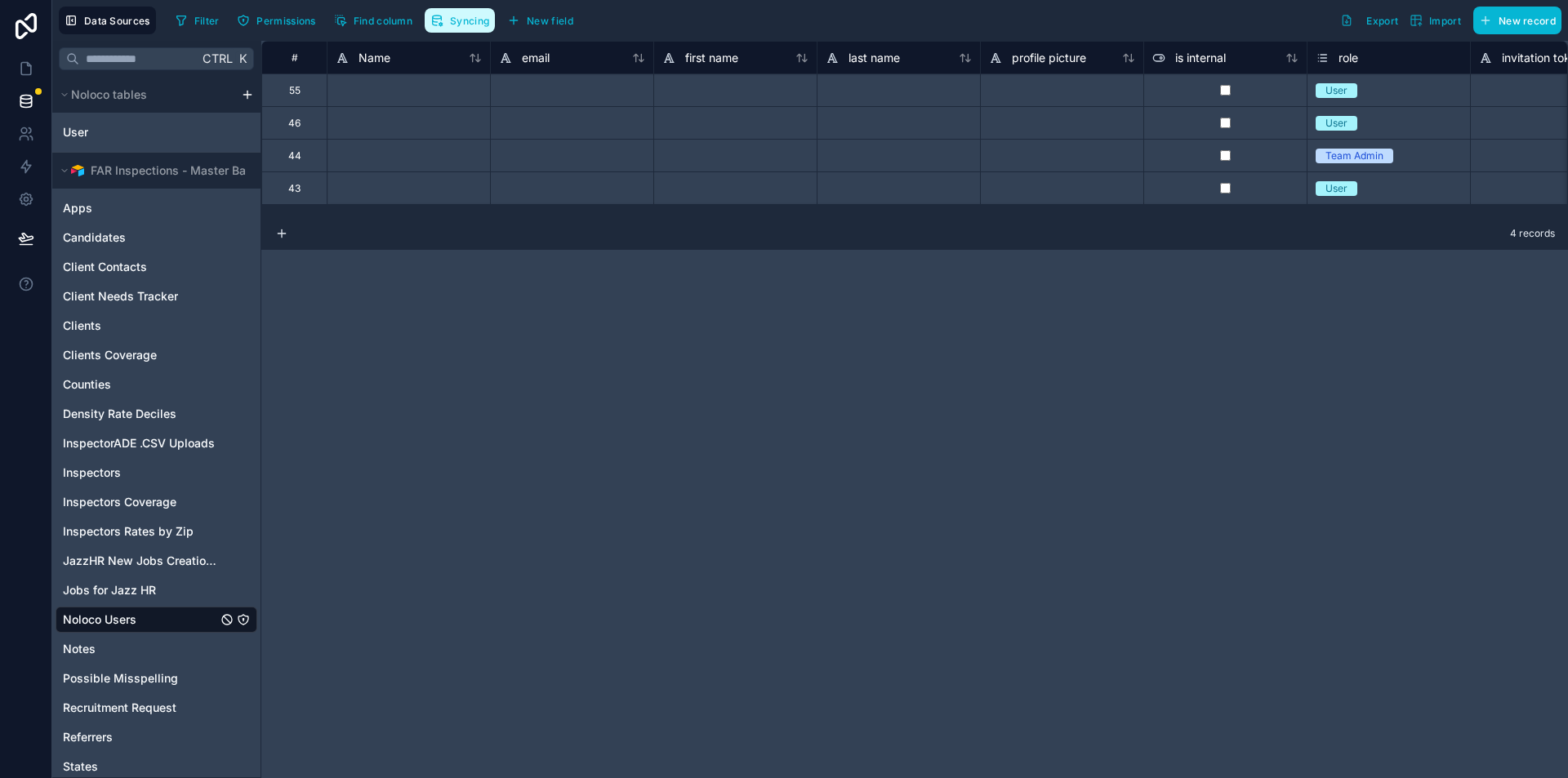
click at [489, 28] on button "Syncing" at bounding box center [459, 20] width 70 height 25
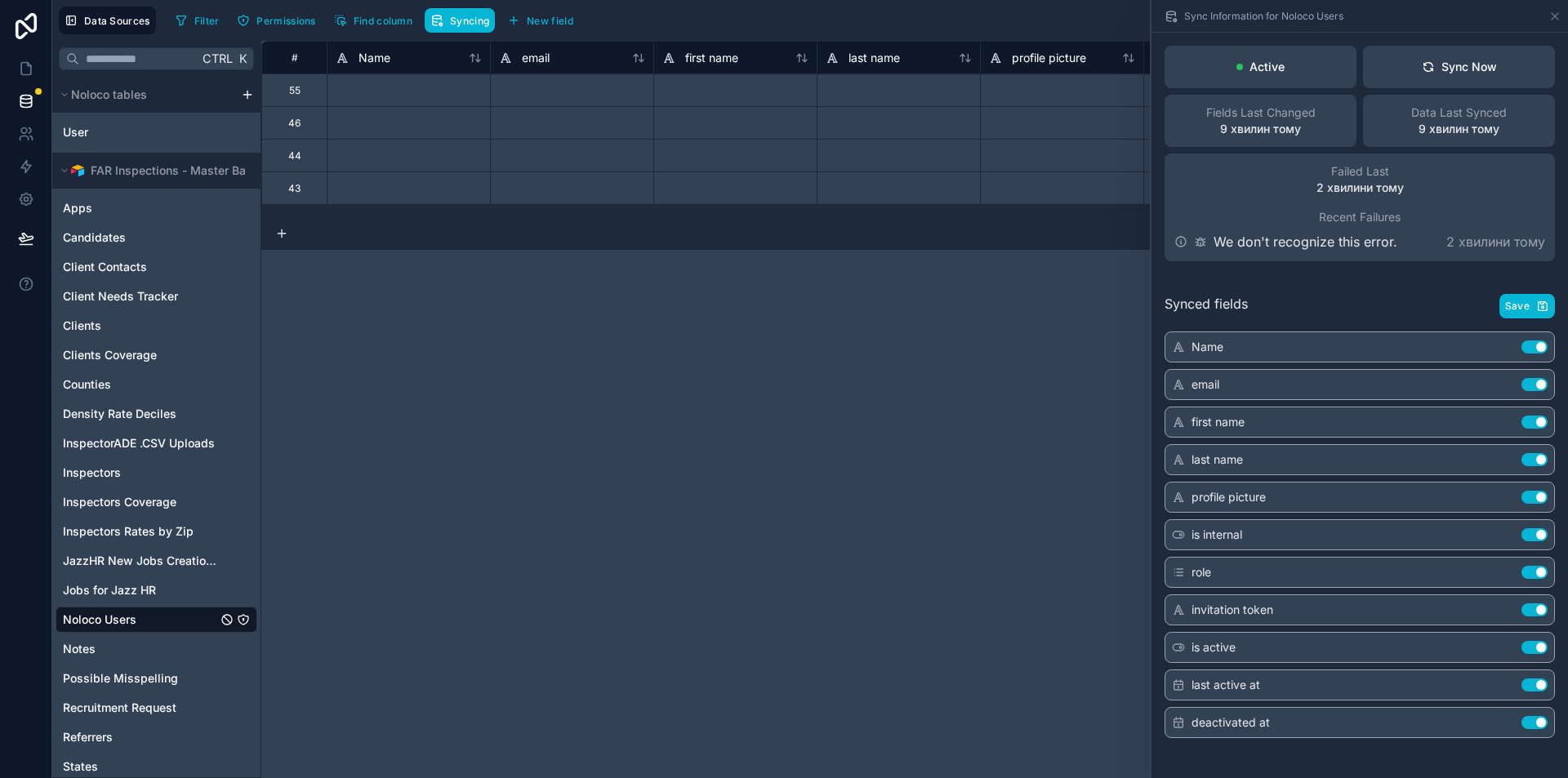
click at [1533, 679] on button "Use setting" at bounding box center [1534, 685] width 26 height 13
click at [1534, 719] on button "Use setting" at bounding box center [1534, 722] width 26 height 13
click at [1524, 300] on span "Save" at bounding box center [1517, 306] width 25 height 13
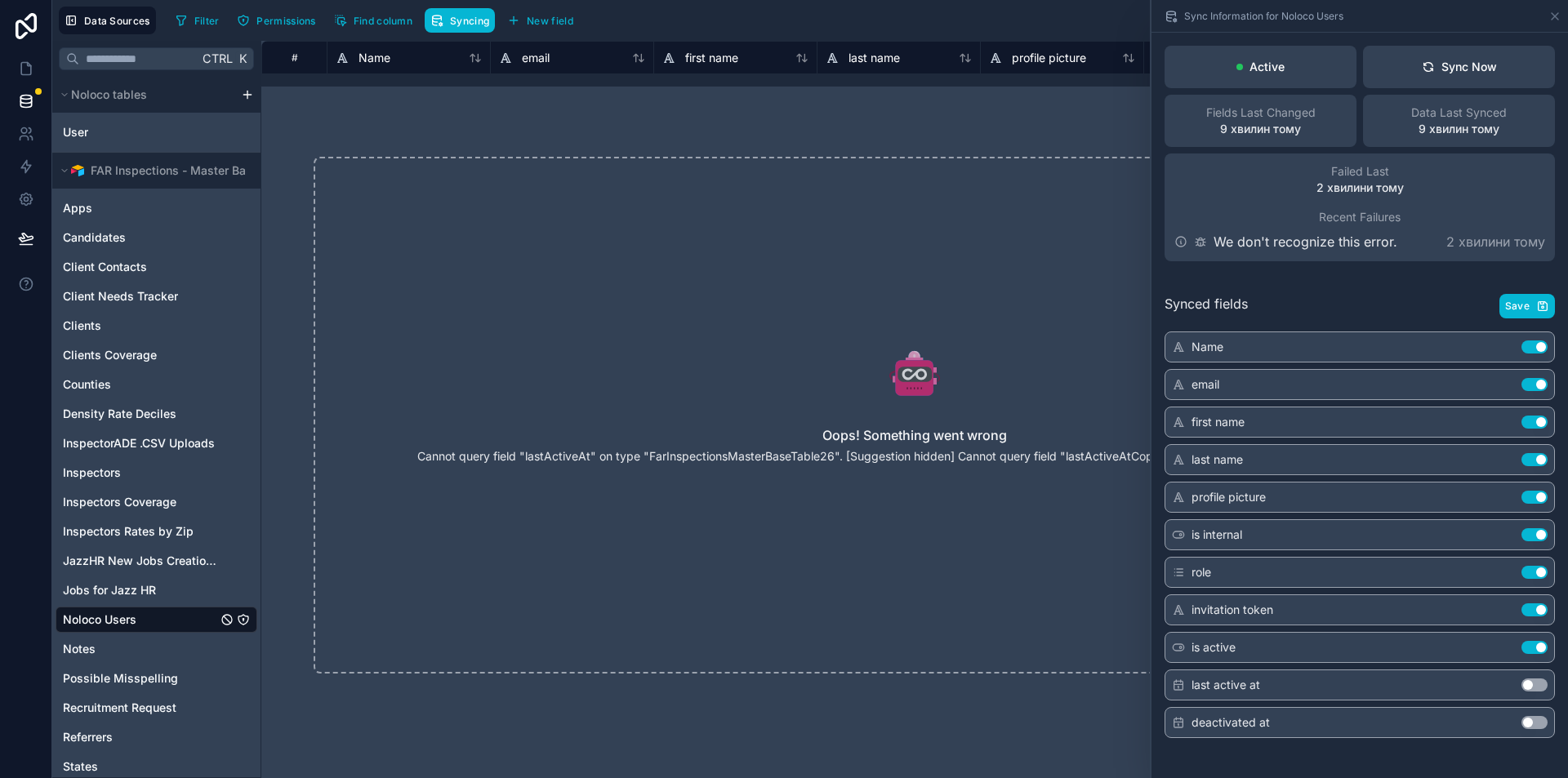
click at [988, 500] on div "Oops! Something went wrong Cannot query field "lastActiveAt" on type "FarInspec…" at bounding box center [914, 416] width 1202 height 517
click at [1552, 13] on icon at bounding box center [1555, 16] width 6 height 6
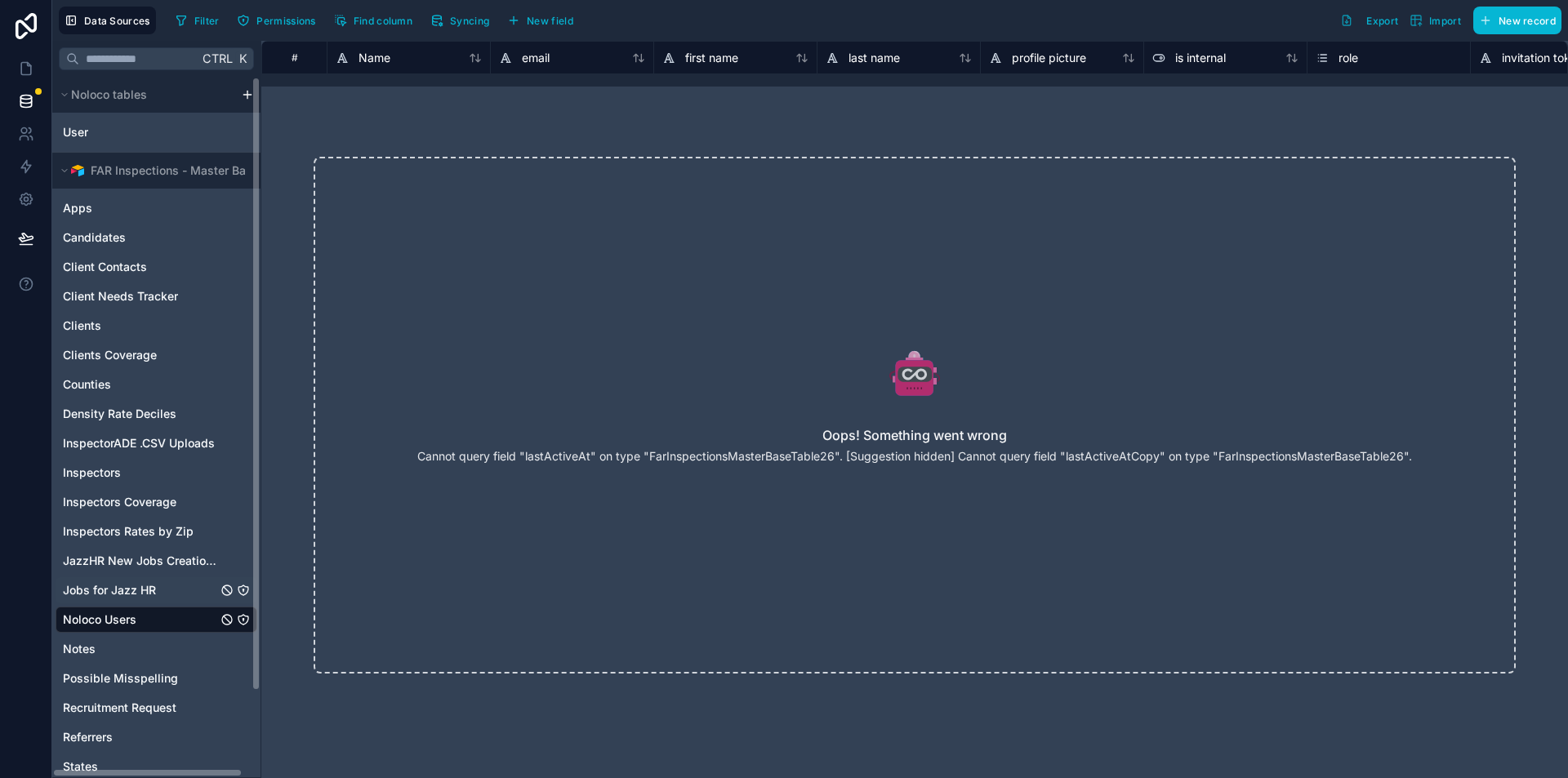
click at [126, 595] on span "Jobs for Jazz HR" at bounding box center [109, 591] width 93 height 16
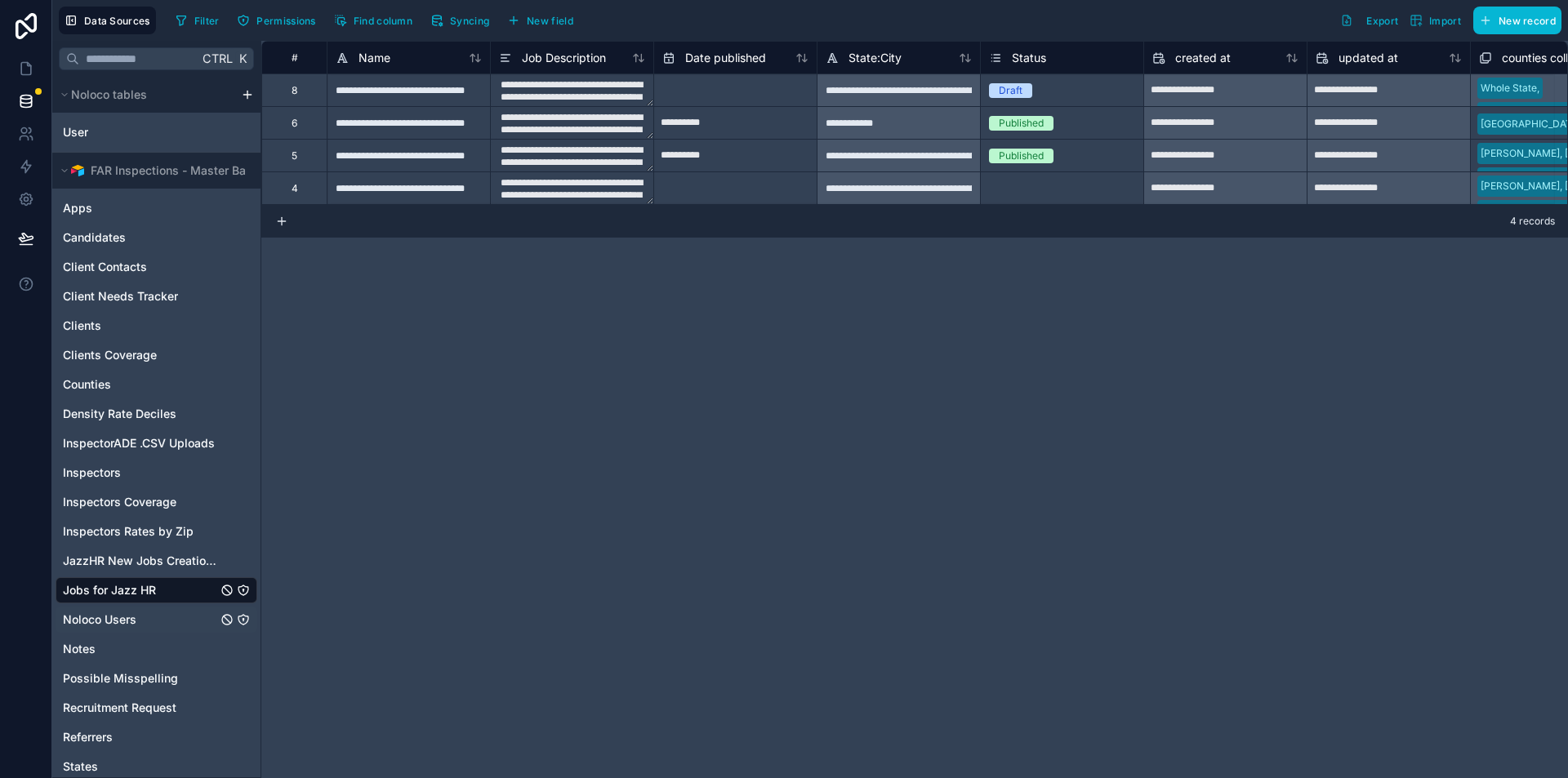
click at [116, 615] on span "Noloco Users" at bounding box center [99, 620] width 74 height 16
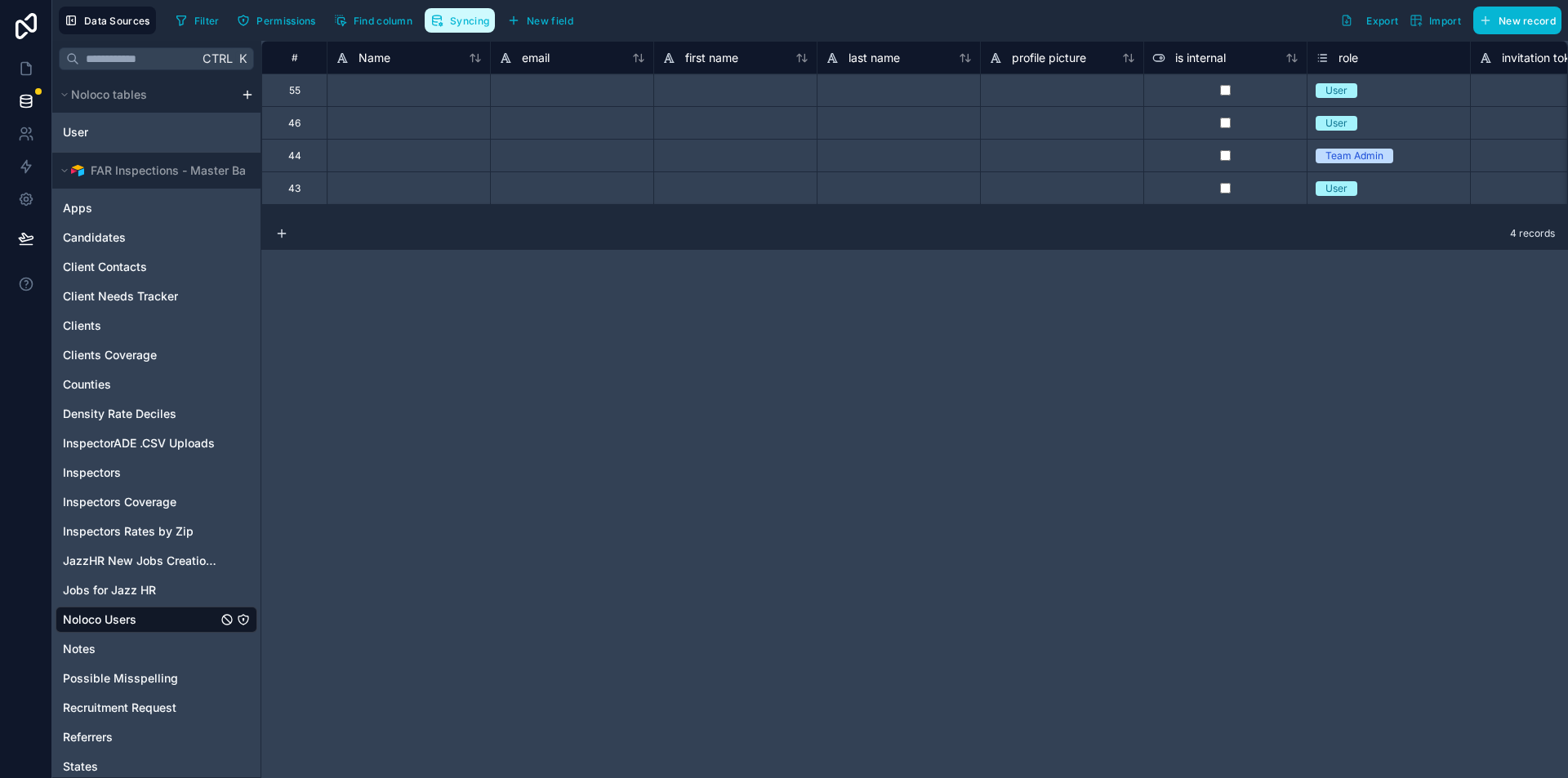
click at [459, 15] on span "Syncing" at bounding box center [470, 21] width 39 height 12
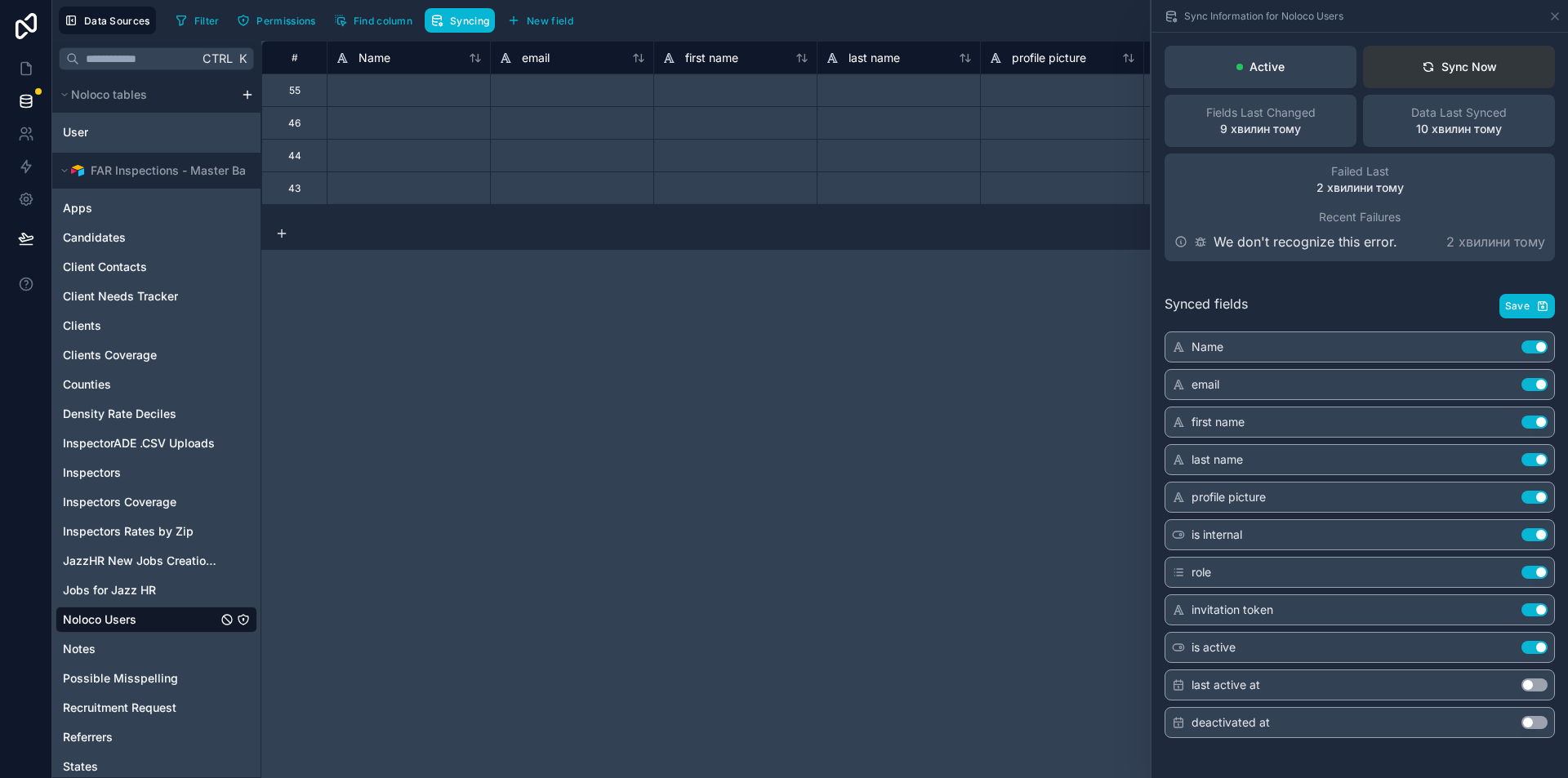
click at [1472, 75] on div "Sync Now" at bounding box center [1460, 67] width 76 height 16
click at [1481, 78] on button "Sync Now" at bounding box center [1459, 67] width 192 height 43
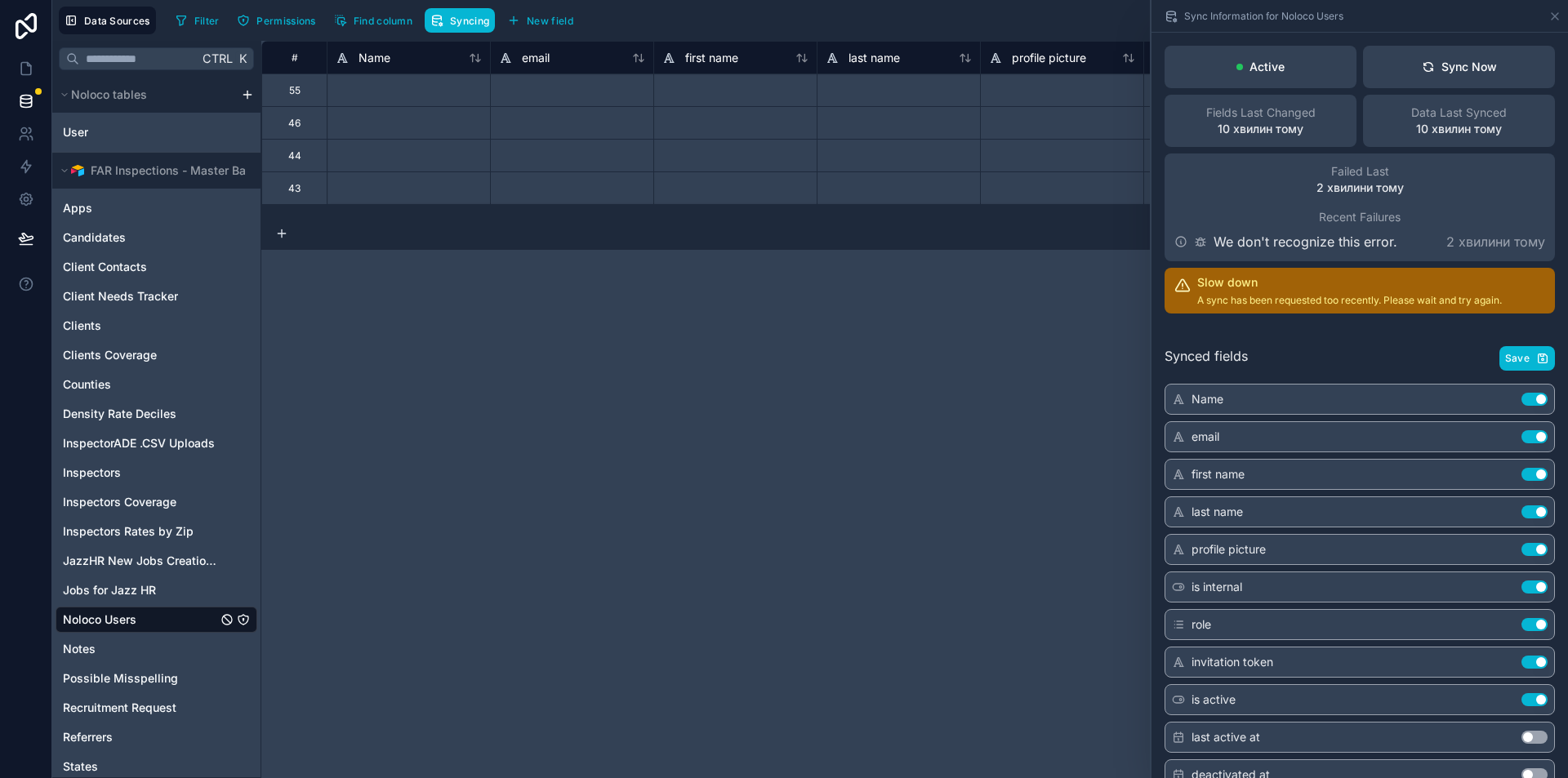
click at [839, 501] on div "# Name email first name last name profile picture is internal role invitation t…" at bounding box center [914, 409] width 1307 height 737
click at [1549, 17] on icon at bounding box center [1555, 16] width 13 height 13
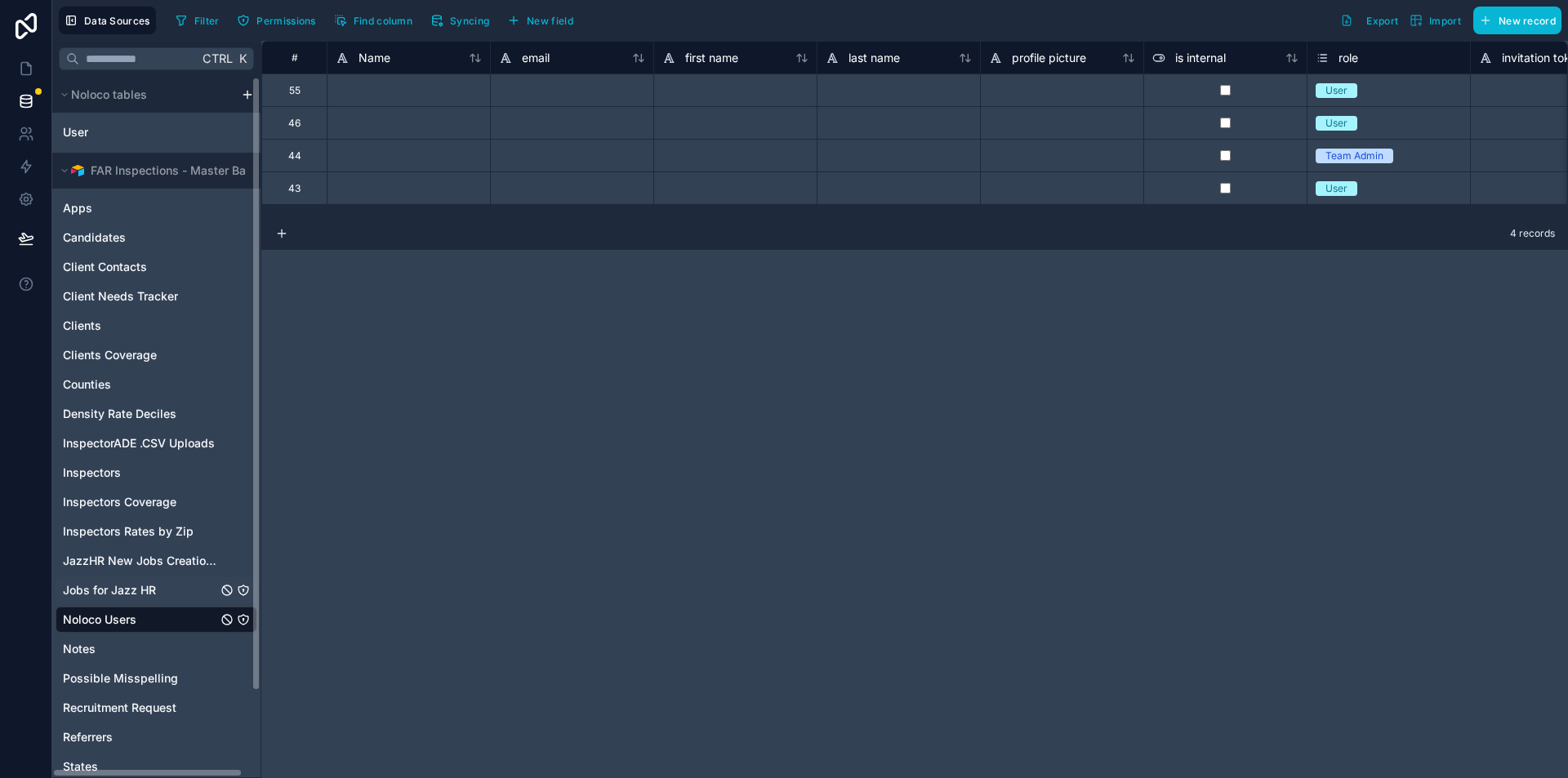
click at [135, 584] on span "Jobs for Jazz HR" at bounding box center [109, 591] width 93 height 16
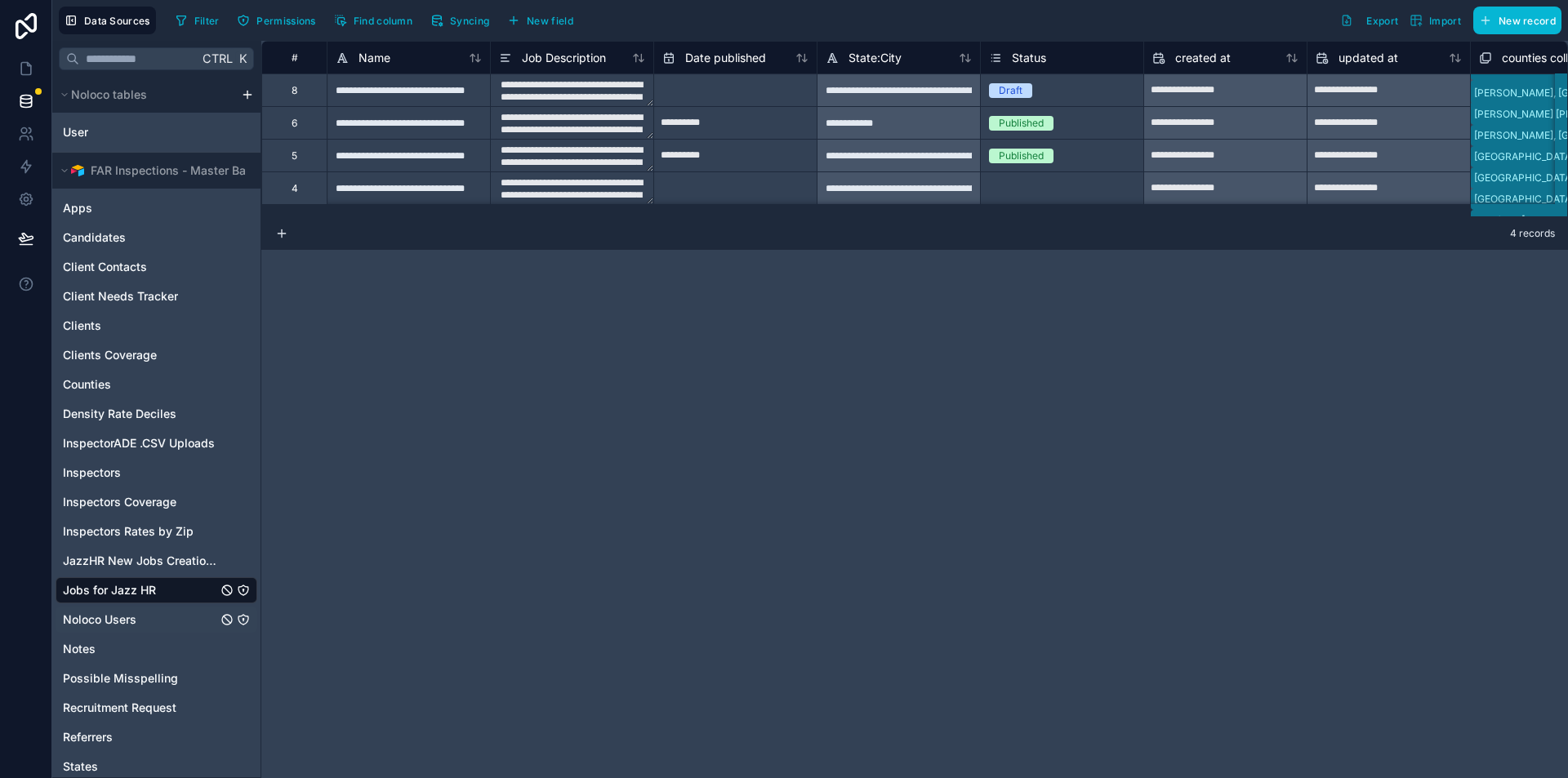
click at [127, 609] on div "Noloco Users" at bounding box center [156, 619] width 202 height 26
